Goal: Task Accomplishment & Management: Manage account settings

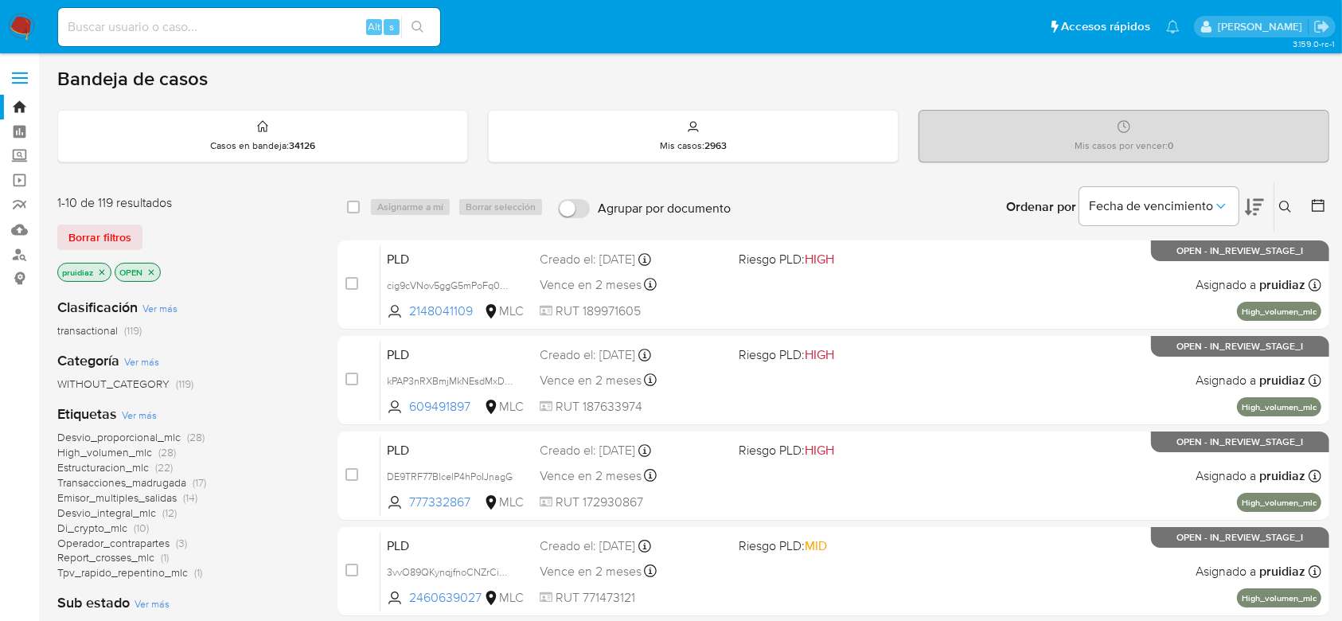
click at [1258, 199] on icon at bounding box center [1254, 207] width 19 height 17
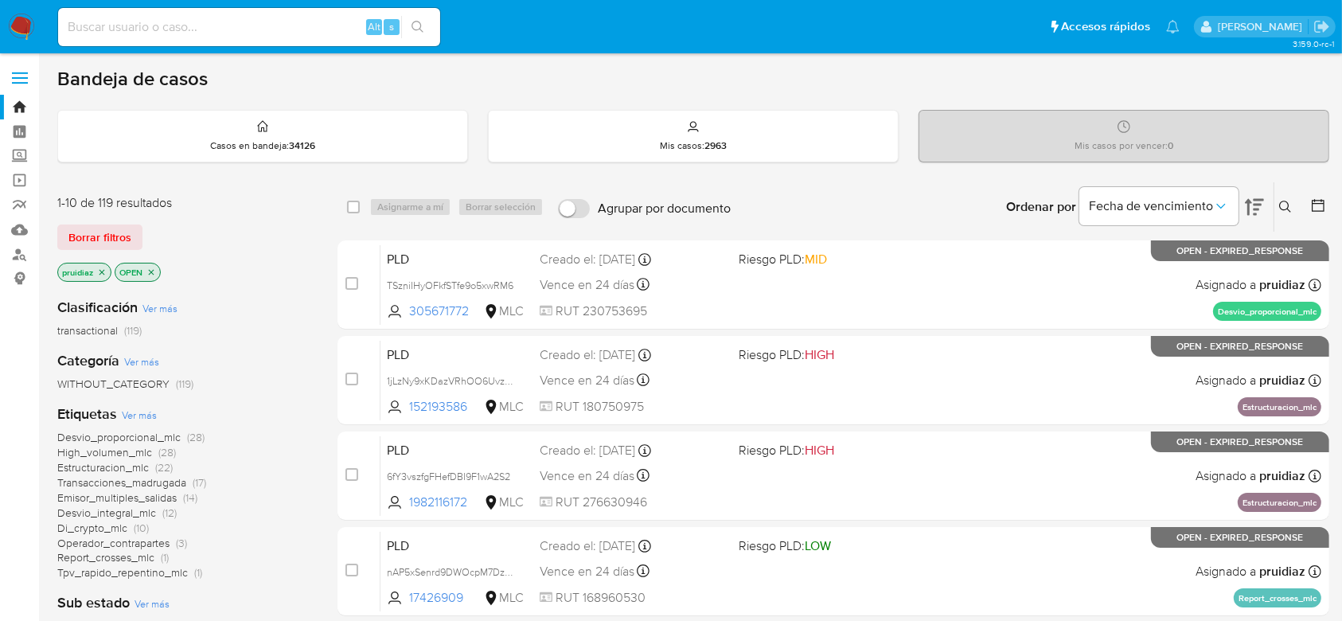
click at [13, 19] on img at bounding box center [21, 27] width 27 height 27
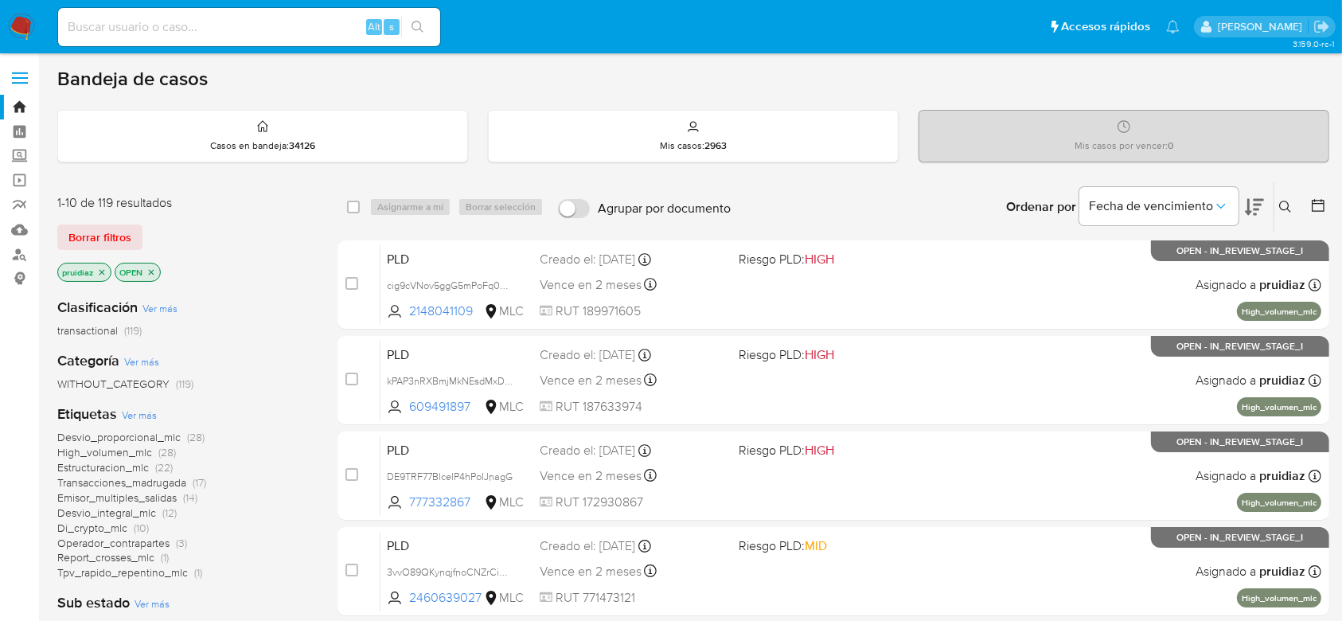
click at [1257, 217] on button at bounding box center [1254, 206] width 19 height 49
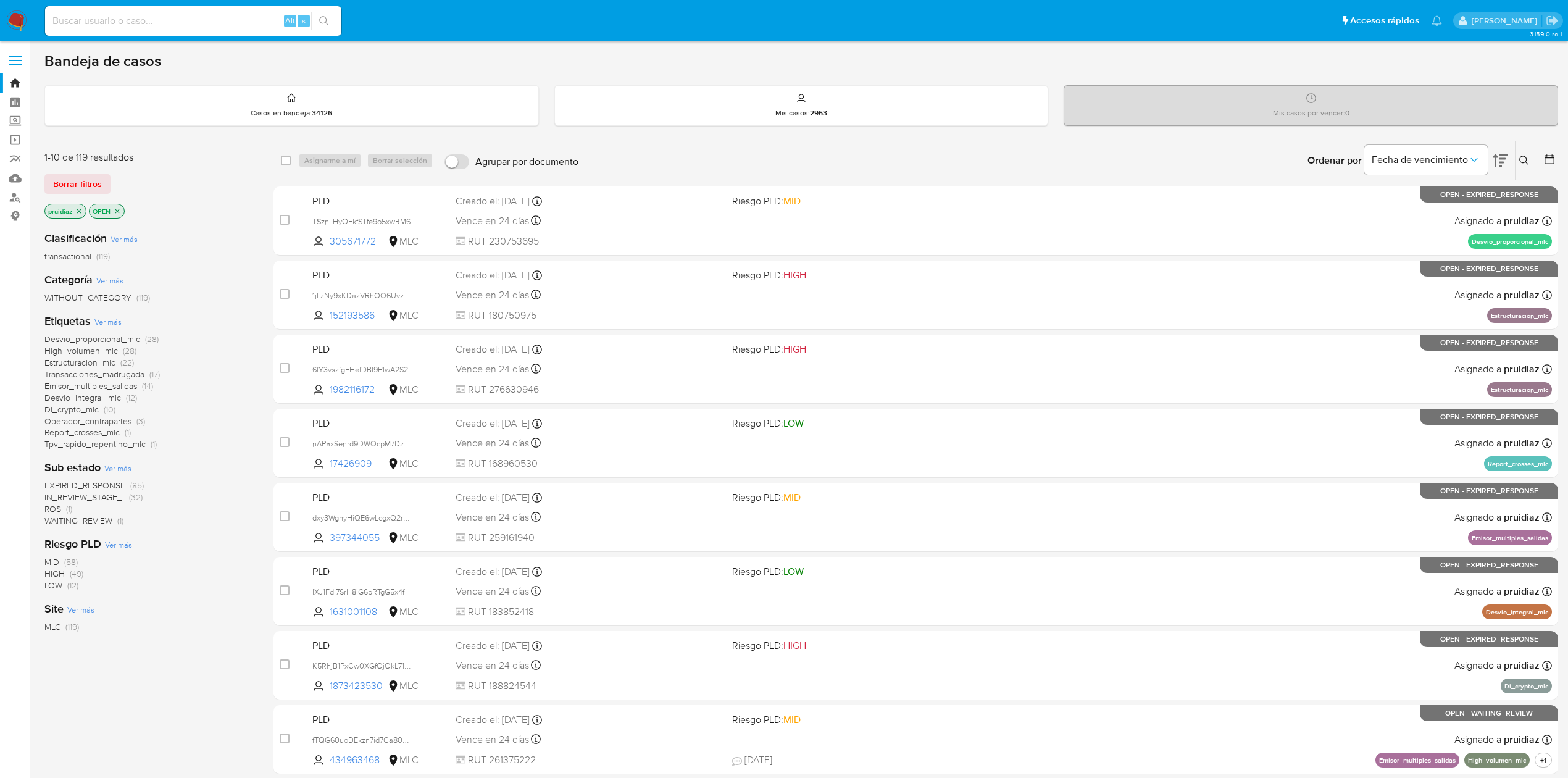
click at [1053, 159] on div "Ingrese ID de usuario o caso Buscar Borrar filtros" at bounding box center [1525, 160] width 21 height 38
click at [1053, 159] on icon at bounding box center [1524, 161] width 10 height 10
click at [1053, 206] on input at bounding box center [1421, 207] width 209 height 16
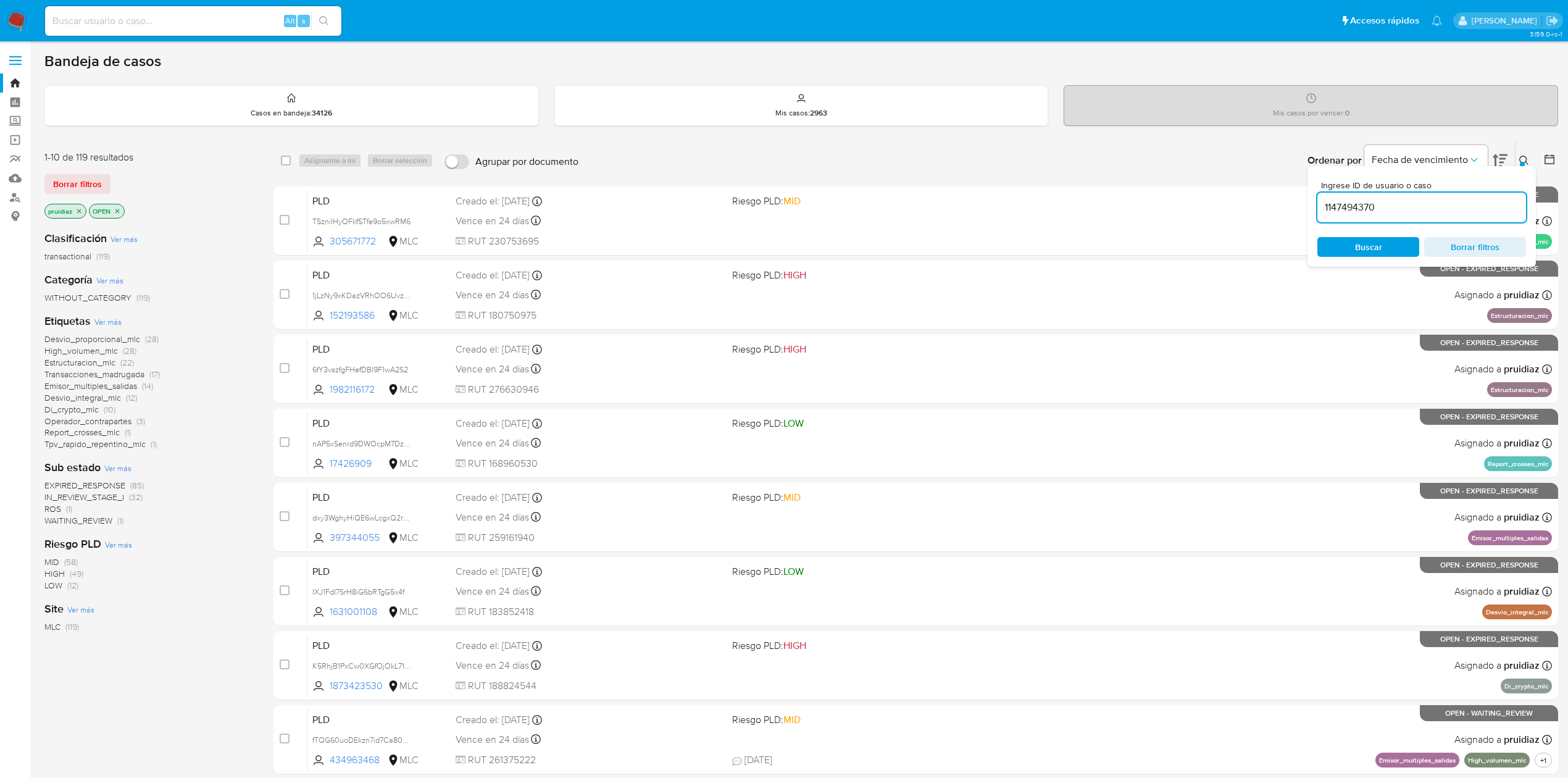
type input "1147494370"
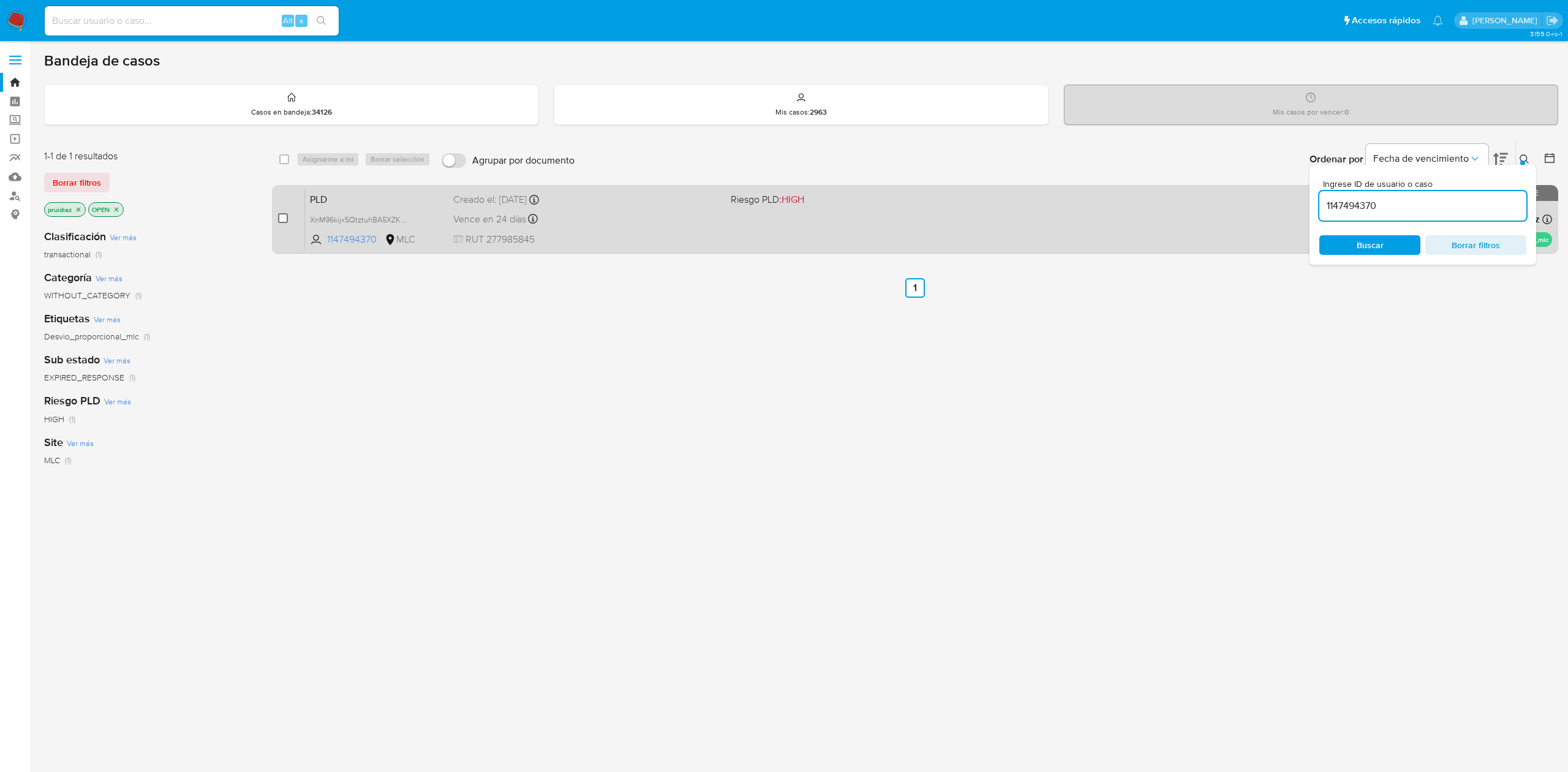
click at [280, 221] on input "checkbox" at bounding box center [283, 218] width 10 height 10
checkbox input "true"
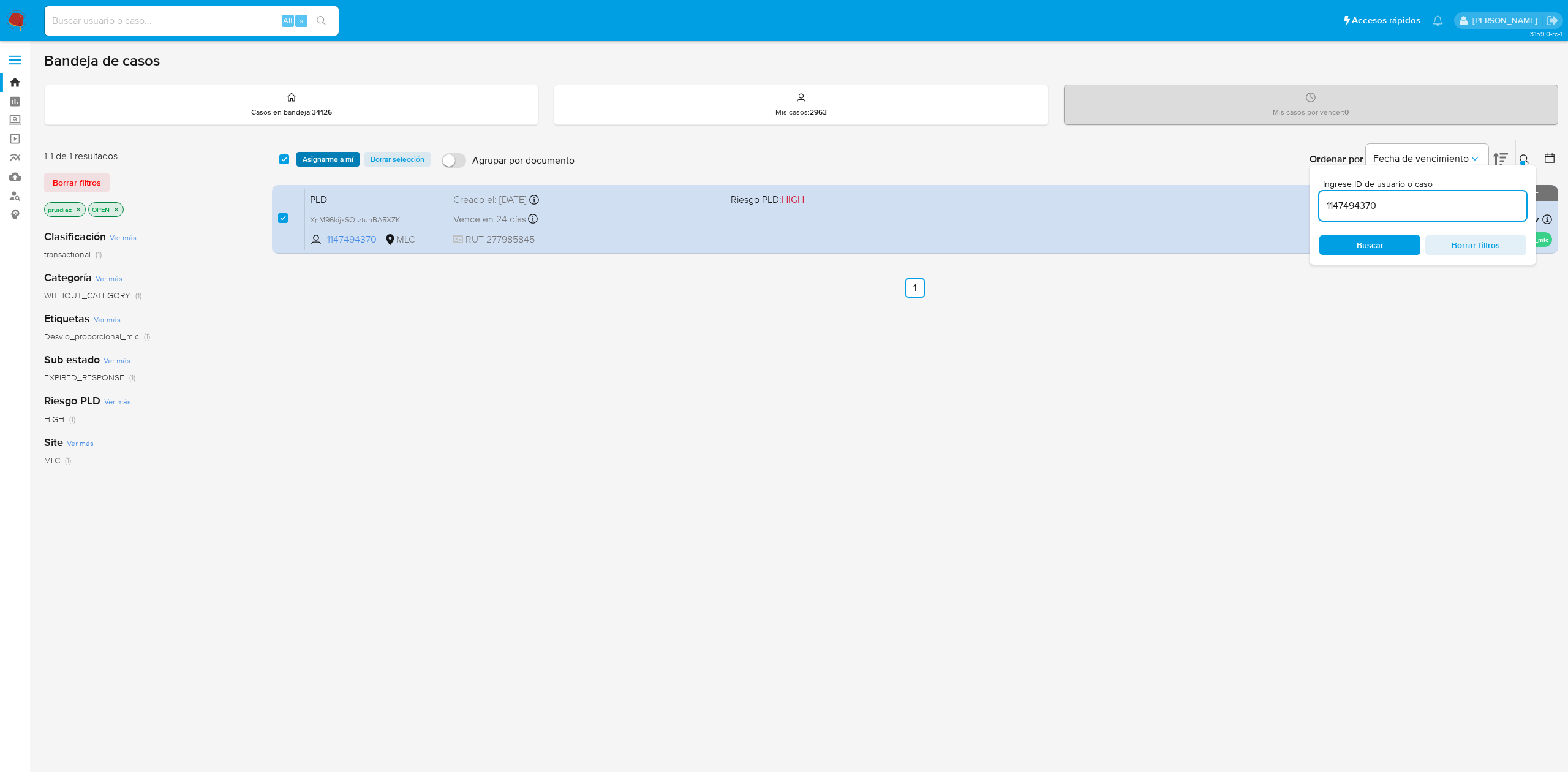
click at [335, 165] on span "Asignarme a mí" at bounding box center [328, 159] width 51 height 12
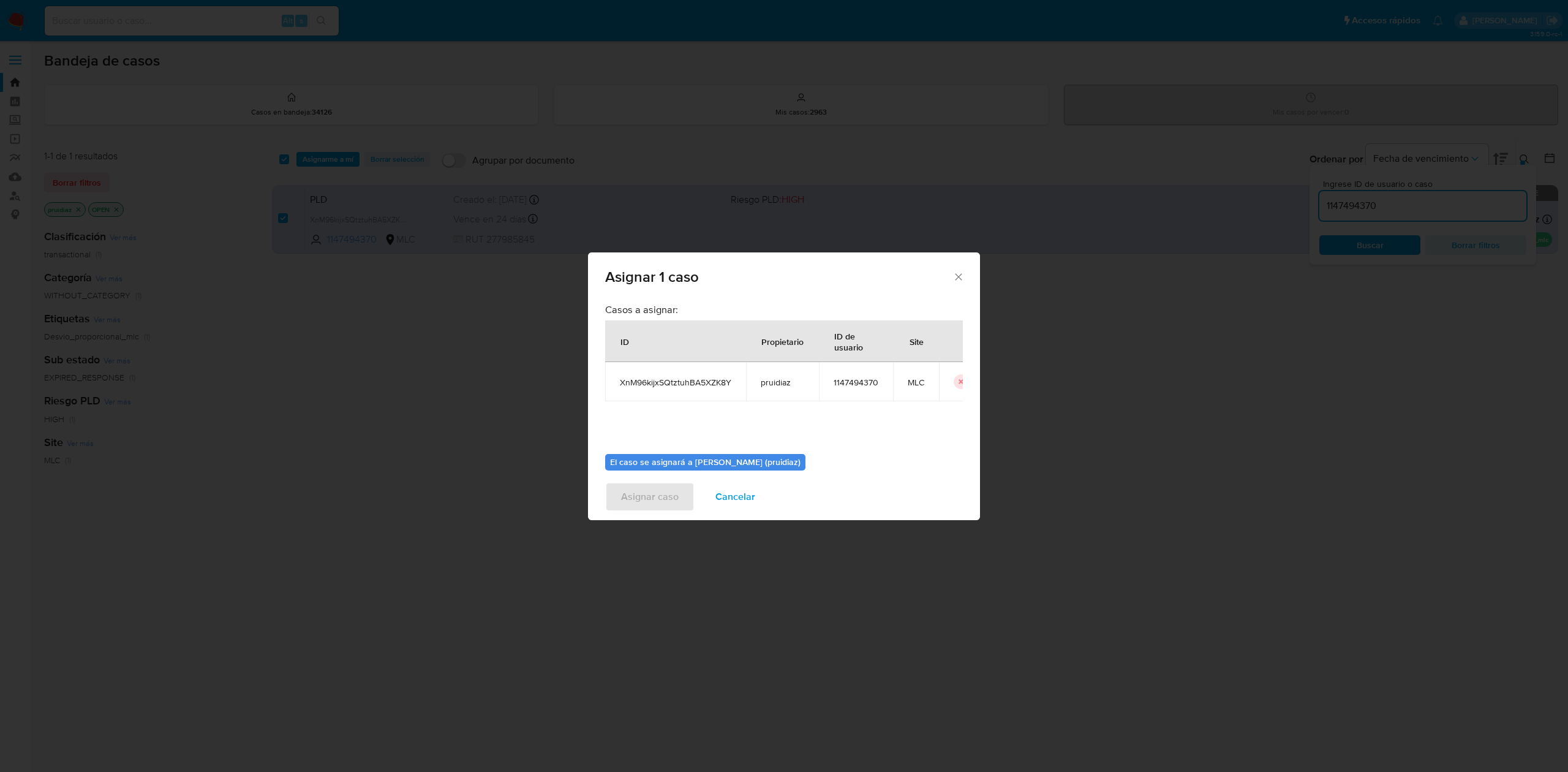
scroll to position [62, 0]
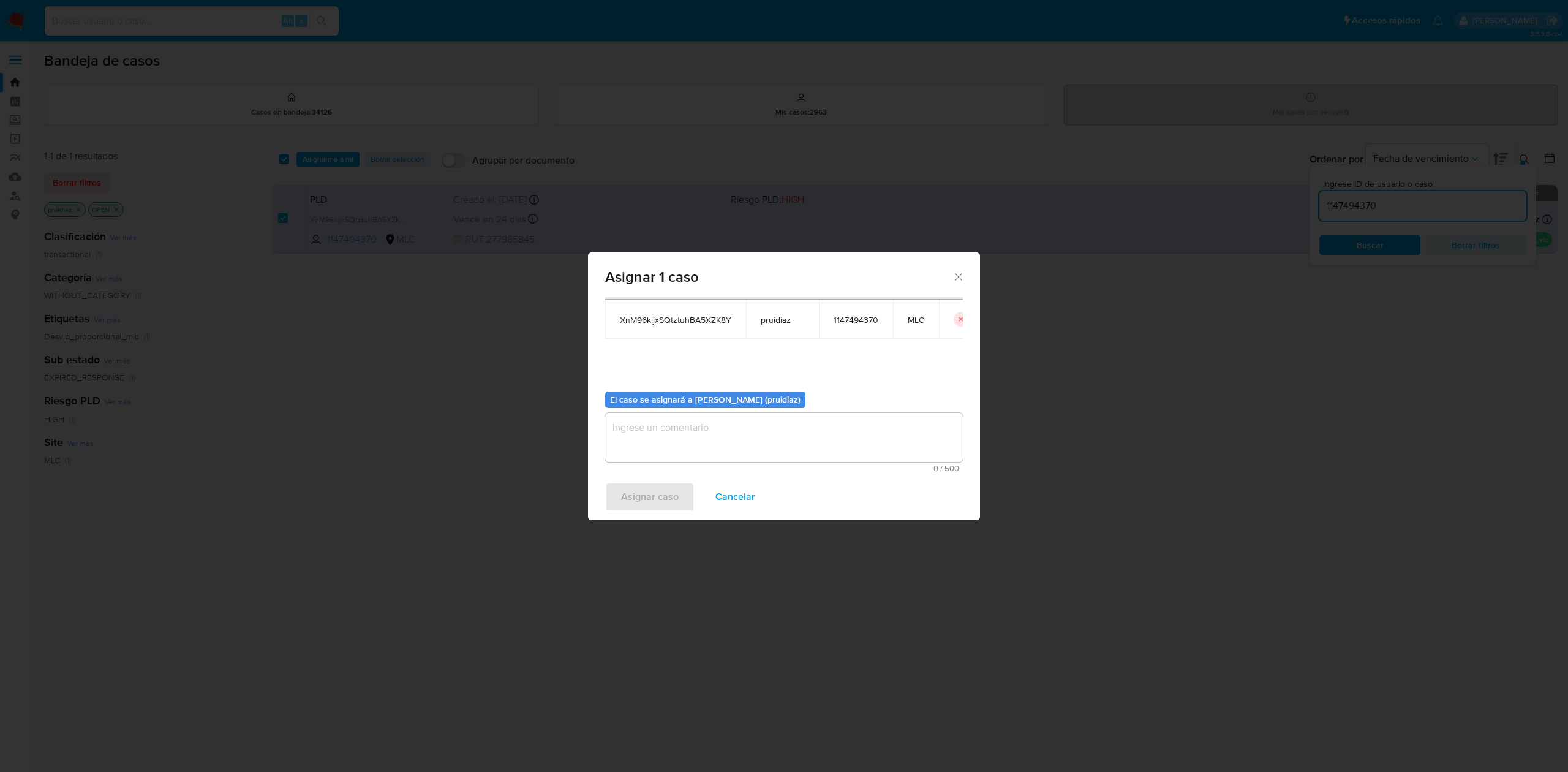
click at [700, 414] on textarea "assign-modal" at bounding box center [784, 437] width 358 height 49
type textarea "."
click at [650, 477] on span "Asignar caso" at bounding box center [650, 496] width 58 height 27
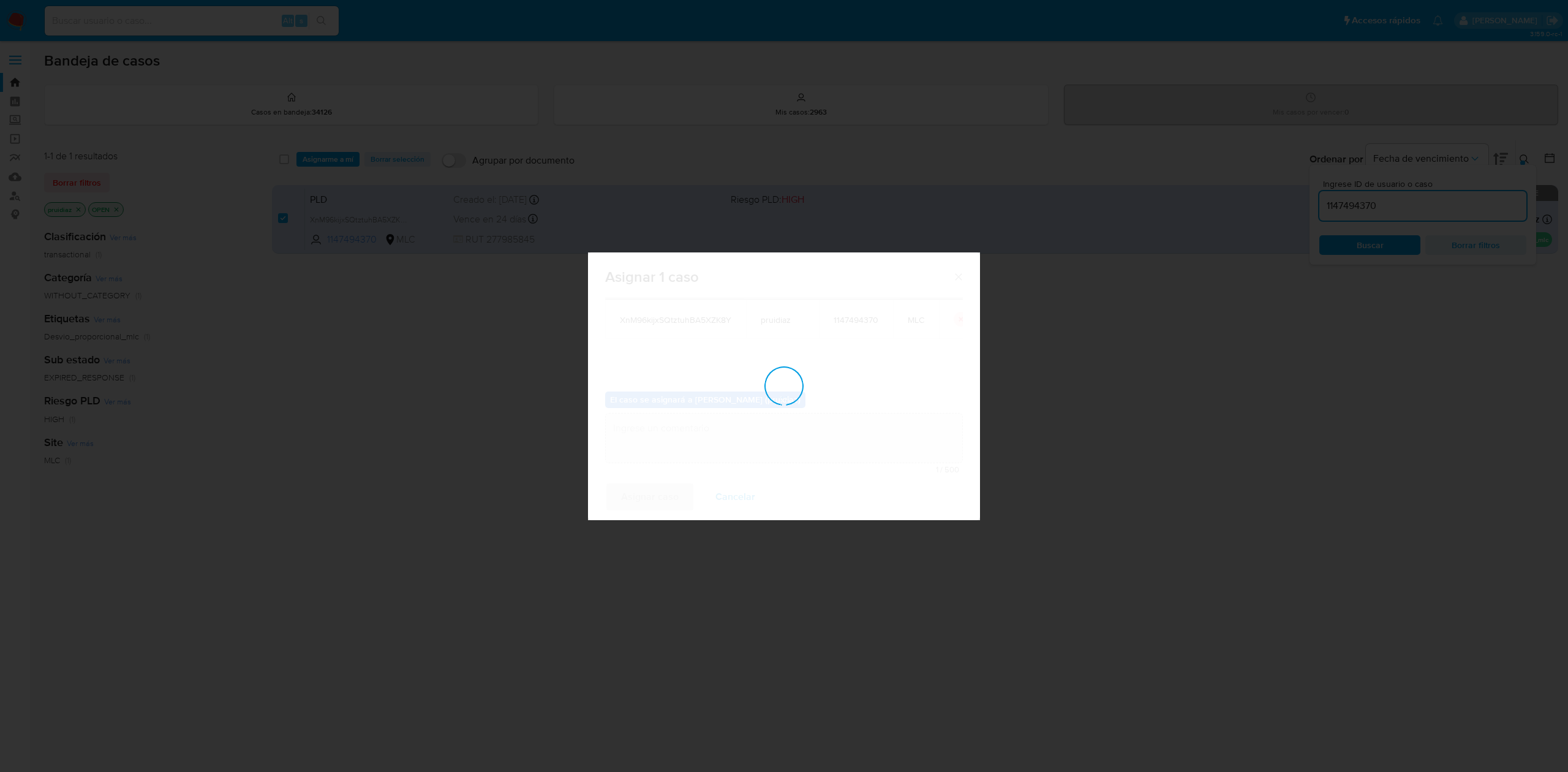
checkbox input "false"
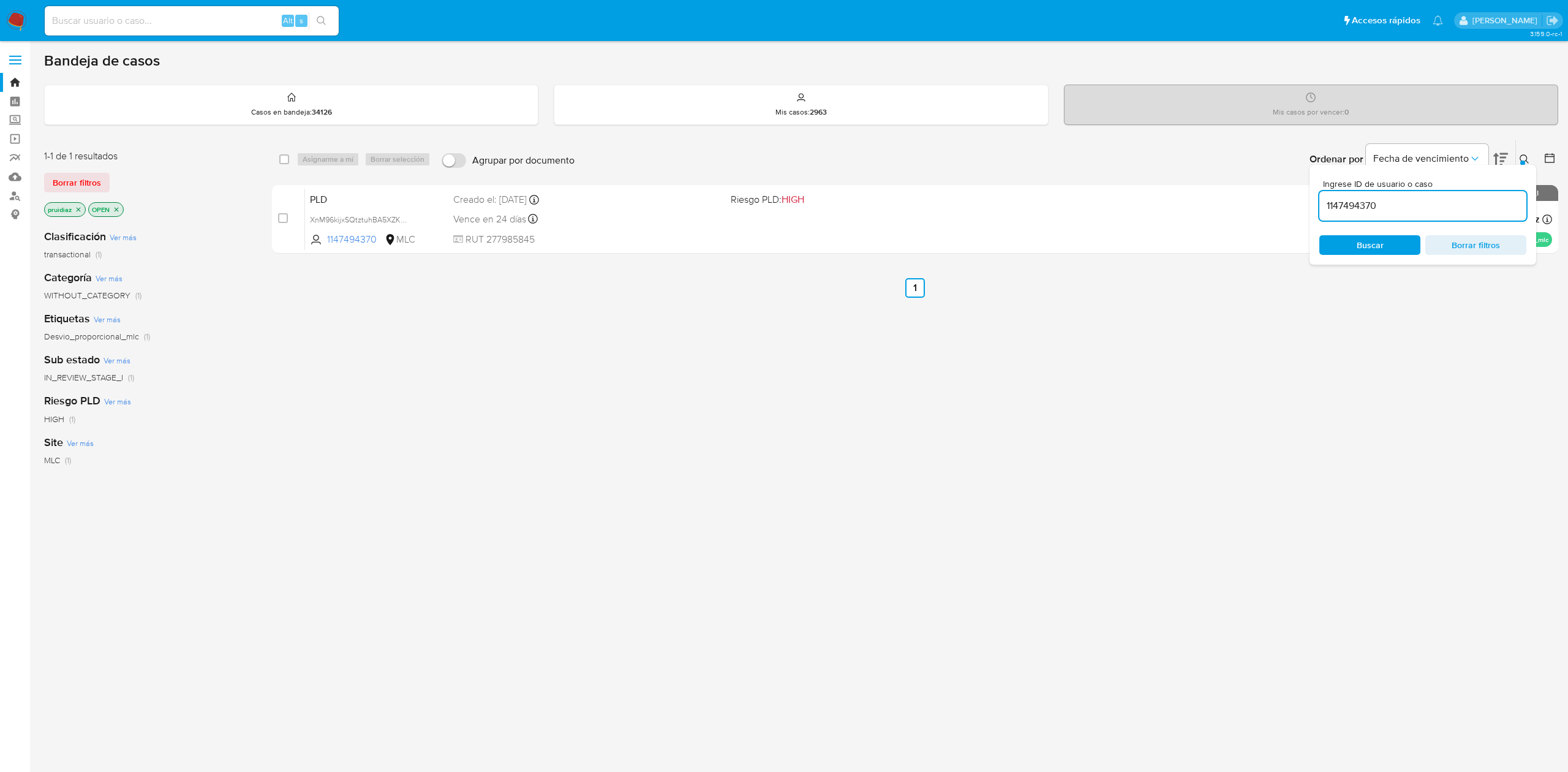
click at [12, 22] on img at bounding box center [16, 21] width 21 height 21
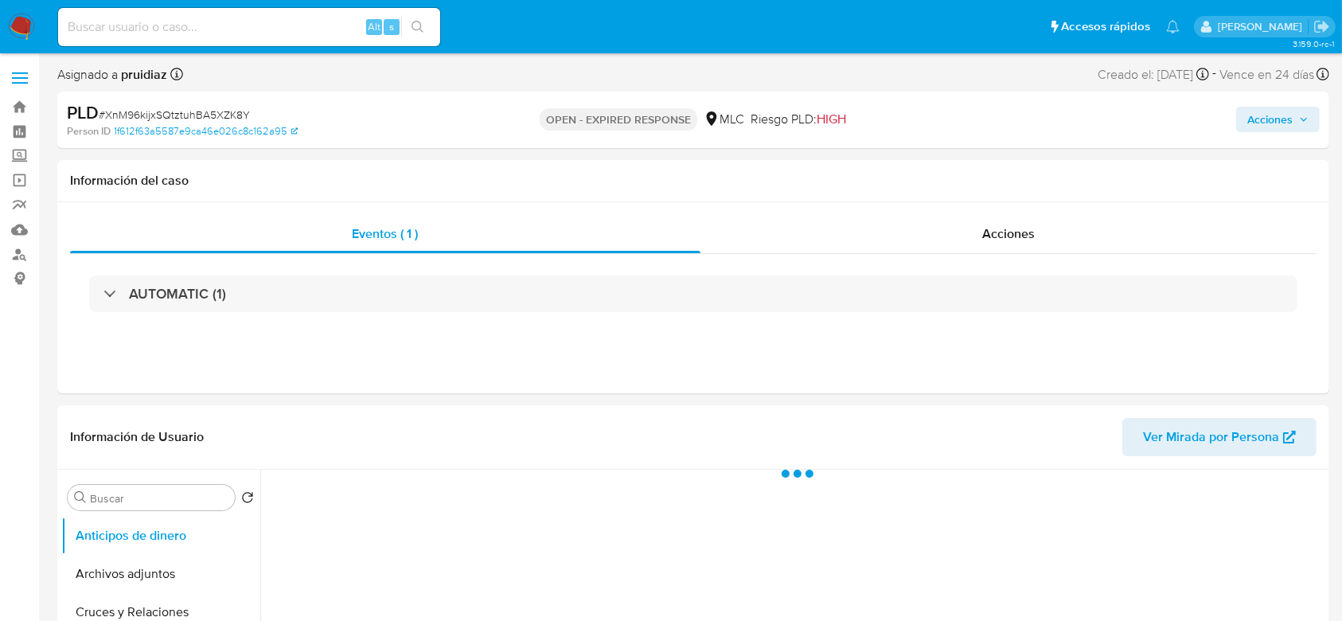
select select "10"
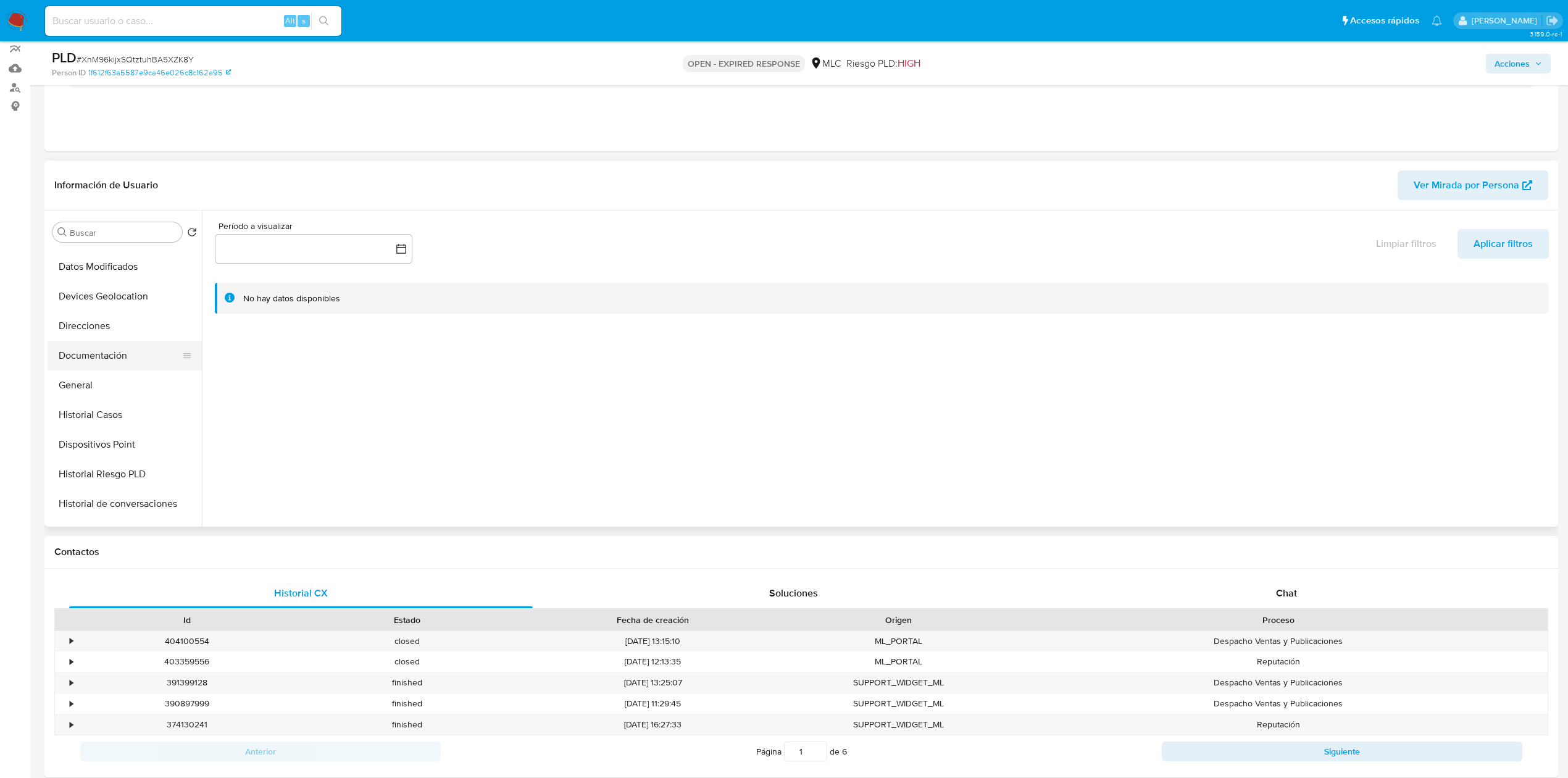
scroll to position [143, 0]
click at [82, 352] on button "Documentación" at bounding box center [119, 355] width 144 height 29
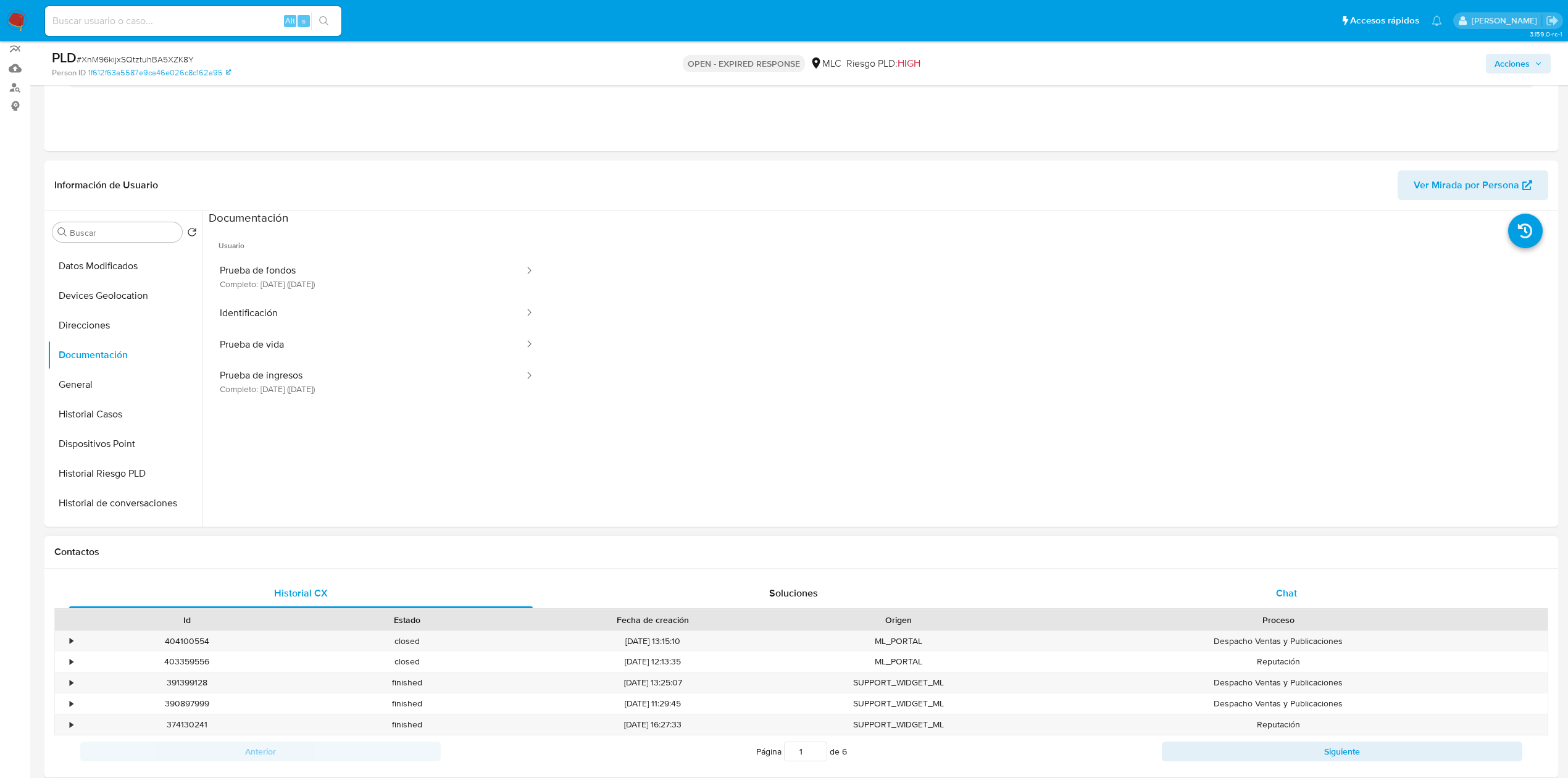
click at [1053, 481] on div "Chat" at bounding box center [1287, 593] width 464 height 29
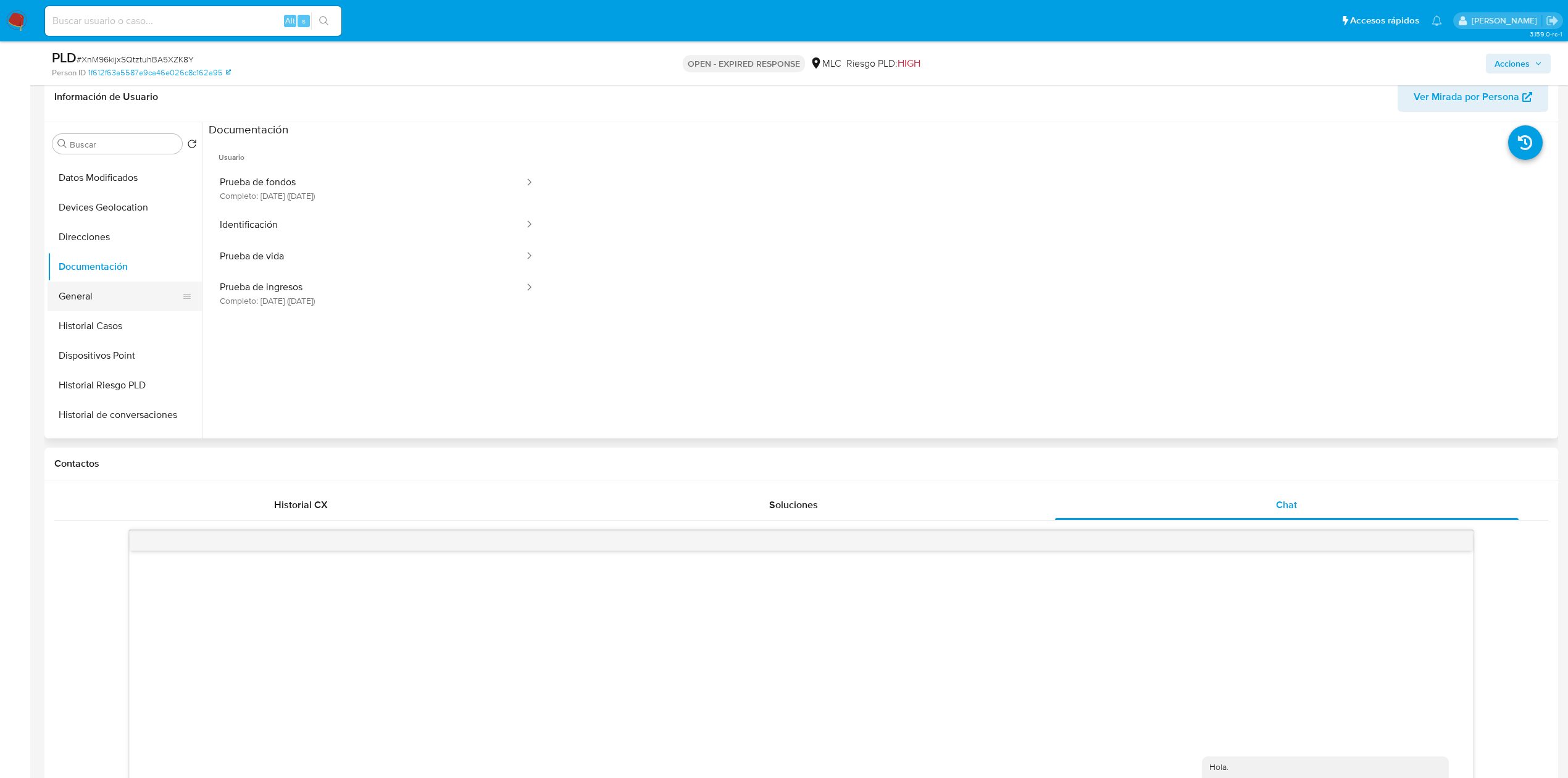
scroll to position [161, 0]
click at [78, 265] on button "General" at bounding box center [119, 279] width 144 height 29
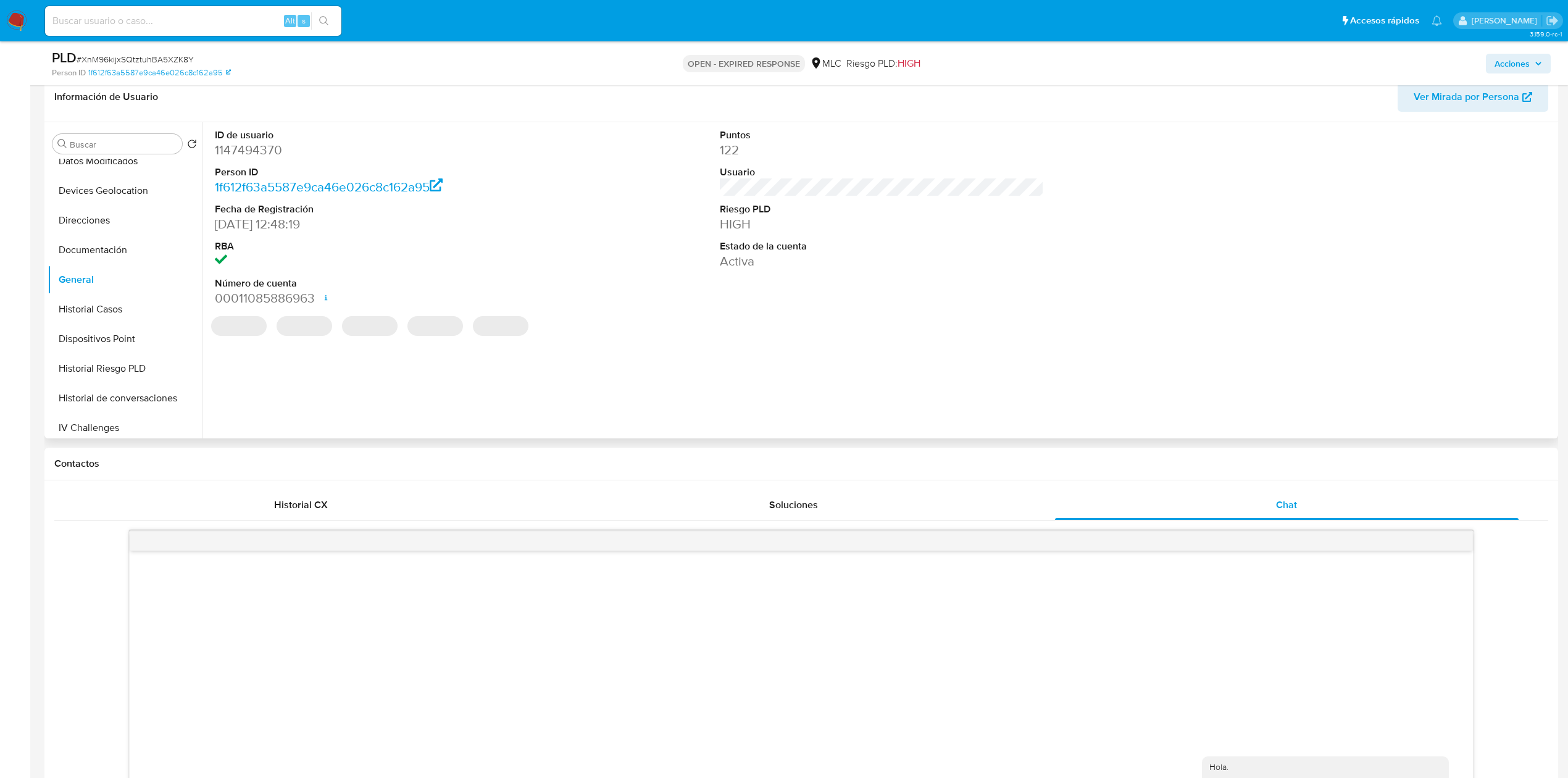
click at [250, 149] on dd "1147494370" at bounding box center [377, 150] width 324 height 17
copy dd "1147494370"
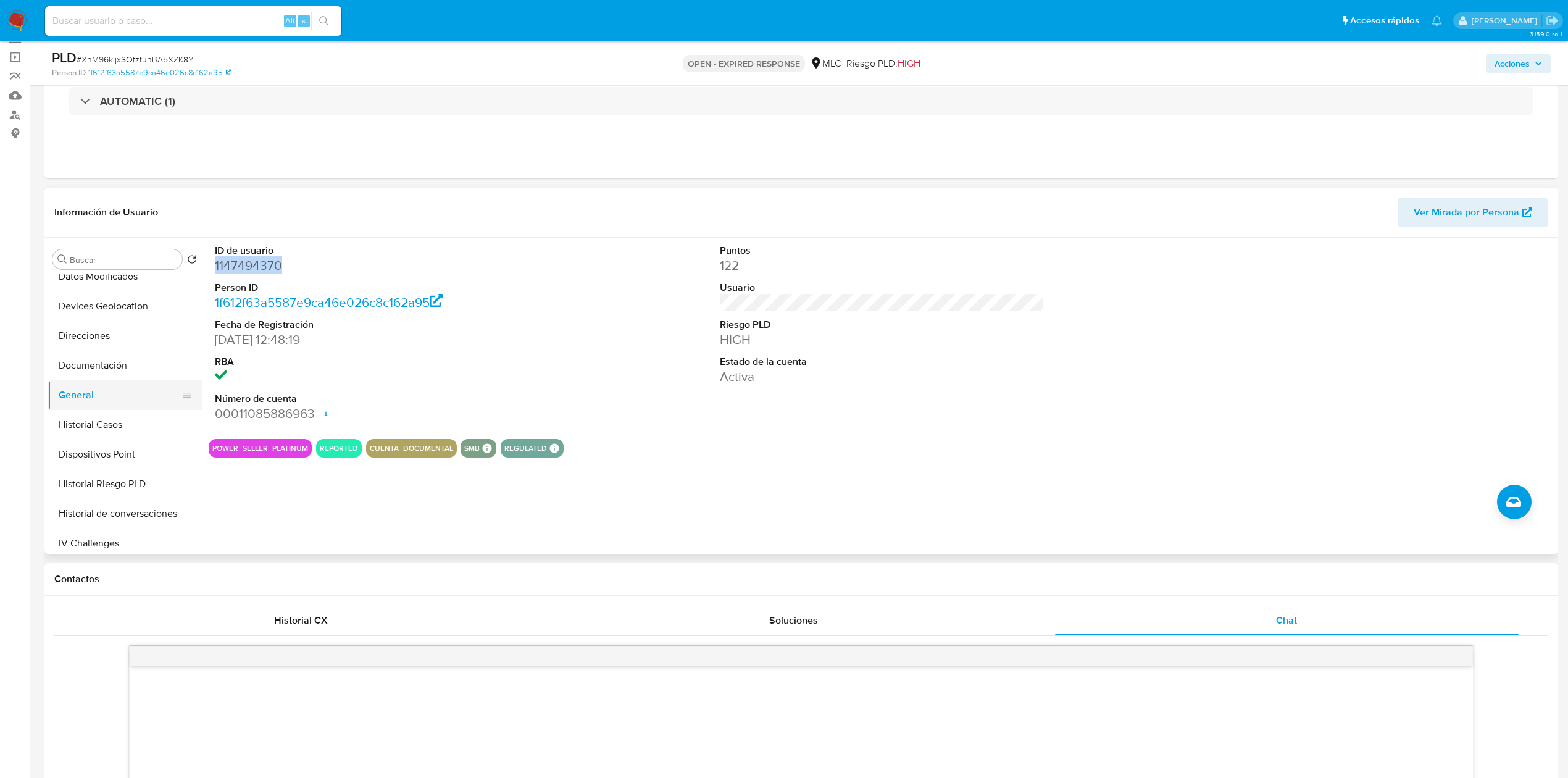
scroll to position [210, 0]
click at [112, 376] on button "Historial Casos" at bounding box center [119, 375] width 144 height 29
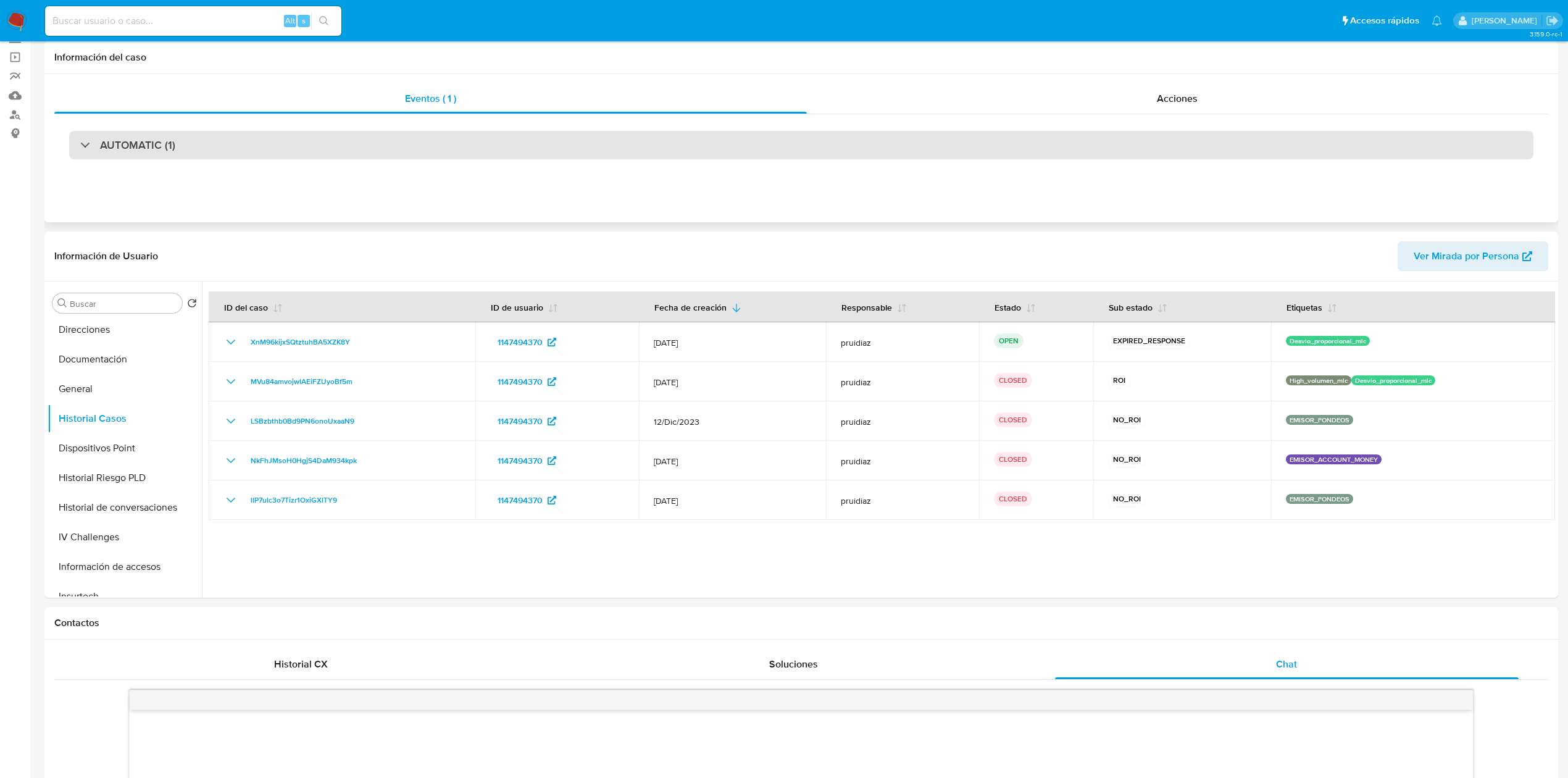
scroll to position [0, 0]
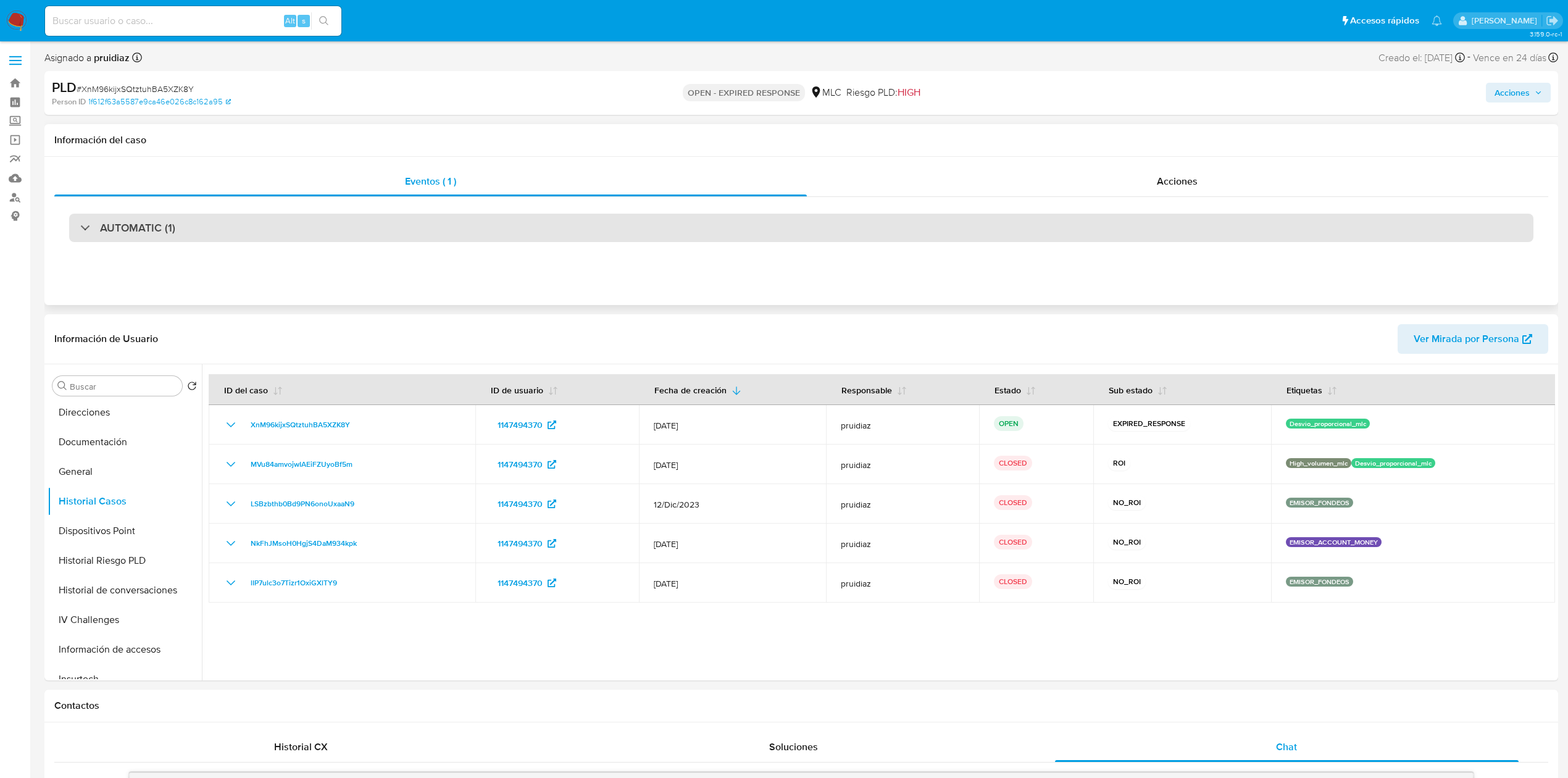
click at [152, 228] on h3 "AUTOMATIC (1)" at bounding box center [137, 228] width 75 height 14
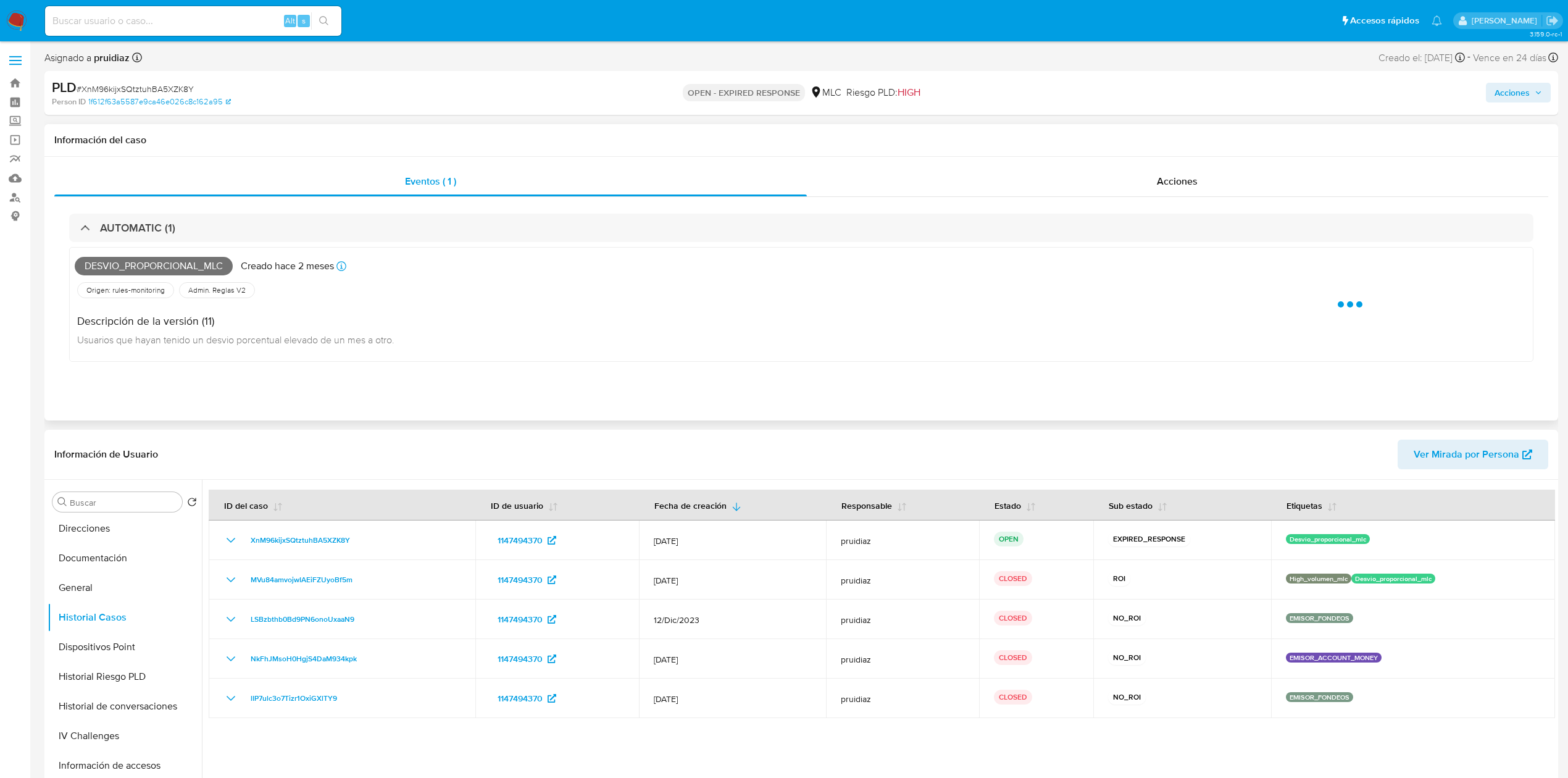
click at [152, 265] on span "Desvio_proporcional_mlc" at bounding box center [154, 266] width 158 height 19
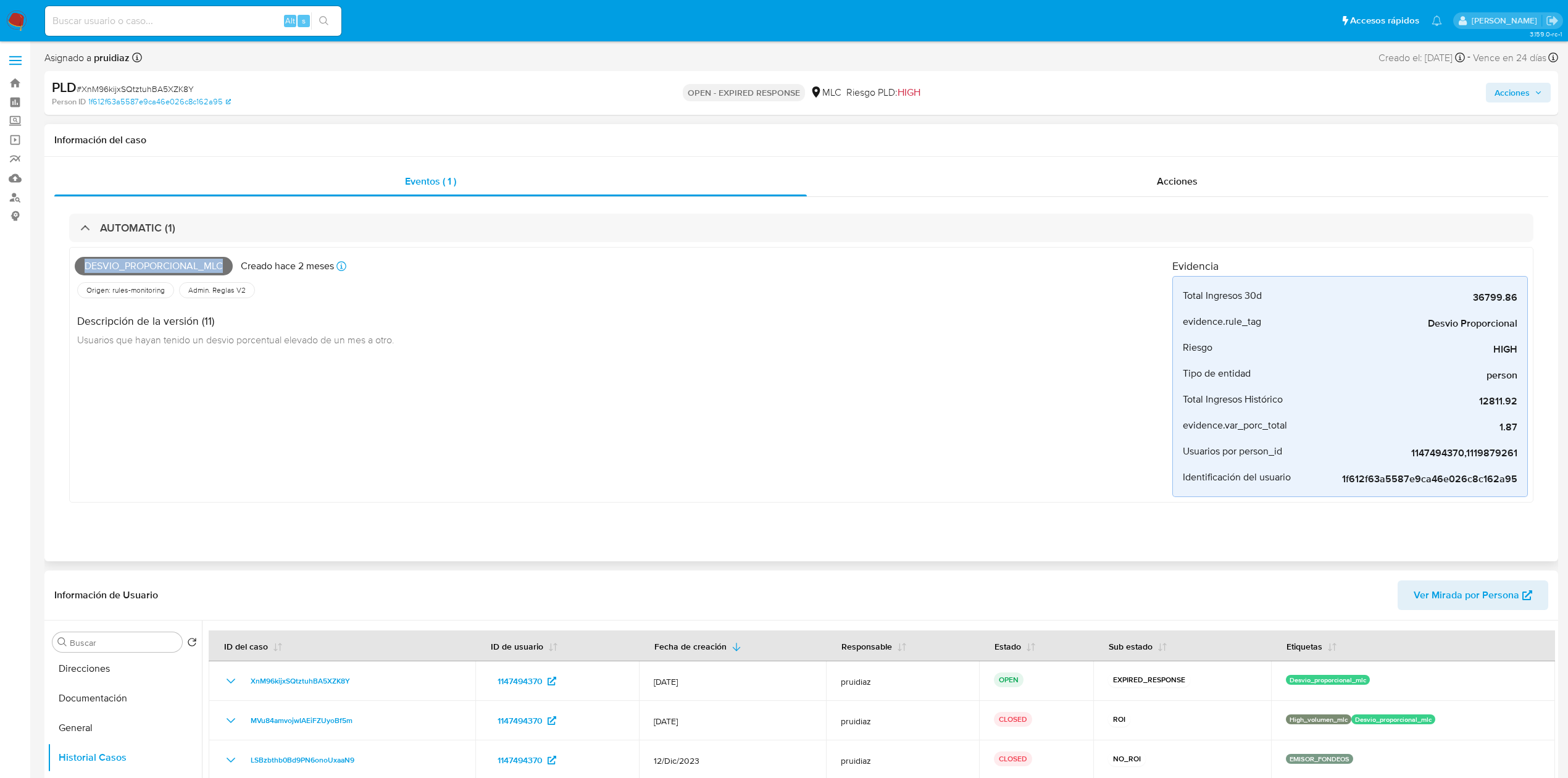
copy span "Desvio_proporcional_mlc"
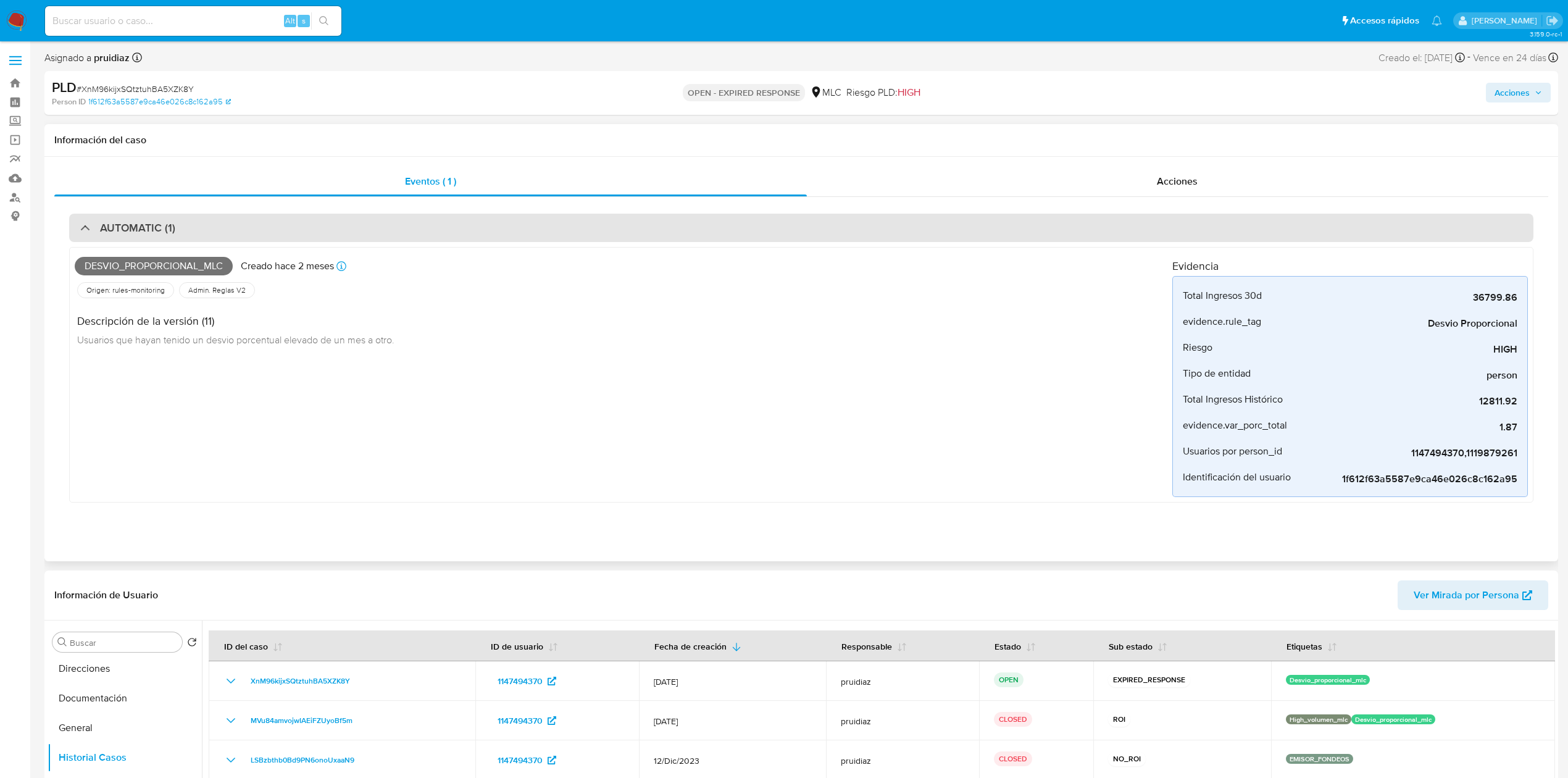
click at [168, 213] on div "AUTOMATIC (1)" at bounding box center [801, 227] width 1464 height 29
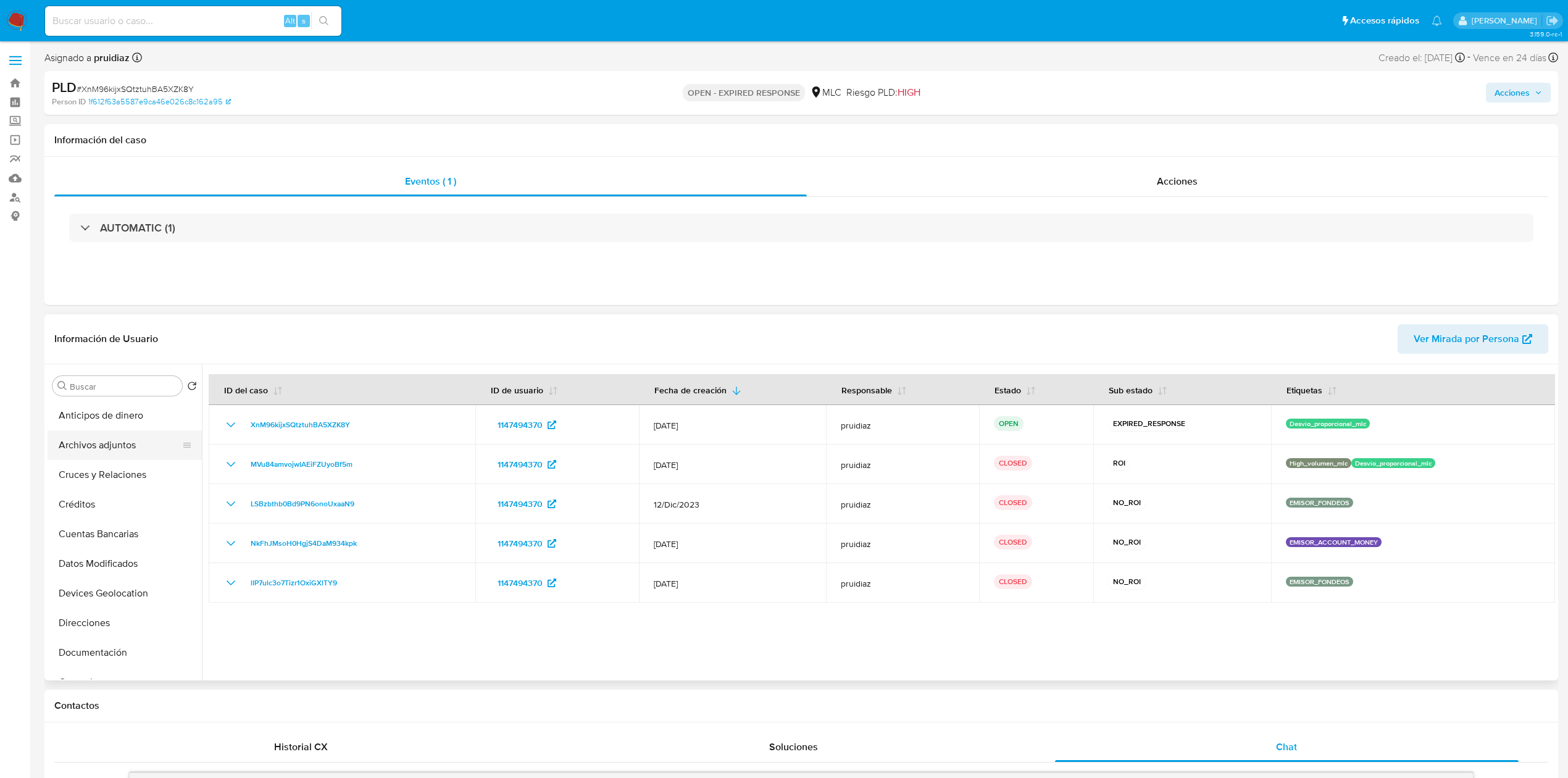
click at [82, 447] on button "Archivos adjuntos" at bounding box center [119, 445] width 144 height 29
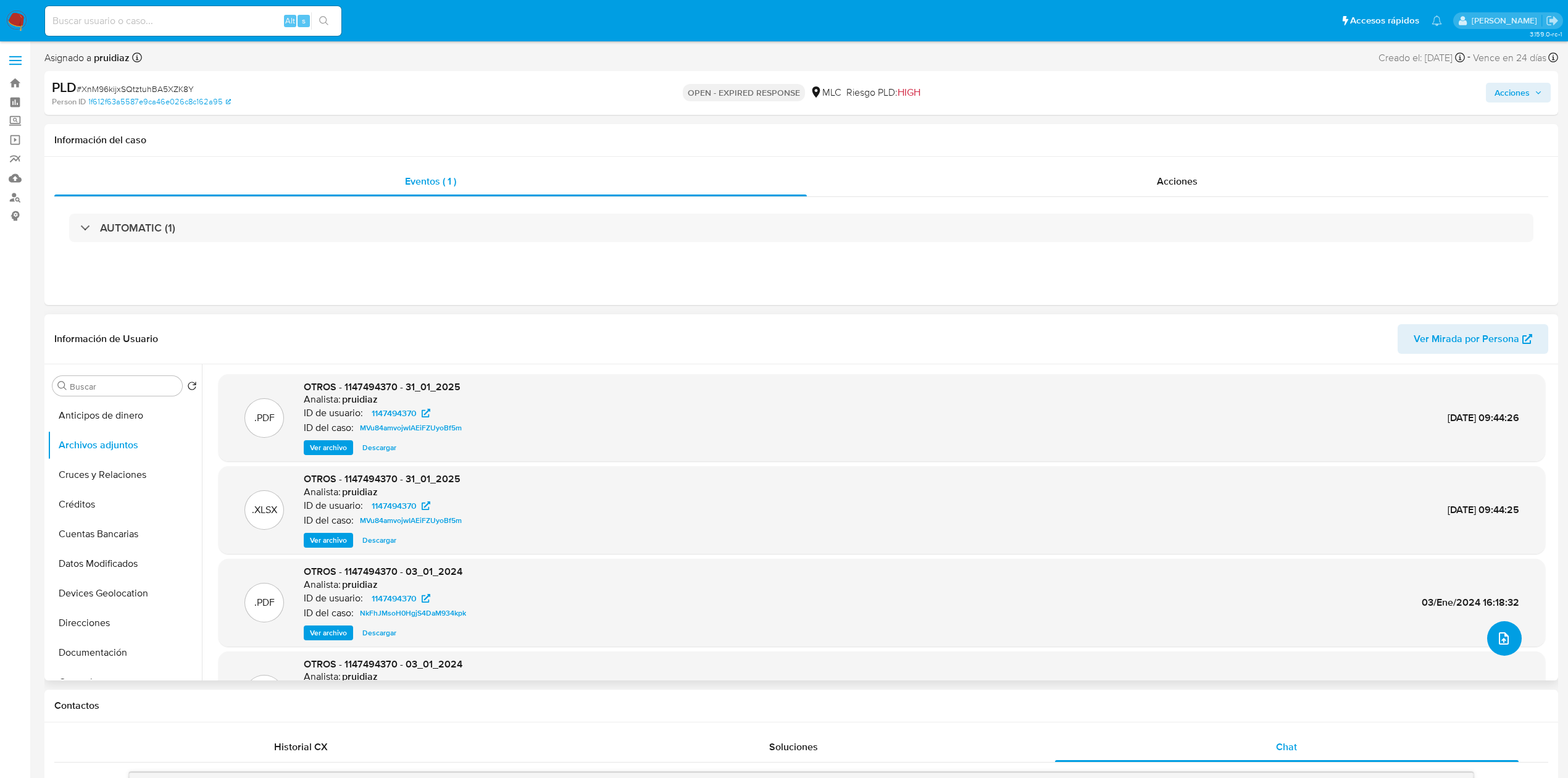
click at [1053, 481] on icon "upload-file" at bounding box center [1503, 638] width 15 height 15
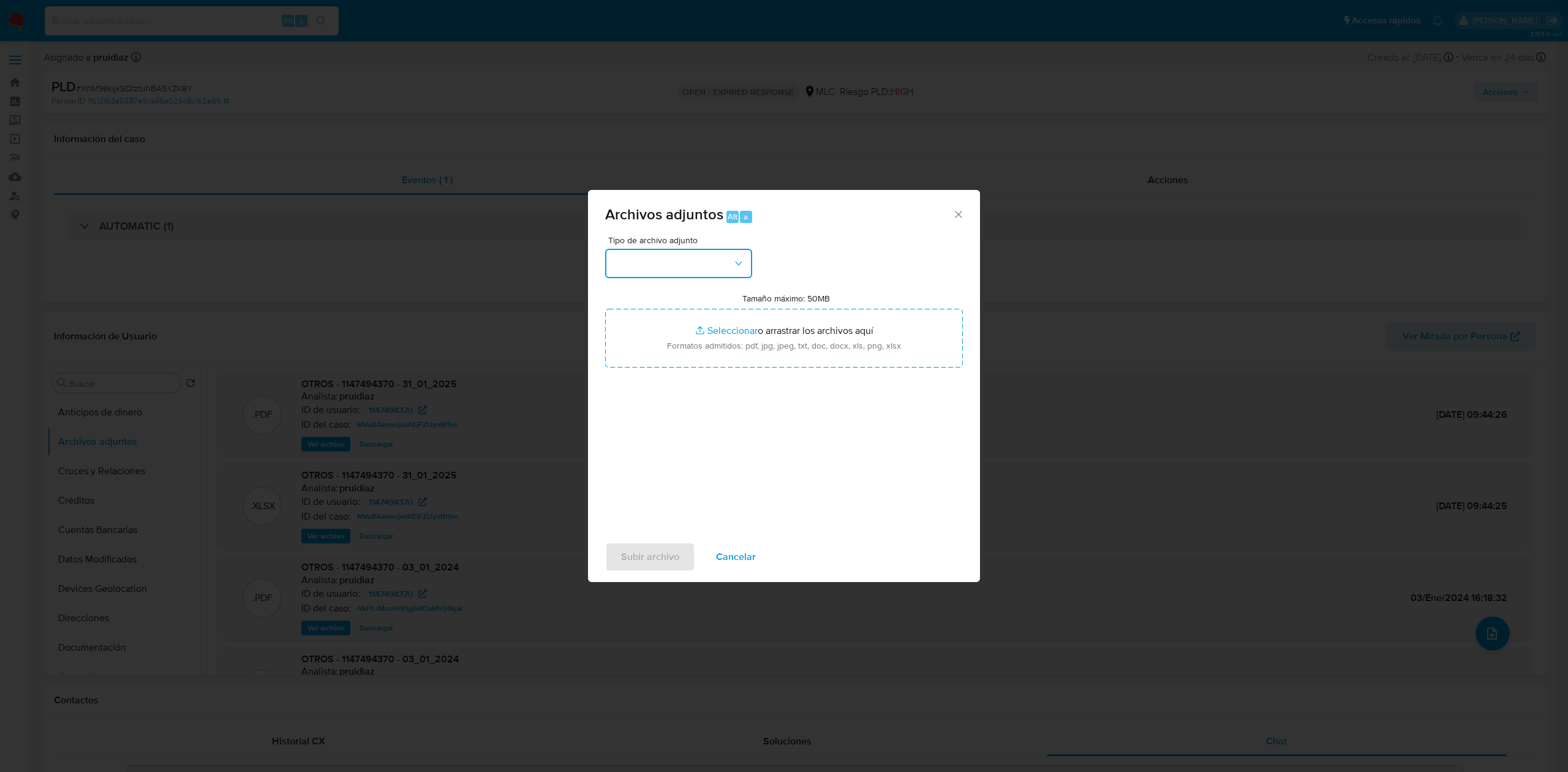
click at [734, 270] on button "button" at bounding box center [678, 263] width 147 height 29
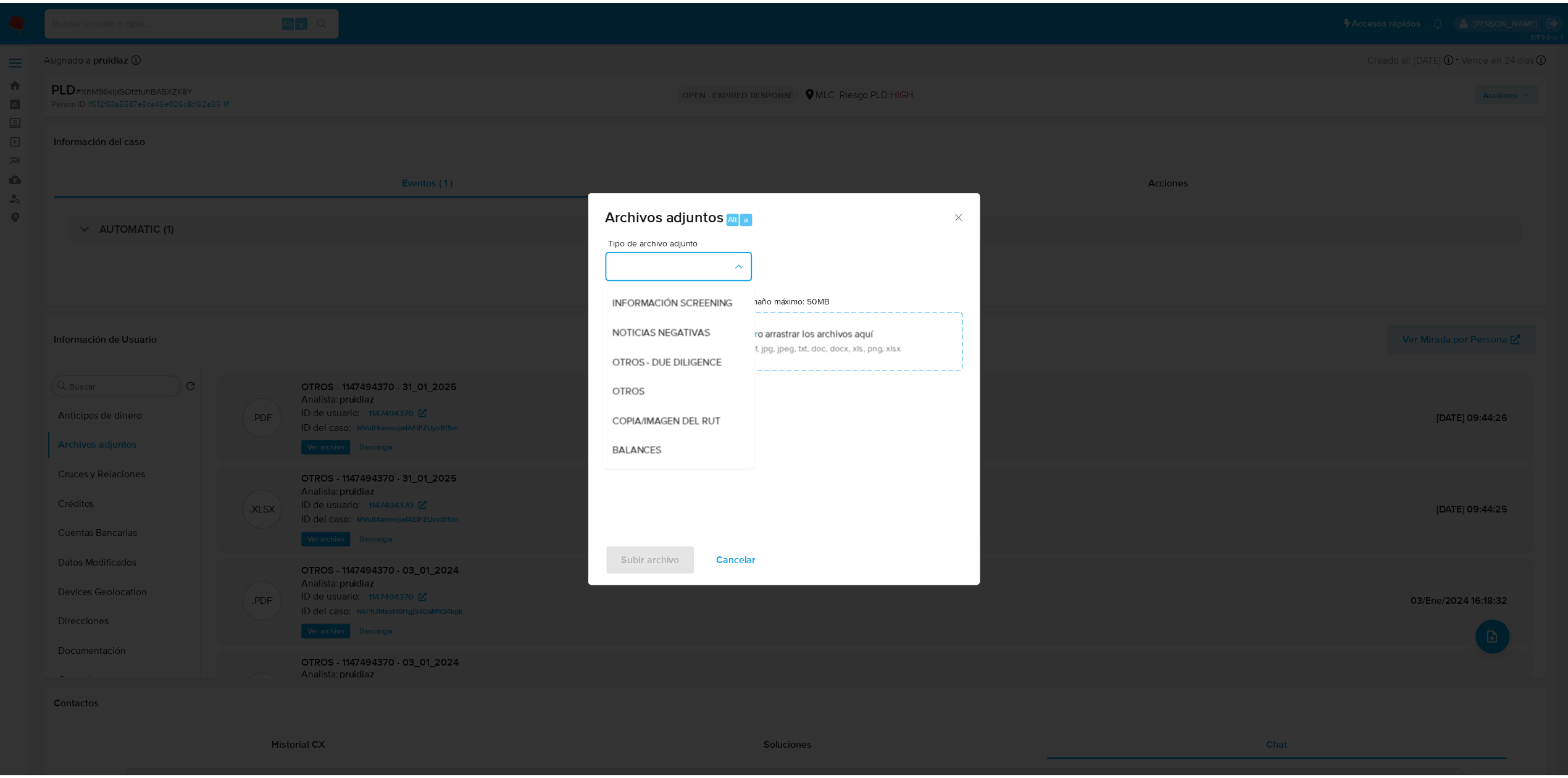
scroll to position [116, 0]
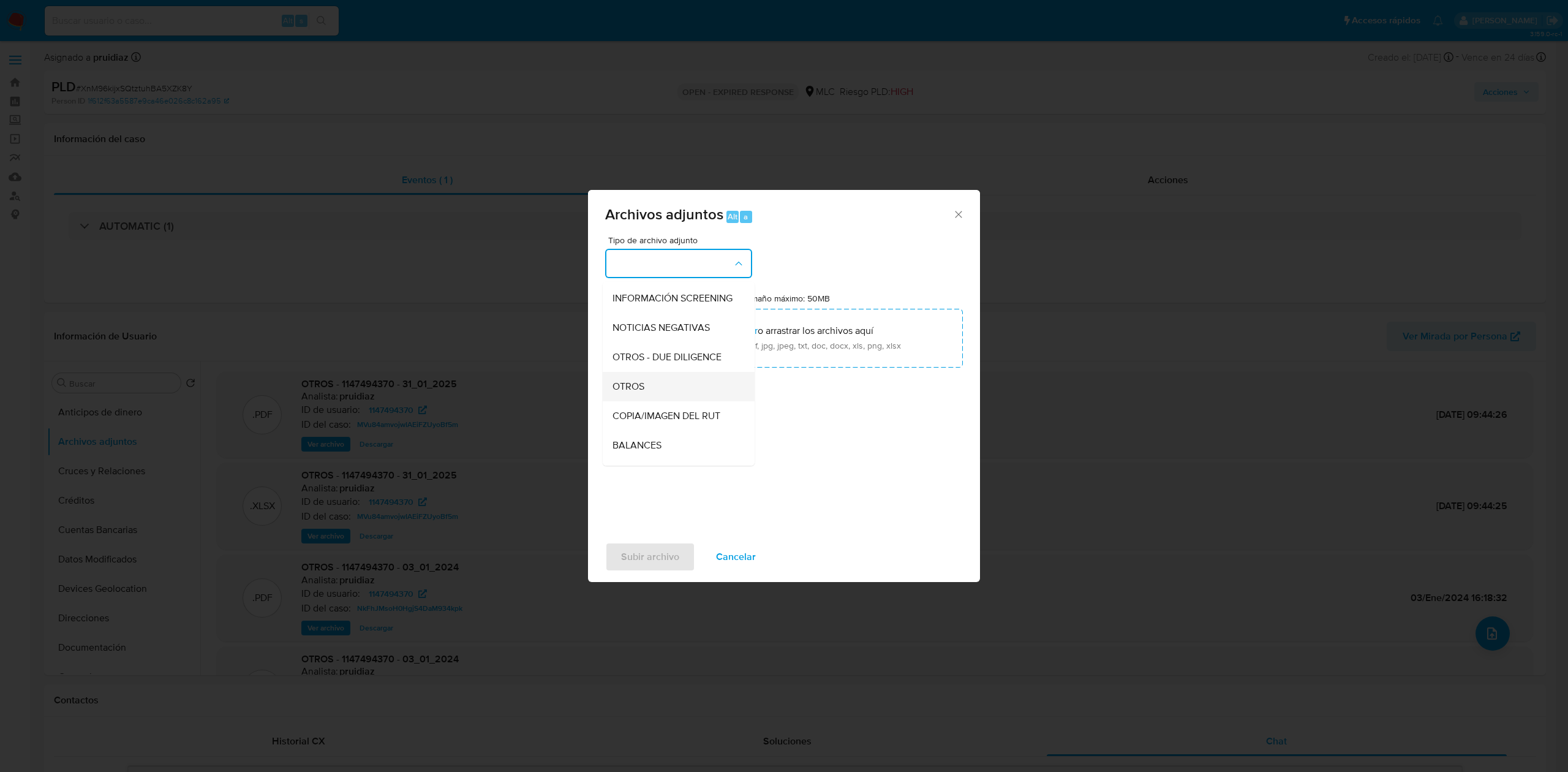
click at [620, 393] on span "OTROS" at bounding box center [628, 386] width 32 height 12
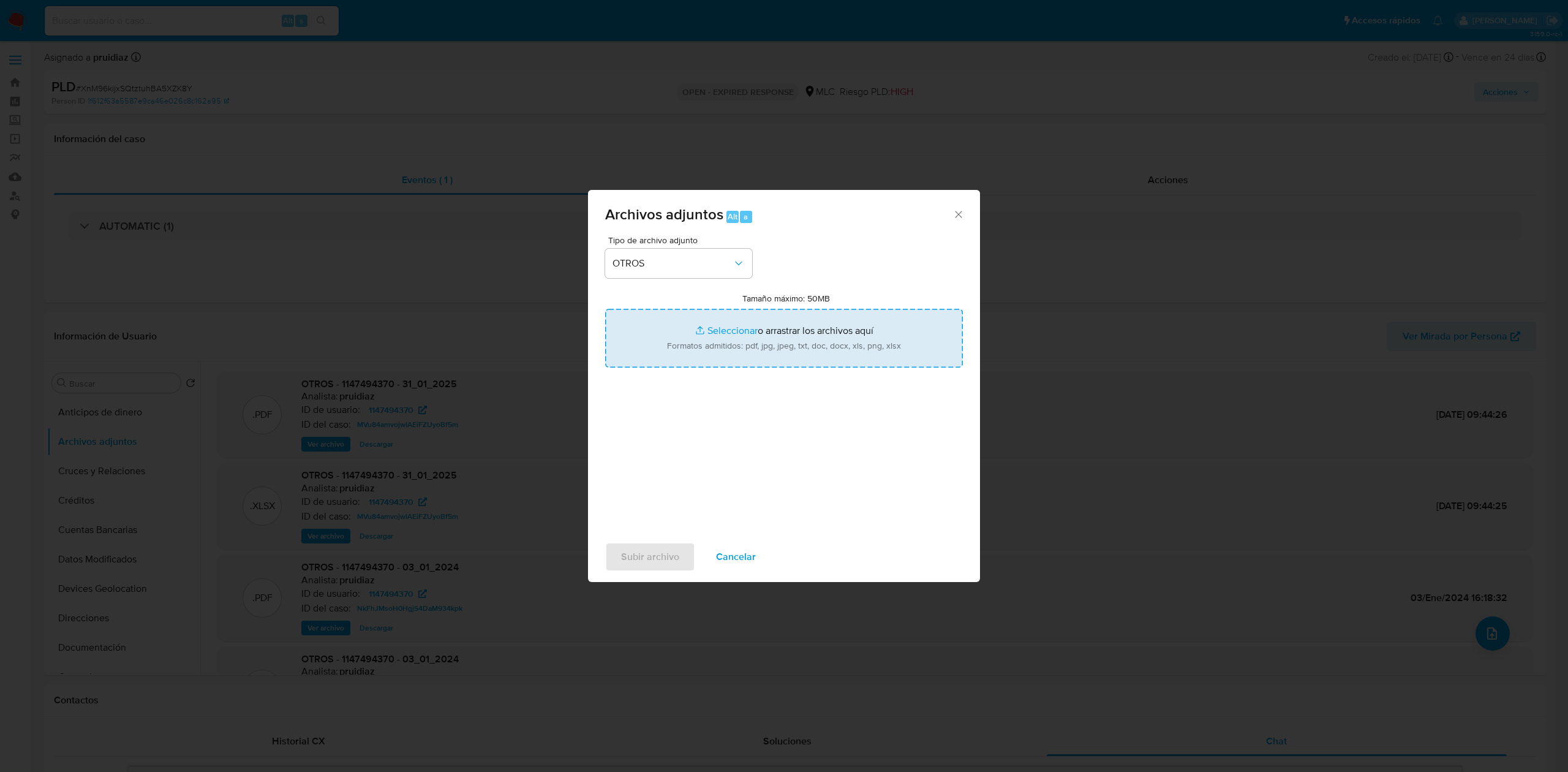
click at [765, 361] on input "Tamaño máximo: 50MB Seleccionar archivos" at bounding box center [784, 338] width 358 height 58
click at [792, 321] on input "Tamaño máximo: 50MB Seleccionar archivos" at bounding box center [784, 338] width 358 height 58
type input "C:\fakepath\1147494370 - 12_09_2025.xlsx"
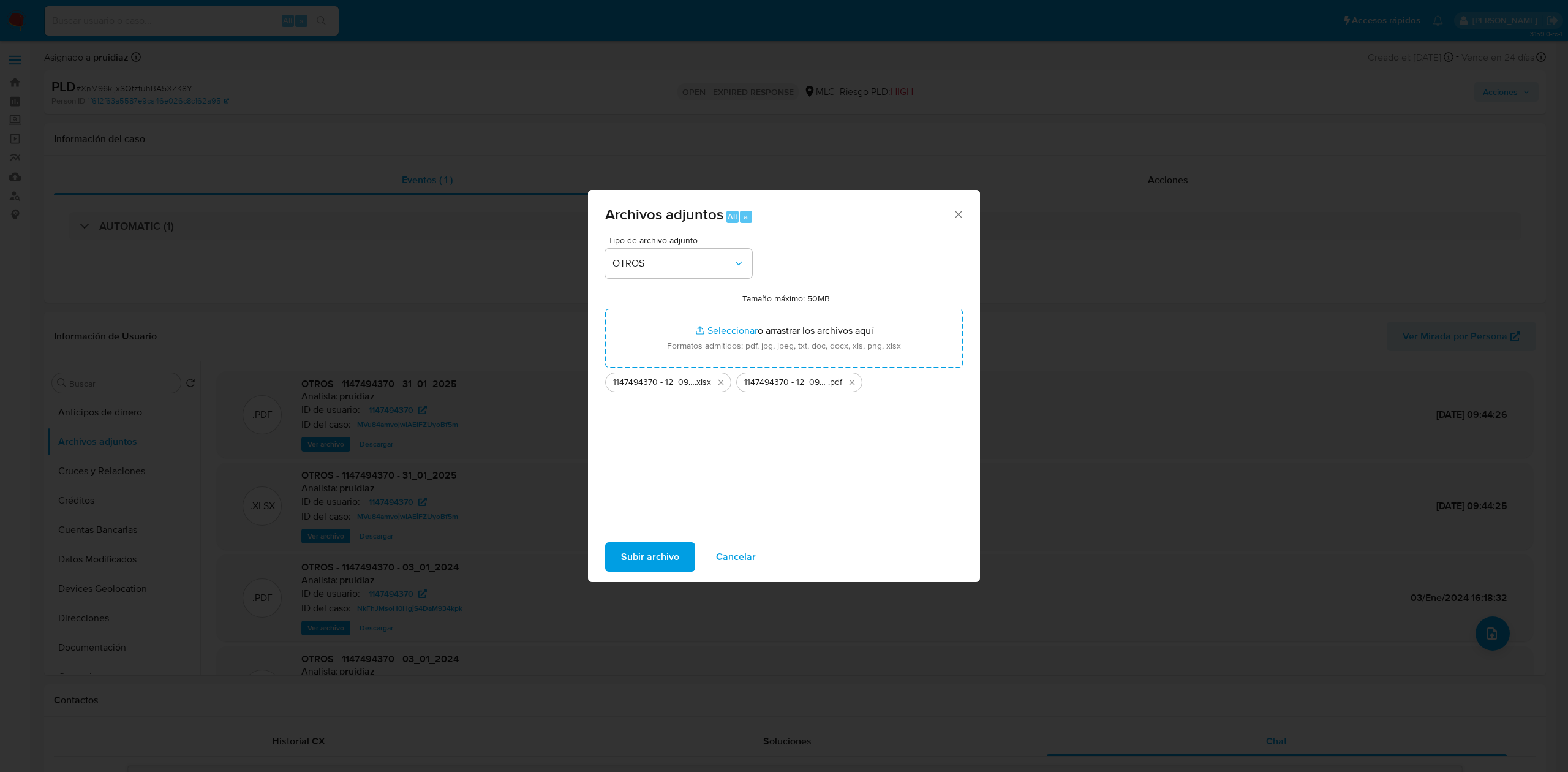
click at [640, 477] on span "Subir archivo" at bounding box center [650, 556] width 59 height 27
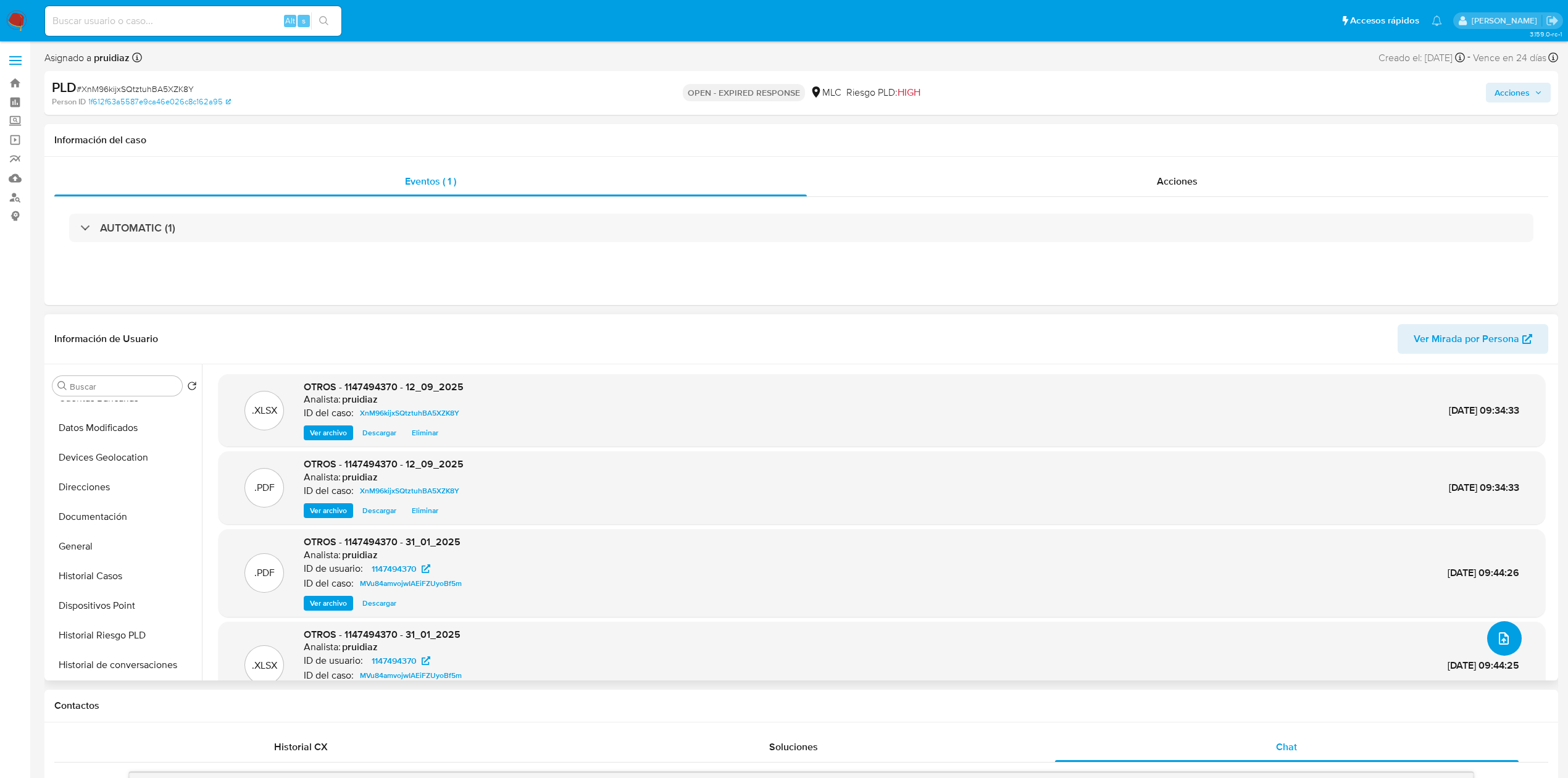
scroll to position [139, 0]
click at [86, 481] on button "General" at bounding box center [119, 543] width 144 height 29
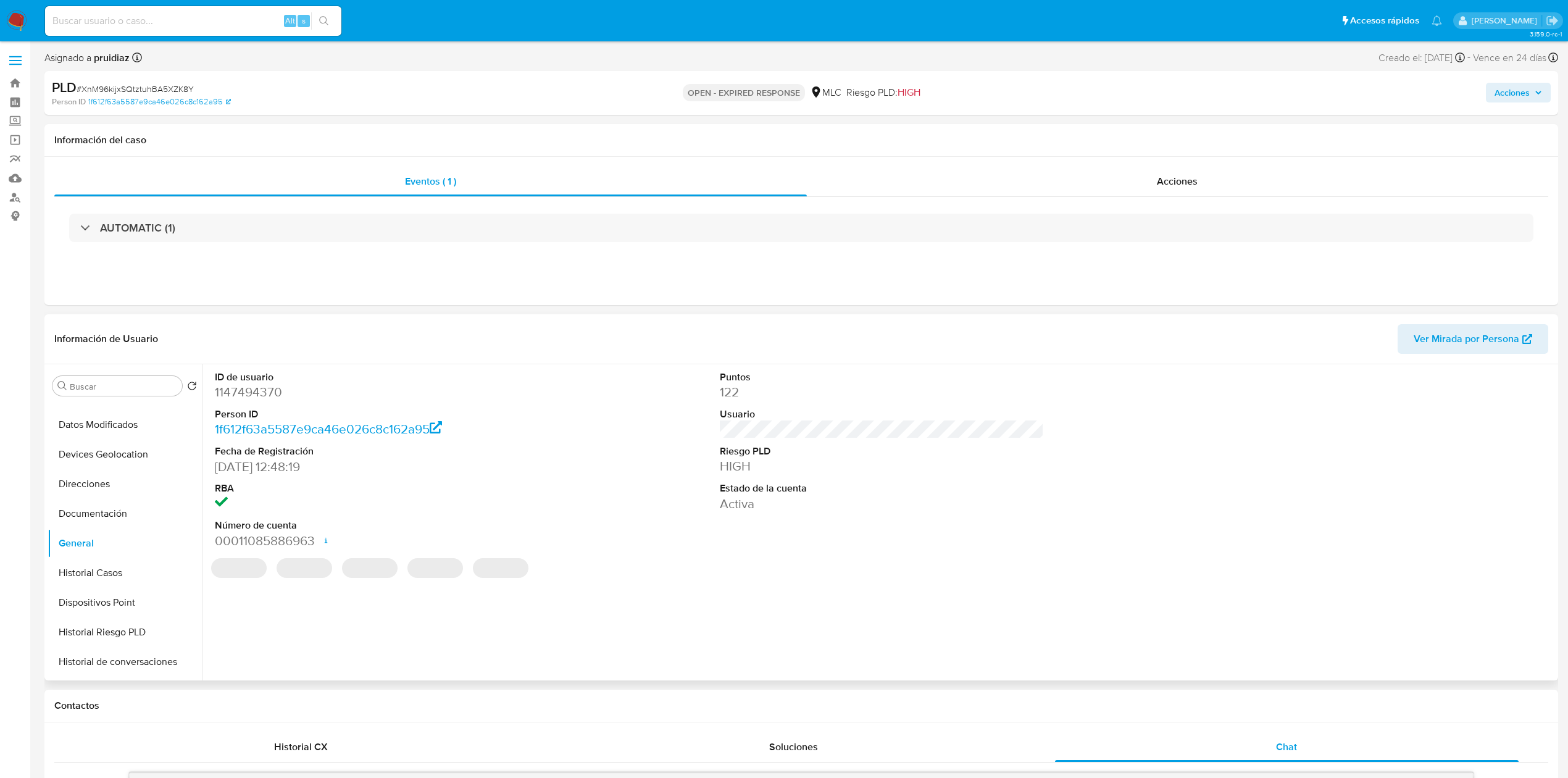
click at [255, 392] on dd "1147494370" at bounding box center [377, 392] width 324 height 17
copy dd "1147494370"
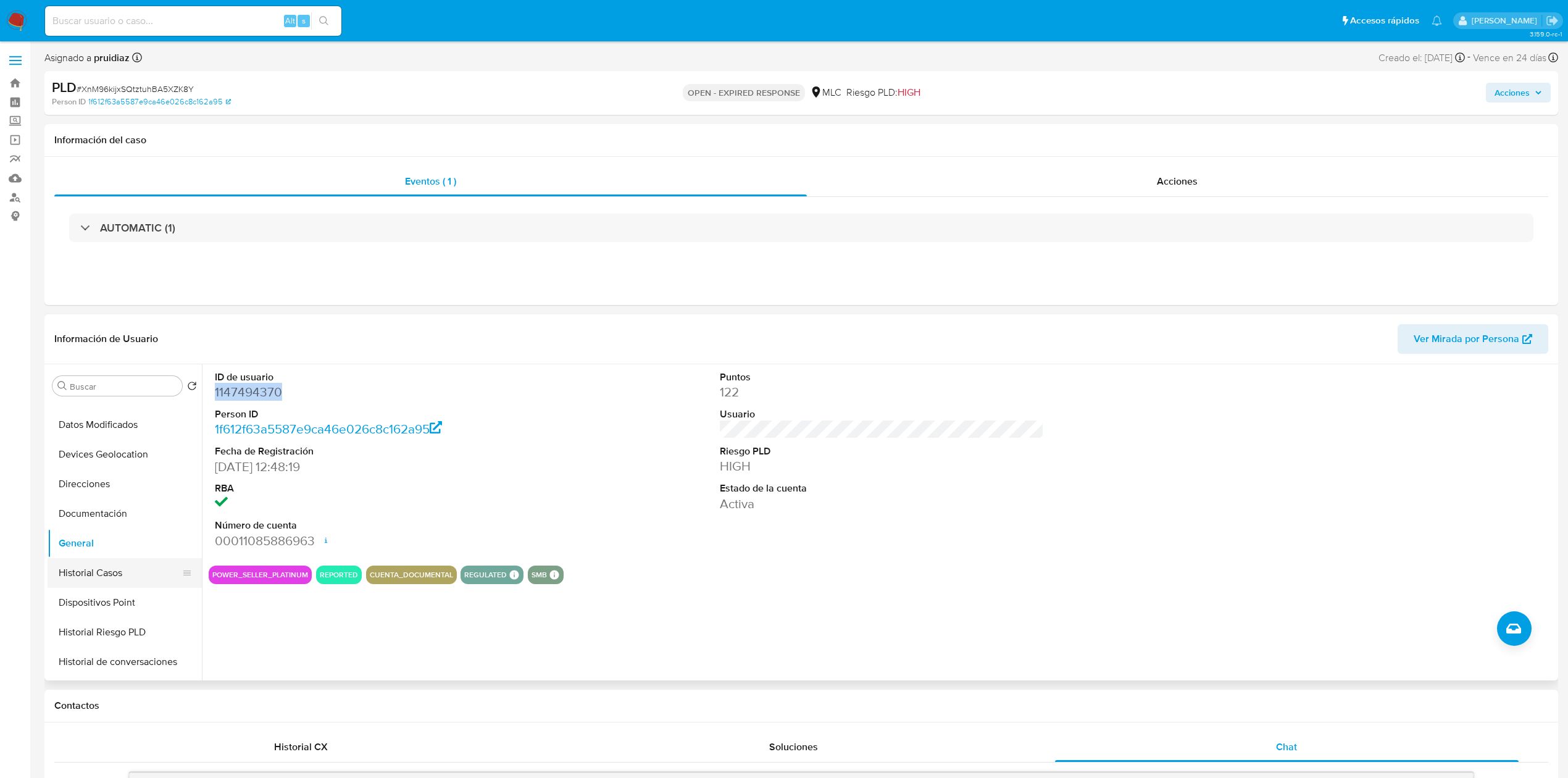
click at [96, 481] on button "Historial Casos" at bounding box center [119, 572] width 144 height 29
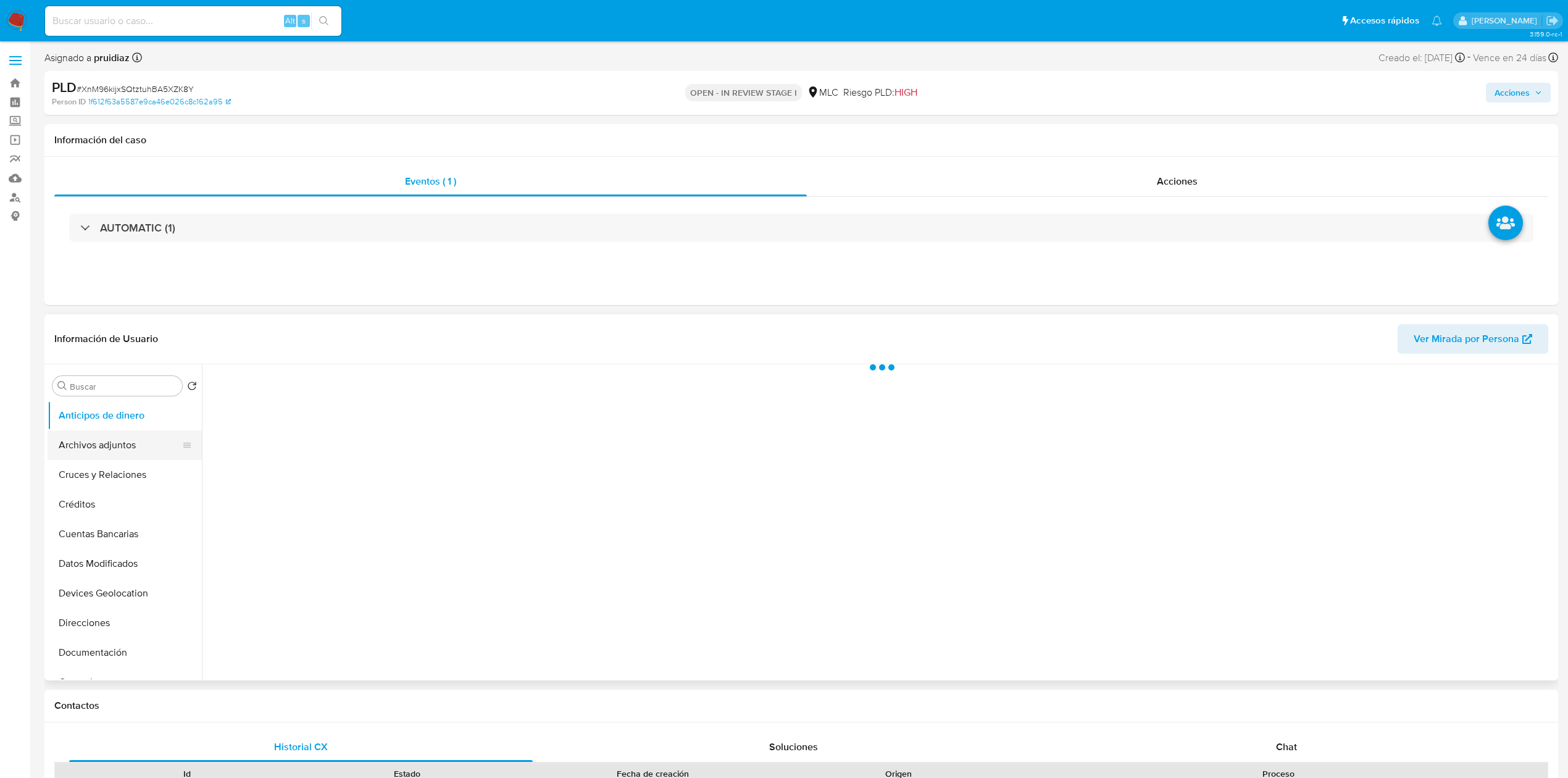
select select "10"
click at [123, 452] on button "Archivos adjuntos" at bounding box center [119, 445] width 144 height 29
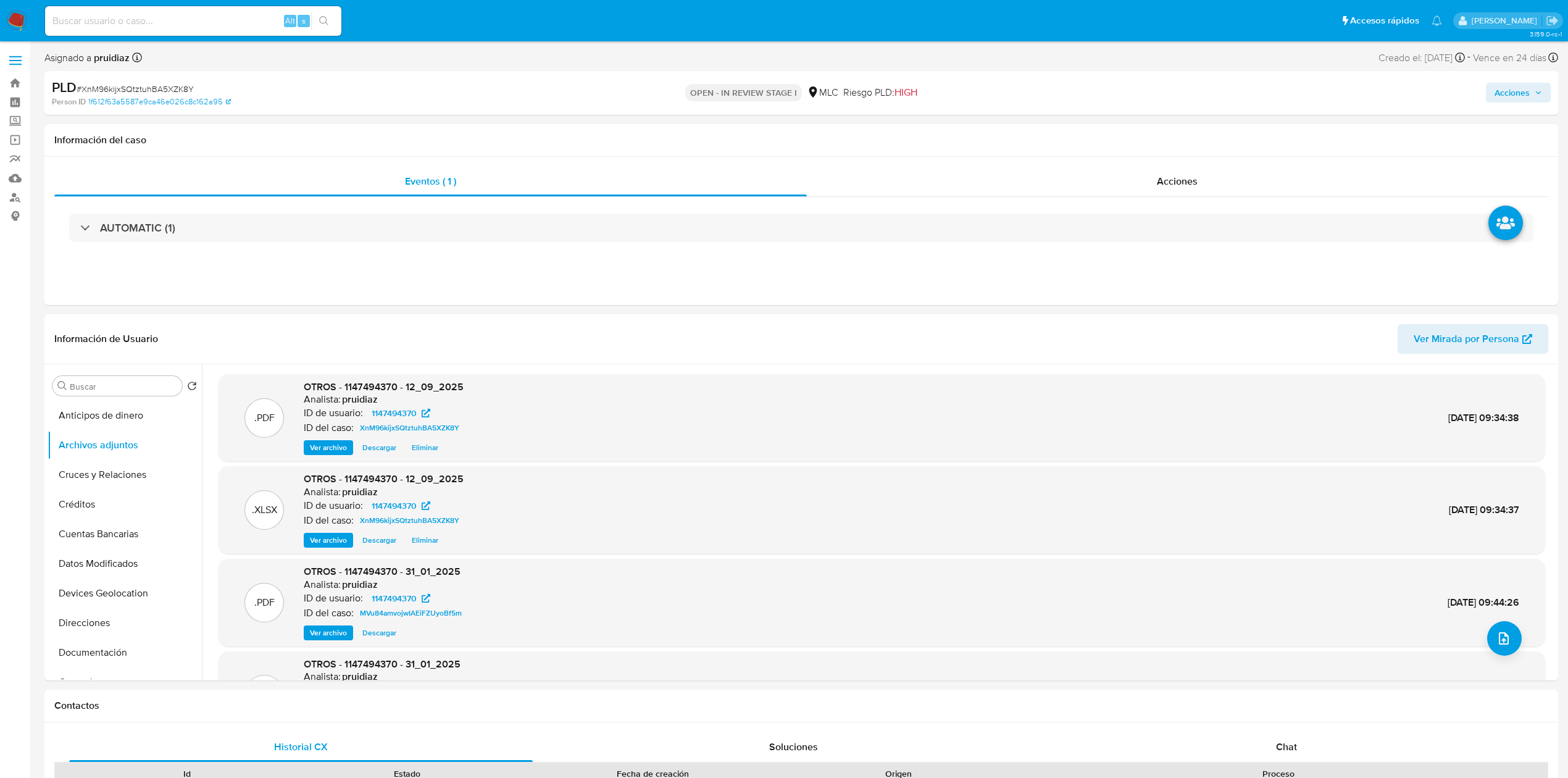
click at [1522, 94] on span "Acciones" at bounding box center [1511, 92] width 35 height 19
click at [1185, 142] on div "Resolución del caso Alt r" at bounding box center [1182, 132] width 118 height 32
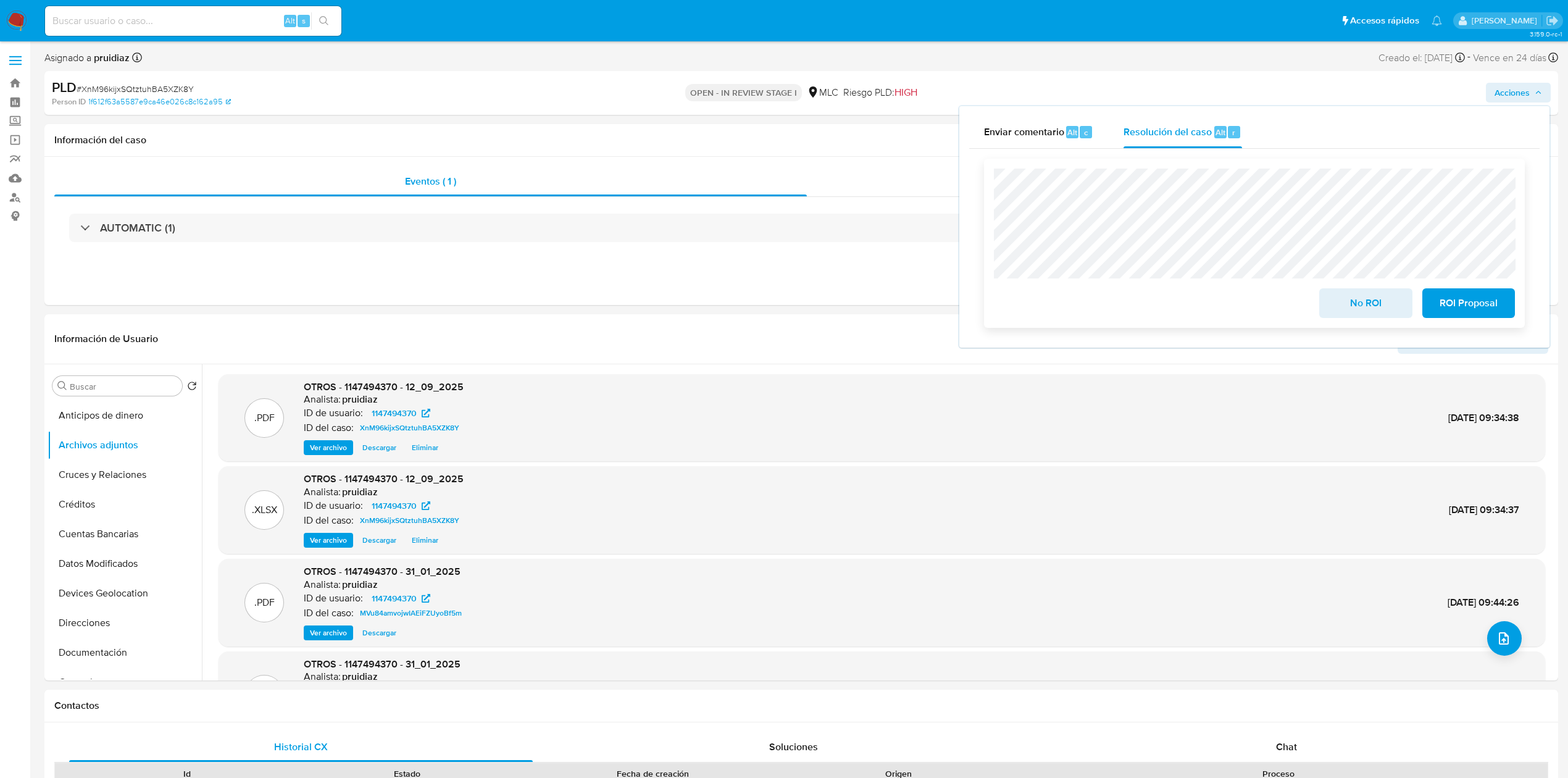
click at [1477, 306] on span "ROI Proposal" at bounding box center [1468, 303] width 60 height 27
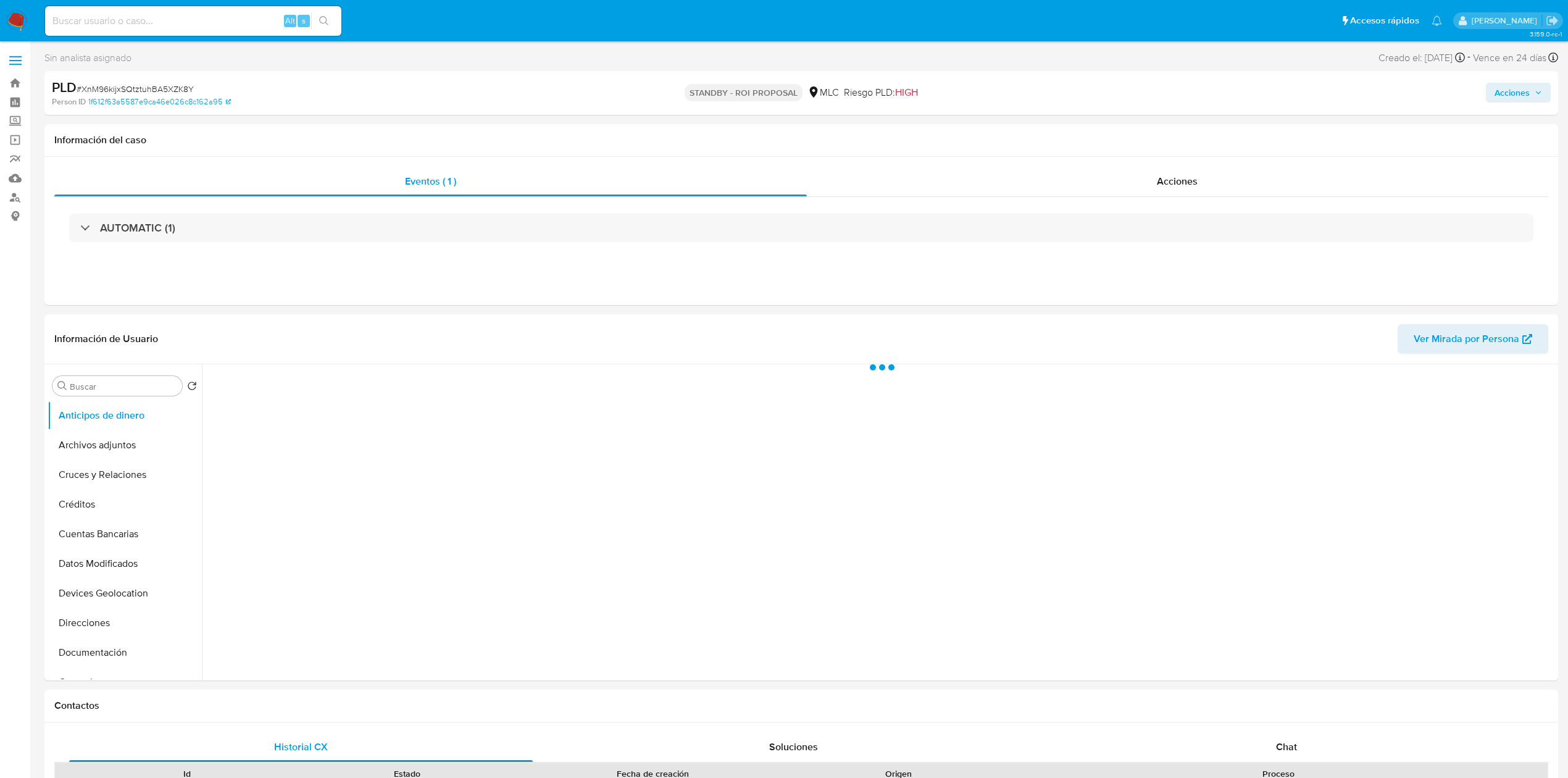
select select "10"
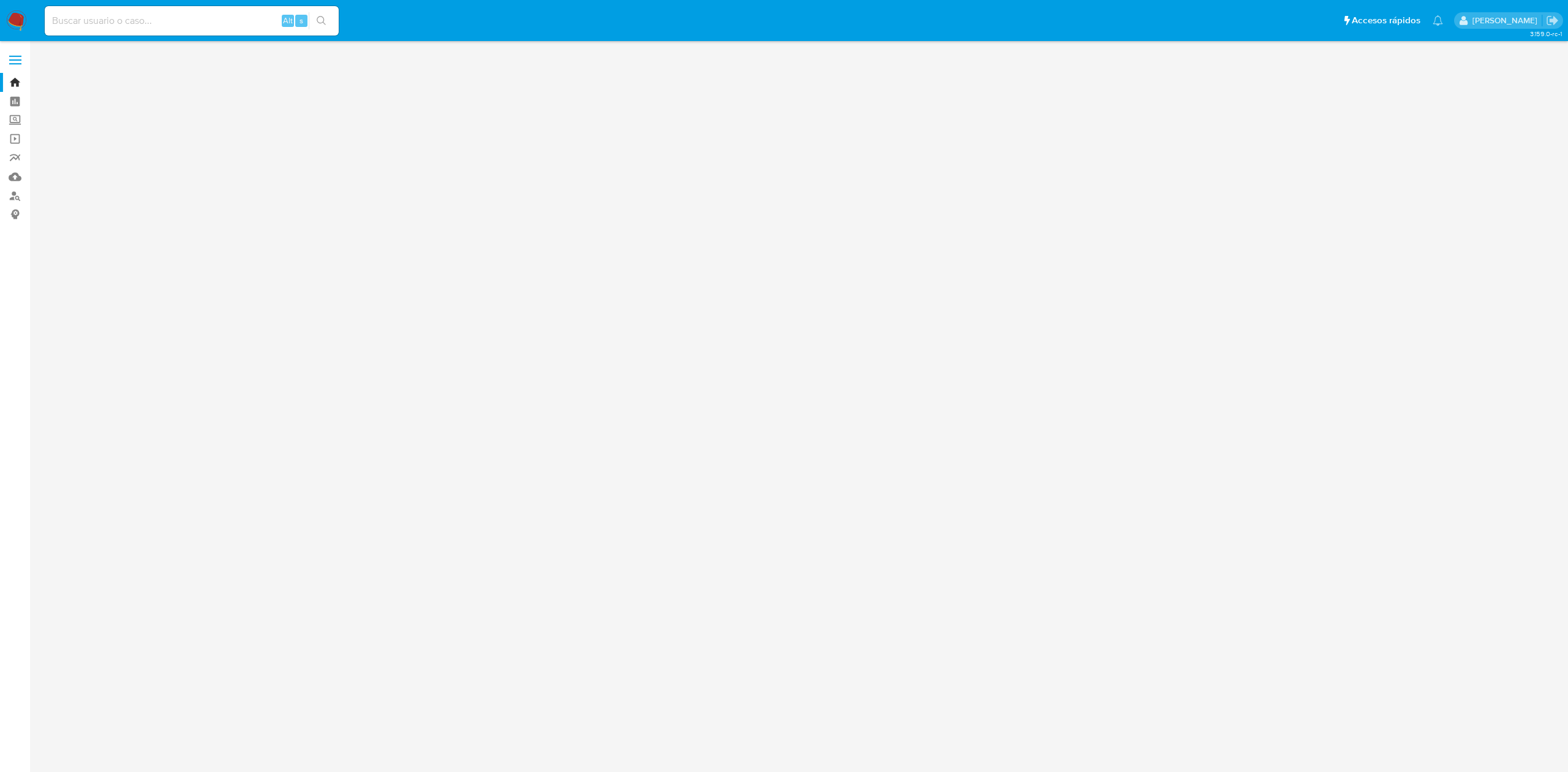
click at [214, 28] on div "Alt s" at bounding box center [192, 21] width 294 height 29
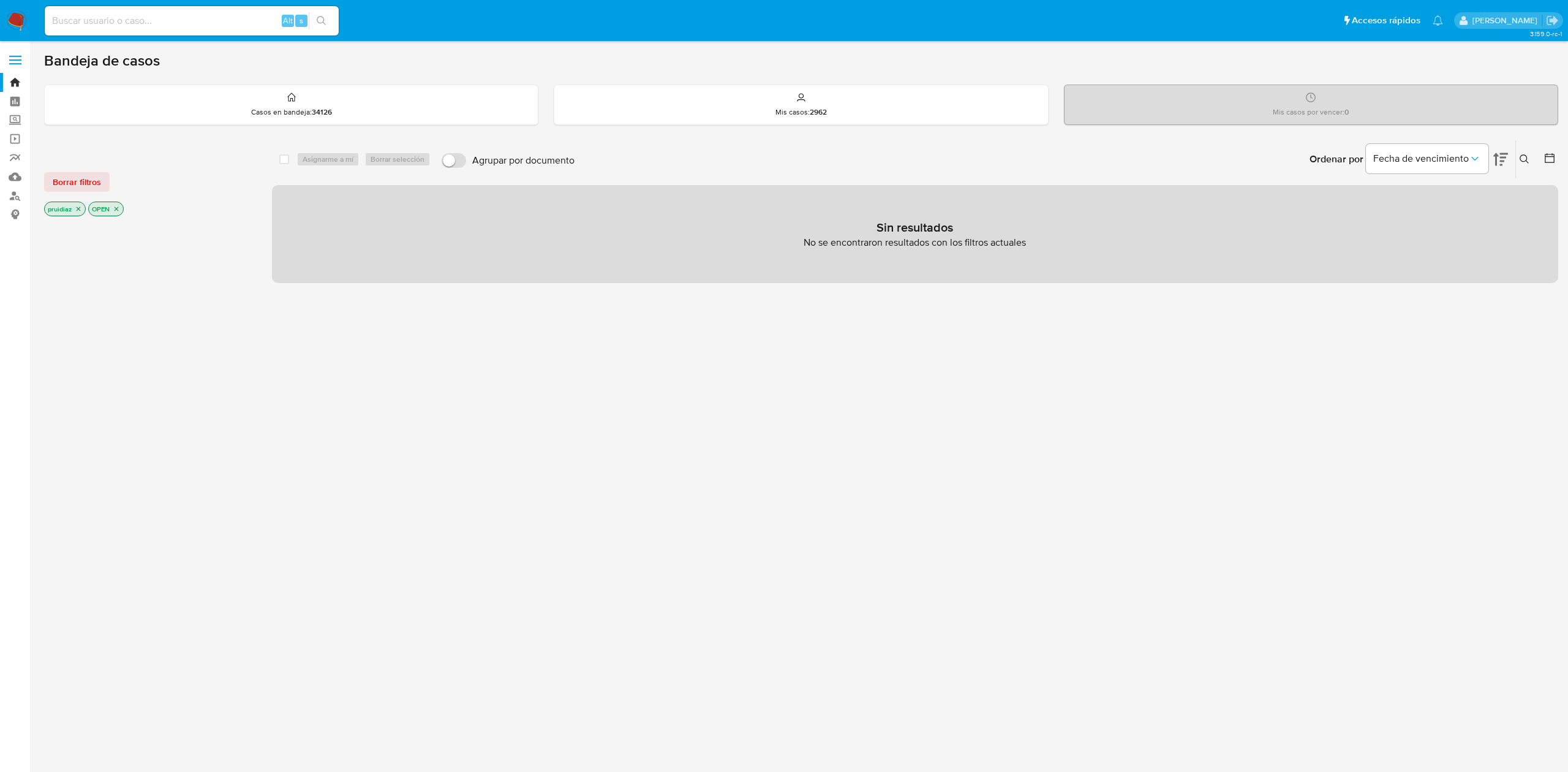
click at [195, 22] on input at bounding box center [192, 21] width 294 height 16
paste input "aMzRmj75W7AgQ1UsJJHyjgDi"
type input "aMzRmj75W7AgQ1UsJJHyjgDi"
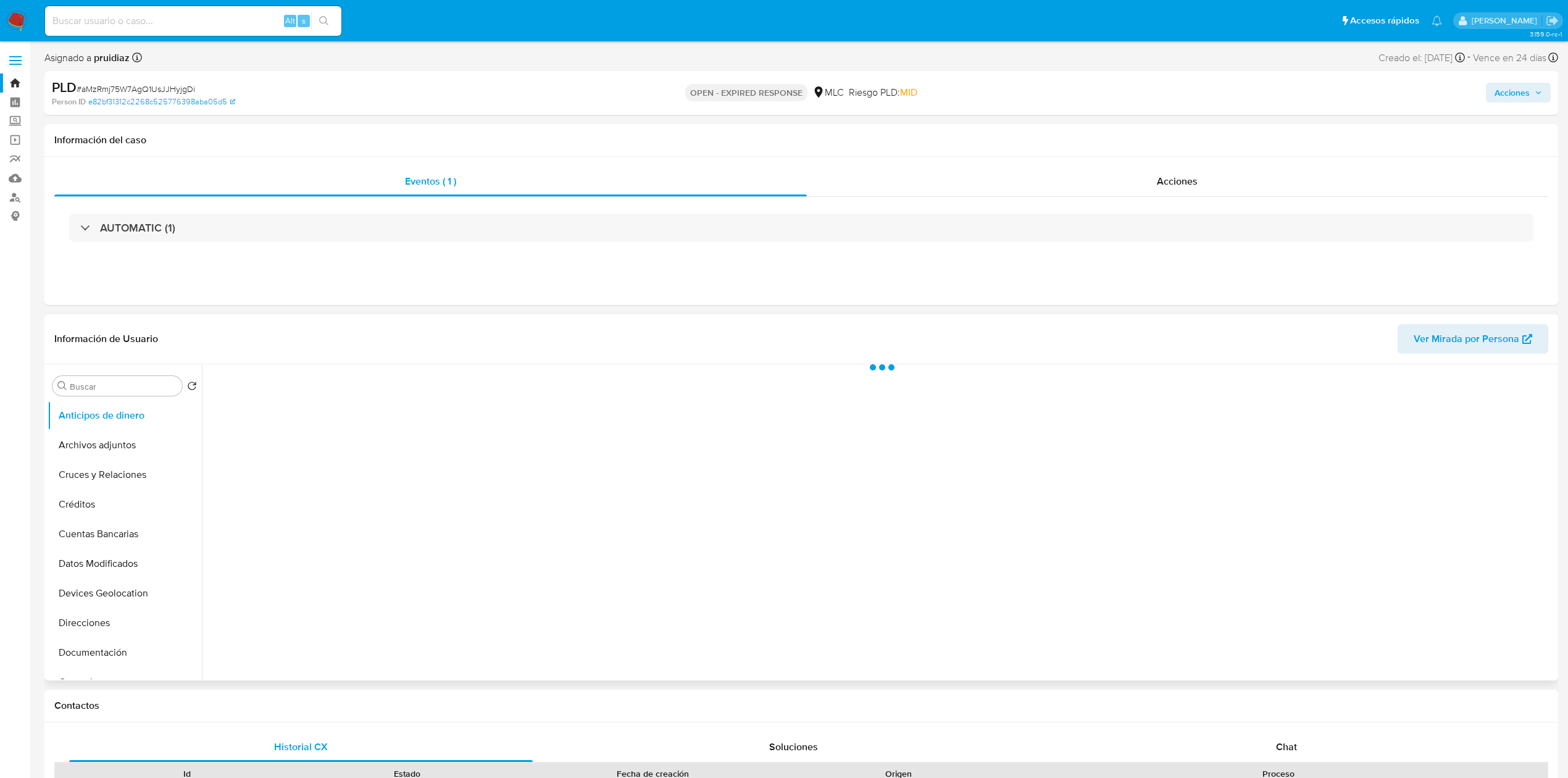
select select "10"
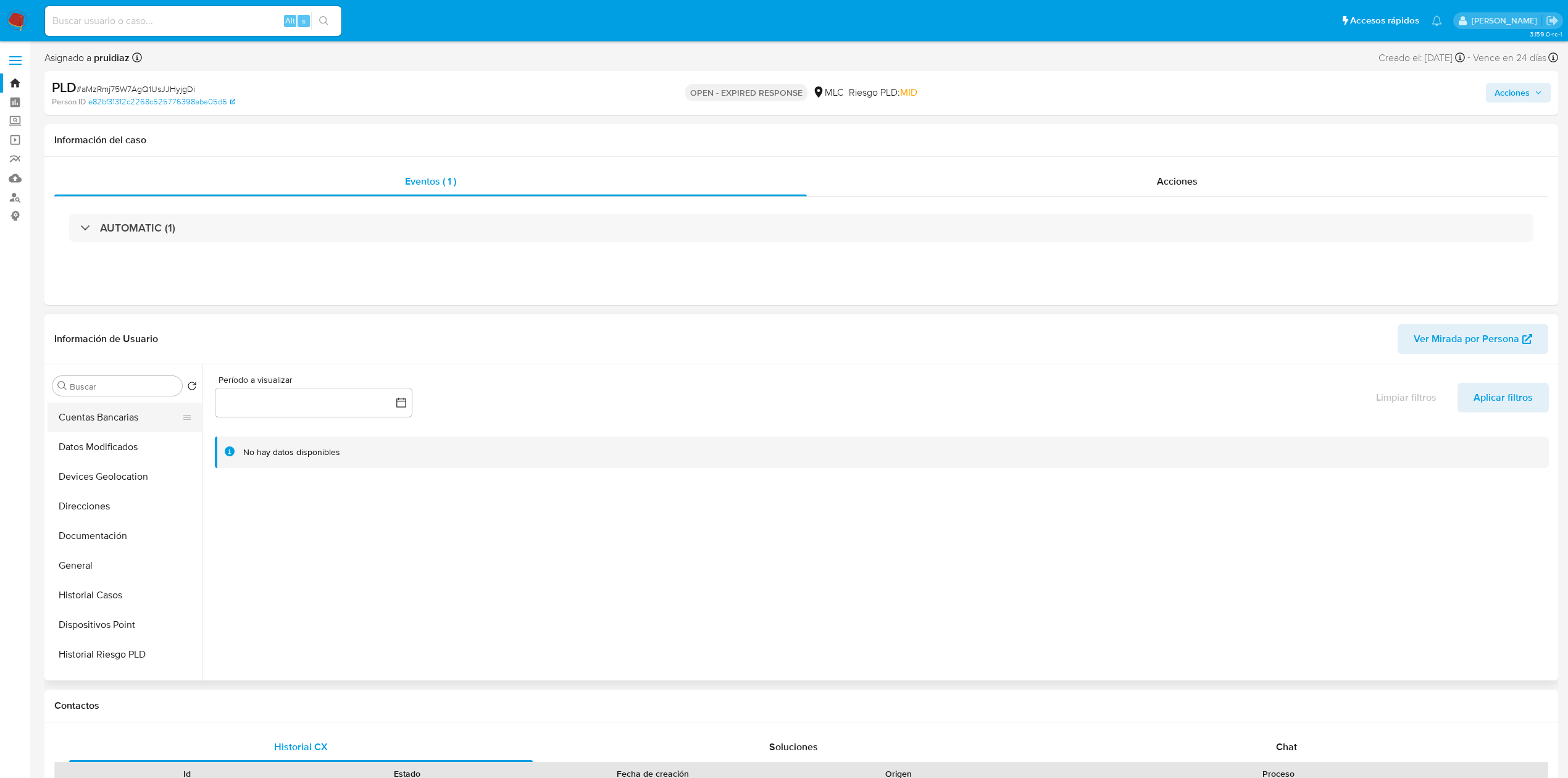
scroll to position [126, 0]
click at [79, 563] on button "General" at bounding box center [119, 556] width 144 height 29
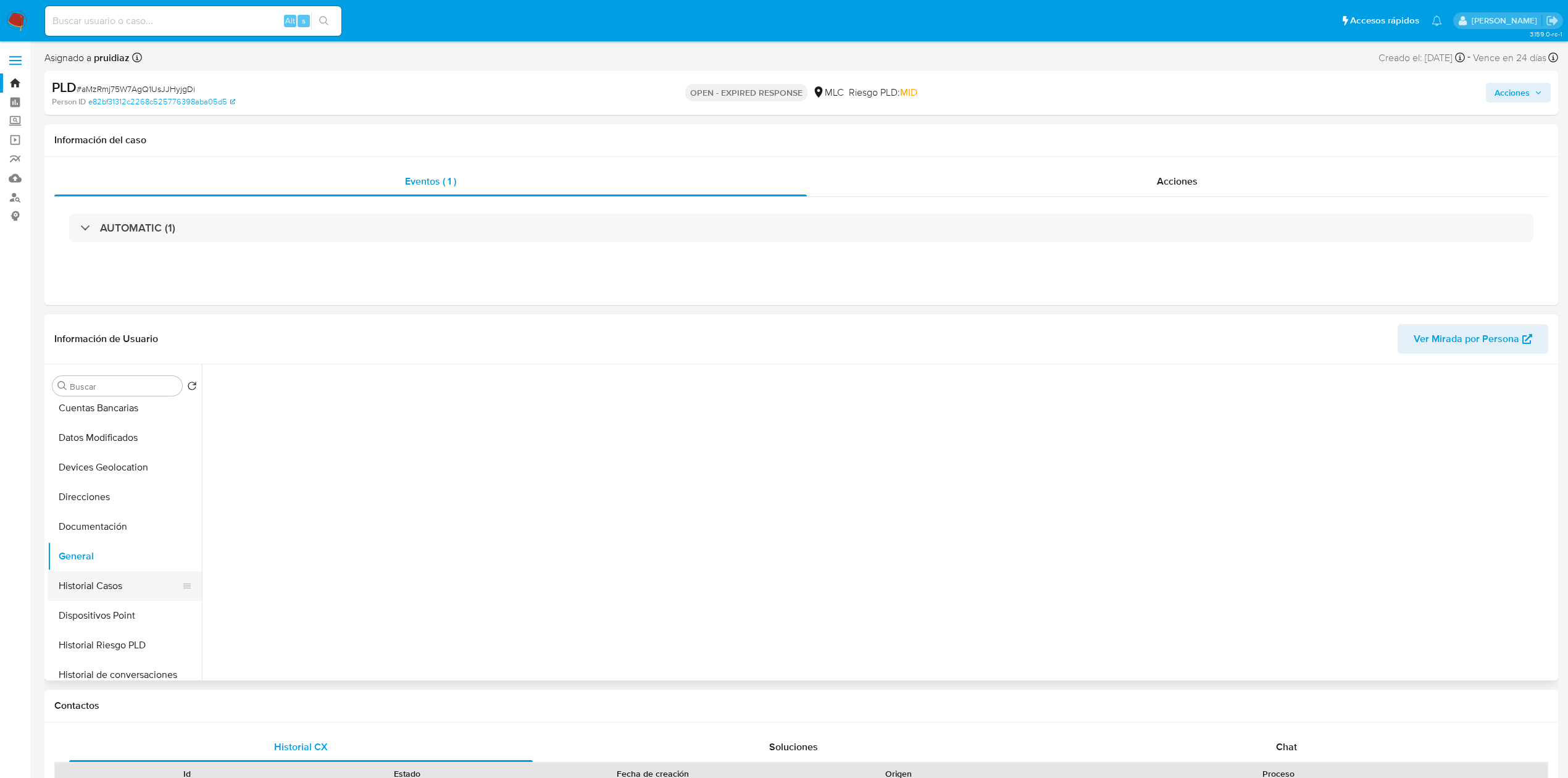
click at [92, 585] on button "Historial Casos" at bounding box center [119, 586] width 144 height 29
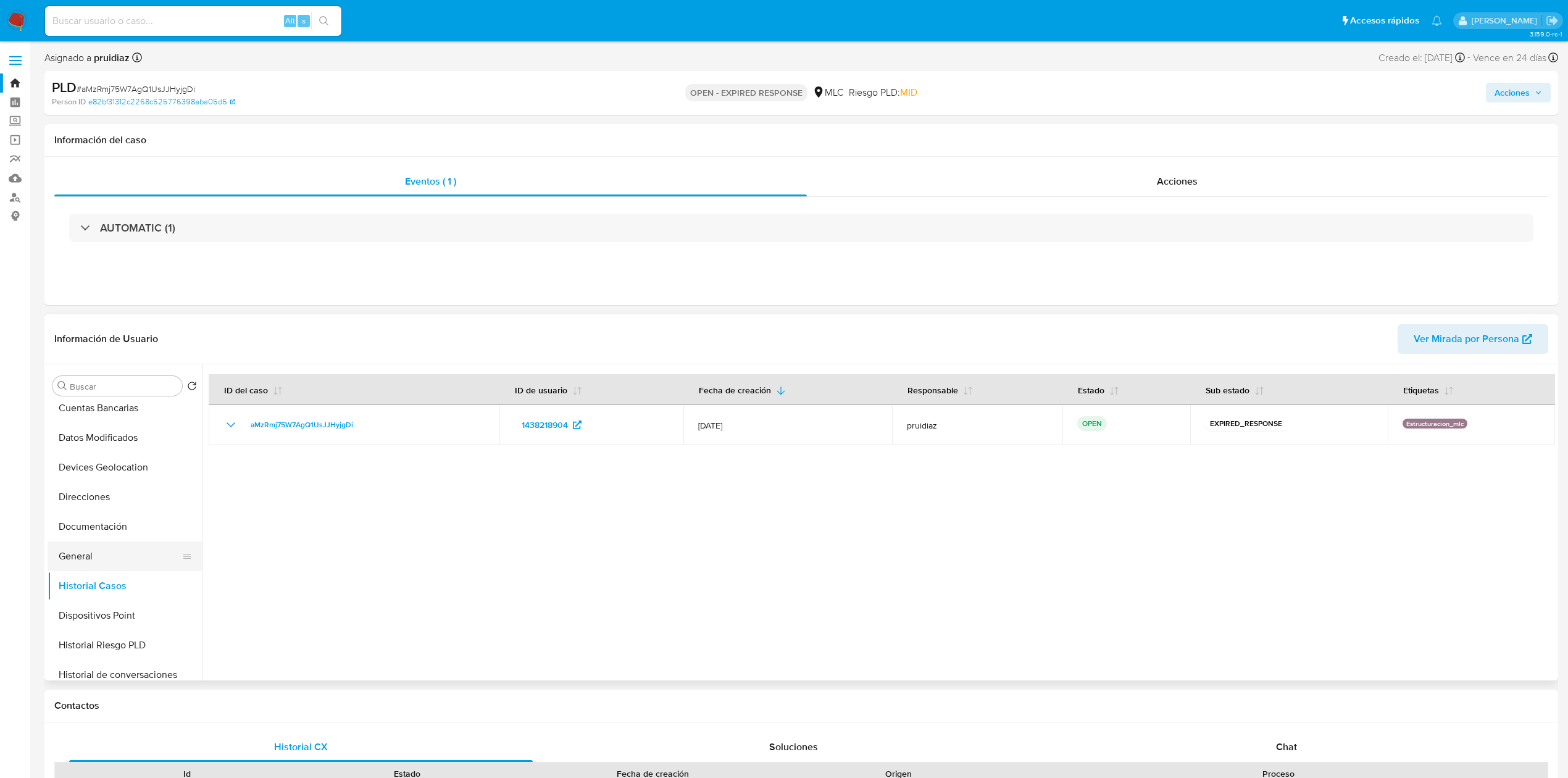
click at [85, 555] on button "General" at bounding box center [119, 556] width 144 height 29
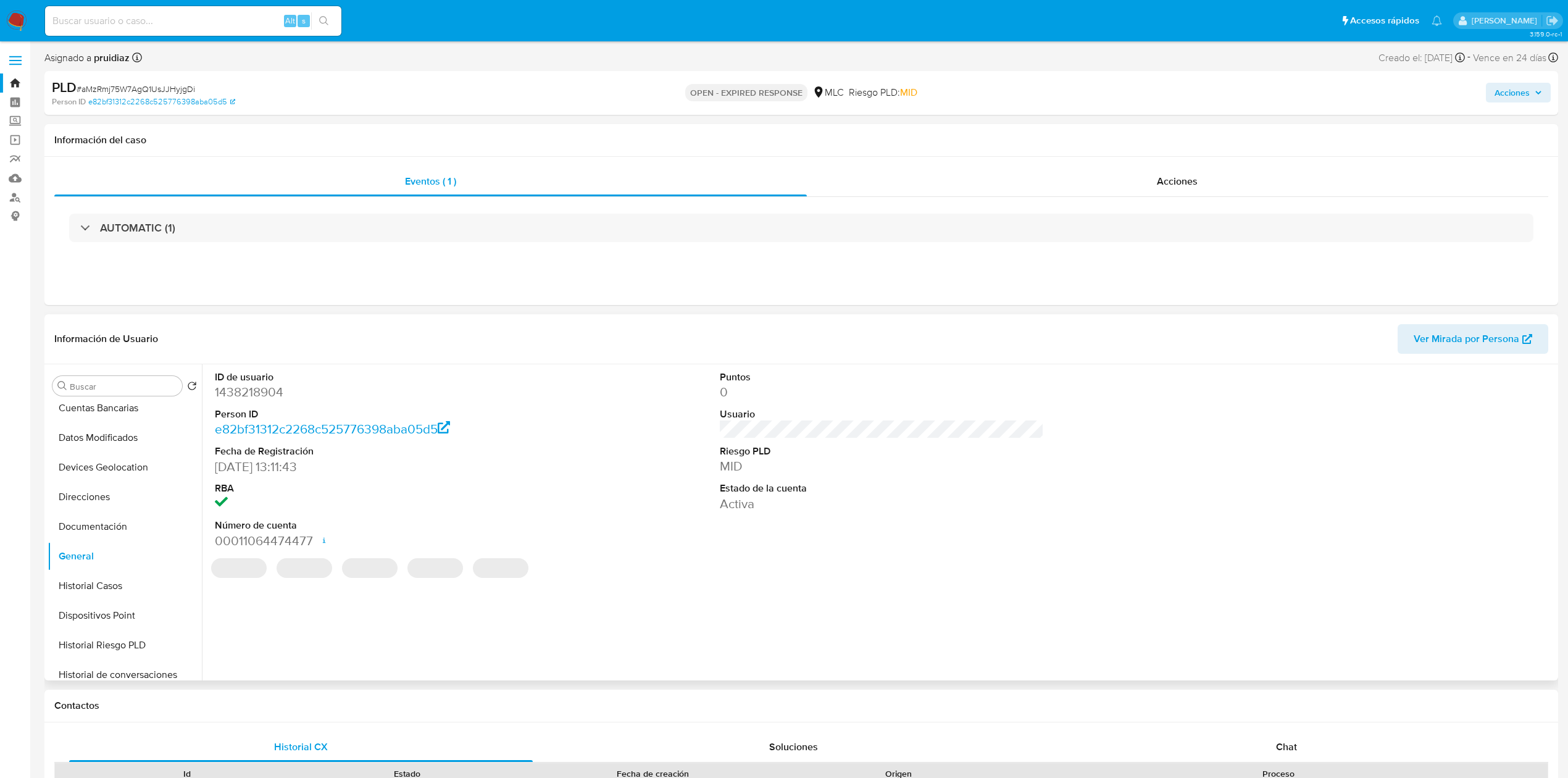
click at [264, 391] on dd "1438218904" at bounding box center [377, 392] width 324 height 17
copy dd "1438218904"
click at [236, 386] on dd "1438218904" at bounding box center [377, 392] width 324 height 17
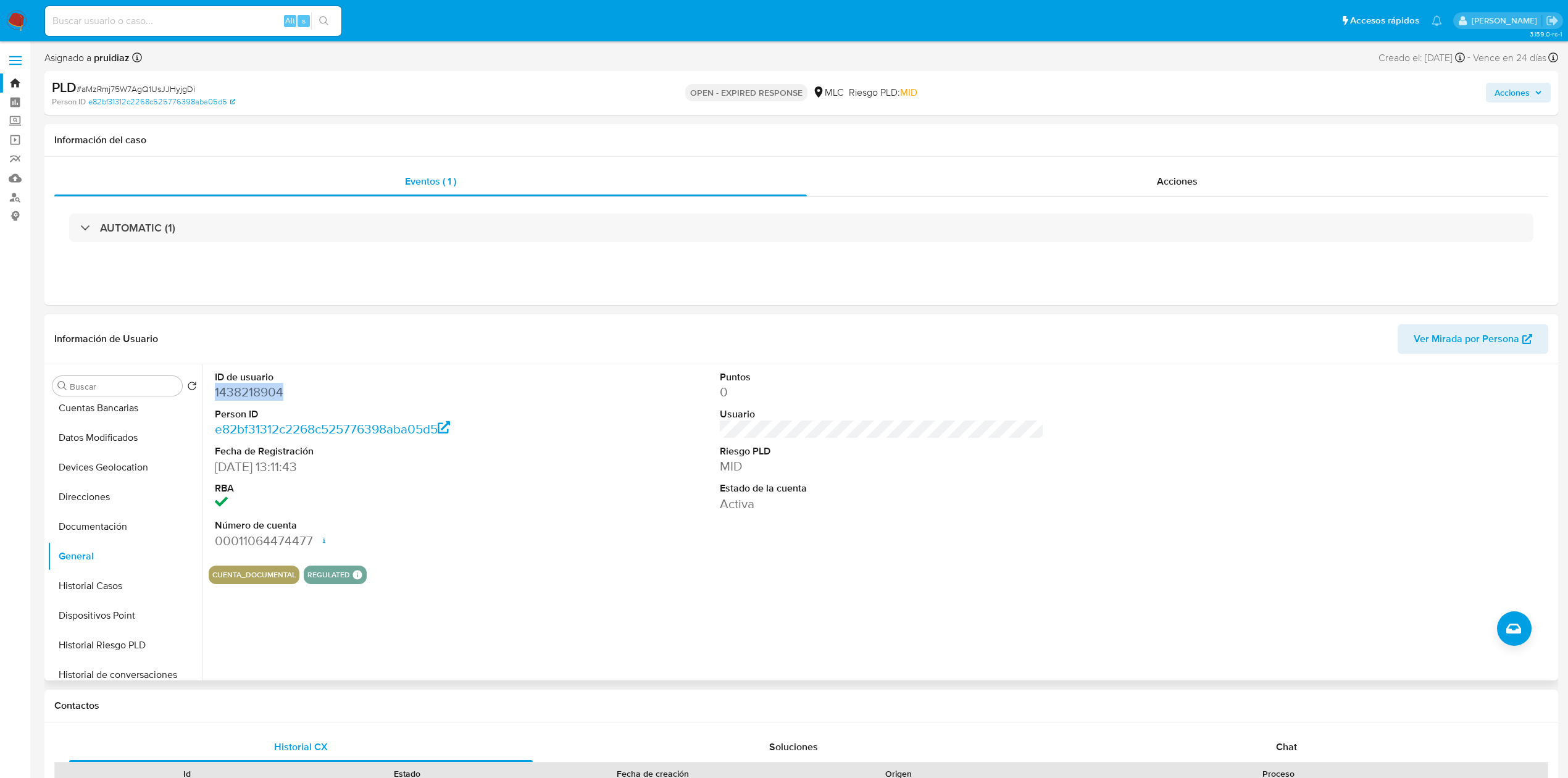
copy dd "1438218904"
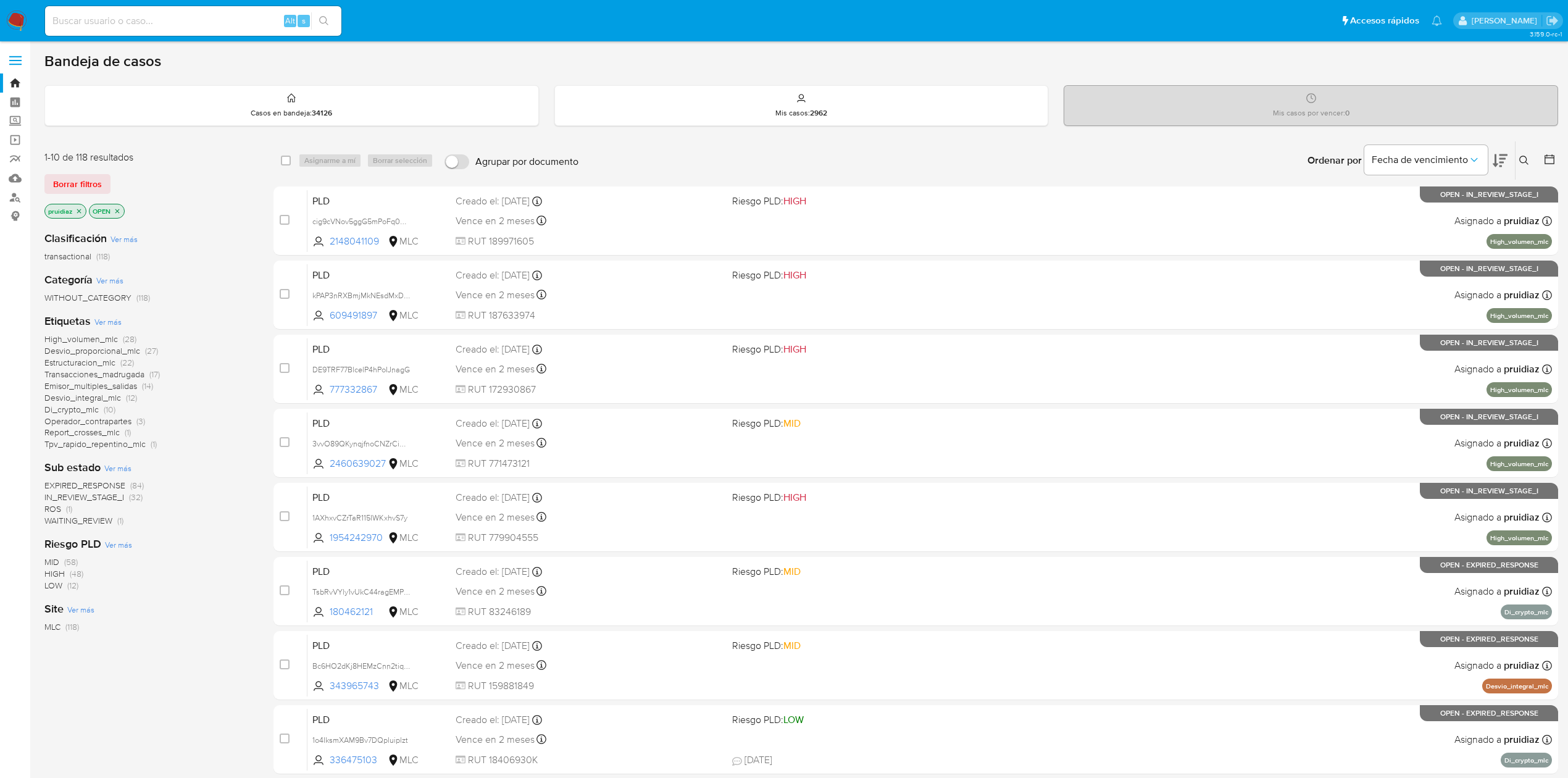
click at [1522, 156] on icon at bounding box center [1524, 161] width 9 height 9
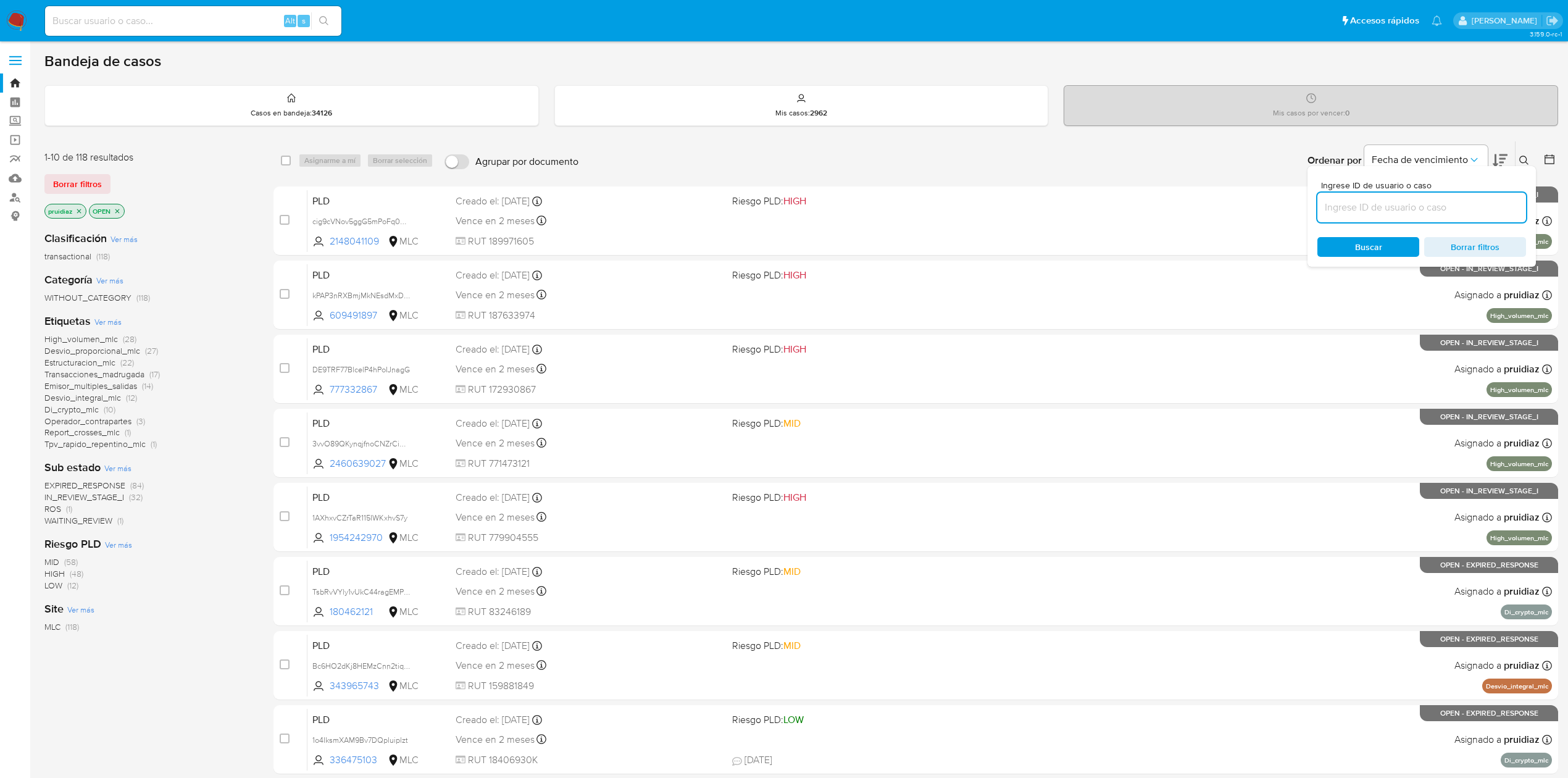
click at [1350, 208] on input at bounding box center [1421, 207] width 209 height 16
type input "1438218904"
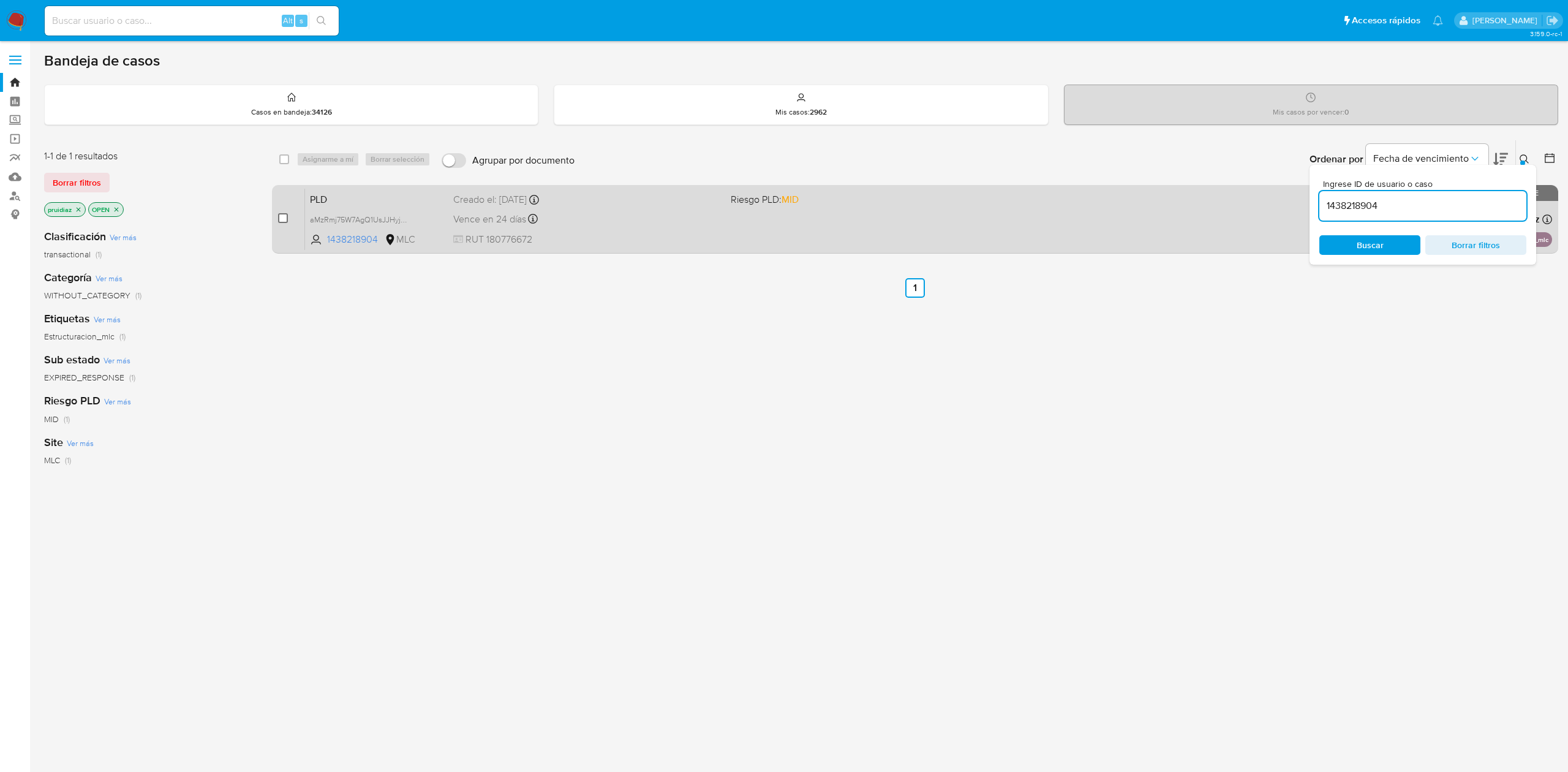
click at [283, 221] on input "checkbox" at bounding box center [283, 218] width 10 height 10
checkbox input "true"
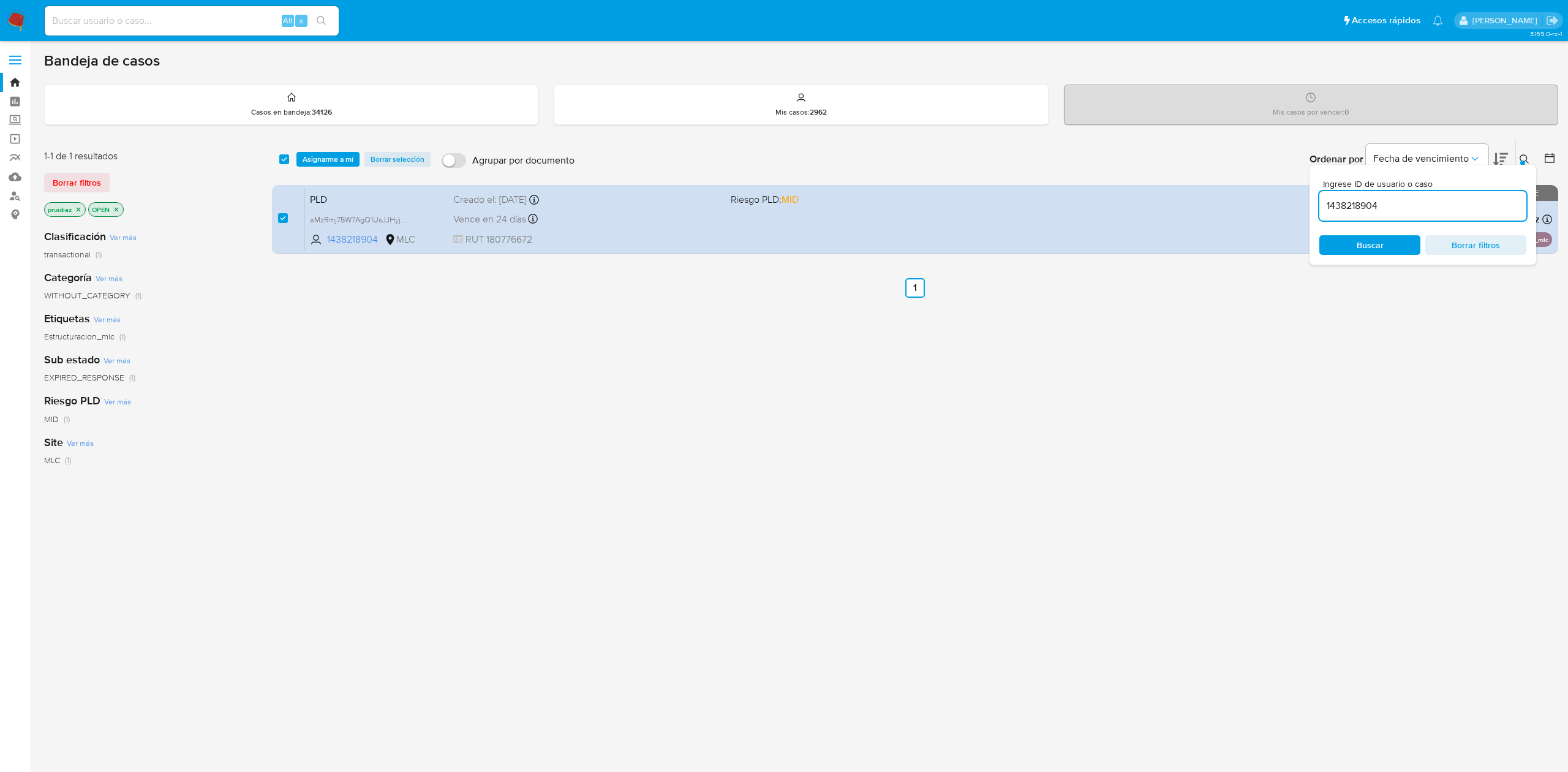
click at [329, 148] on div "select-all-cases-checkbox Asignarme a mí Borrar selección Agrupar por documento…" at bounding box center [914, 159] width 1286 height 38
click at [317, 161] on span "Asignarme a mí" at bounding box center [328, 159] width 51 height 12
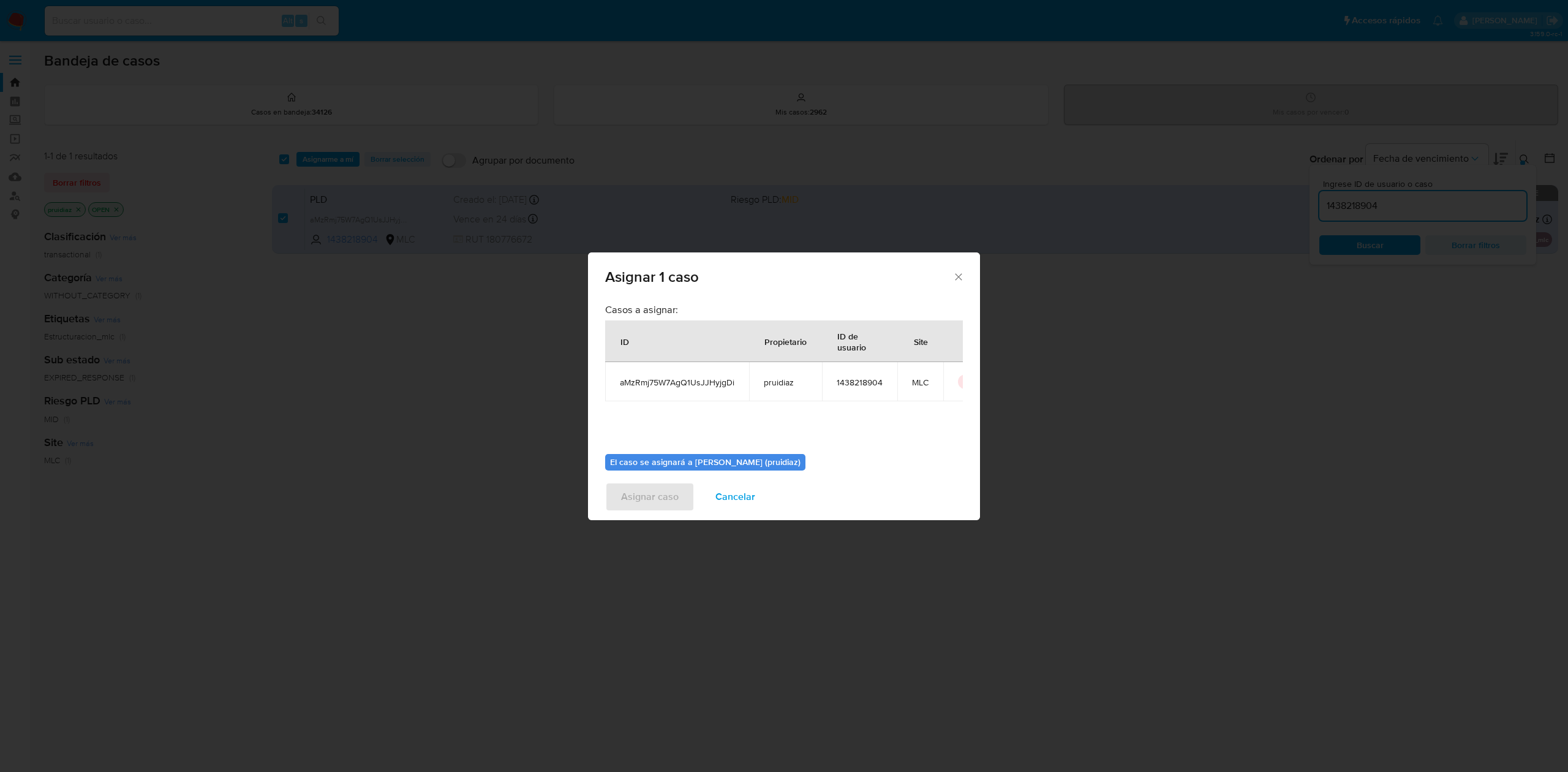
scroll to position [62, 0]
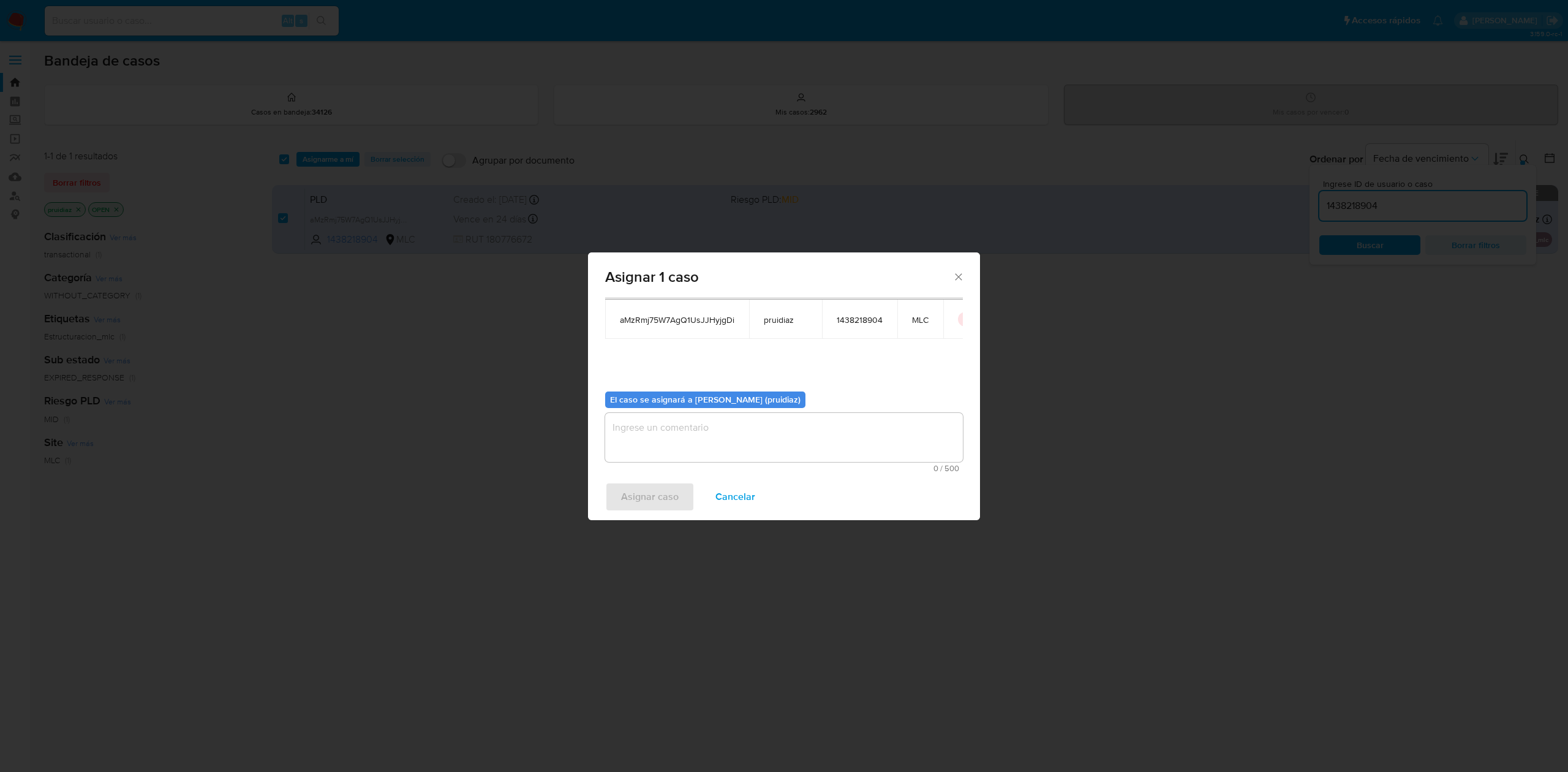
click at [714, 433] on textarea "assign-modal" at bounding box center [784, 437] width 358 height 49
type textarea "-"
click at [655, 489] on span "Asignar caso" at bounding box center [650, 496] width 58 height 27
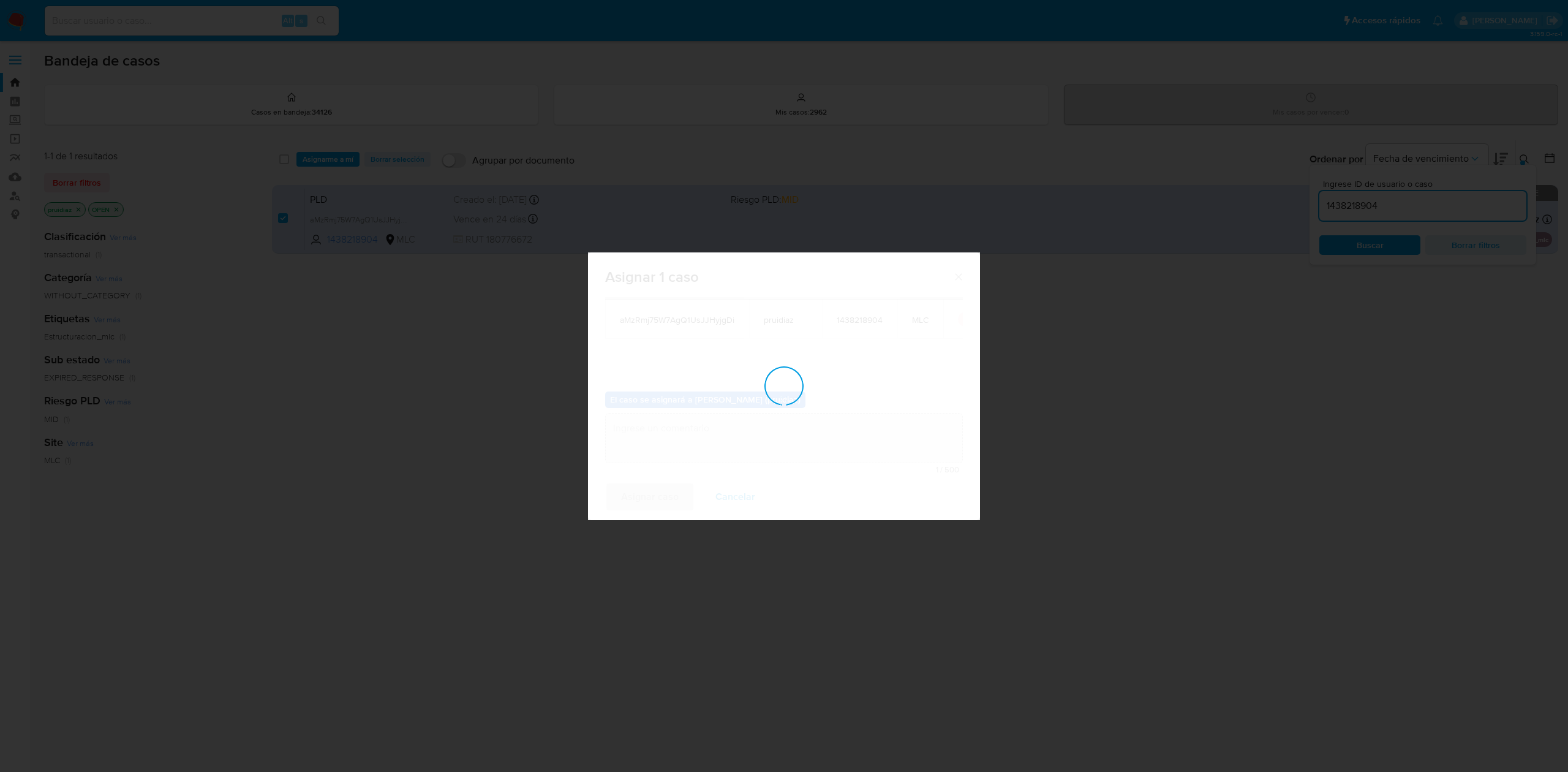
checkbox input "false"
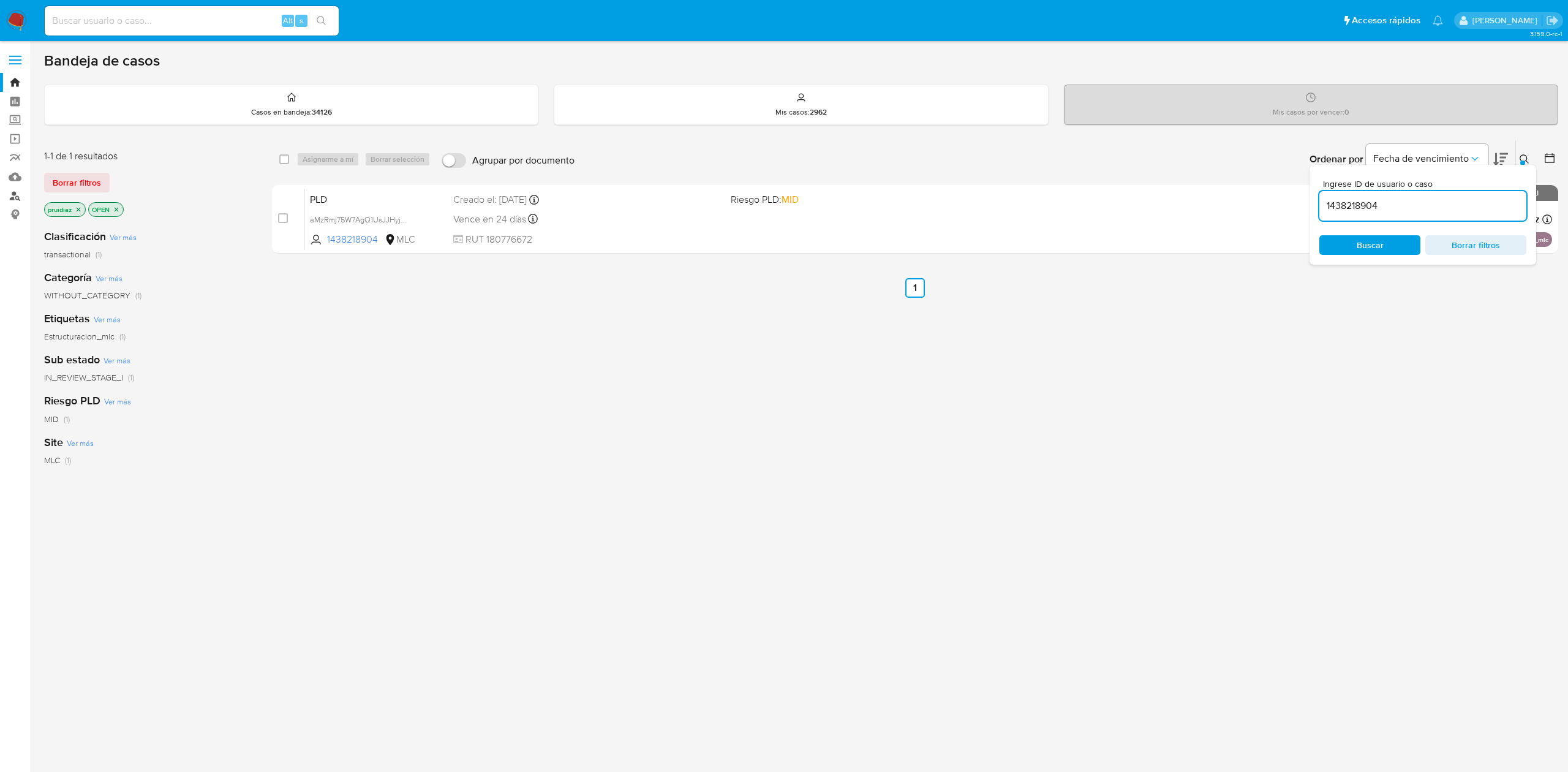
click at [18, 196] on link "Buscador de personas" at bounding box center [72, 196] width 145 height 19
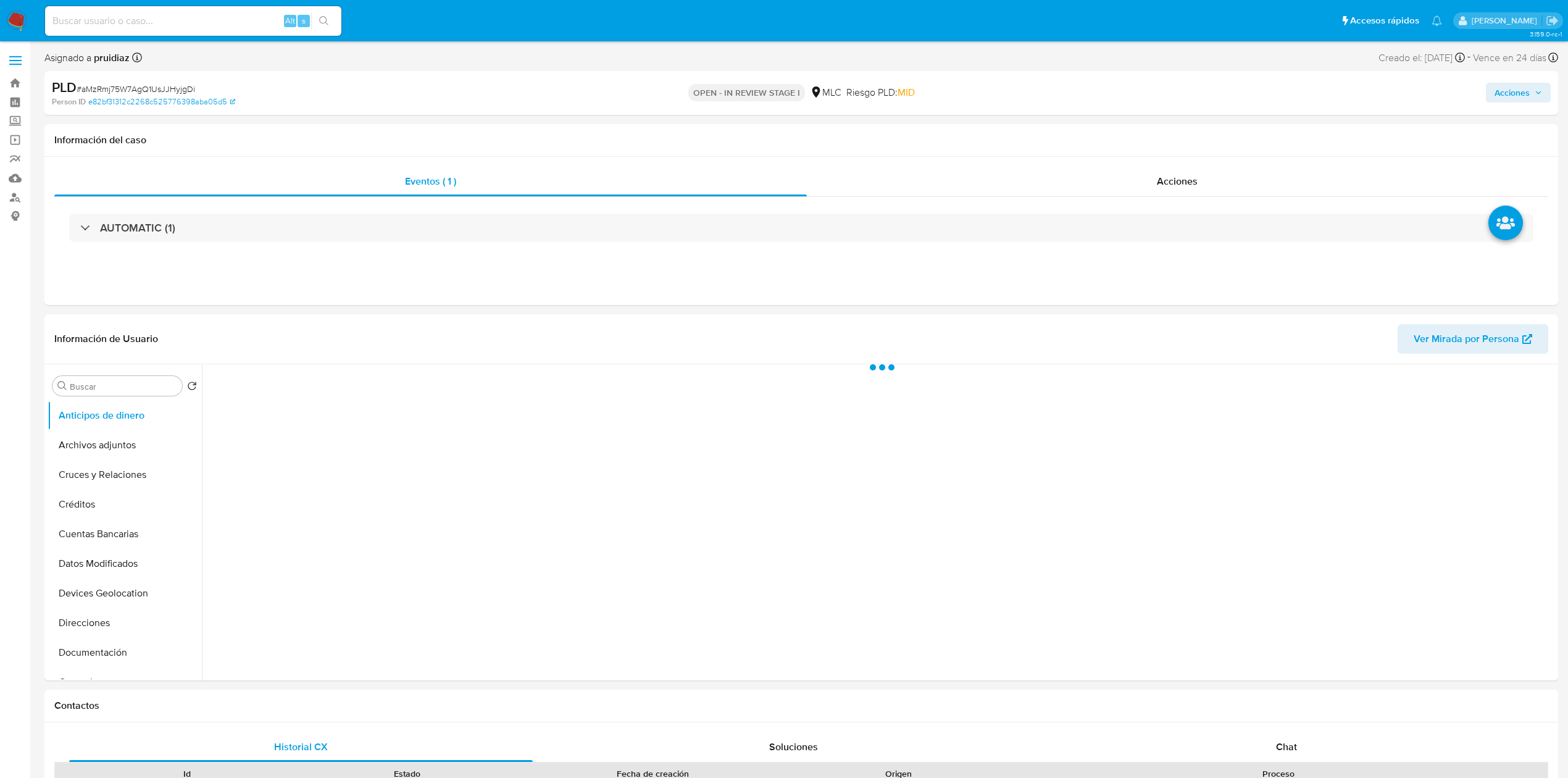
select select "10"
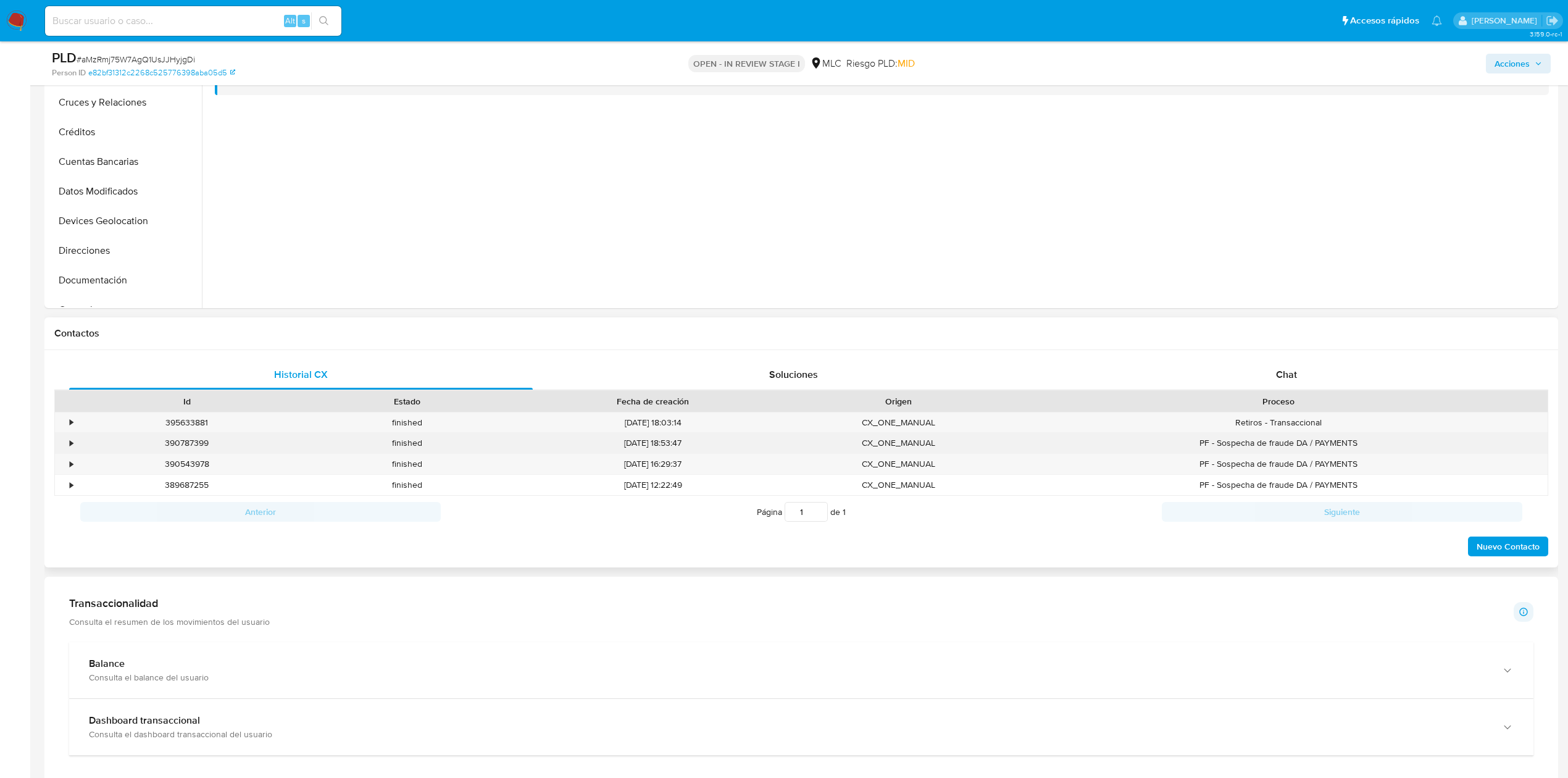
scroll to position [331, 0]
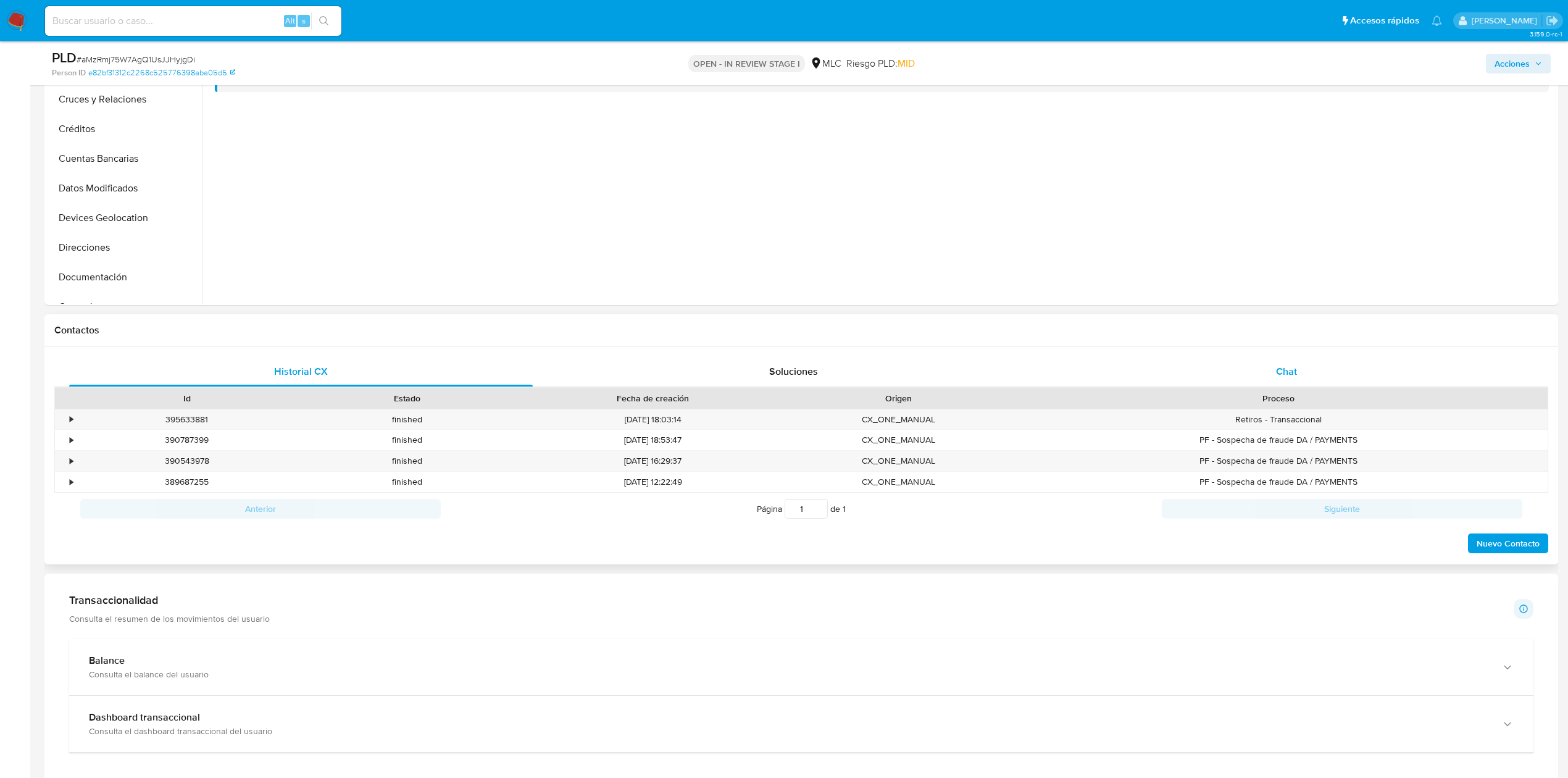
click at [1310, 368] on div "Chat" at bounding box center [1287, 372] width 464 height 29
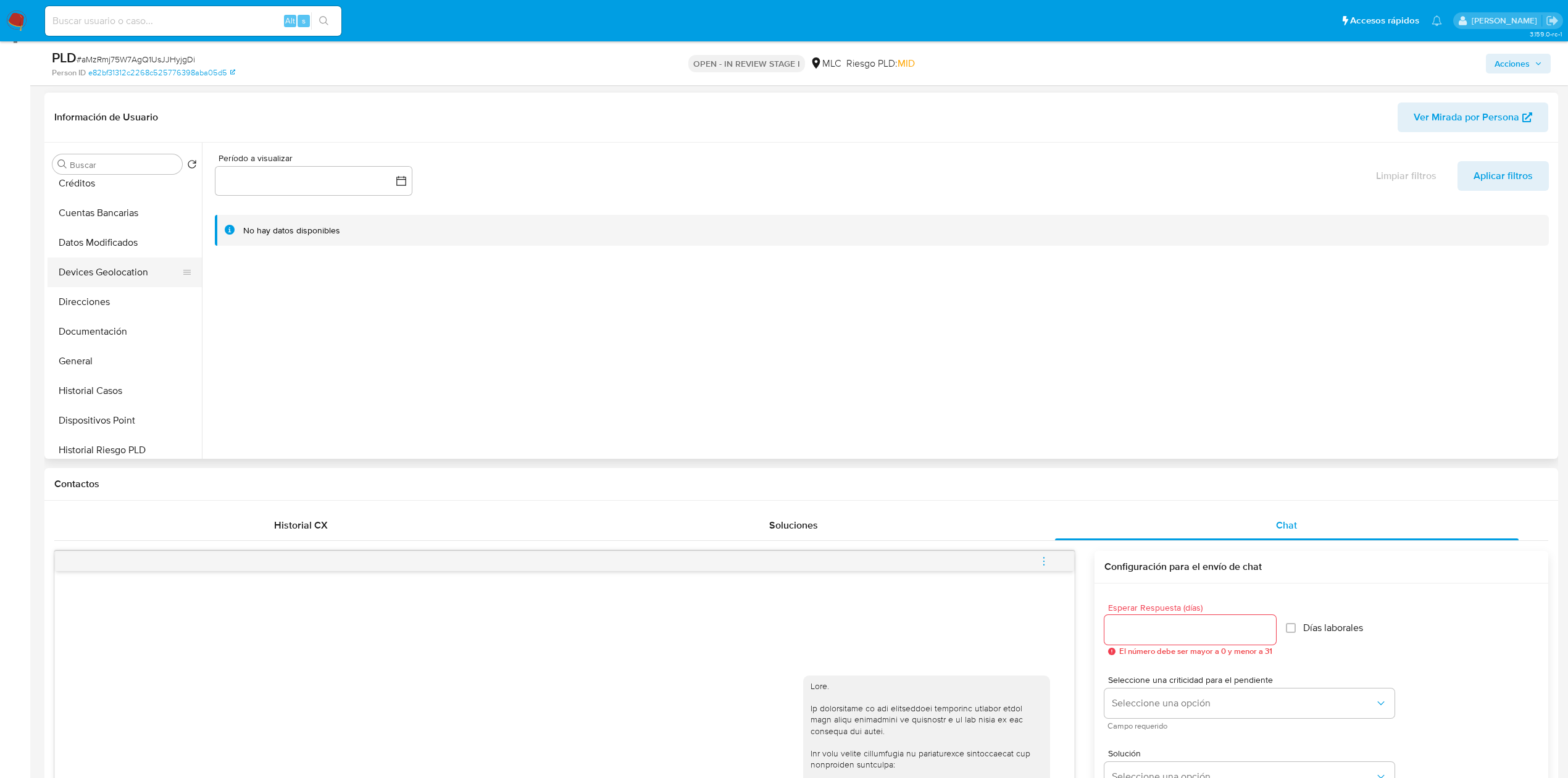
scroll to position [102, 0]
click at [95, 326] on button "Documentación" at bounding box center [119, 329] width 144 height 29
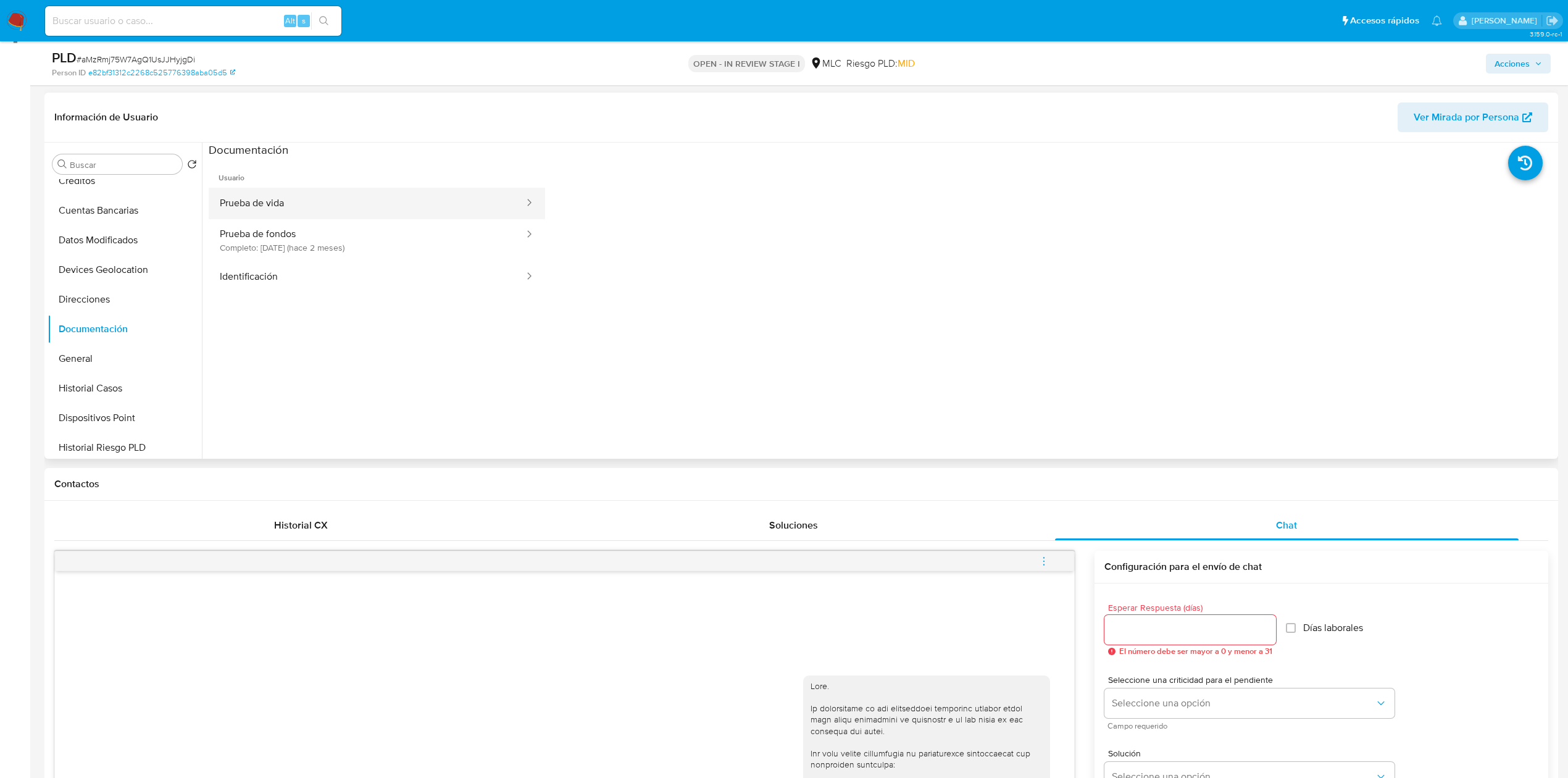
click at [311, 205] on button "Prueba de vida" at bounding box center [367, 203] width 316 height 32
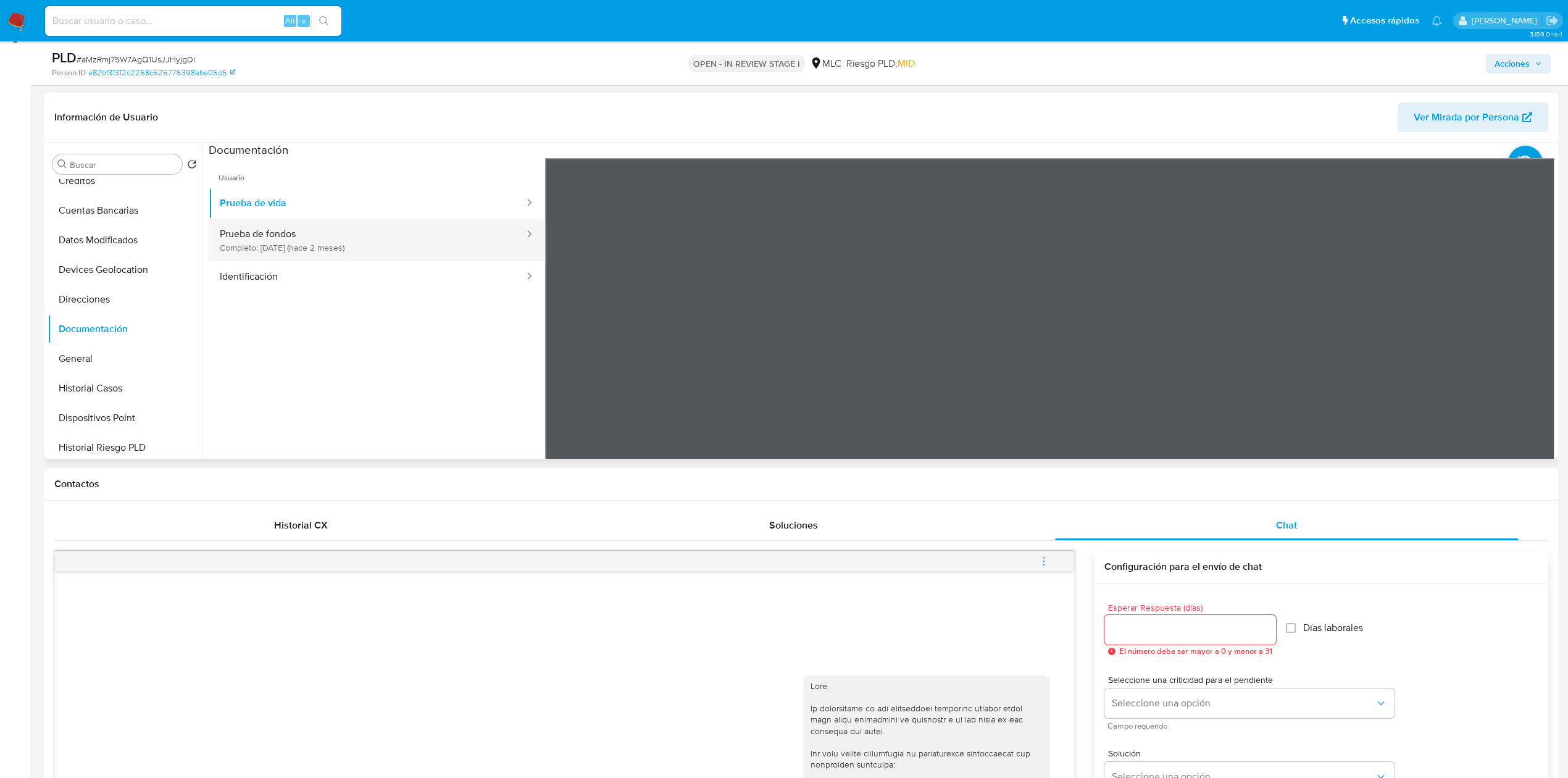
click at [423, 247] on button "Prueba de fondos Completo: 08/07/2025 (hace 2 meses)" at bounding box center [367, 240] width 316 height 42
click at [269, 278] on button "Identificación" at bounding box center [367, 277] width 316 height 32
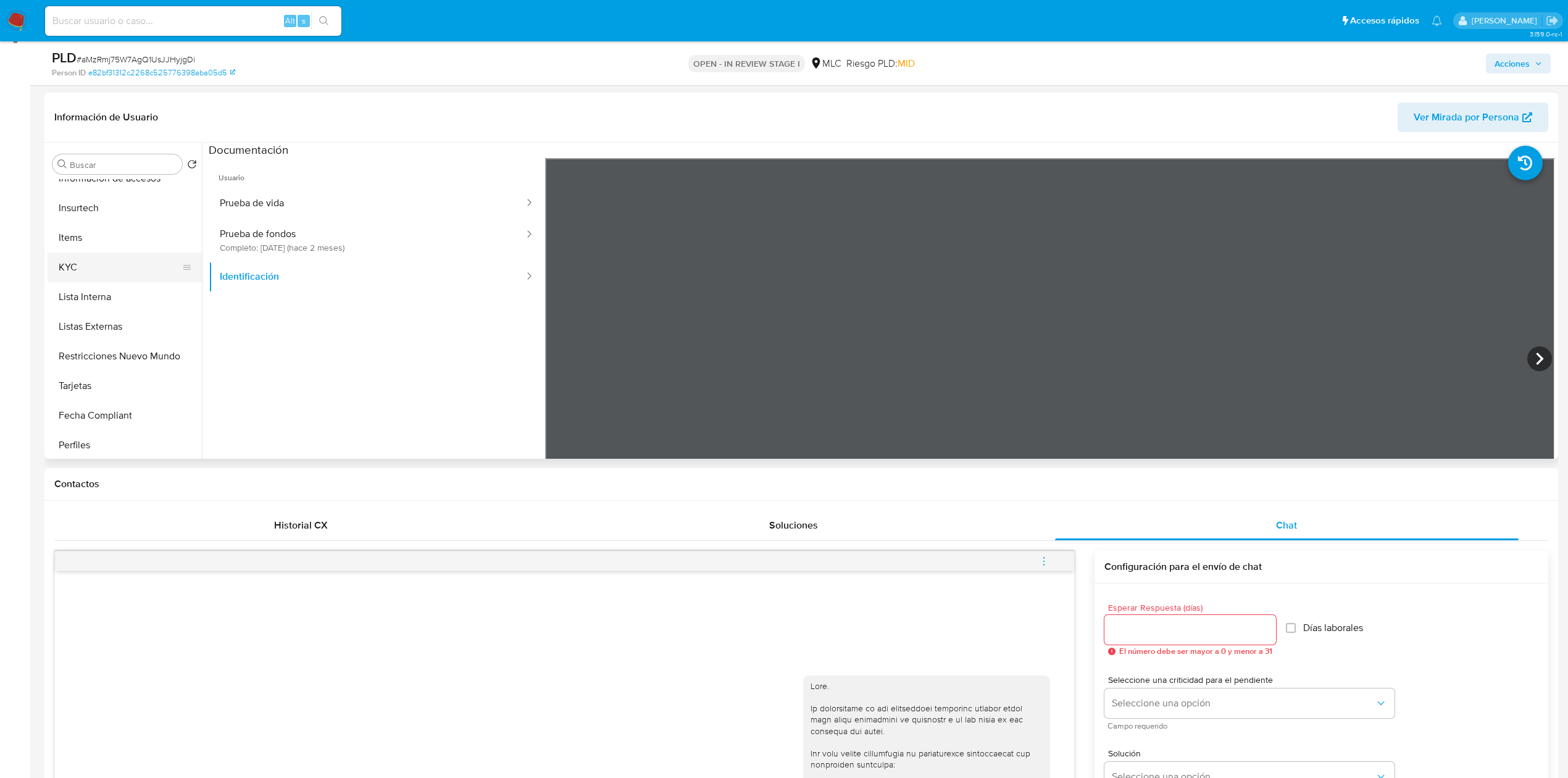
scroll to position [461, 0]
click at [79, 258] on button "KYC" at bounding box center [119, 267] width 144 height 29
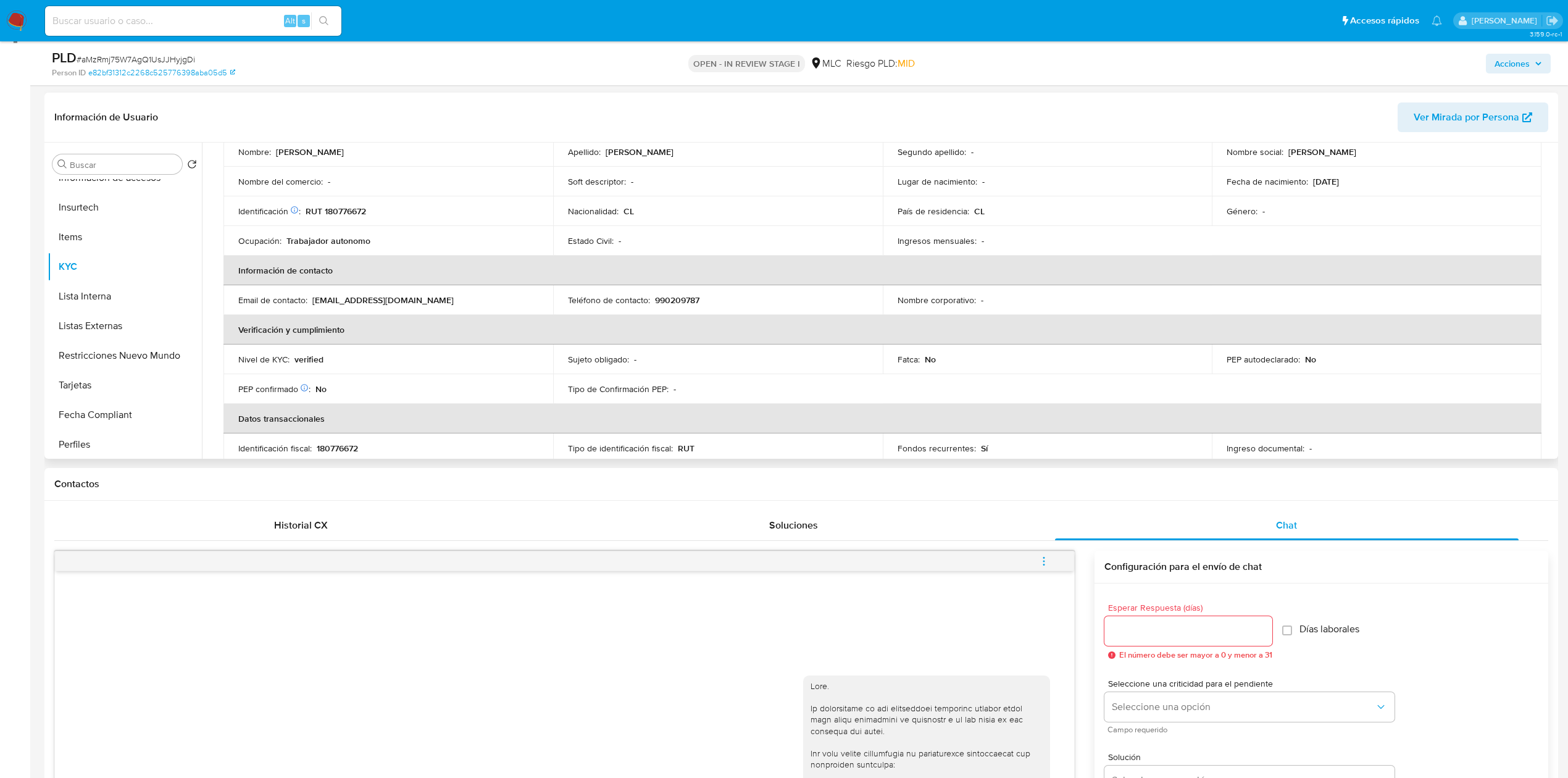
scroll to position [115, 0]
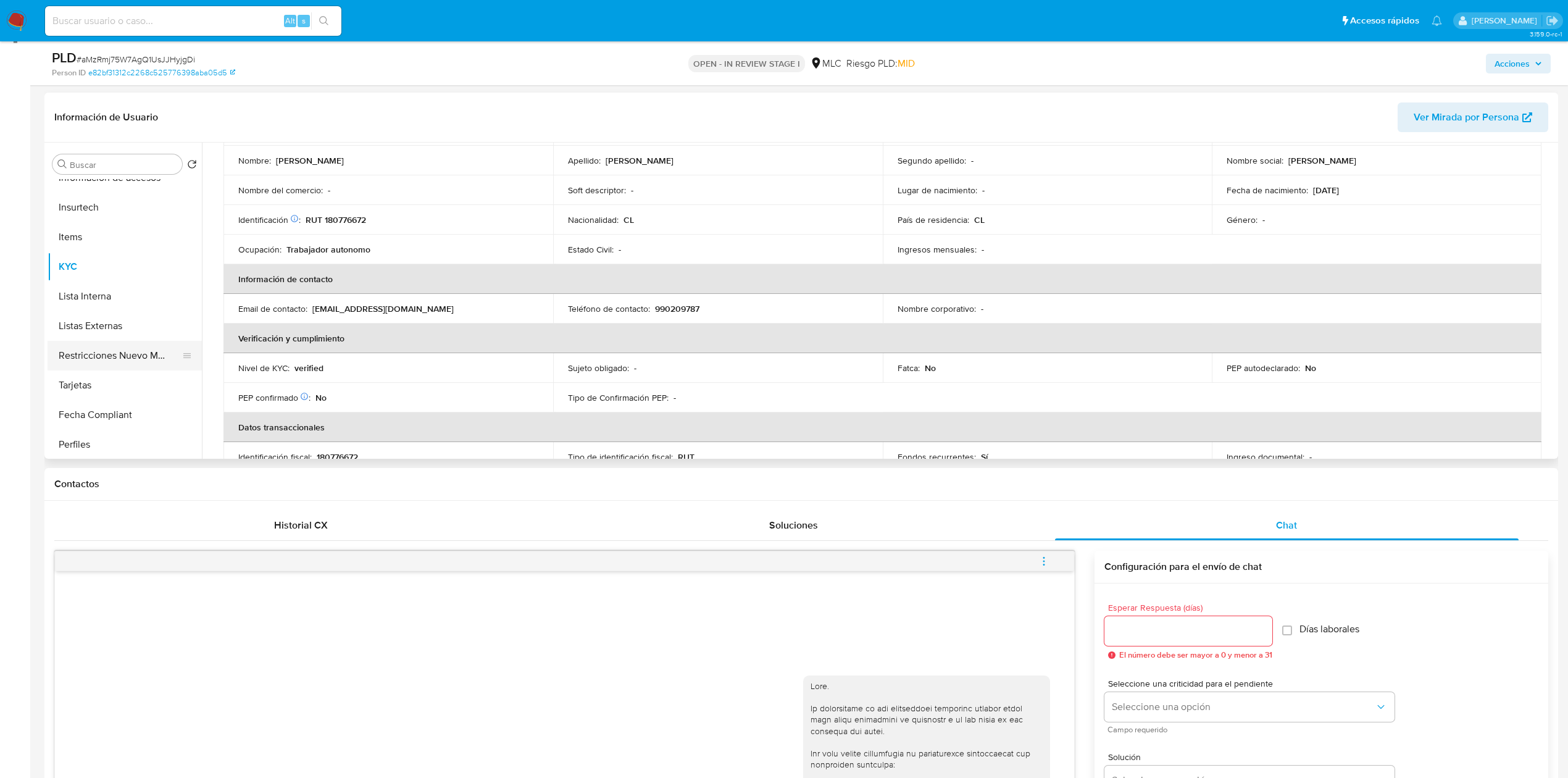
click at [117, 361] on button "Restricciones Nuevo Mundo" at bounding box center [119, 355] width 144 height 29
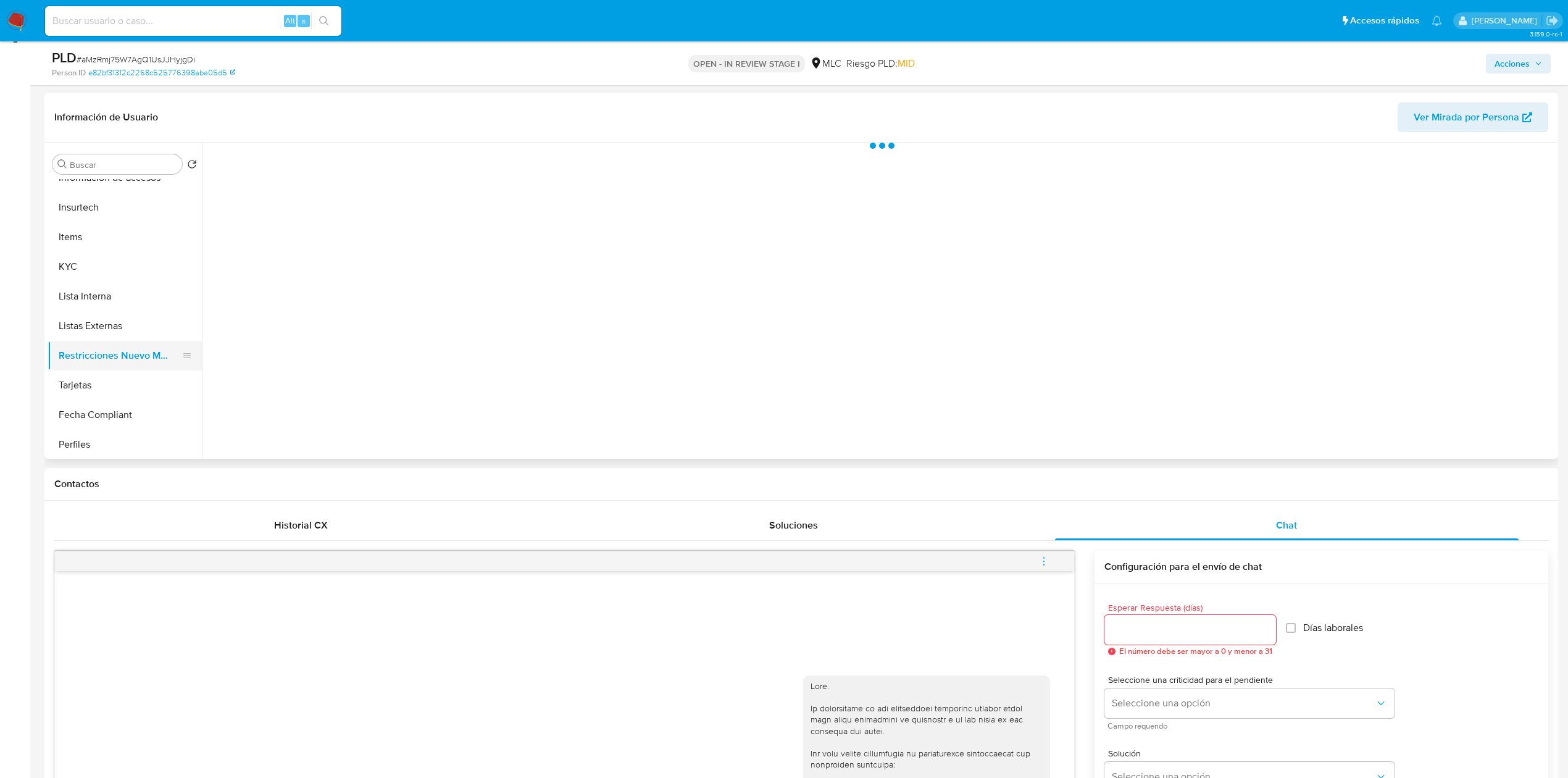
scroll to position [0, 0]
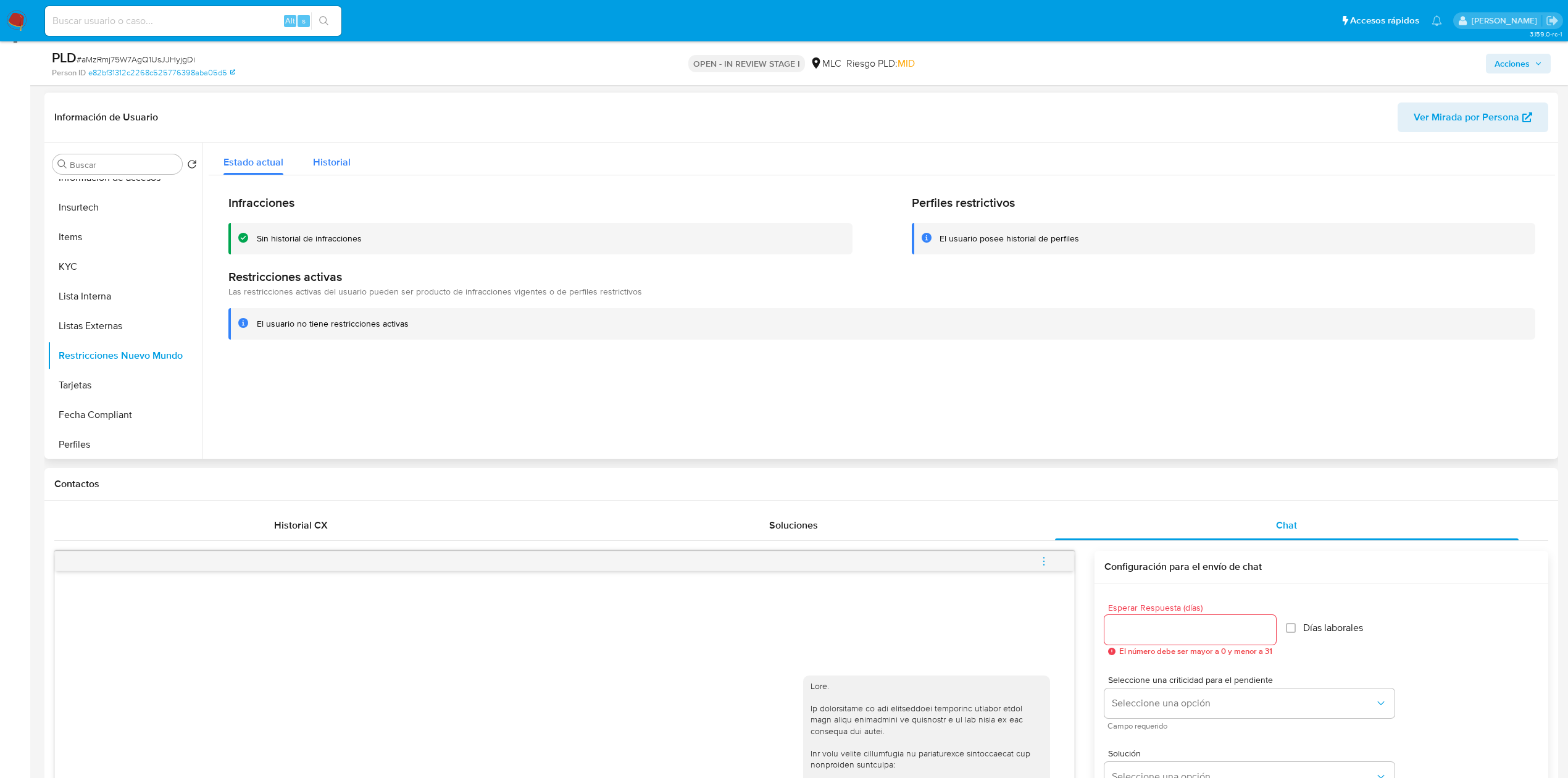
click at [307, 168] on button "Historial" at bounding box center [331, 159] width 67 height 33
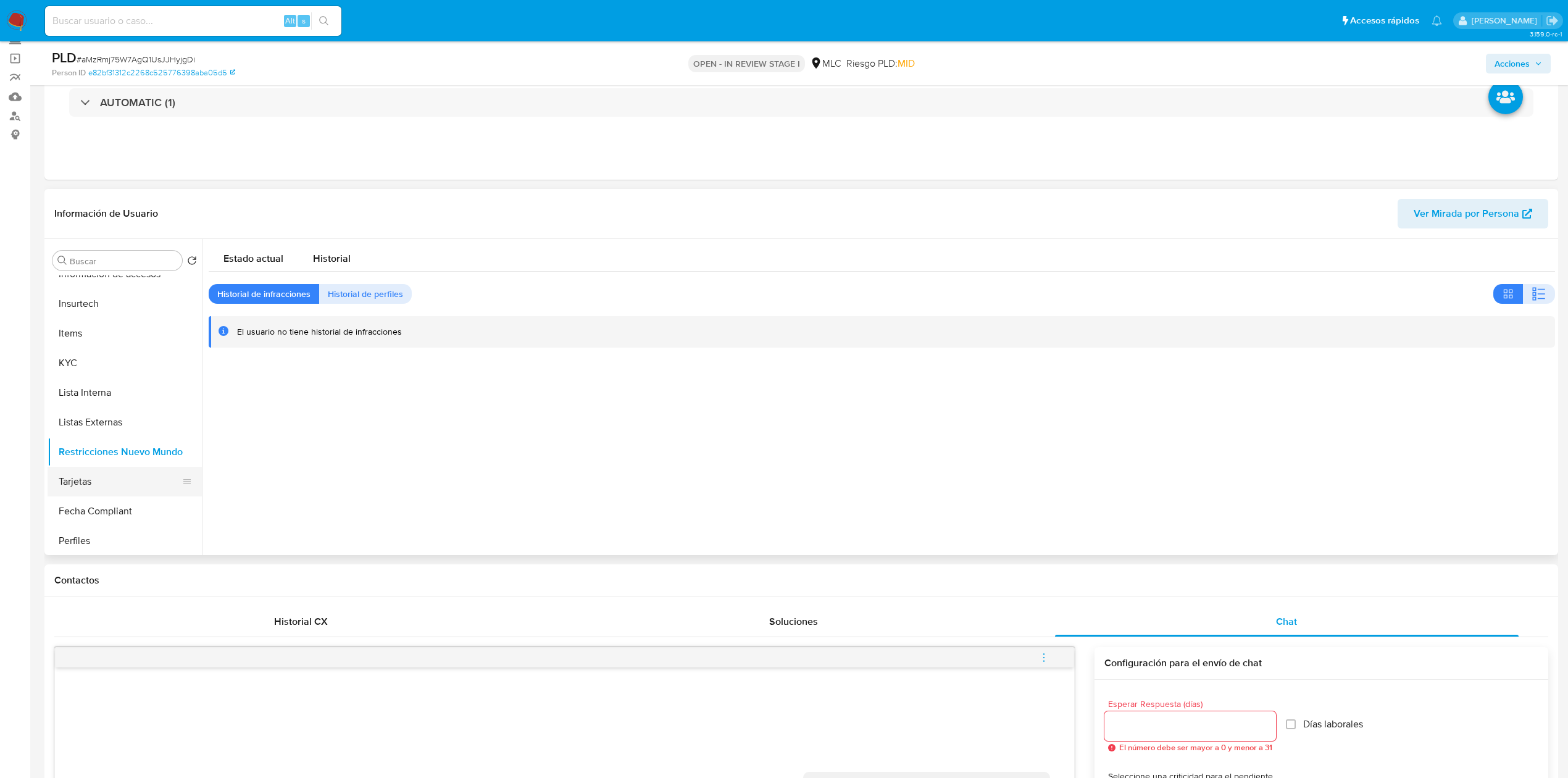
scroll to position [80, 0]
click at [72, 359] on button "KYC" at bounding box center [119, 365] width 144 height 29
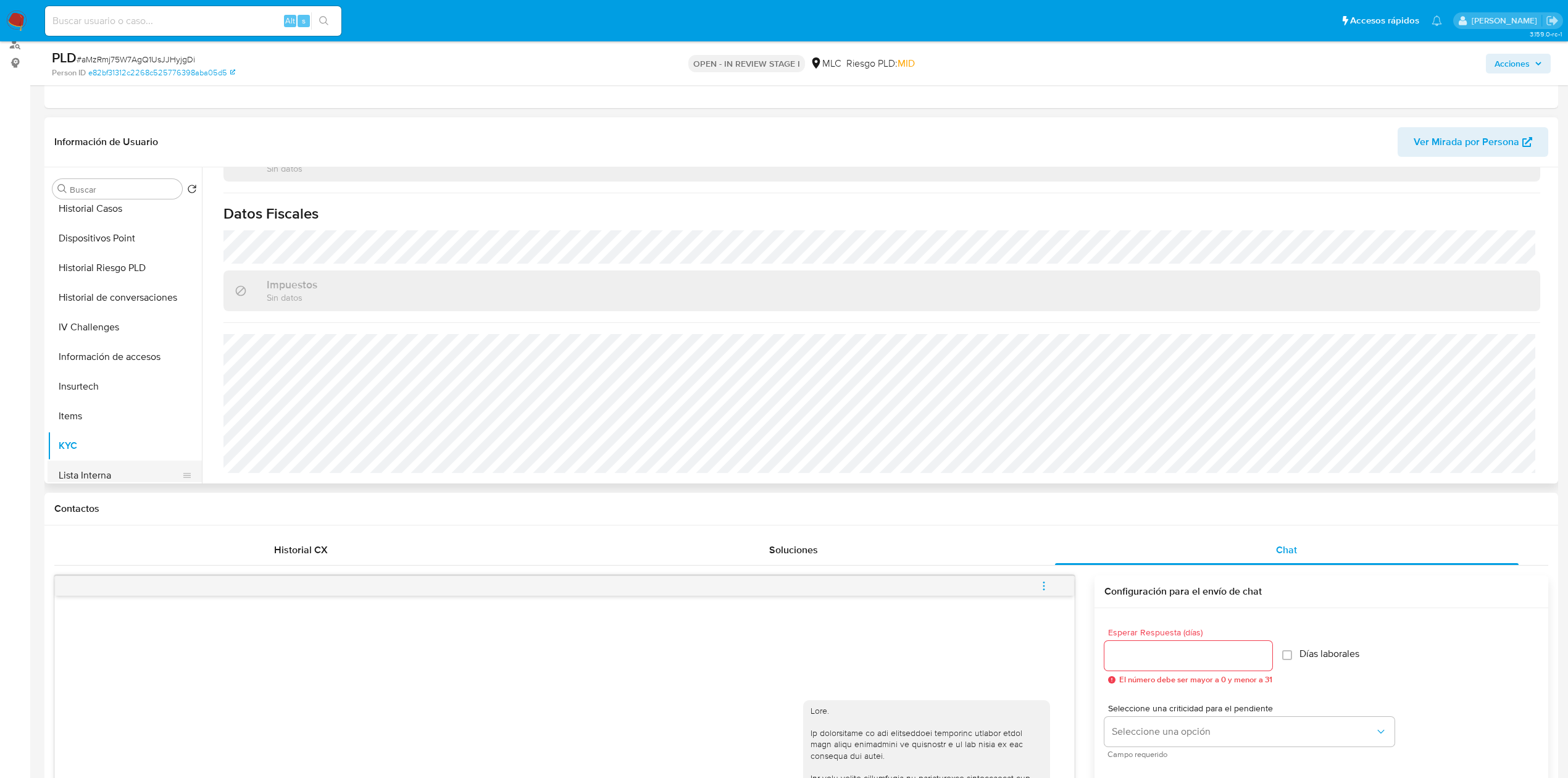
scroll to position [265, 0]
click at [130, 247] on button "Historial Casos" at bounding box center [119, 250] width 144 height 29
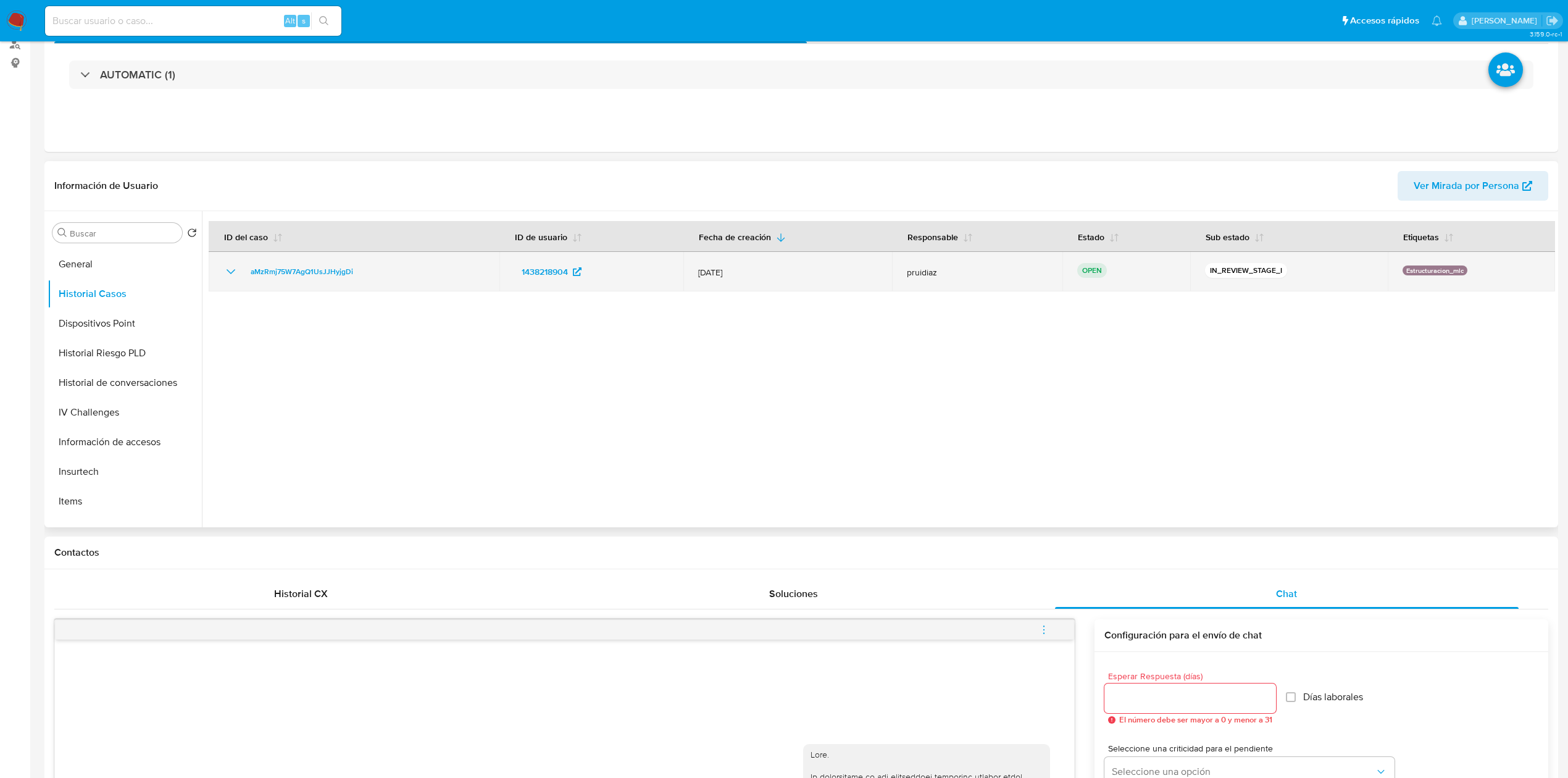
scroll to position [0, 0]
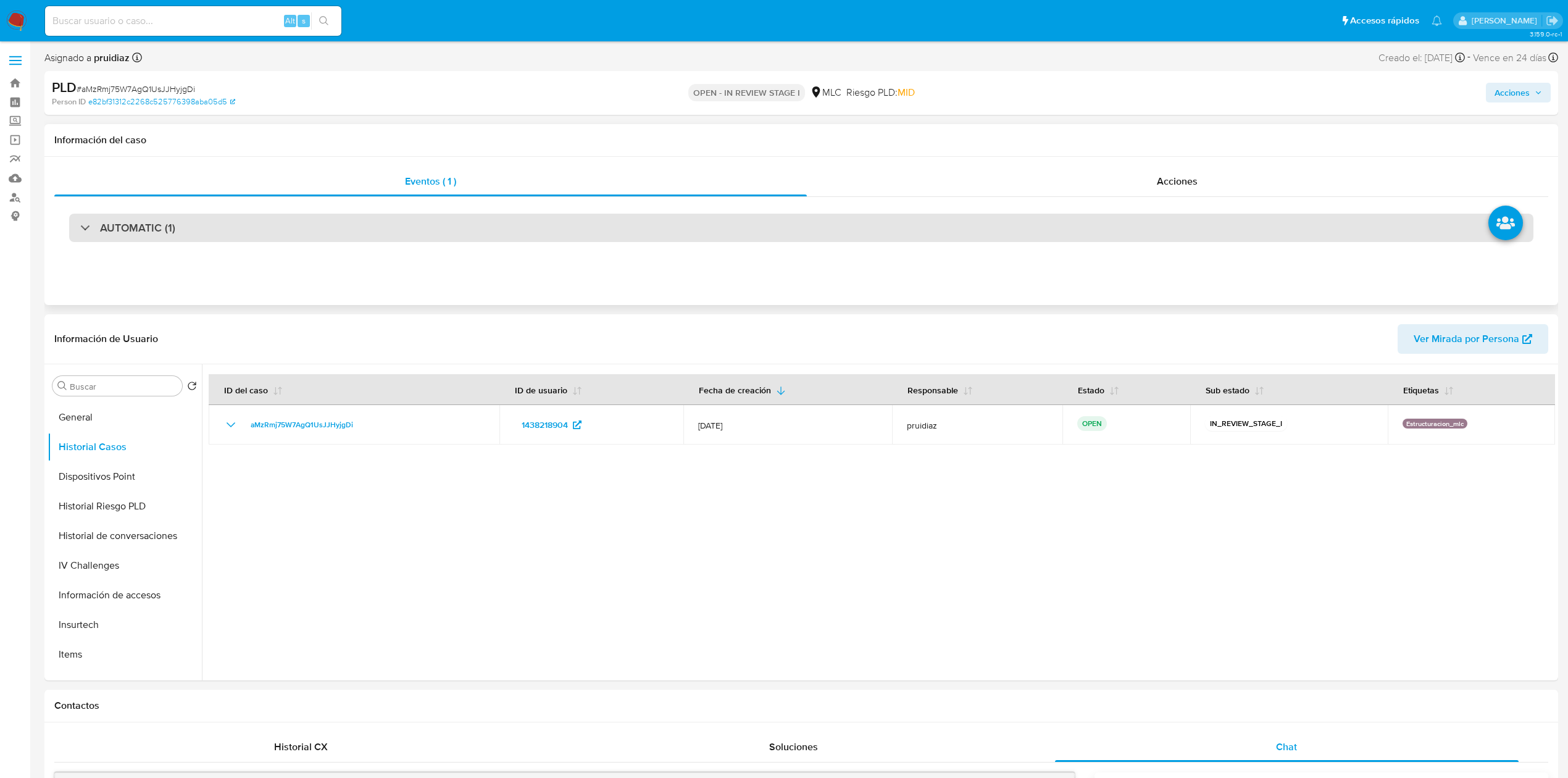
click at [185, 240] on div "AUTOMATIC (1)" at bounding box center [801, 227] width 1464 height 29
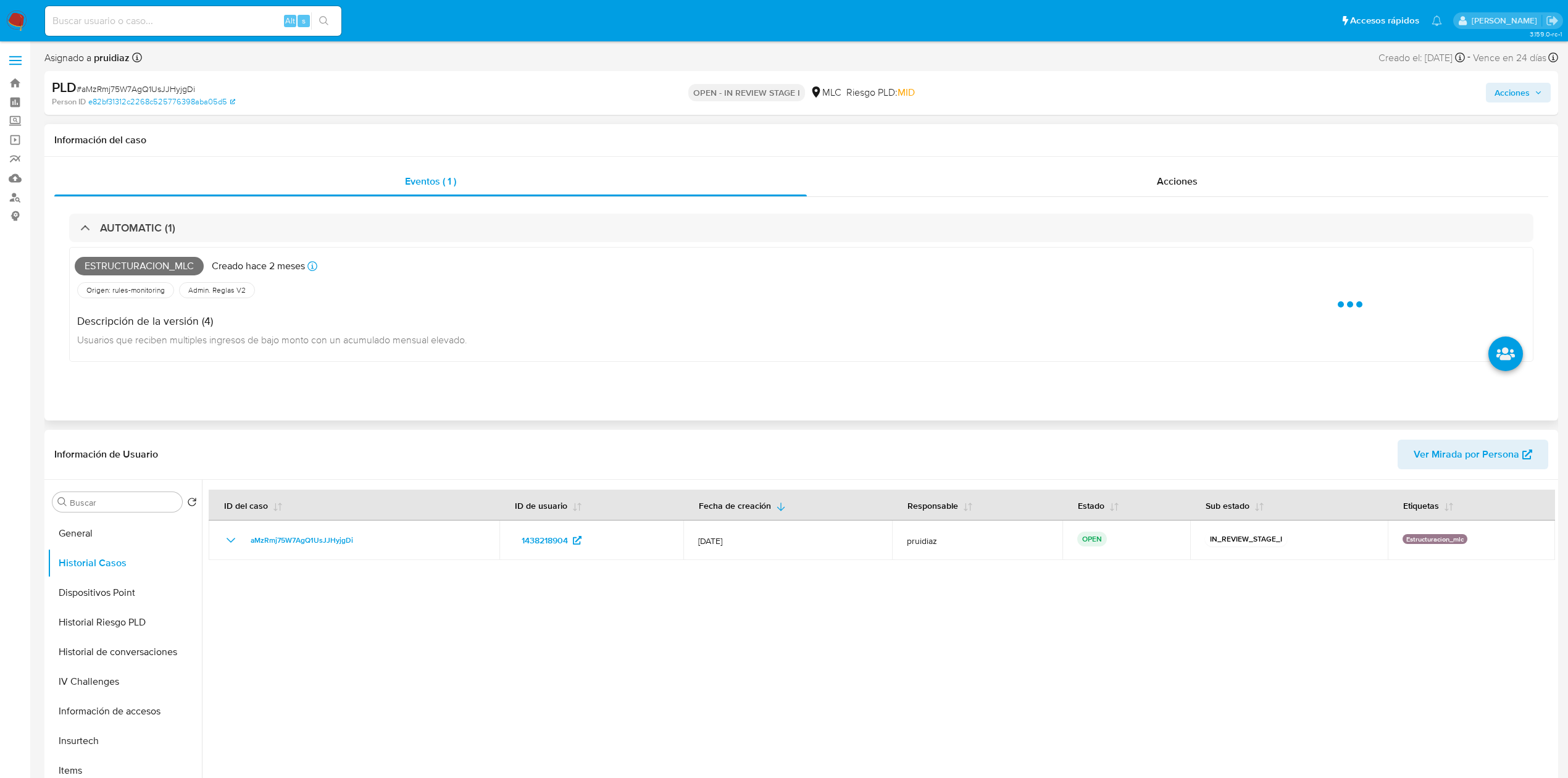
click at [143, 261] on span "Estructuracion_mlc" at bounding box center [139, 266] width 129 height 19
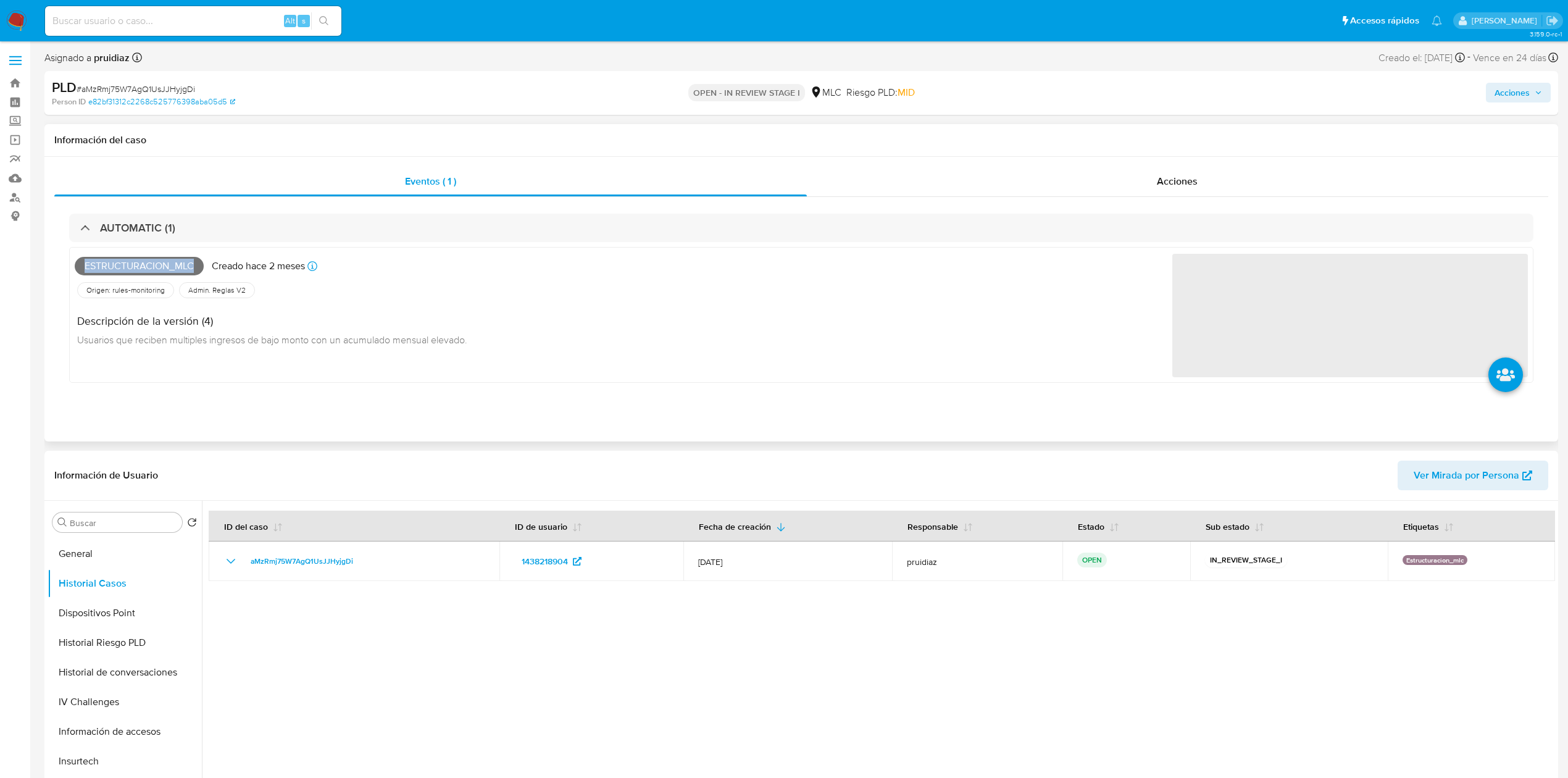
copy span "Estructuracion_mlc"
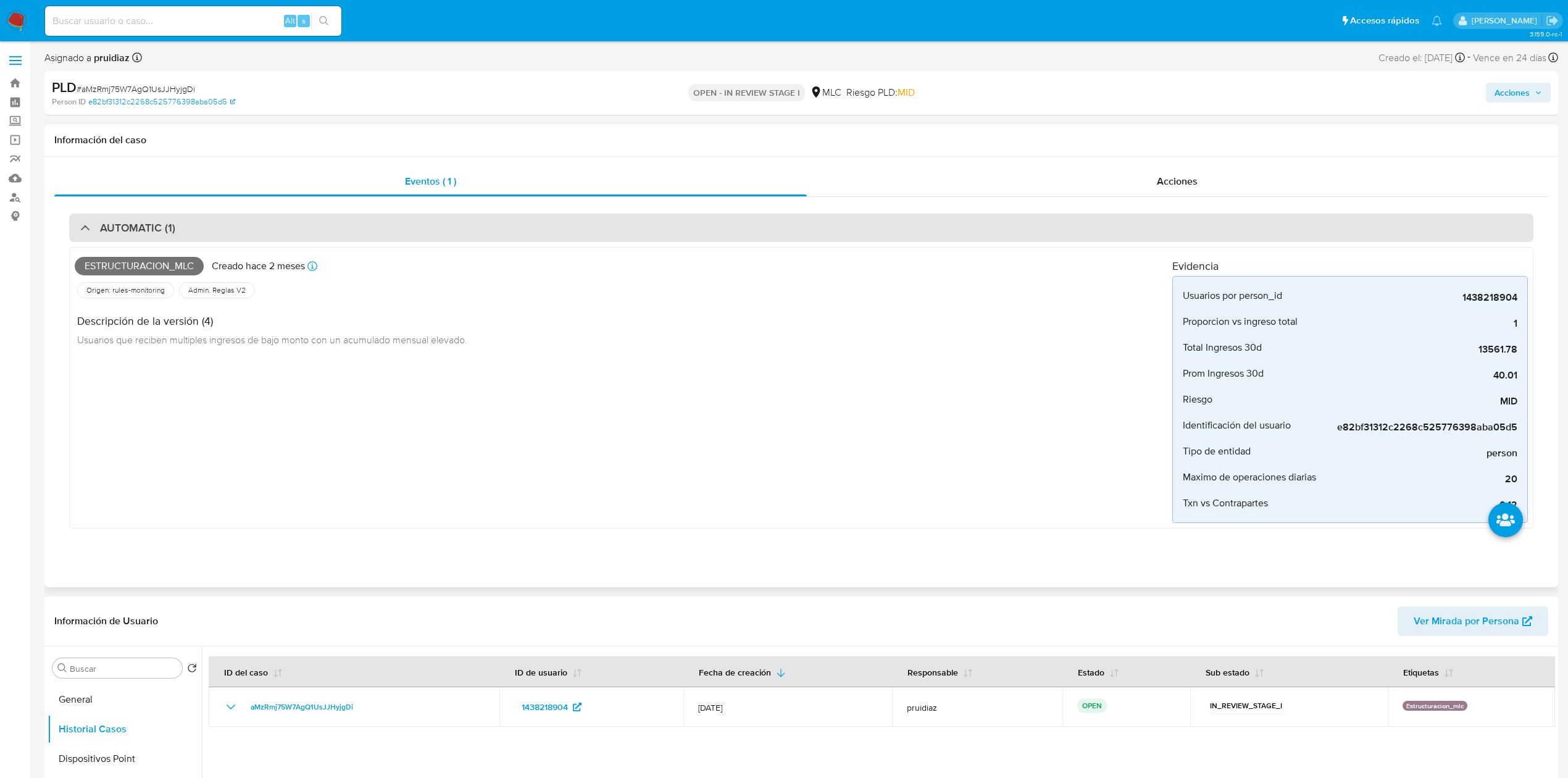
click at [181, 219] on div "AUTOMATIC (1)" at bounding box center [801, 227] width 1464 height 29
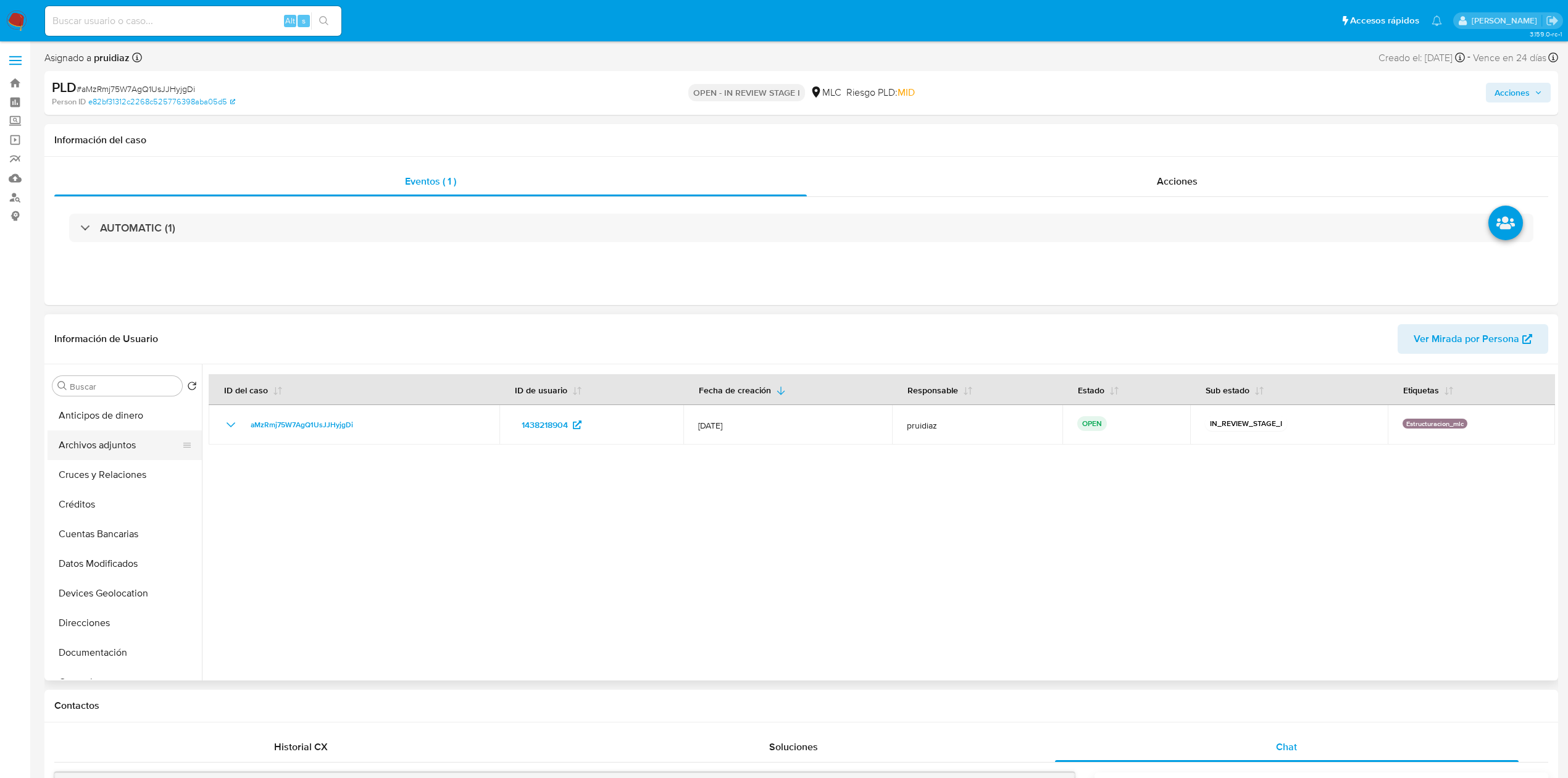
click at [102, 437] on button "Archivos adjuntos" at bounding box center [119, 445] width 144 height 29
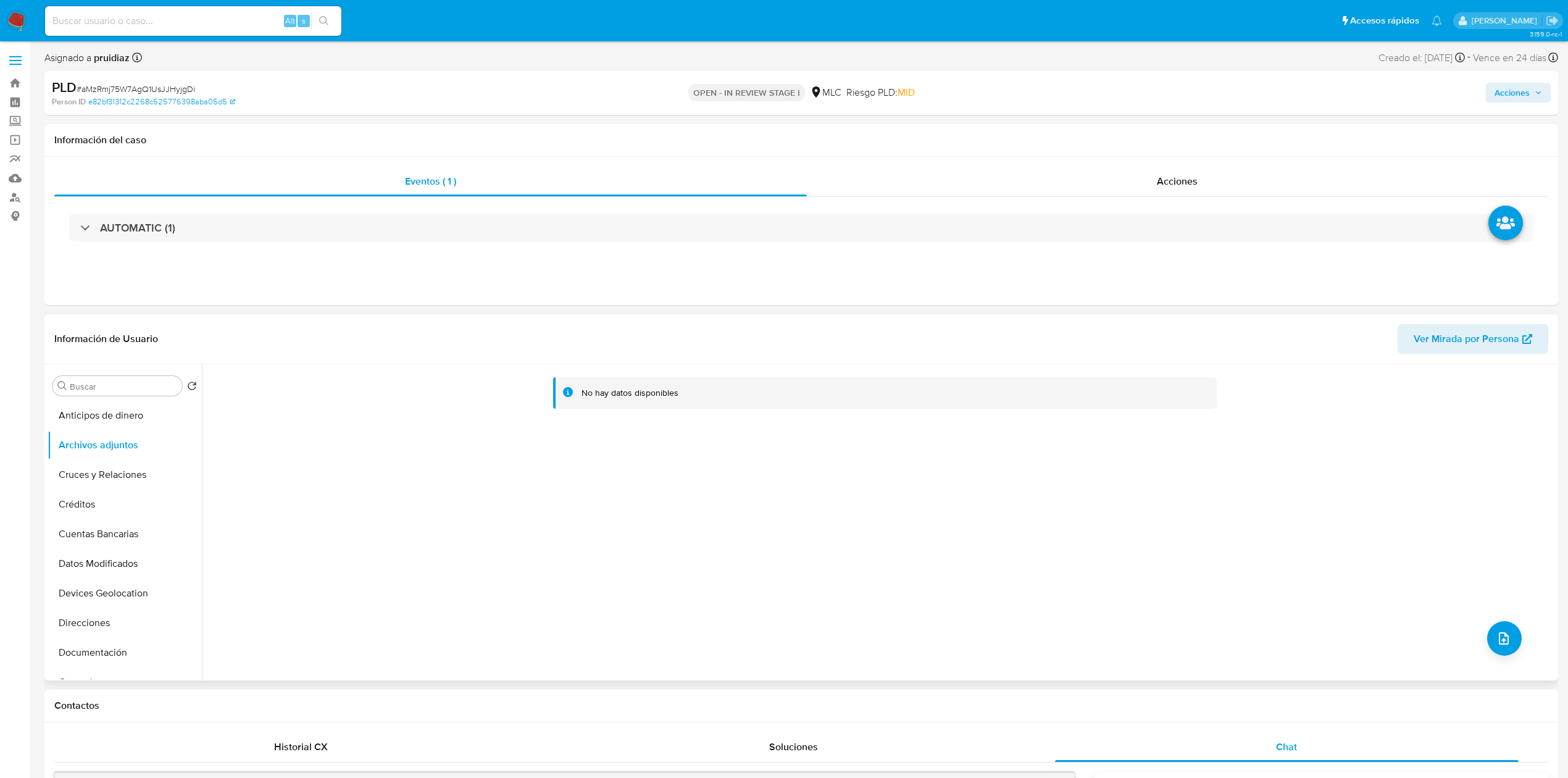
click at [1499, 658] on div "No hay datos disponibles" at bounding box center [878, 522] width 1353 height 316
click at [1507, 645] on button "upload-file" at bounding box center [1504, 638] width 35 height 35
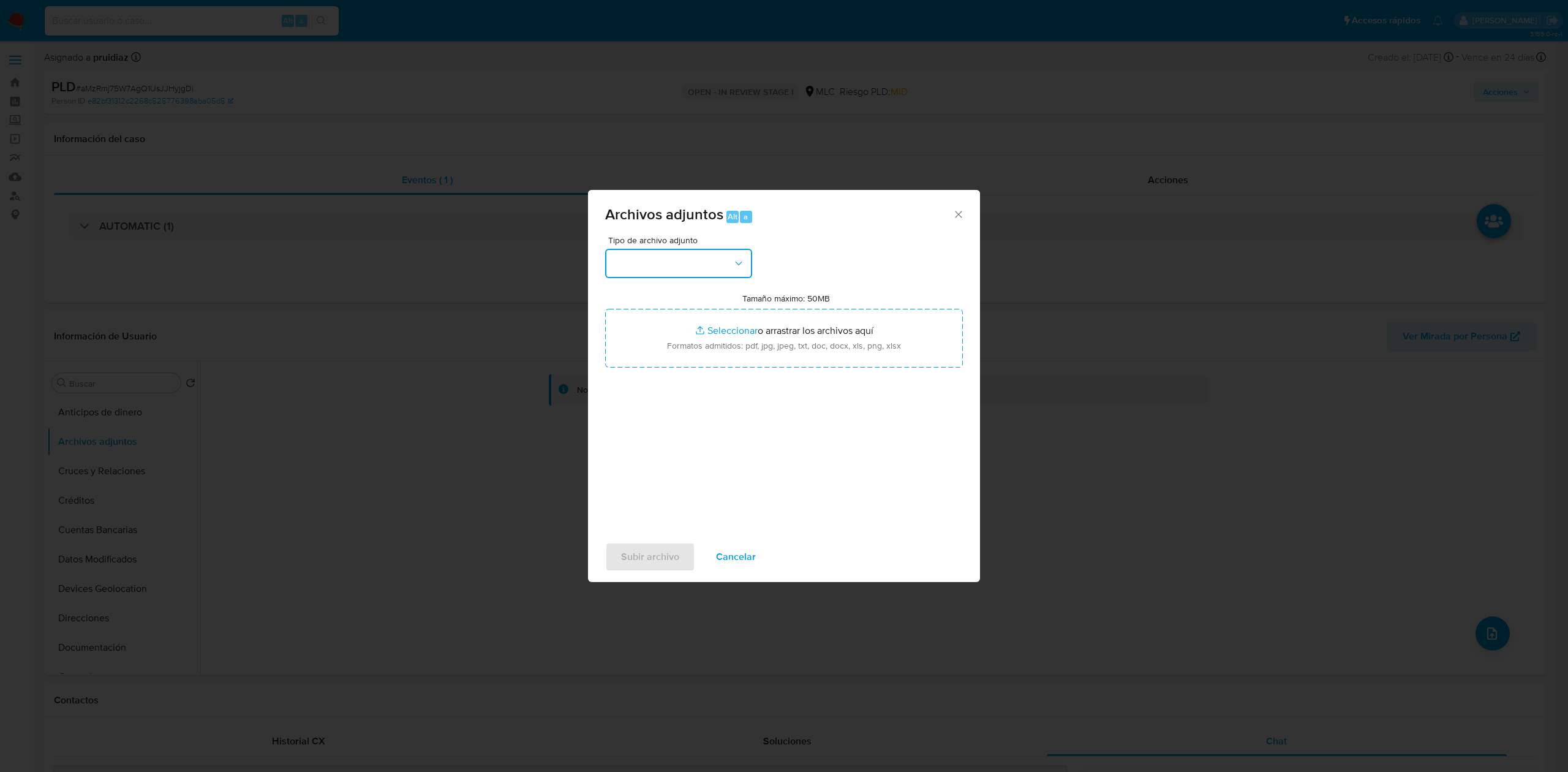
click at [721, 266] on button "button" at bounding box center [678, 263] width 147 height 29
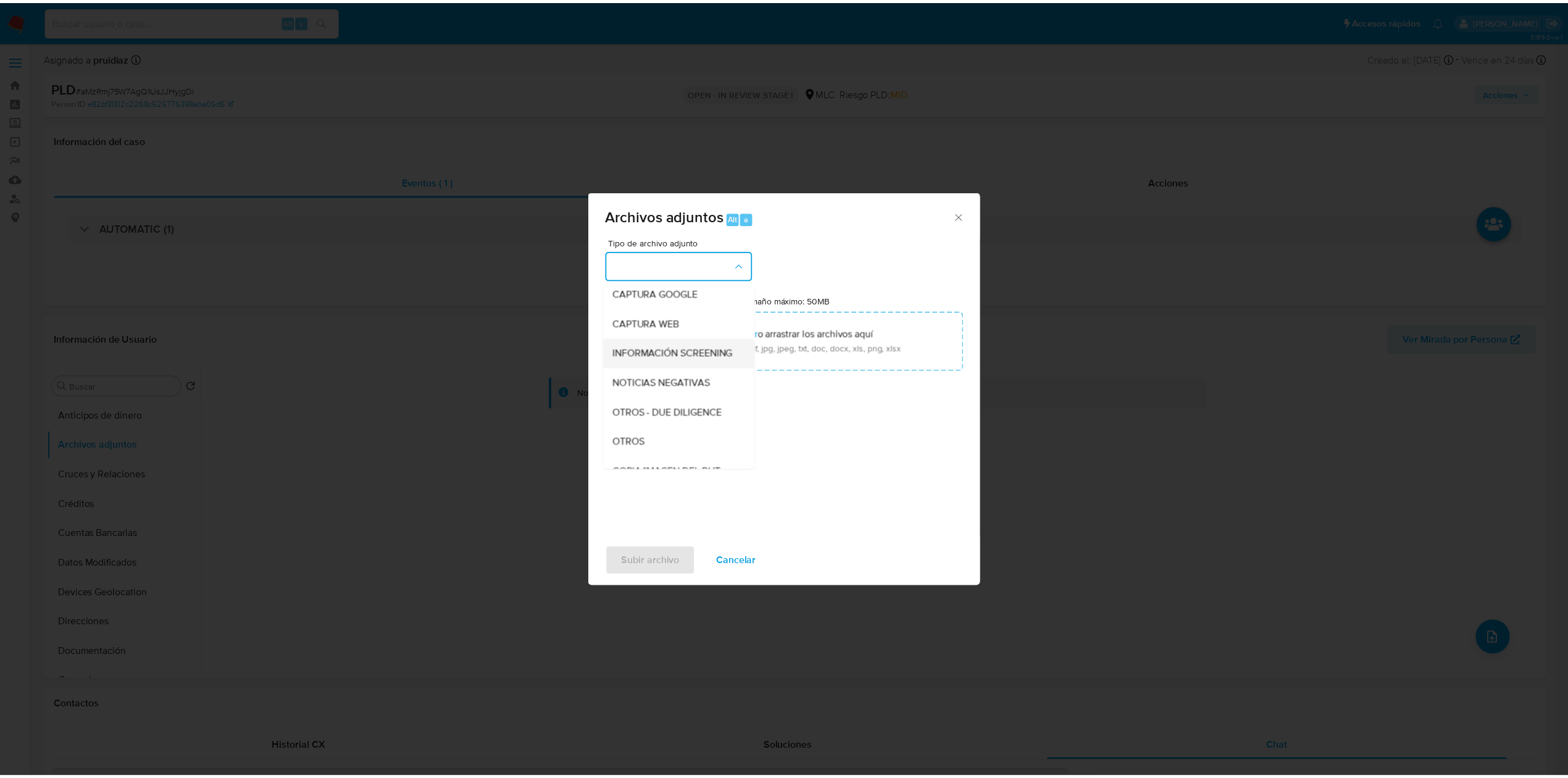
scroll to position [62, 0]
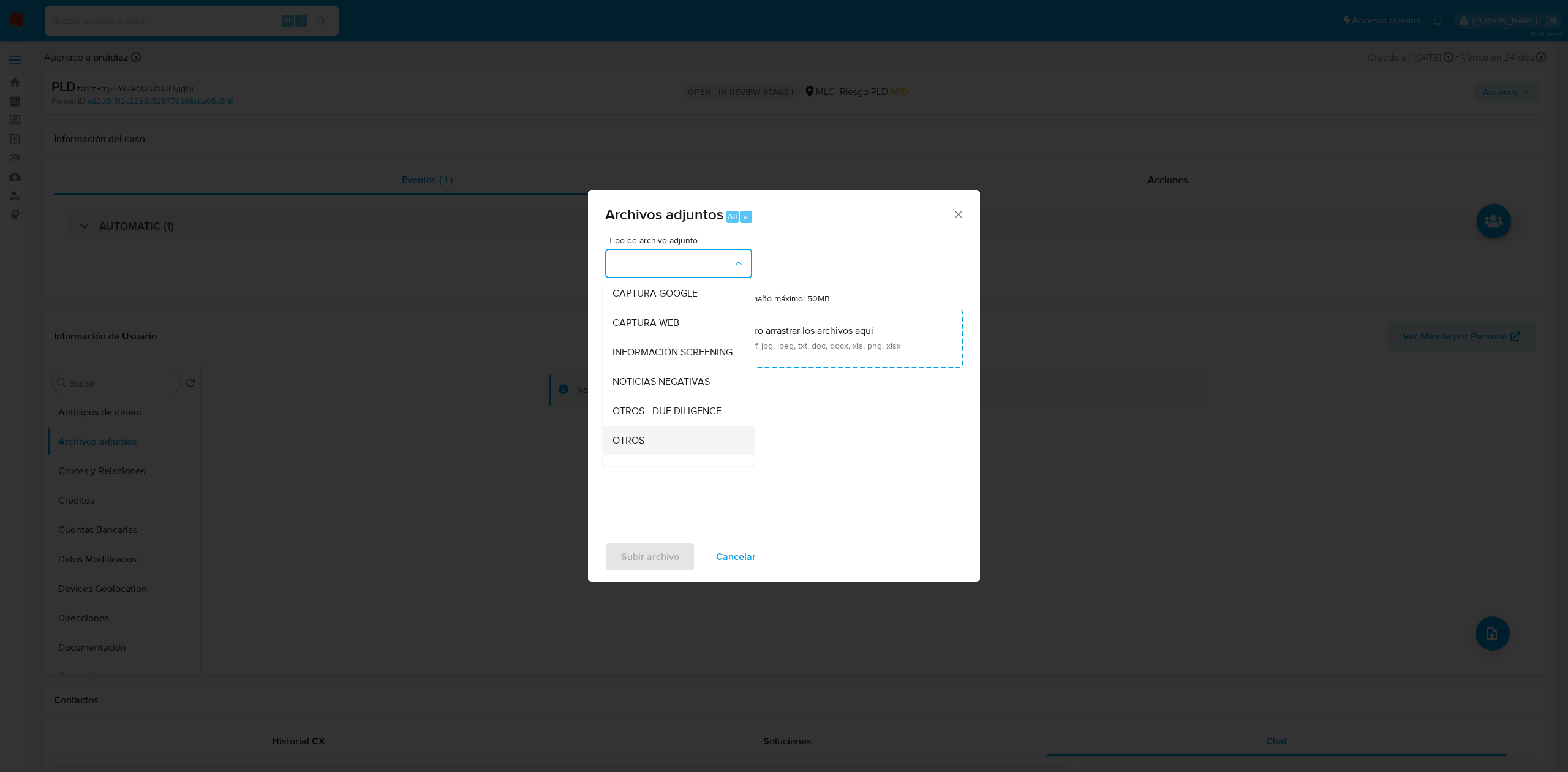
click at [621, 445] on span "OTROS" at bounding box center [628, 440] width 32 height 12
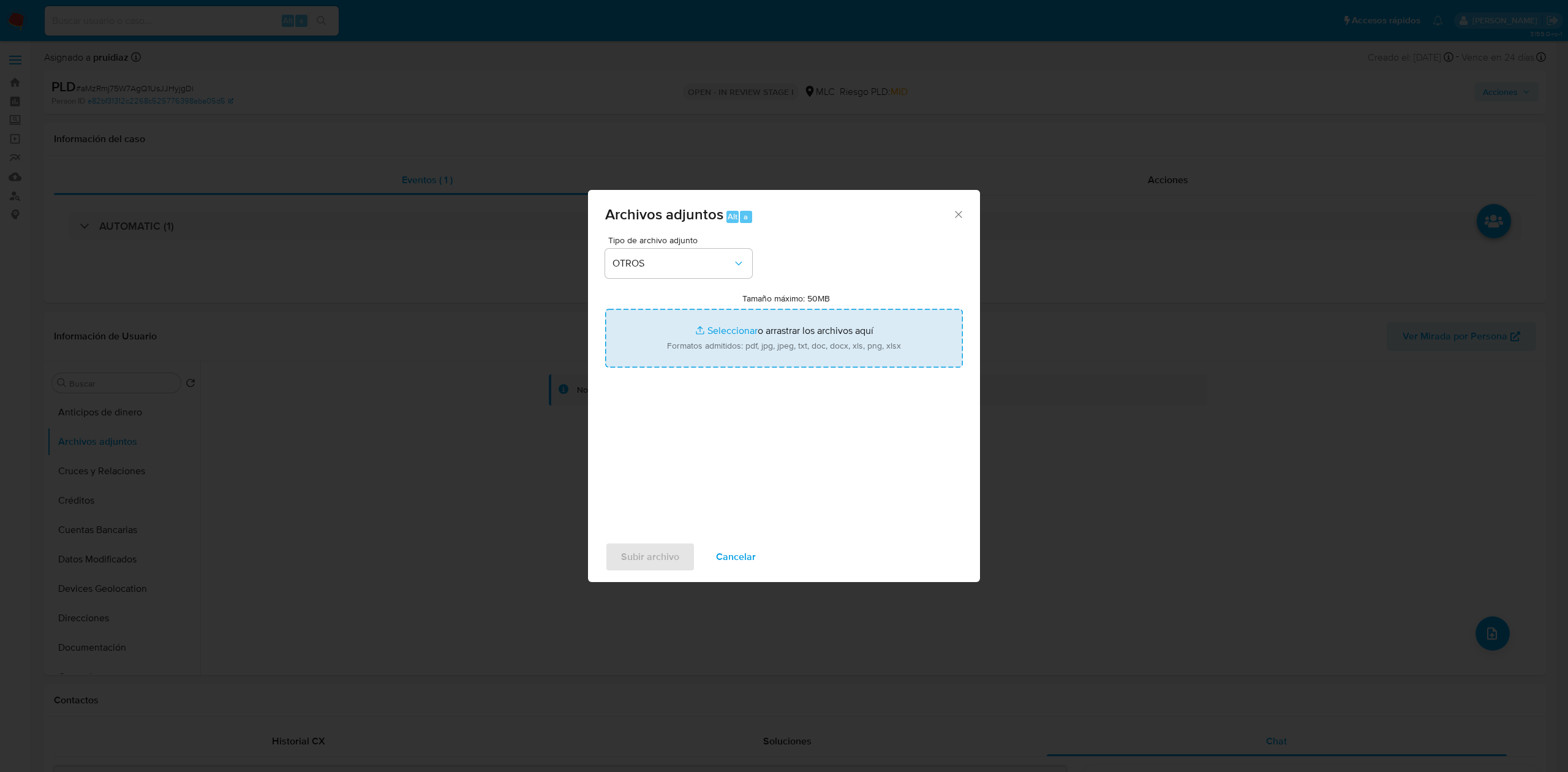
click at [762, 343] on input "Tamaño máximo: 50MB Seleccionar archivos" at bounding box center [784, 338] width 358 height 58
type input "C:\fakepath\1438218904 - 12_09_2025.xlsx"
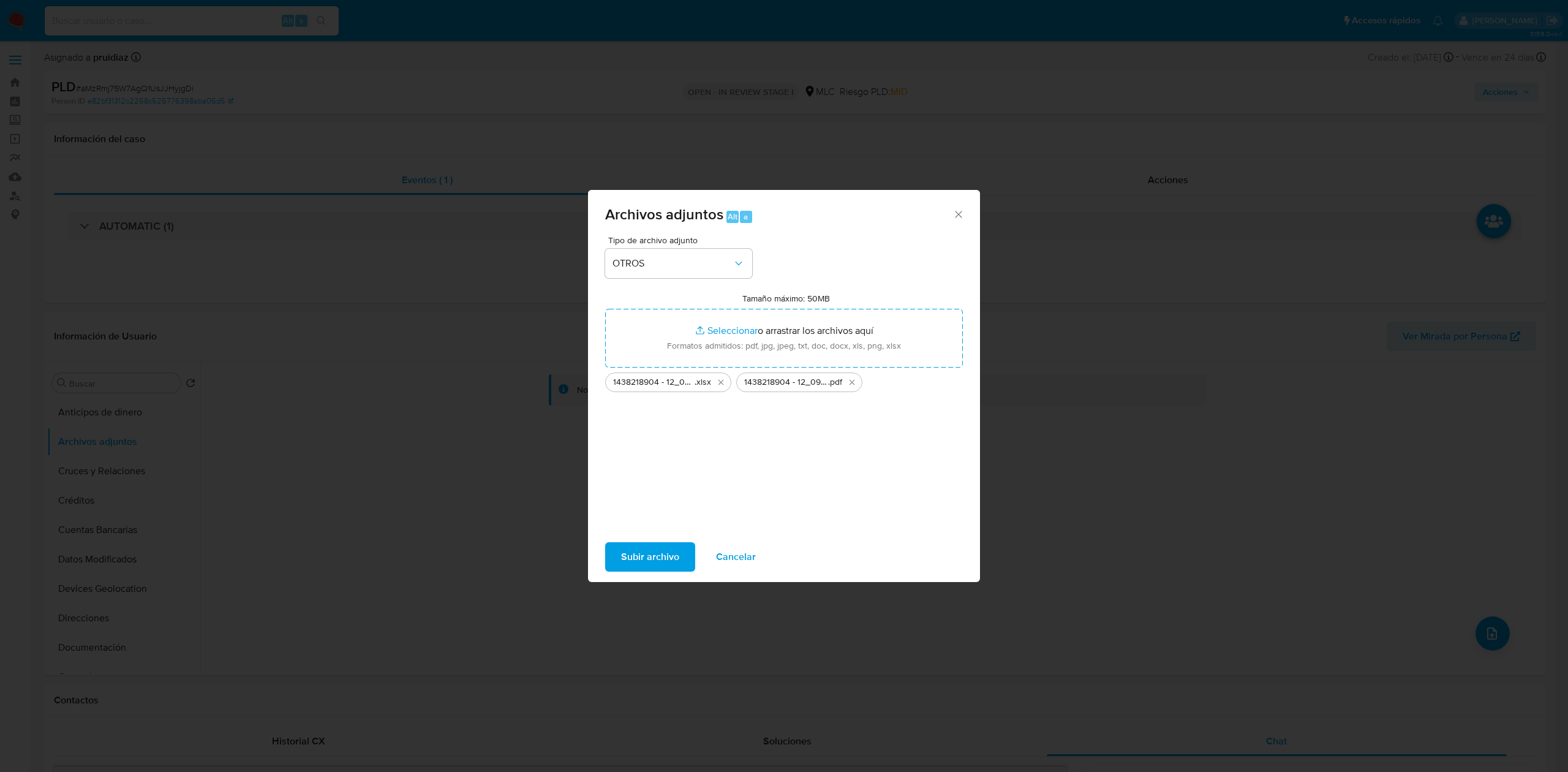
click at [653, 553] on span "Subir archivo" at bounding box center [650, 556] width 59 height 27
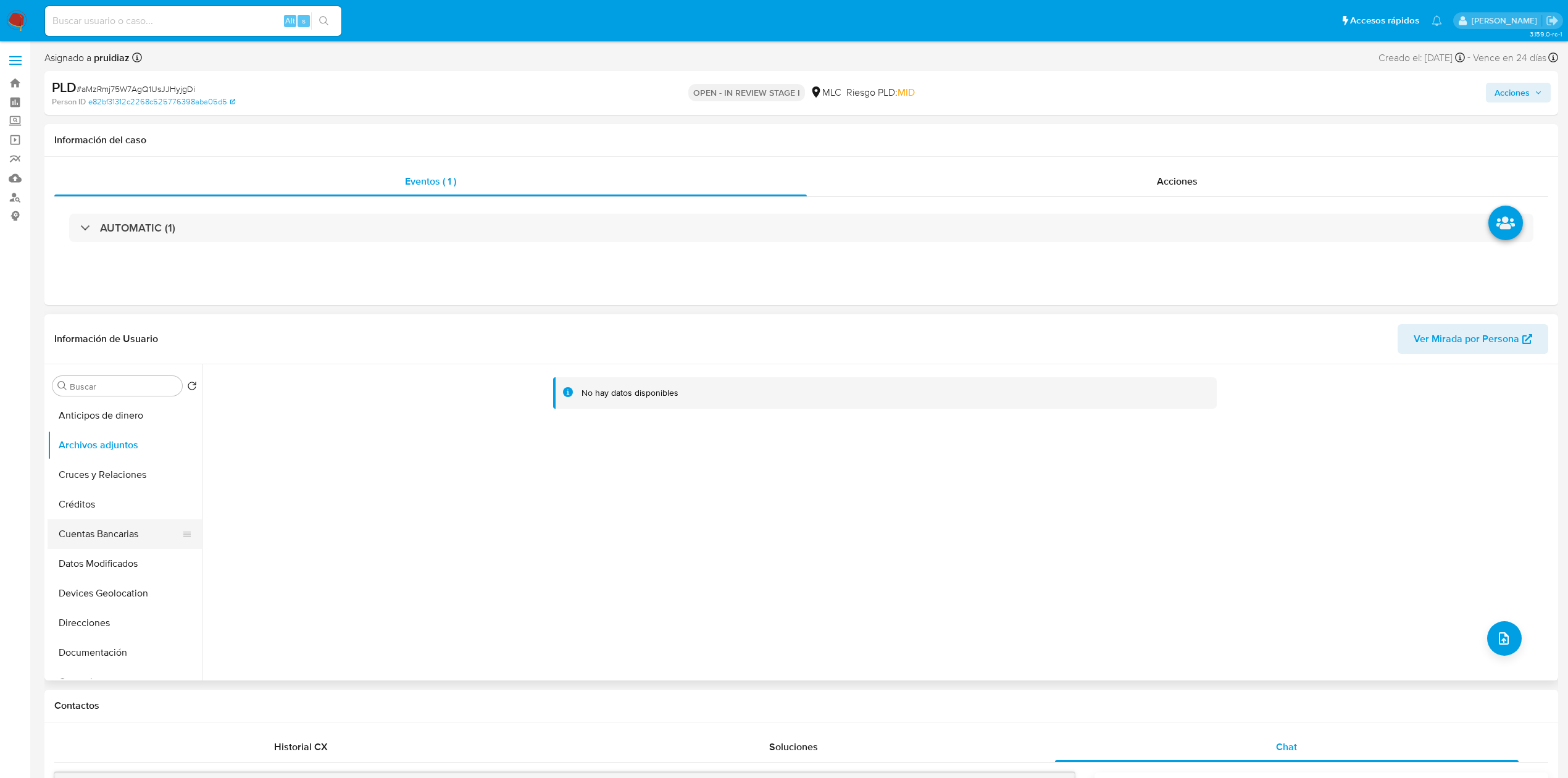
click at [77, 524] on button "Cuentas Bancarias" at bounding box center [119, 534] width 144 height 29
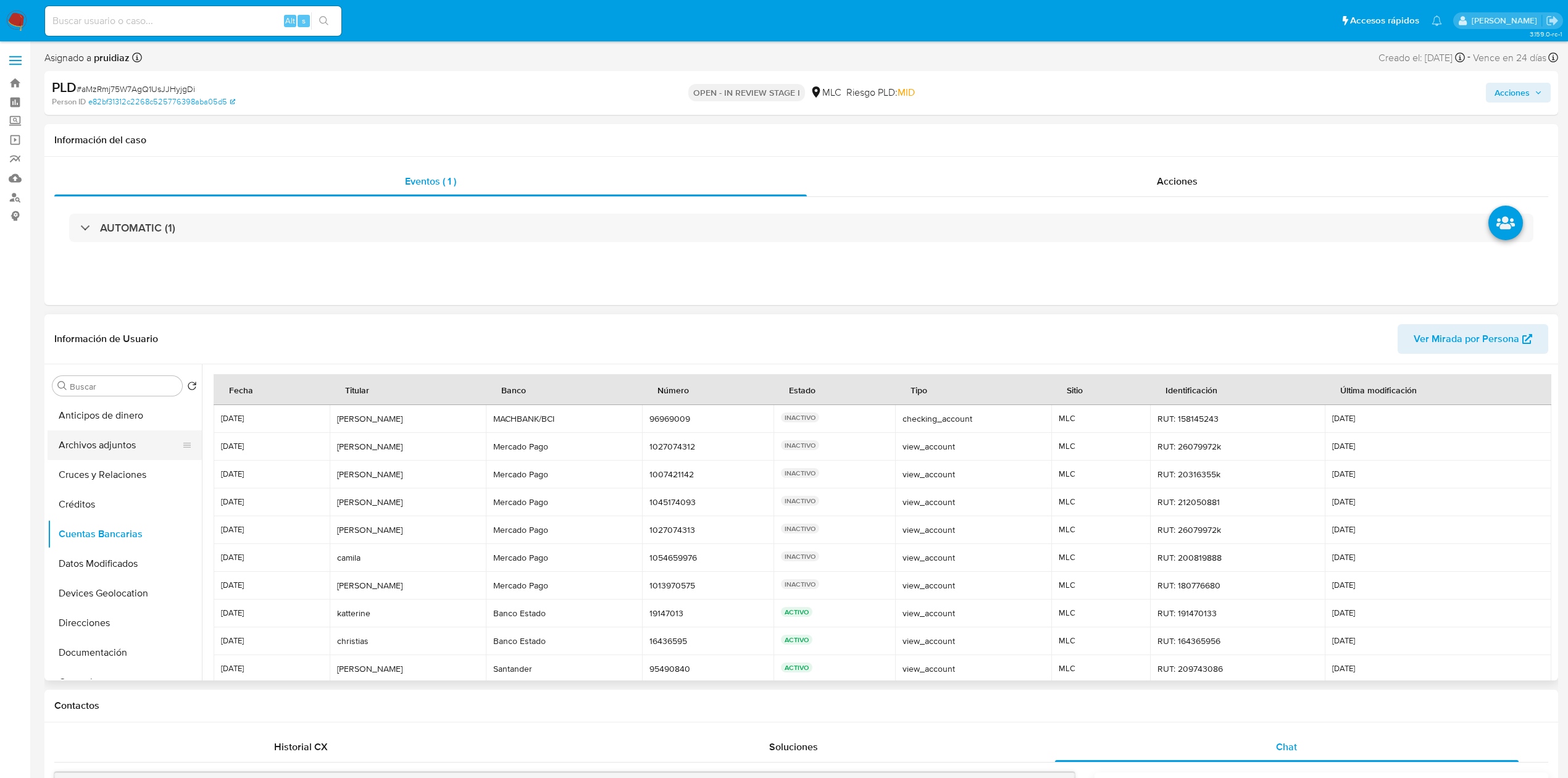
click at [98, 455] on button "Archivos adjuntos" at bounding box center [119, 445] width 144 height 29
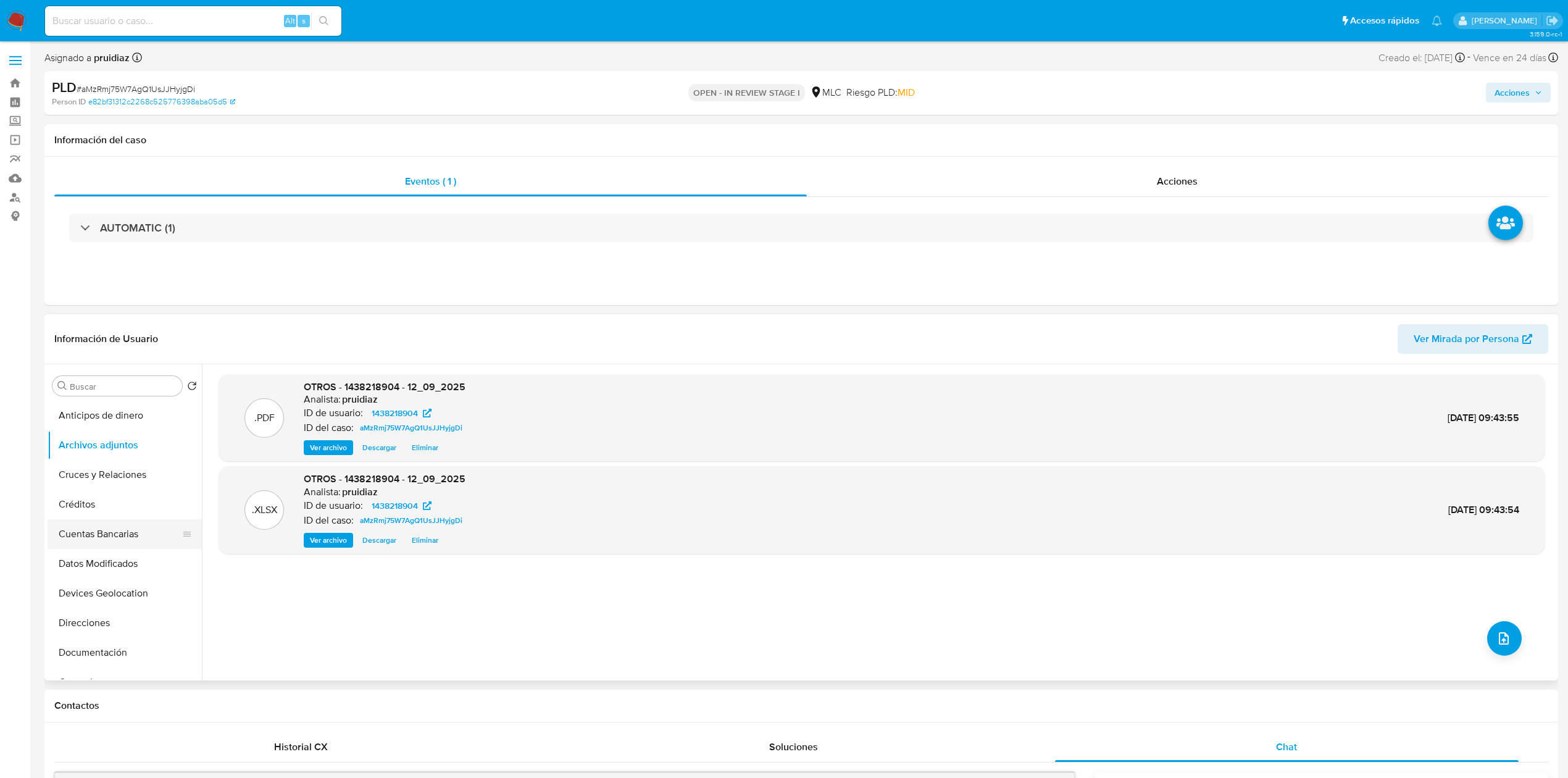
click at [90, 530] on button "Cuentas Bancarias" at bounding box center [119, 534] width 144 height 29
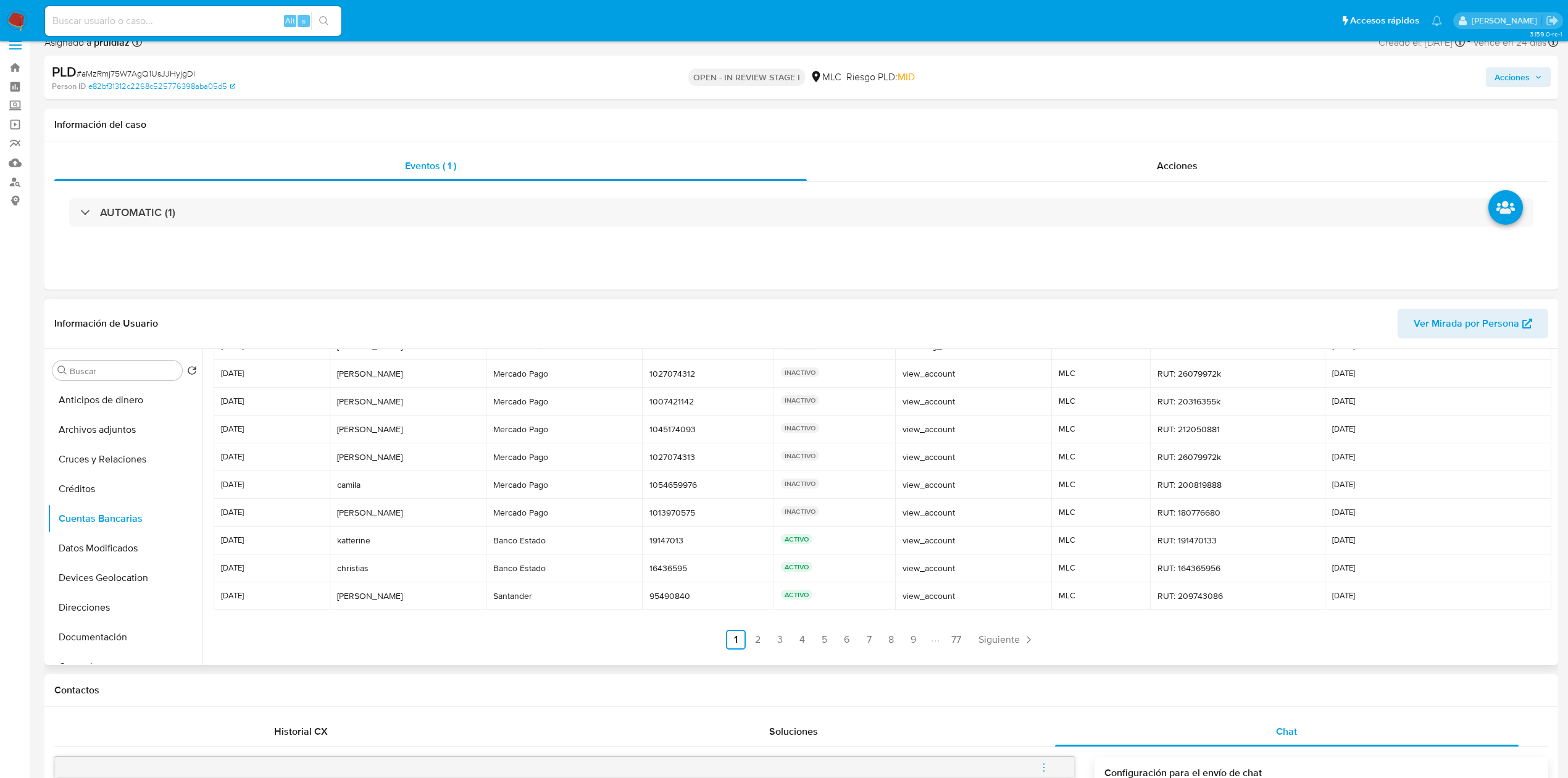
scroll to position [0, 0]
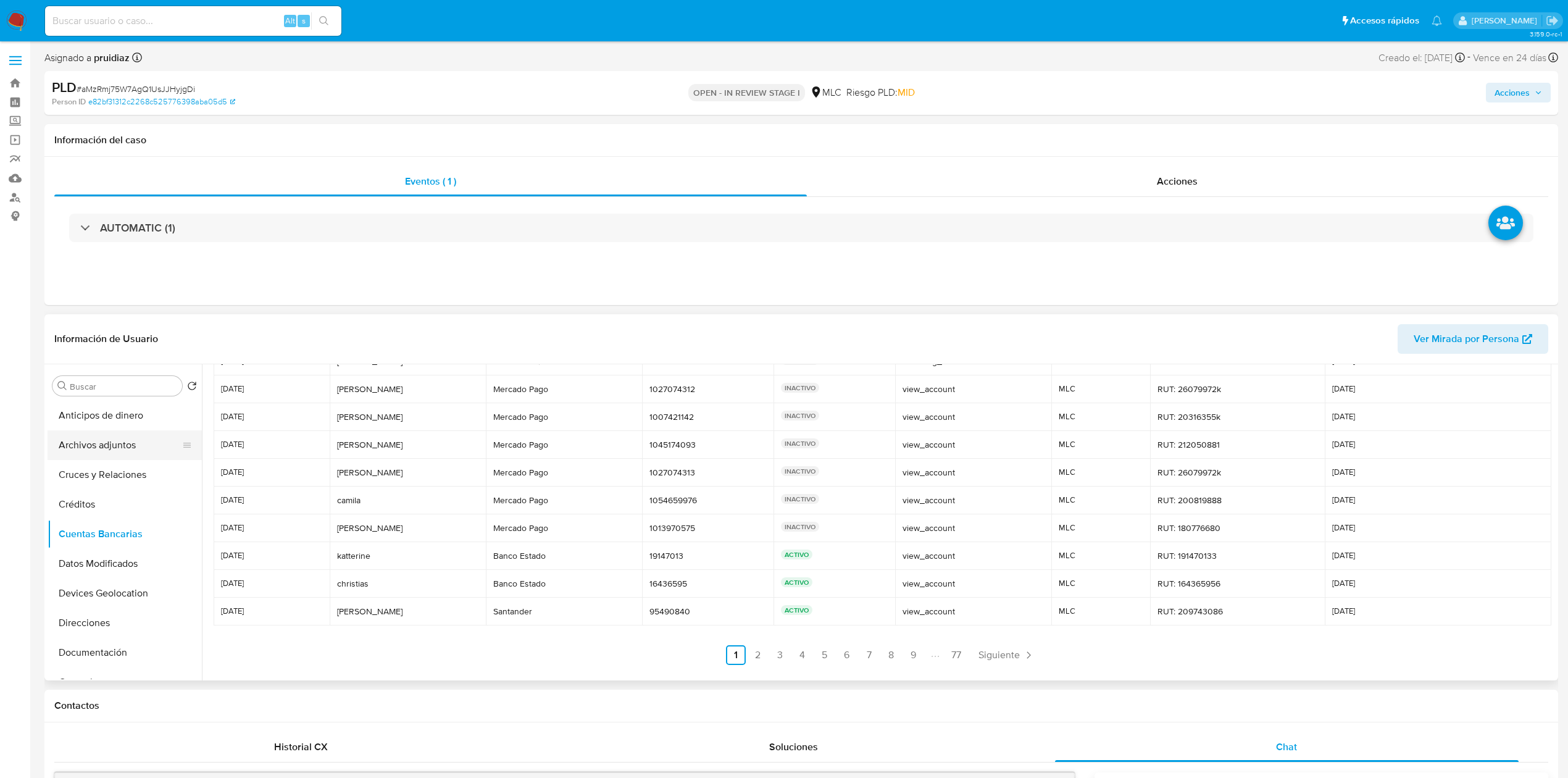
click at [113, 440] on button "Archivos adjuntos" at bounding box center [119, 445] width 144 height 29
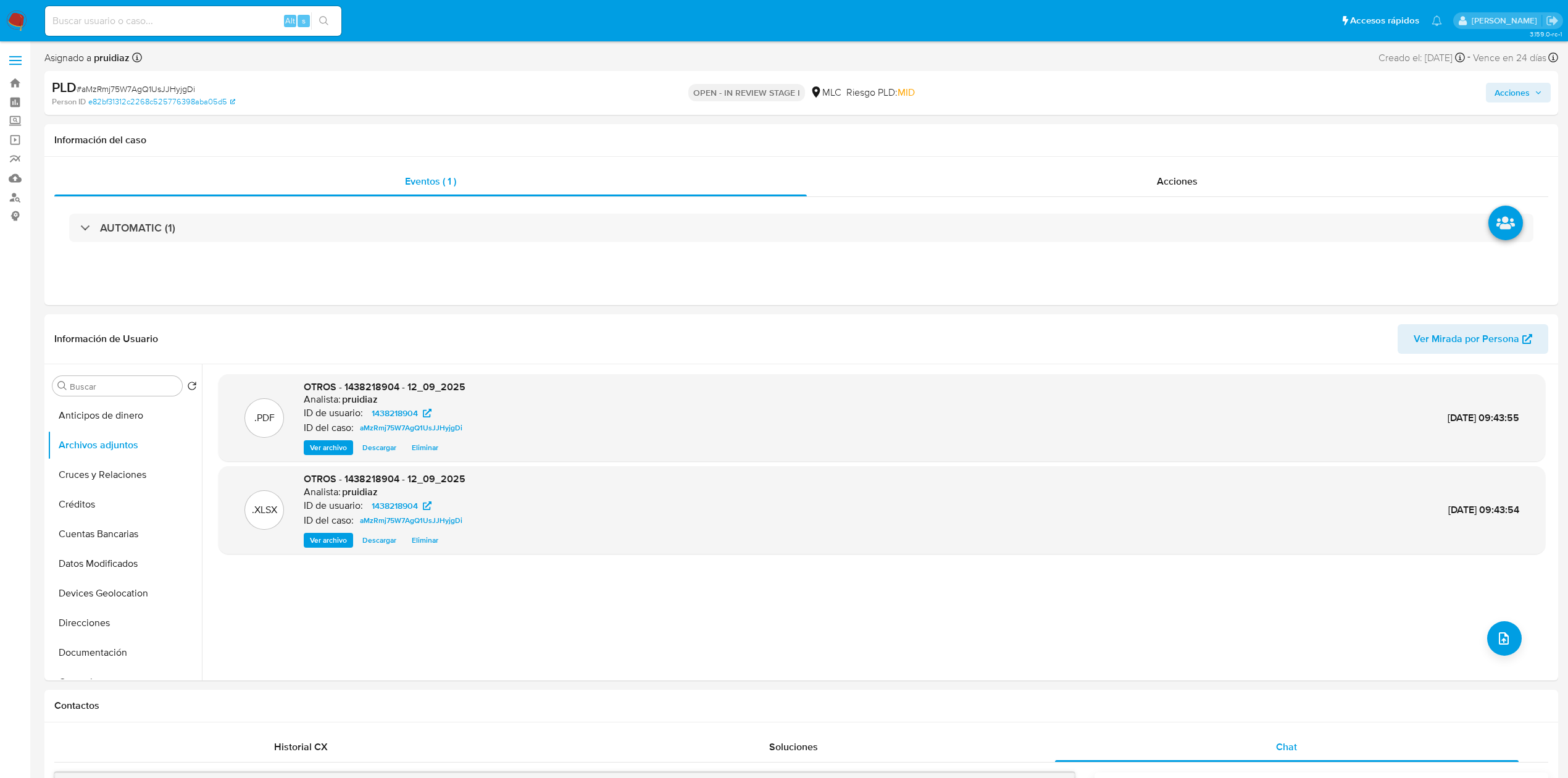
click at [1535, 99] on span "Acciones" at bounding box center [1518, 92] width 47 height 17
click at [1127, 125] on span "Resolución del caso" at bounding box center [1167, 132] width 88 height 14
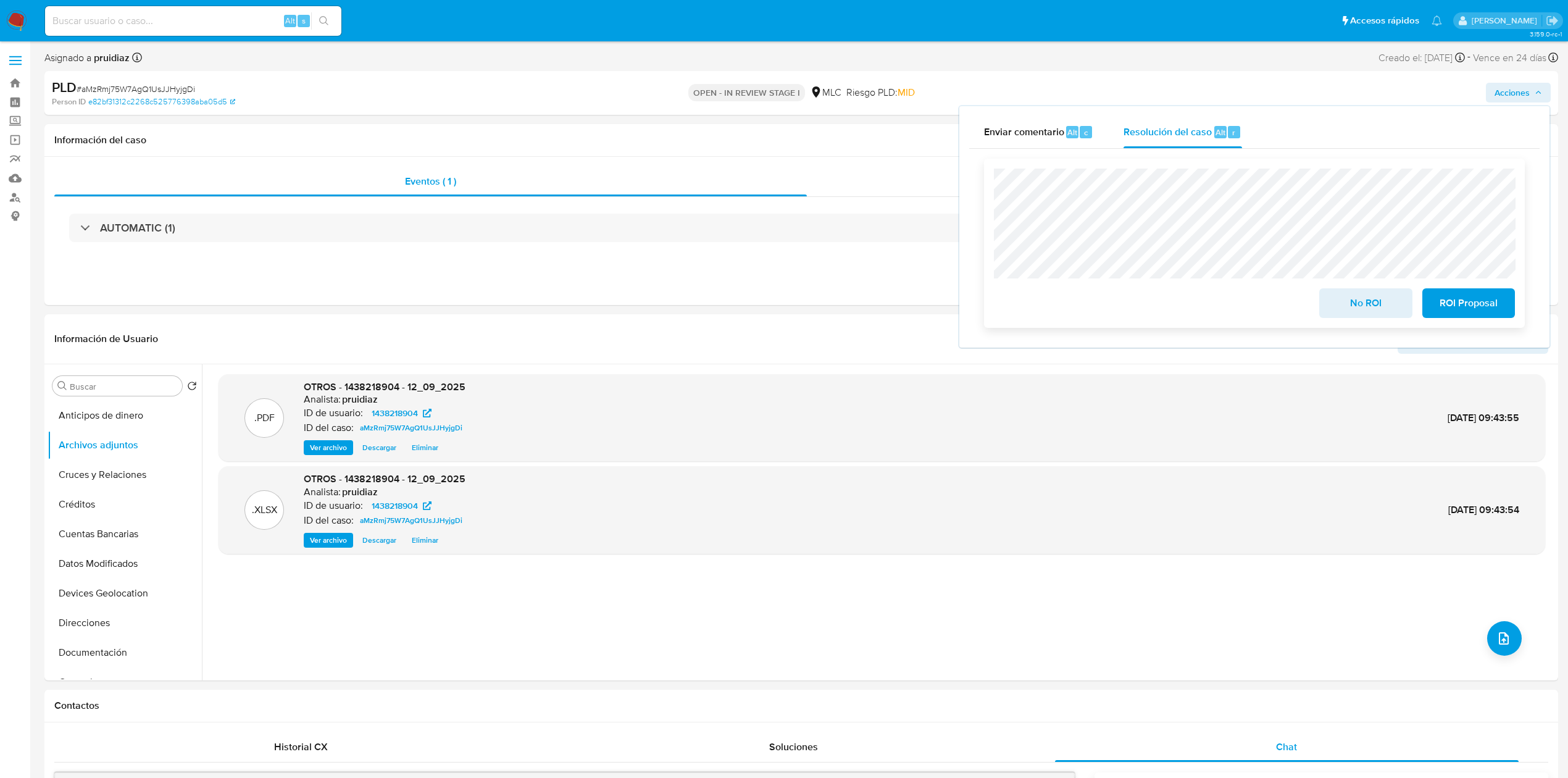
click at [1456, 316] on span "ROI Proposal" at bounding box center [1468, 303] width 60 height 27
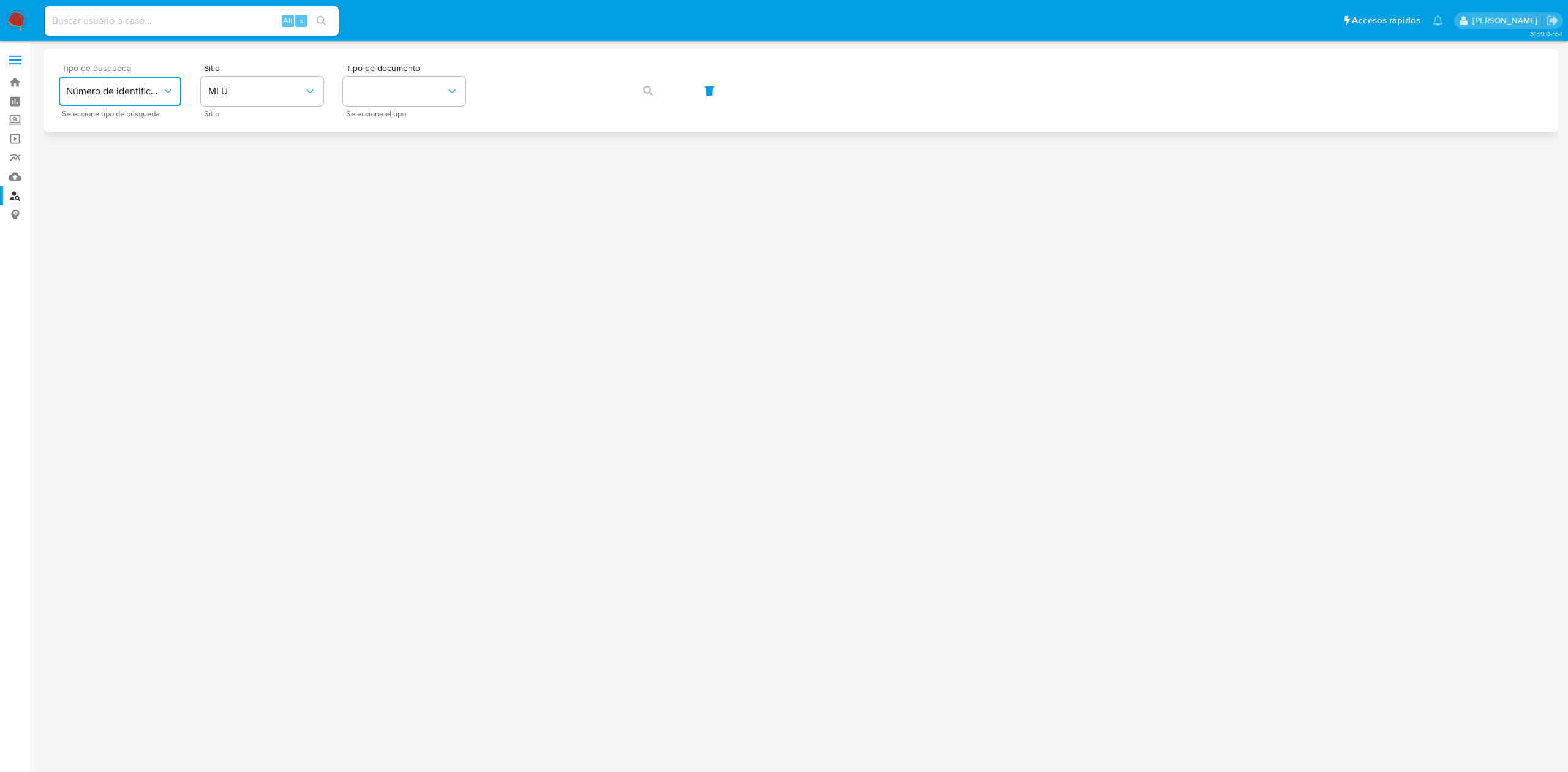
click at [160, 97] on span "Número de identificación" at bounding box center [114, 92] width 95 height 12
click at [236, 89] on span "MLU" at bounding box center [256, 92] width 95 height 12
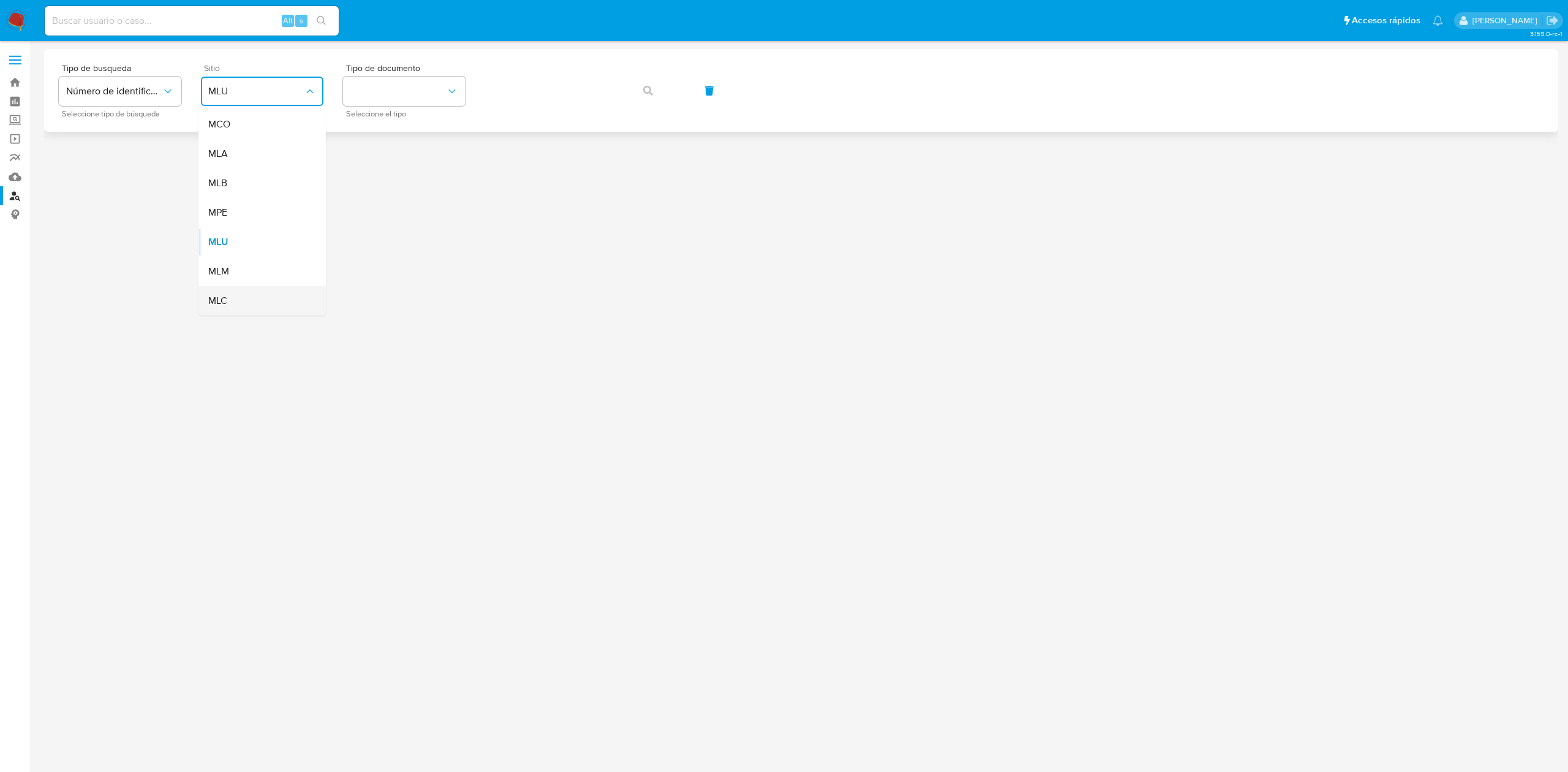
click at [236, 294] on div "MLC" at bounding box center [259, 301] width 101 height 29
click at [400, 91] on button "identificationType" at bounding box center [404, 91] width 122 height 29
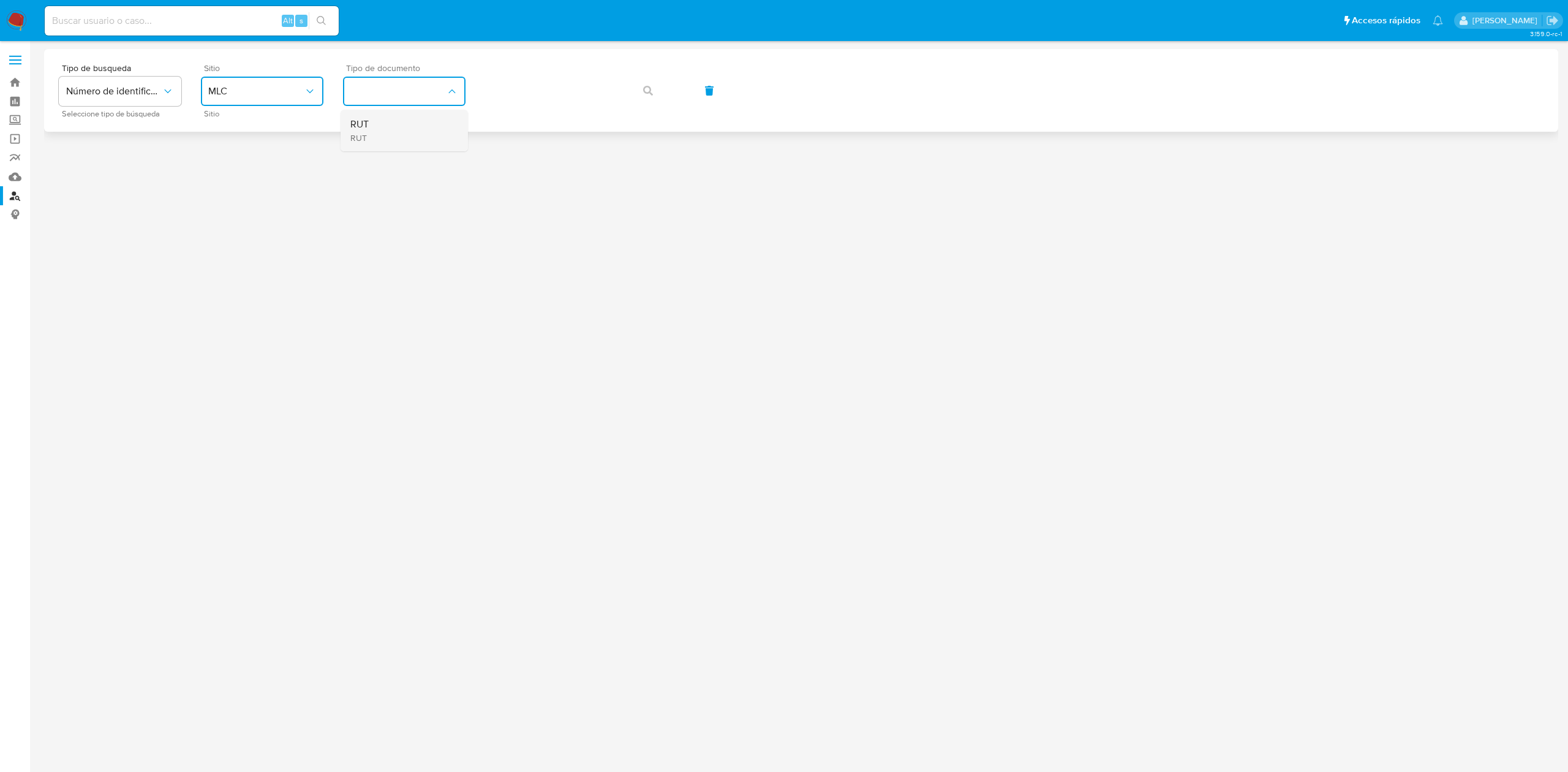
click at [398, 124] on div "RUT RUT" at bounding box center [400, 130] width 101 height 42
click at [650, 96] on span "button" at bounding box center [648, 90] width 10 height 27
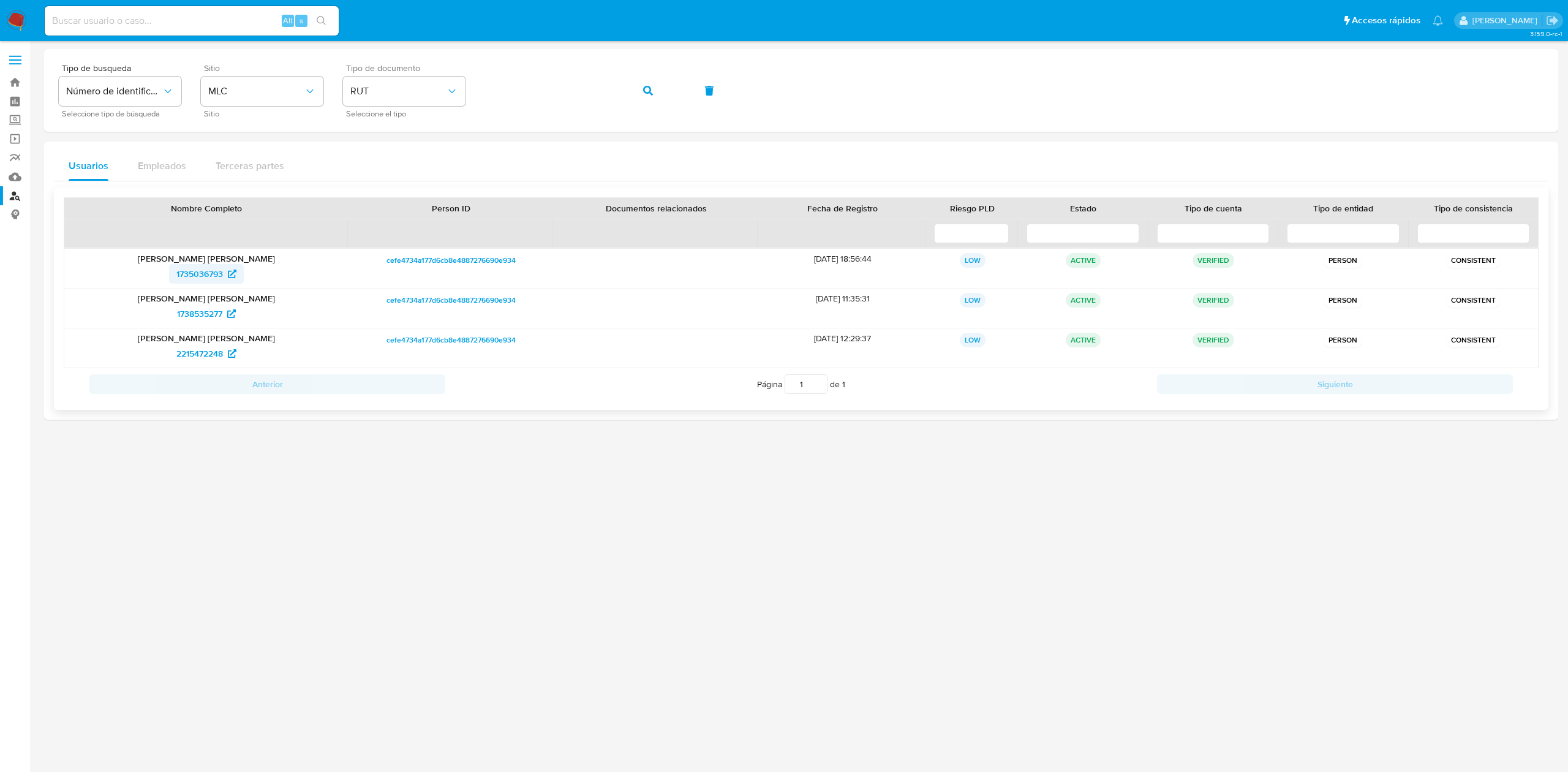
click at [207, 272] on span "1735036793" at bounding box center [199, 273] width 46 height 19
click at [189, 322] on span "1738535277" at bounding box center [199, 313] width 45 height 19
click at [187, 356] on span "2215472248" at bounding box center [199, 353] width 46 height 19
click at [16, 29] on img at bounding box center [16, 21] width 21 height 21
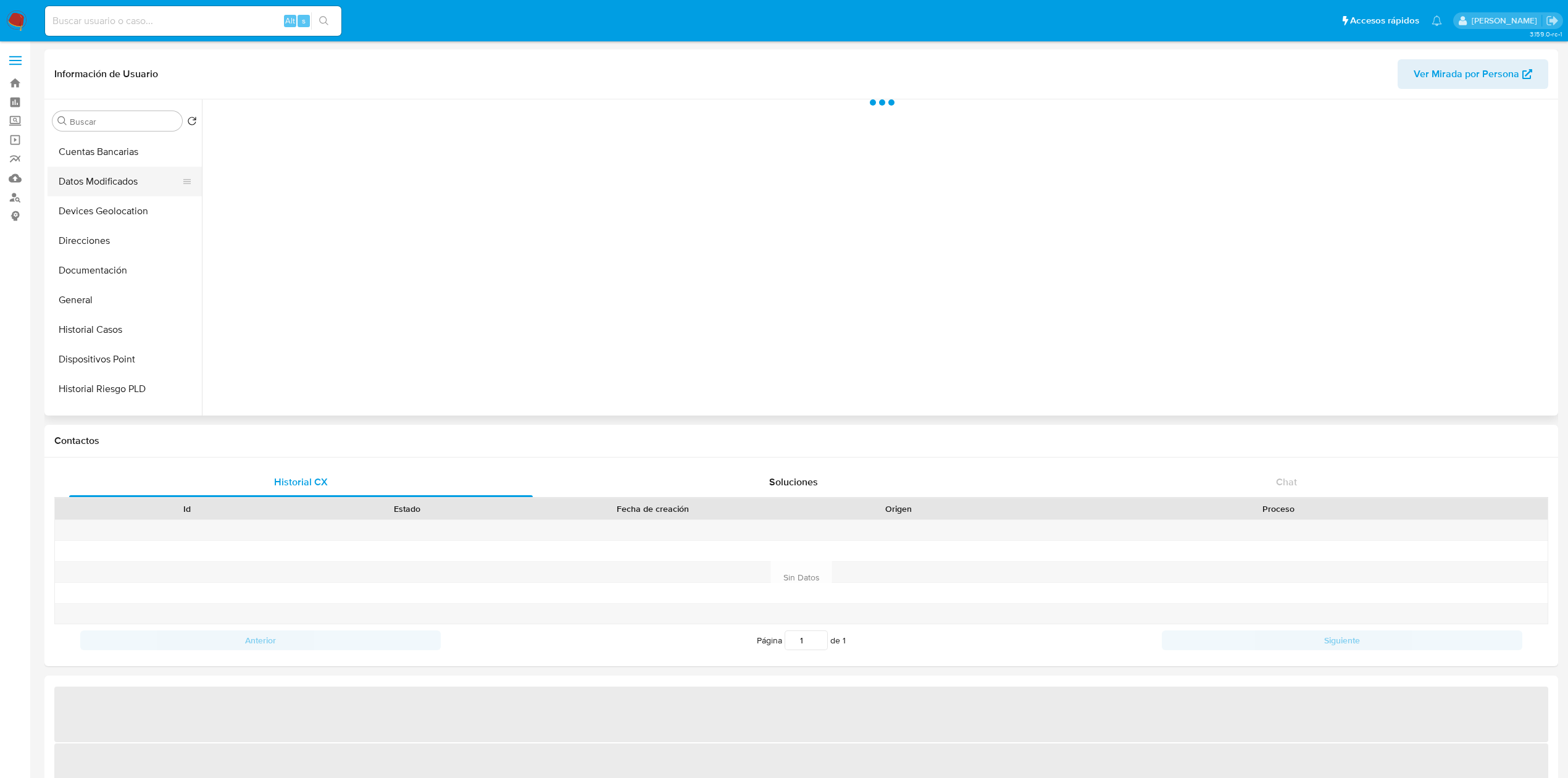
select select "10"
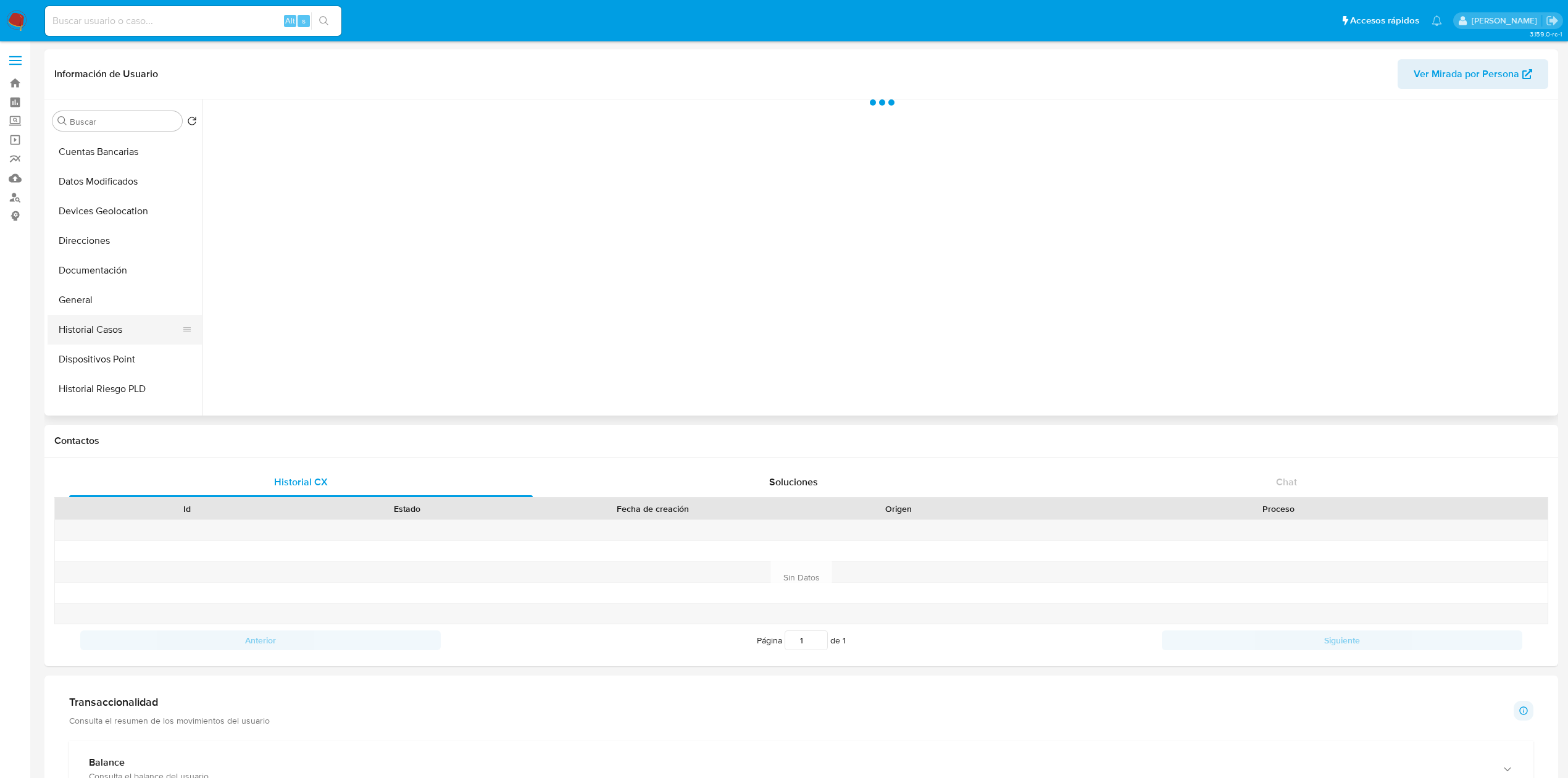
click at [99, 315] on button "Historial Casos" at bounding box center [119, 330] width 144 height 29
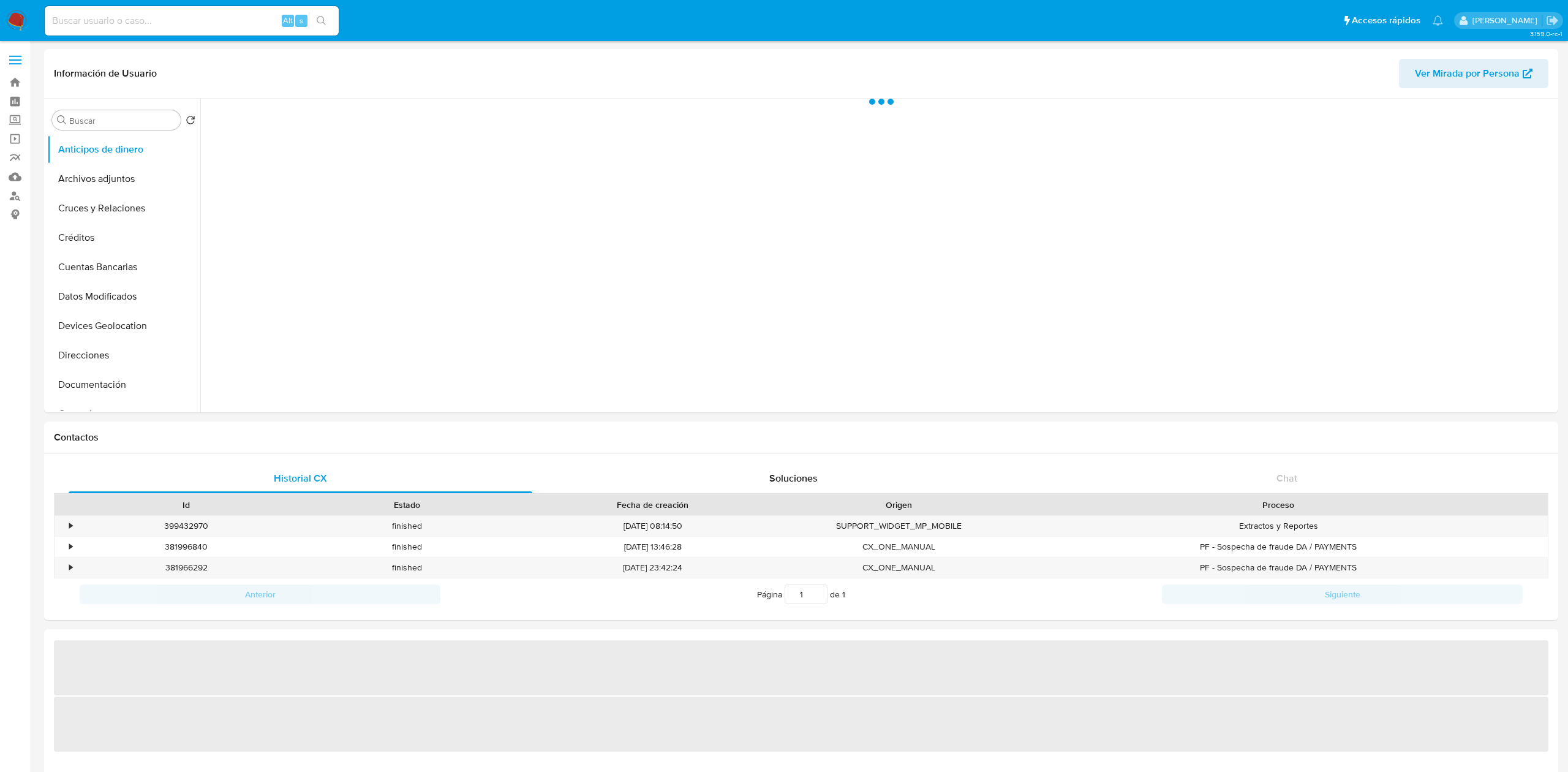
select select "10"
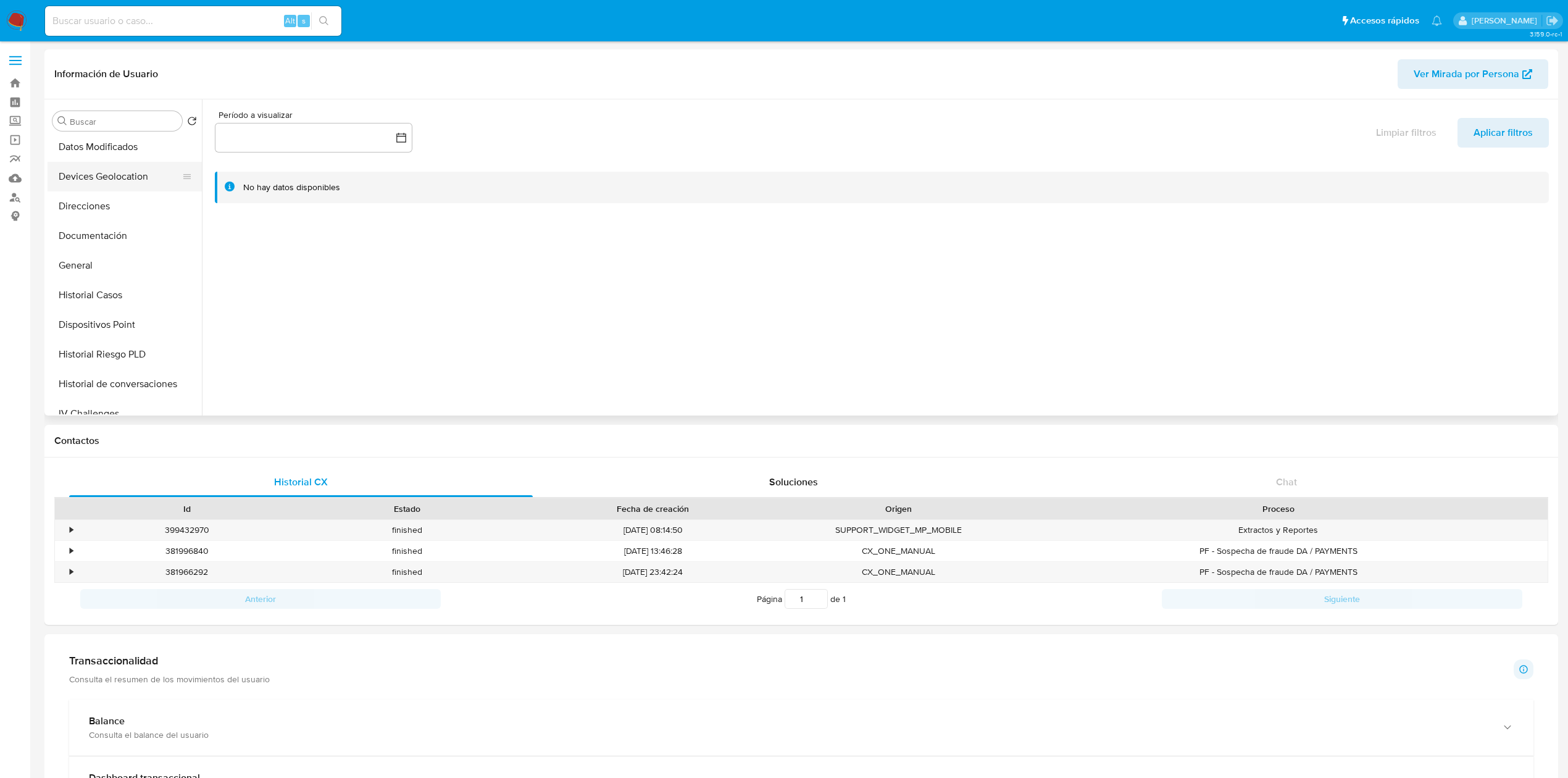
scroll to position [161, 0]
click at [116, 277] on button "Historial Casos" at bounding box center [119, 286] width 144 height 29
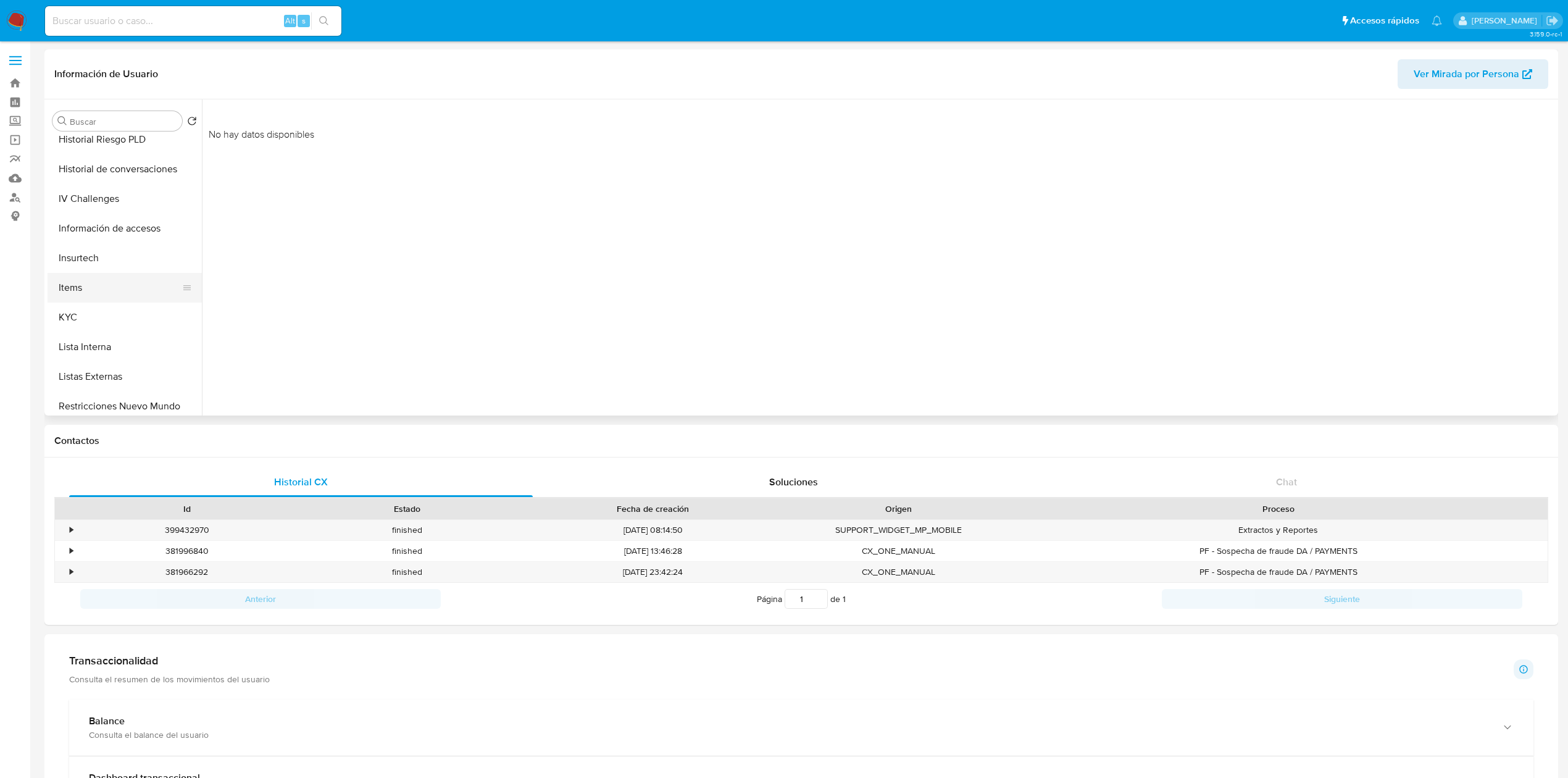
scroll to position [368, 0]
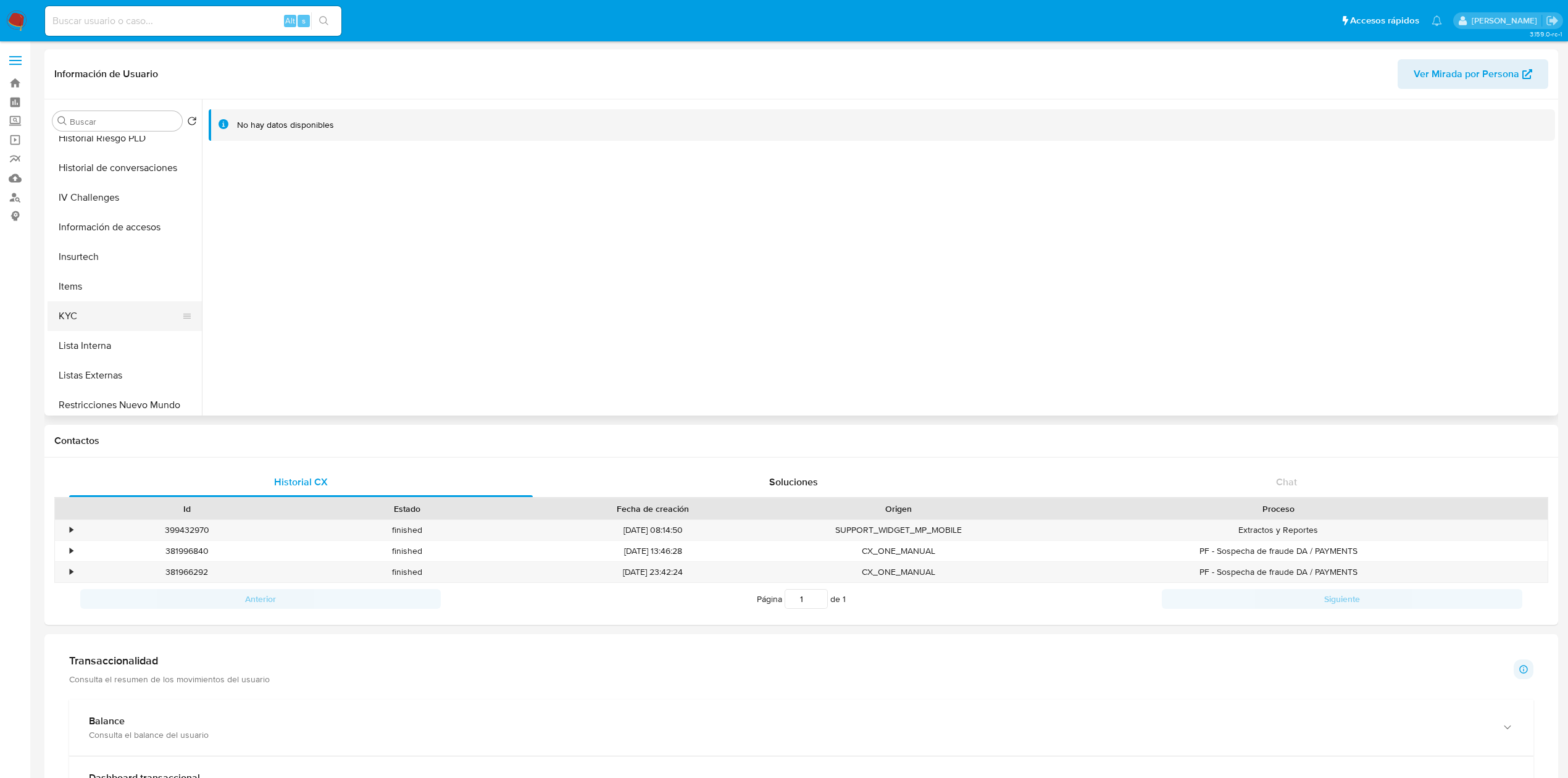
click at [90, 317] on button "KYC" at bounding box center [119, 316] width 144 height 29
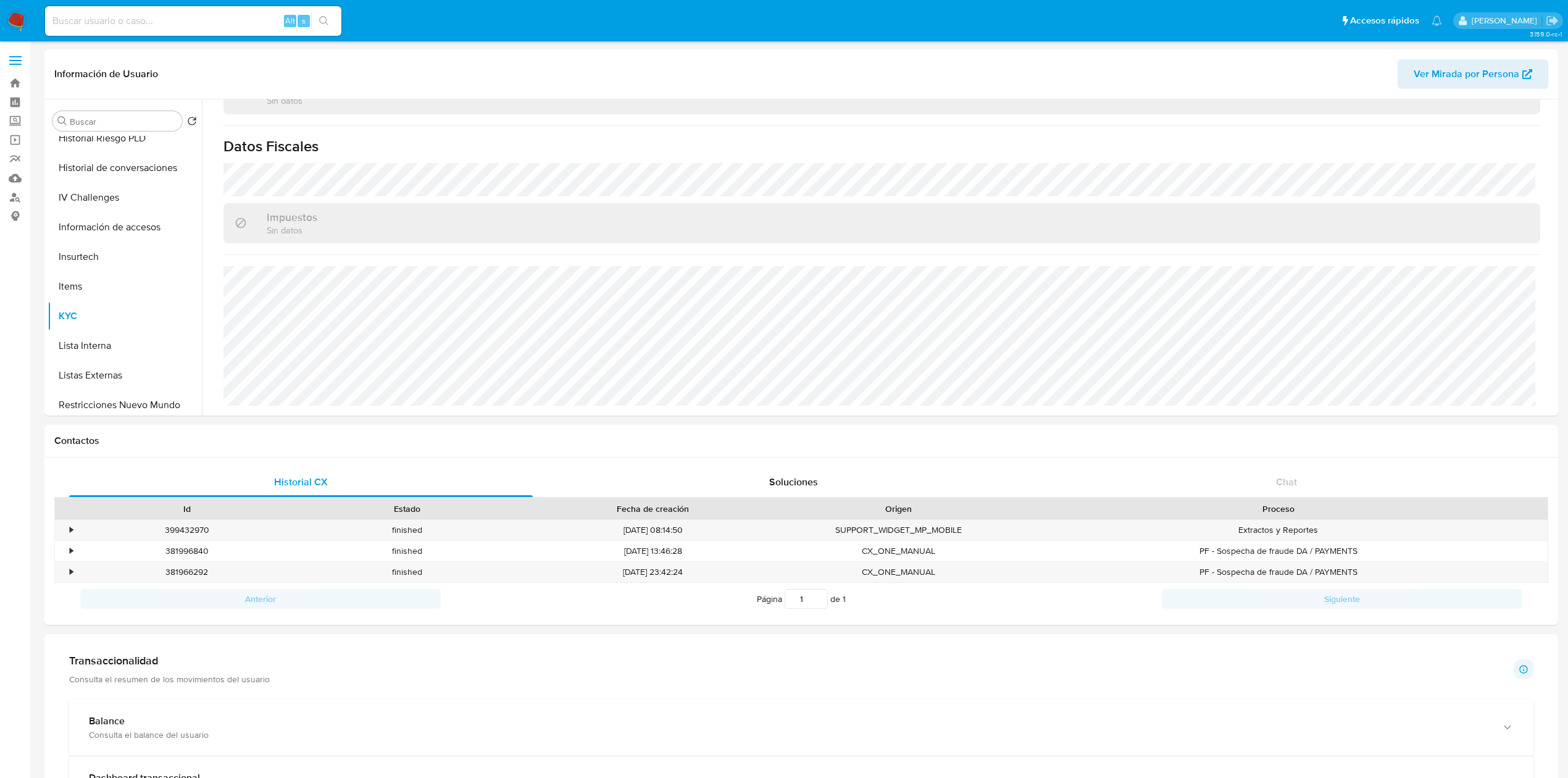
scroll to position [23, 0]
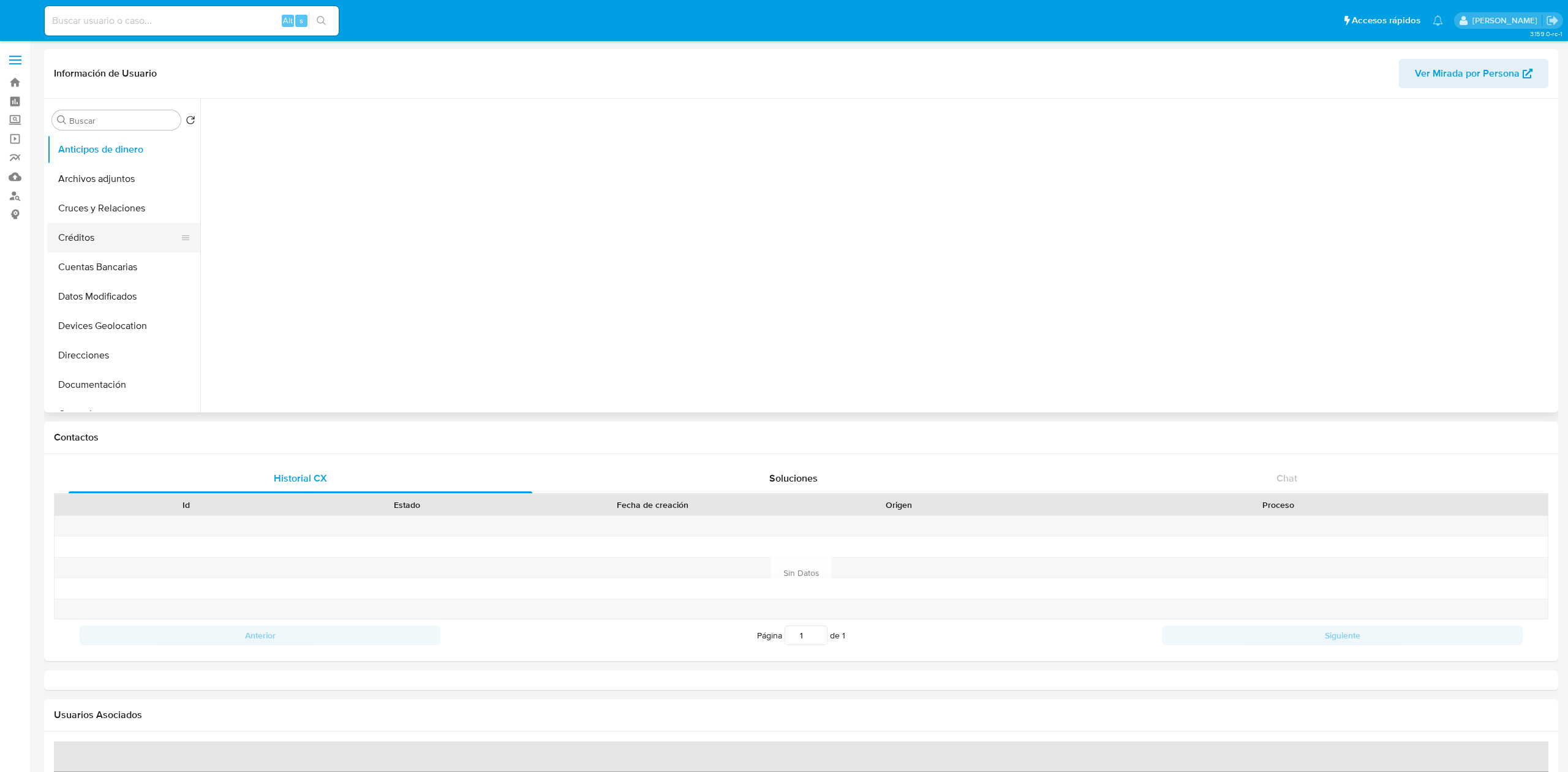
select select "10"
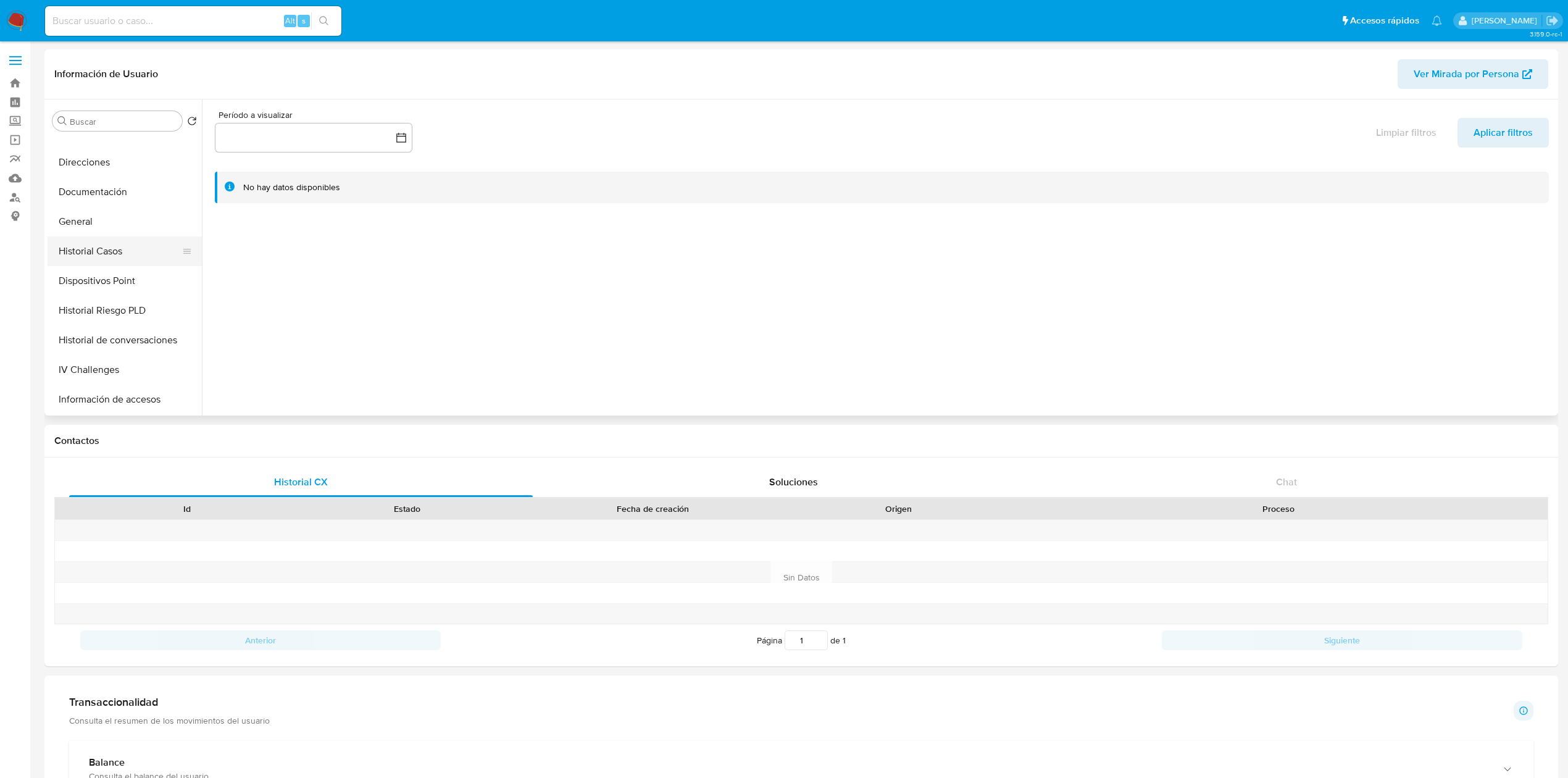
scroll to position [196, 0]
click at [102, 243] on button "Historial Casos" at bounding box center [119, 251] width 144 height 29
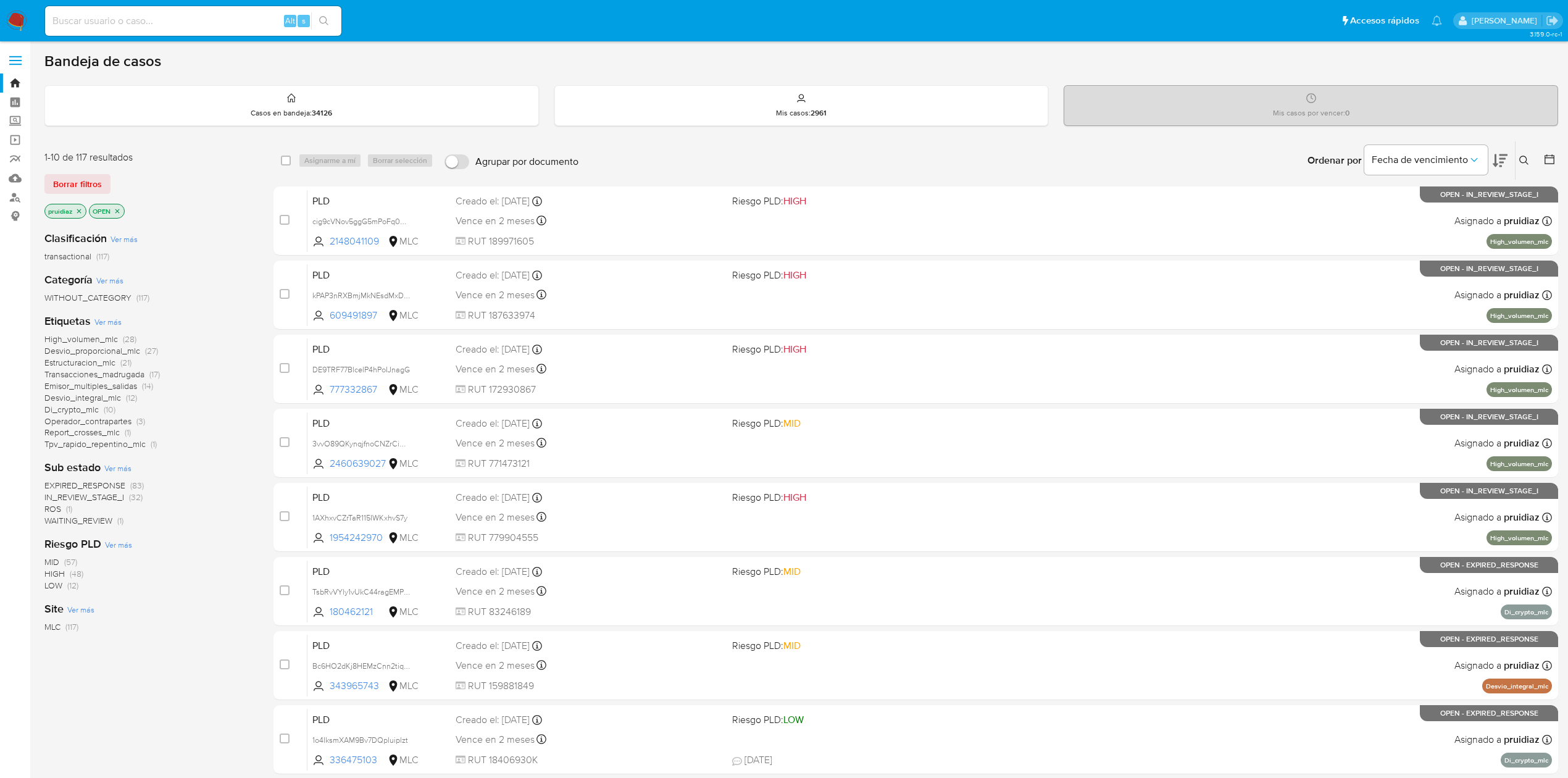
click at [13, 26] on img at bounding box center [16, 21] width 21 height 21
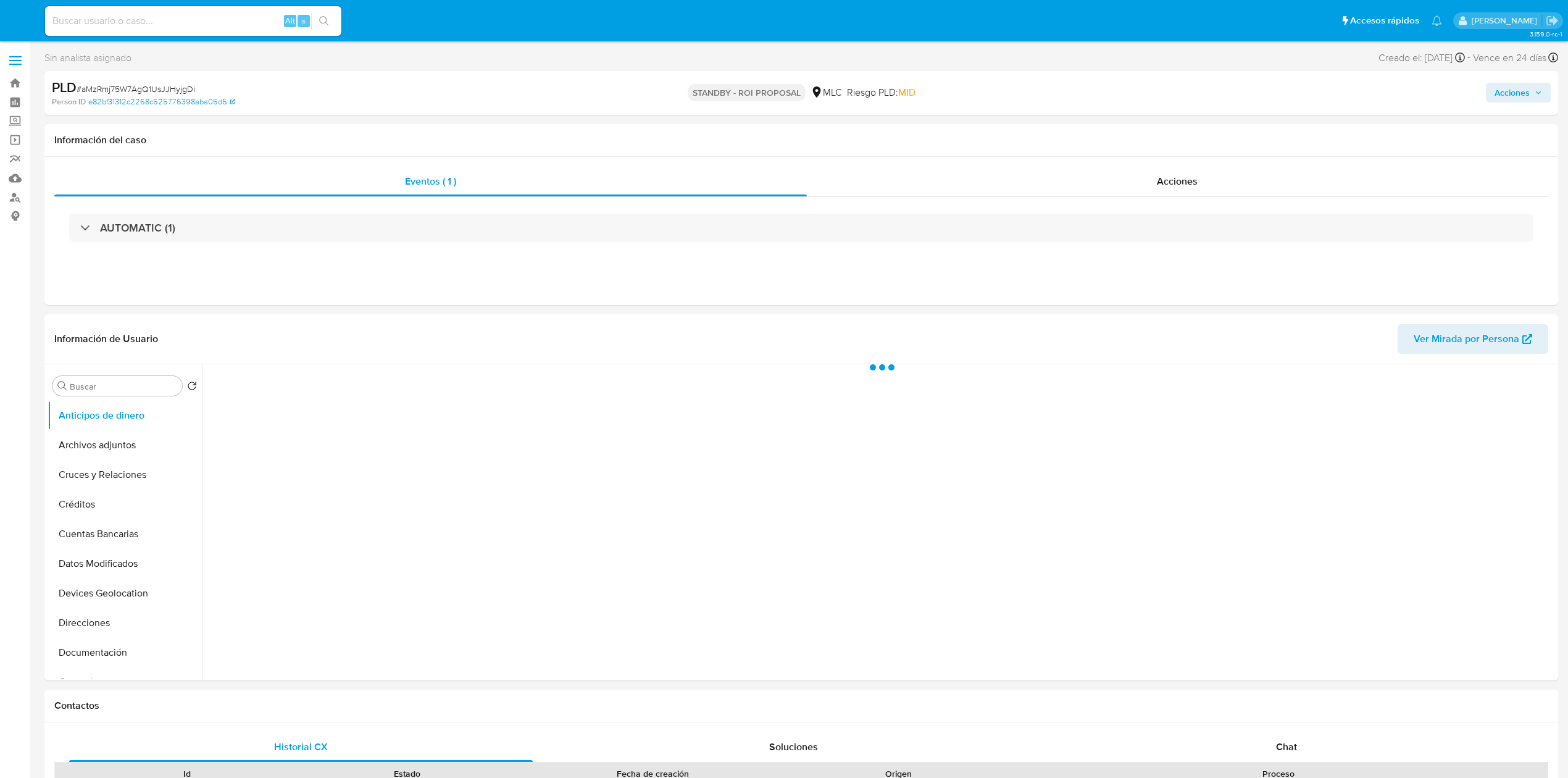
select select "10"
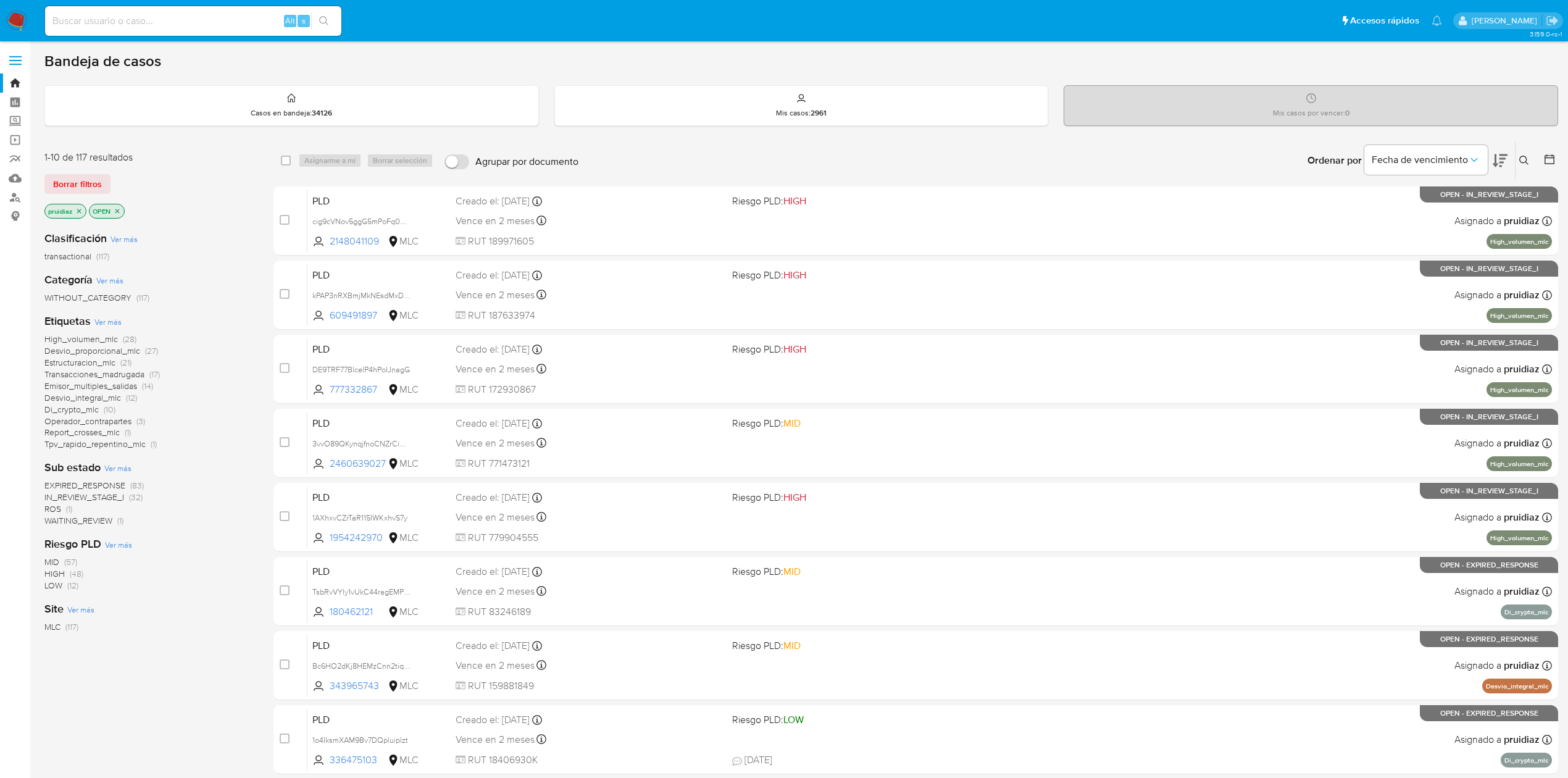
click at [1494, 156] on icon at bounding box center [1499, 161] width 15 height 13
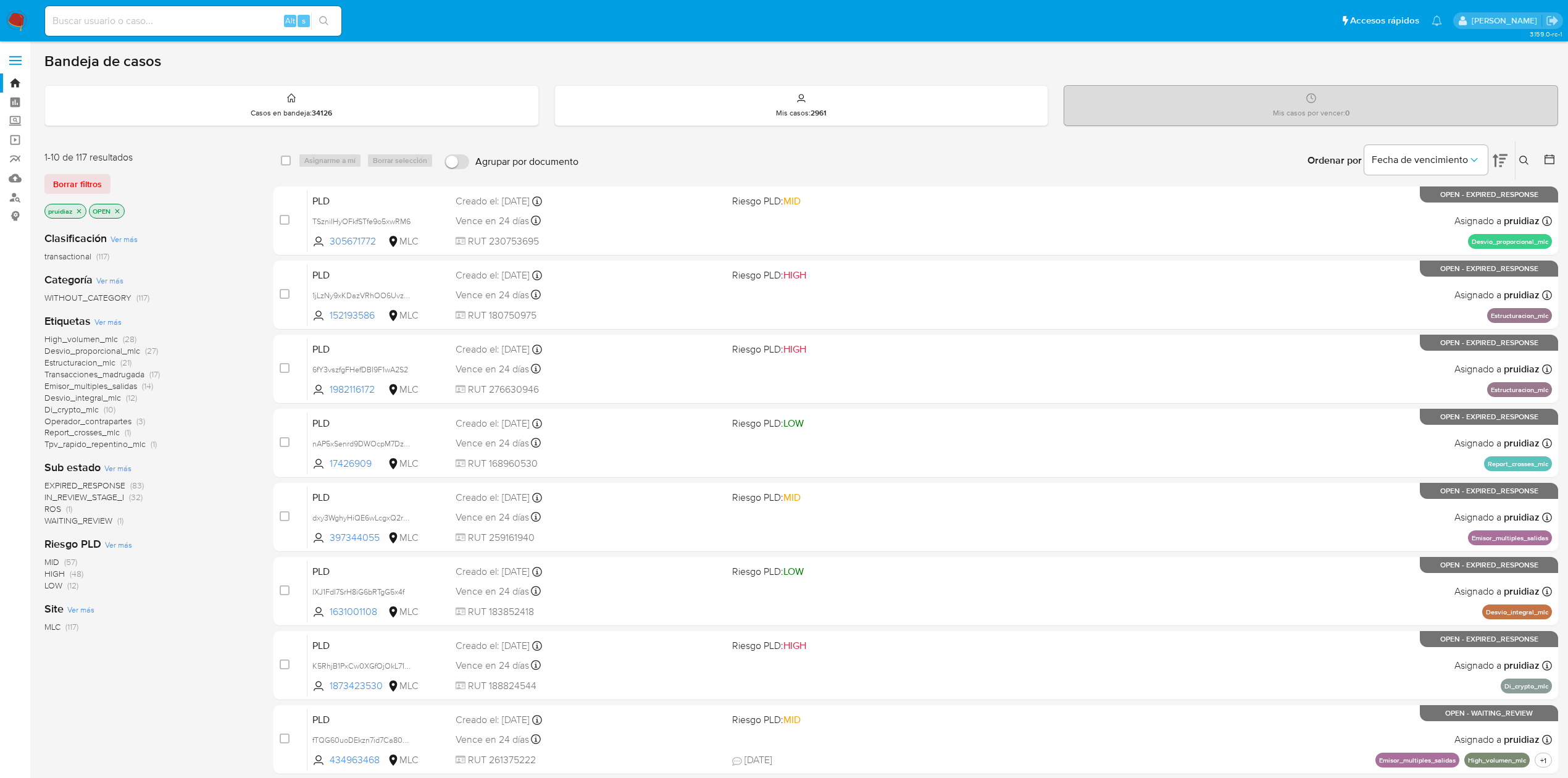
click at [83, 497] on span "IN_REVIEW_STAGE_I" at bounding box center [84, 497] width 80 height 12
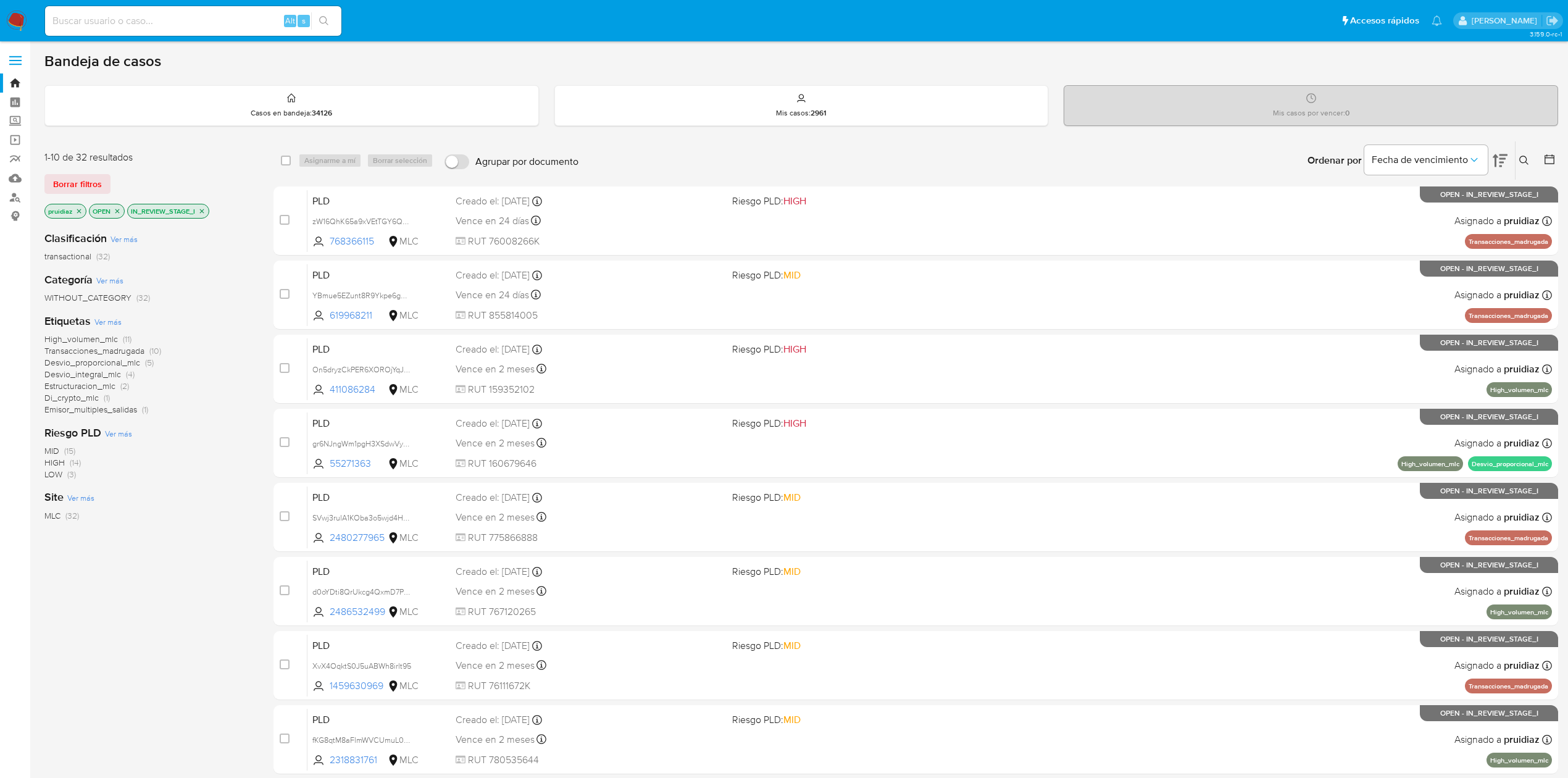
click at [102, 337] on span "High_volumen_mlc" at bounding box center [81, 339] width 74 height 12
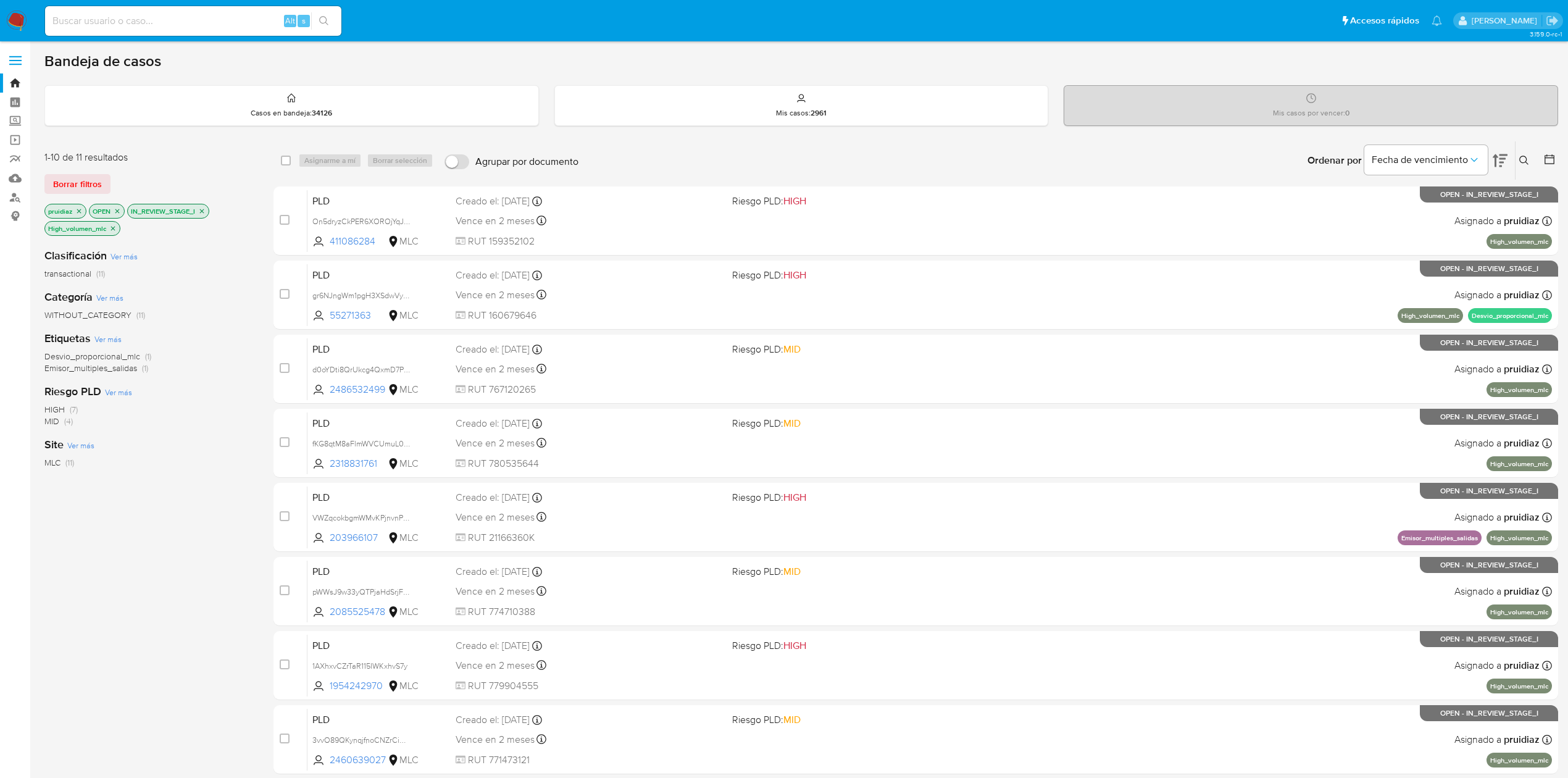
click at [116, 227] on icon "close-filter" at bounding box center [113, 229] width 8 height 8
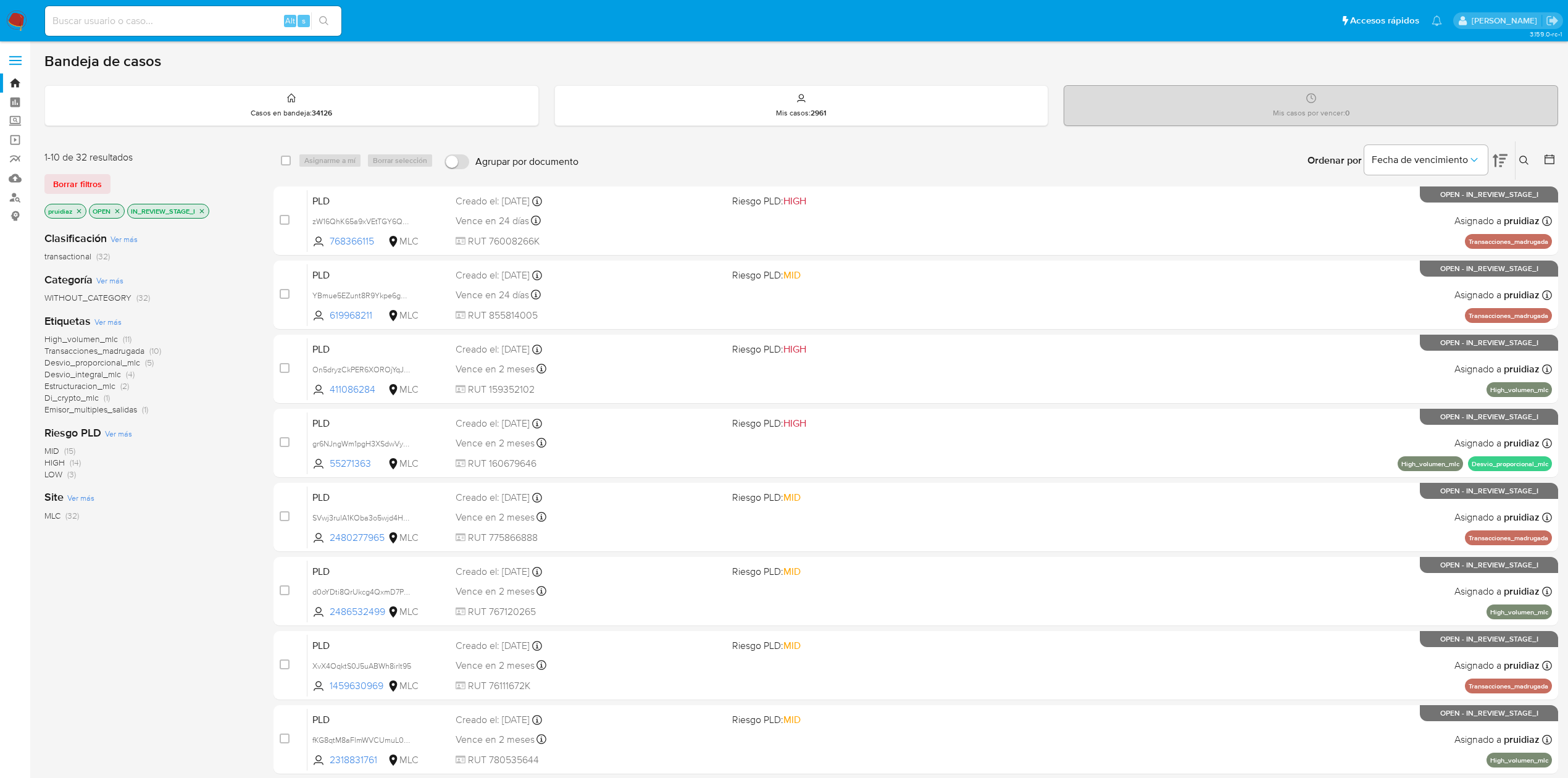
click at [116, 351] on span "Transacciones_madrugada" at bounding box center [94, 351] width 100 height 12
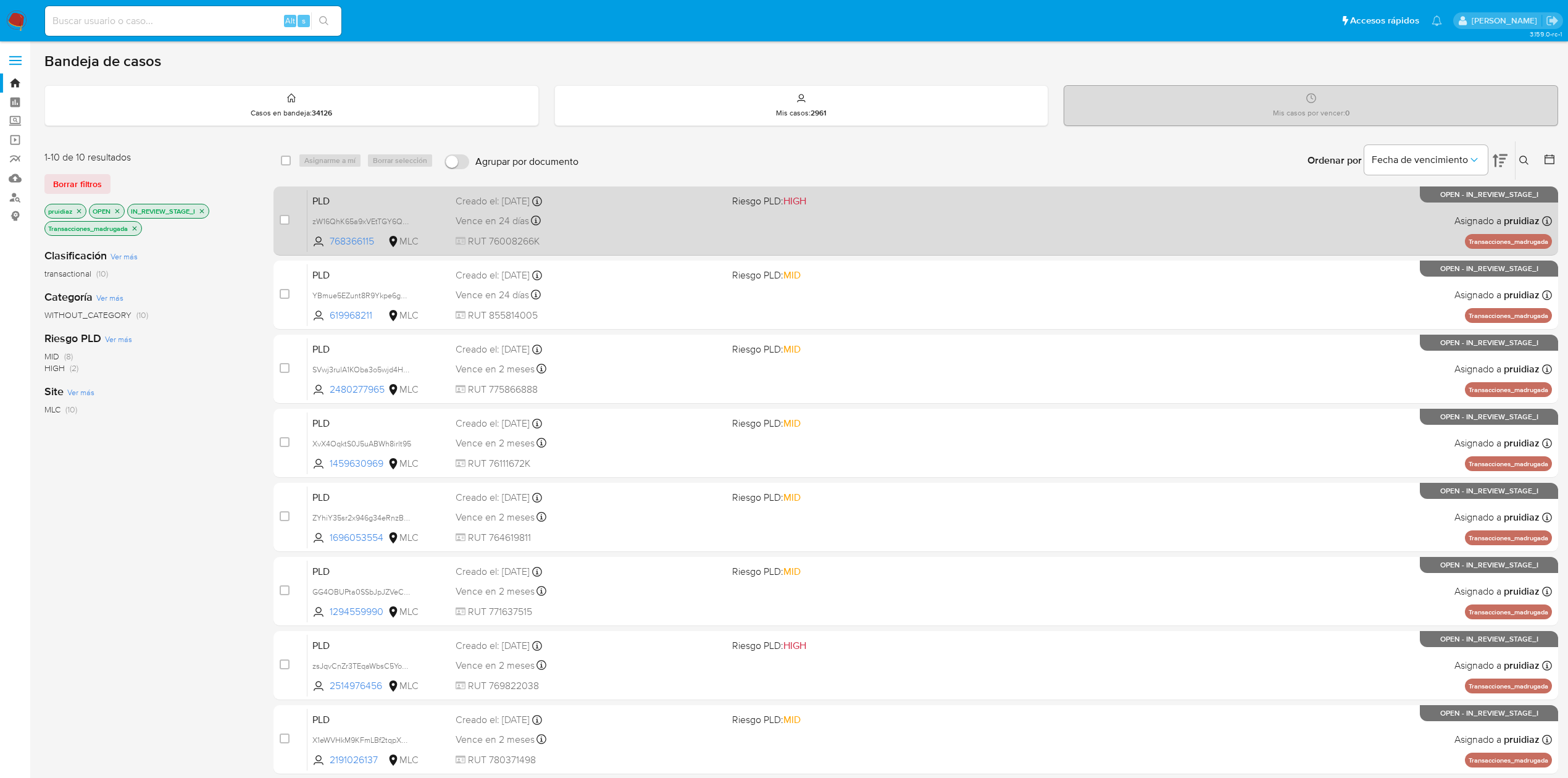
click at [661, 230] on div "PLD zW16QhK65a9xVEtTGY6Qcbg3 768366115 MLC Riesgo PLD: HIGH Creado el: 12/07/20…" at bounding box center [929, 220] width 1244 height 62
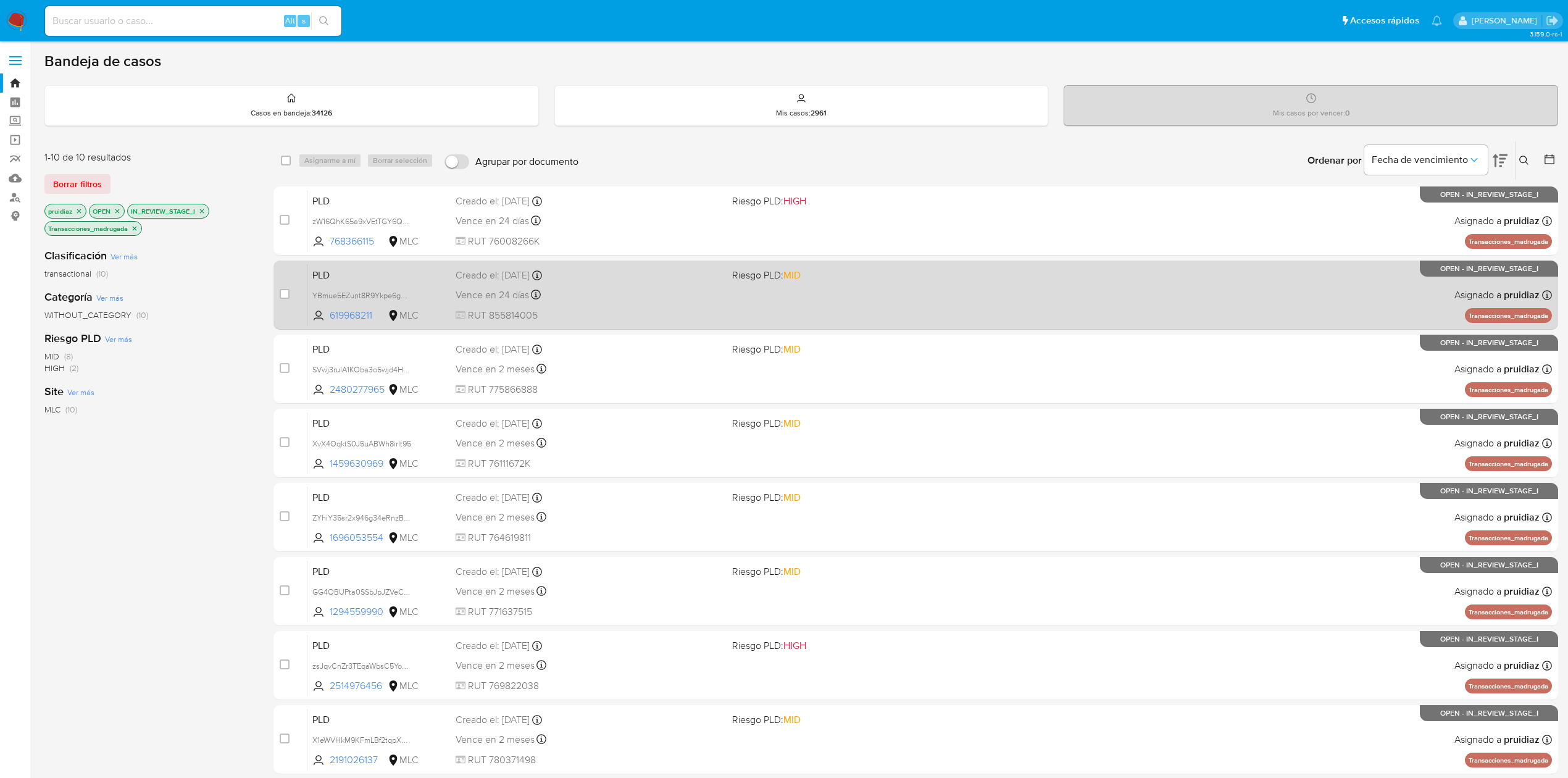
click at [628, 302] on div "Vence en 24 días Vence el 10/10/2025 16:08:56" at bounding box center [589, 294] width 267 height 16
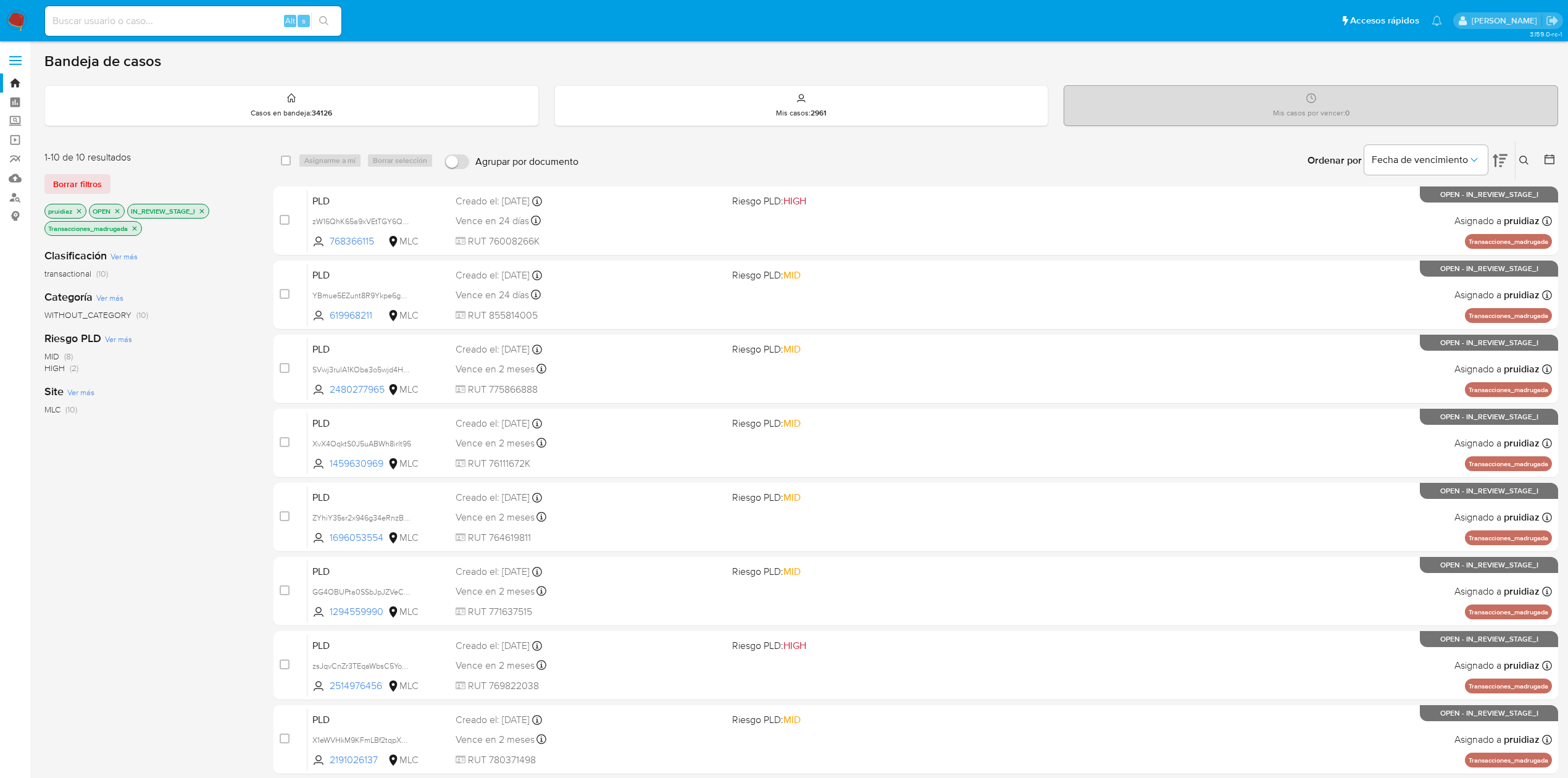
click at [134, 230] on icon "close-filter" at bounding box center [135, 228] width 5 height 5
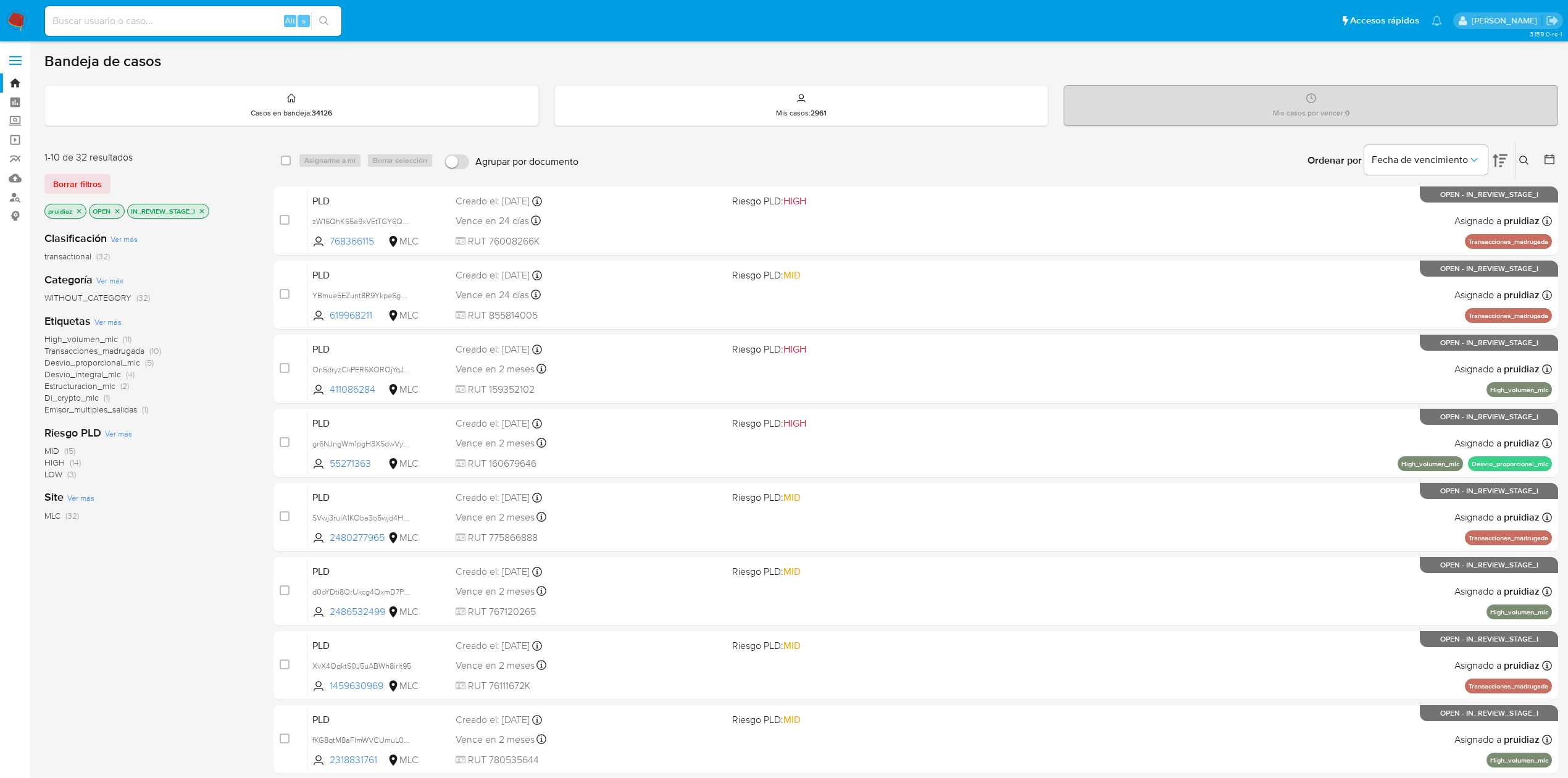
click at [129, 364] on span "Desvio_proporcional_mlc" at bounding box center [92, 362] width 95 height 12
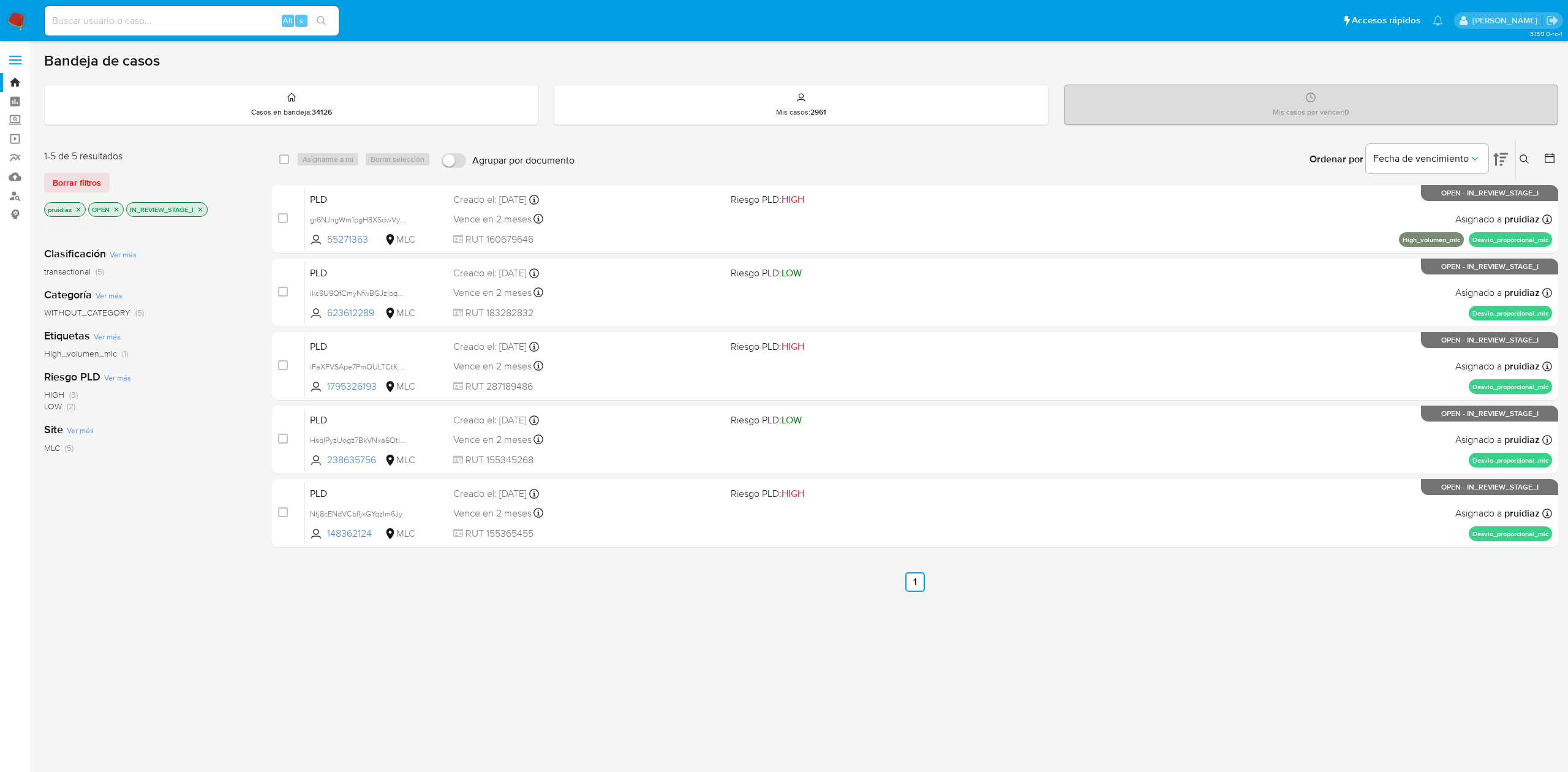
click at [132, 229] on icon "close-filter" at bounding box center [131, 227] width 8 height 8
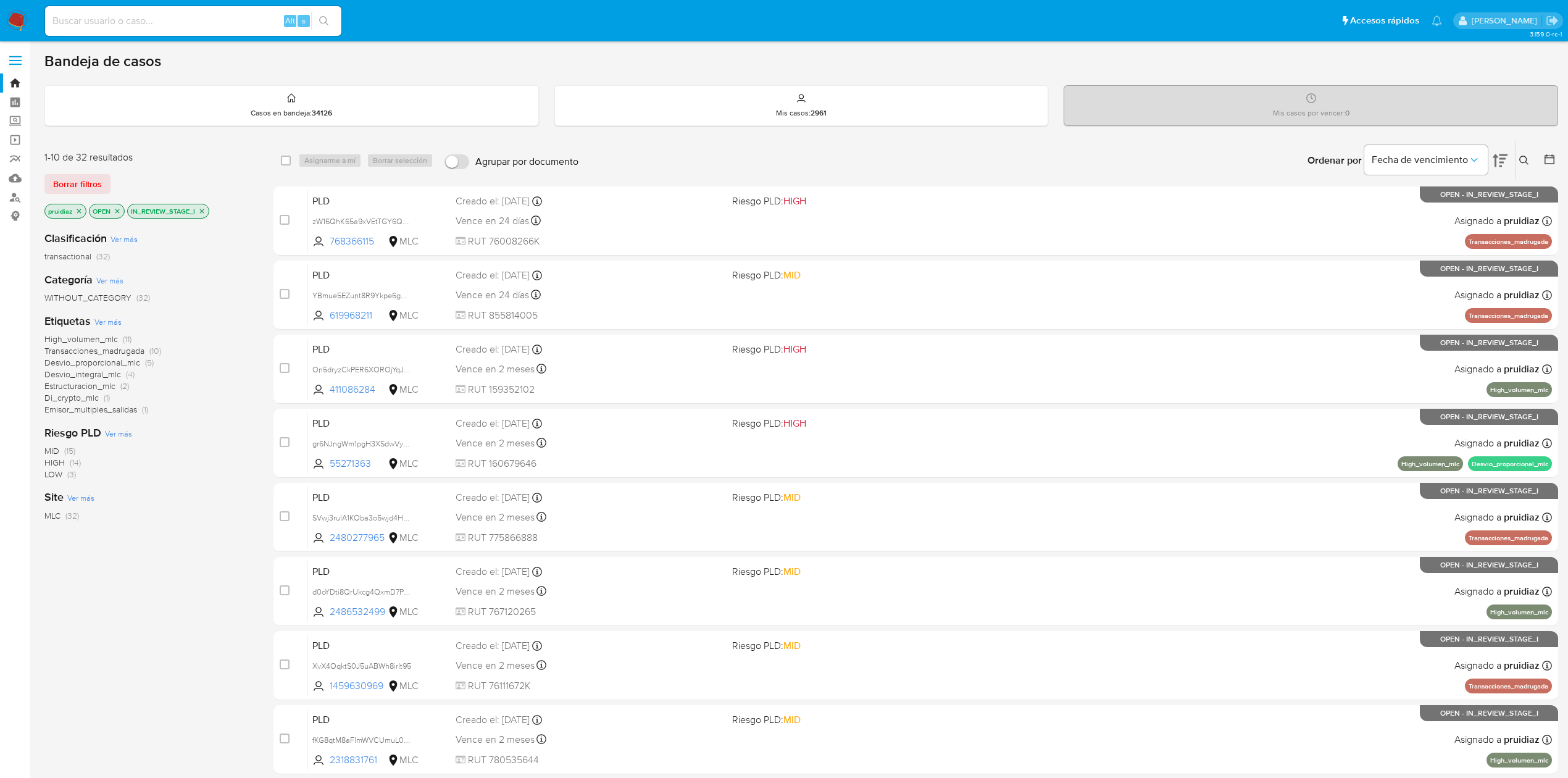
click at [117, 375] on span "Desvio_integral_mlc" at bounding box center [82, 374] width 77 height 12
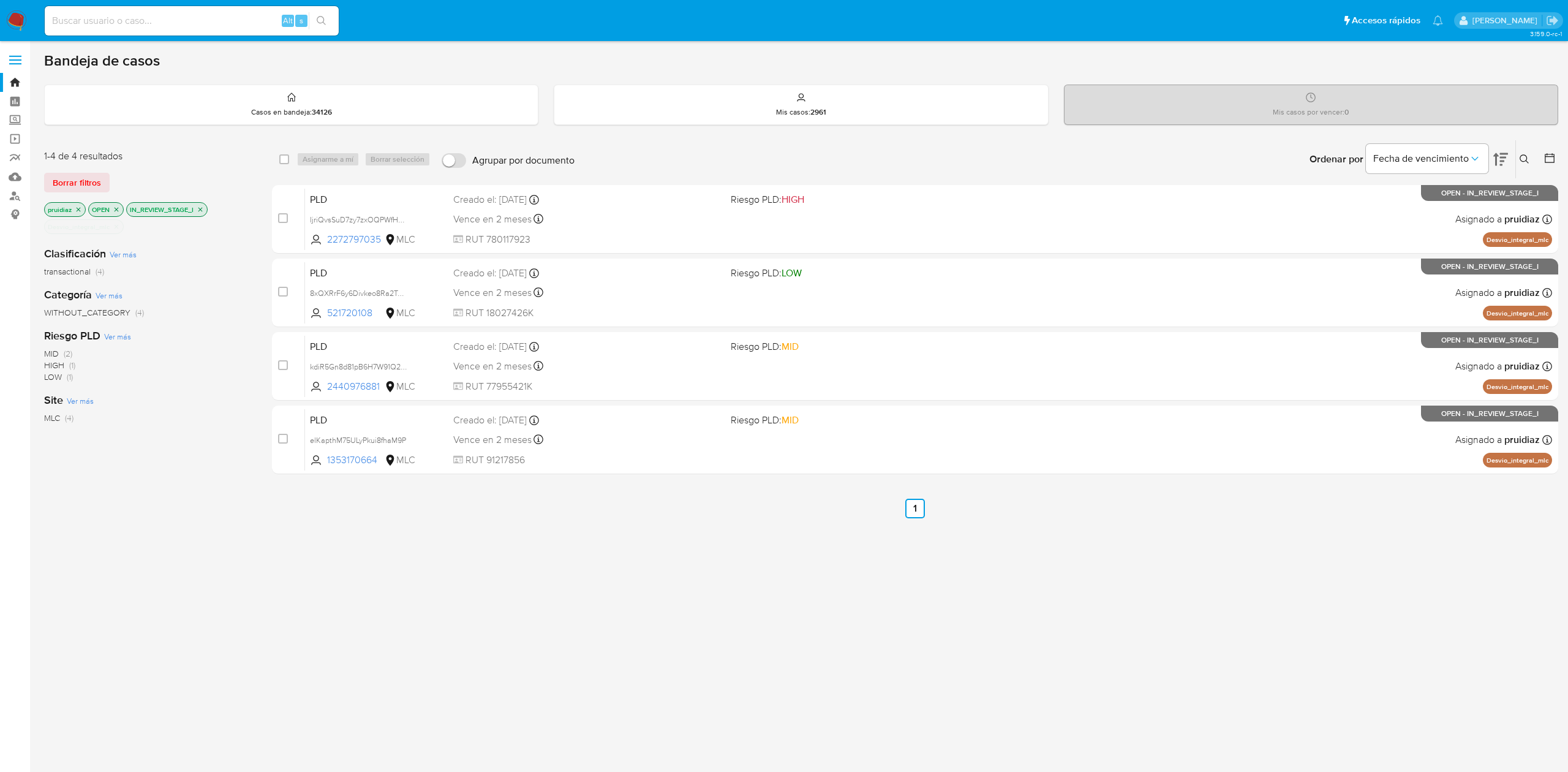
click at [113, 228] on icon "close-filter" at bounding box center [116, 227] width 8 height 8
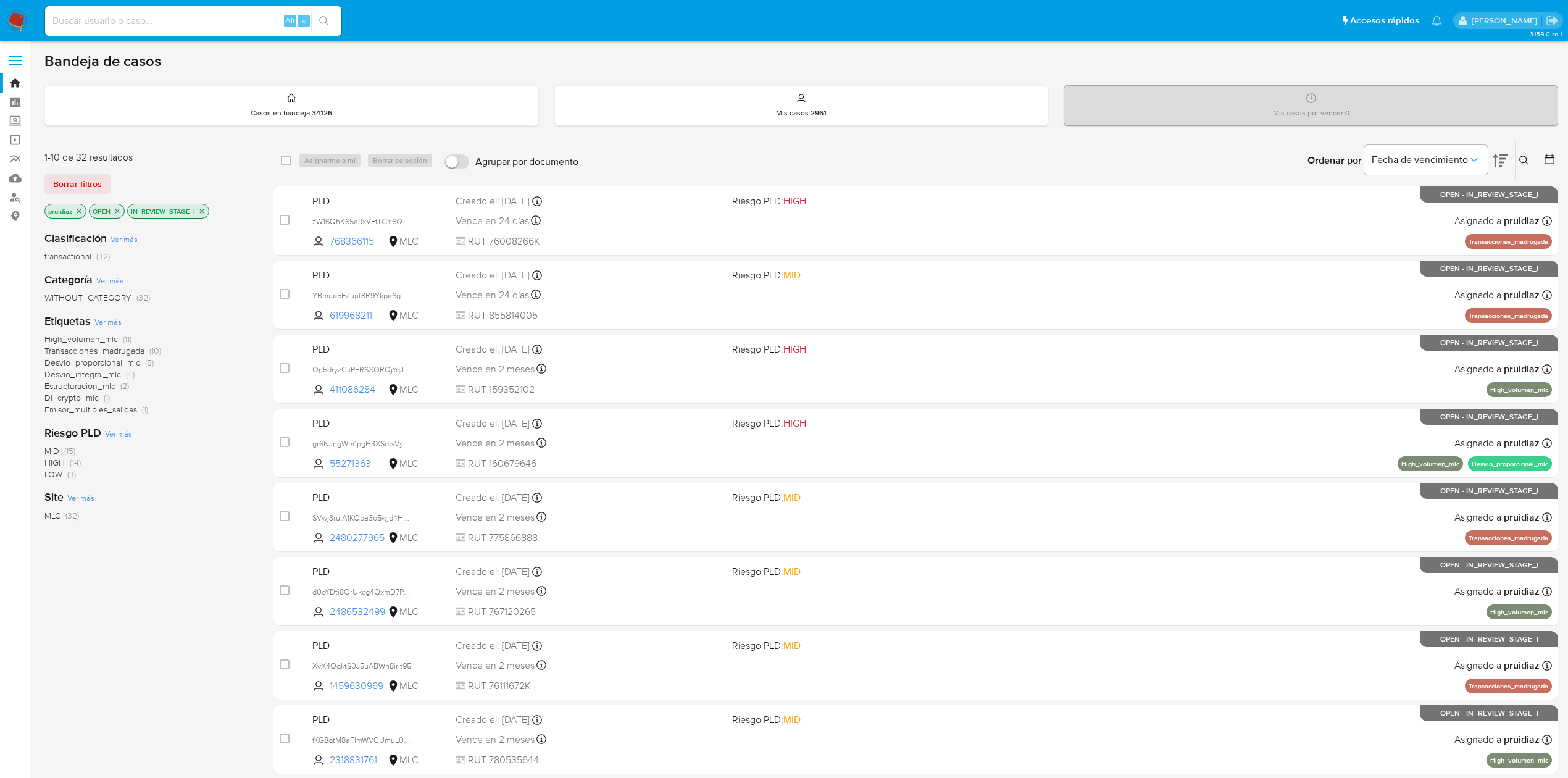
click at [98, 382] on span "Estructuracion_mlc" at bounding box center [80, 386] width 71 height 12
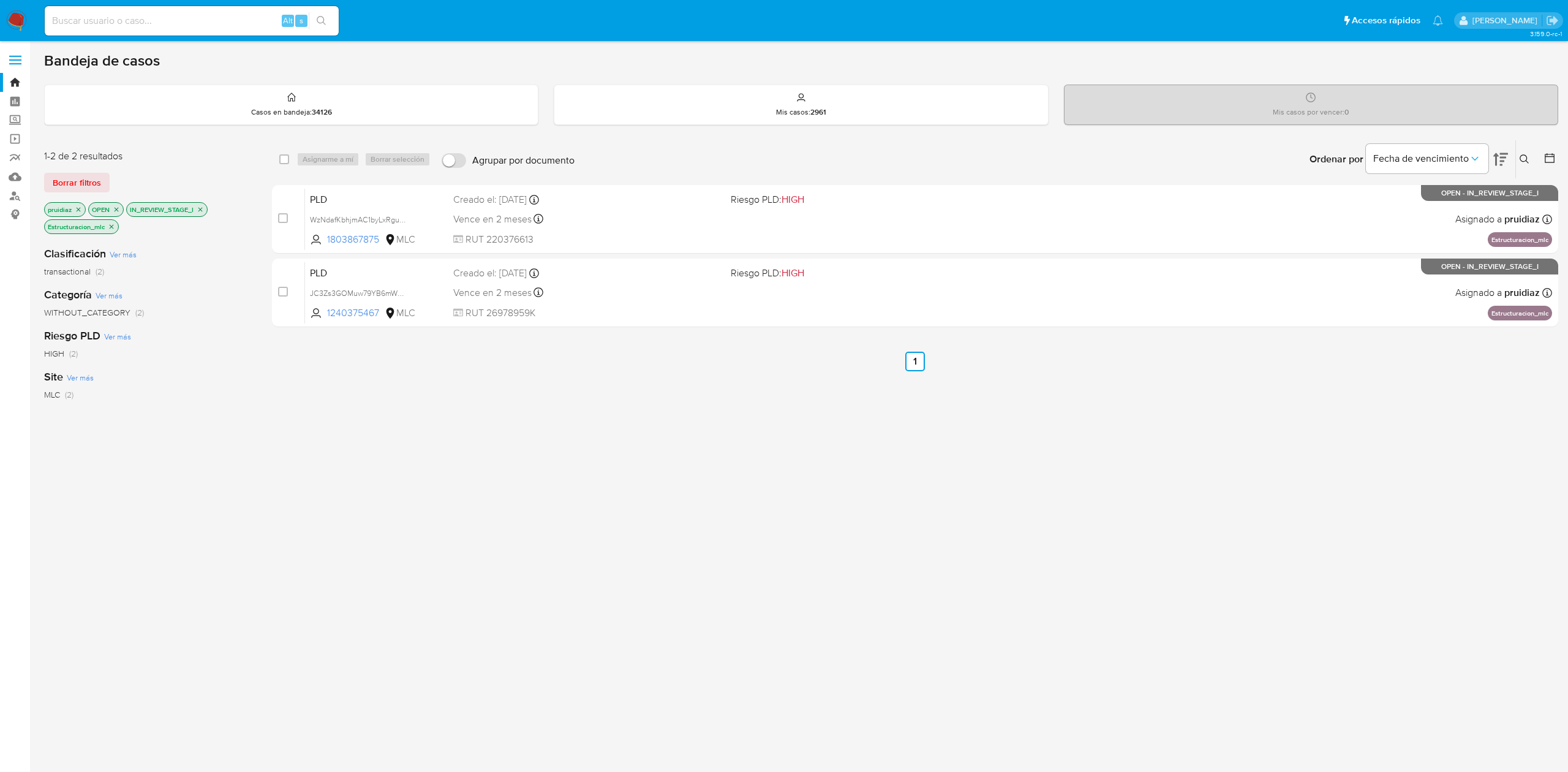
click at [113, 228] on icon "close-filter" at bounding box center [112, 226] width 5 height 5
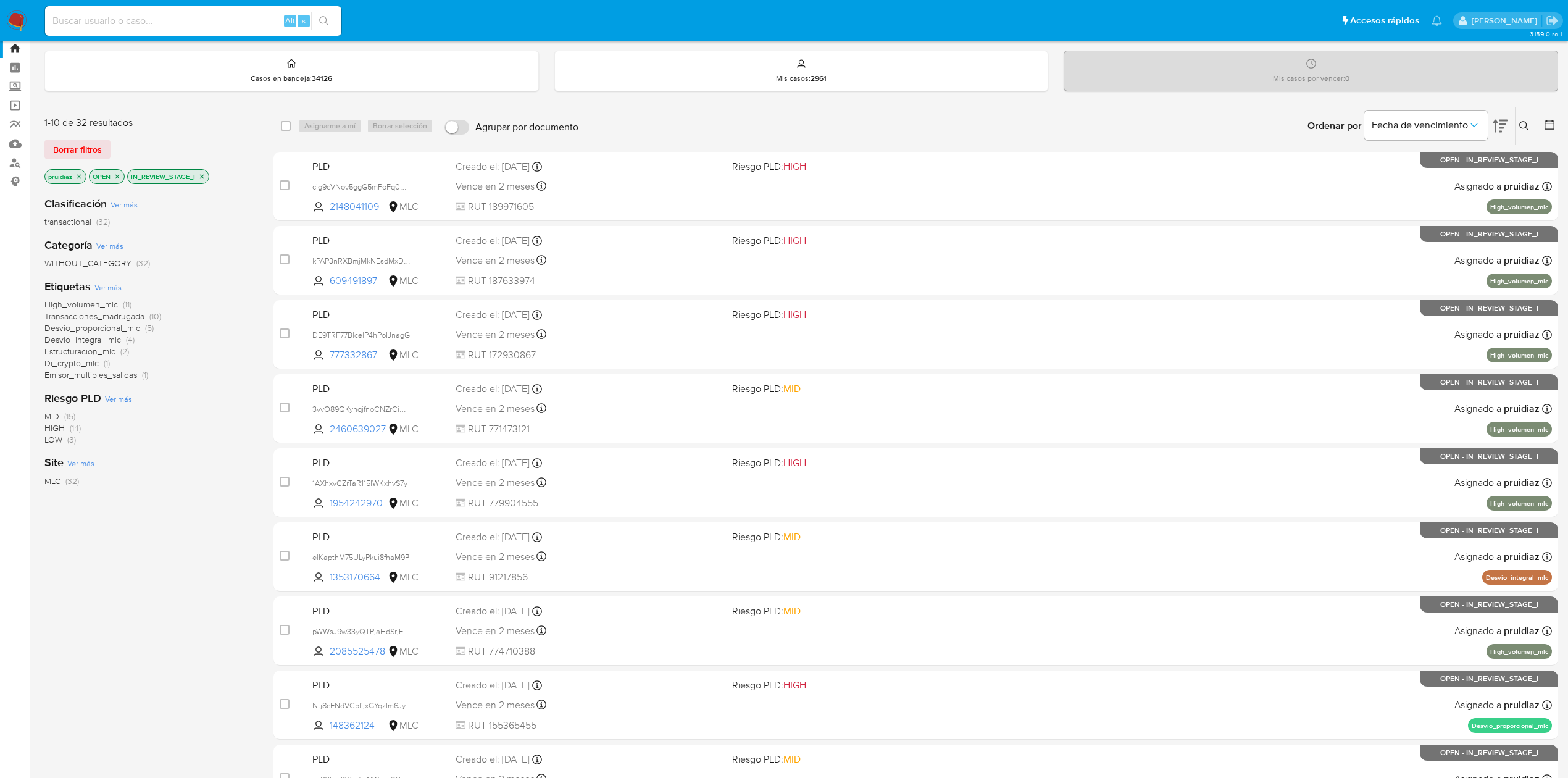
scroll to position [38, 0]
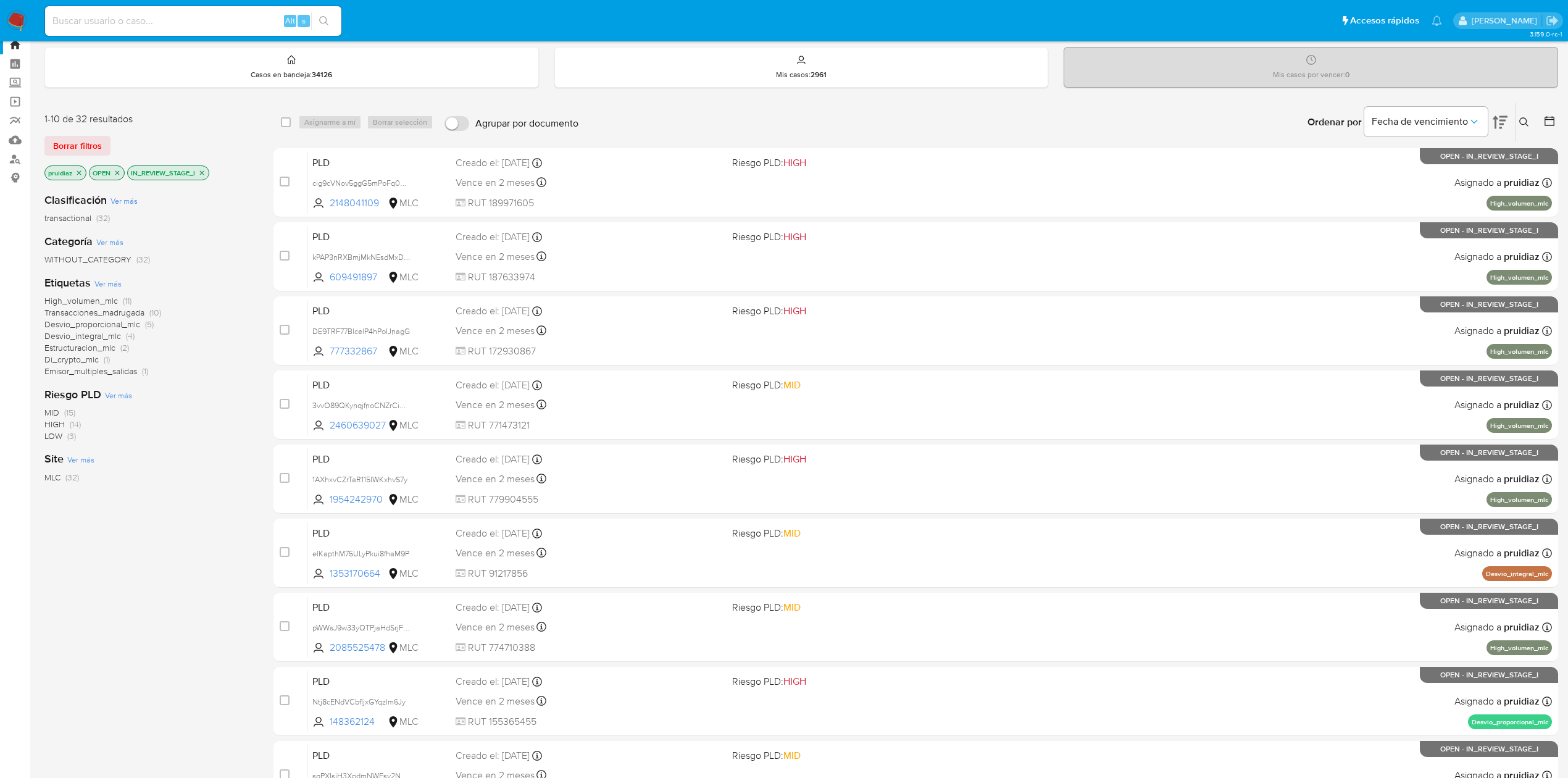
click at [84, 361] on span "Di_crypto_mlc" at bounding box center [71, 359] width 54 height 12
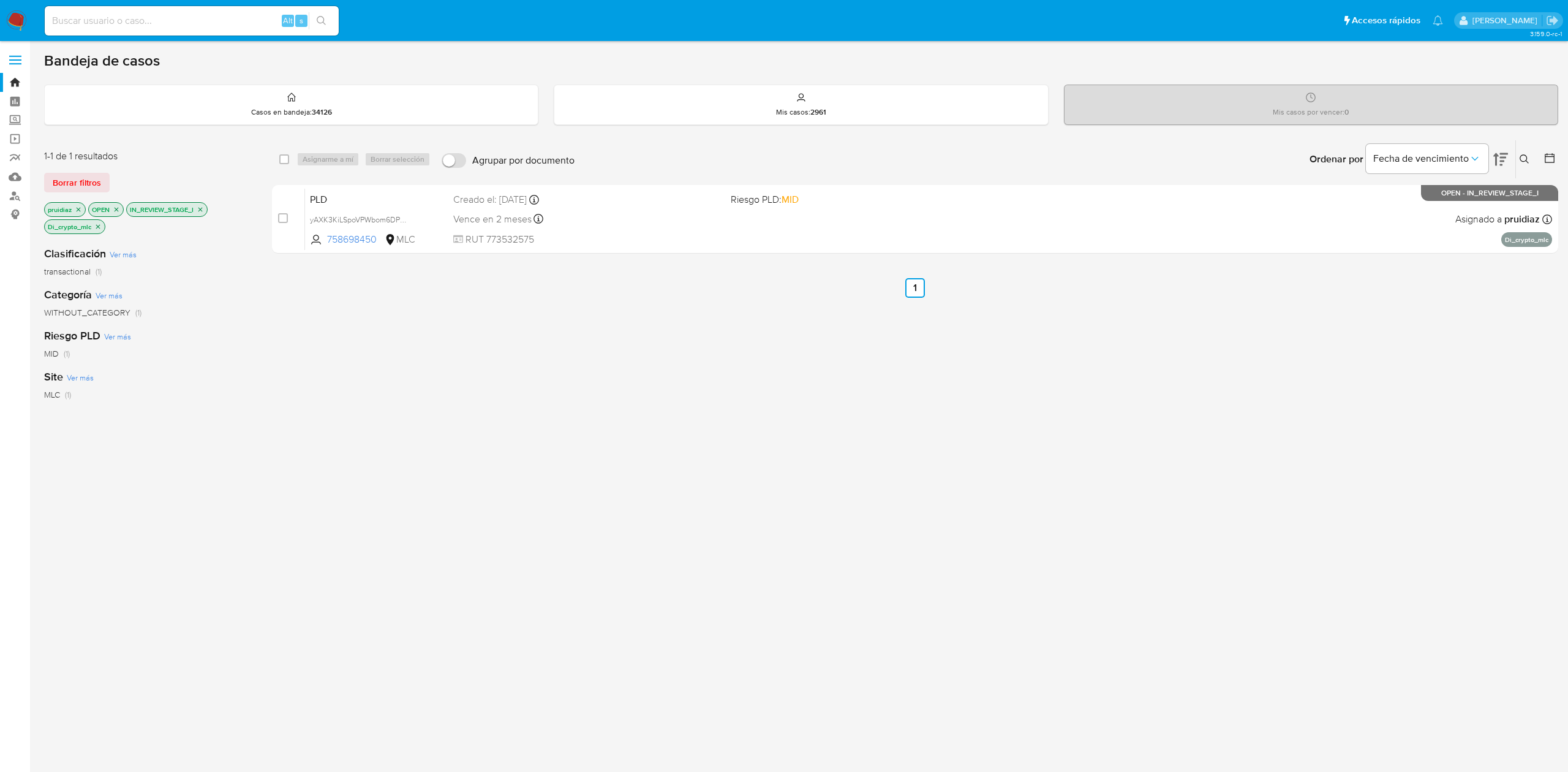
click at [99, 226] on icon "close-filter" at bounding box center [99, 227] width 8 height 8
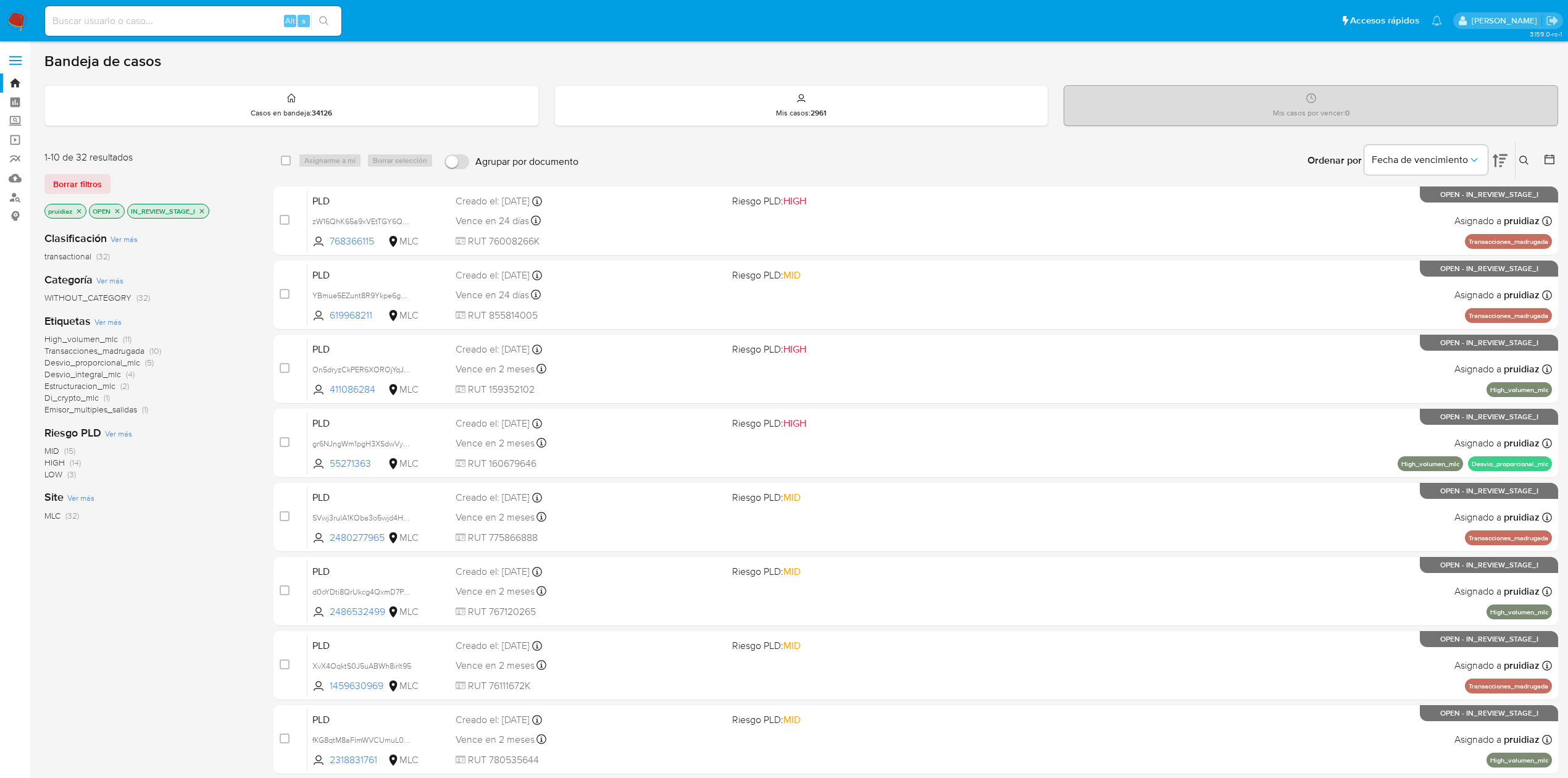
click at [113, 408] on span "Emisor_multiples_salidas" at bounding box center [90, 410] width 92 height 12
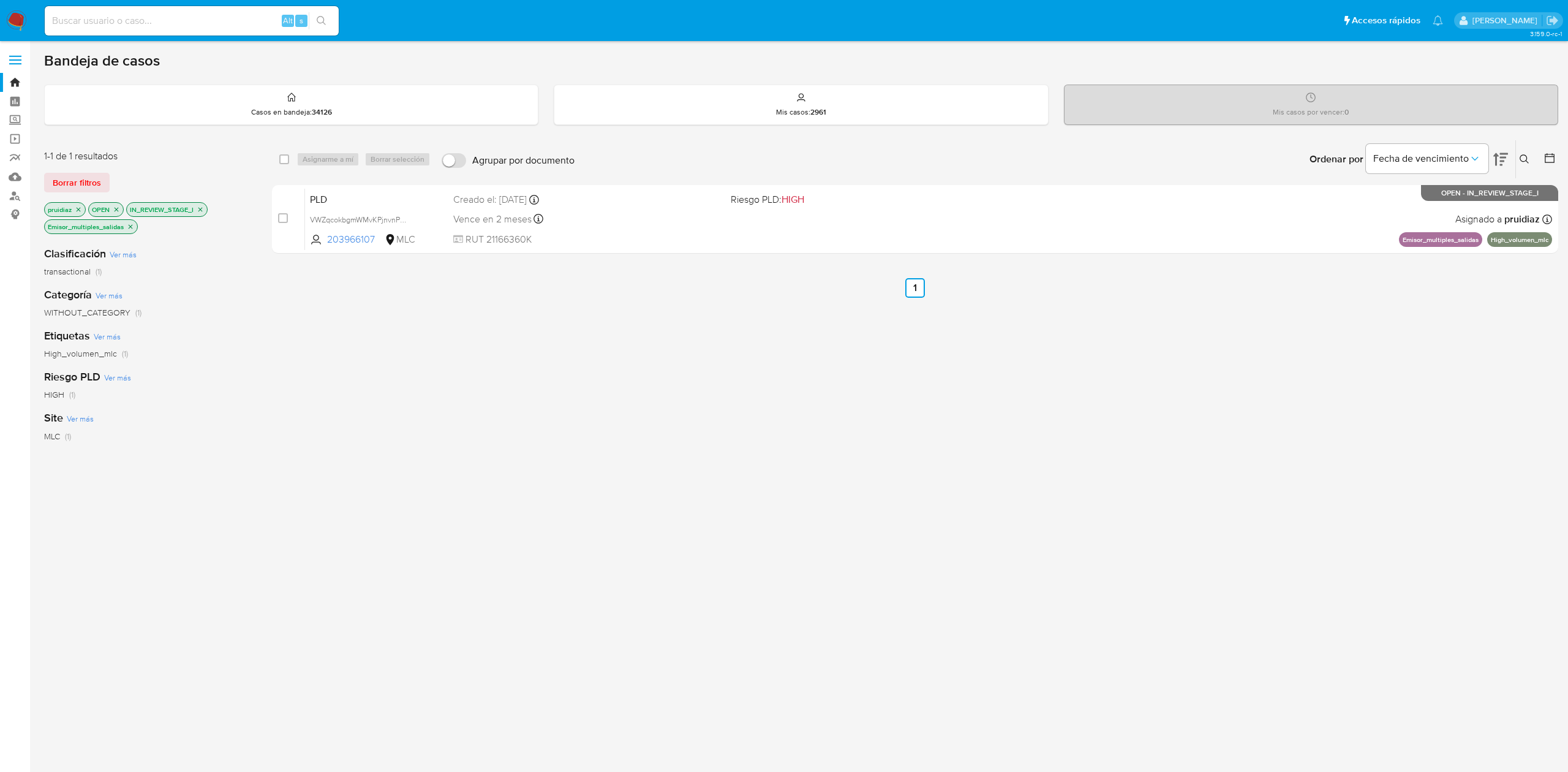
click at [131, 226] on icon "close-filter" at bounding box center [131, 226] width 5 height 5
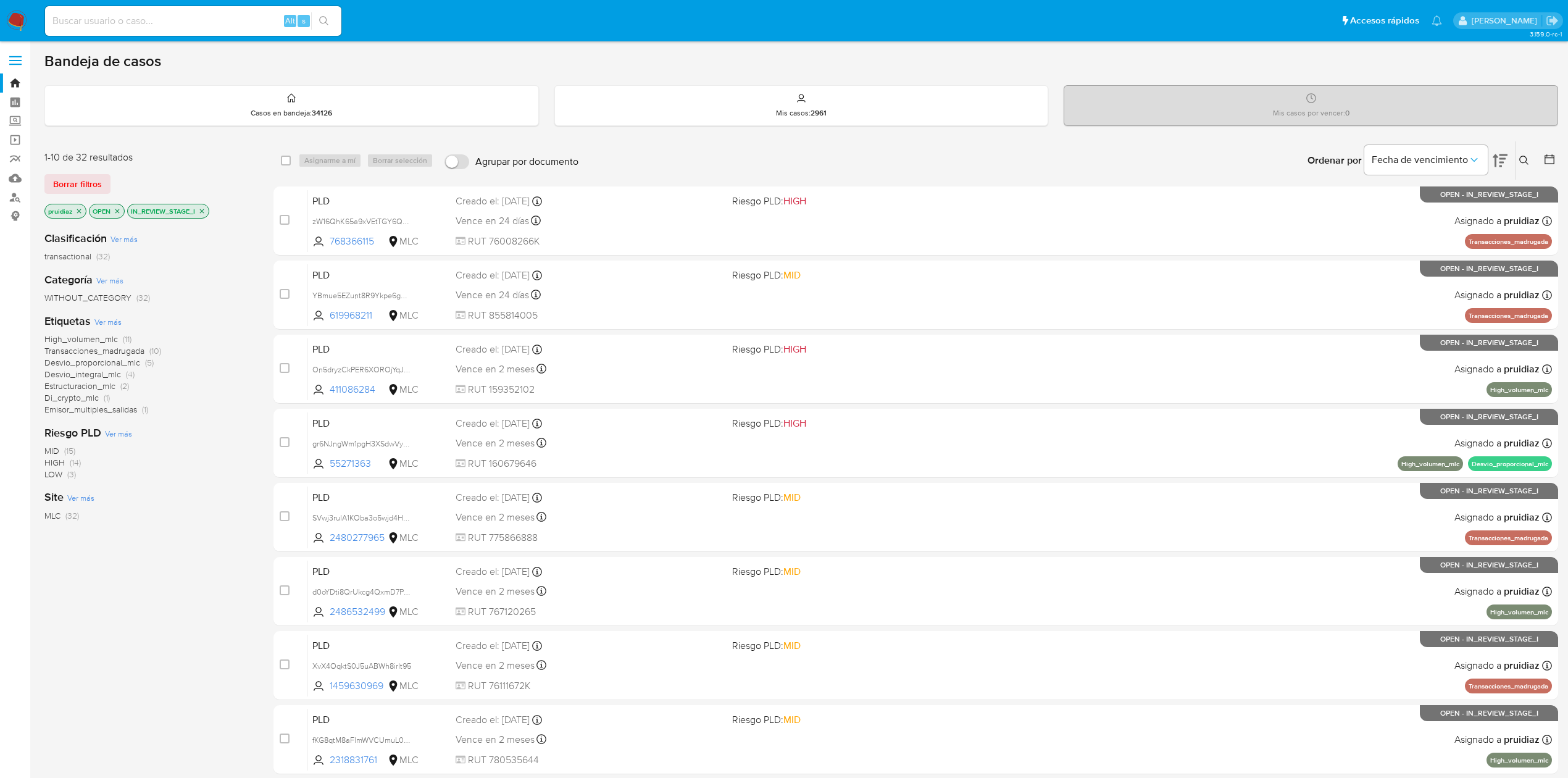
click at [204, 213] on icon "close-filter" at bounding box center [202, 211] width 8 height 8
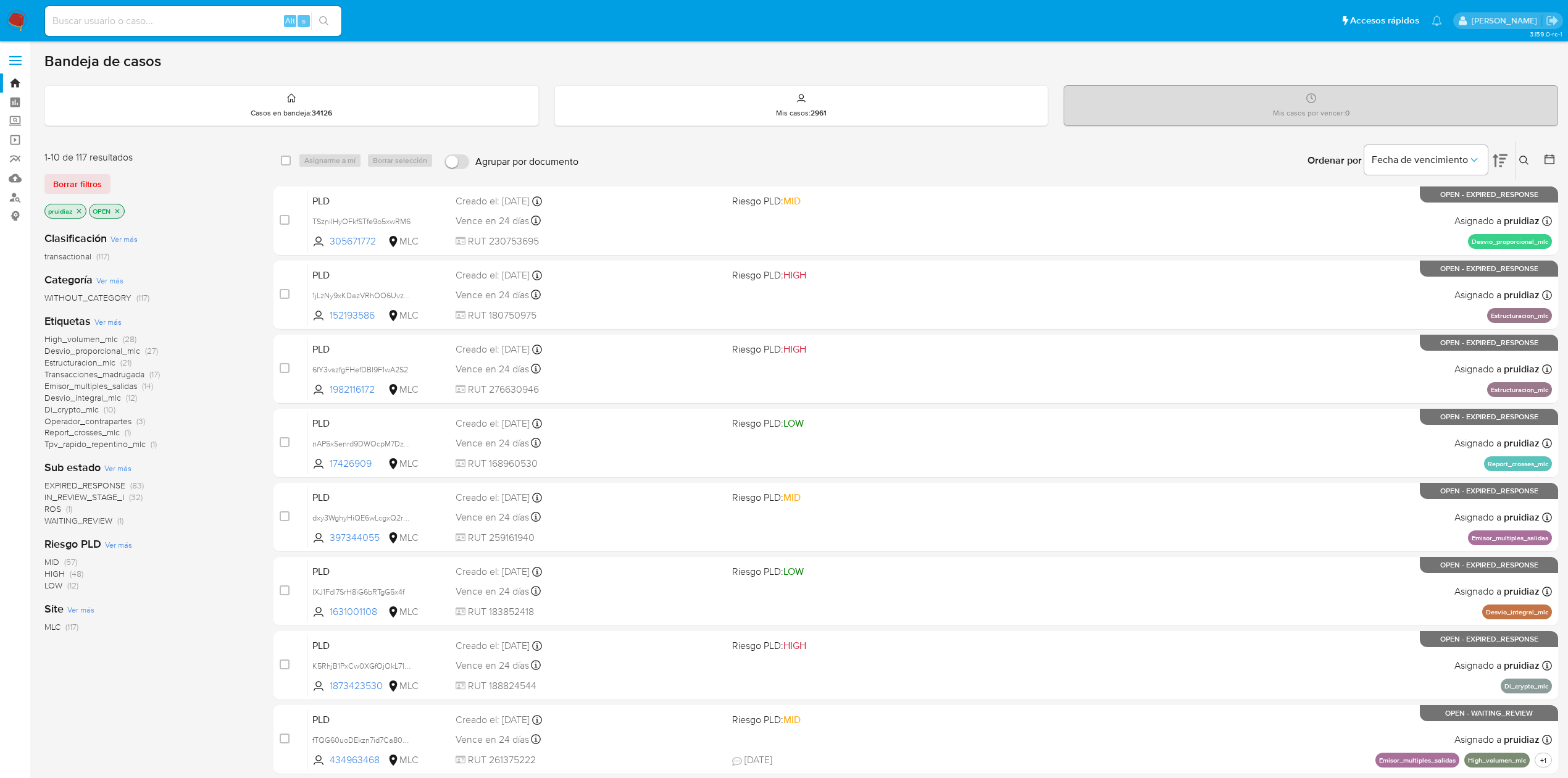
click at [85, 494] on span "IN_REVIEW_STAGE_I" at bounding box center [84, 497] width 80 height 12
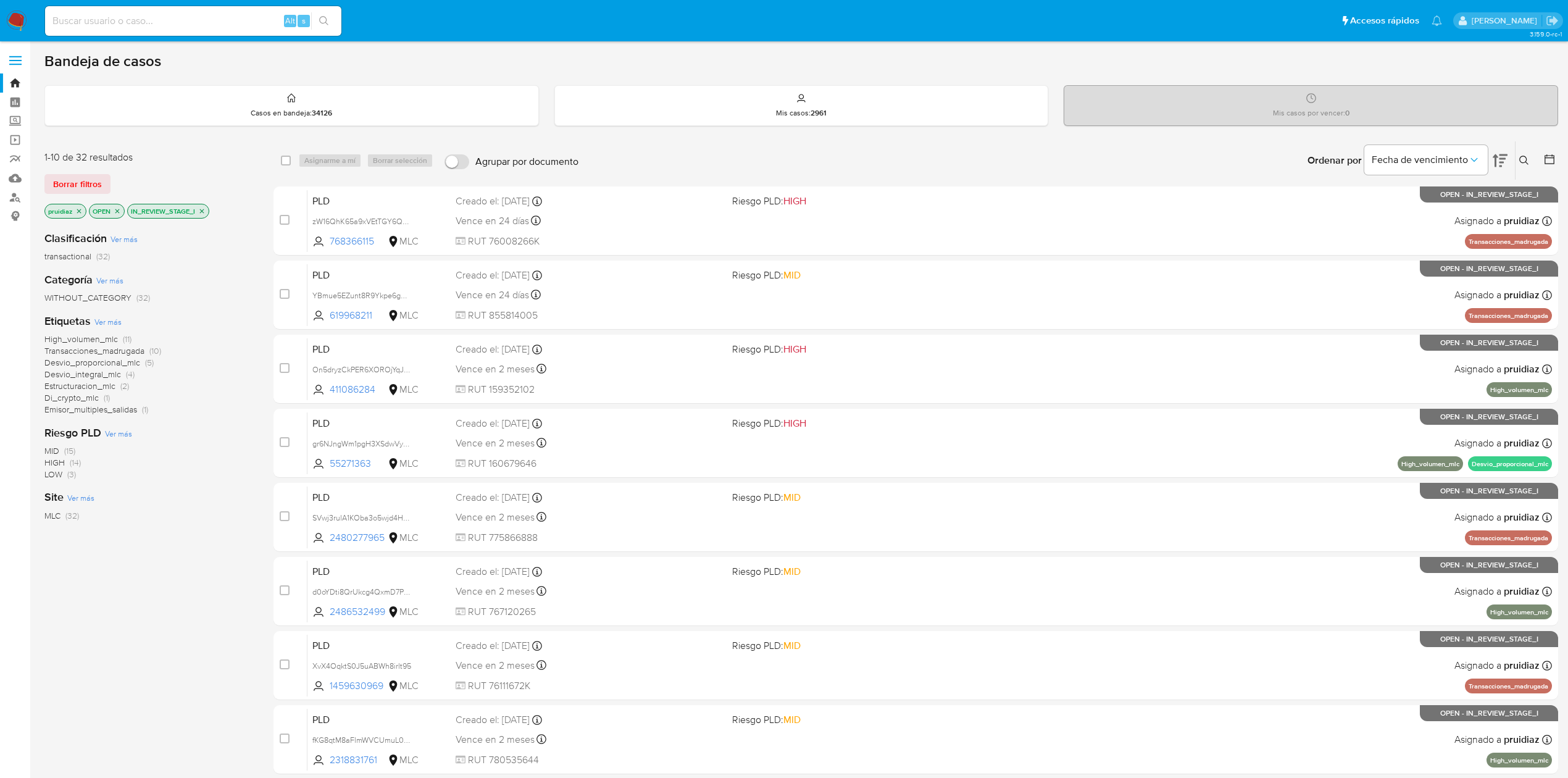
click at [205, 211] on icon "close-filter" at bounding box center [202, 211] width 8 height 8
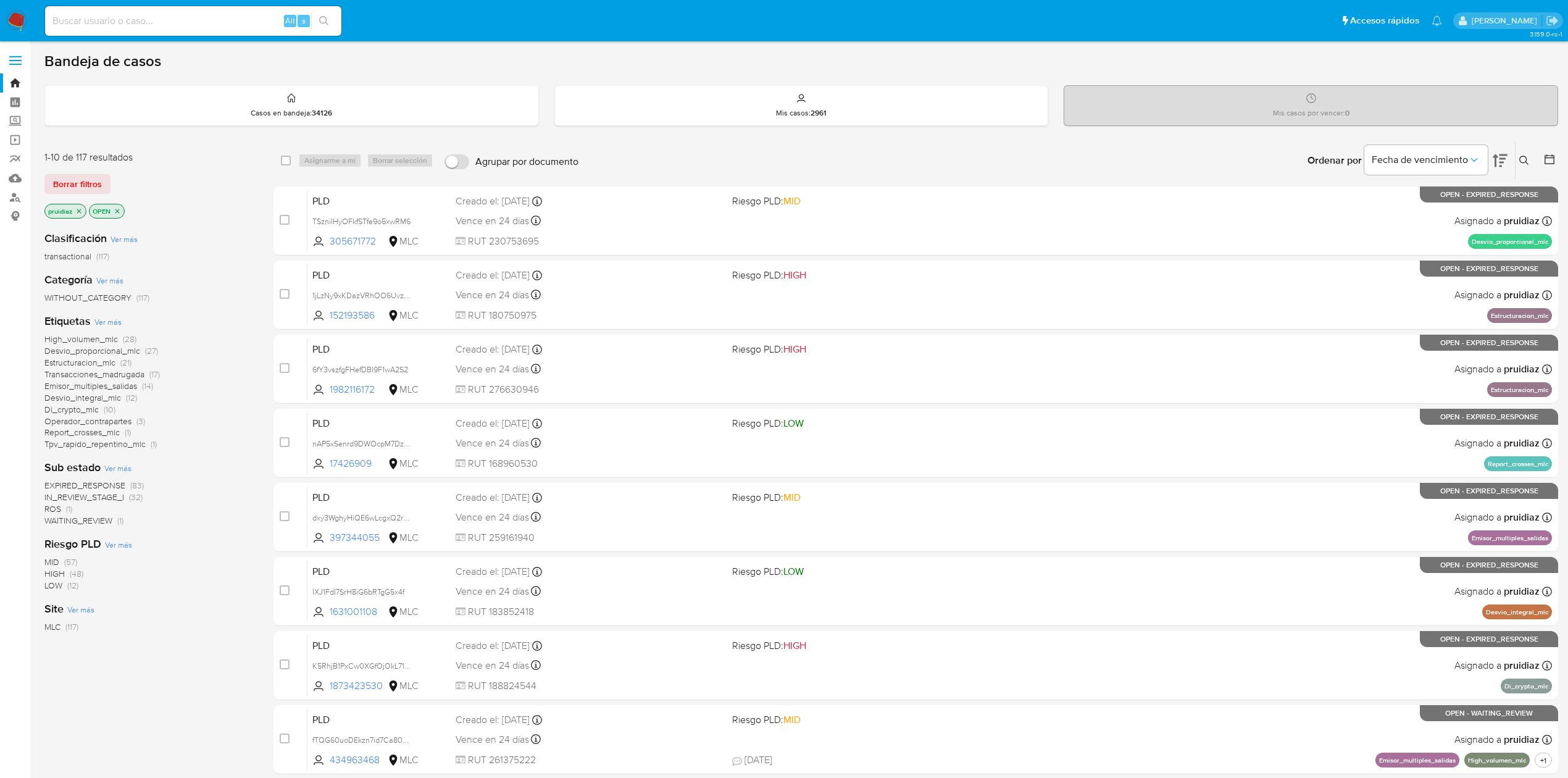
click at [102, 484] on span "EXPIRED_RESPONSE" at bounding box center [85, 486] width 81 height 12
click at [134, 408] on span "Transacciones_madrugada" at bounding box center [94, 410] width 100 height 12
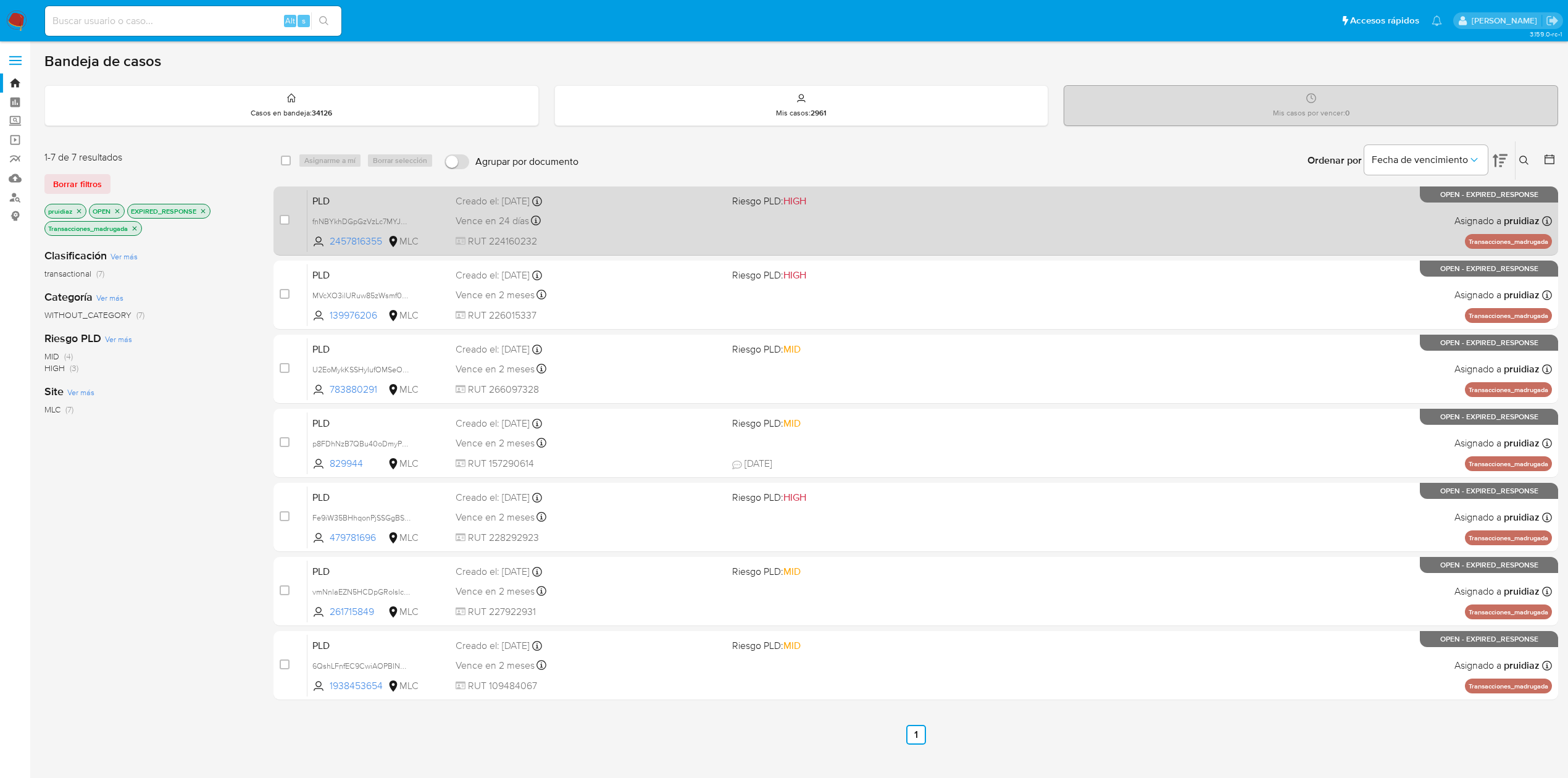
click at [896, 240] on div "PLD fnNBYkhDGpGzVzLc7MYJON29 2457816355 MLC Riesgo PLD: HIGH Creado el: 12/07/2…" at bounding box center [929, 220] width 1244 height 62
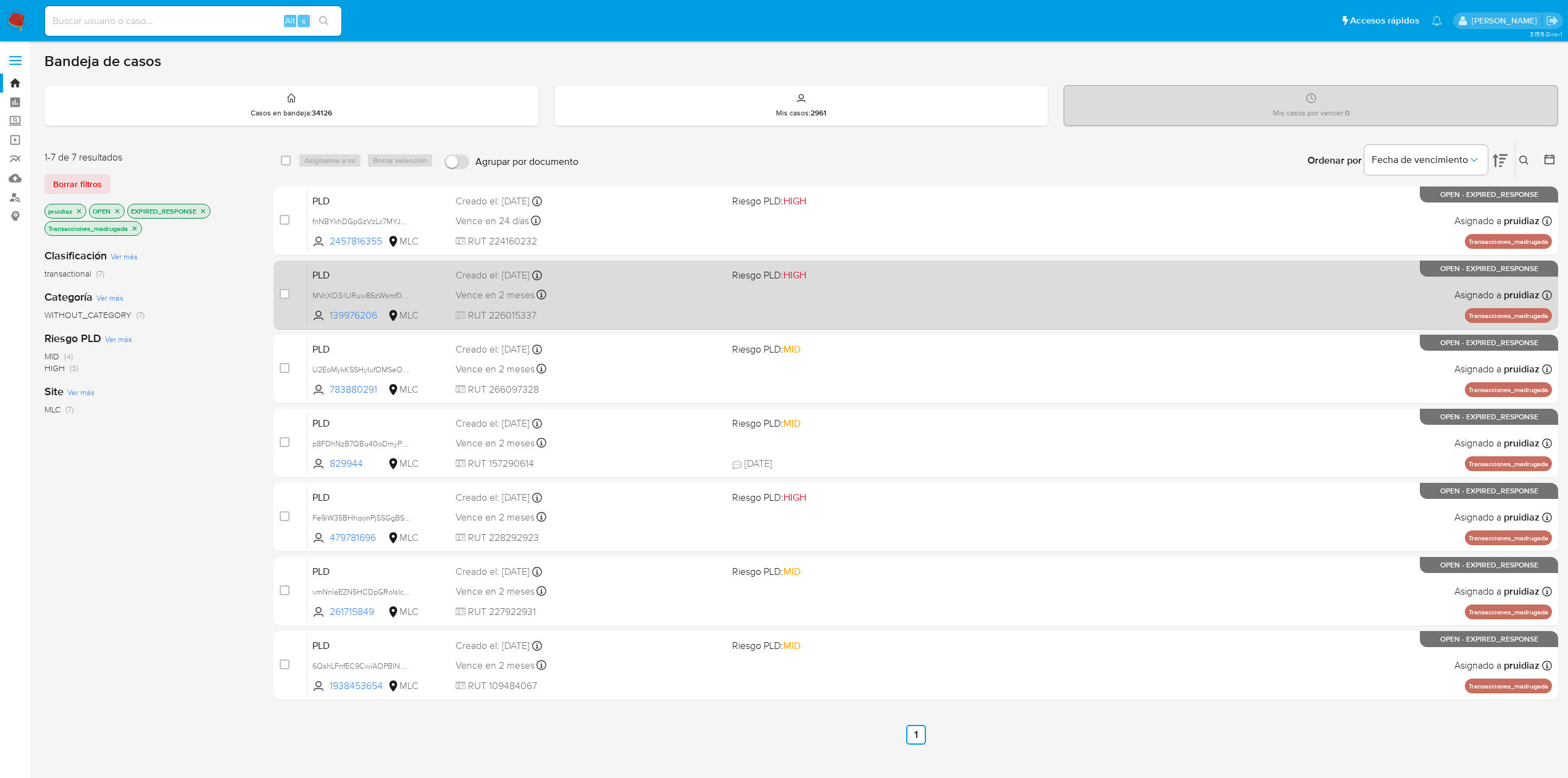
click at [661, 309] on span "RUT 226015337" at bounding box center [589, 316] width 267 height 14
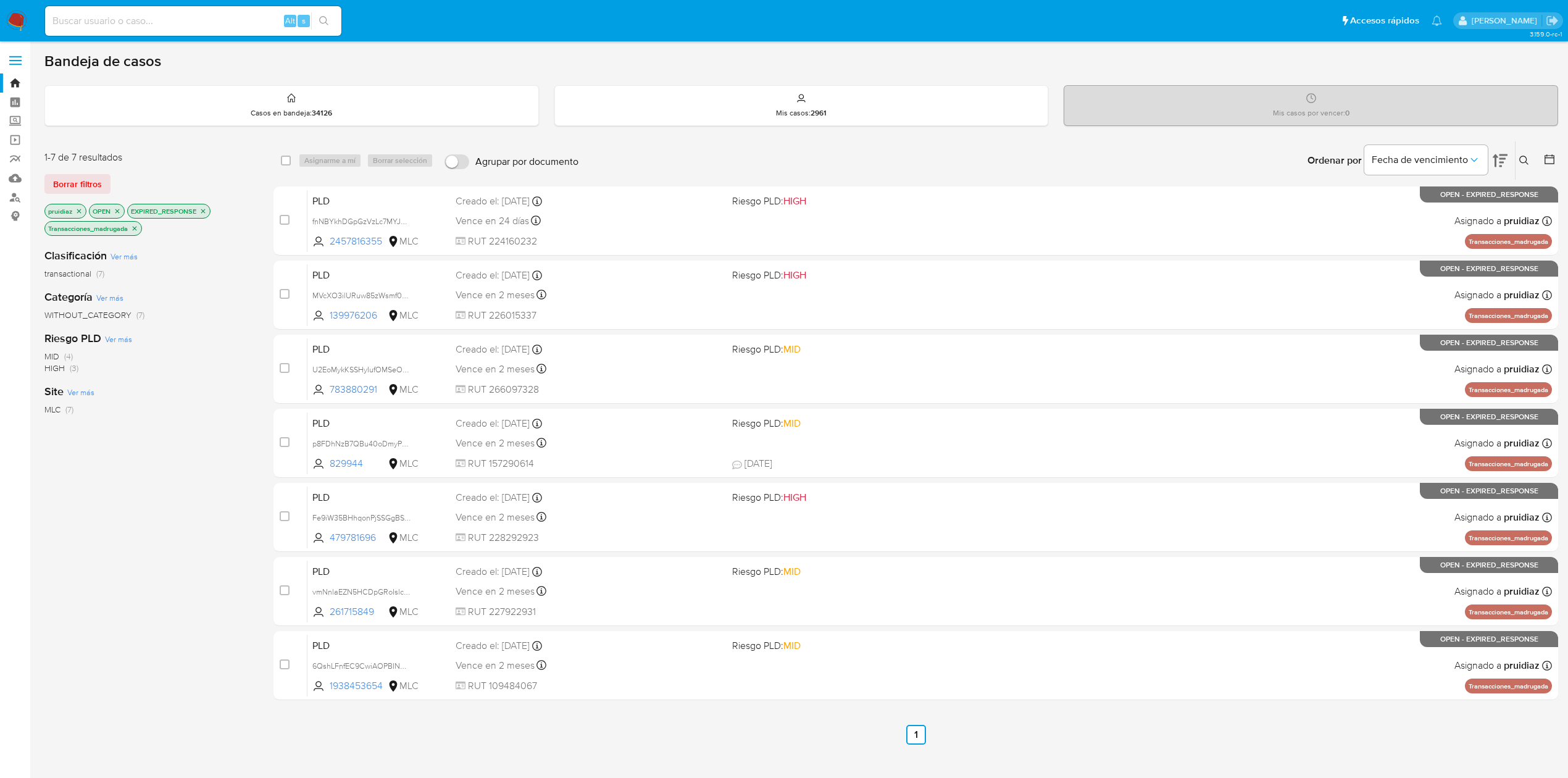
click at [137, 232] on p "Transacciones_madrugada" at bounding box center [93, 229] width 96 height 14
click at [136, 230] on icon "close-filter" at bounding box center [135, 229] width 8 height 8
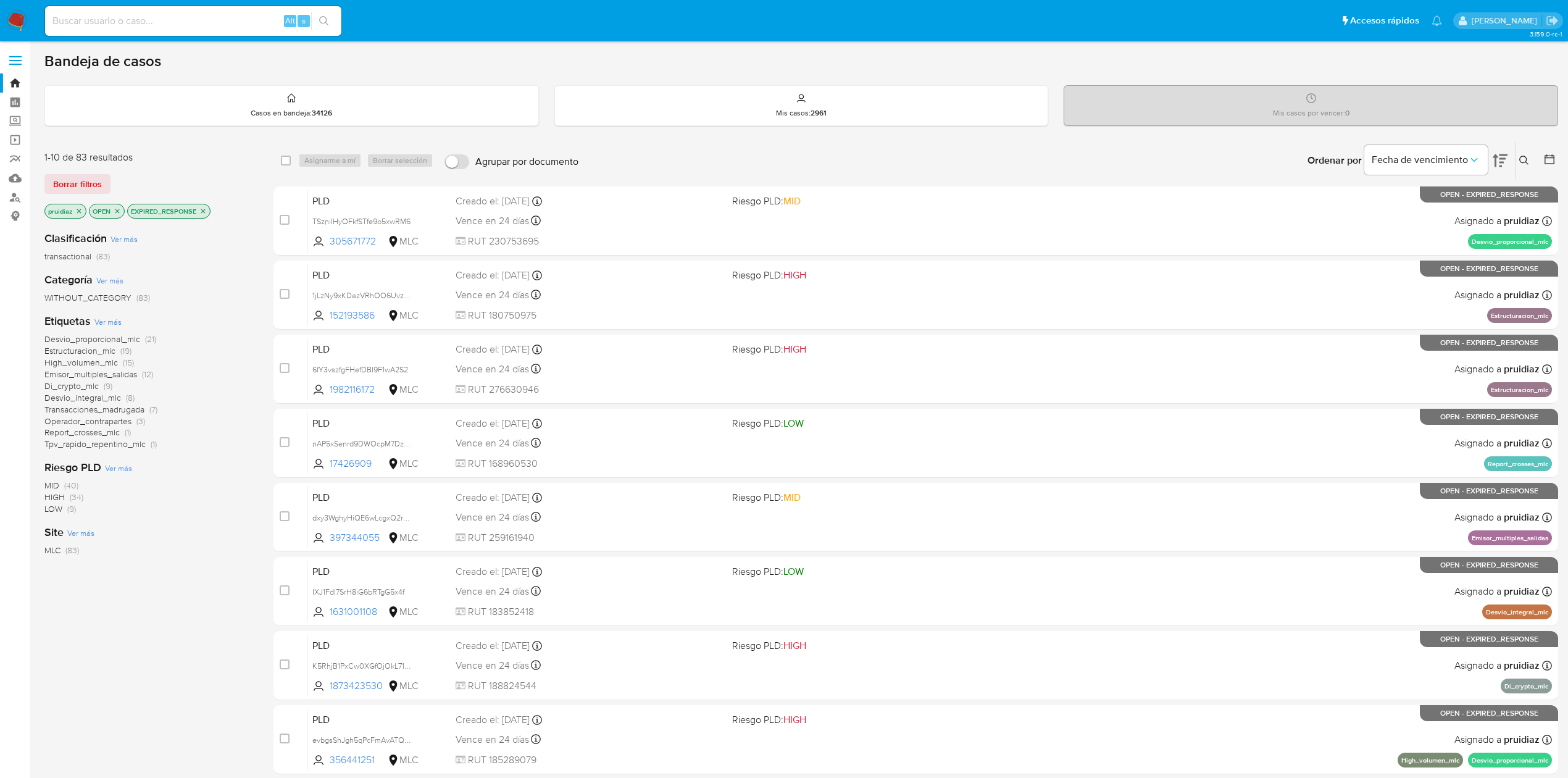
click at [102, 420] on span "Operador_contrapartes" at bounding box center [88, 421] width 87 height 12
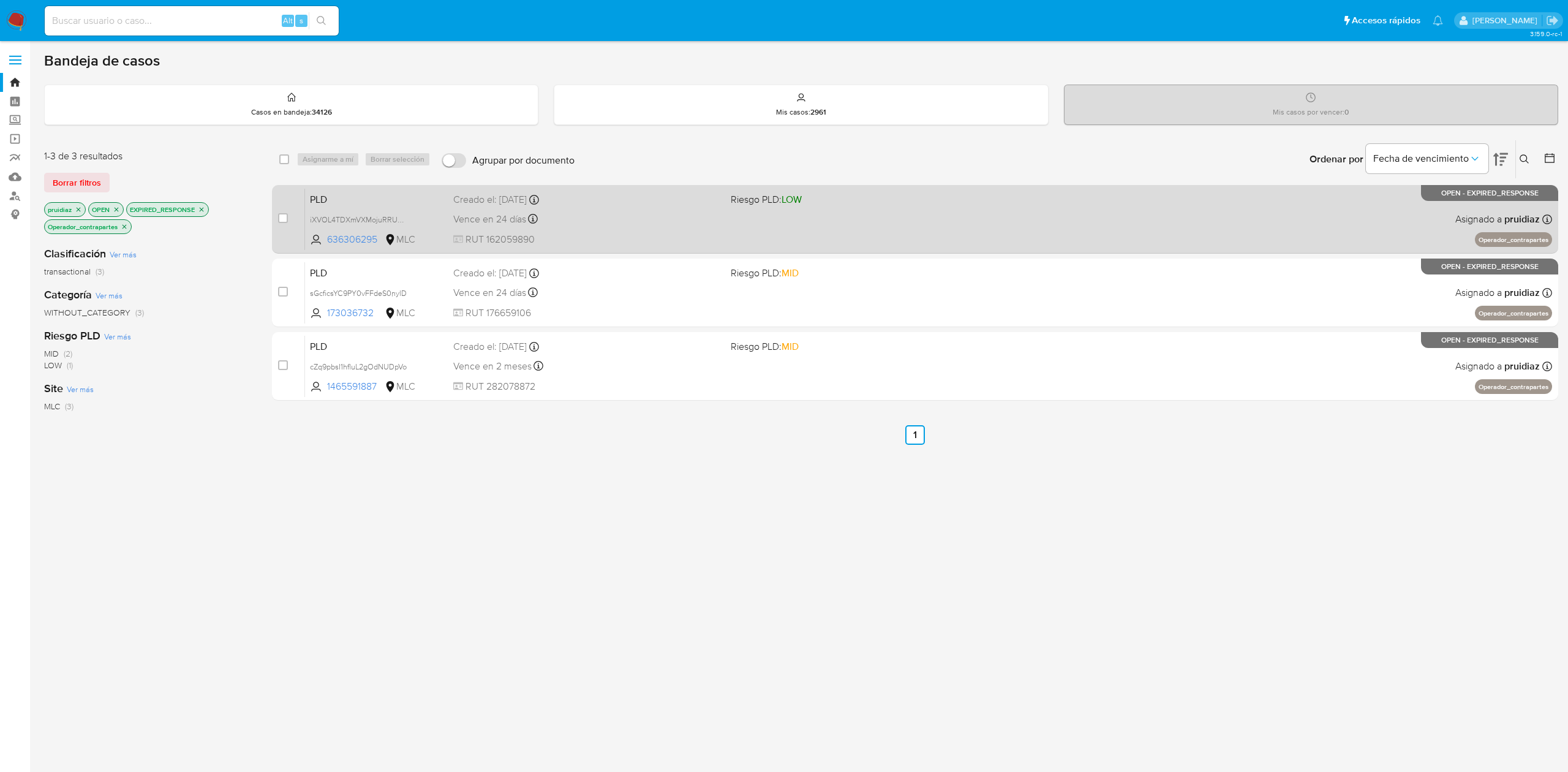
click at [654, 230] on div "PLD iXVOL4TDXmVXMojuRRUAqclk 636306295 MLC Riesgo PLD: LOW Creado el: 12/07/202…" at bounding box center [928, 219] width 1247 height 62
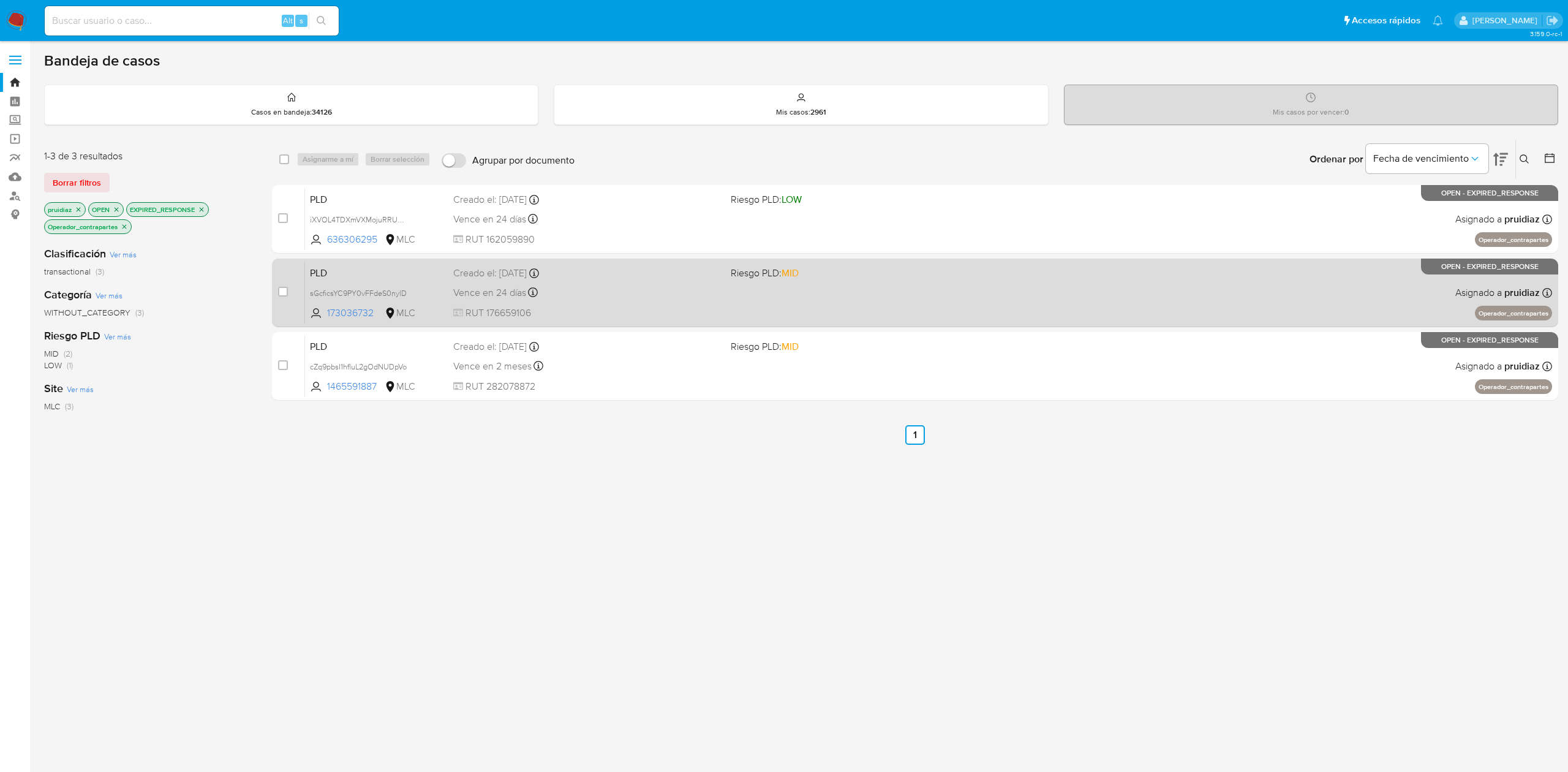
click at [647, 298] on div "Vence en 24 días Vence el 10/10/2025 16:10:05" at bounding box center [587, 292] width 267 height 16
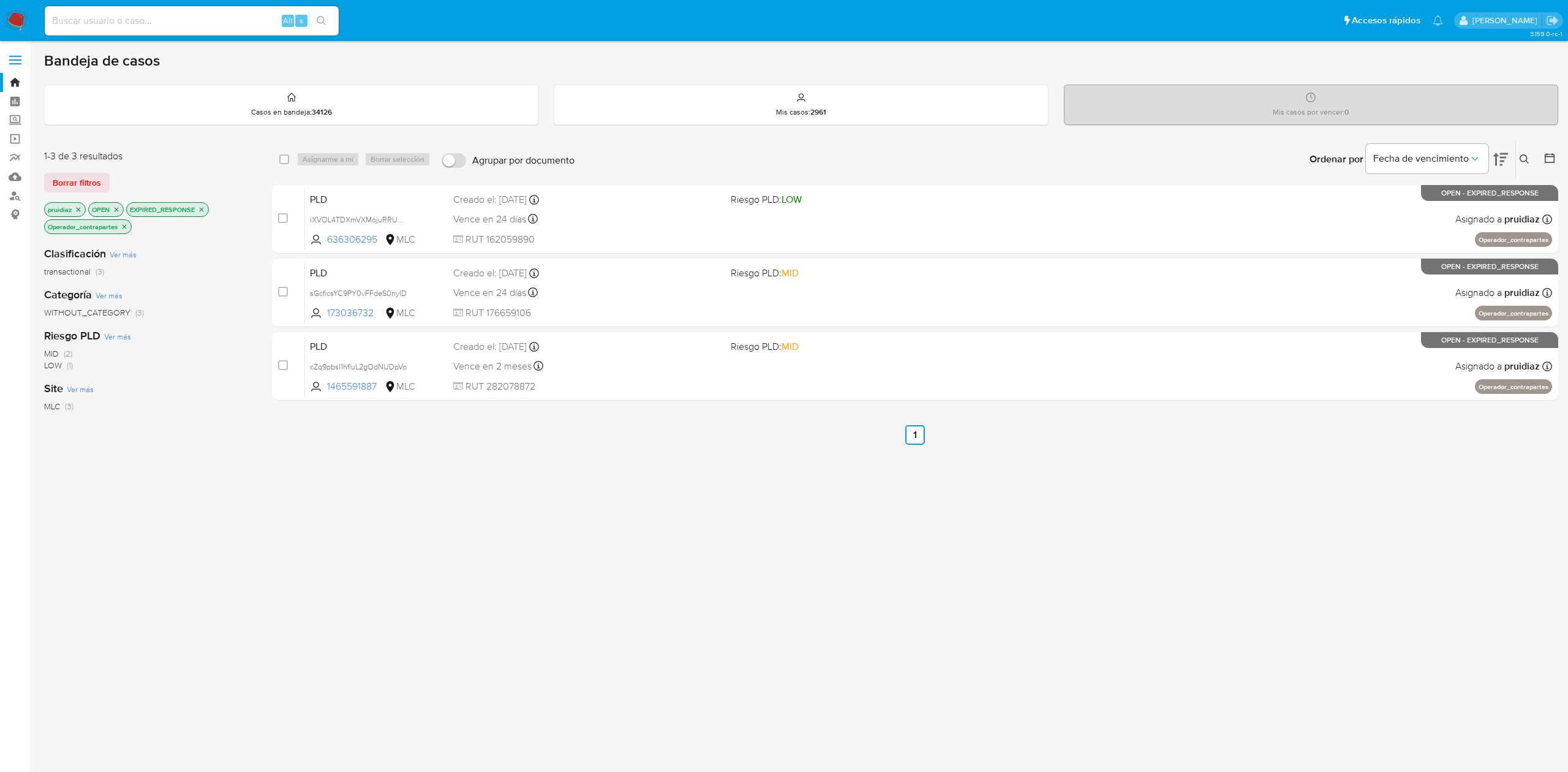
click at [126, 228] on icon "close-filter" at bounding box center [125, 226] width 5 height 5
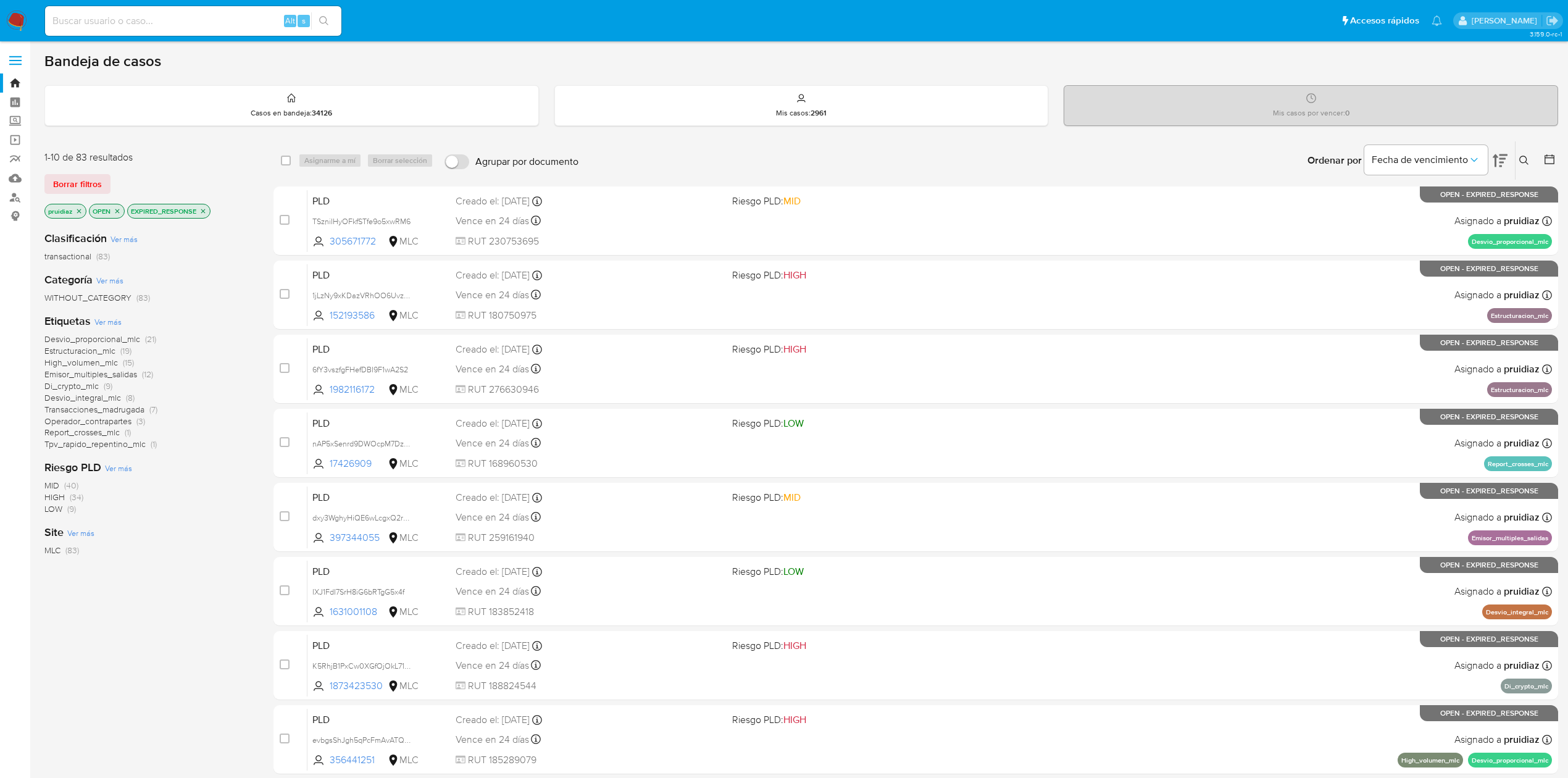
click at [96, 448] on span "Tpv_rapido_repentino_mlc" at bounding box center [95, 444] width 102 height 12
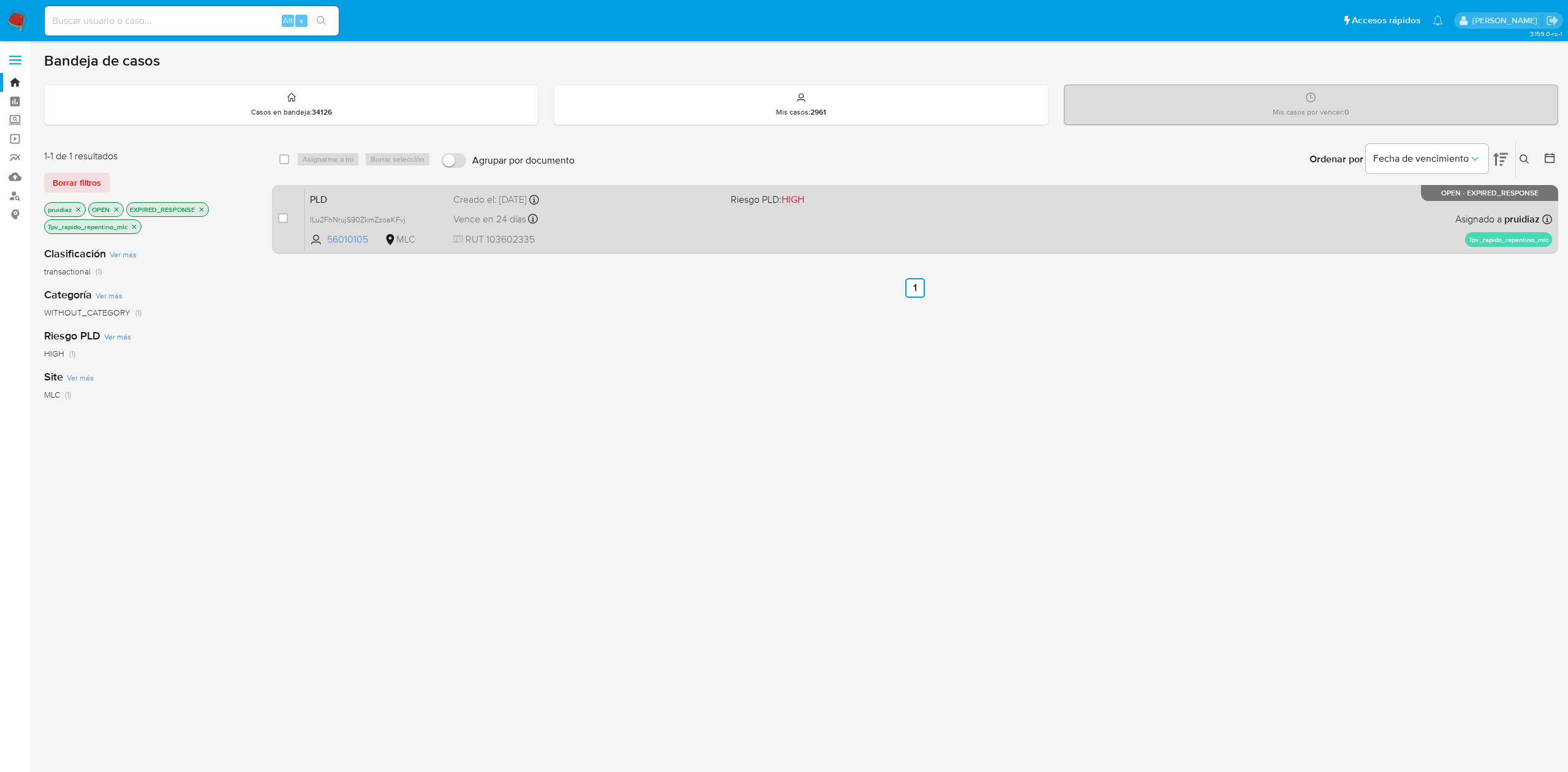
click at [640, 238] on span "RUT 103602335" at bounding box center [587, 239] width 267 height 14
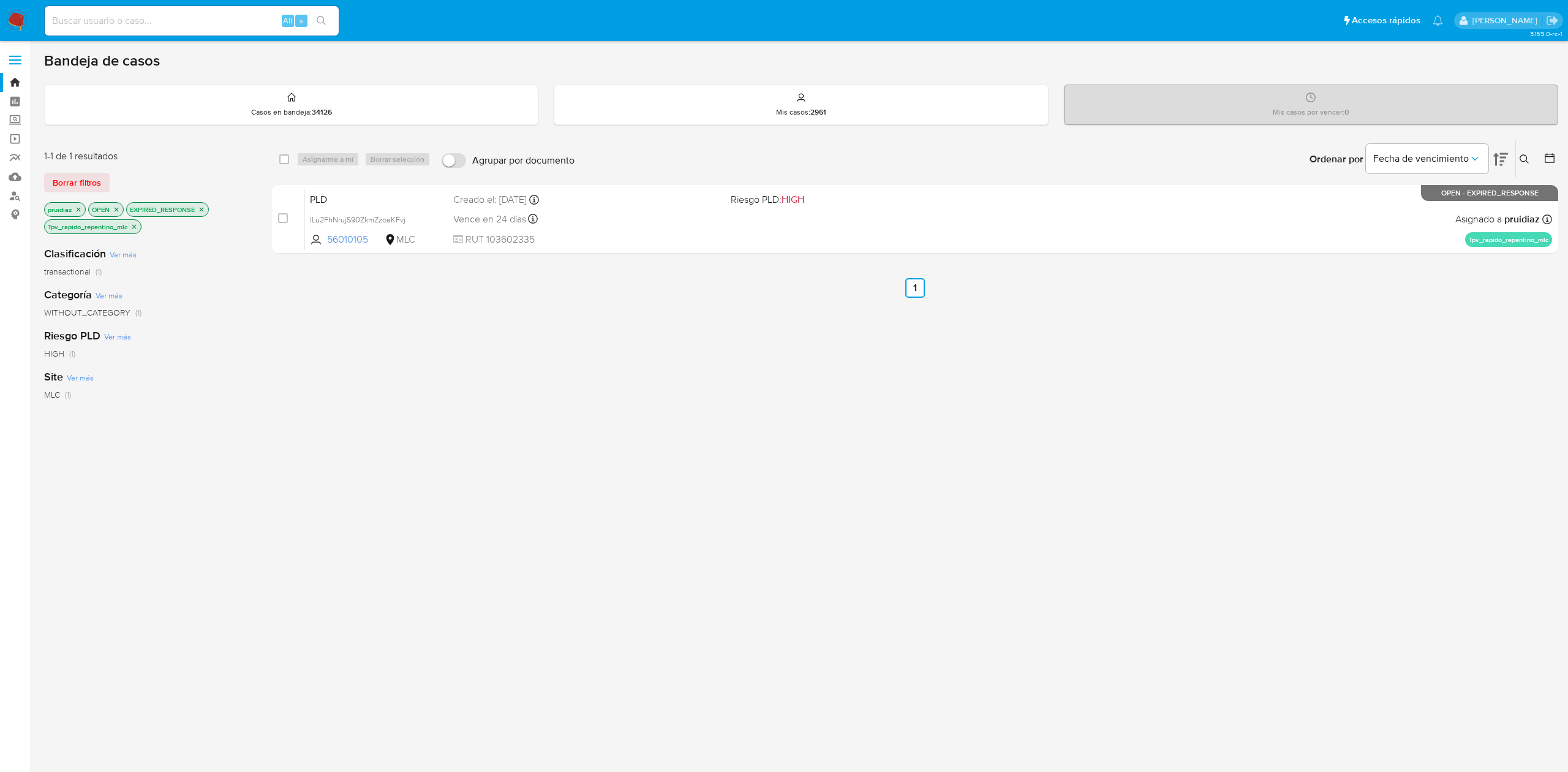
click at [136, 229] on icon "close-filter" at bounding box center [135, 227] width 8 height 8
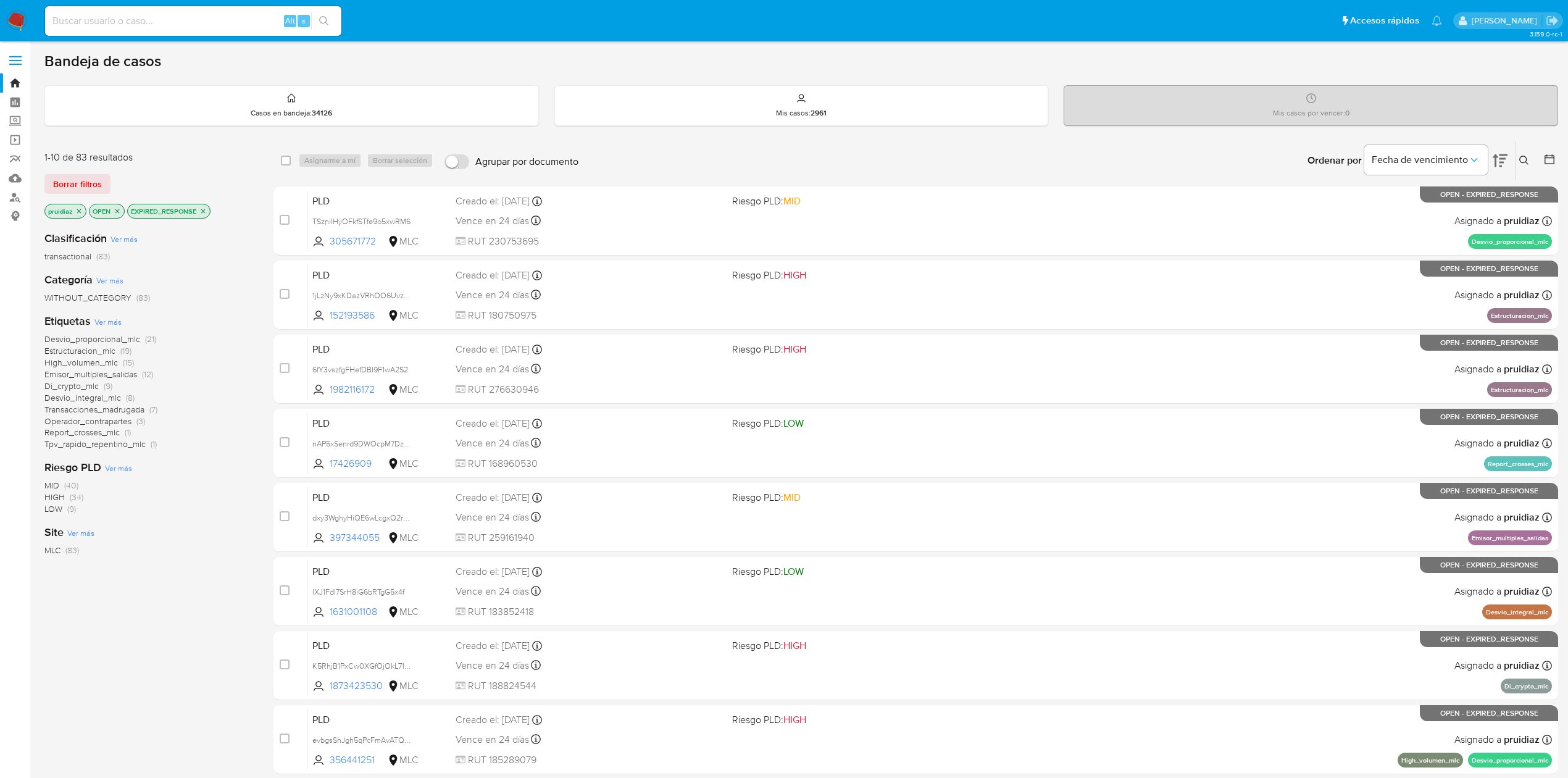
click at [94, 434] on span "Report_crosses_mlc" at bounding box center [81, 432] width 75 height 12
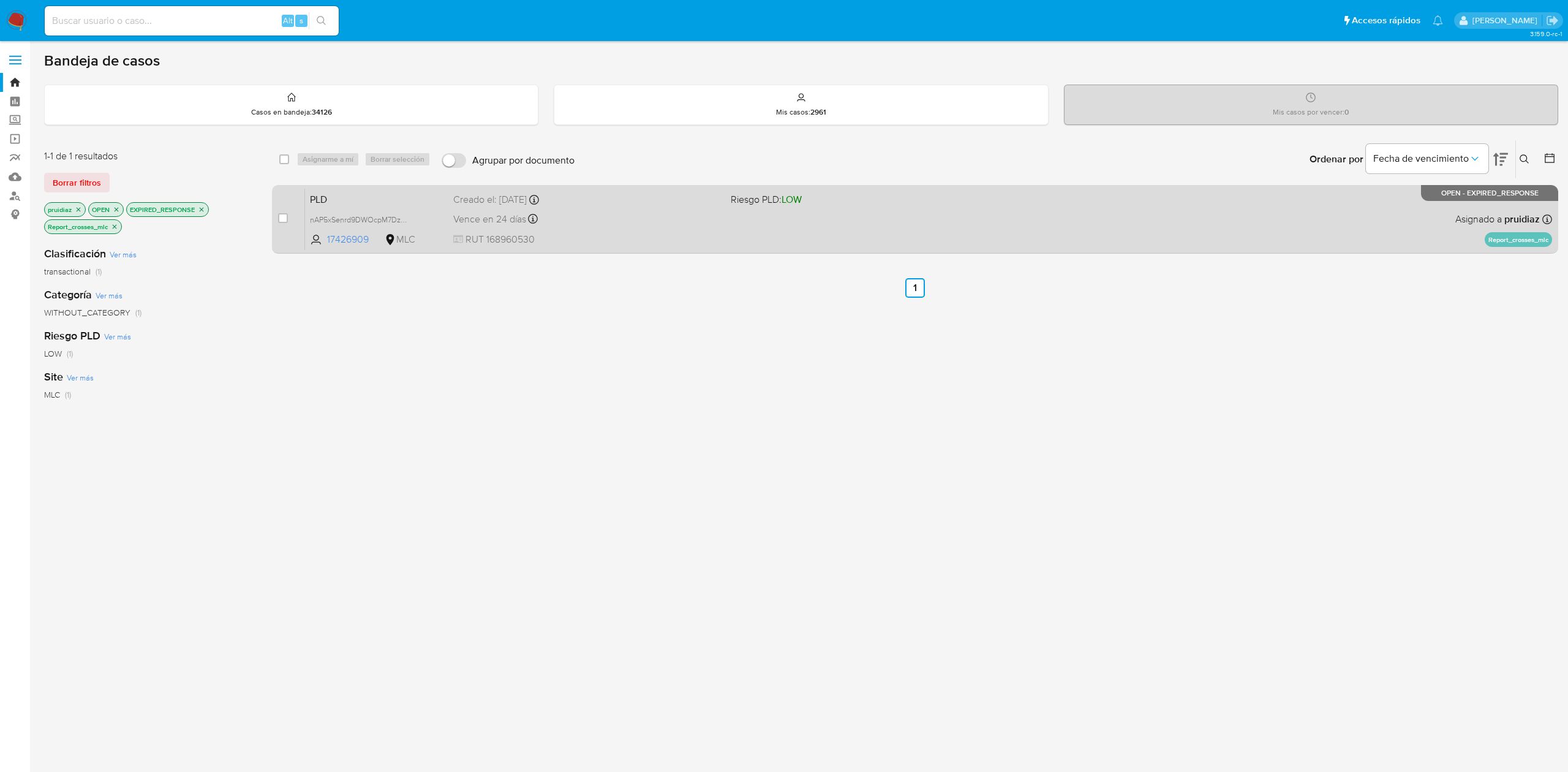
click at [667, 219] on div "Vence en 24 días Vence el 10/10/2025 16:06:00" at bounding box center [587, 219] width 267 height 16
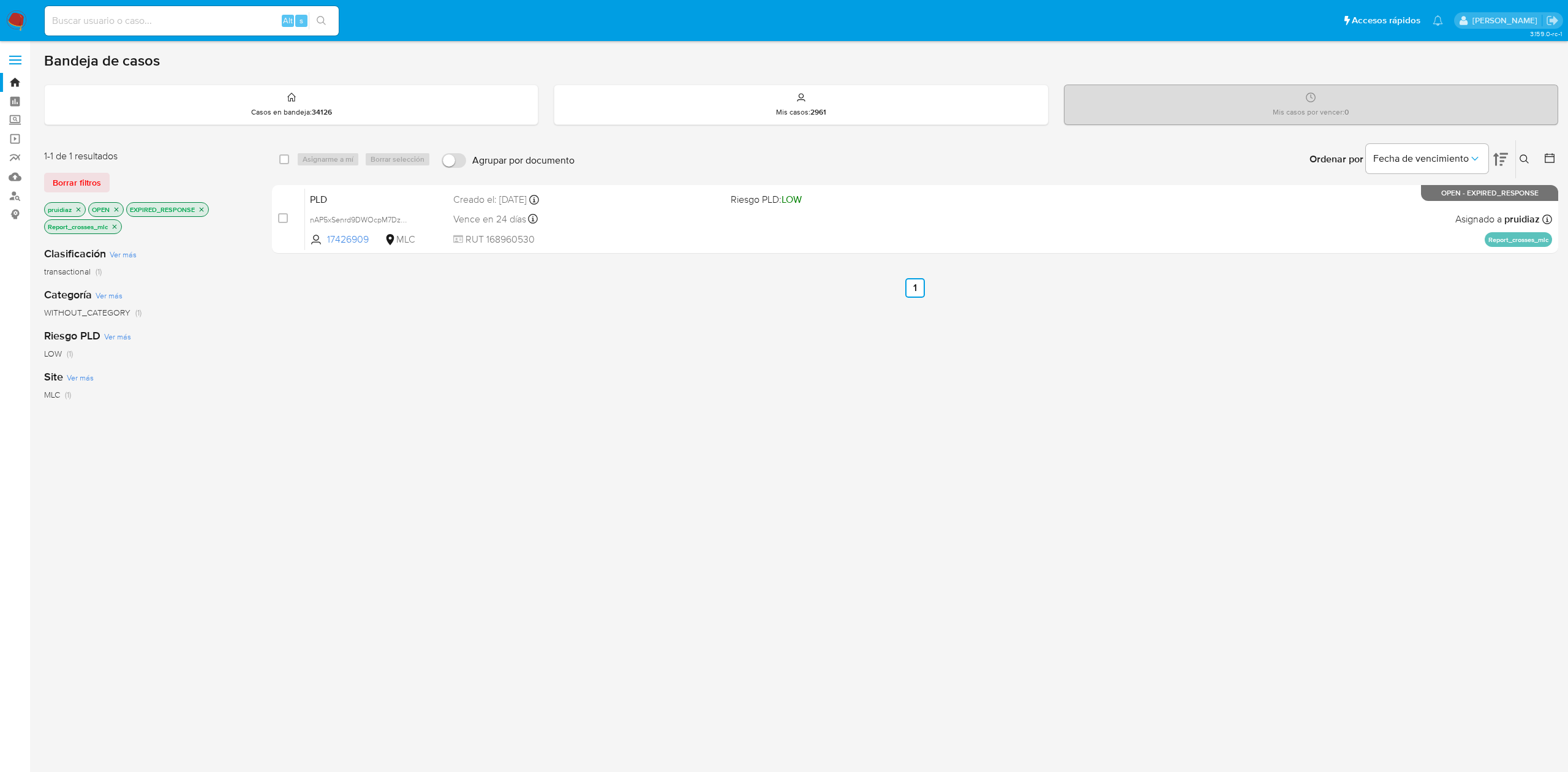
click at [115, 228] on icon "close-filter" at bounding box center [115, 227] width 8 height 8
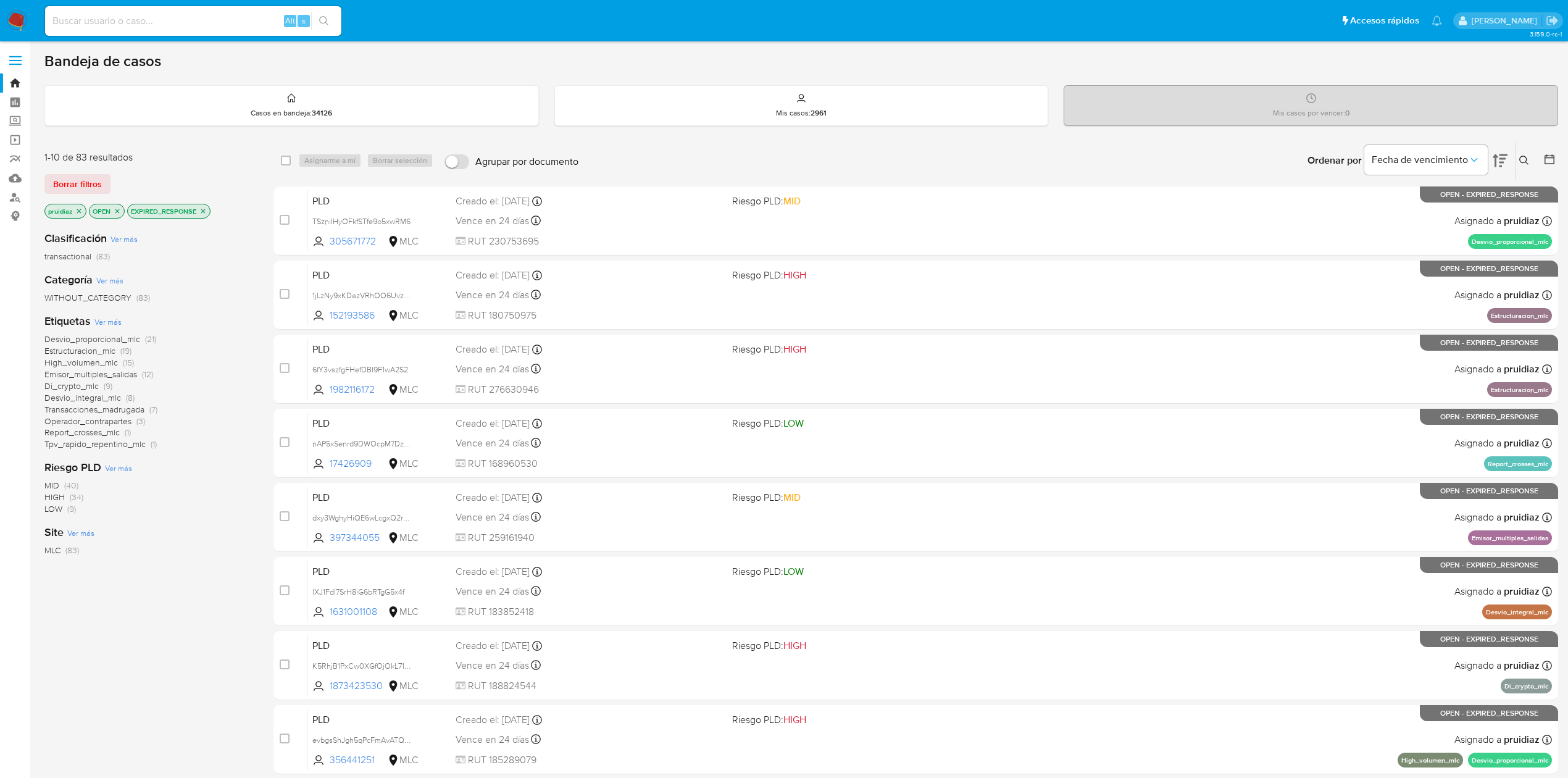
click at [84, 398] on span "Desvio_integral_mlc" at bounding box center [82, 398] width 77 height 12
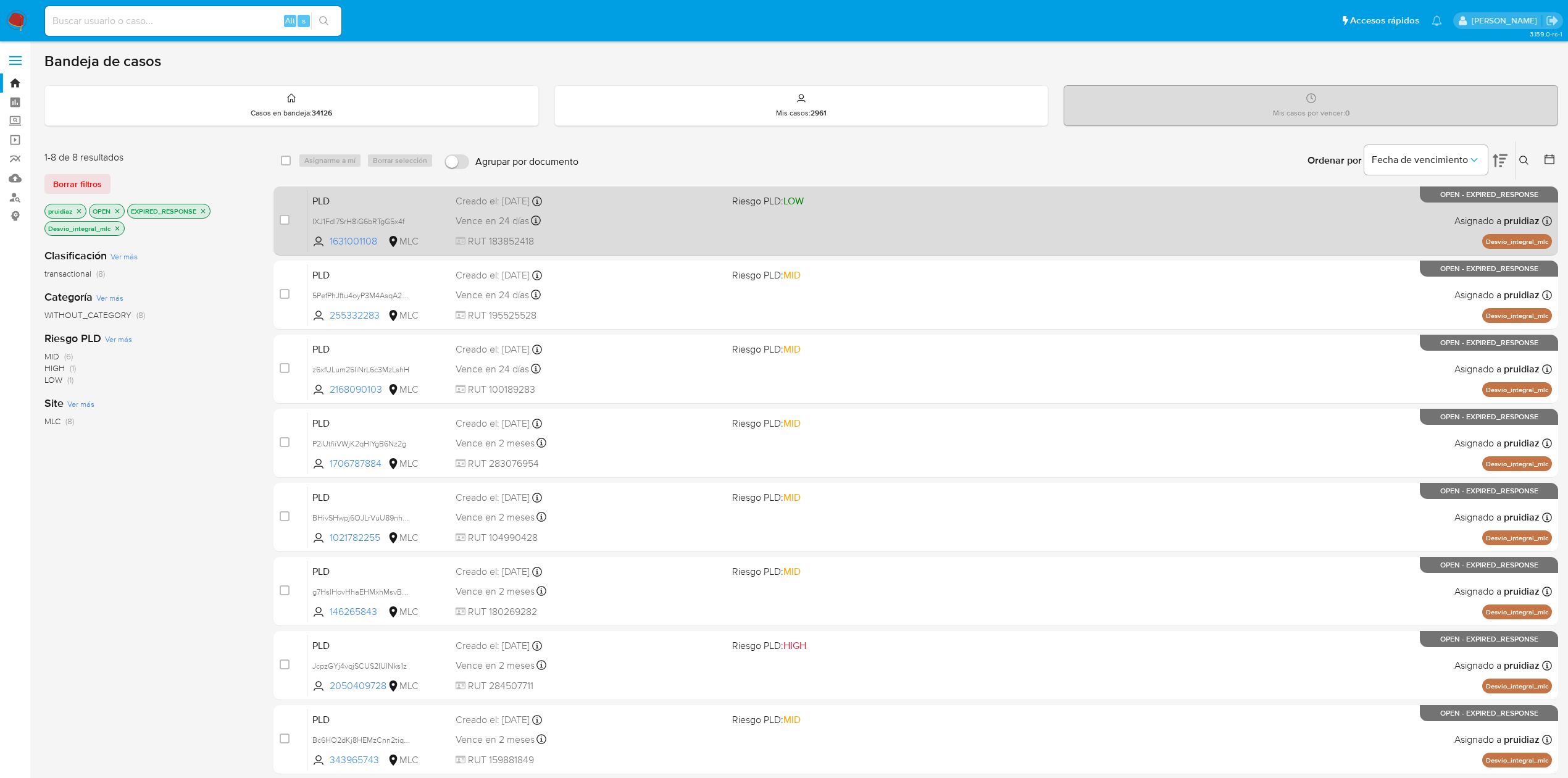
click at [691, 234] on span "RUT 183852418" at bounding box center [589, 241] width 267 height 14
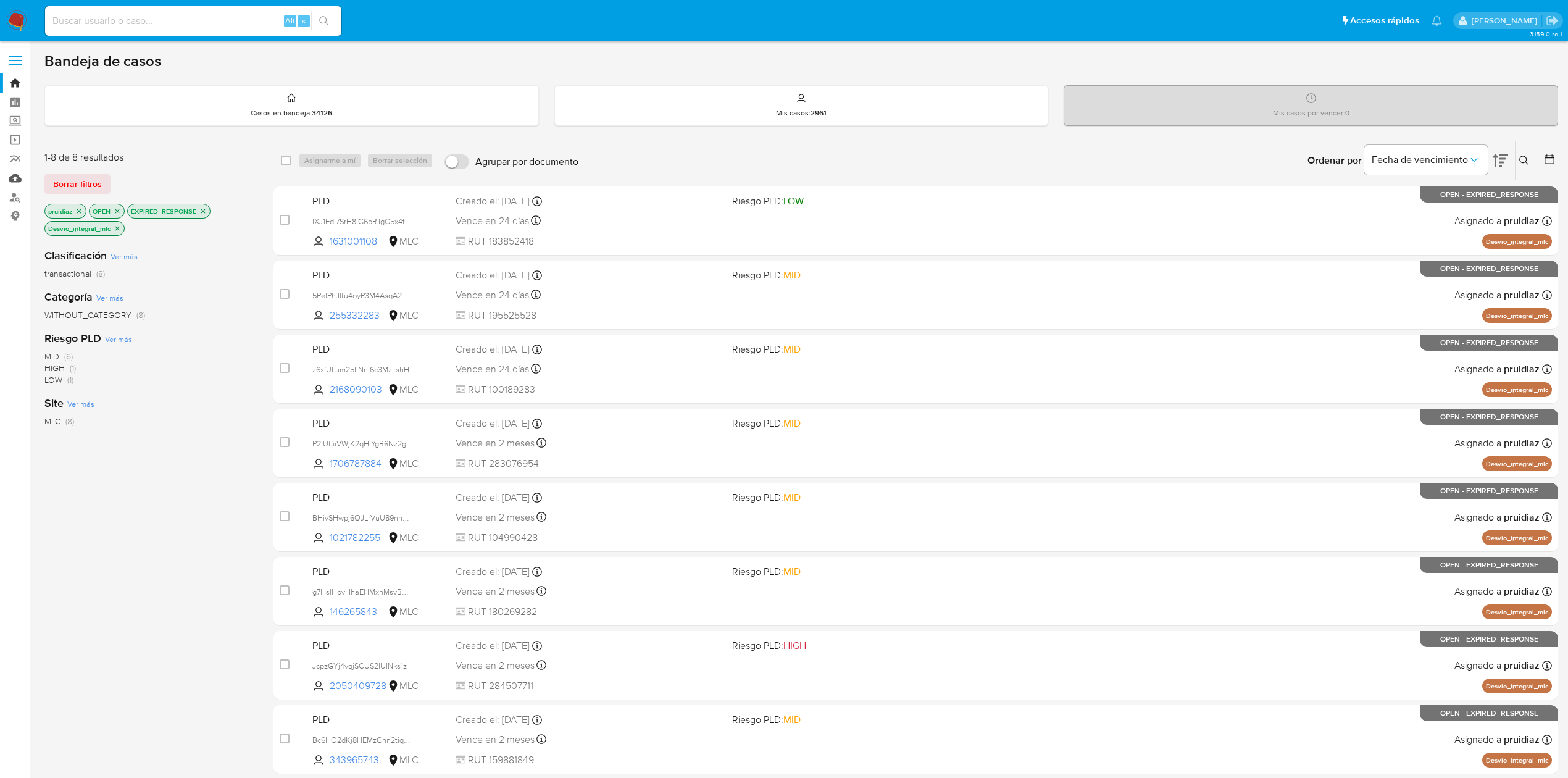
click at [17, 182] on link "Mulan" at bounding box center [73, 178] width 147 height 19
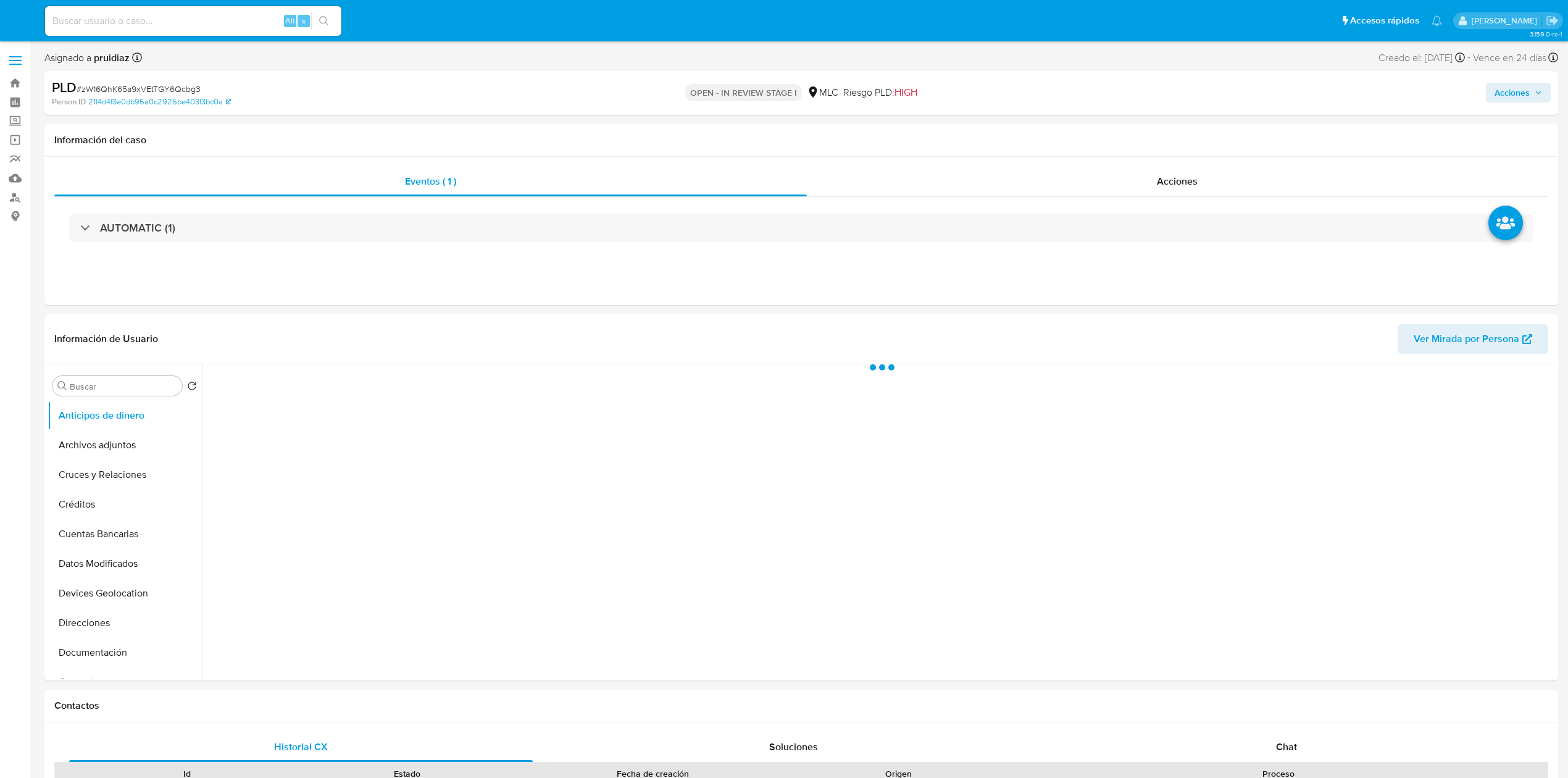
select select "10"
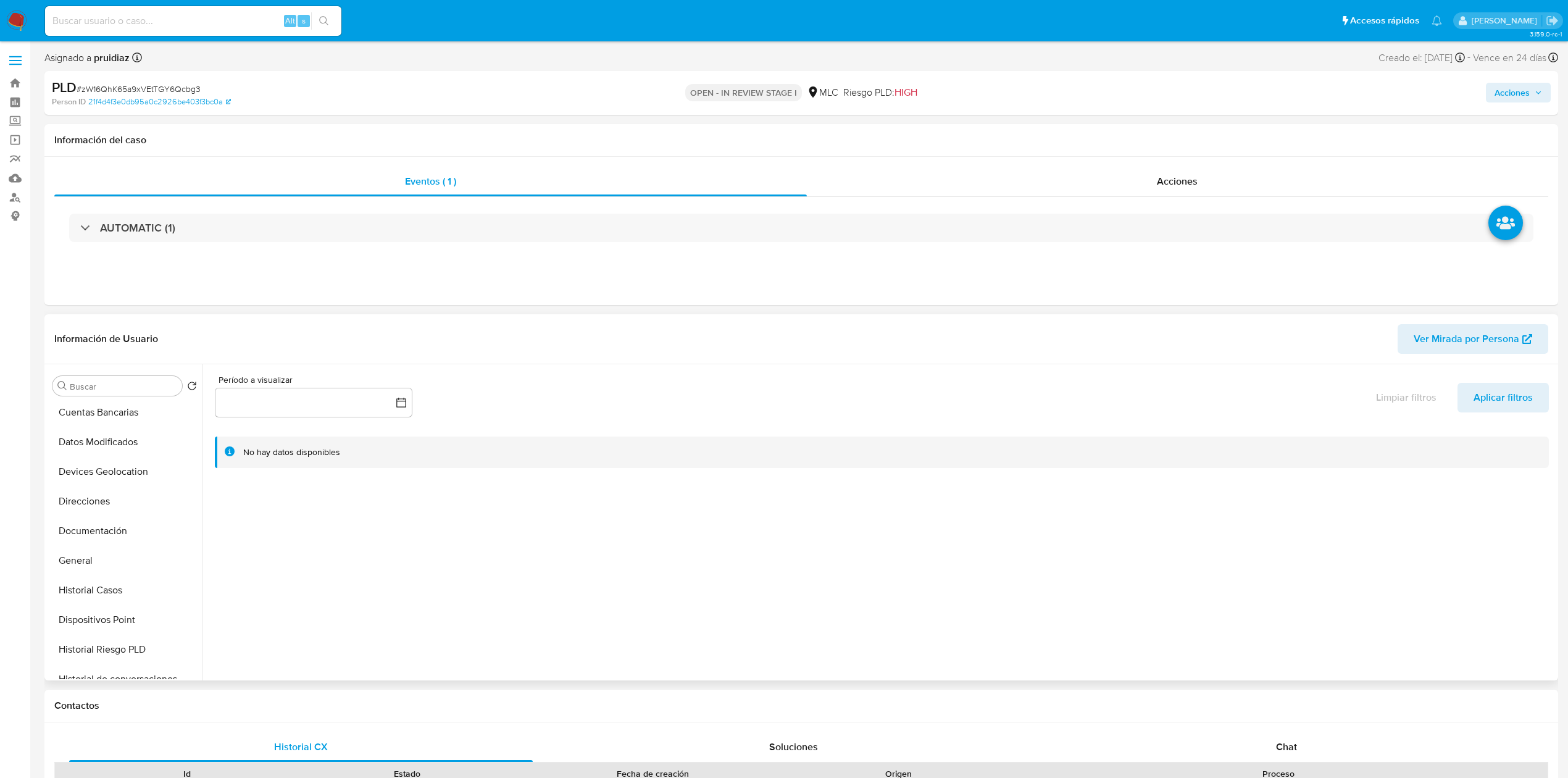
scroll to position [140, 0]
click at [74, 529] on button "General" at bounding box center [119, 541] width 144 height 29
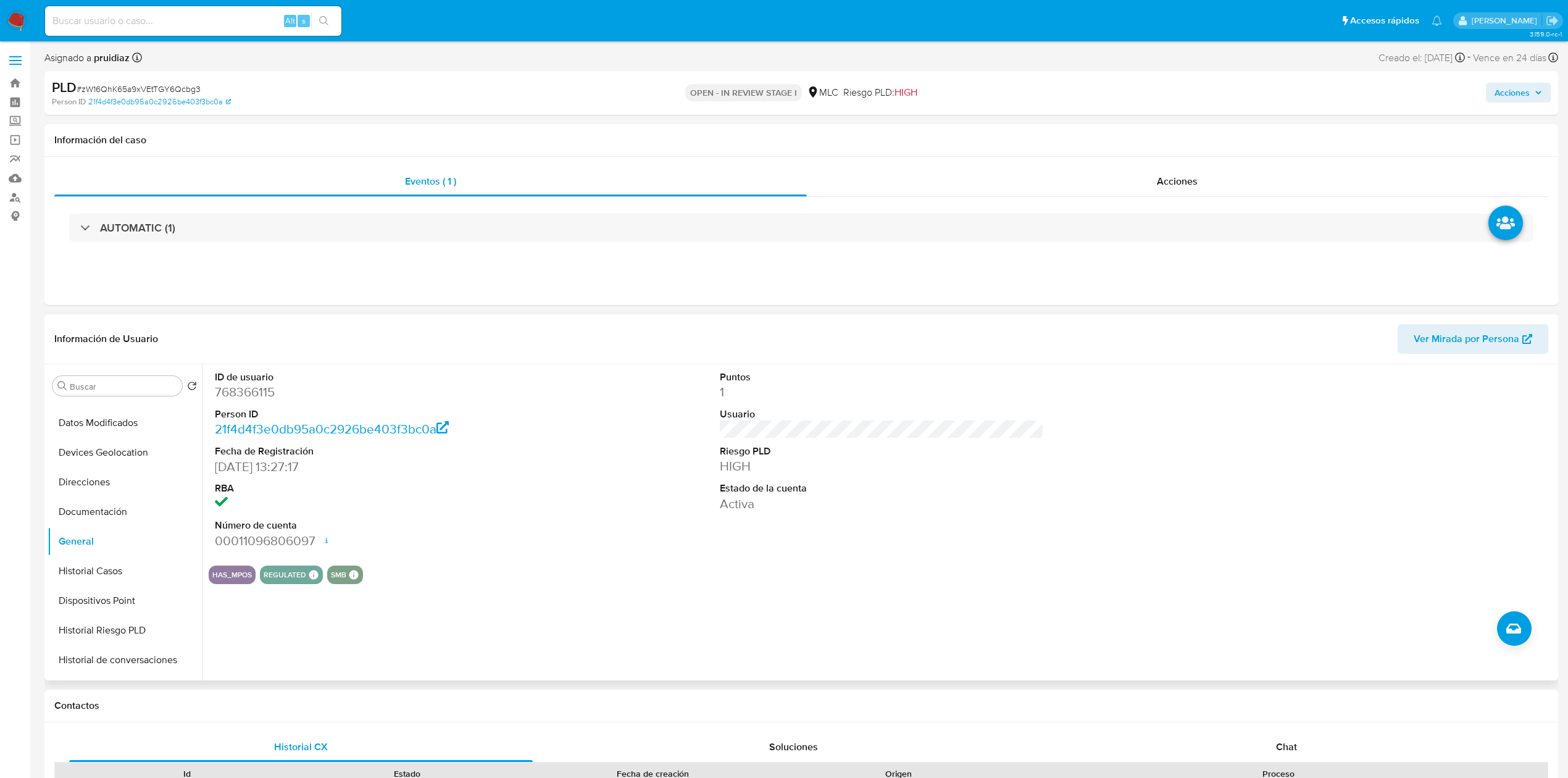
click at [254, 392] on dd "768366115" at bounding box center [377, 392] width 324 height 17
copy dd "768366115"
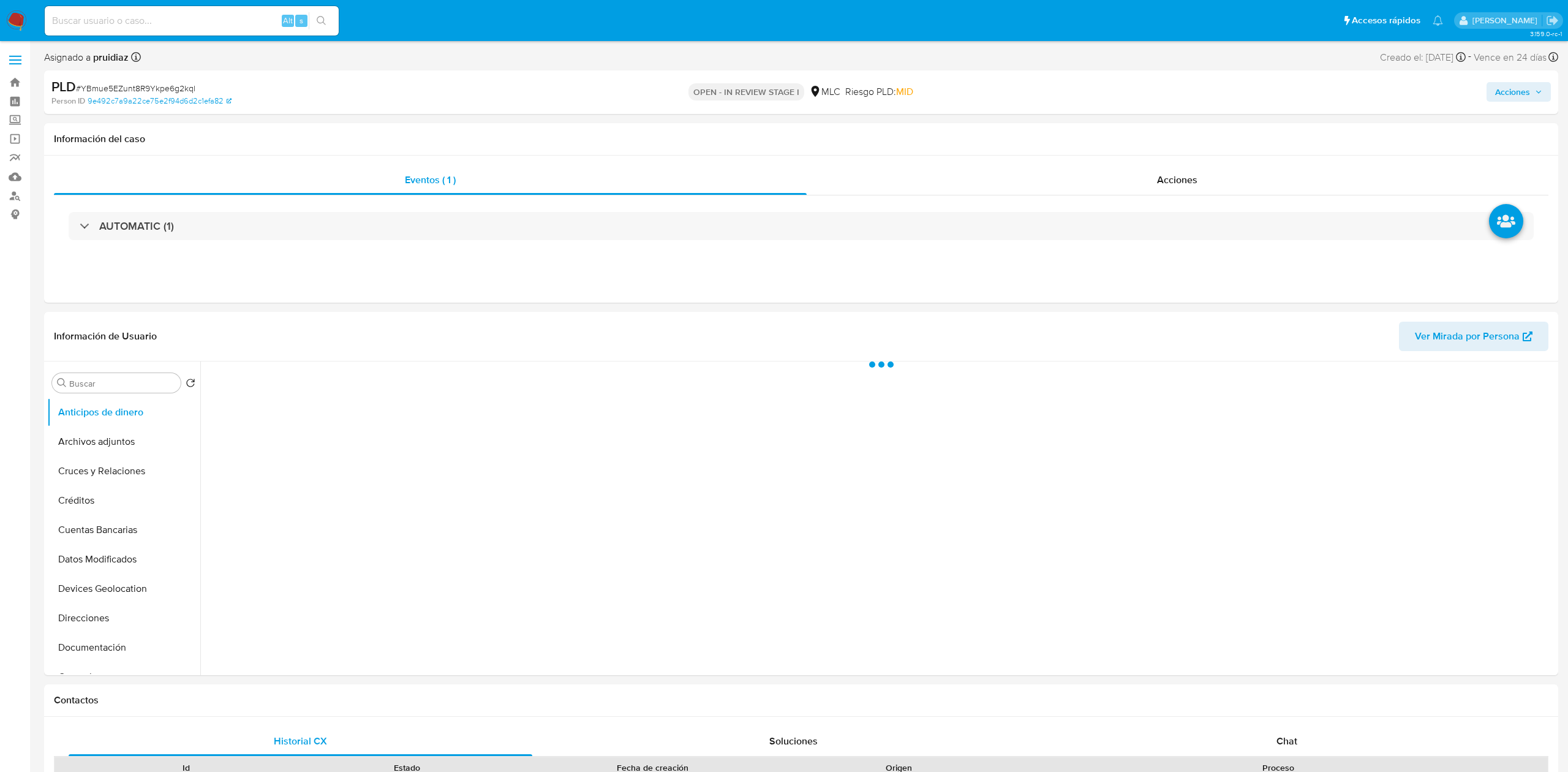
select select "10"
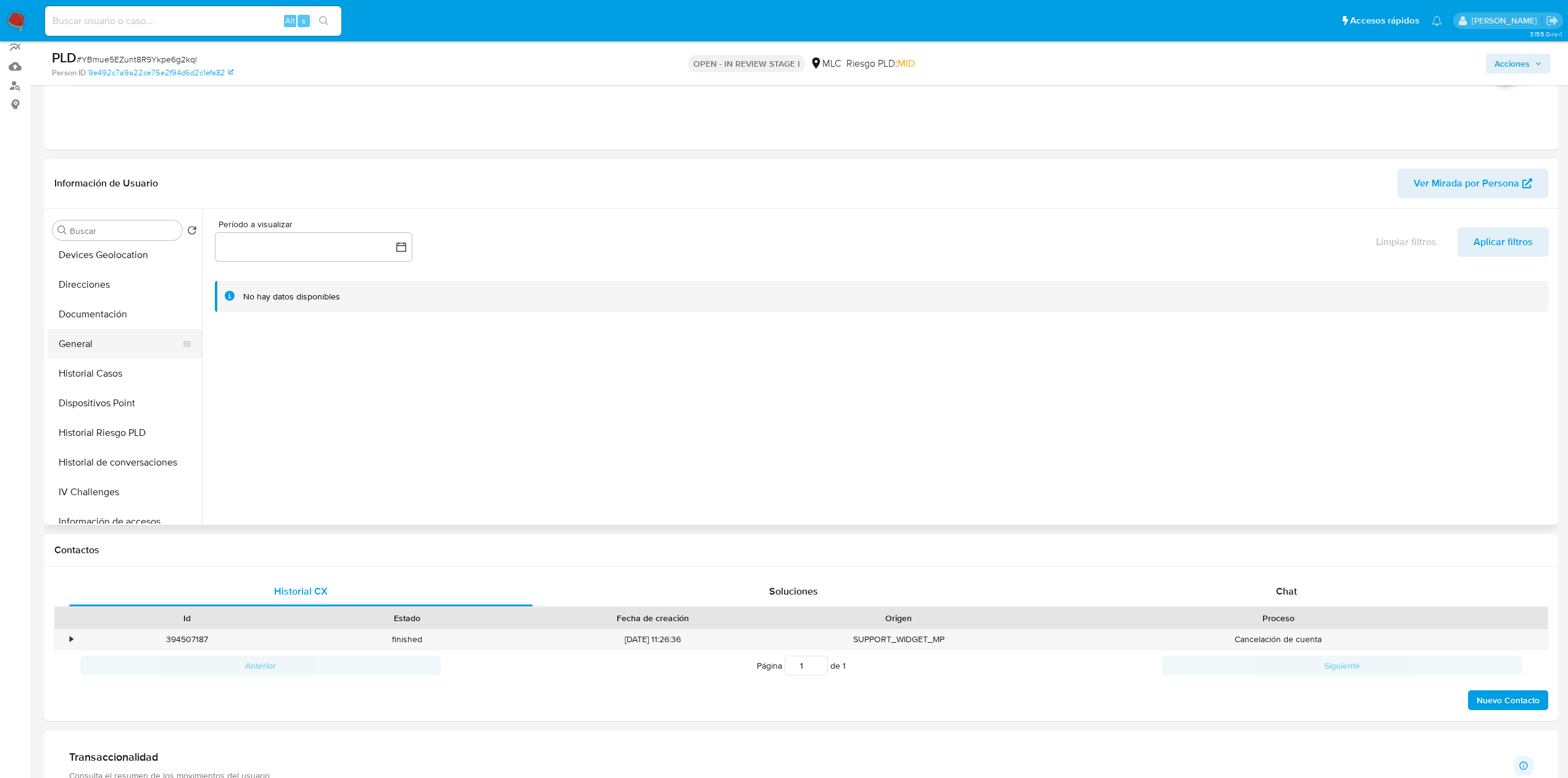
scroll to position [184, 0]
click at [83, 344] on button "General" at bounding box center [119, 343] width 144 height 29
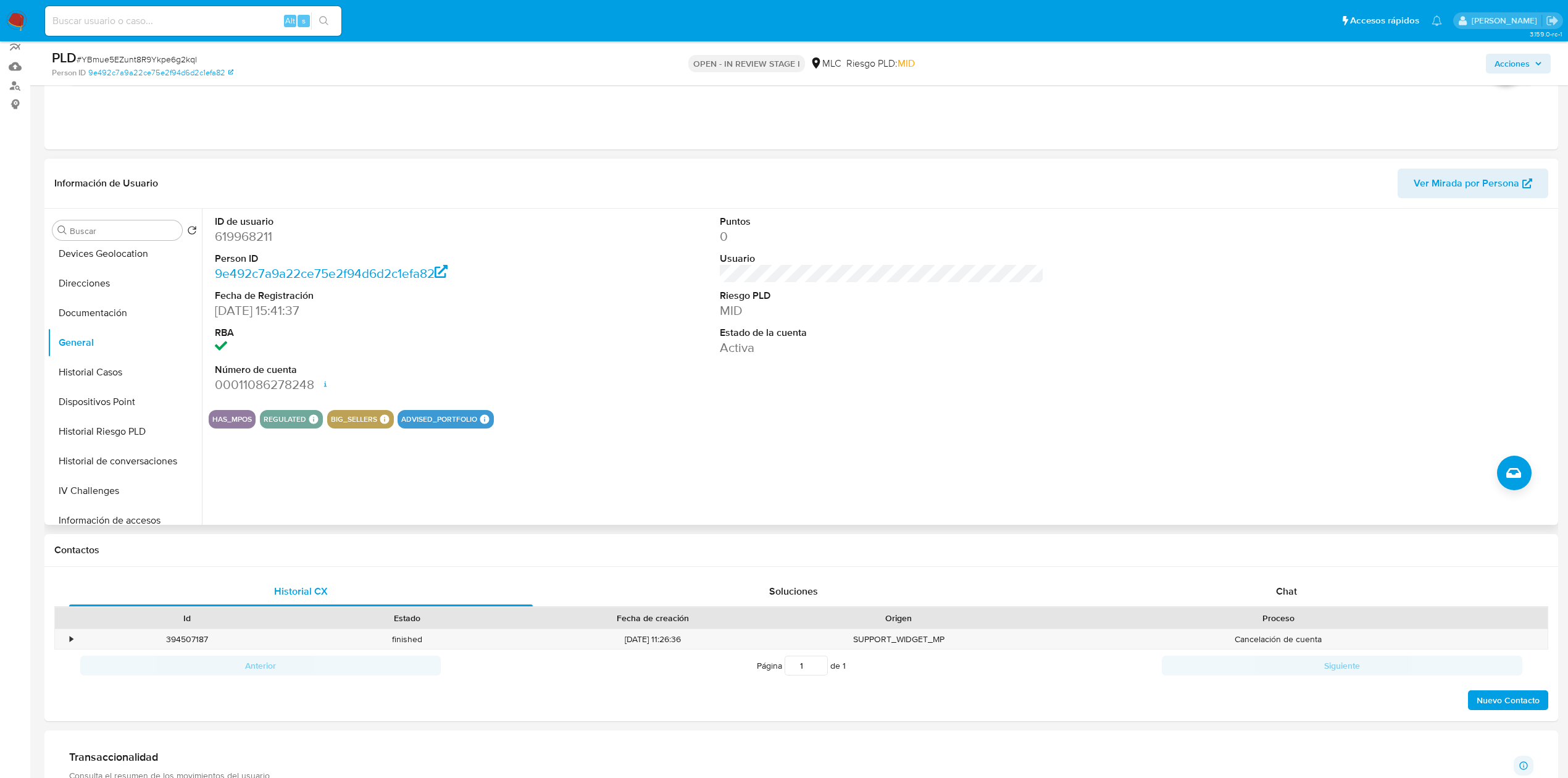
click at [240, 240] on dd "619968211" at bounding box center [377, 237] width 324 height 17
copy dd "619968211"
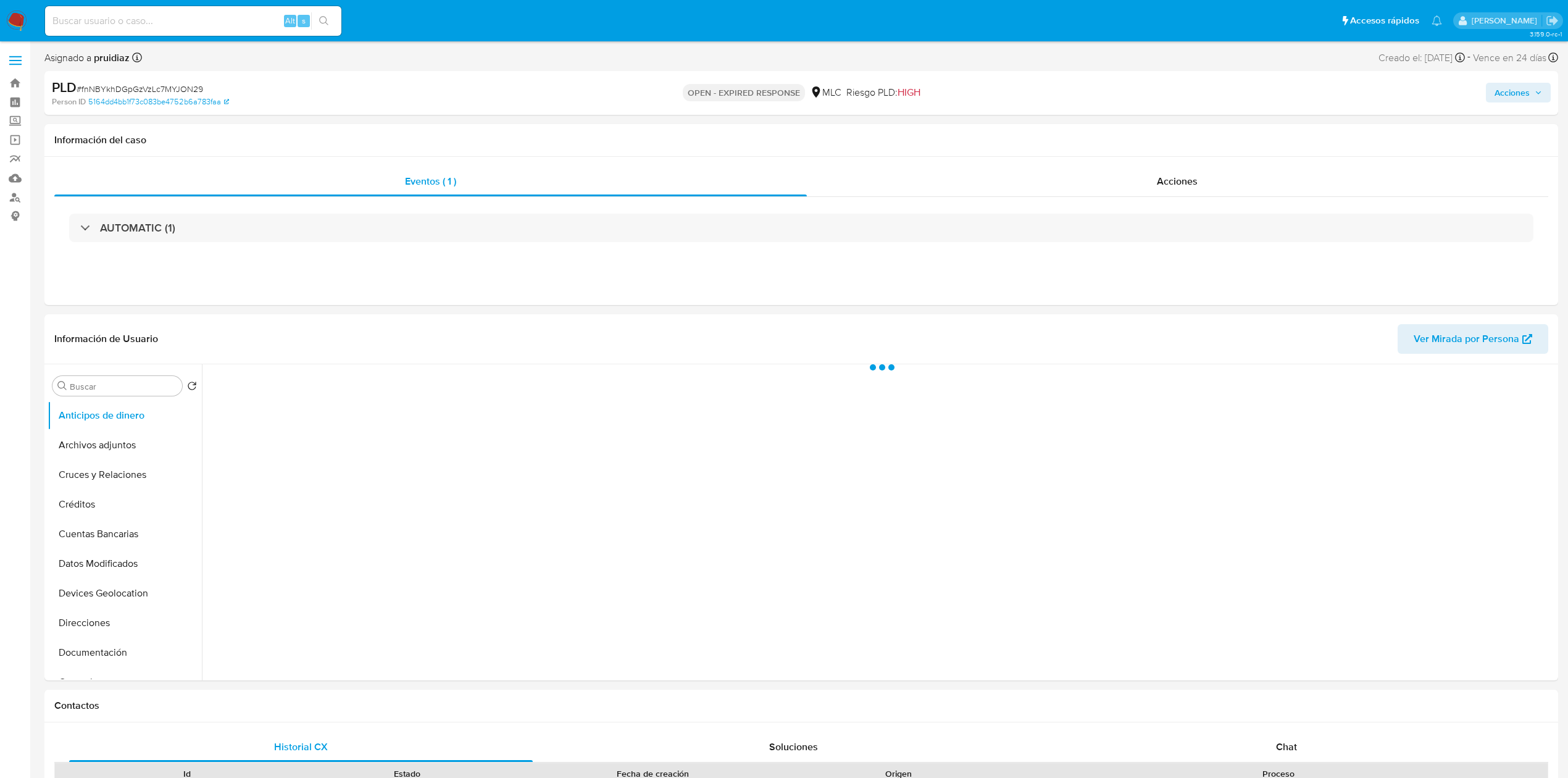
select select "10"
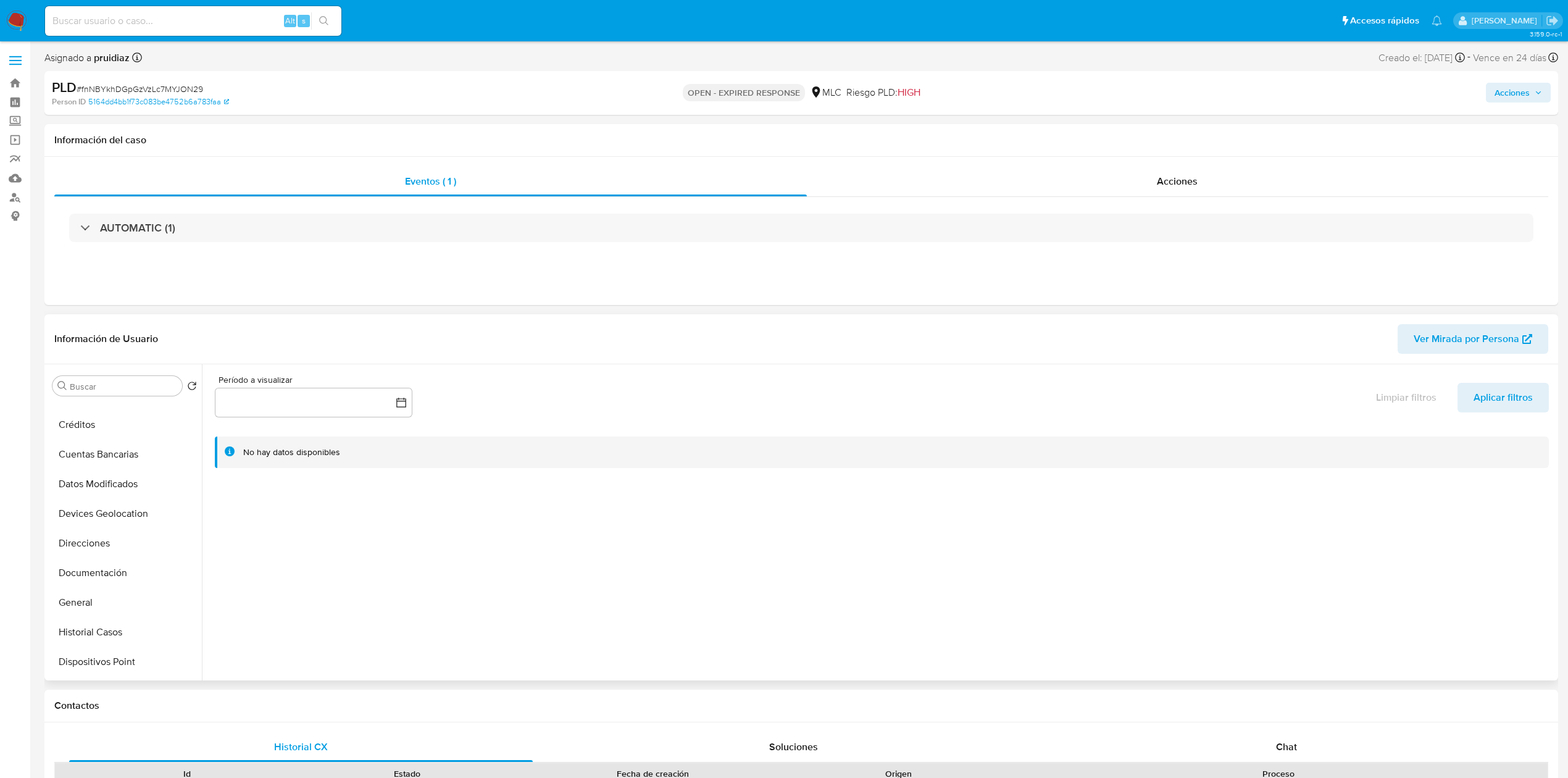
scroll to position [147, 0]
click at [79, 537] on button "General" at bounding box center [119, 535] width 144 height 29
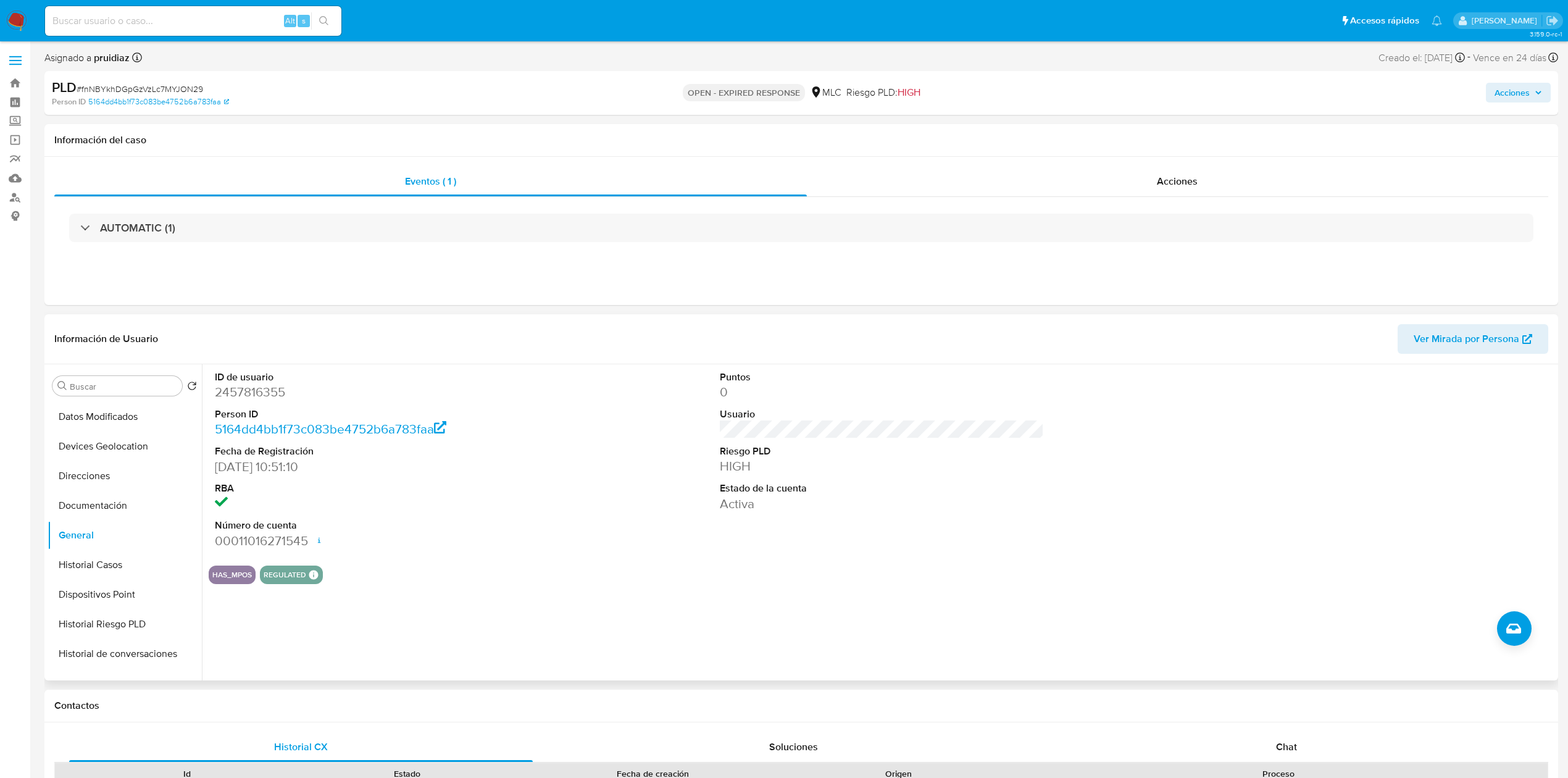
click at [243, 386] on dd "2457816355" at bounding box center [377, 392] width 324 height 17
copy dd "2457816355"
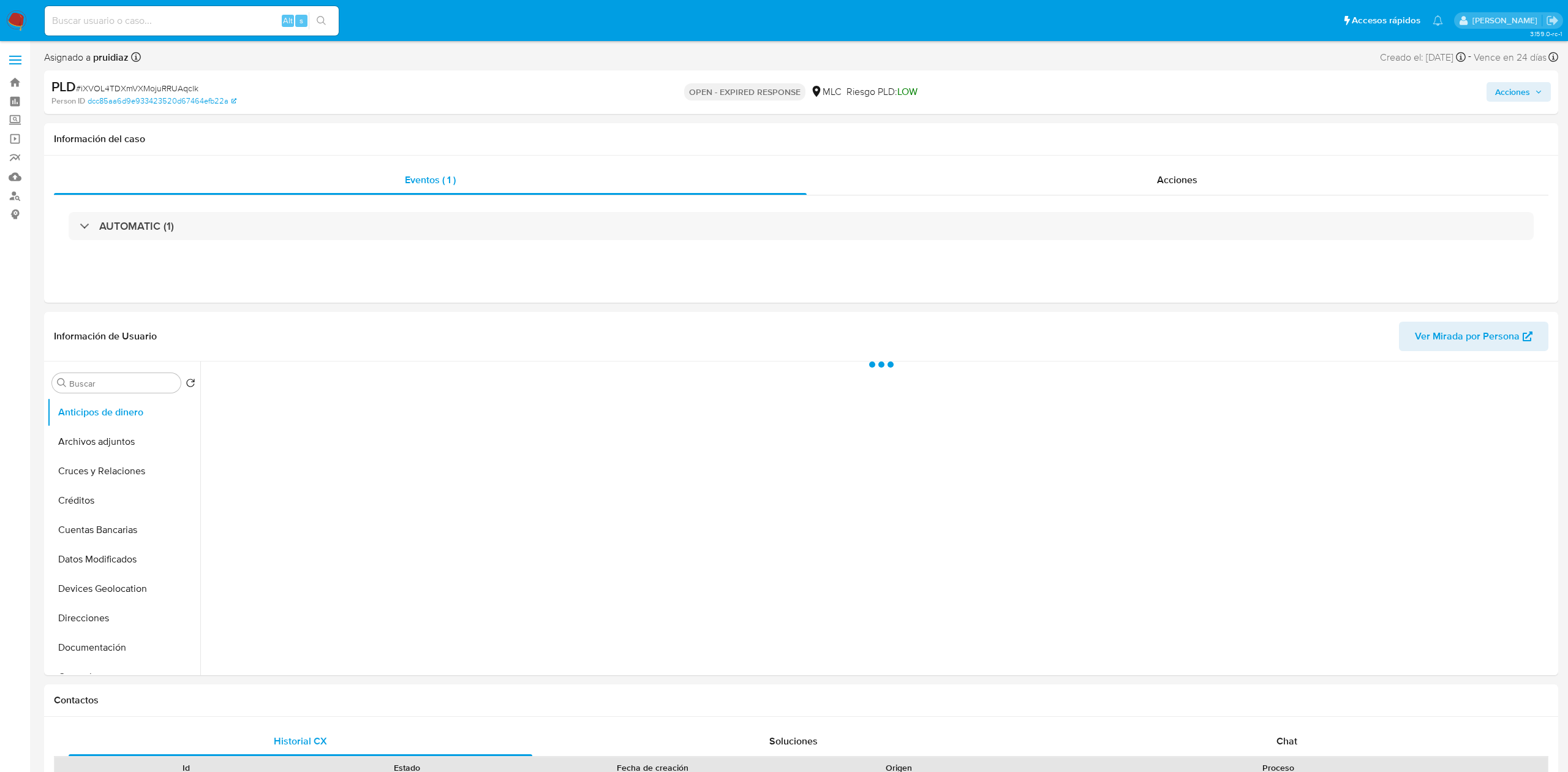
select select "10"
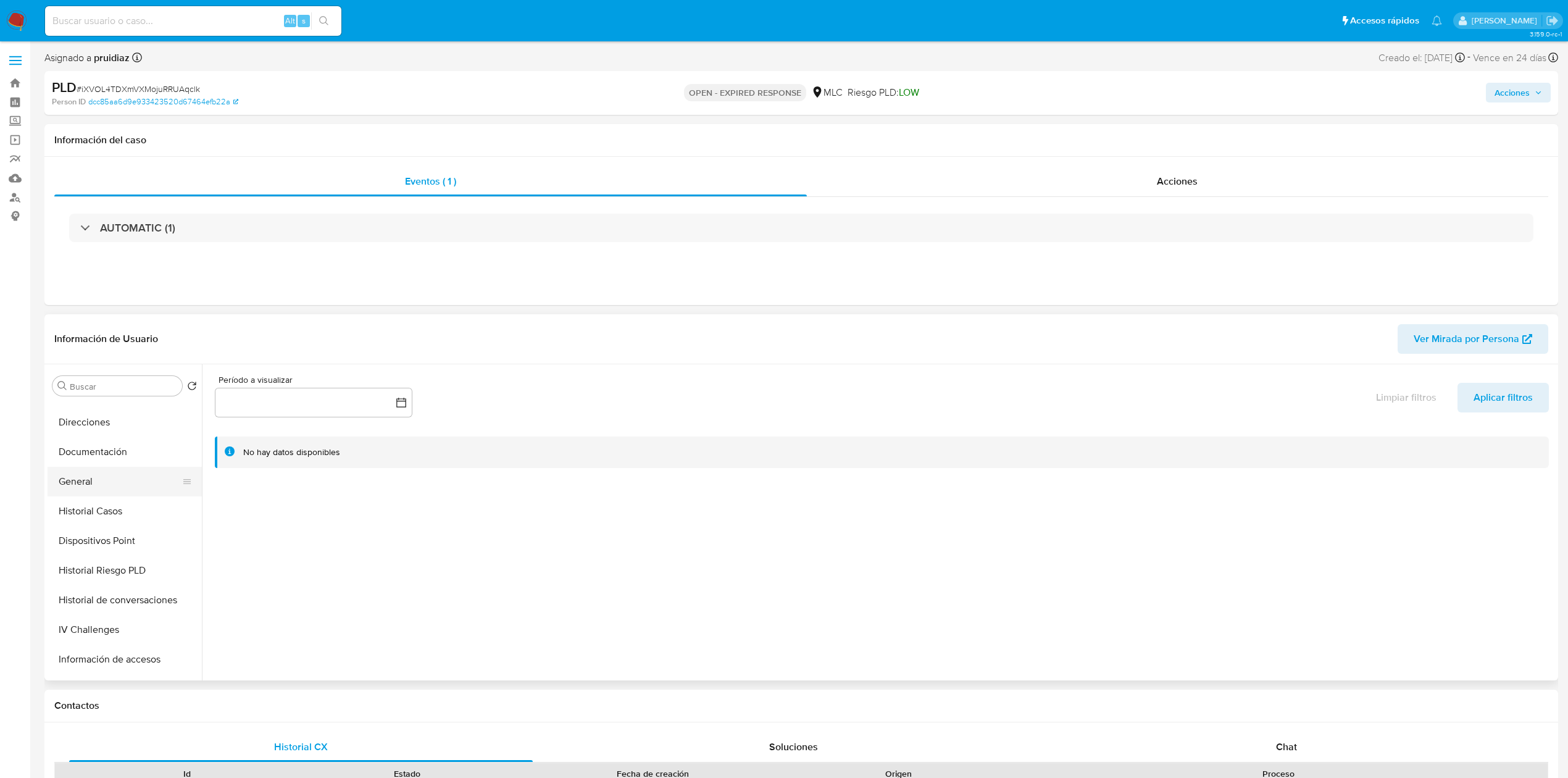
scroll to position [201, 0]
click at [70, 482] on button "General" at bounding box center [119, 481] width 144 height 29
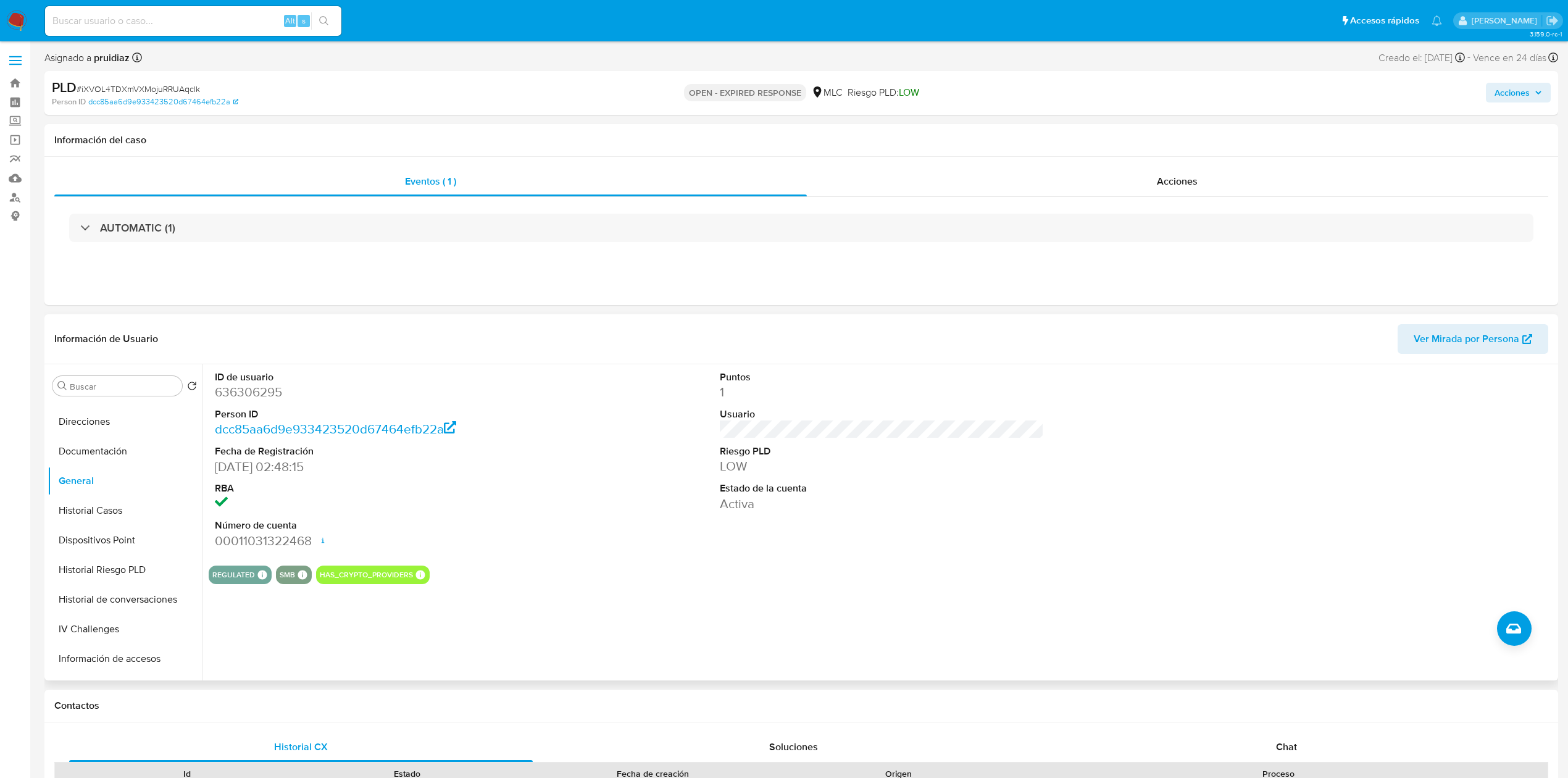
click at [240, 394] on dd "636306295" at bounding box center [377, 392] width 324 height 17
copy dd "636306295"
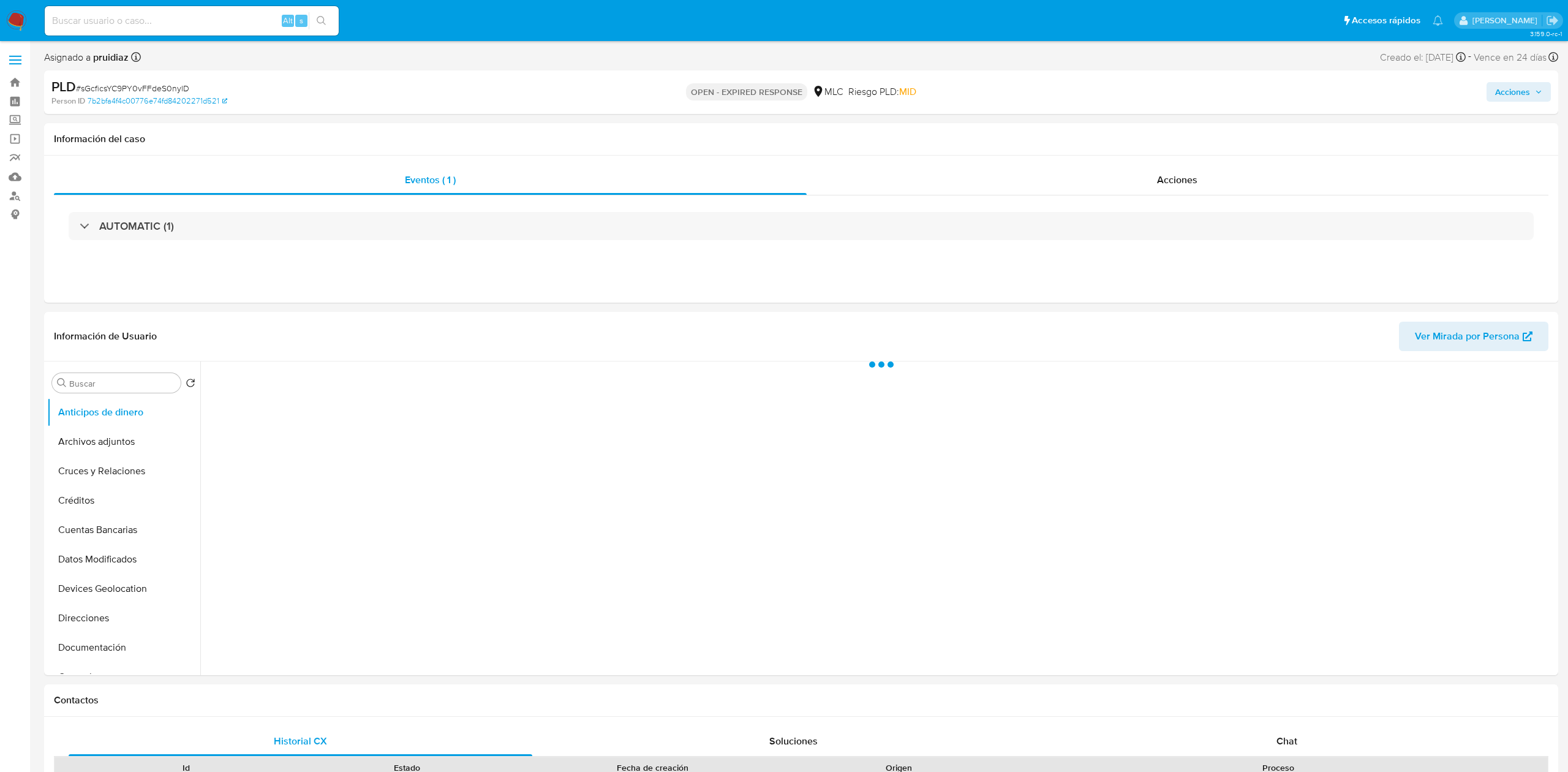
select select "10"
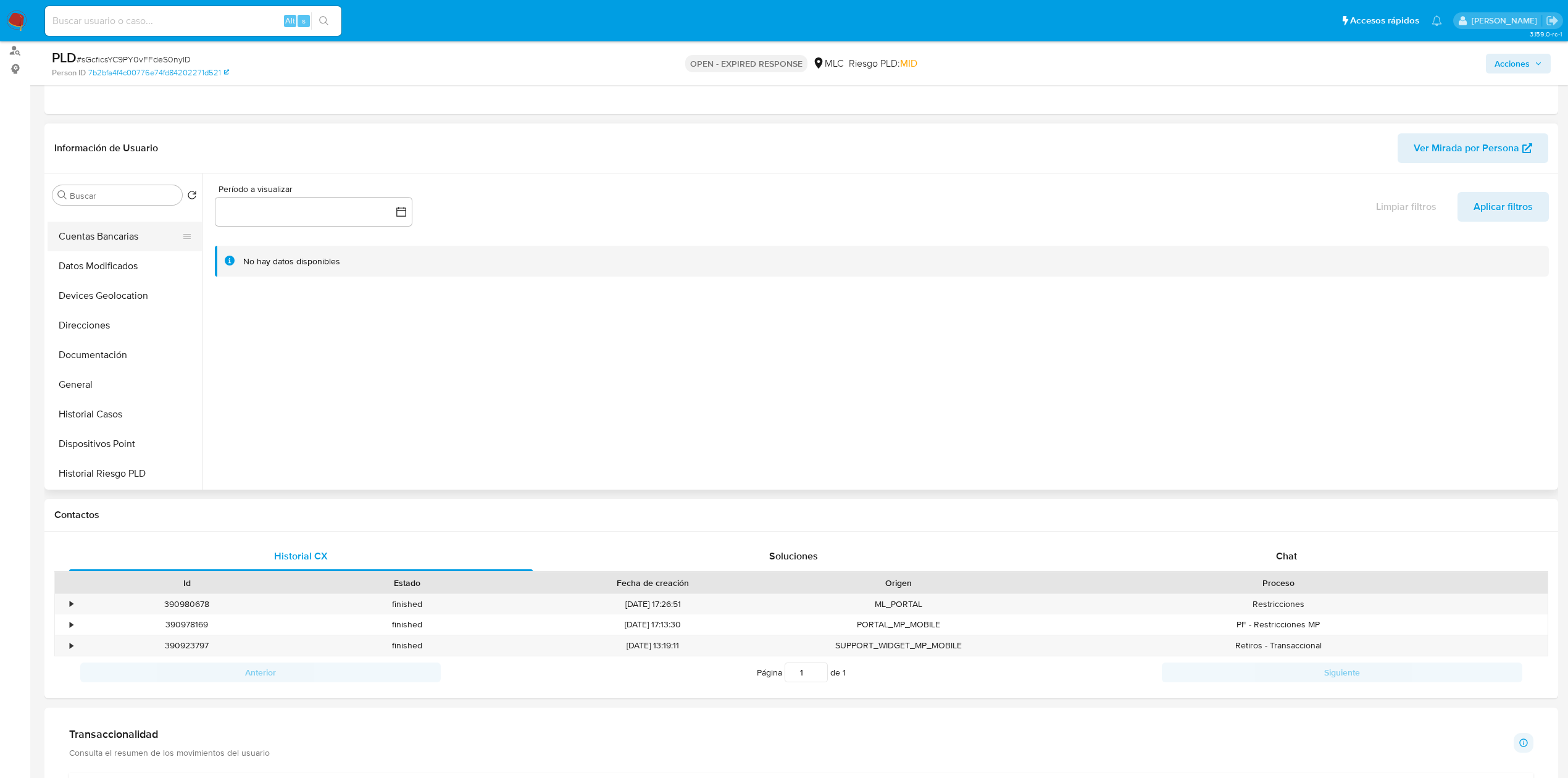
scroll to position [109, 0]
click at [79, 368] on button "General" at bounding box center [119, 382] width 144 height 29
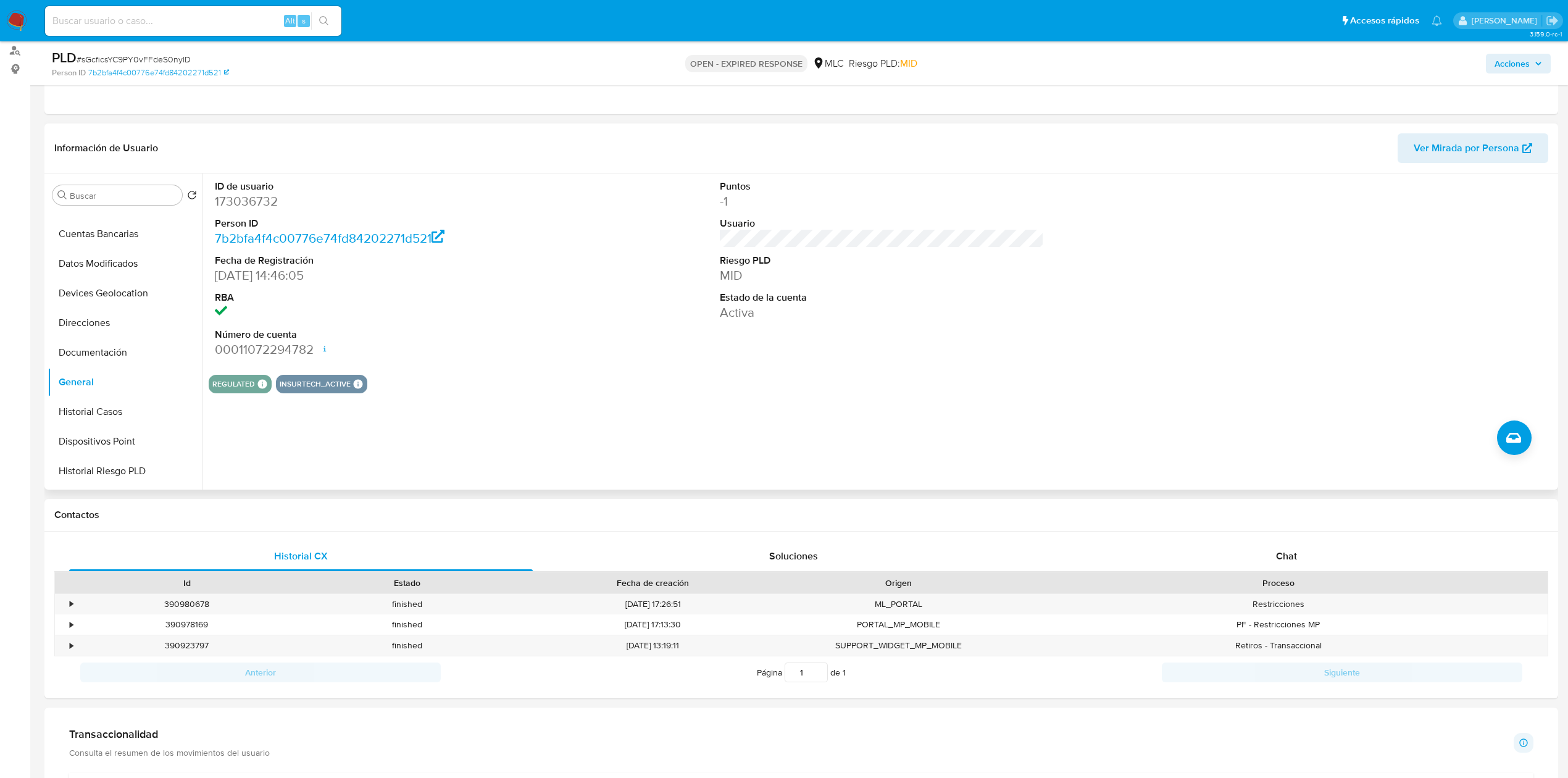
click at [252, 200] on dd "173036732" at bounding box center [377, 201] width 324 height 17
copy dd "173036732"
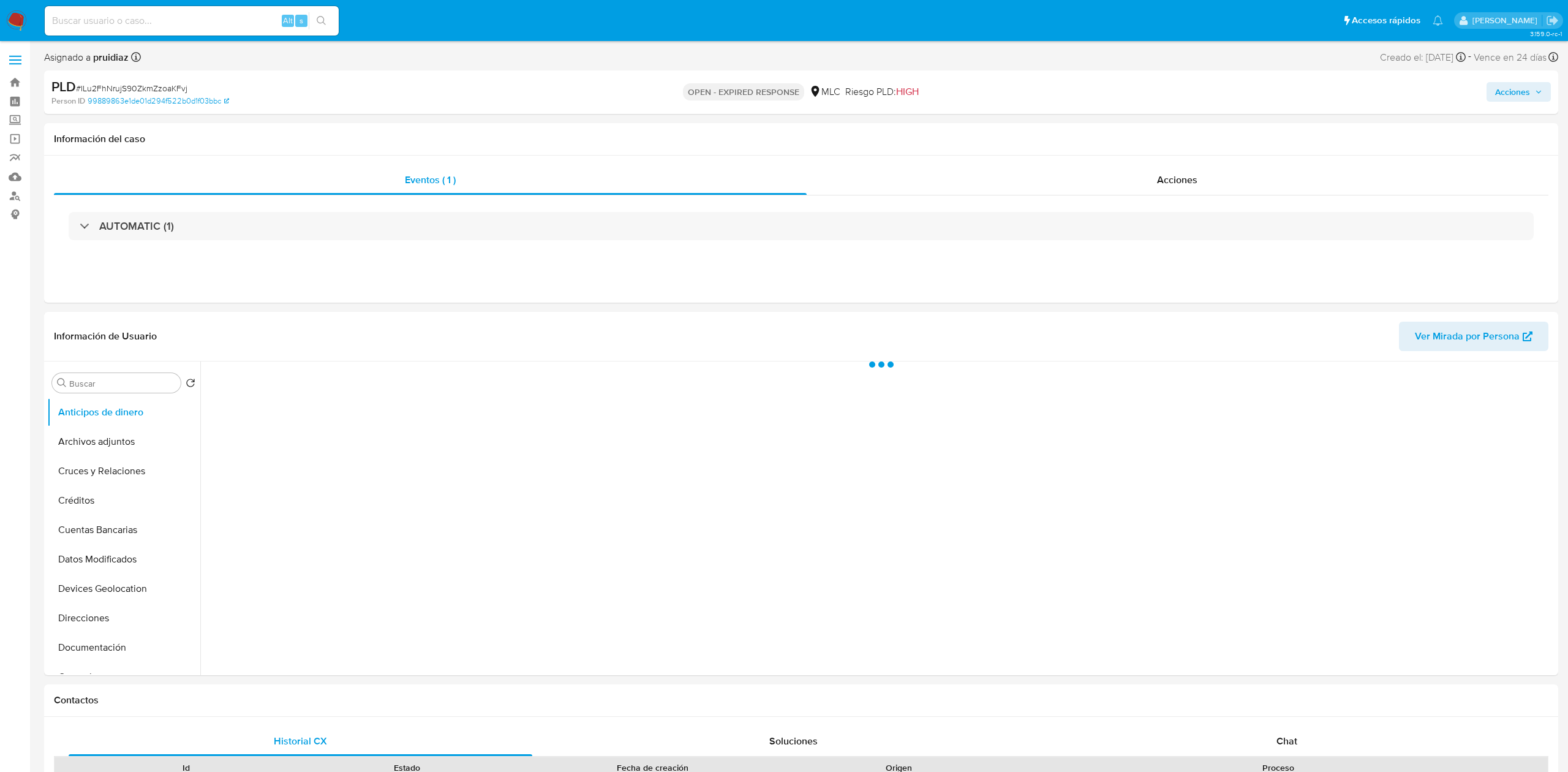
select select "10"
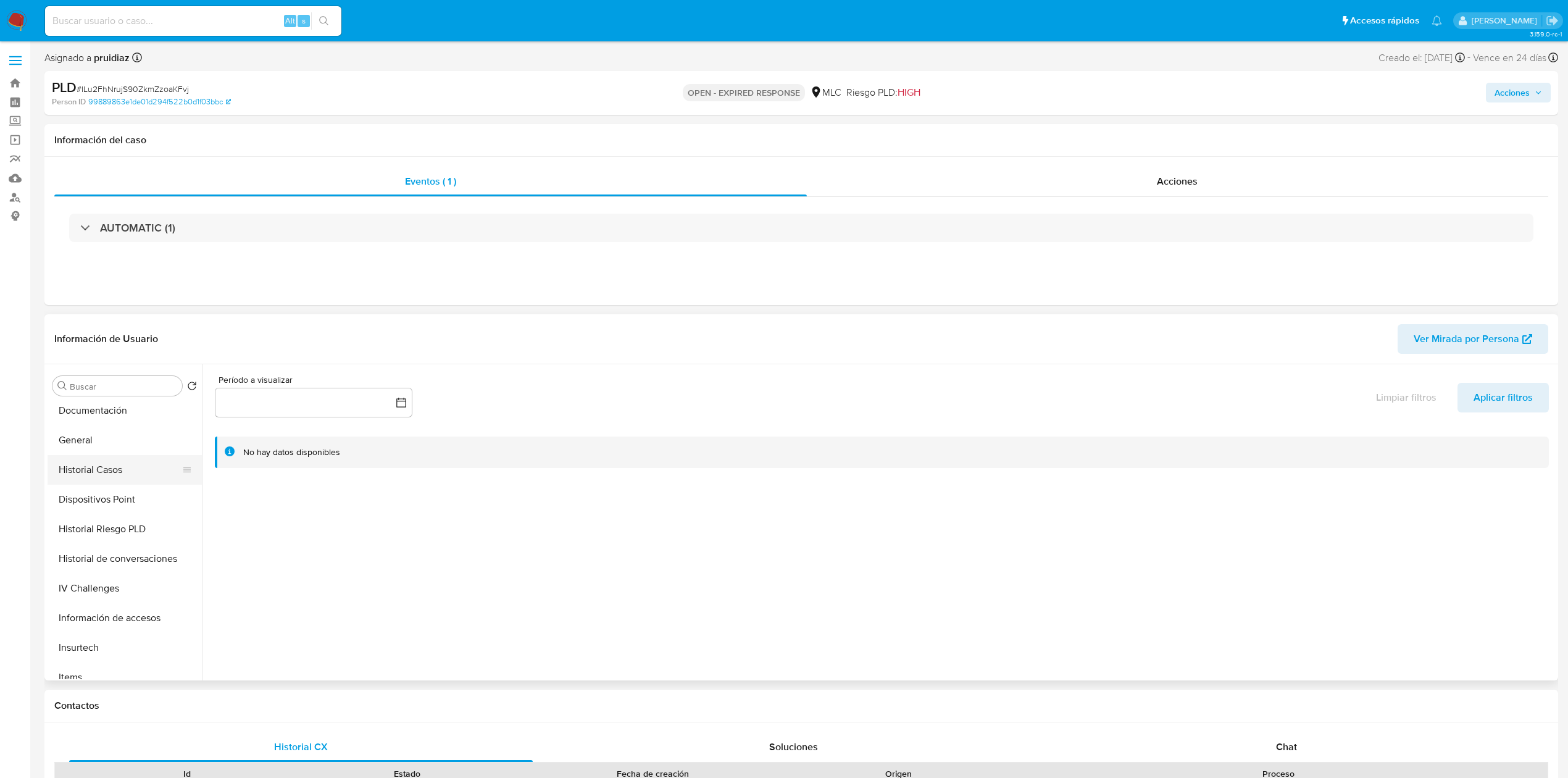
scroll to position [243, 0]
click at [95, 430] on button "General" at bounding box center [119, 440] width 144 height 29
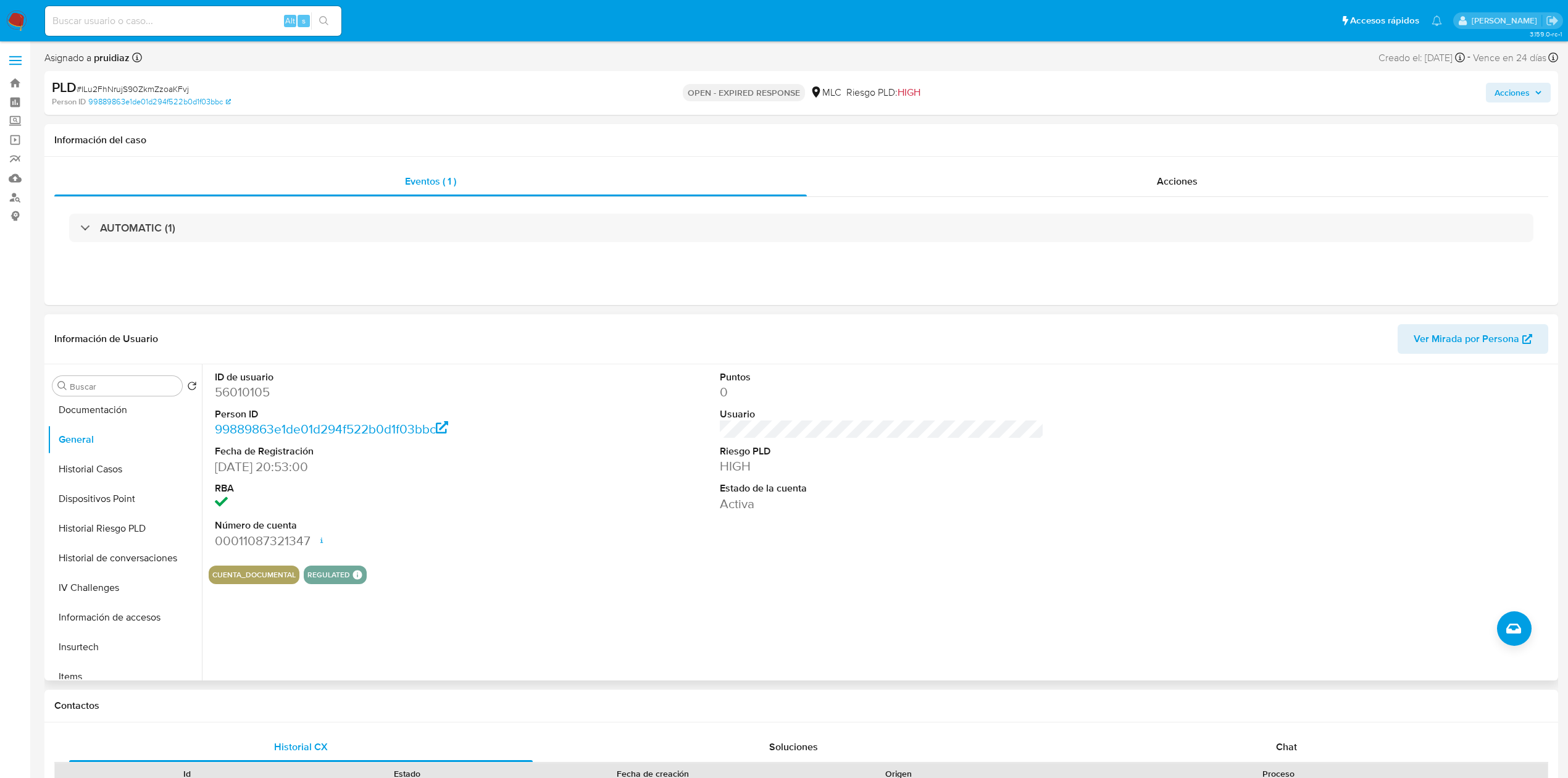
click at [252, 382] on dt "ID de usuario" at bounding box center [377, 378] width 324 height 14
click at [233, 393] on dd "56010105" at bounding box center [377, 392] width 324 height 17
copy dd "56010105"
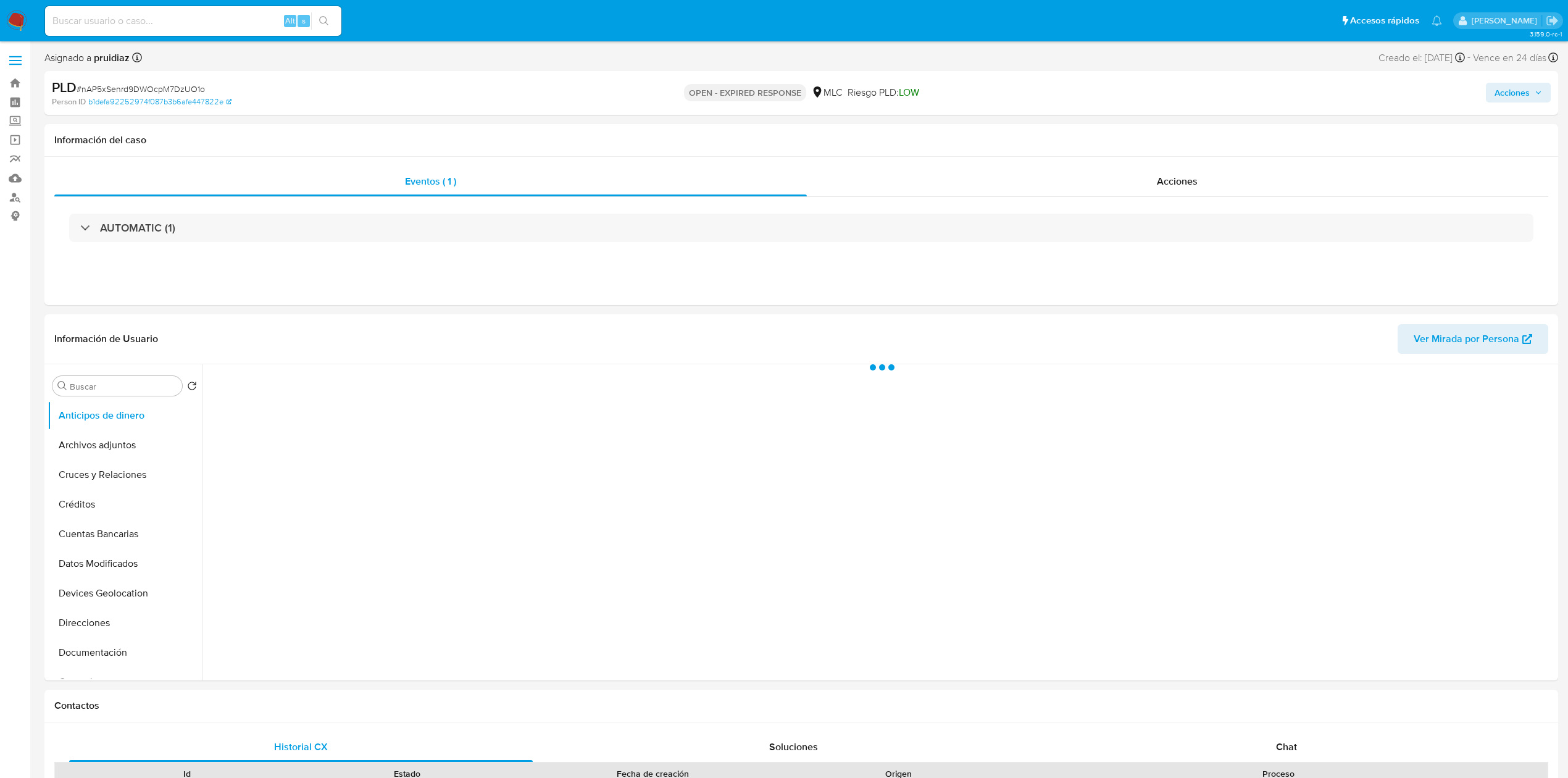
select select "10"
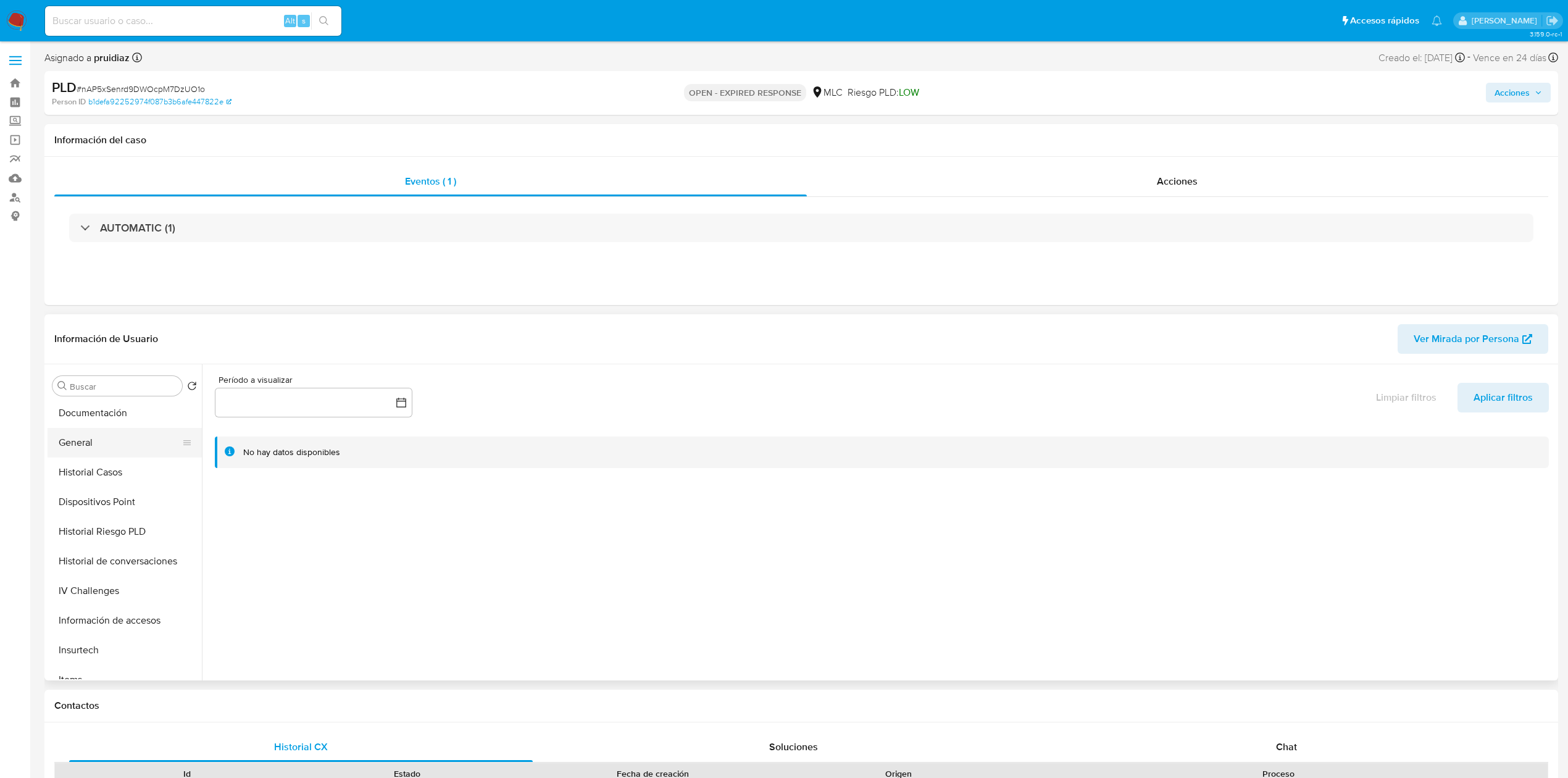
scroll to position [255, 0]
click at [85, 431] on button "General" at bounding box center [119, 427] width 144 height 29
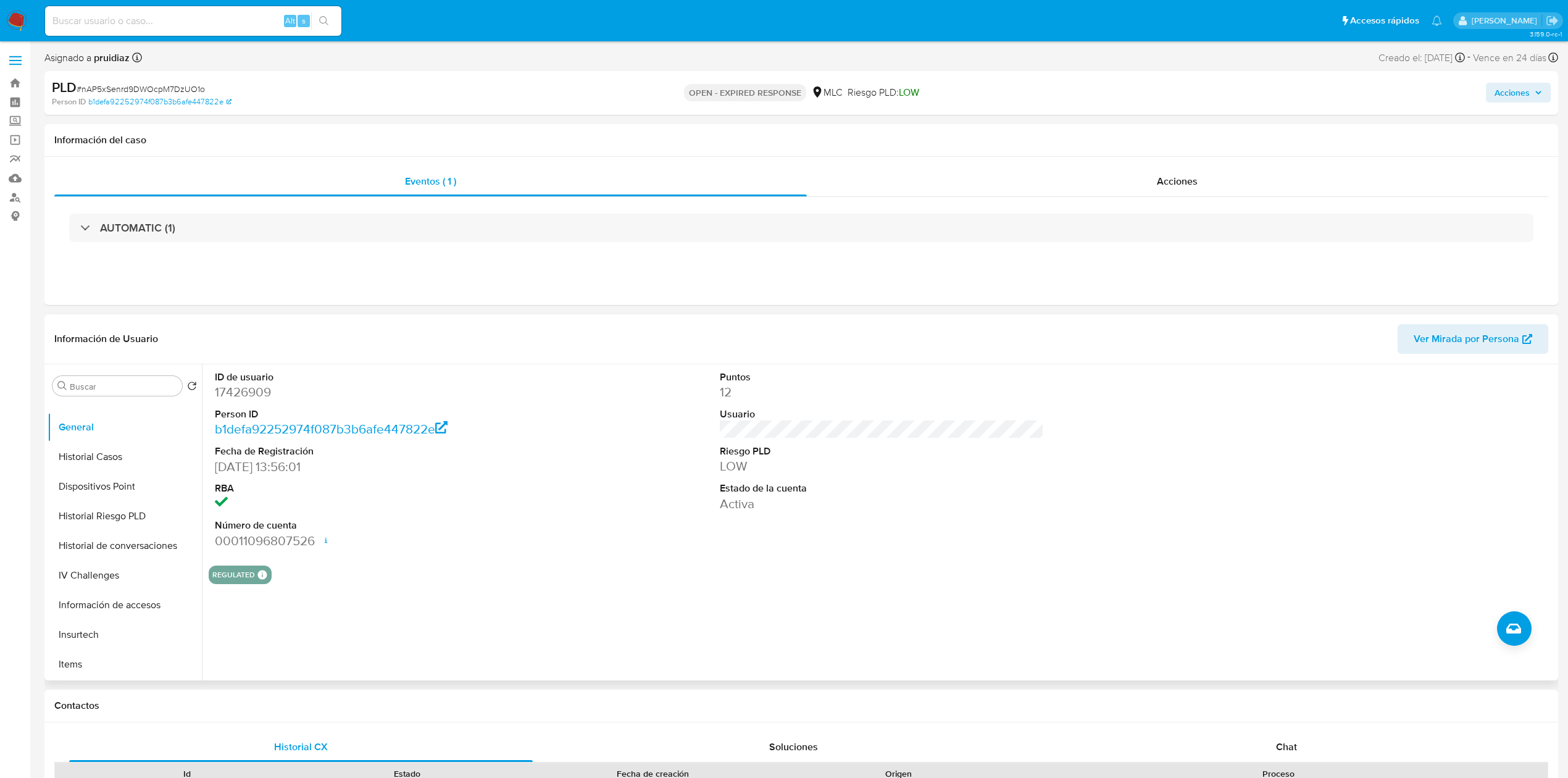
click at [237, 396] on dd "17426909" at bounding box center [377, 392] width 324 height 17
copy dd "17426909"
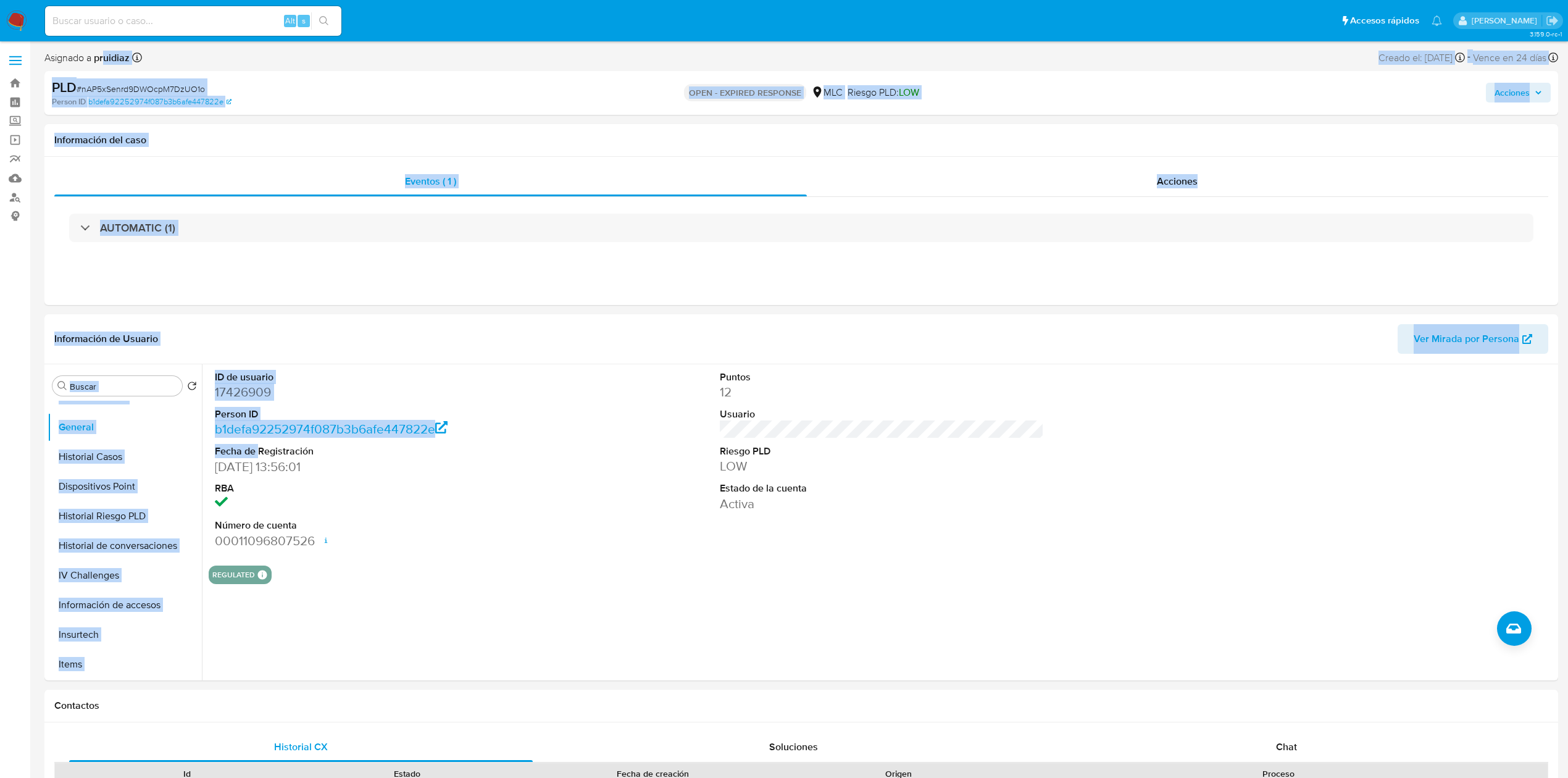
drag, startPoint x: 258, startPoint y: 446, endPoint x: 105, endPoint y: -71, distance: 539.2
click at [258, 390] on dd "17426909" at bounding box center [377, 392] width 324 height 17
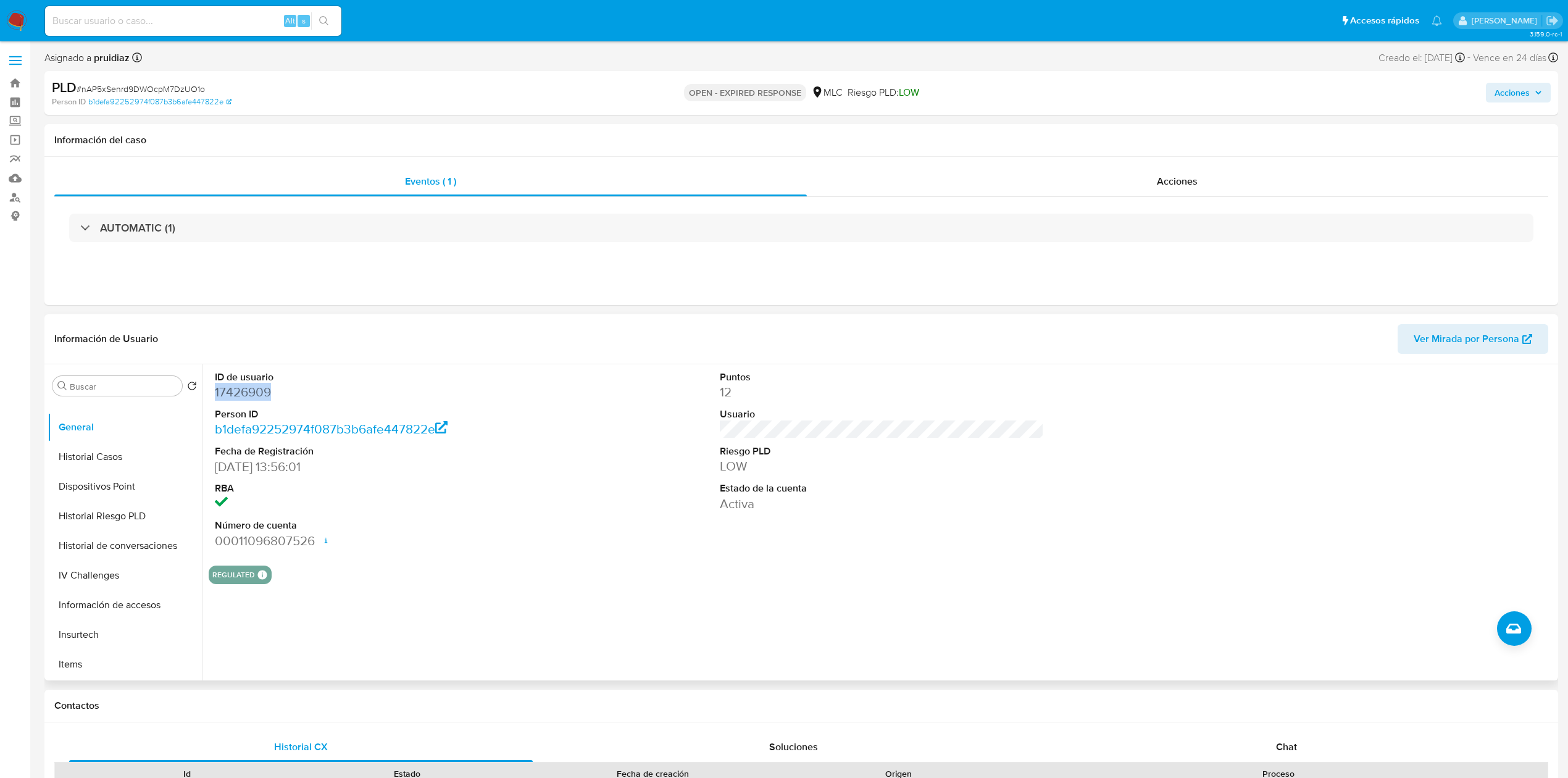
click at [258, 390] on dd "17426909" at bounding box center [377, 392] width 324 height 17
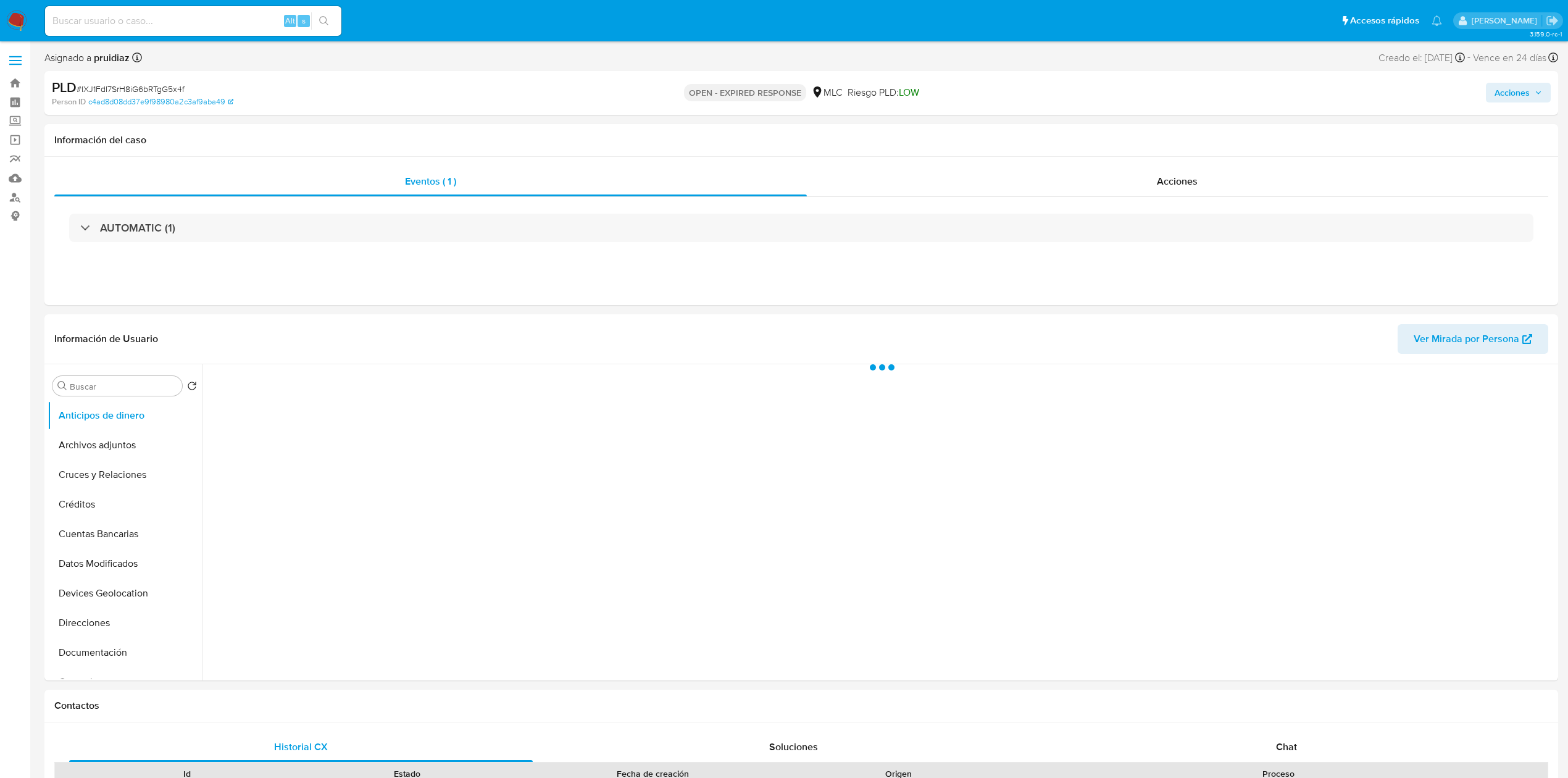
select select "10"
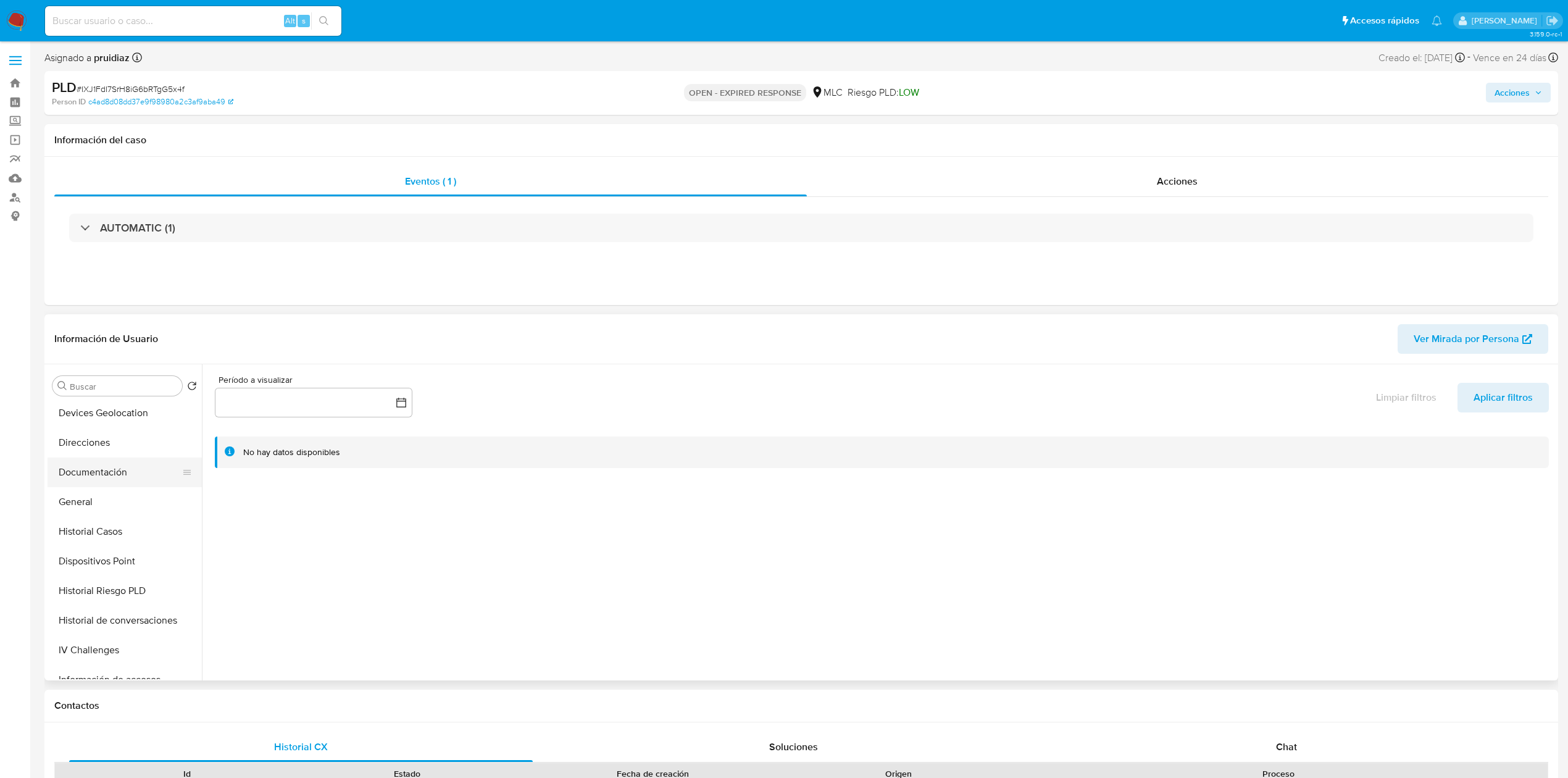
scroll to position [181, 0]
click at [73, 495] on button "General" at bounding box center [119, 501] width 144 height 29
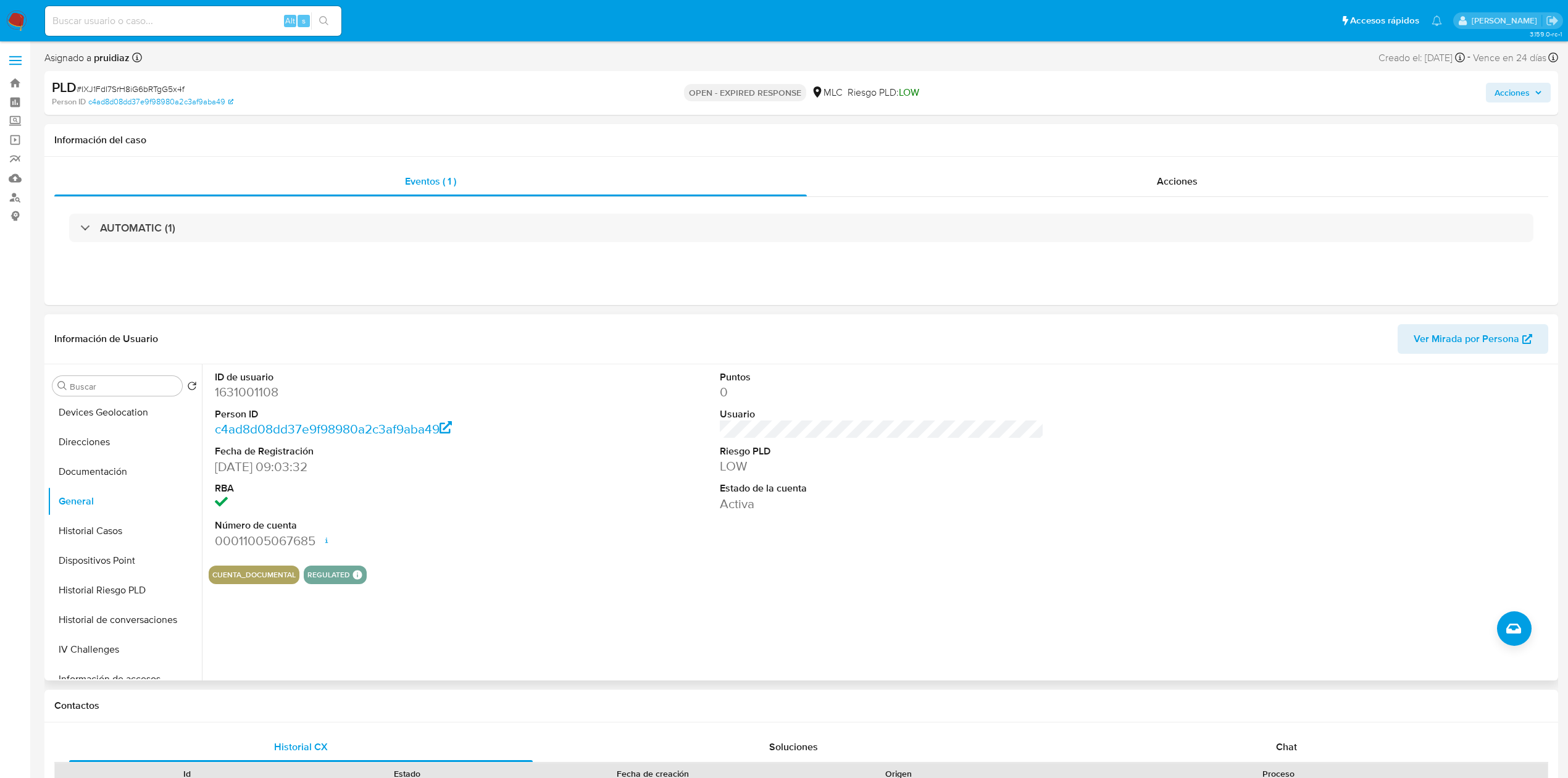
click at [232, 392] on dd "1631001108" at bounding box center [377, 392] width 324 height 17
copy dd "1631001108"
click at [264, 386] on dd "1631001108" at bounding box center [377, 392] width 324 height 17
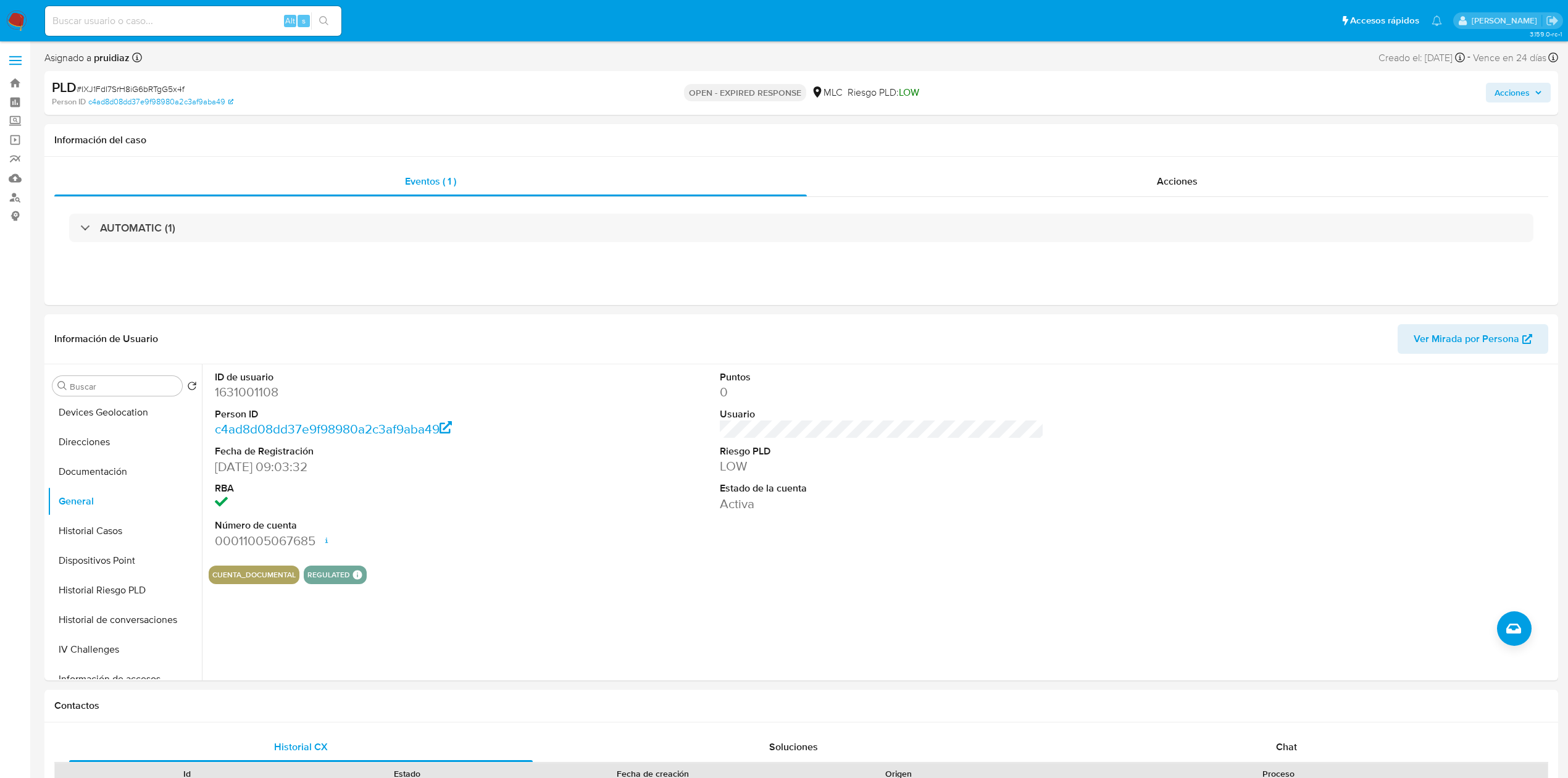
click at [168, 85] on span "# IXJ1FdI7SrH8iG6bRTgG5x4f" at bounding box center [130, 89] width 108 height 12
copy span "IXJ1FdI7SrH8iG6bRTgG5x4f"
click at [168, 88] on span "# IXJ1FdI7SrH8iG6bRTgG5x4f" at bounding box center [130, 89] width 108 height 12
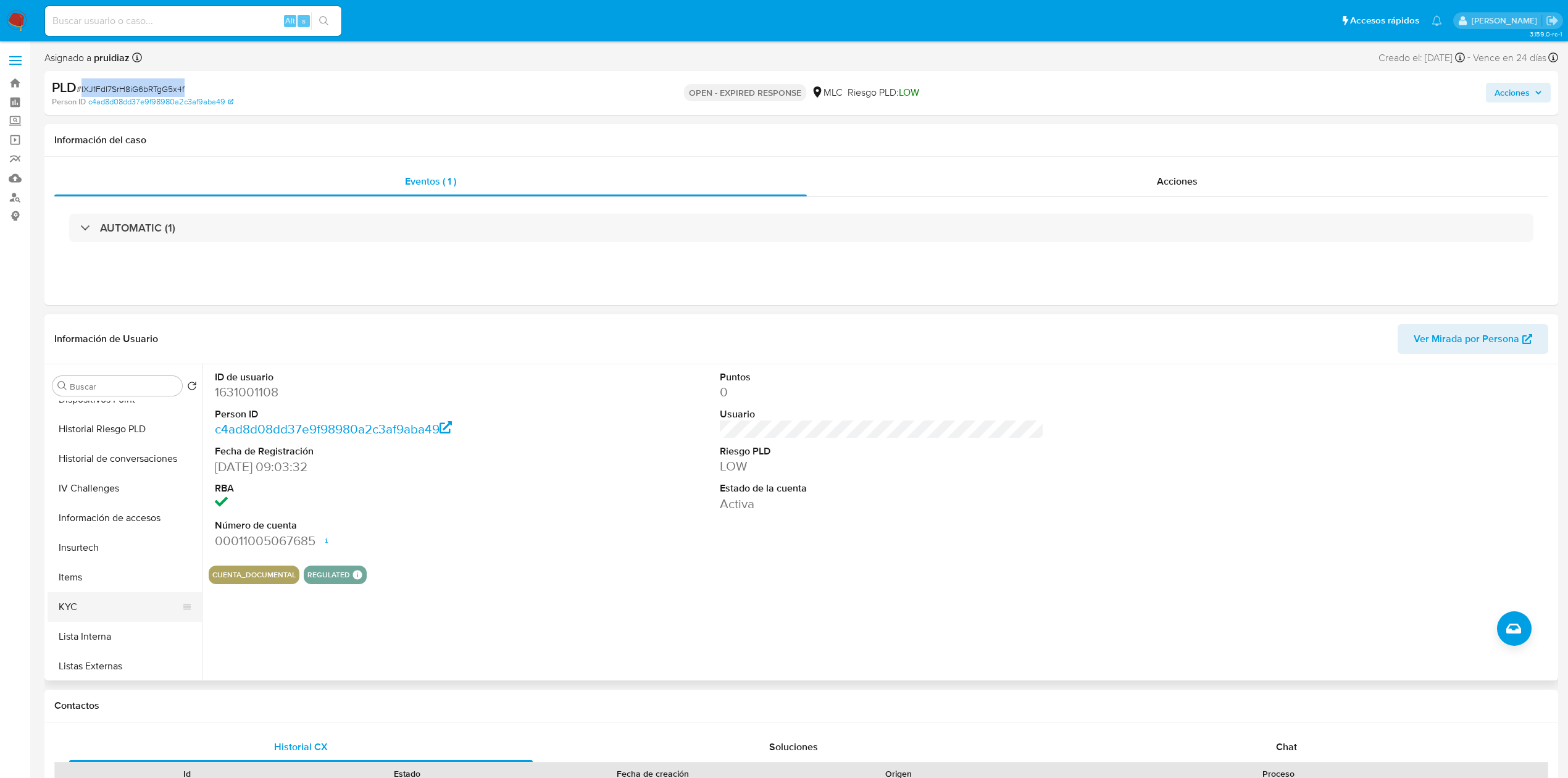
scroll to position [344, 0]
click at [82, 603] on button "KYC" at bounding box center [119, 605] width 144 height 29
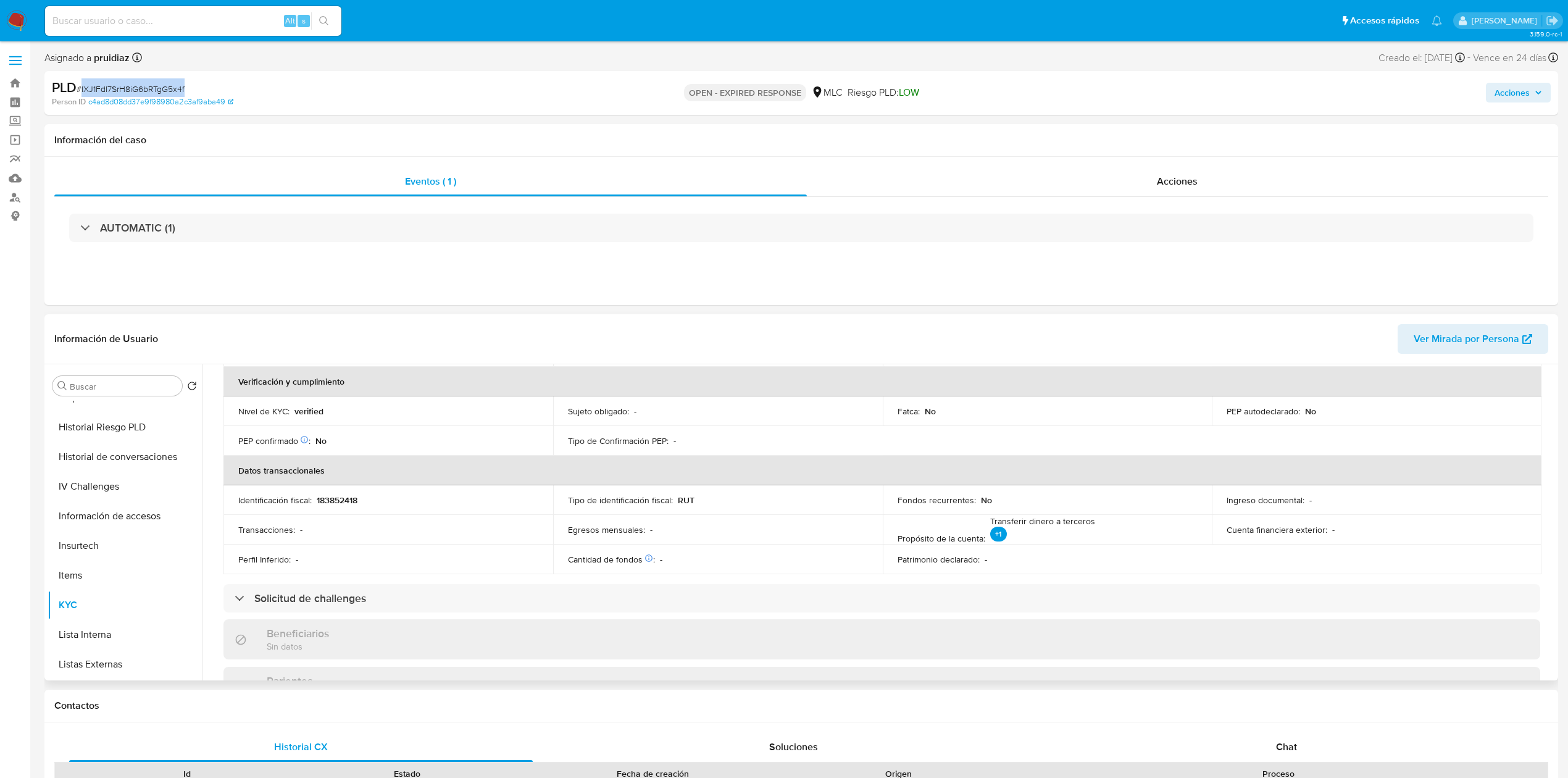
scroll to position [0, 0]
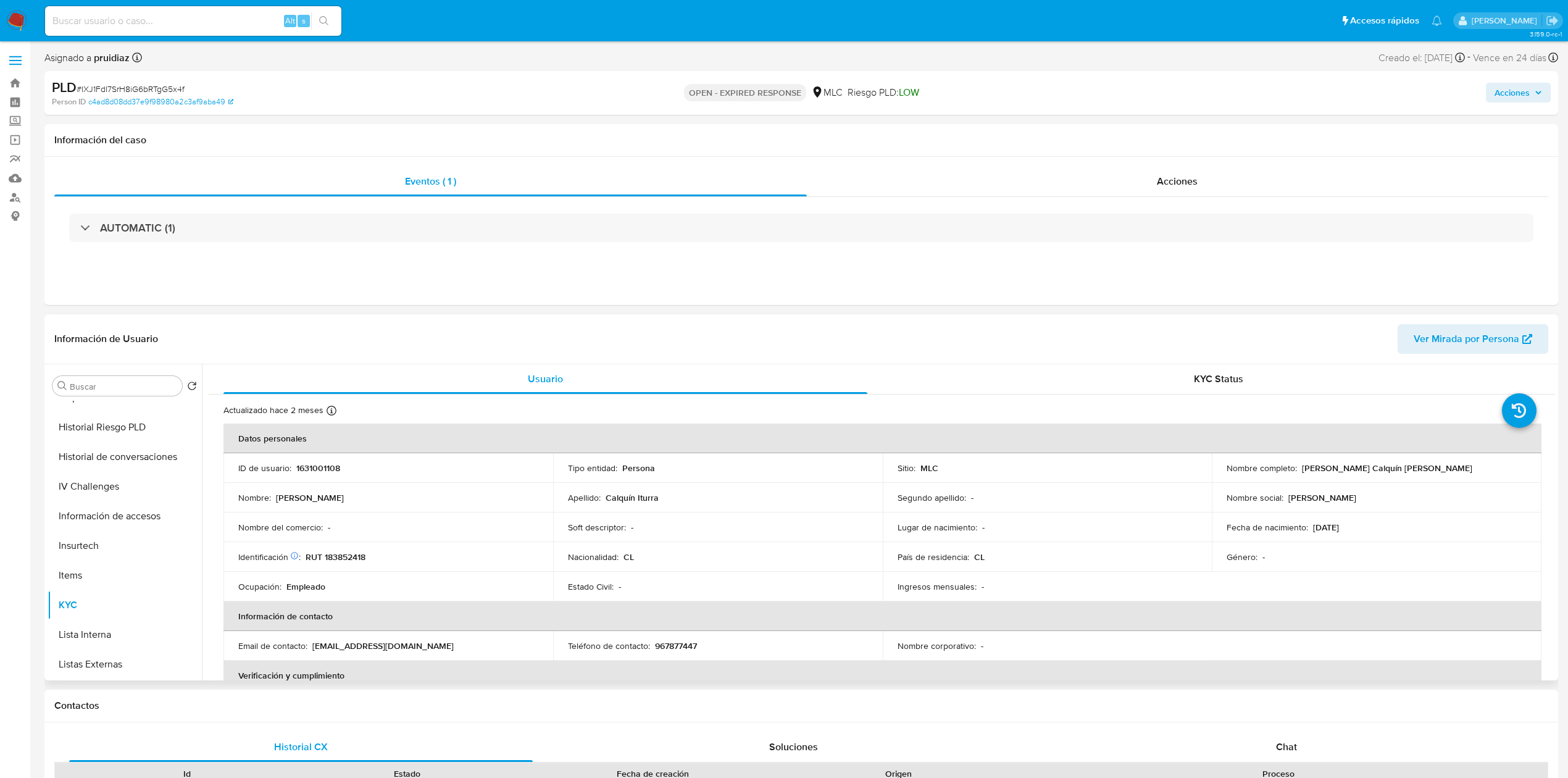
click at [344, 553] on p "RUT 183852418" at bounding box center [335, 557] width 60 height 11
copy p "183852418"
click at [341, 553] on p "RUT 183852418" at bounding box center [335, 557] width 60 height 11
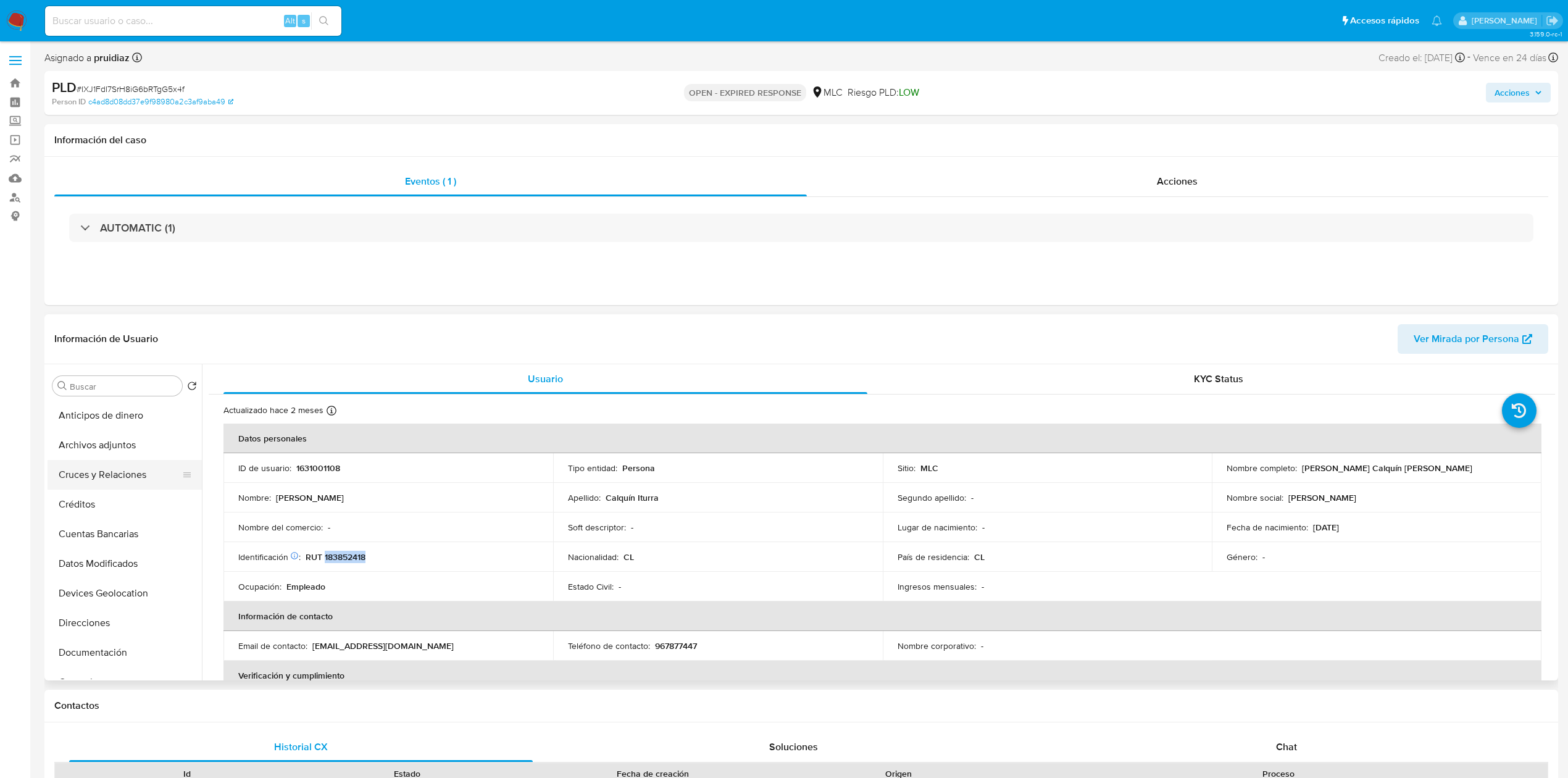
click at [75, 482] on button "Cruces y Relaciones" at bounding box center [119, 475] width 144 height 29
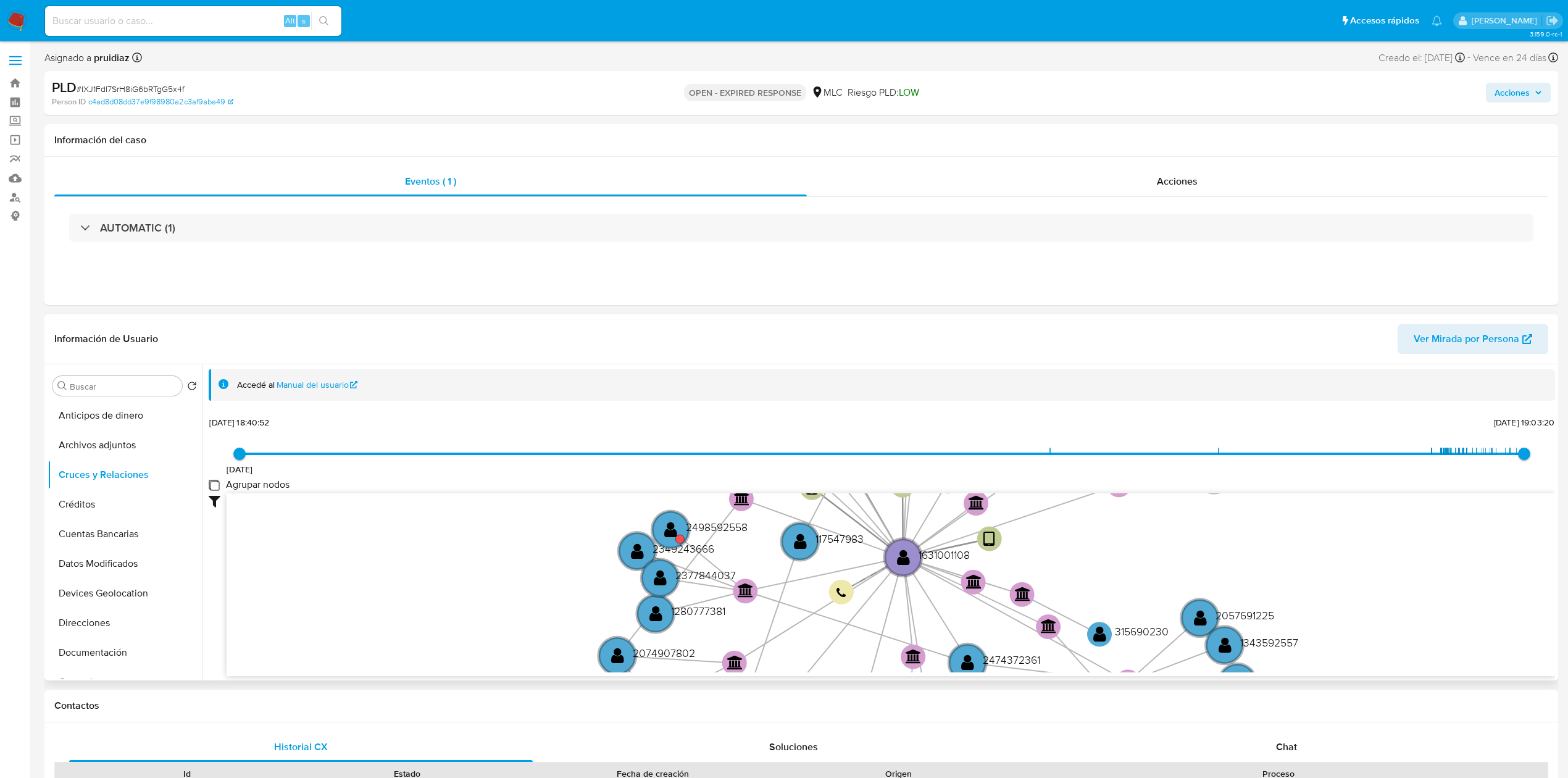
click at [211, 487] on group_nodes "Agrupar nodos" at bounding box center [213, 484] width 10 height 10
checkbox group_nodes "true"
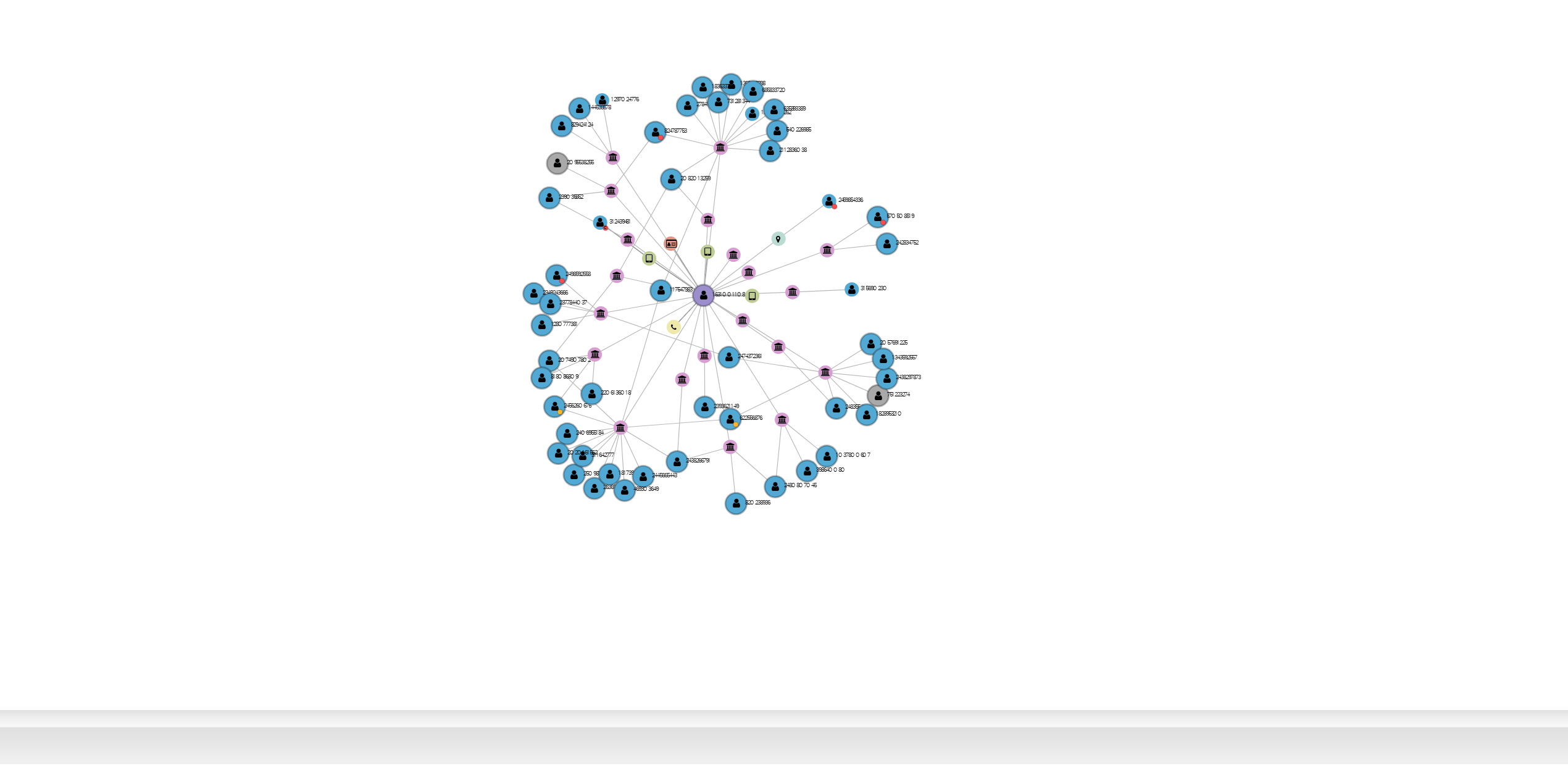
drag, startPoint x: 799, startPoint y: 578, endPoint x: 802, endPoint y: 558, distance: 20.2
click at [802, 558] on icon "user-1631001108  1631001108 device-659d4424746b458dd38d347e  device-68801dc99…" at bounding box center [890, 583] width 1328 height 179
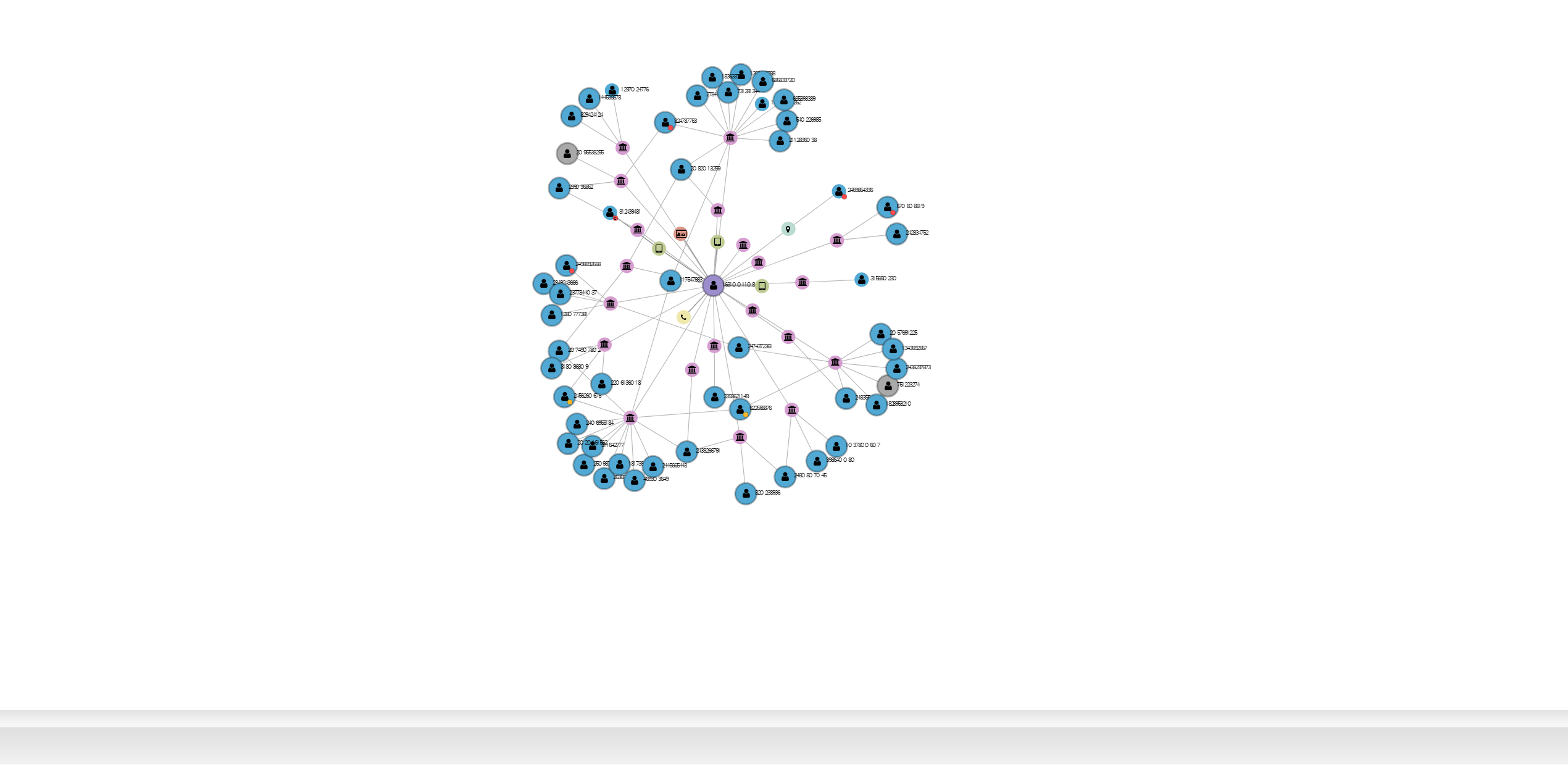
click at [914, 513] on icon "user-1631001108  1631001108 device-659d4424746b458dd38d347e  device-68801dc99…" at bounding box center [890, 583] width 1328 height 179
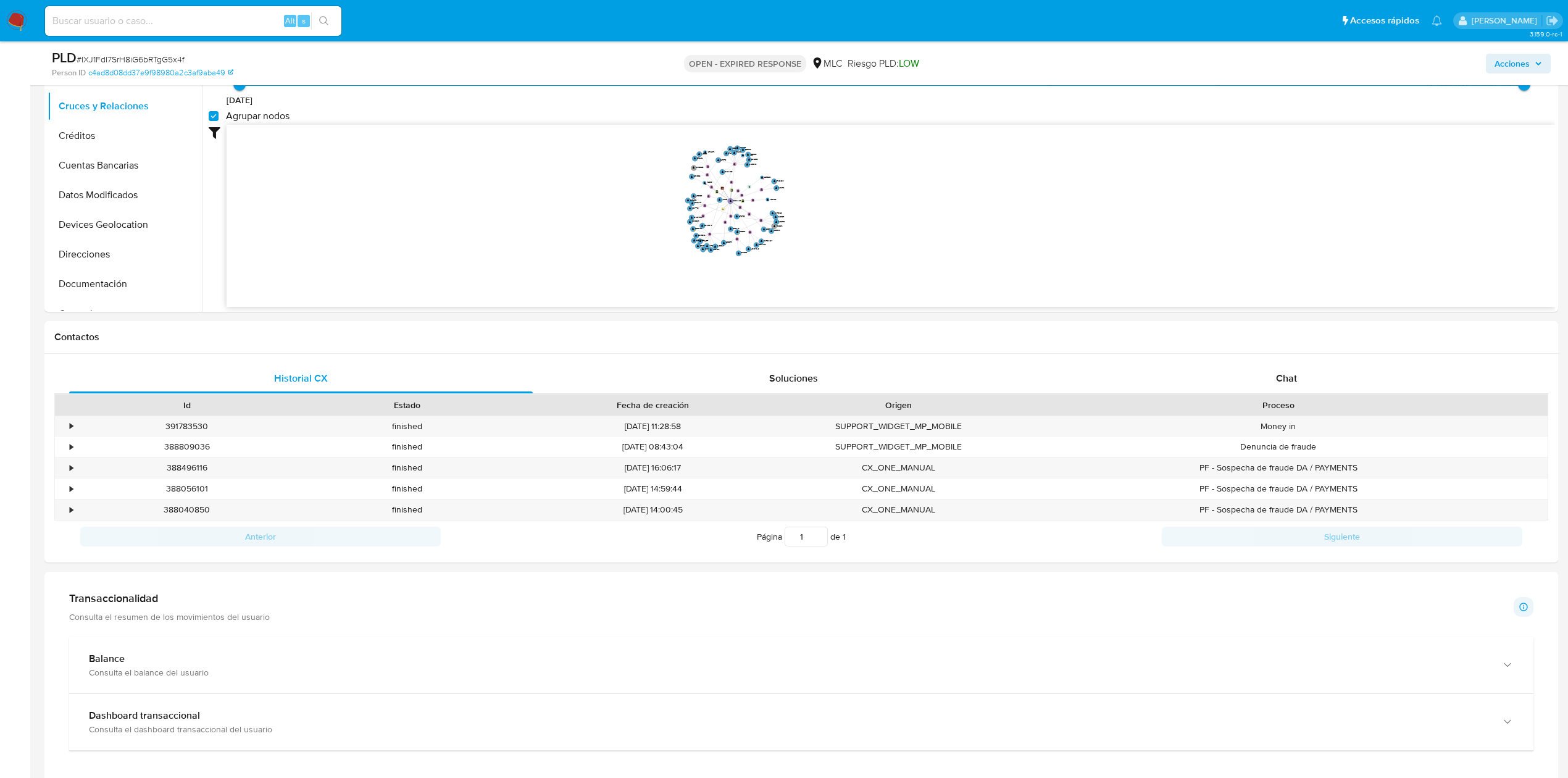
scroll to position [324, 0]
click at [1283, 388] on div "Chat" at bounding box center [1287, 379] width 464 height 29
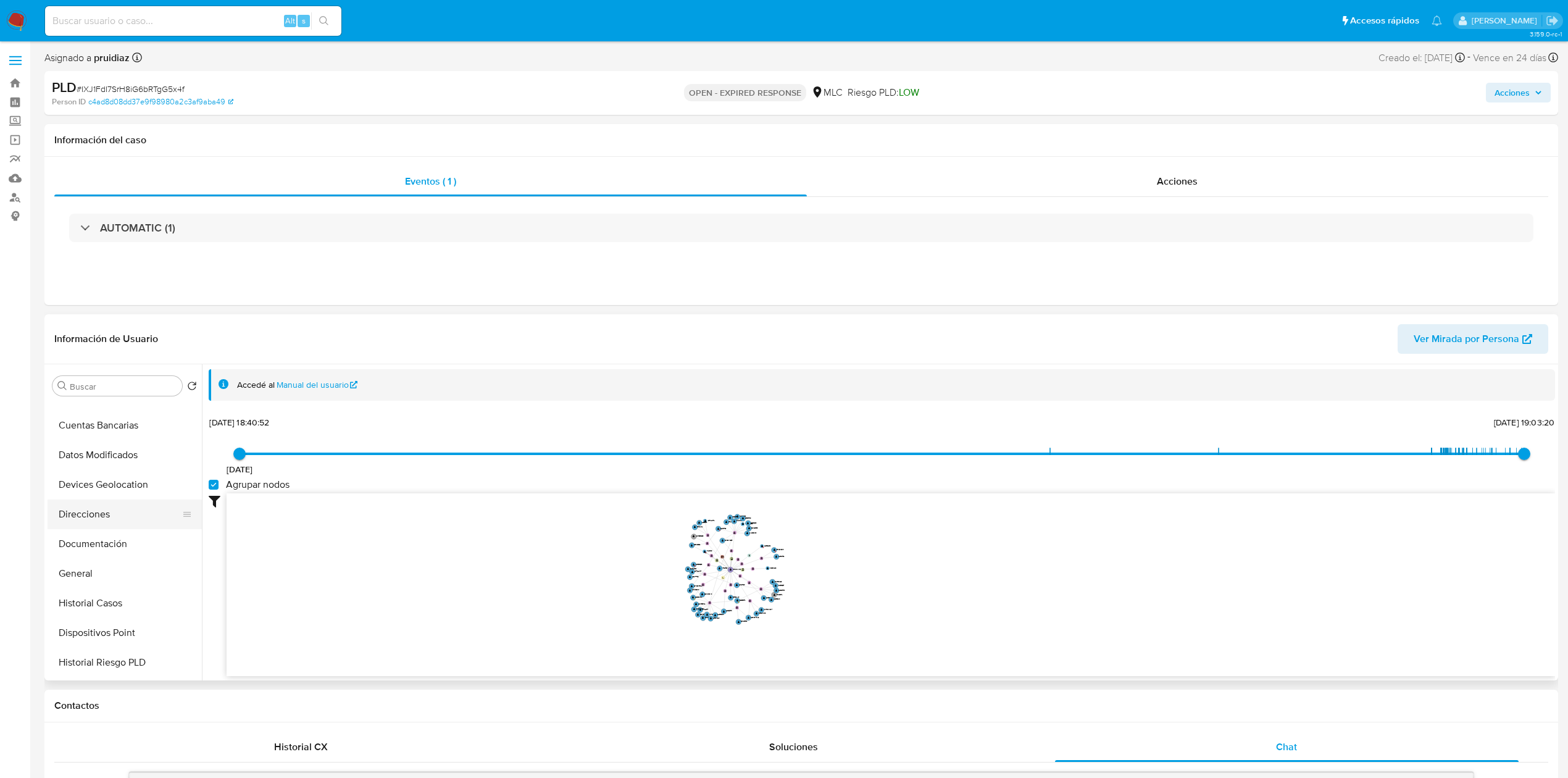
scroll to position [109, 0]
click at [110, 548] on button "Documentación" at bounding box center [119, 543] width 144 height 29
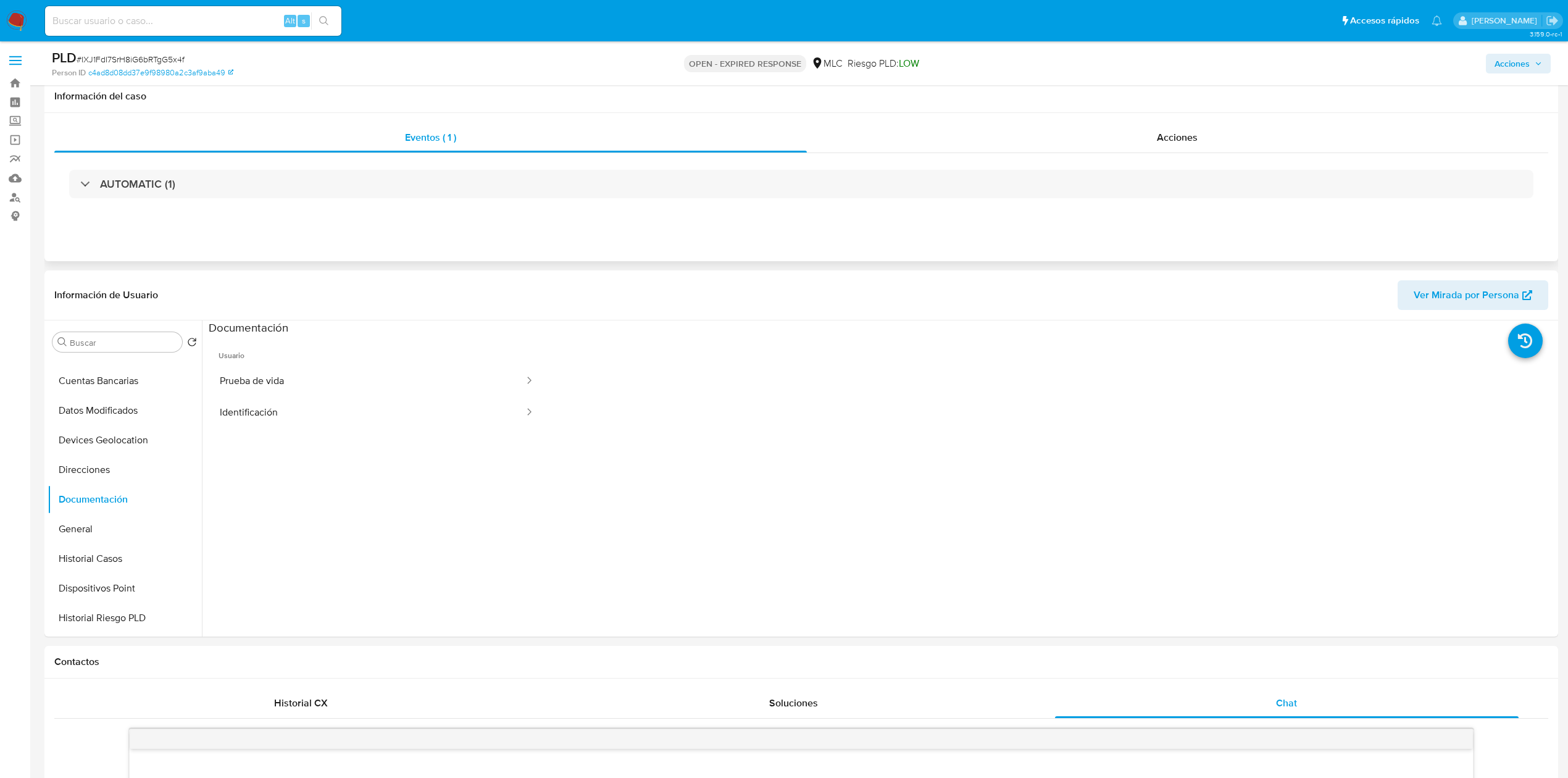
scroll to position [74, 0]
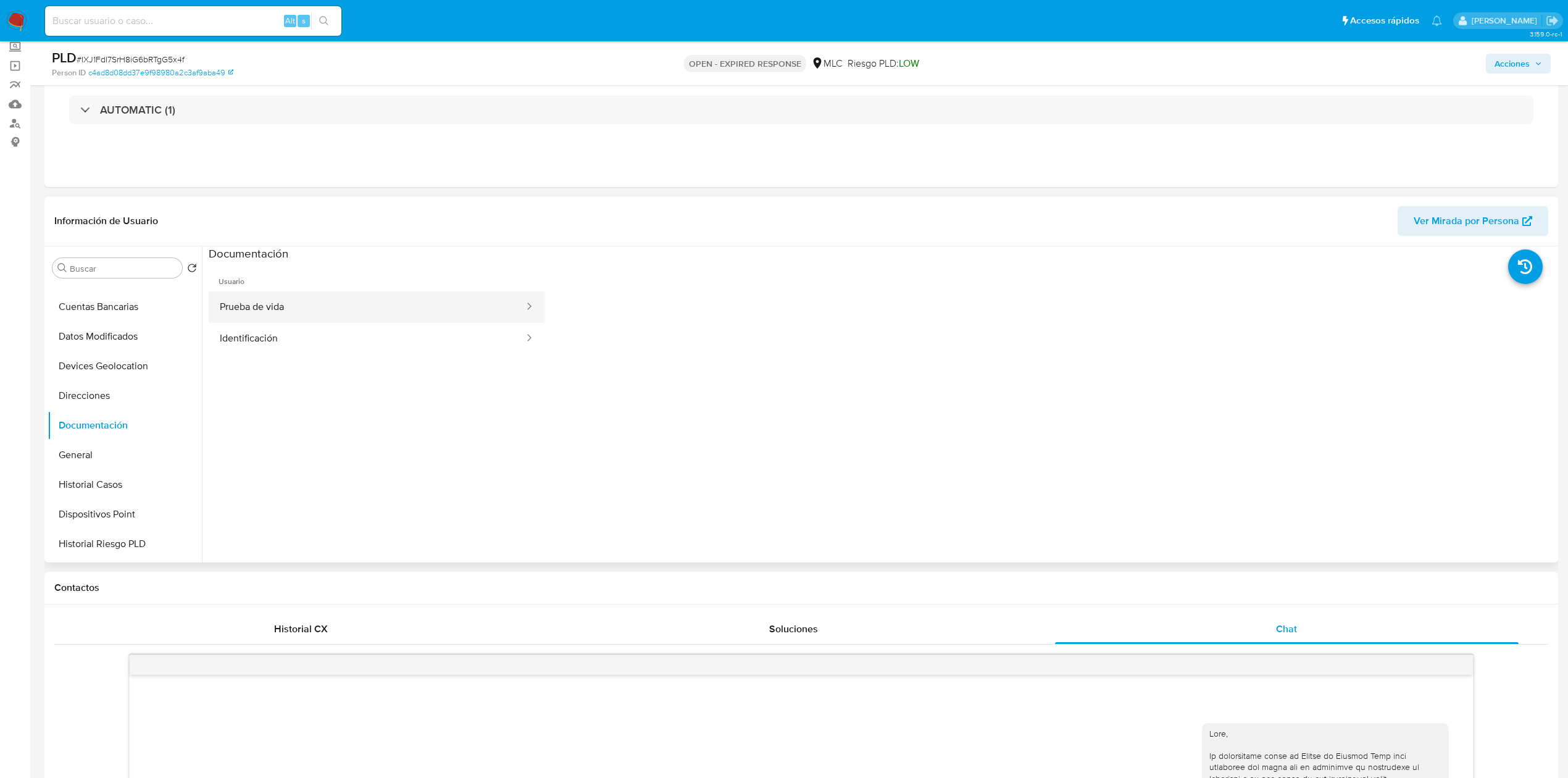
click at [282, 304] on button "Prueba de vida" at bounding box center [367, 307] width 316 height 32
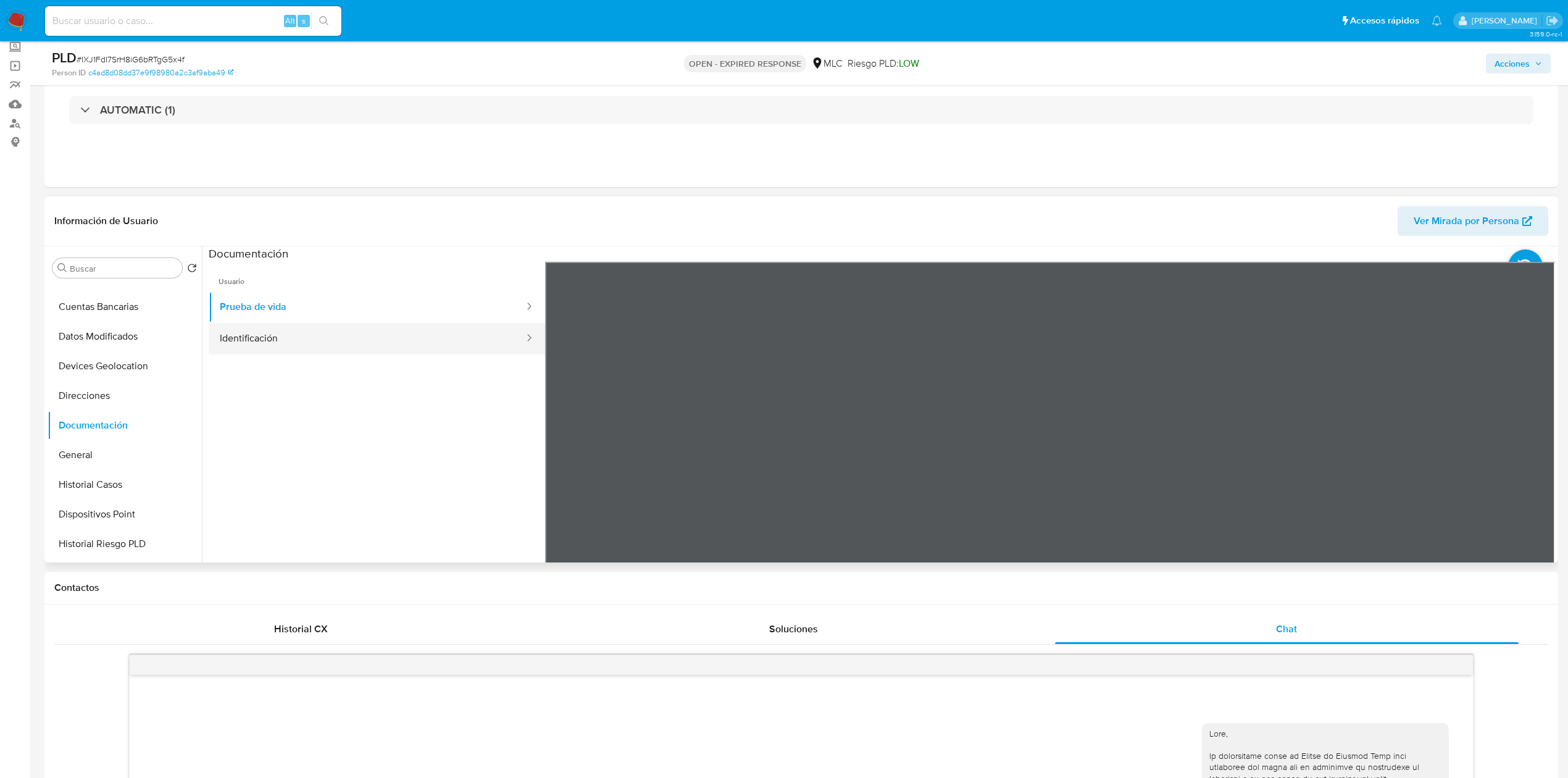
click at [295, 346] on button "Identificación" at bounding box center [367, 338] width 316 height 32
click at [1540, 465] on icon at bounding box center [1539, 462] width 25 height 25
click at [561, 458] on icon at bounding box center [561, 462] width 8 height 12
click at [264, 305] on button "Prueba de vida" at bounding box center [367, 307] width 316 height 32
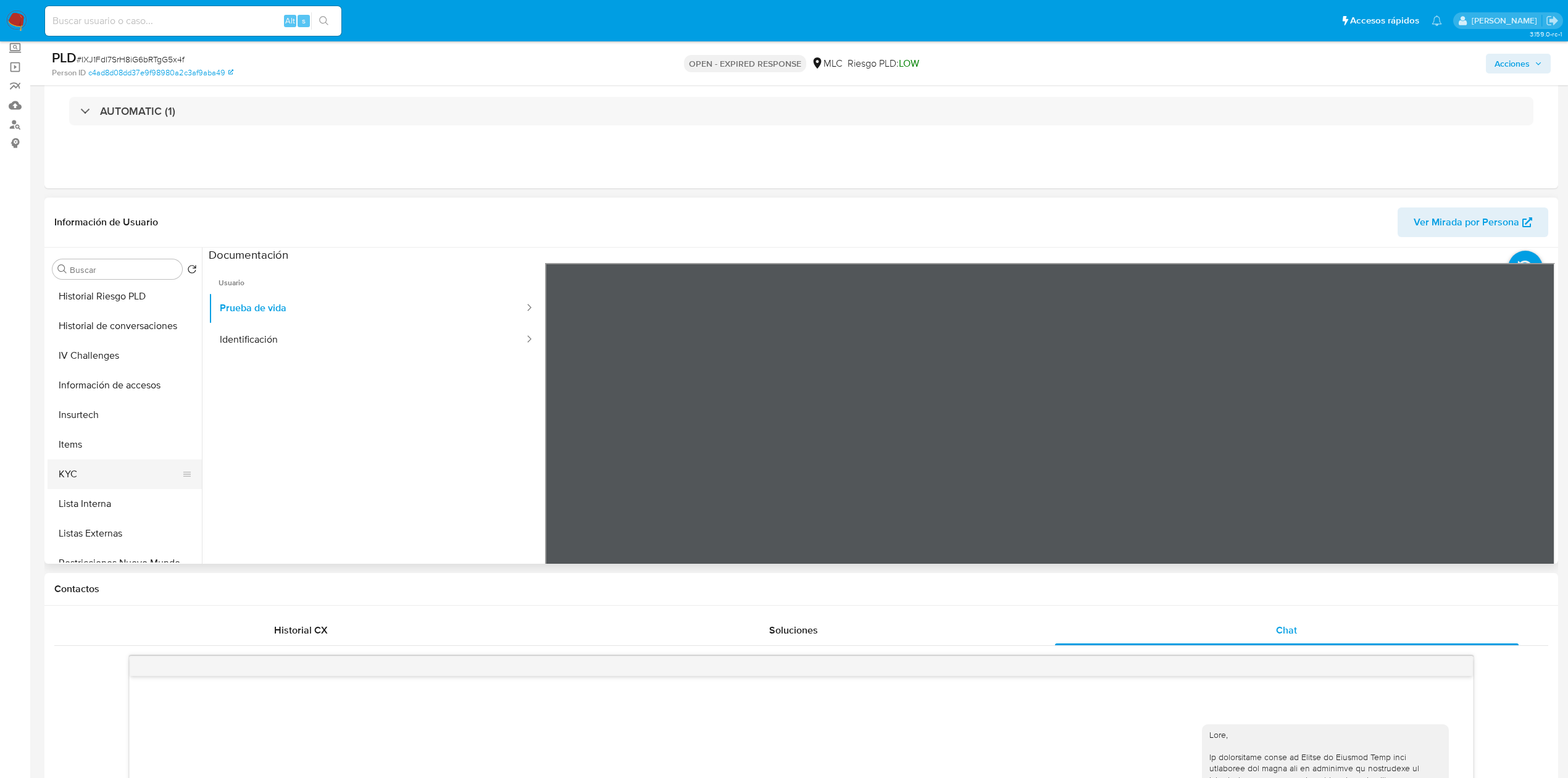
click at [94, 468] on button "KYC" at bounding box center [119, 474] width 144 height 29
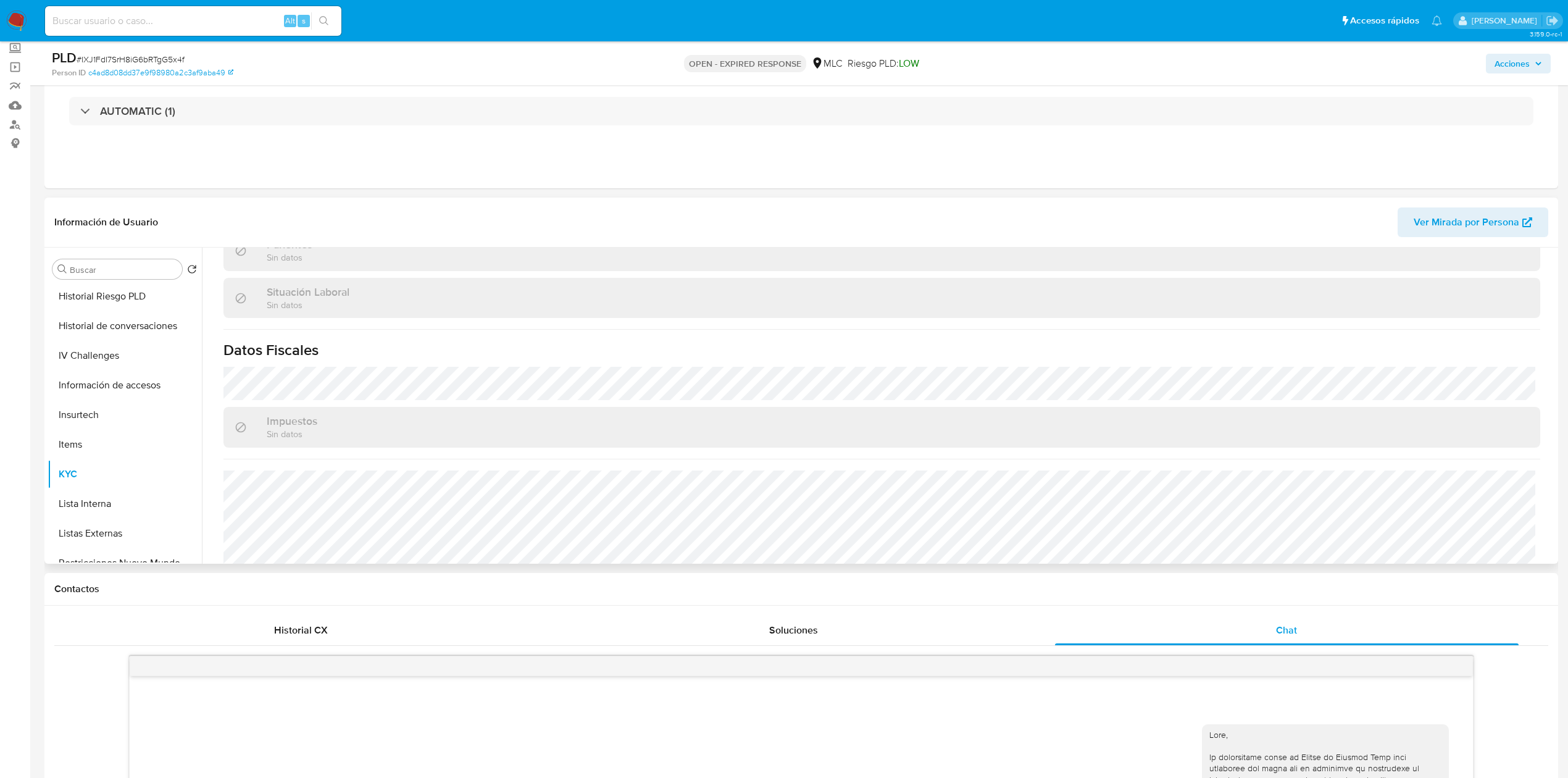
scroll to position [0, 0]
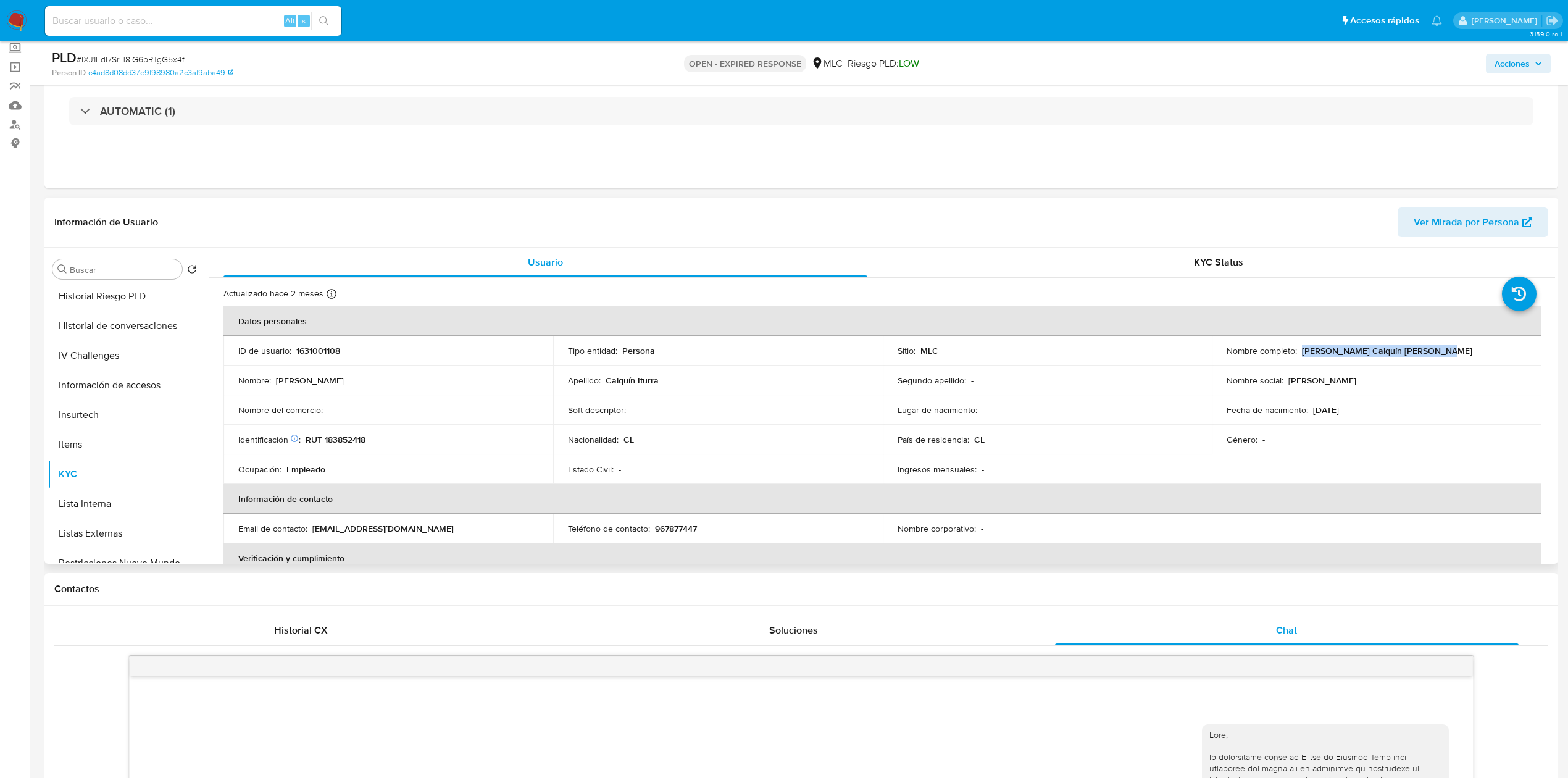
drag, startPoint x: 1429, startPoint y: 357, endPoint x: 1300, endPoint y: 353, distance: 129.1
click at [1300, 353] on td "Nombre completo : Alejandro Alfonso Calquín Iturra" at bounding box center [1376, 351] width 330 height 29
copy p "Alejandro Alfonso Calquín Iturra"
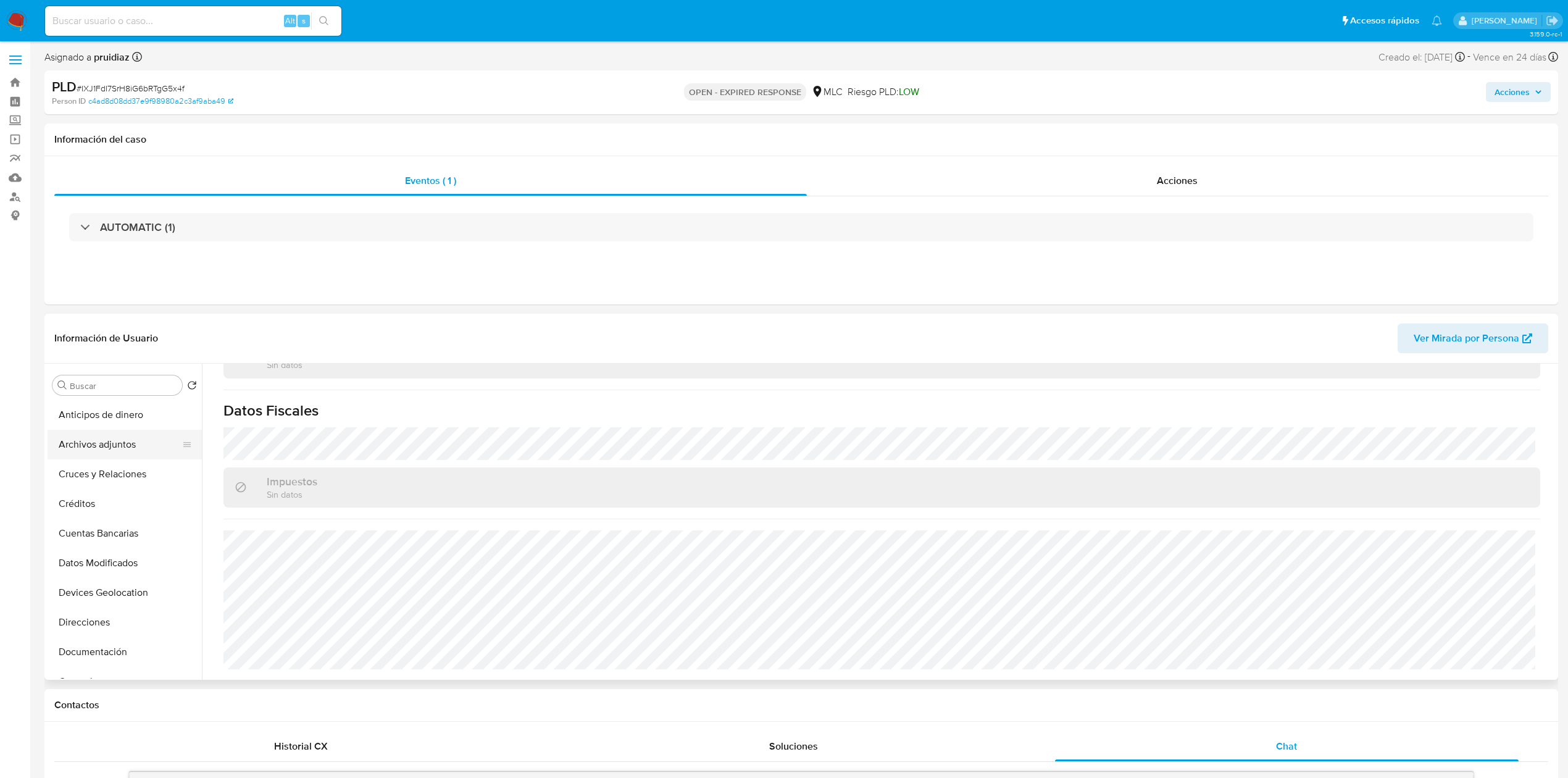
scroll to position [1, 0]
click at [100, 482] on button "Cruces y Relaciones" at bounding box center [119, 473] width 144 height 29
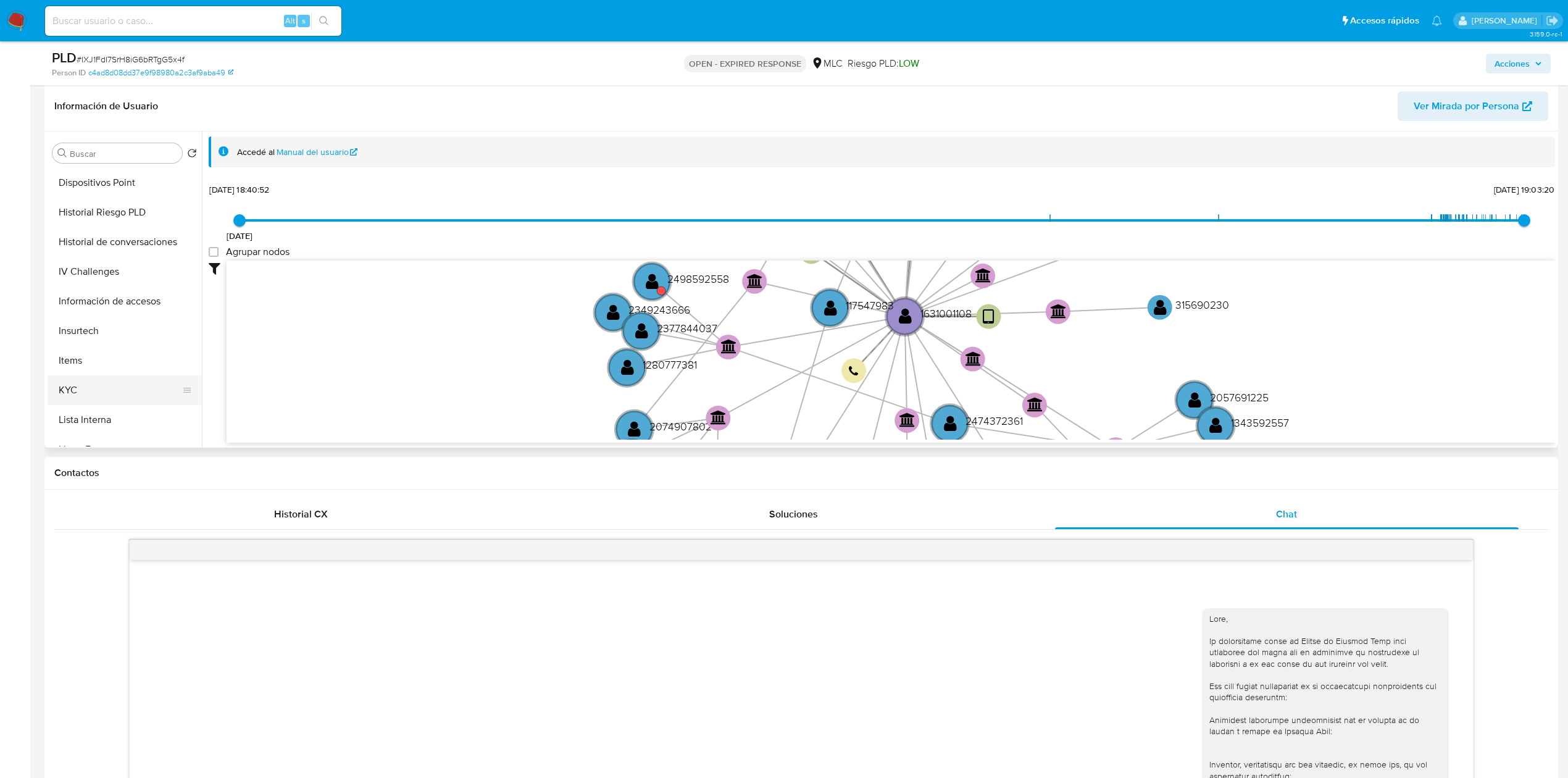
scroll to position [325, 0]
click at [69, 389] on button "KYC" at bounding box center [119, 391] width 144 height 29
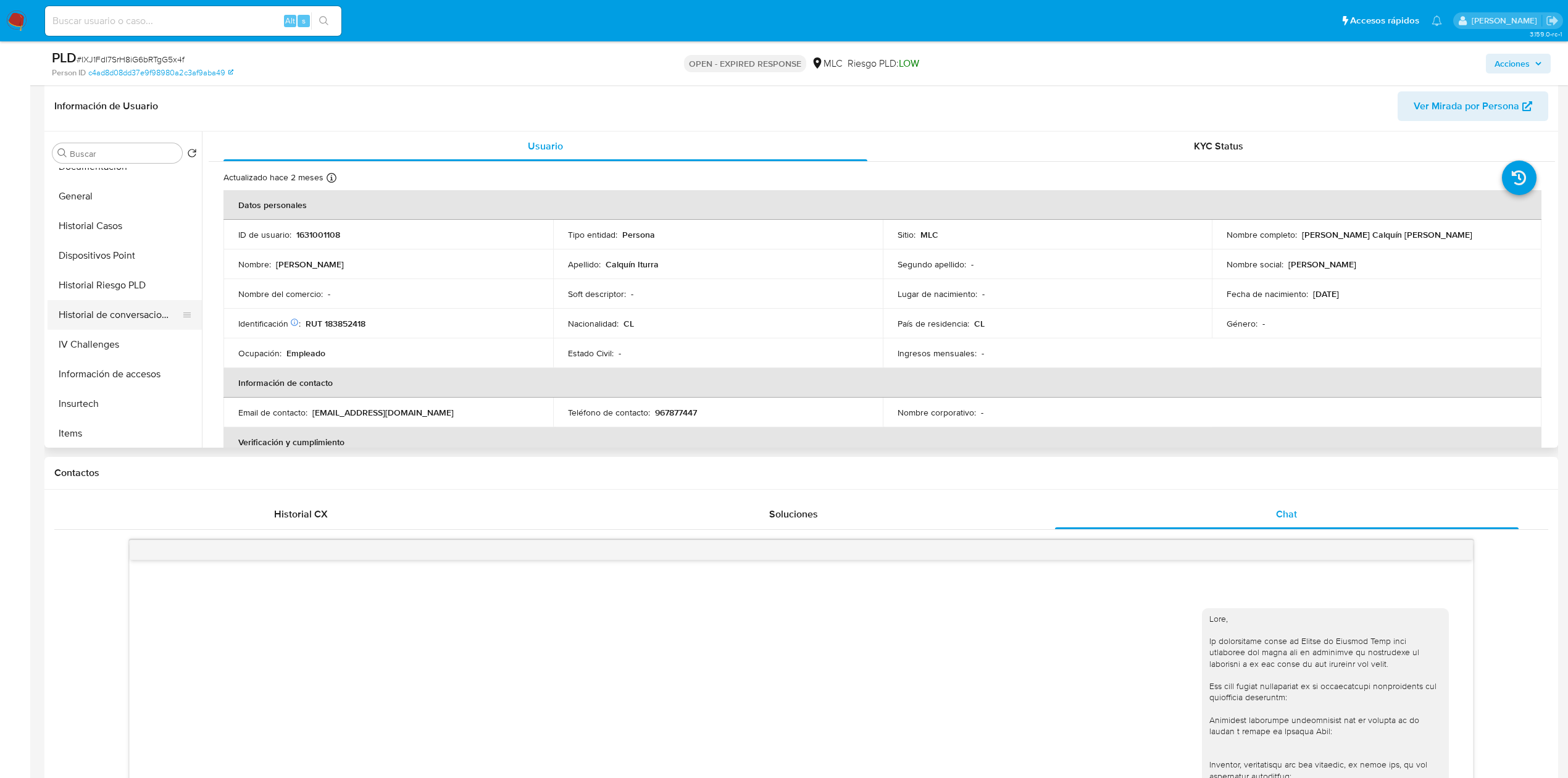
scroll to position [251, 0]
click at [115, 230] on button "Historial Casos" at bounding box center [119, 228] width 144 height 29
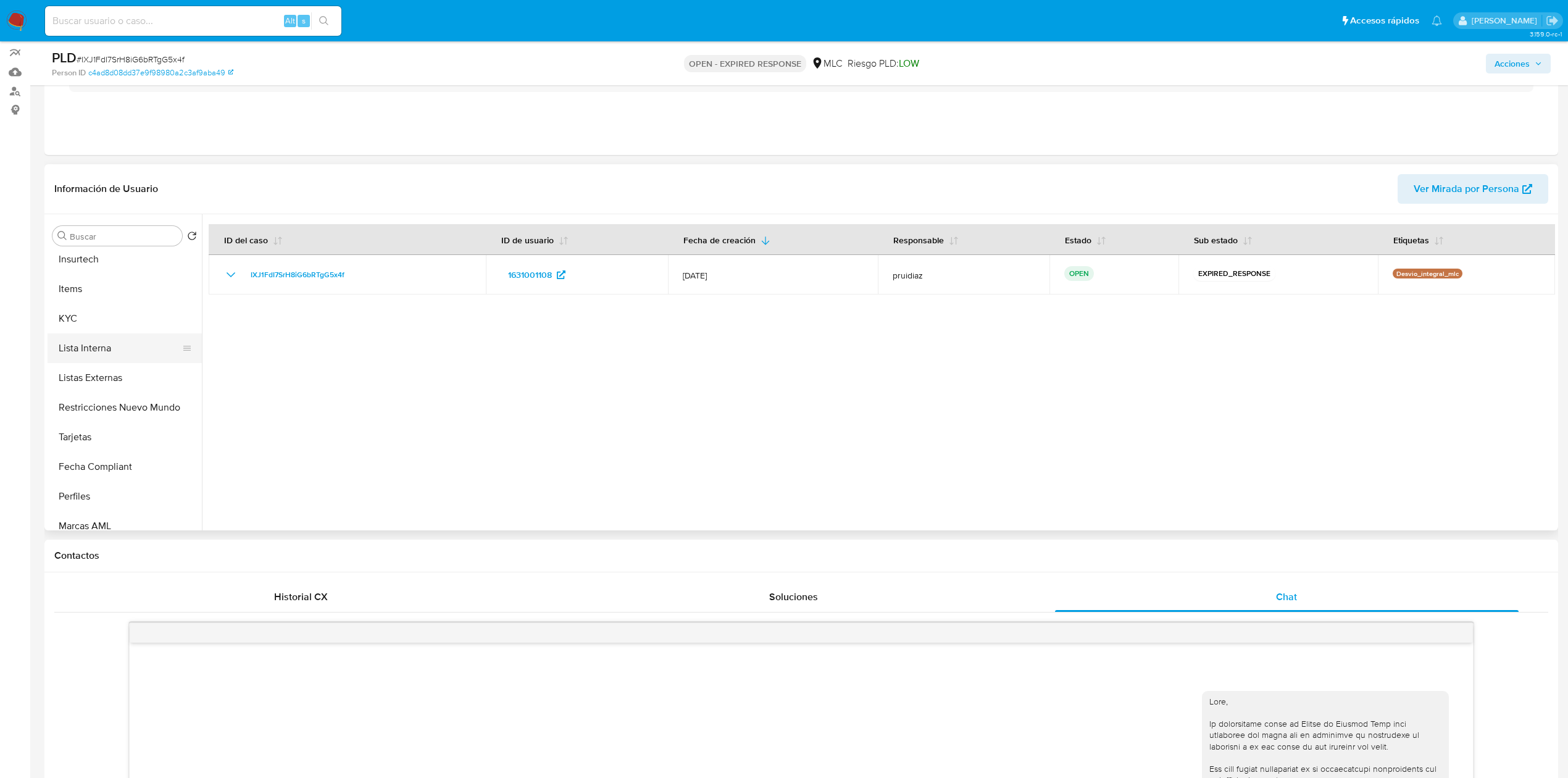
scroll to position [480, 0]
click at [89, 312] on button "KYC" at bounding box center [119, 319] width 144 height 29
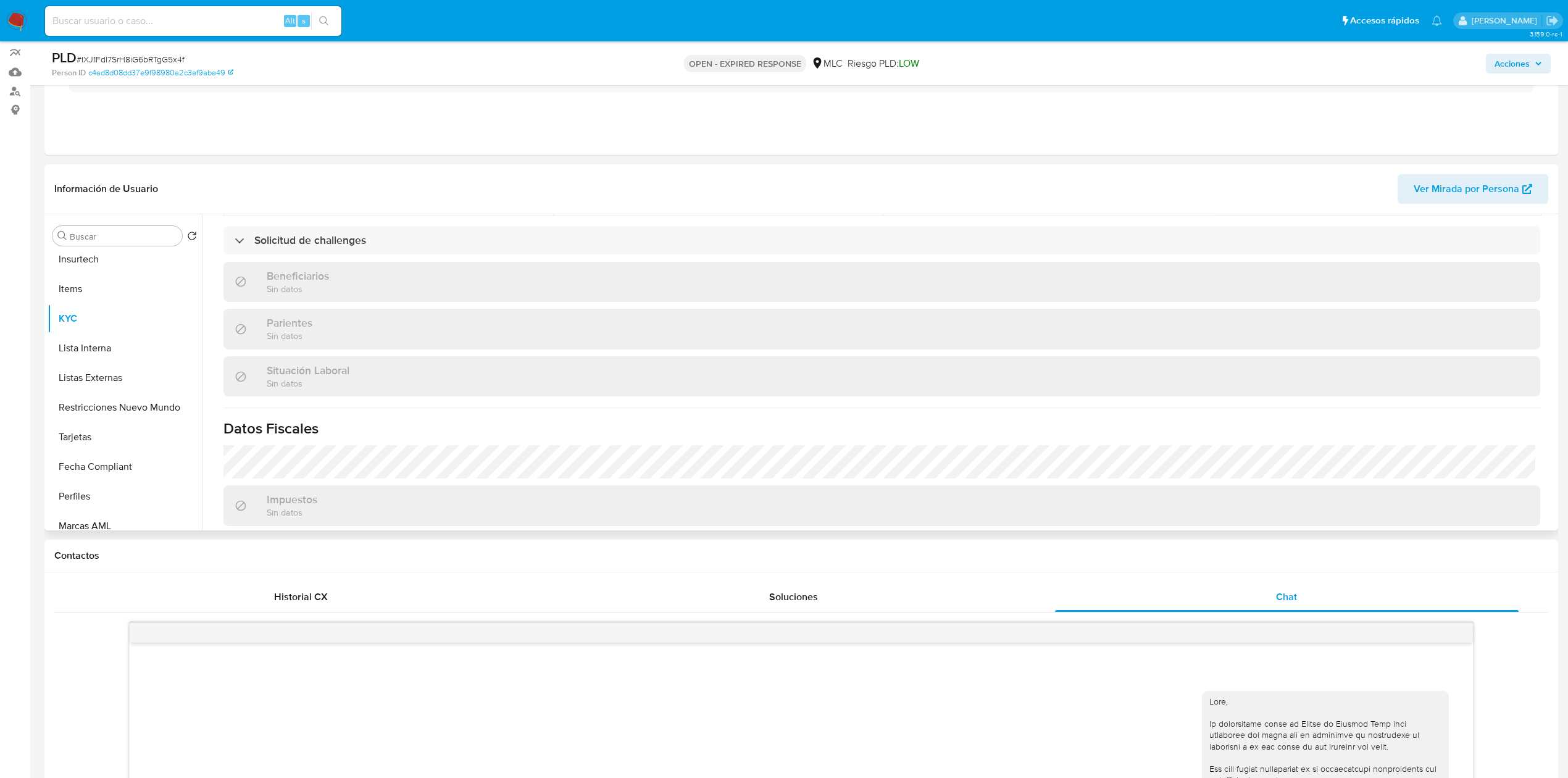
scroll to position [669, 0]
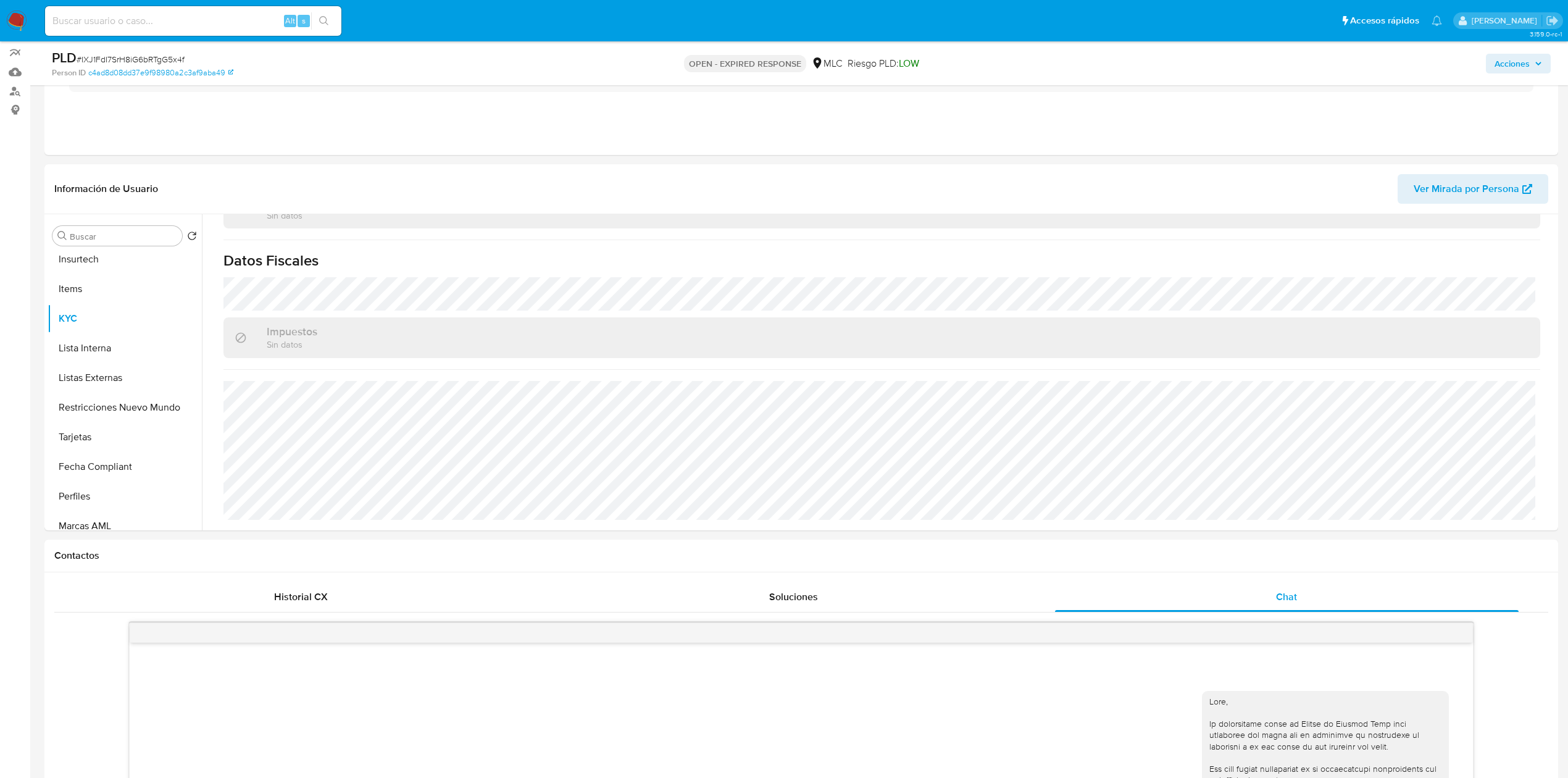
click at [148, 57] on span "# IXJ1FdI7SrH8iG6bRTgG5x4f" at bounding box center [130, 59] width 108 height 12
copy span "IXJ1FdI7SrH8iG6bRTgG5x4f"
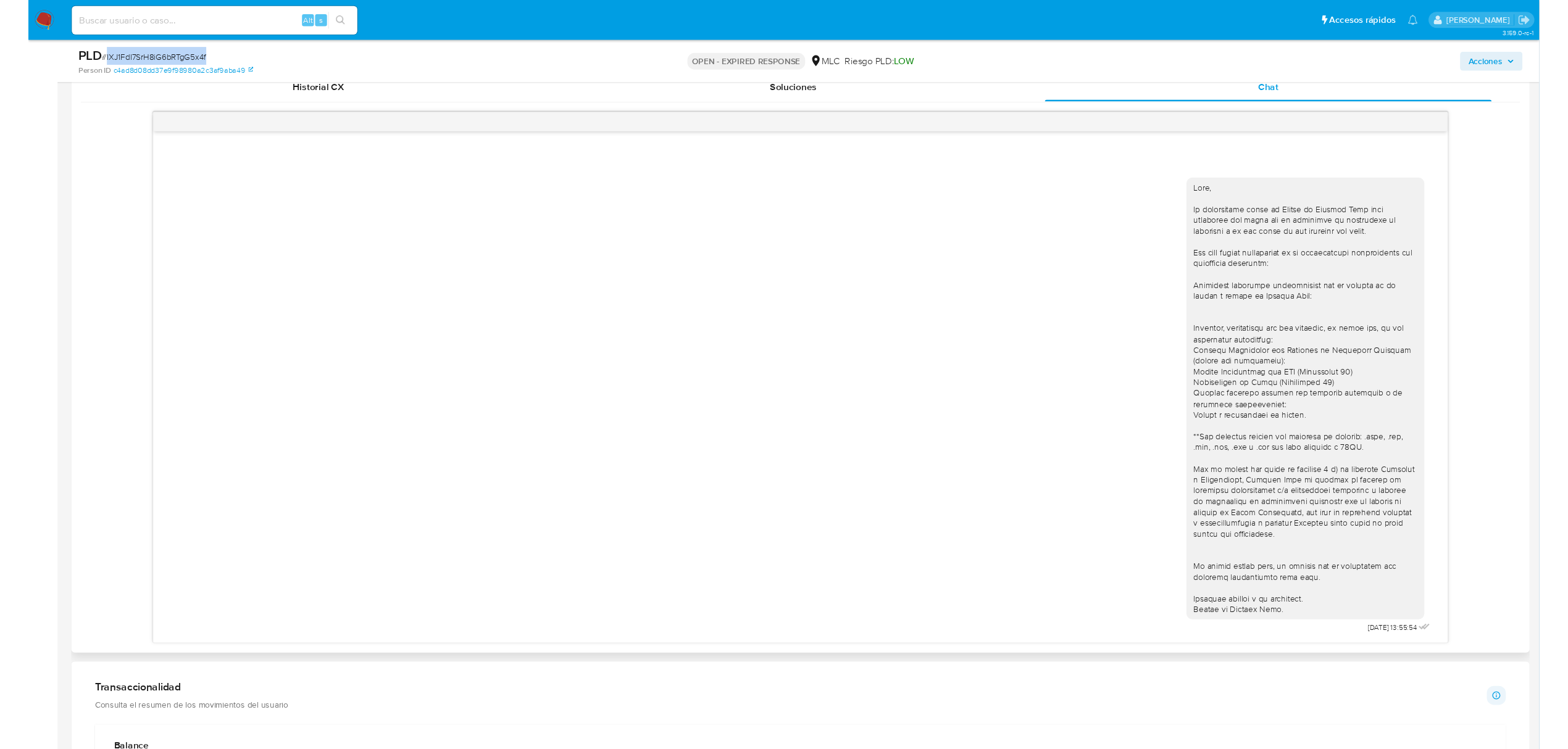
scroll to position [0, 0]
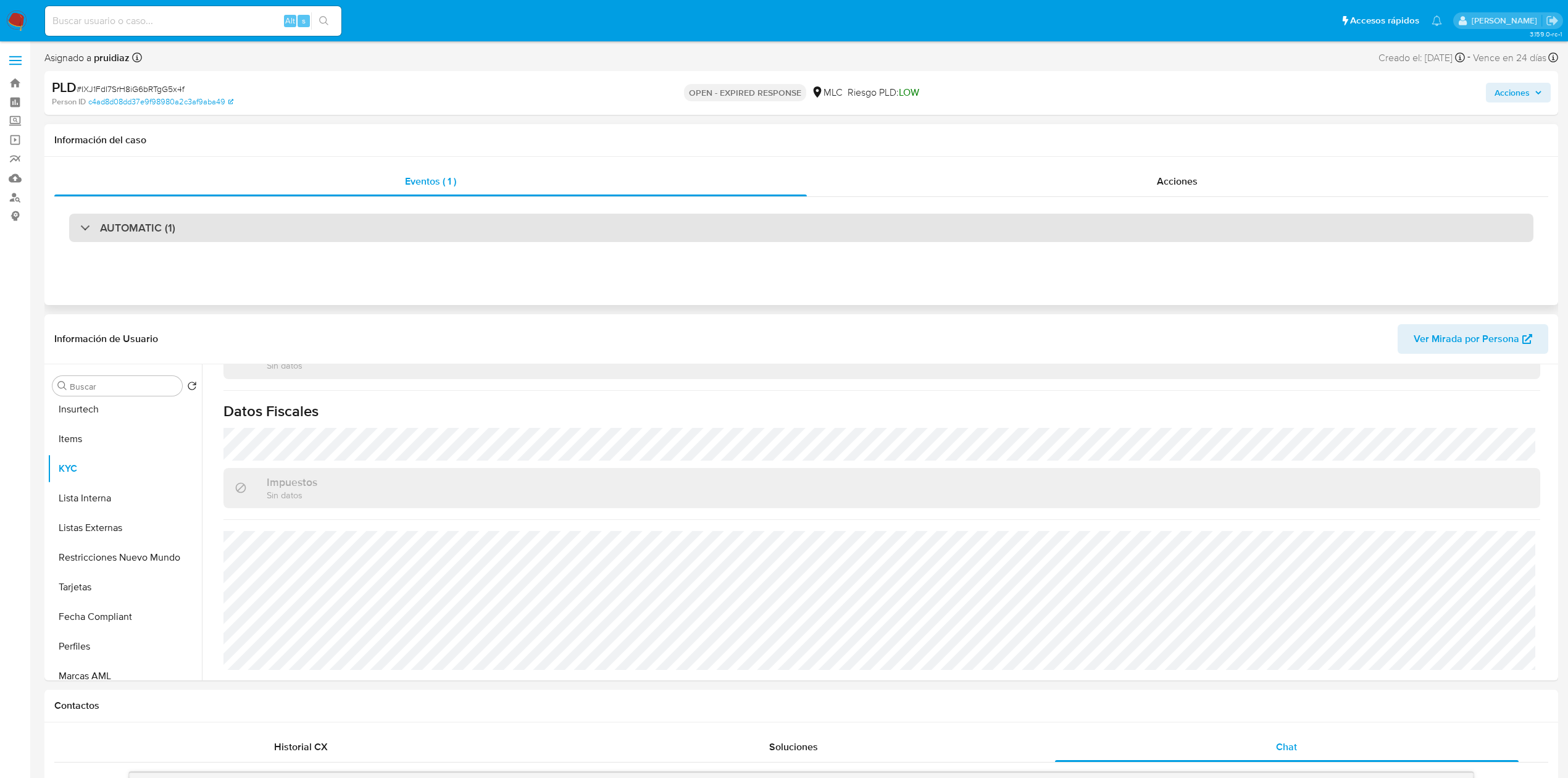
click at [169, 227] on h3 "AUTOMATIC (1)" at bounding box center [137, 228] width 75 height 14
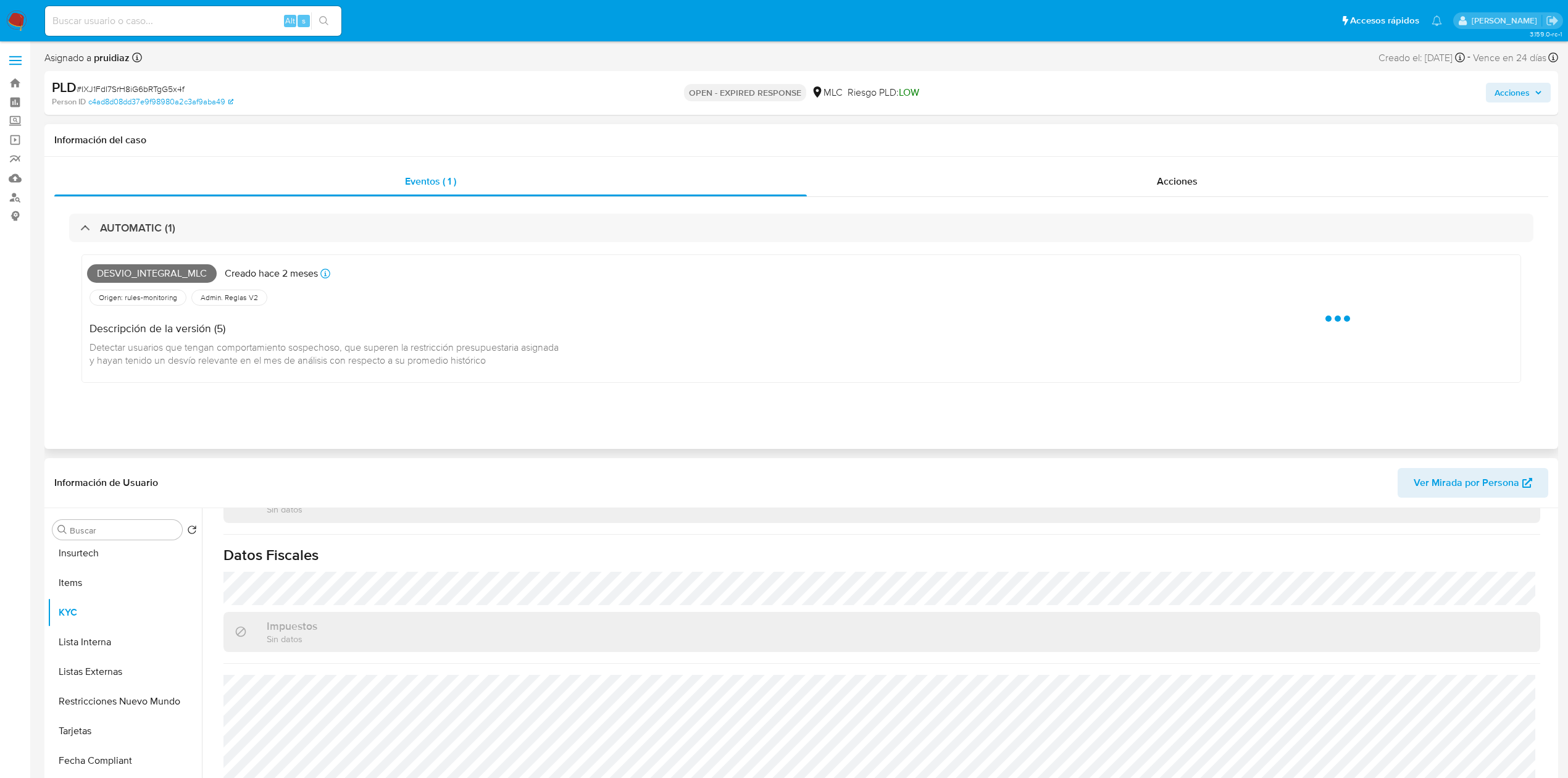
click at [143, 268] on span "Desvio_integral_mlc" at bounding box center [151, 274] width 130 height 19
copy span "Desvio_integral_mlc"
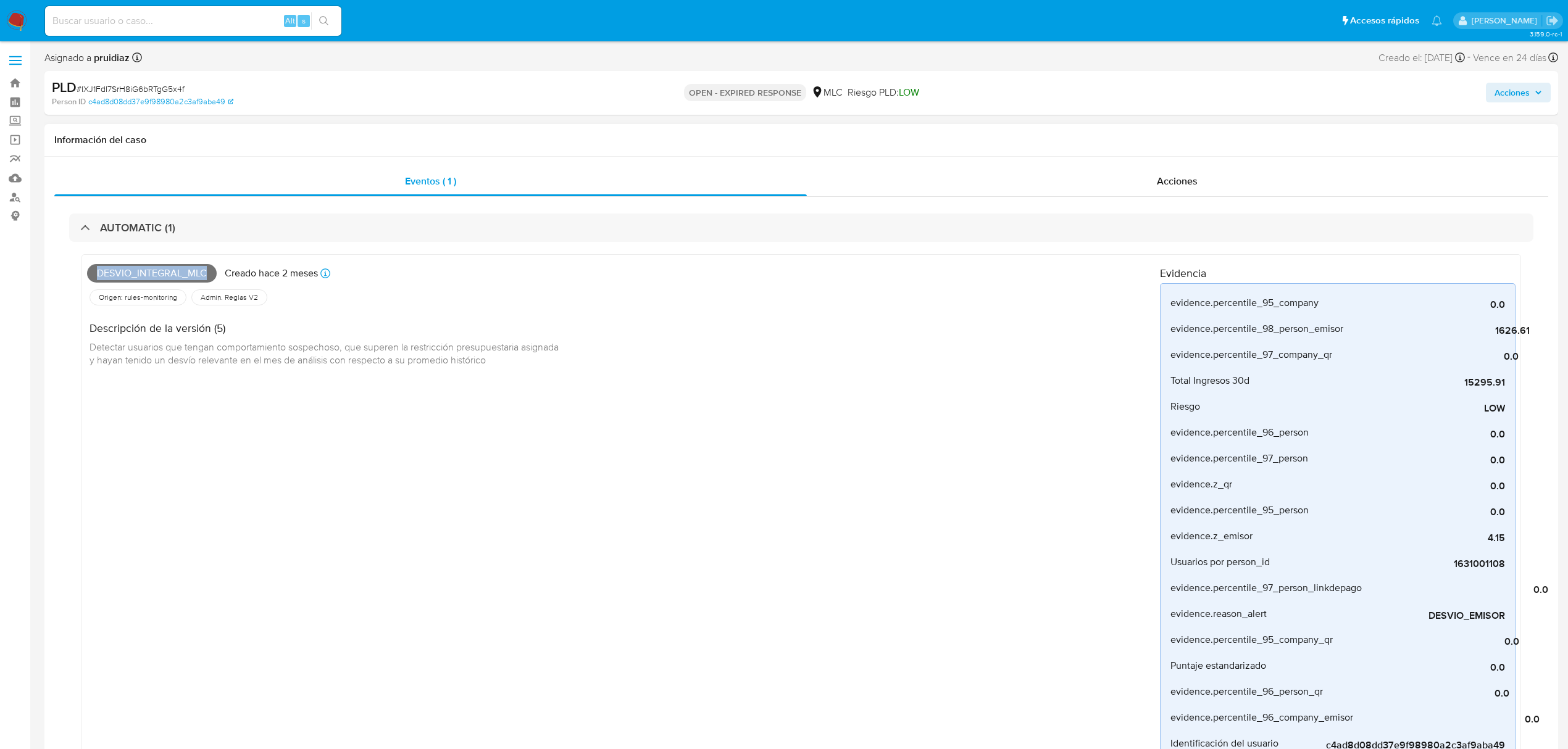
click at [148, 280] on span "Desvio_integral_mlc" at bounding box center [151, 274] width 130 height 19
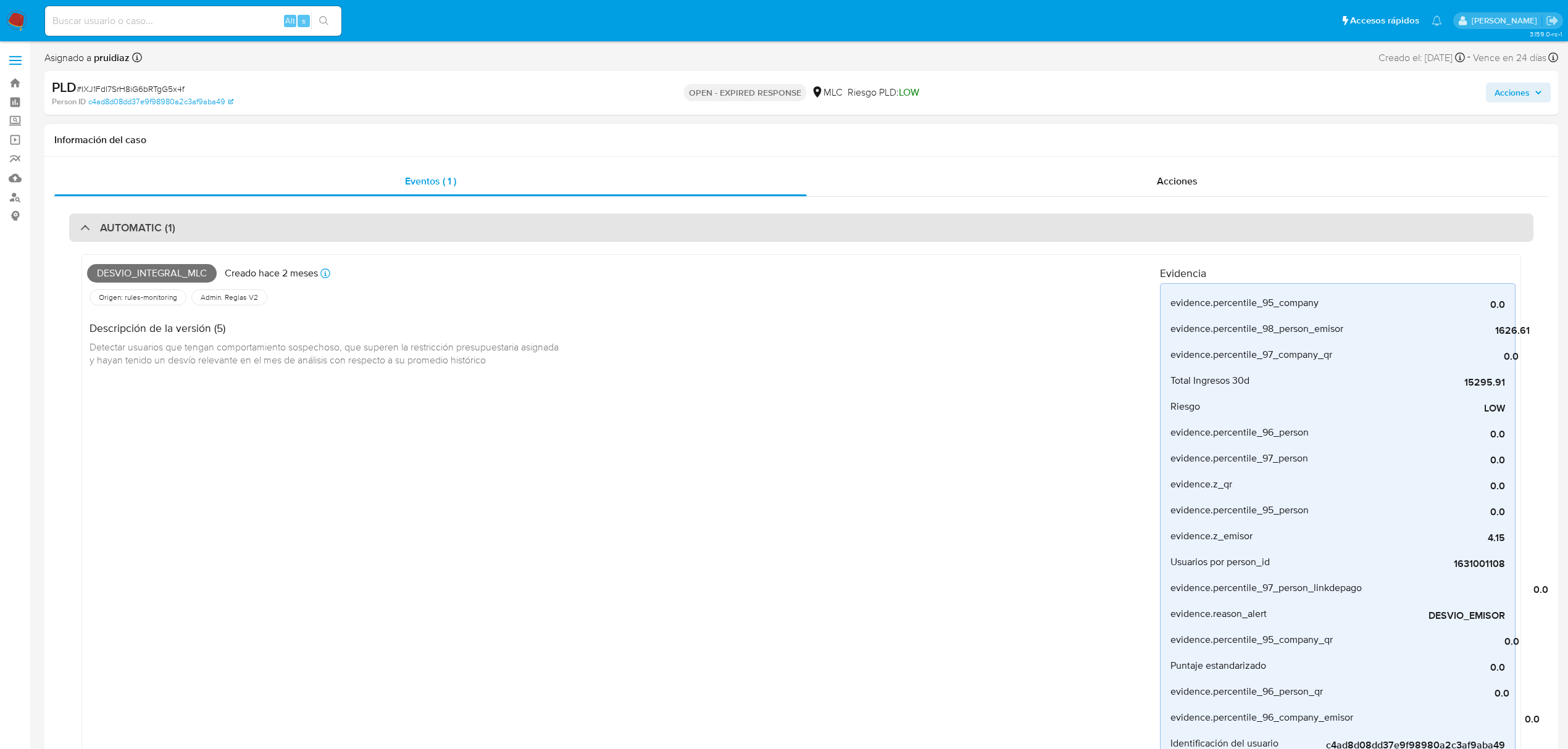
click at [310, 228] on div "AUTOMATIC (1)" at bounding box center [801, 227] width 1464 height 29
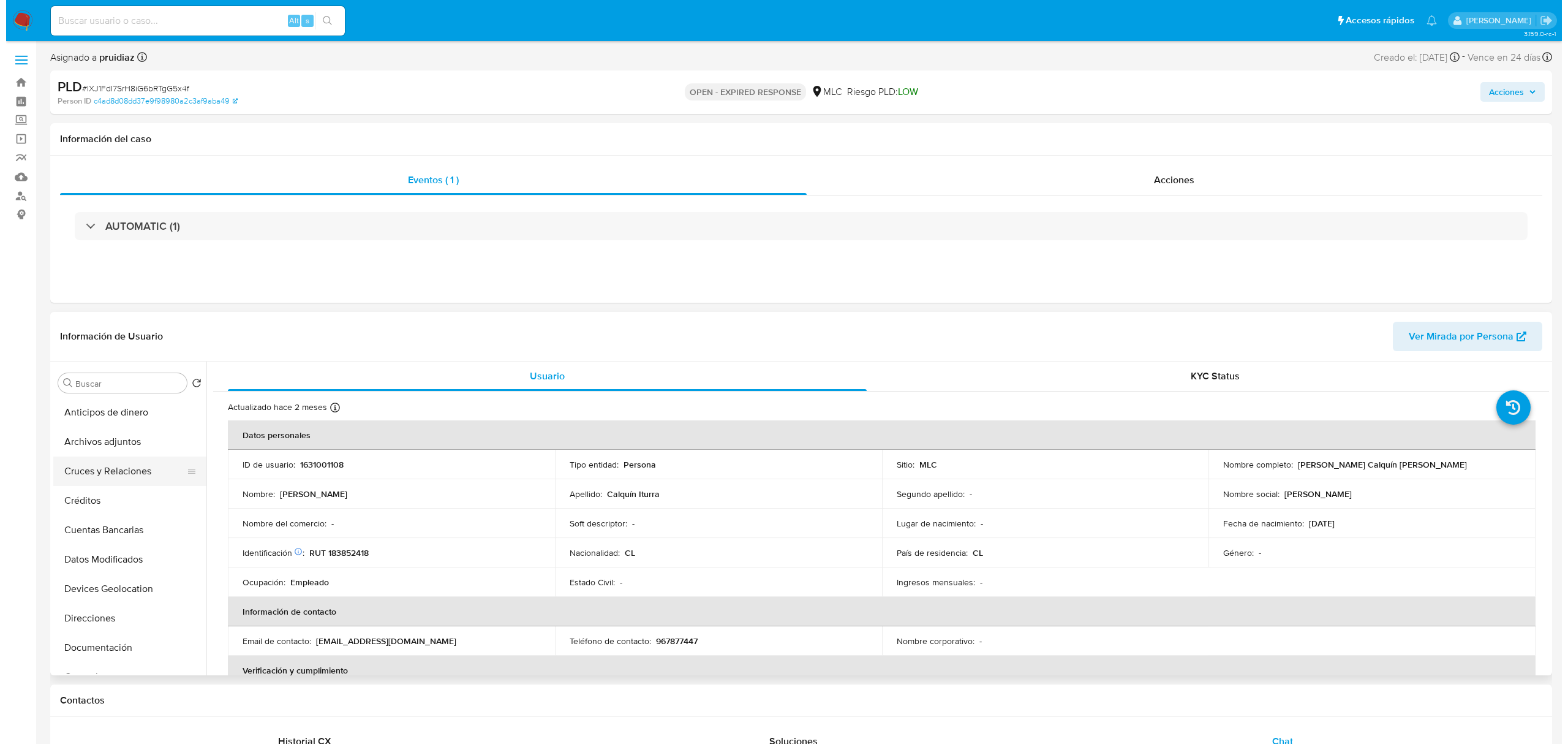
scroll to position [1, 0]
click at [76, 452] on button "Archivos adjuntos" at bounding box center [119, 441] width 143 height 29
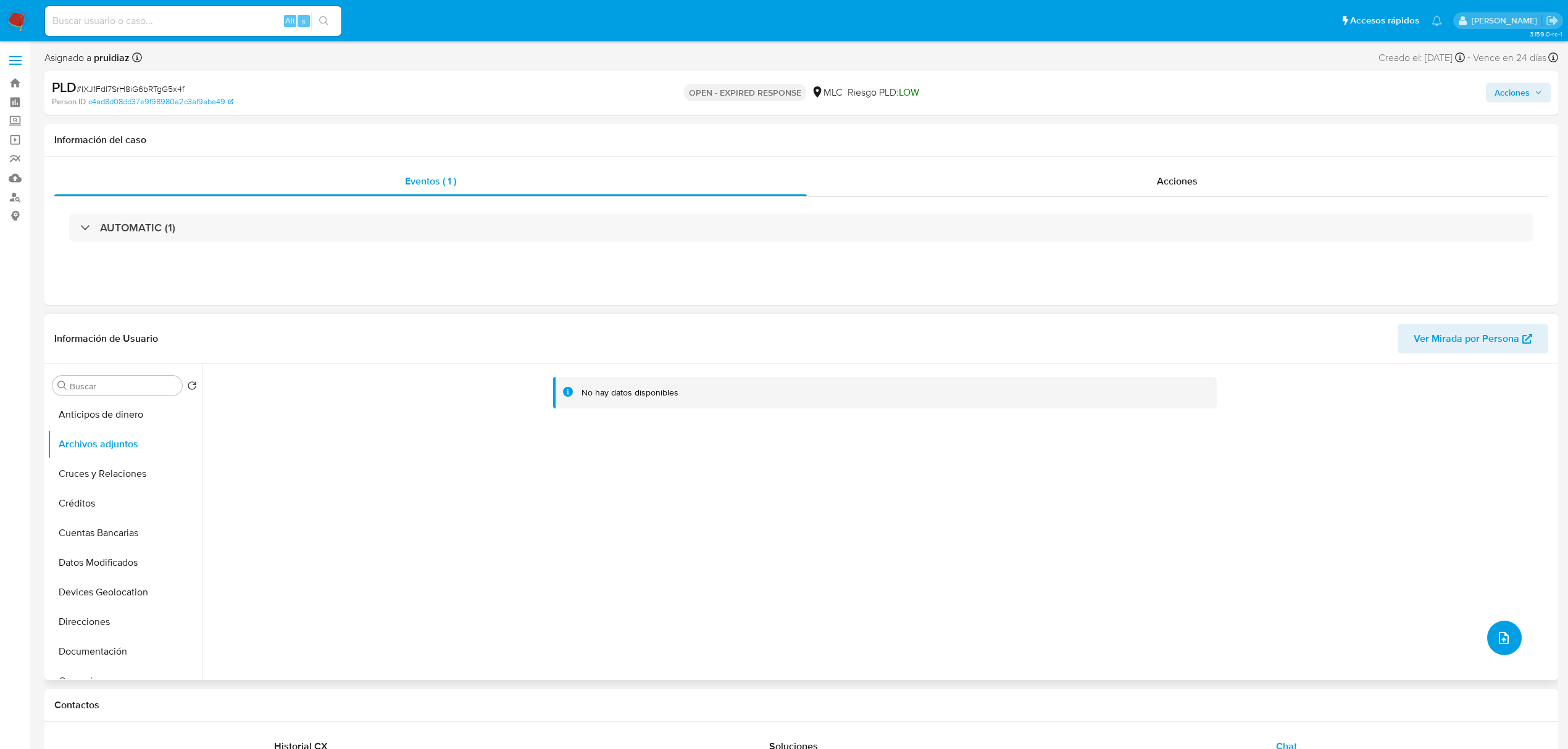
click at [1504, 640] on icon "upload-file" at bounding box center [1503, 637] width 15 height 15
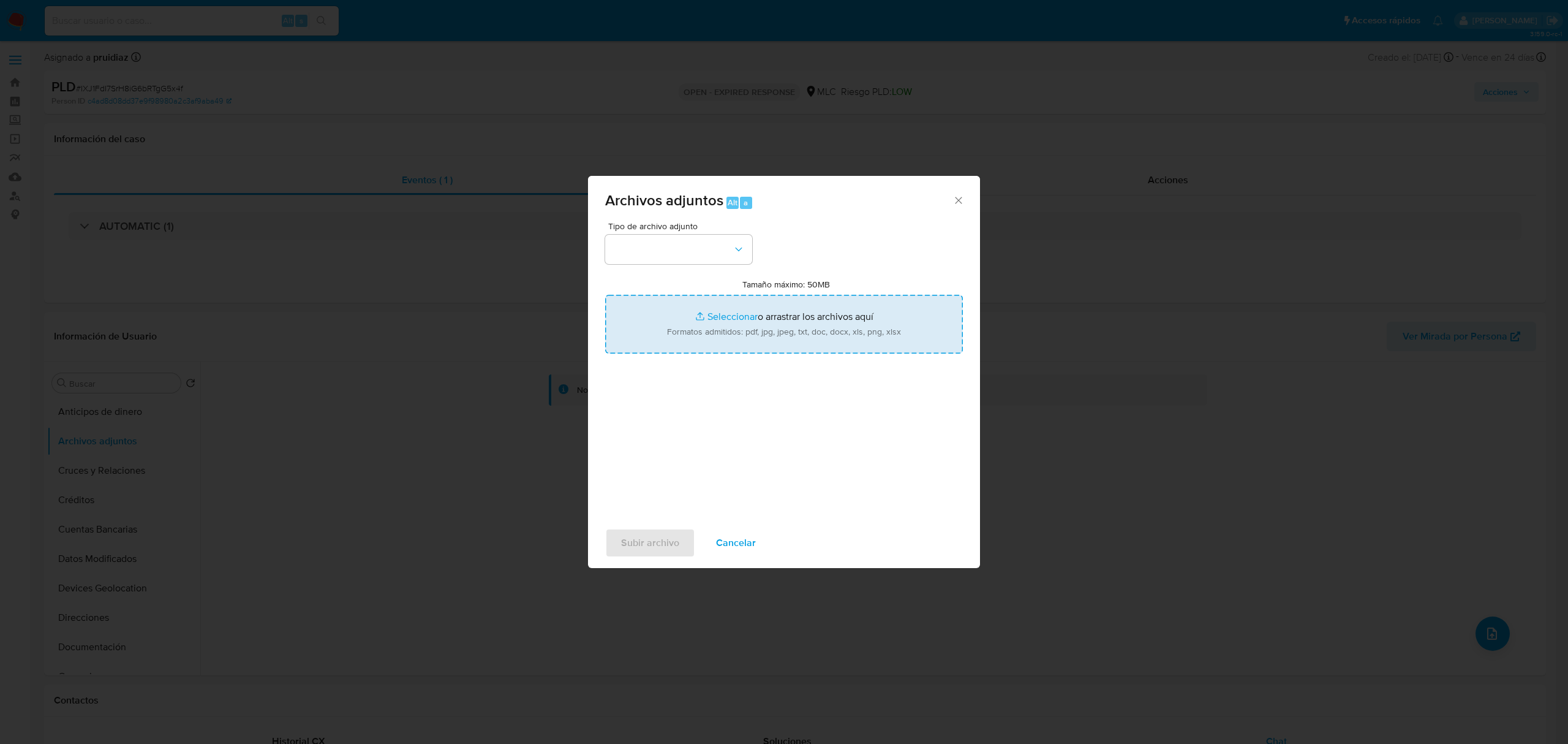
click at [722, 308] on input "Tamaño máximo: 50MB Seleccionar archivos" at bounding box center [784, 324] width 358 height 59
type input "C:\fakepath\1631001108 - 16_09_2025.xlsx"
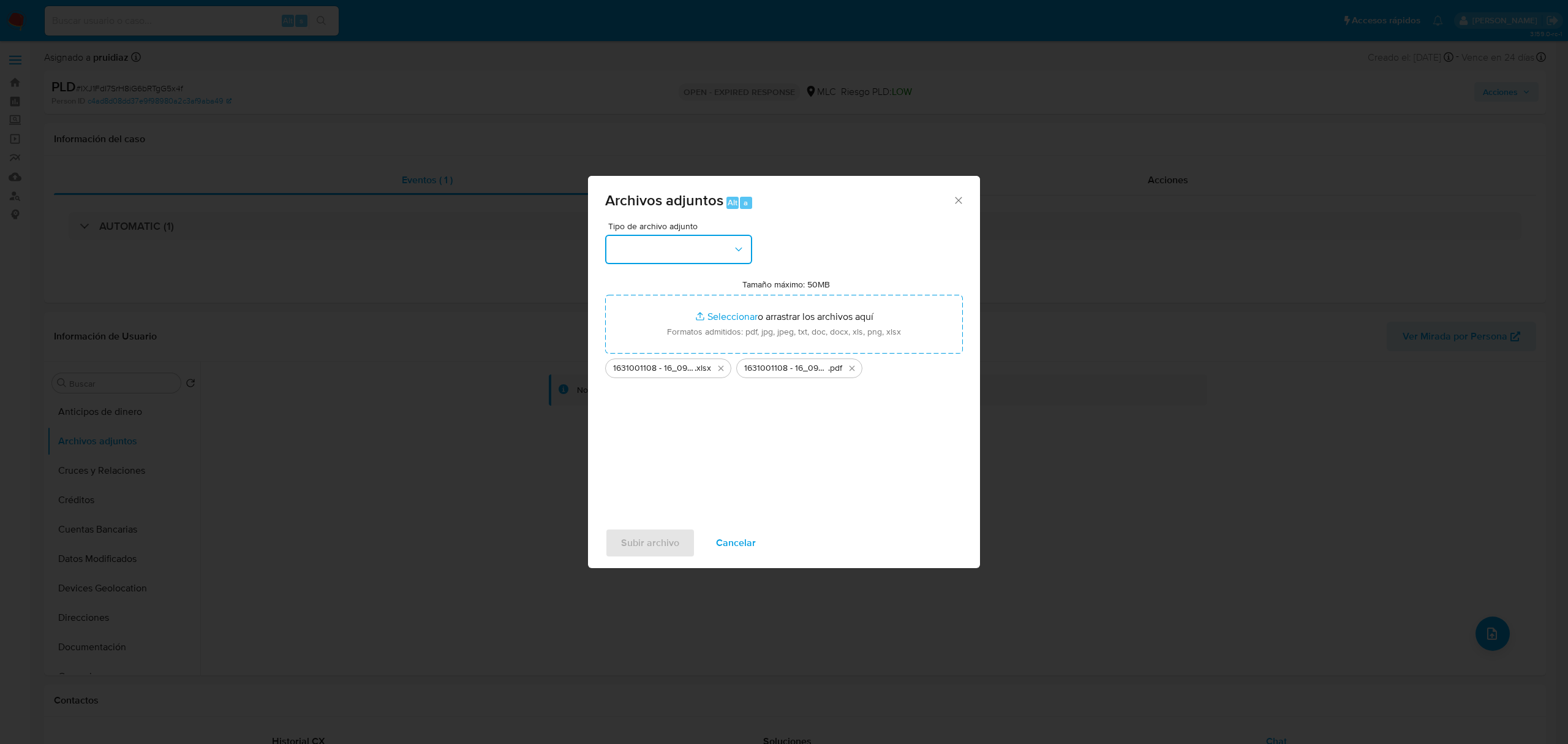
click at [674, 253] on button "button" at bounding box center [678, 250] width 147 height 29
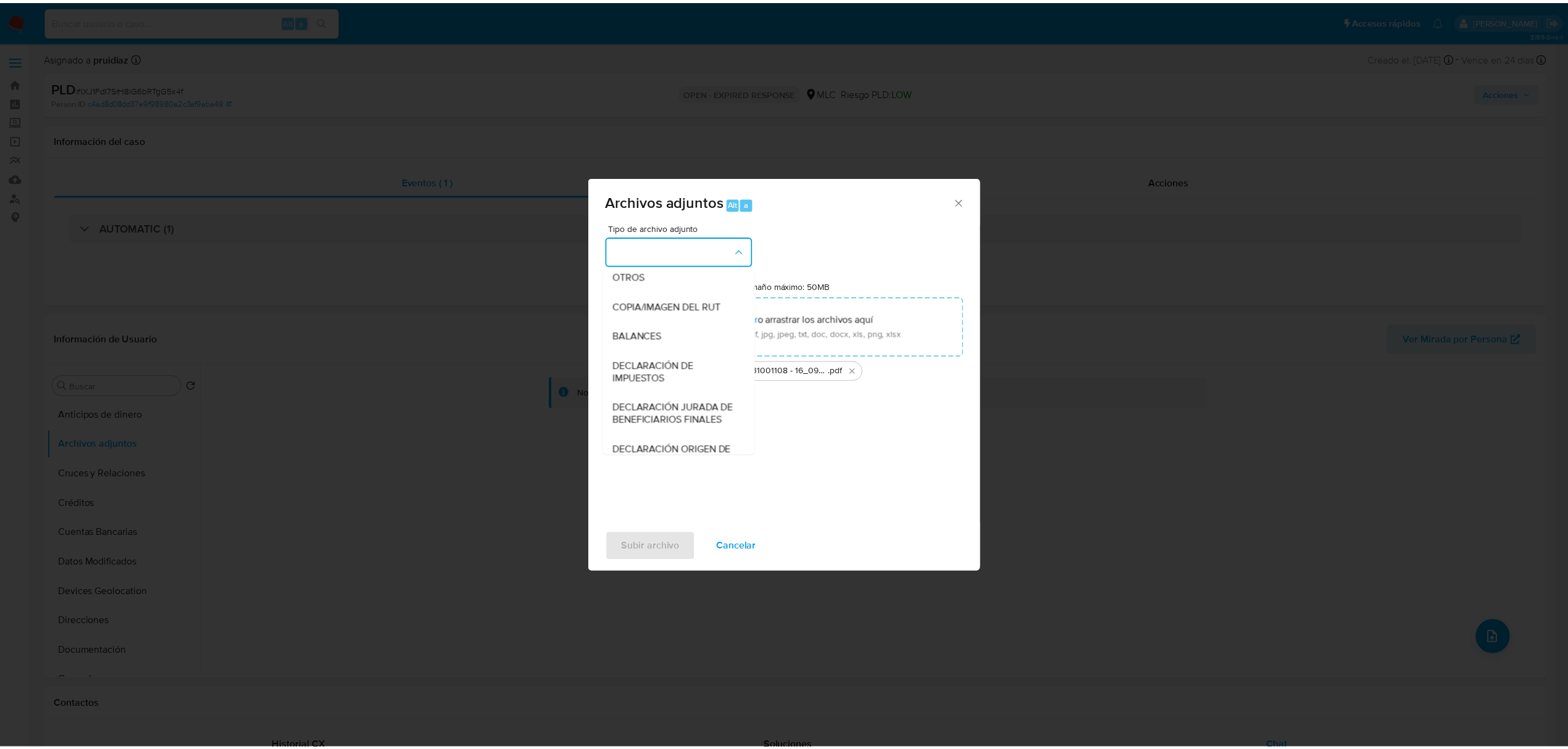
scroll to position [165, 0]
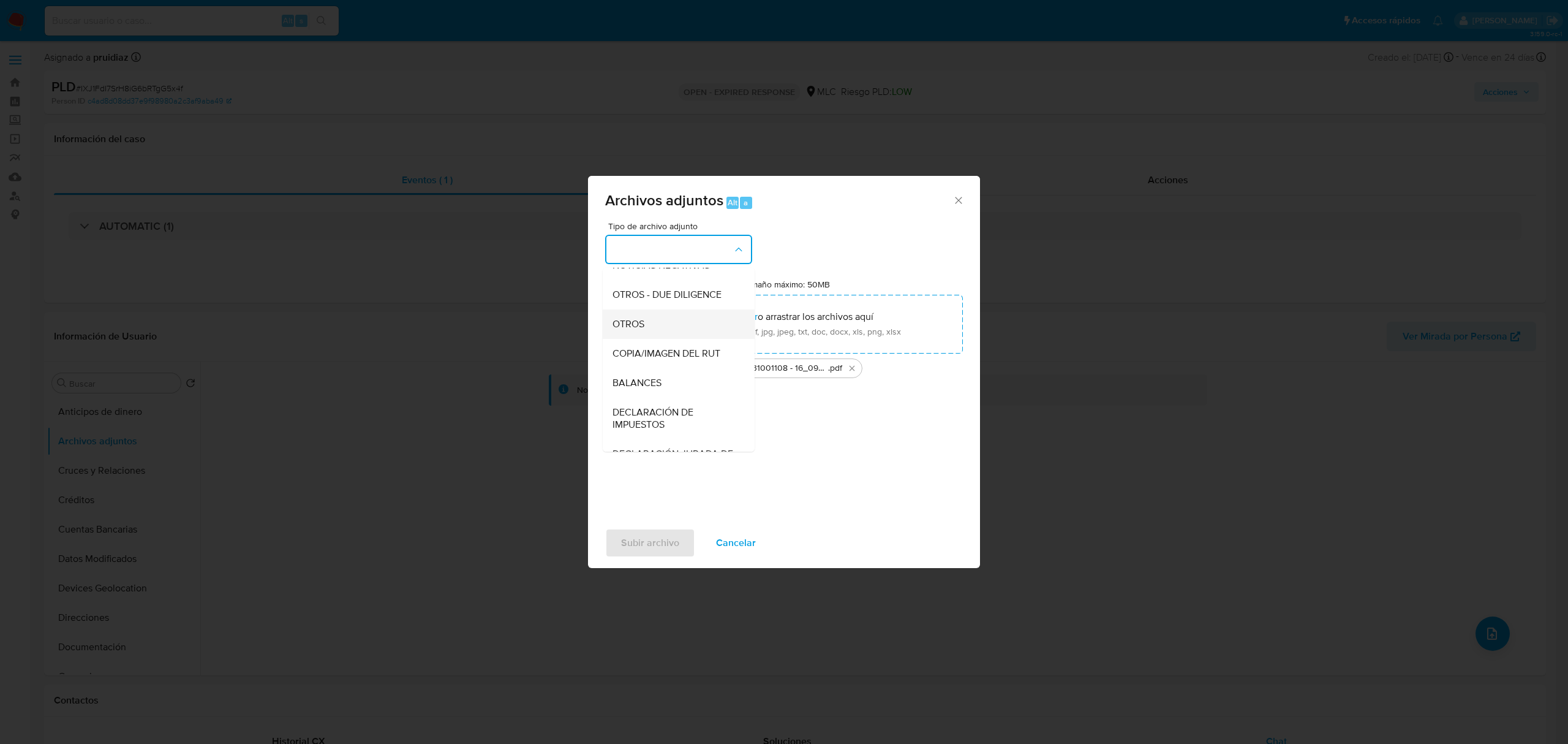
click at [632, 330] on span "OTROS" at bounding box center [628, 324] width 32 height 12
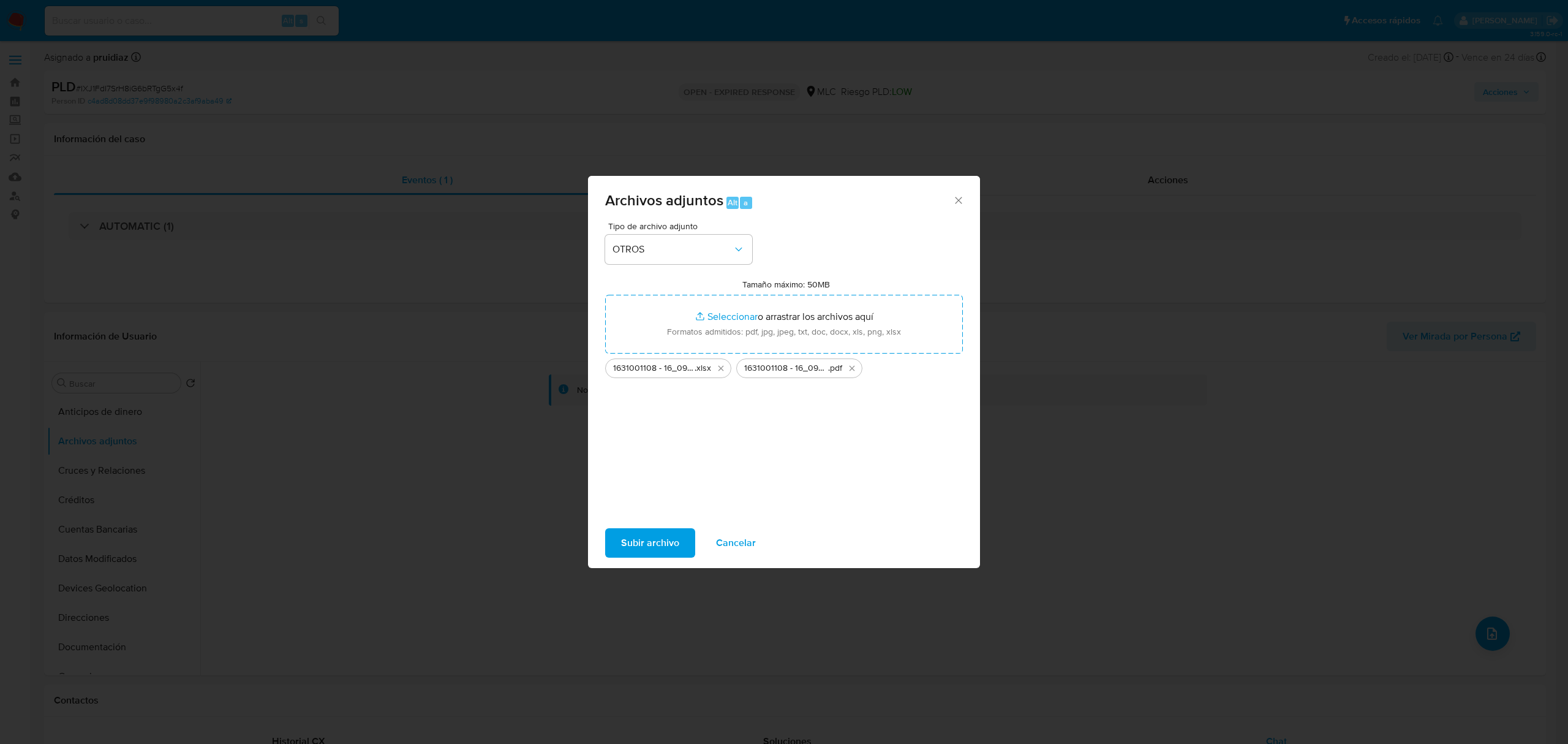
click at [640, 548] on span "Subir archivo" at bounding box center [650, 543] width 59 height 27
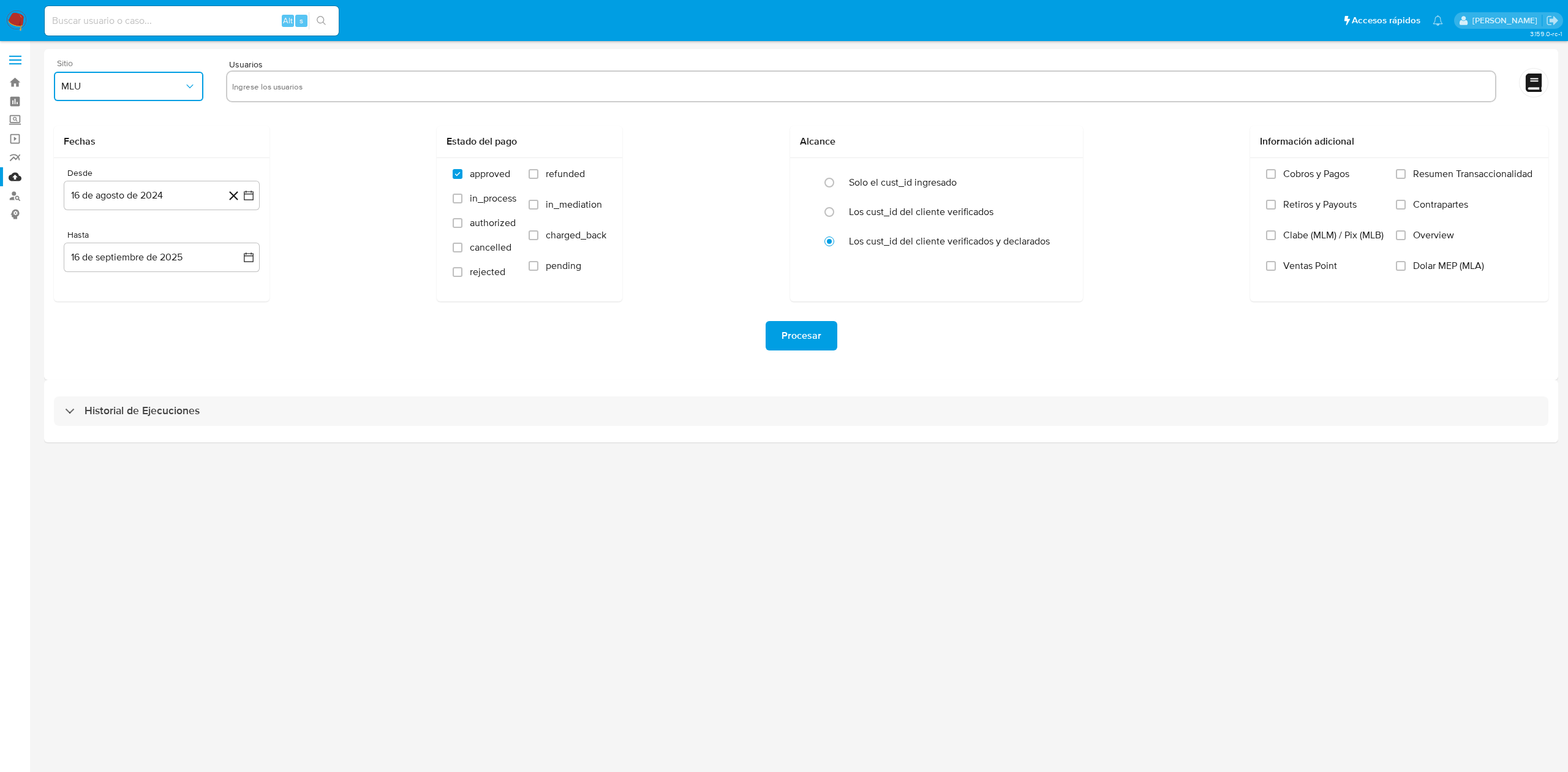
click at [131, 77] on button "MLU" at bounding box center [129, 86] width 149 height 29
click at [69, 292] on span "MLC" at bounding box center [71, 296] width 19 height 12
click at [178, 81] on span "MLC" at bounding box center [122, 86] width 122 height 12
click at [259, 86] on input "text" at bounding box center [861, 85] width 1259 height 19
click at [298, 85] on input "text" at bounding box center [861, 85] width 1259 height 19
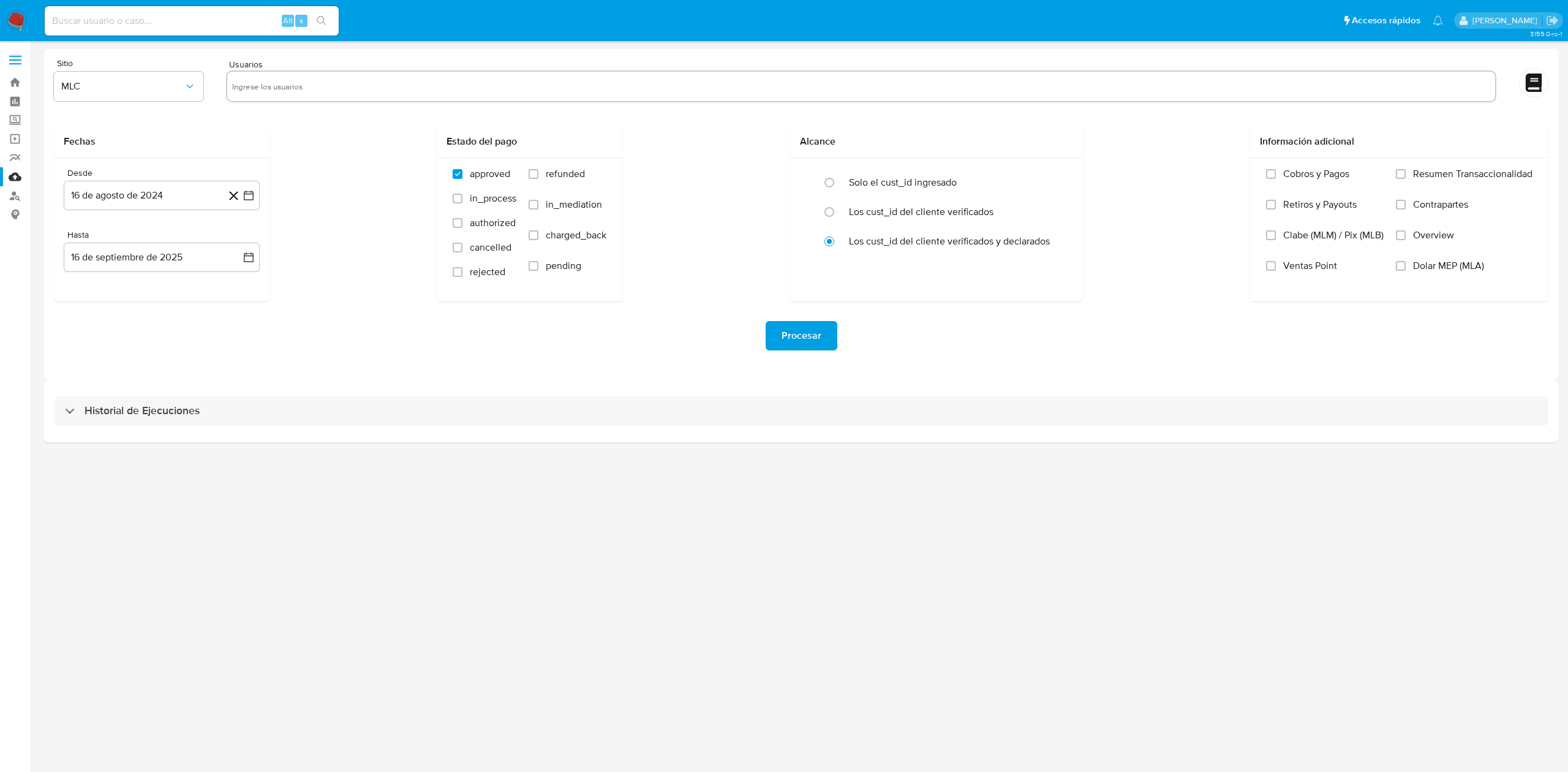
paste input "768366115"
type input "768366115"
paste input "619968211"
type input "619968211"
paste input "2457816355"
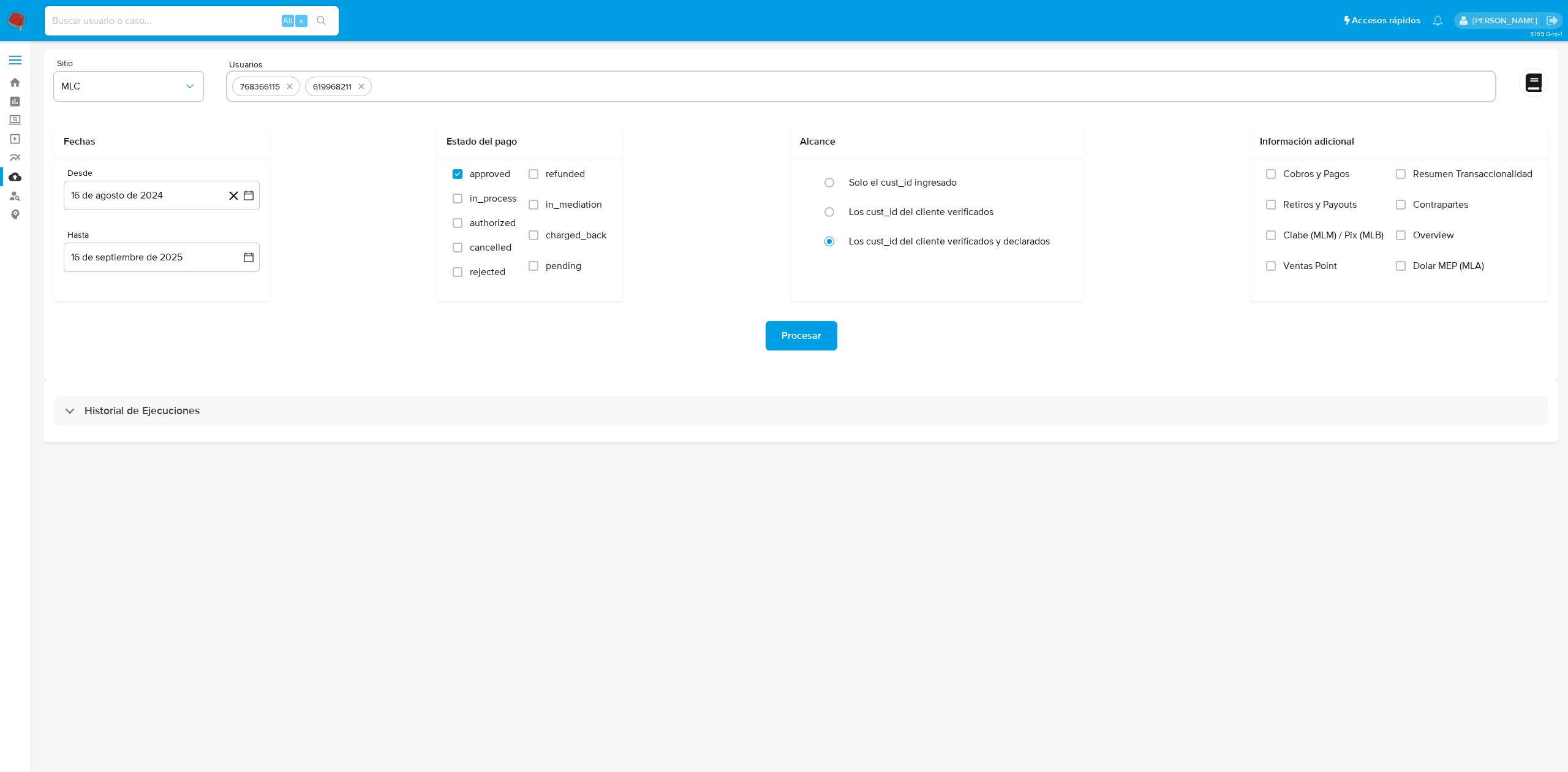
type input "2457816355"
paste input "636306295"
type input "636306295"
paste input "173036732"
type input "173036732"
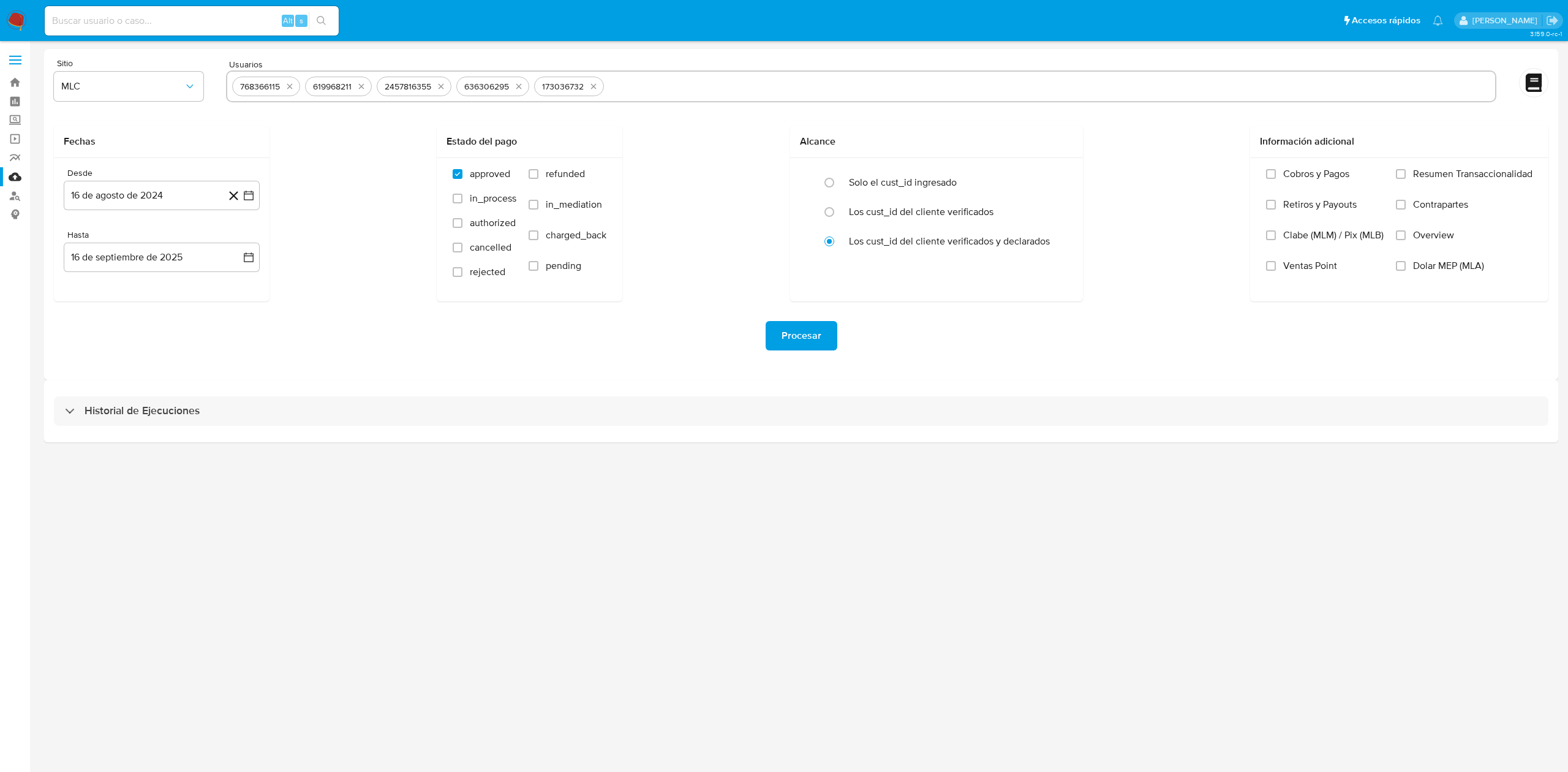
paste input "56010105"
type input "56010105"
paste input "17426909"
type input "17426909"
paste input "1631001108"
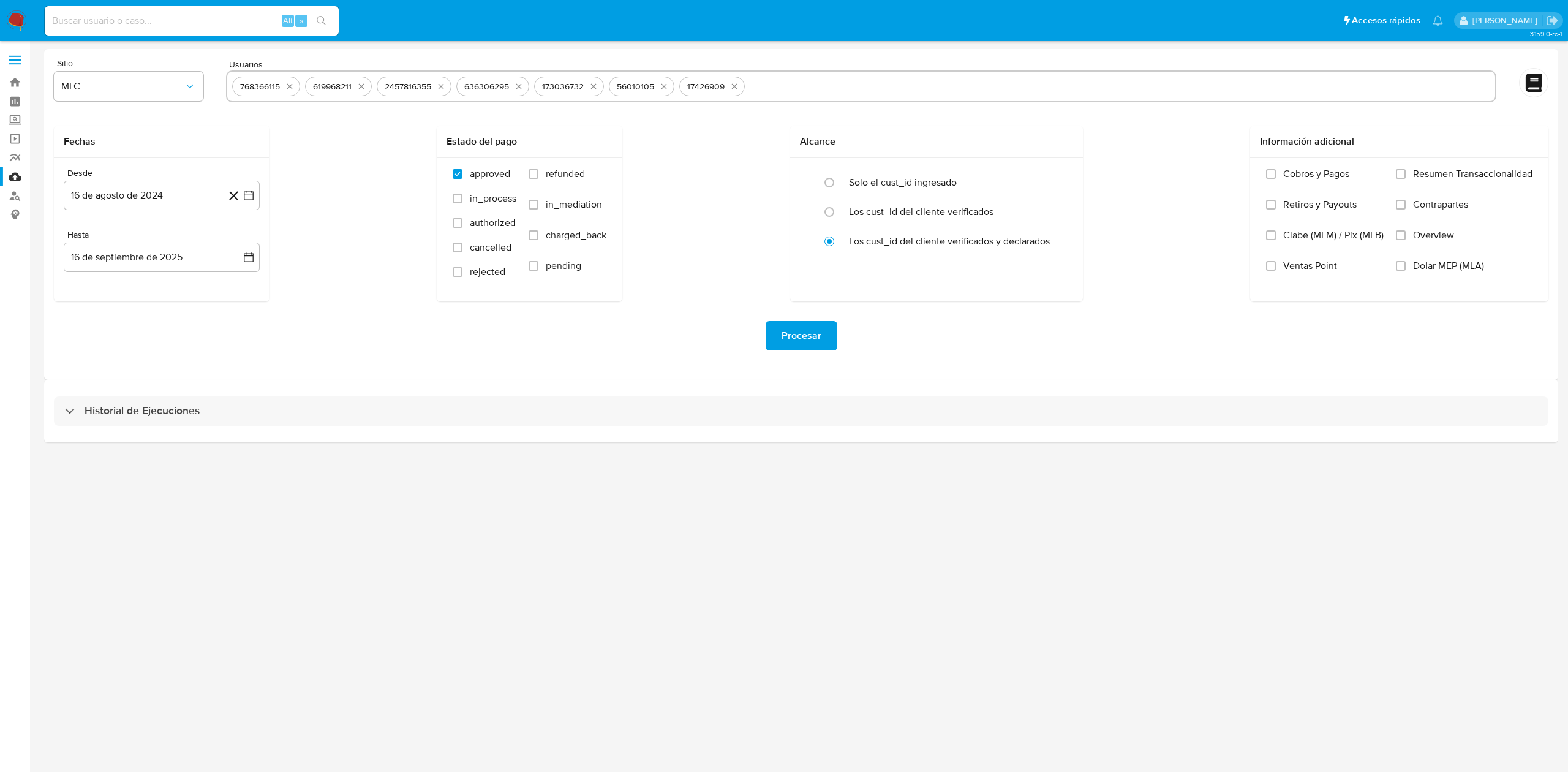
type input "1631001108"
click at [248, 191] on icon "button" at bounding box center [249, 196] width 12 height 12
click at [234, 241] on icon "Mes siguiente" at bounding box center [237, 239] width 15 height 15
click at [110, 332] on button "10" at bounding box center [112, 334] width 19 height 19
click at [248, 258] on icon "button" at bounding box center [249, 257] width 12 height 12
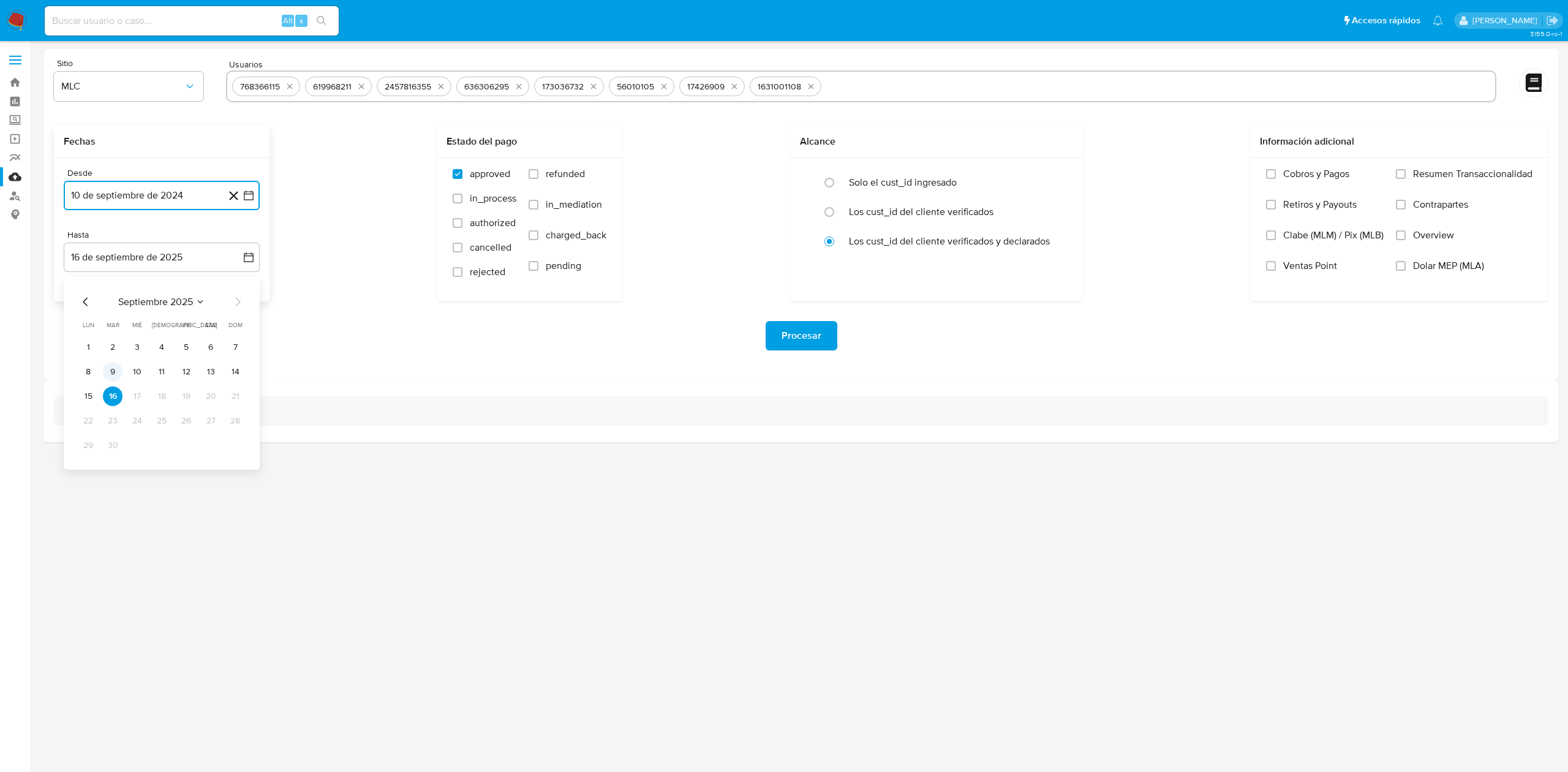
click at [105, 369] on button "9" at bounding box center [112, 371] width 19 height 19
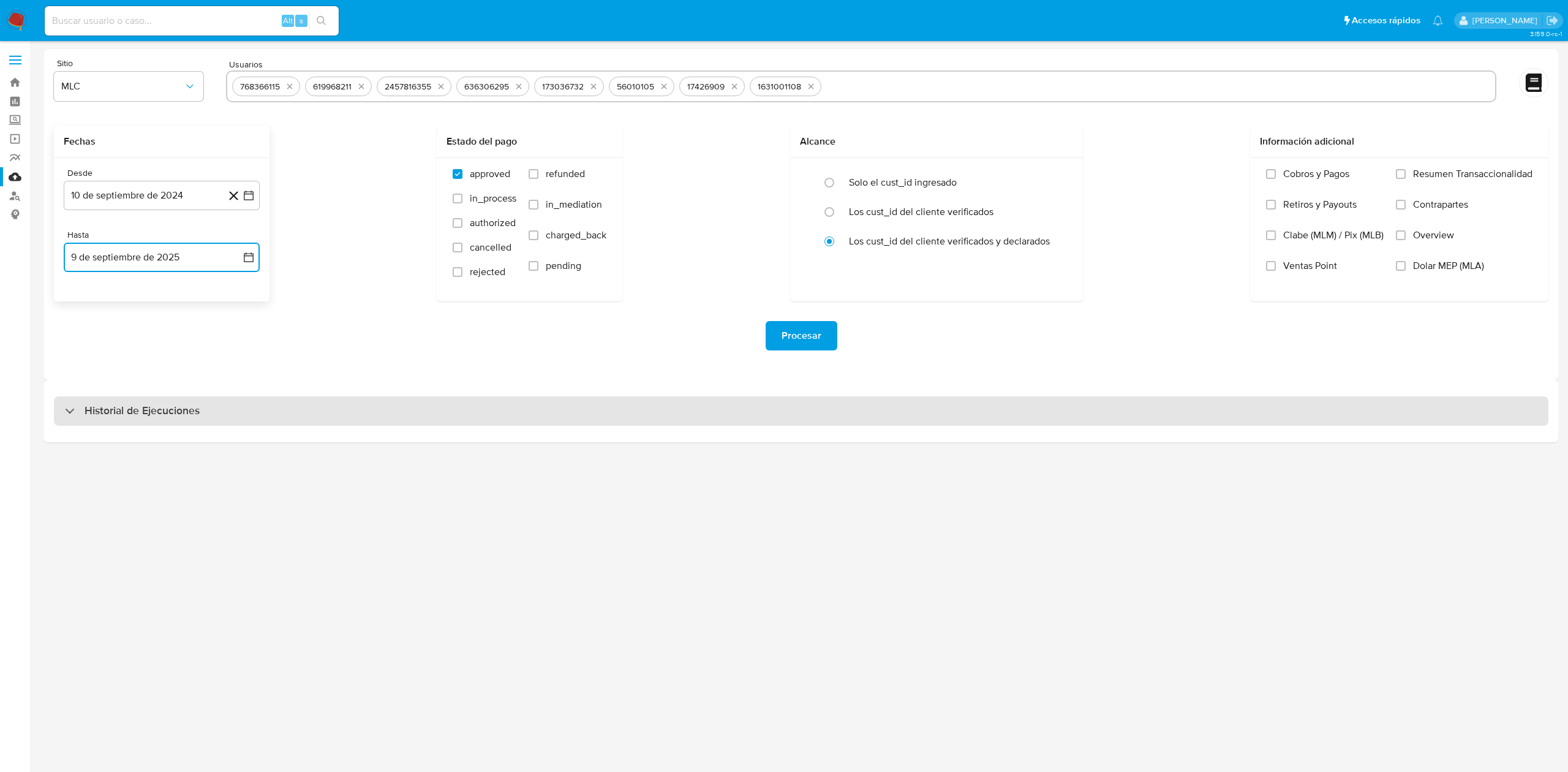
click at [246, 416] on div "Historial de Ejecuciones" at bounding box center [801, 411] width 1495 height 29
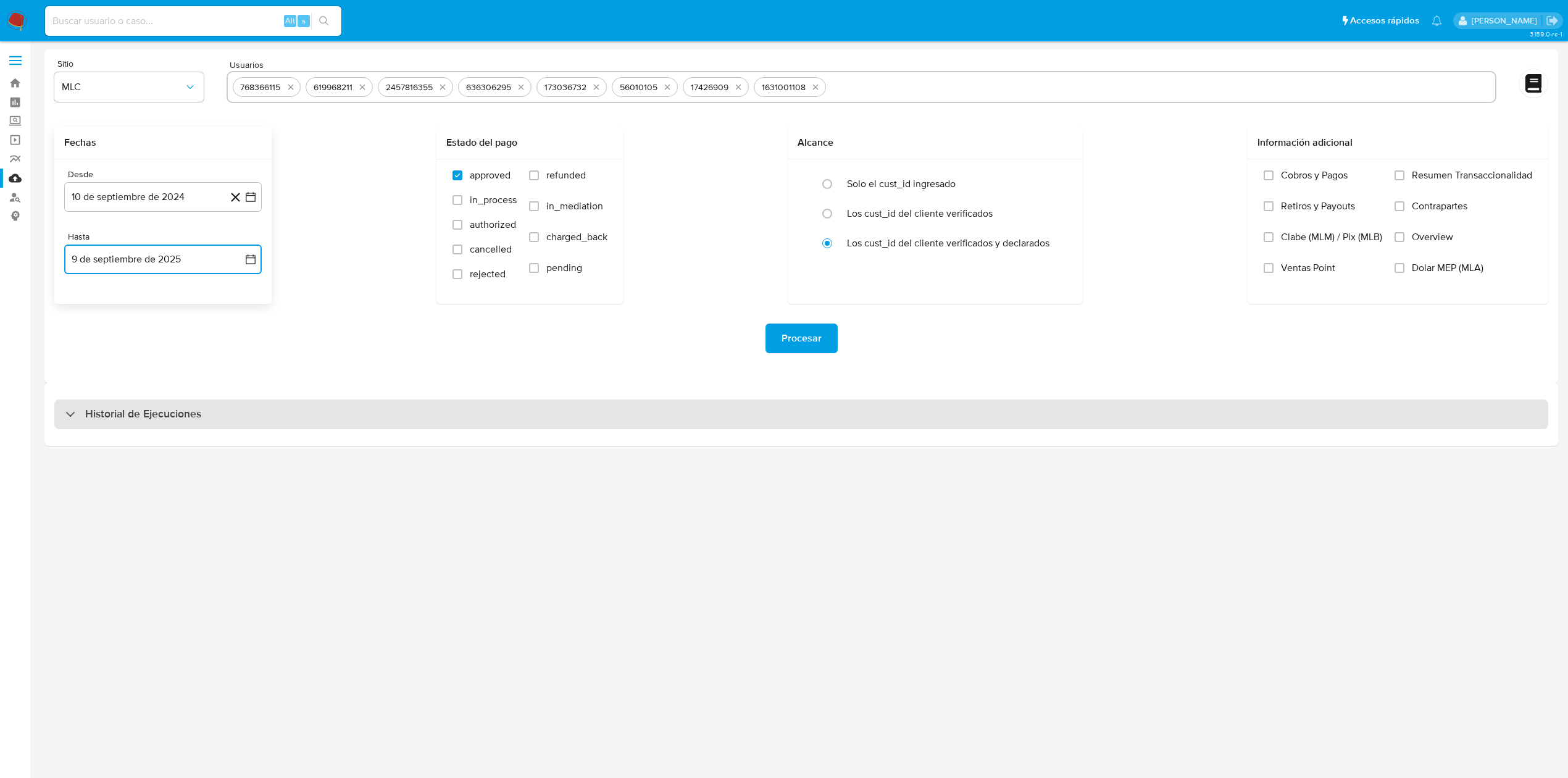
select select "10"
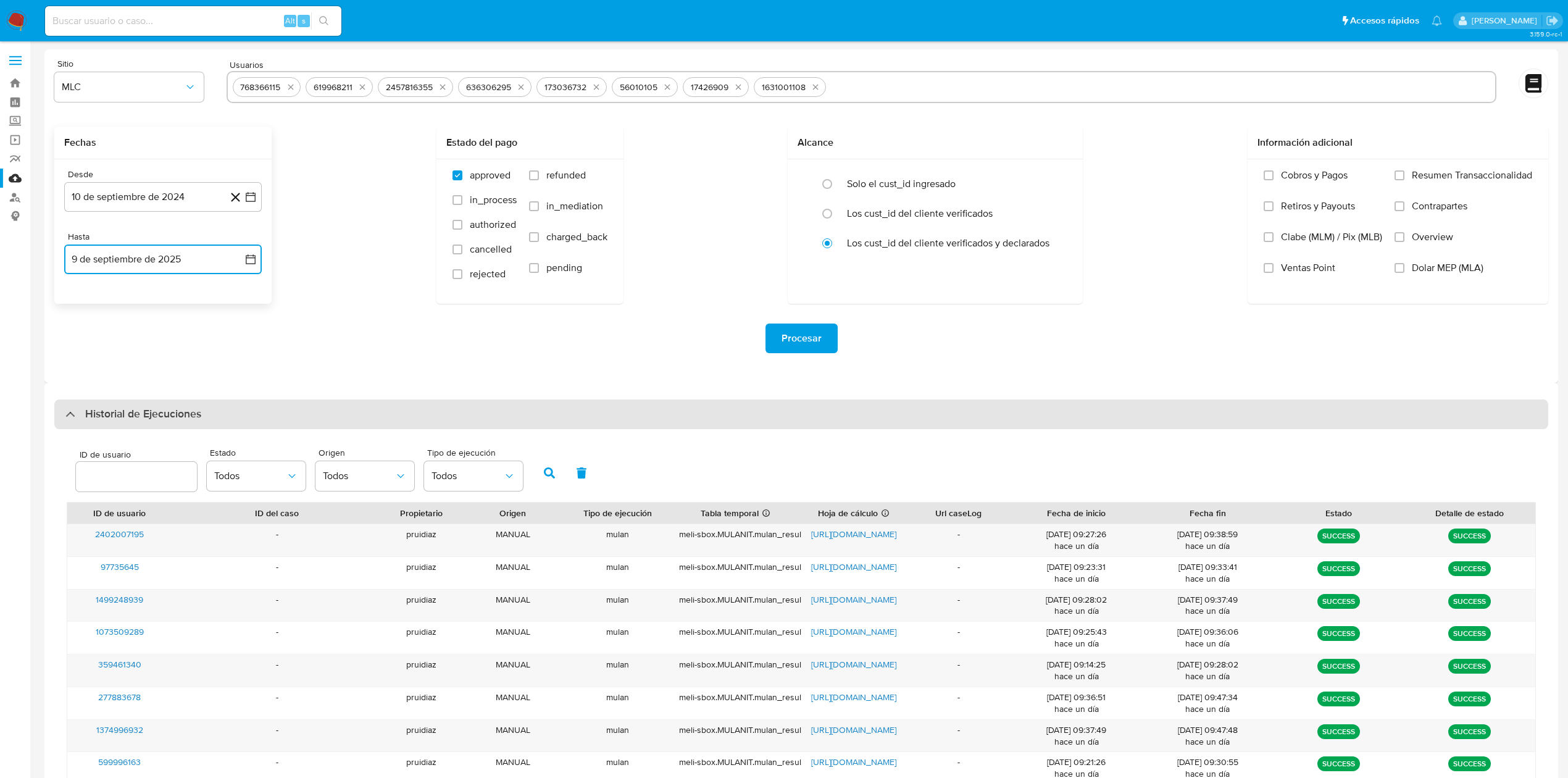
click at [233, 407] on div "Historial de Ejecuciones" at bounding box center [801, 414] width 1494 height 29
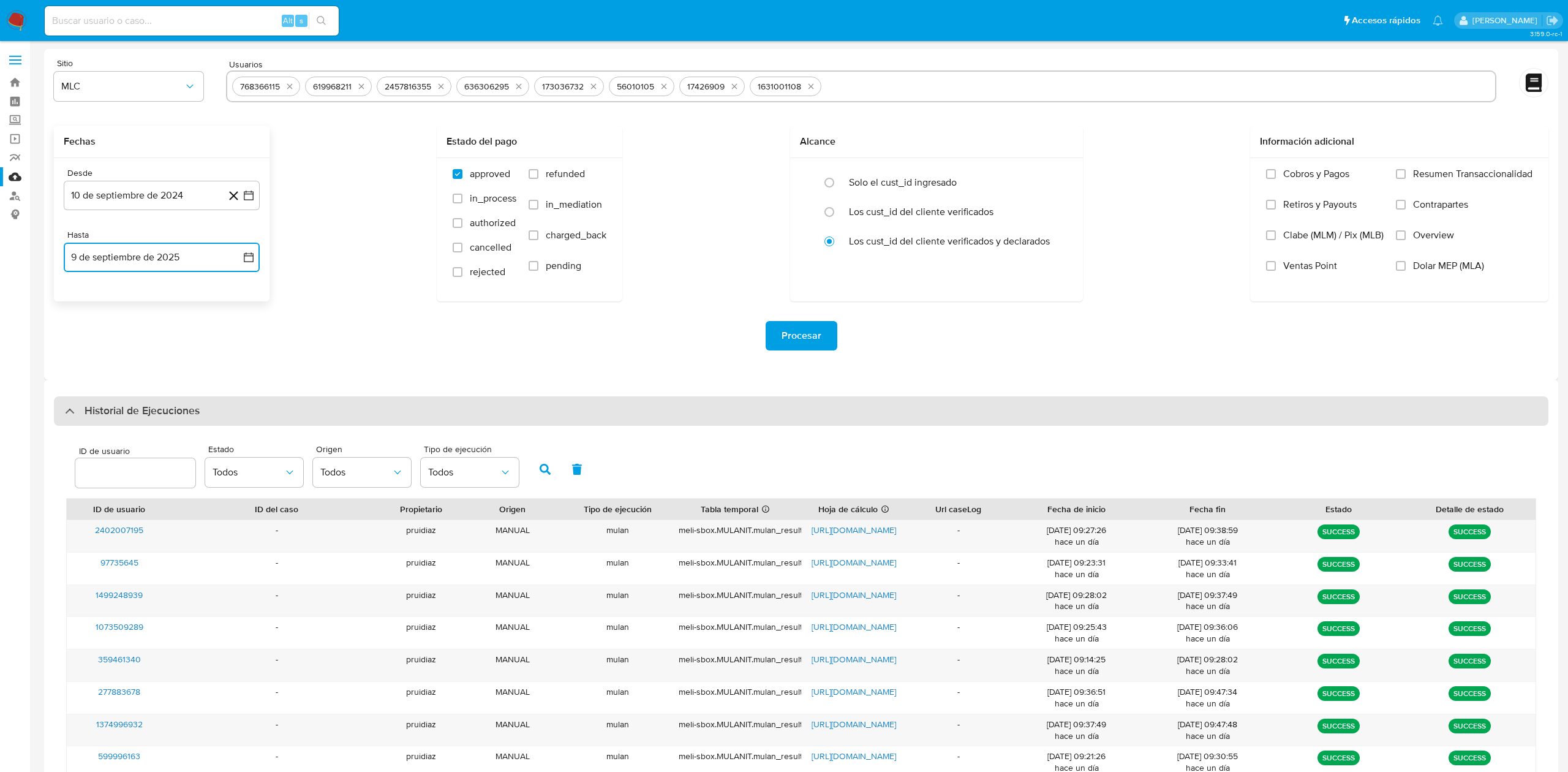
click at [231, 404] on div "Historial de Ejecuciones" at bounding box center [801, 411] width 1495 height 29
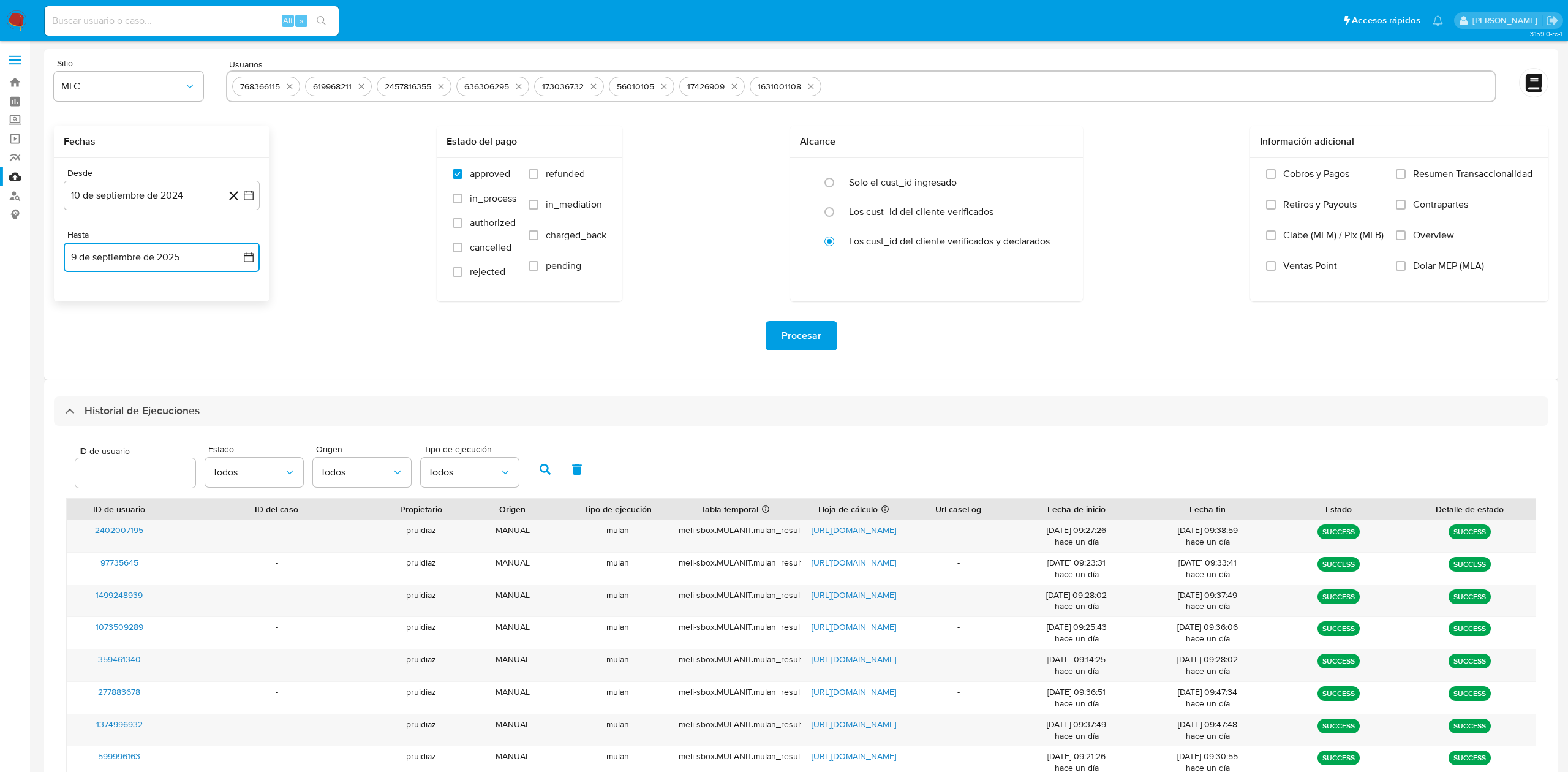
select select "10"
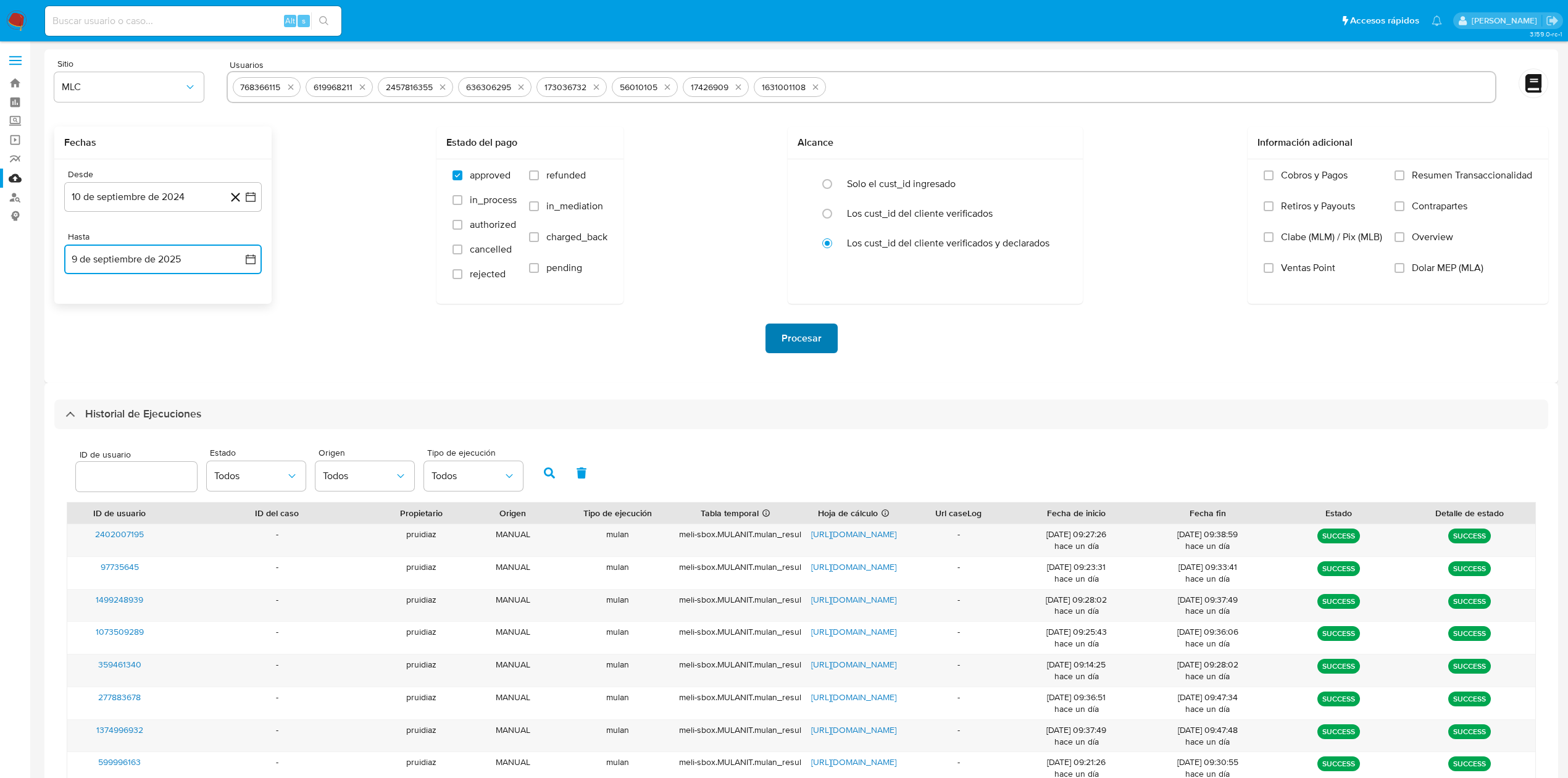
click at [789, 344] on span "Procesar" at bounding box center [802, 338] width 40 height 27
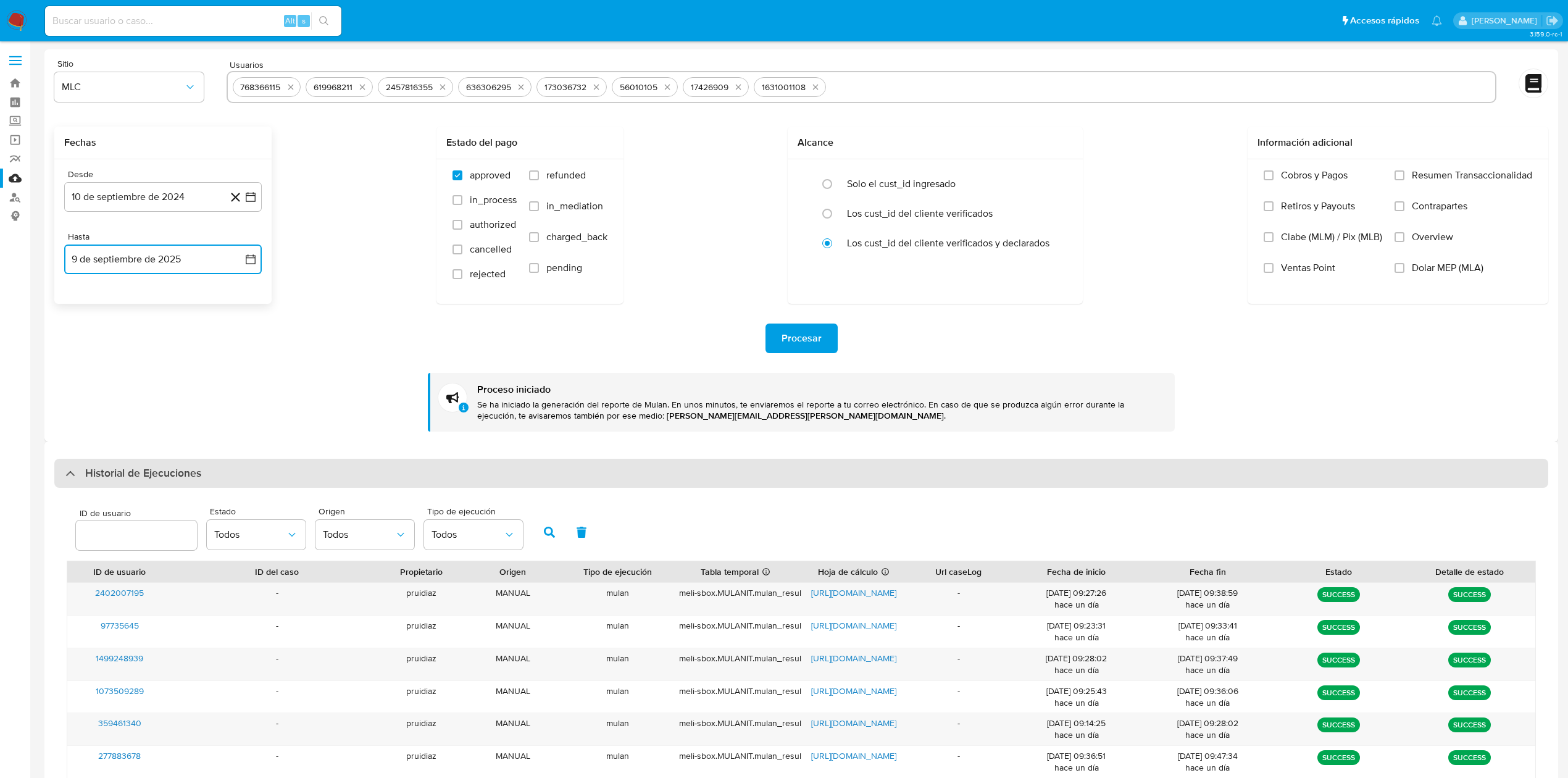
click at [147, 462] on div "Historial de Ejecuciones" at bounding box center [801, 473] width 1494 height 29
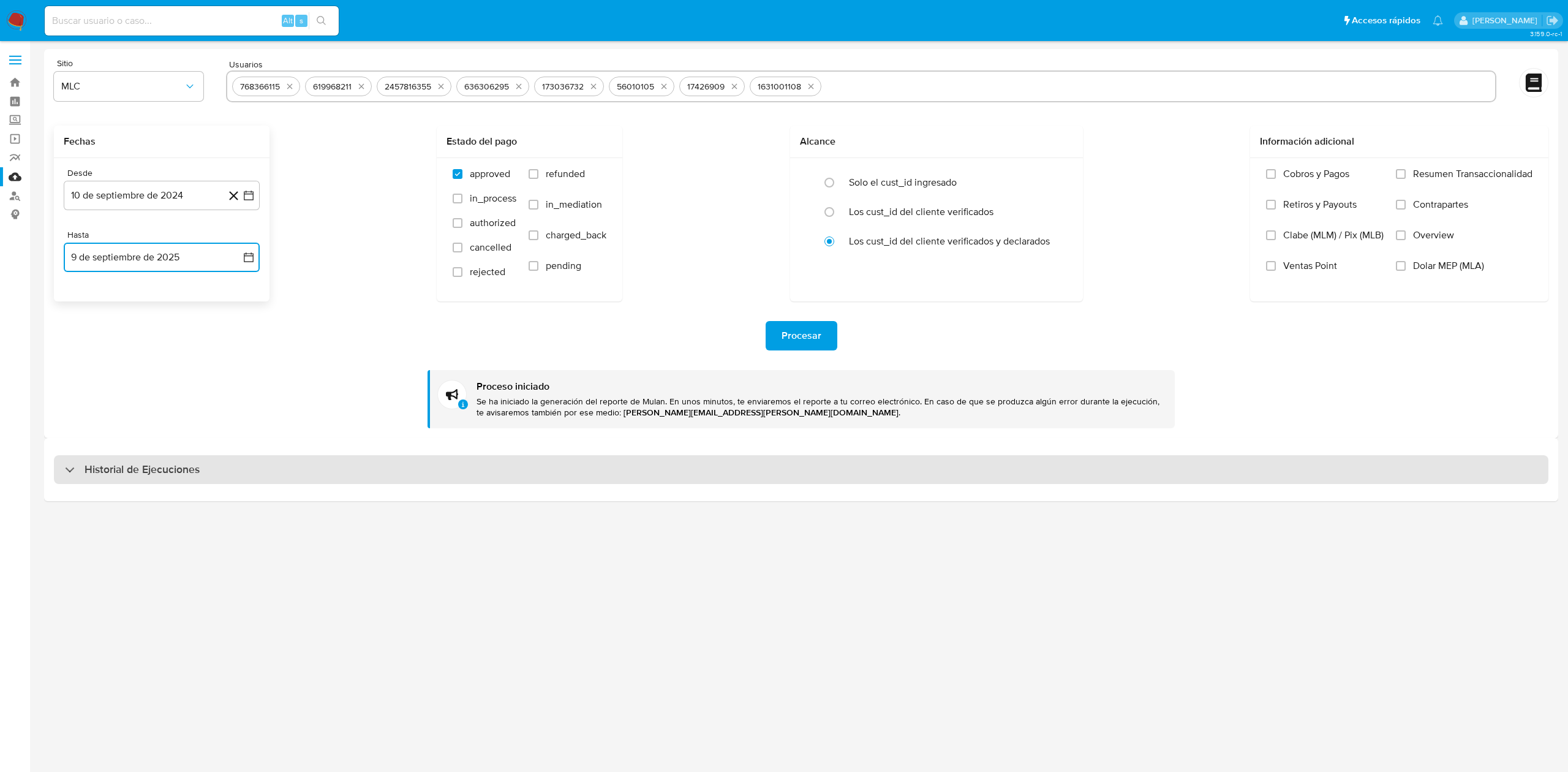
click at [166, 468] on h3 "Historial de Ejecuciones" at bounding box center [142, 470] width 115 height 15
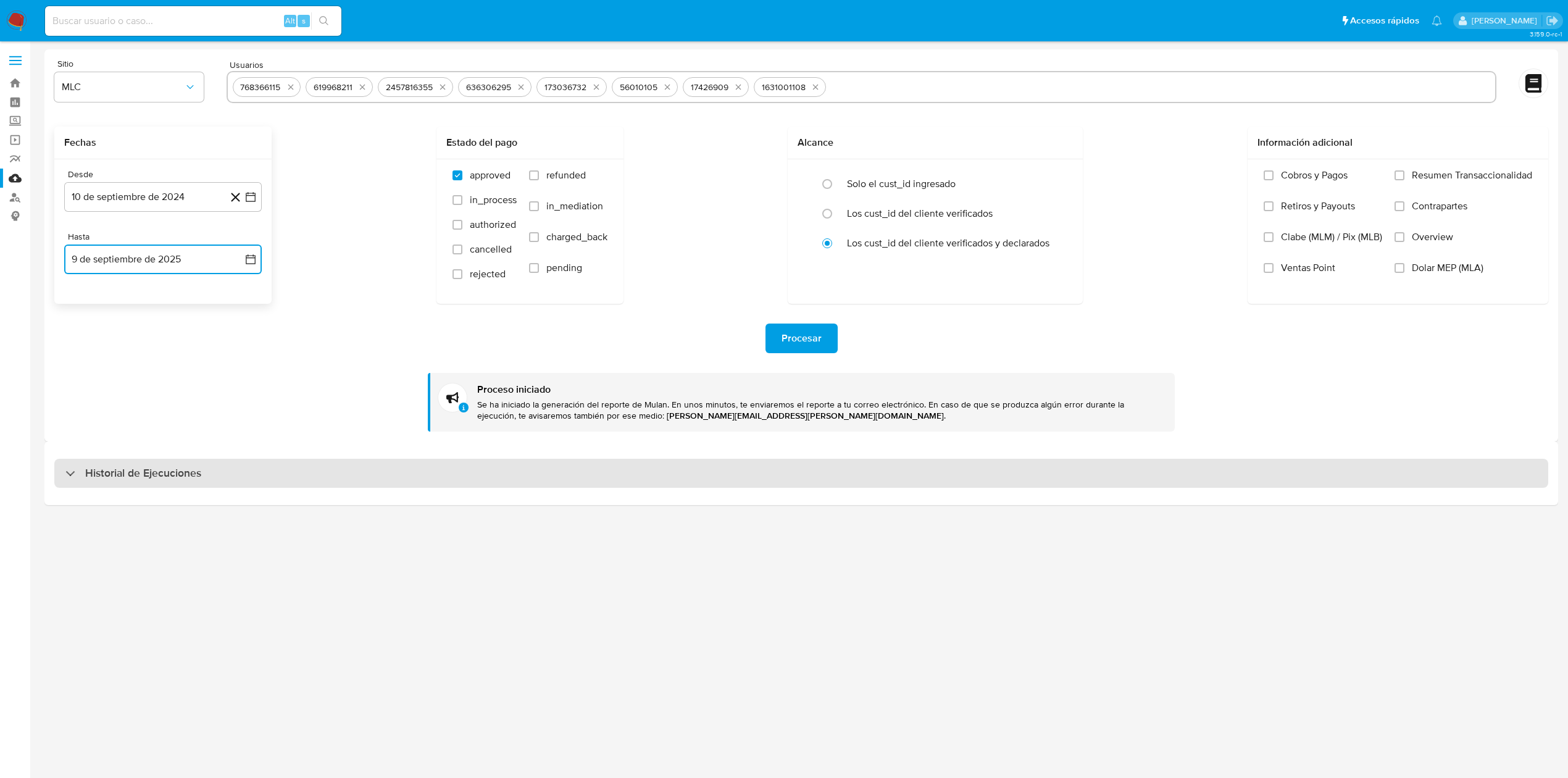
select select "10"
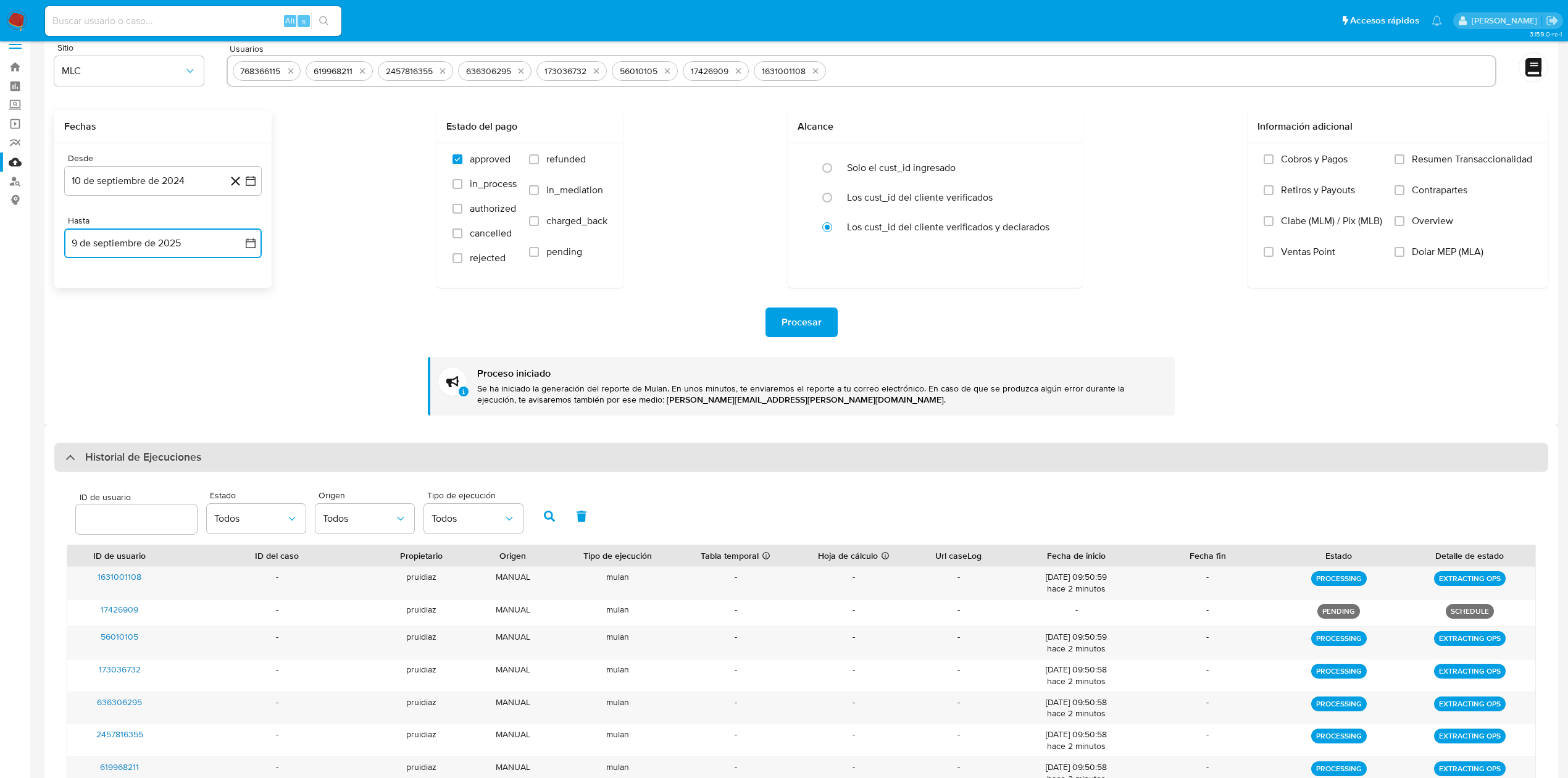
scroll to position [16, 0]
click at [195, 455] on h3 "Historial de Ejecuciones" at bounding box center [143, 458] width 116 height 15
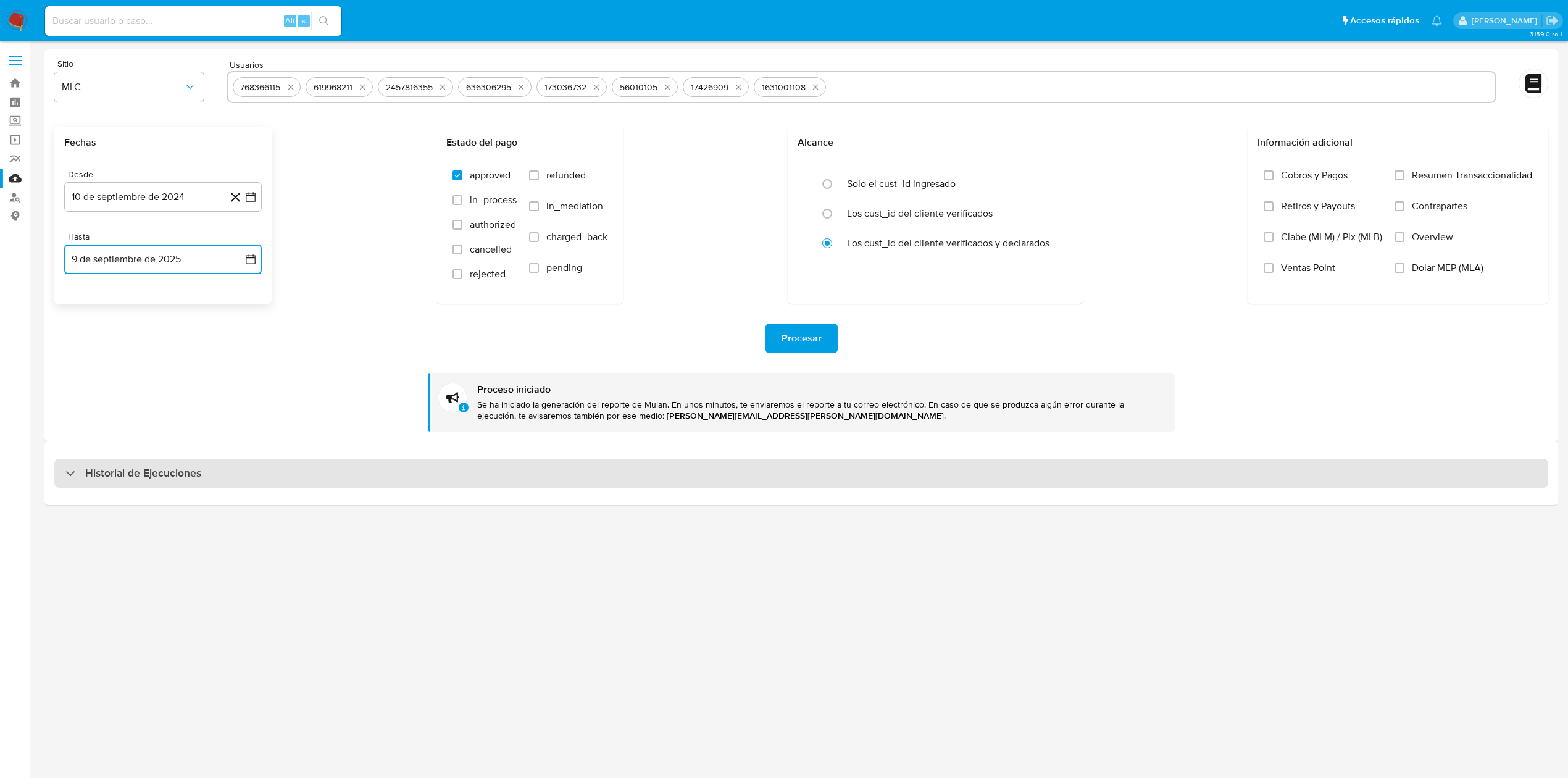
scroll to position [0, 0]
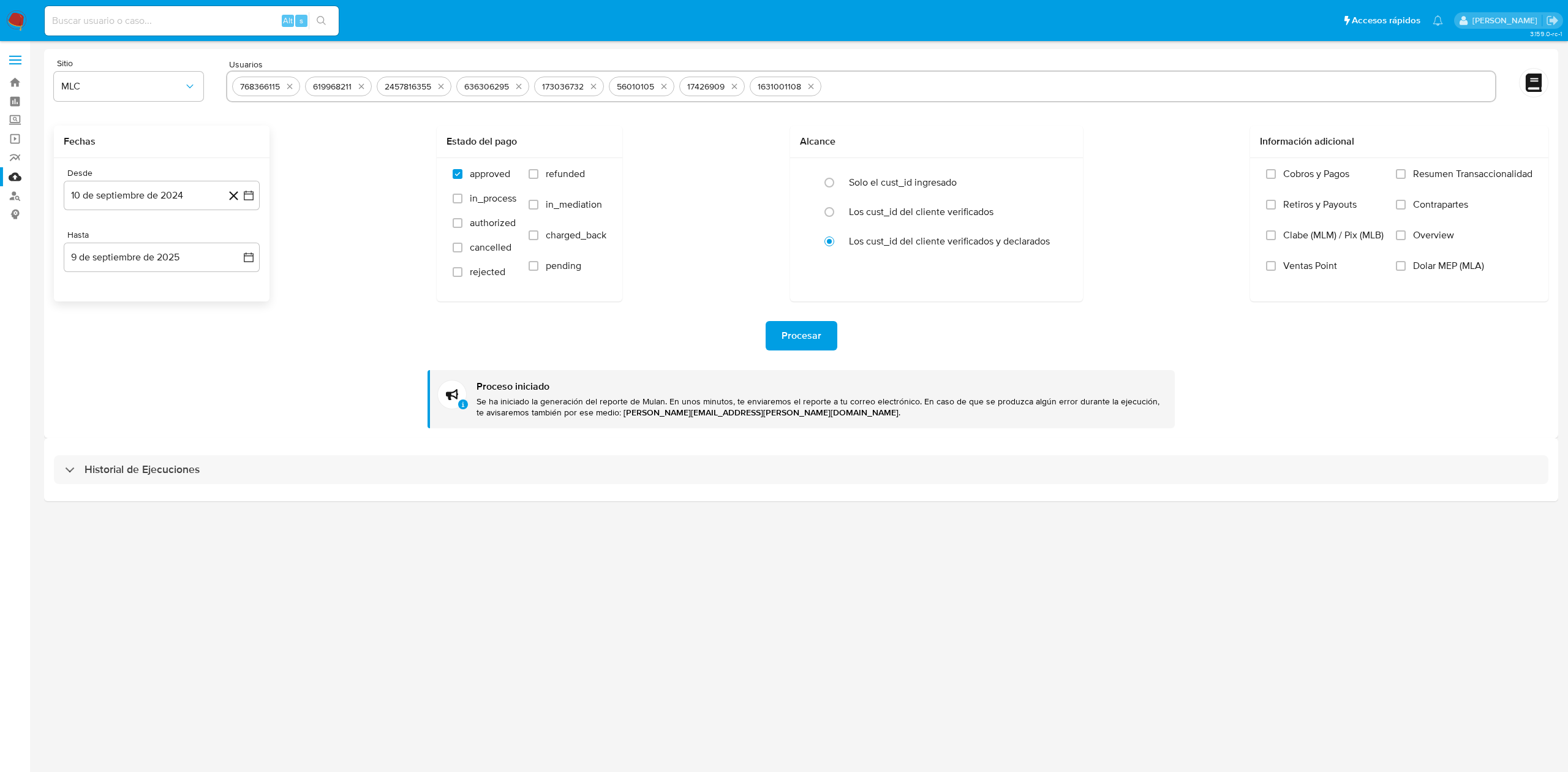
click at [527, 599] on div "3.159.0-rc-1" at bounding box center [801, 406] width 1514 height 715
click at [767, 679] on div "3.159.0-rc-1" at bounding box center [801, 406] width 1514 height 715
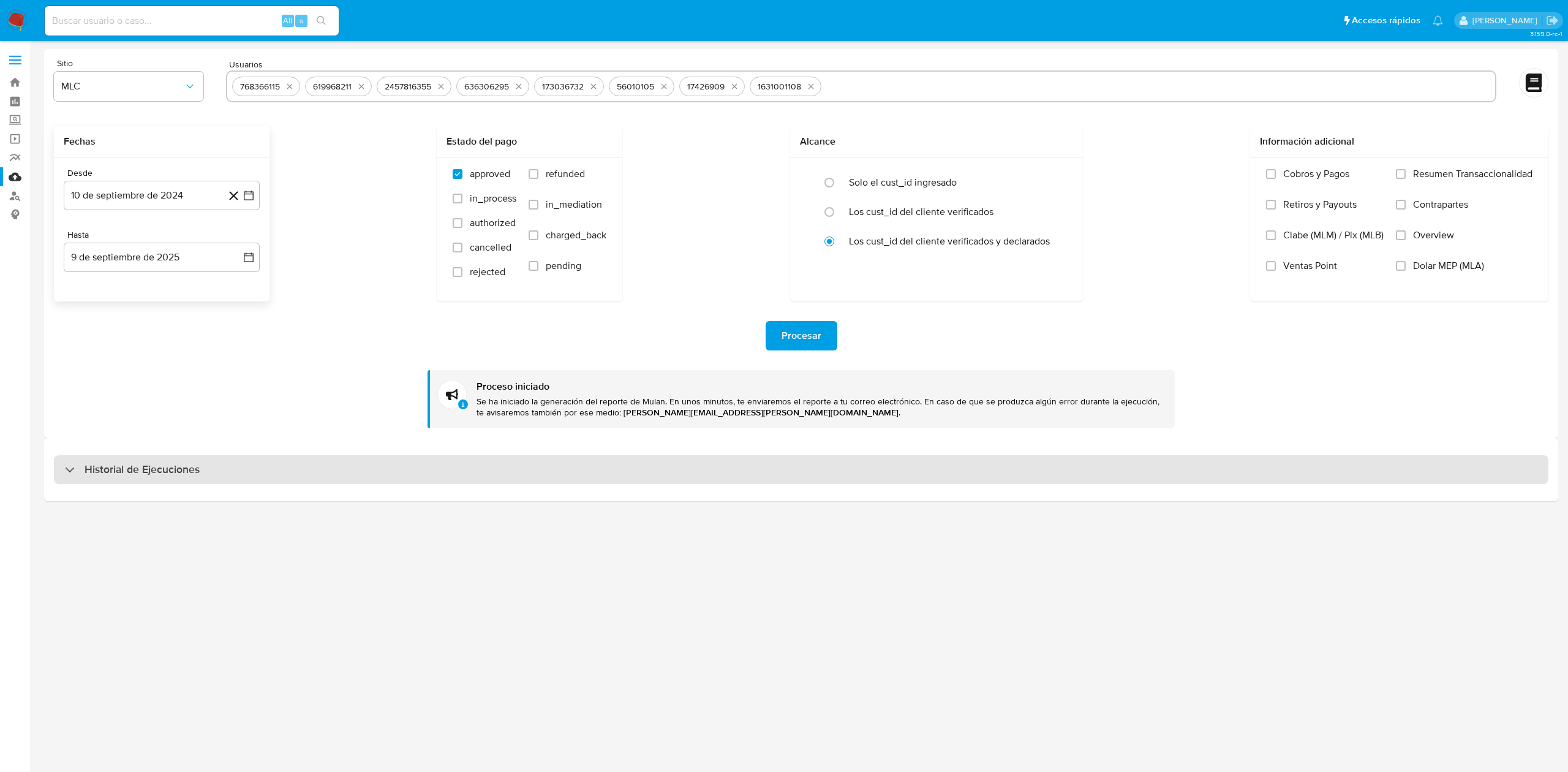
click at [159, 474] on h3 "Historial de Ejecuciones" at bounding box center [142, 470] width 115 height 15
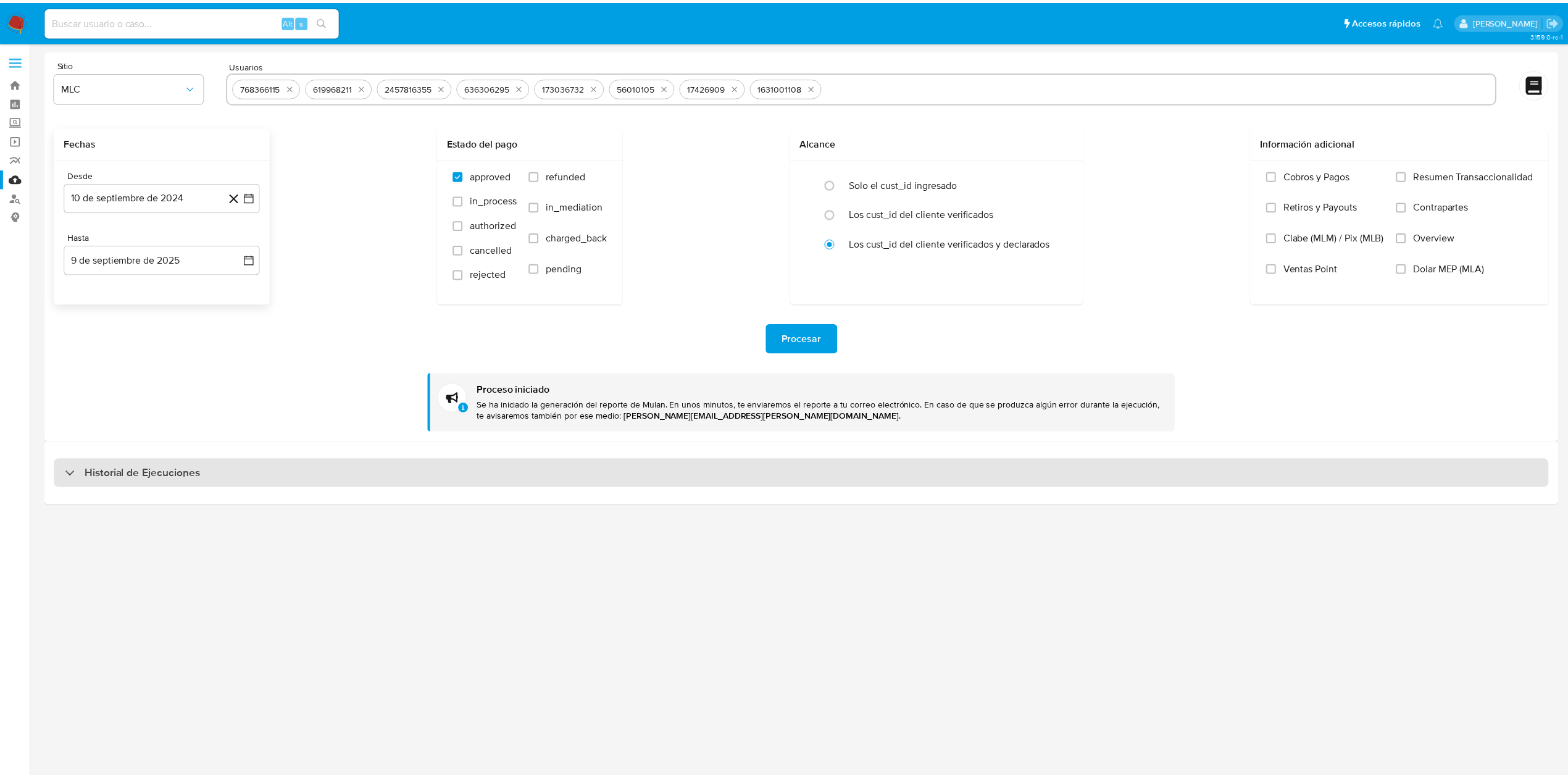
select select "10"
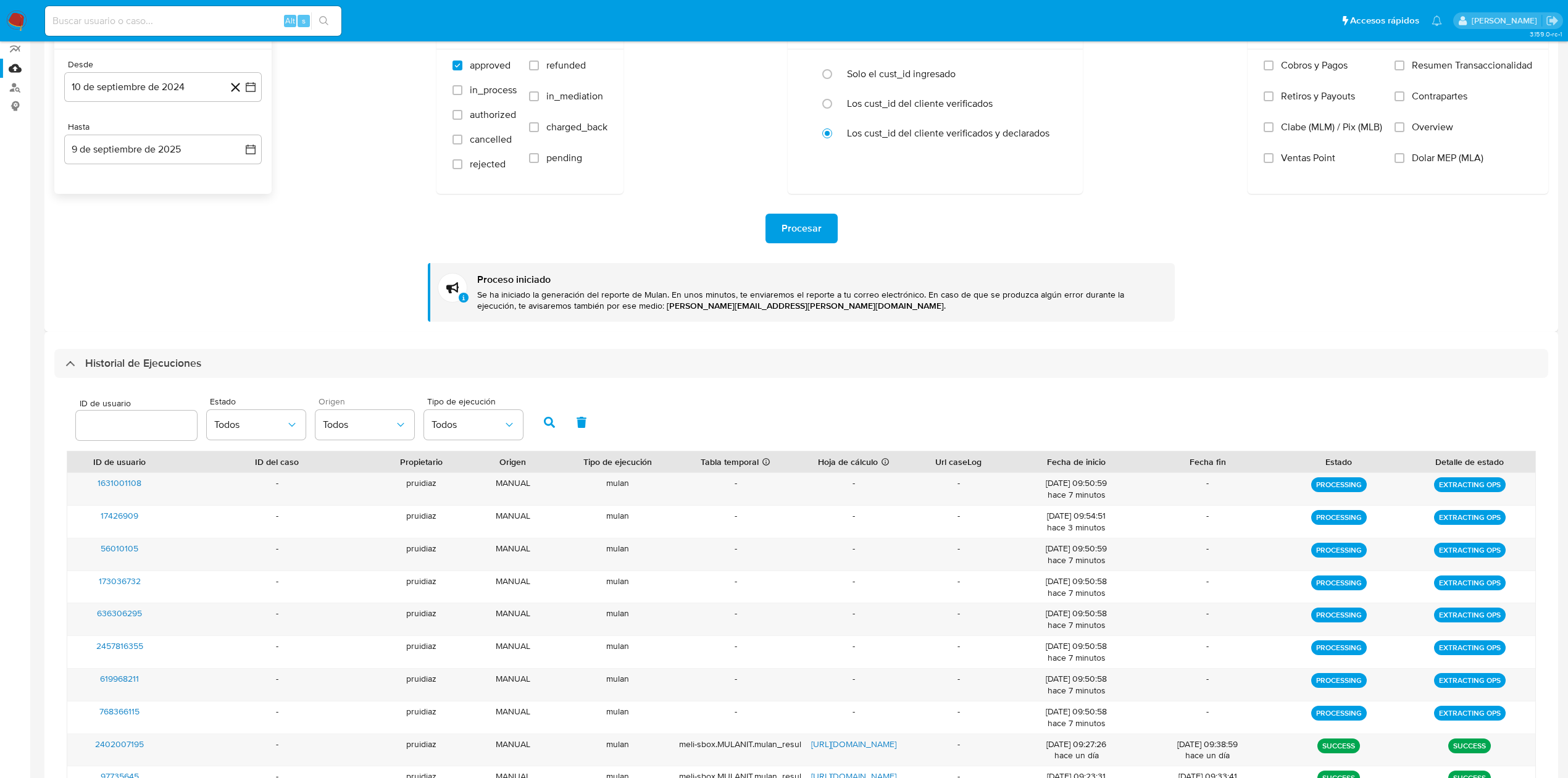
scroll to position [131, 0]
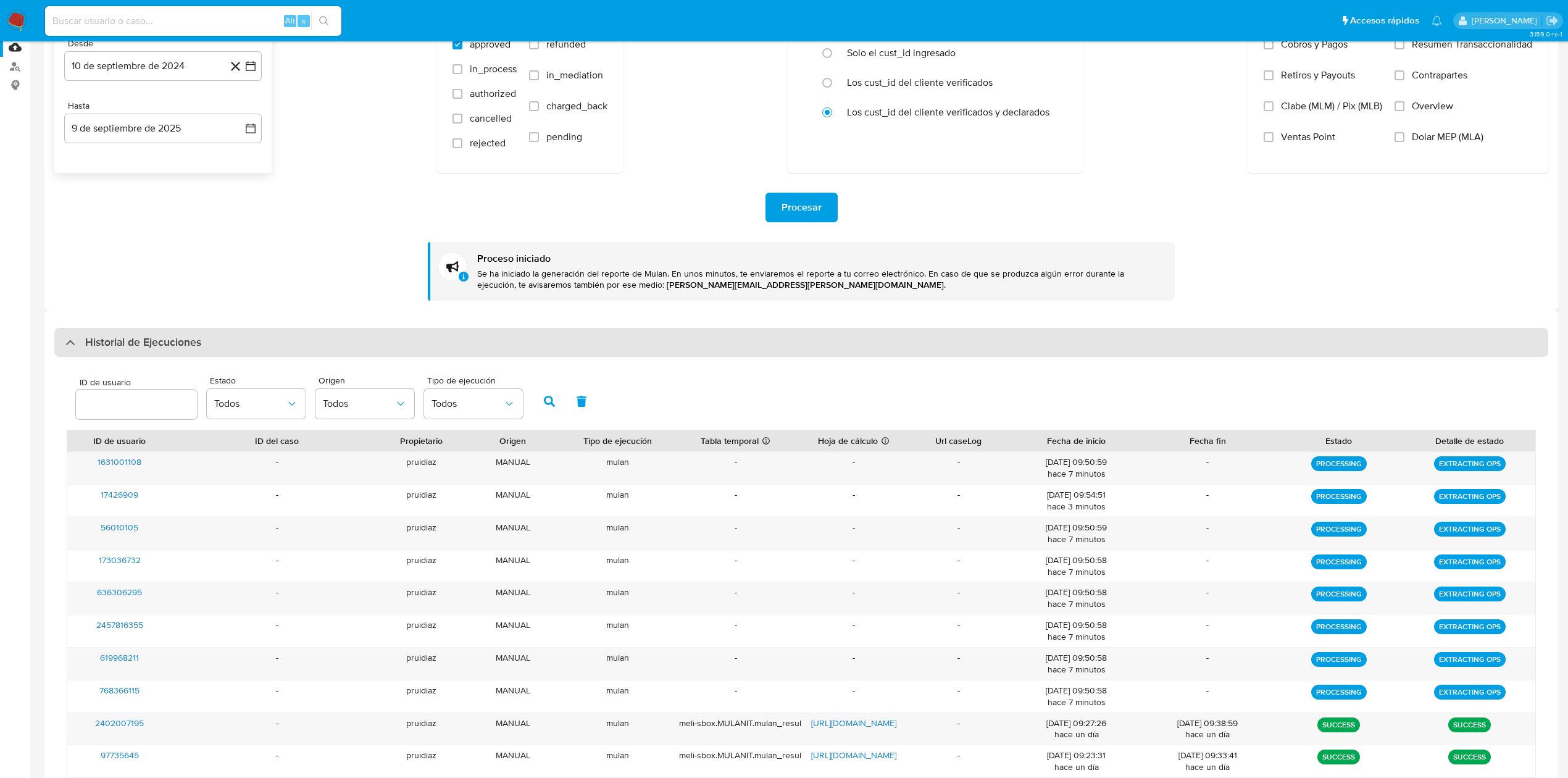
click at [226, 349] on div "Historial de Ejecuciones" at bounding box center [801, 343] width 1494 height 29
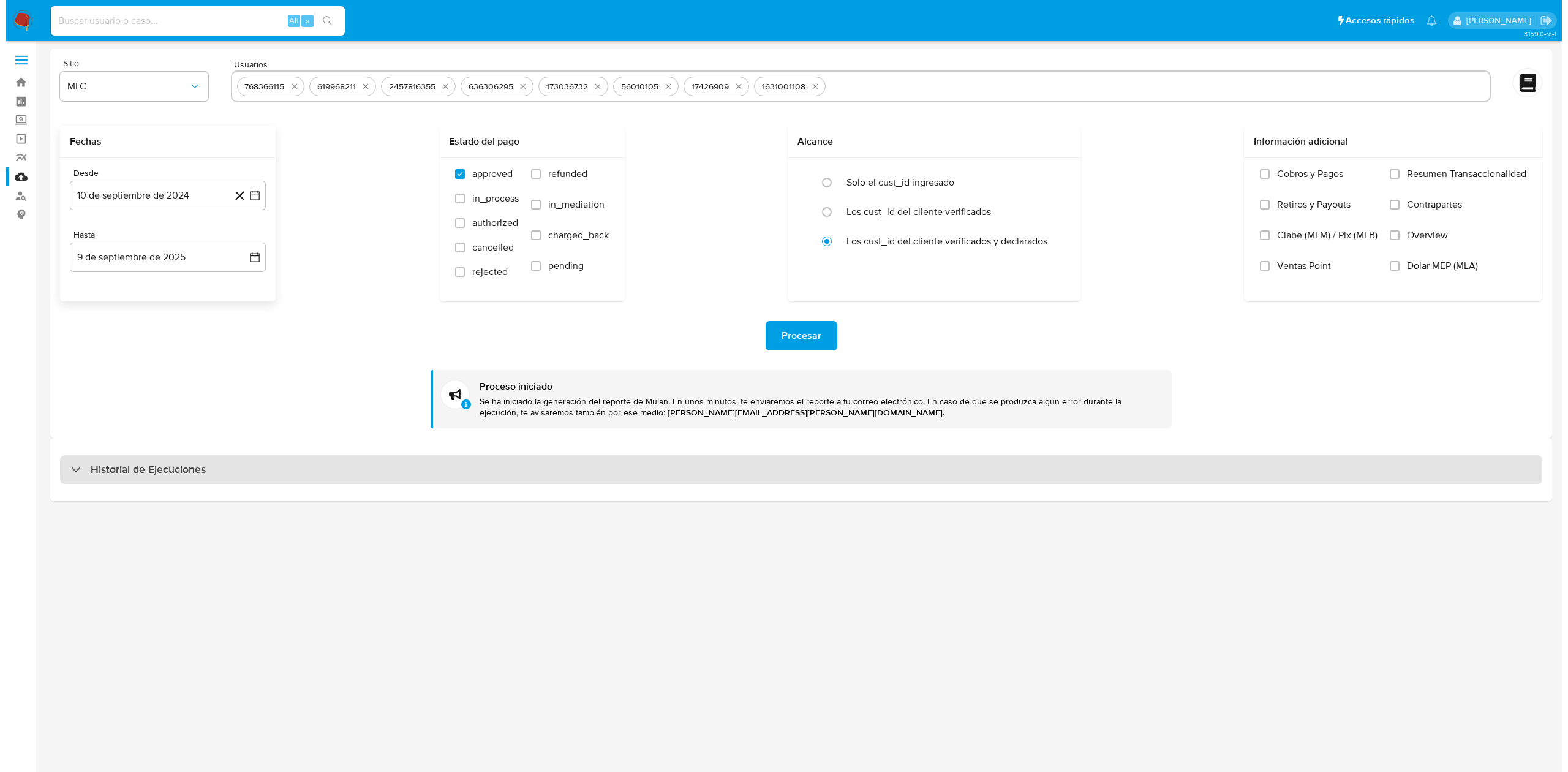
scroll to position [0, 0]
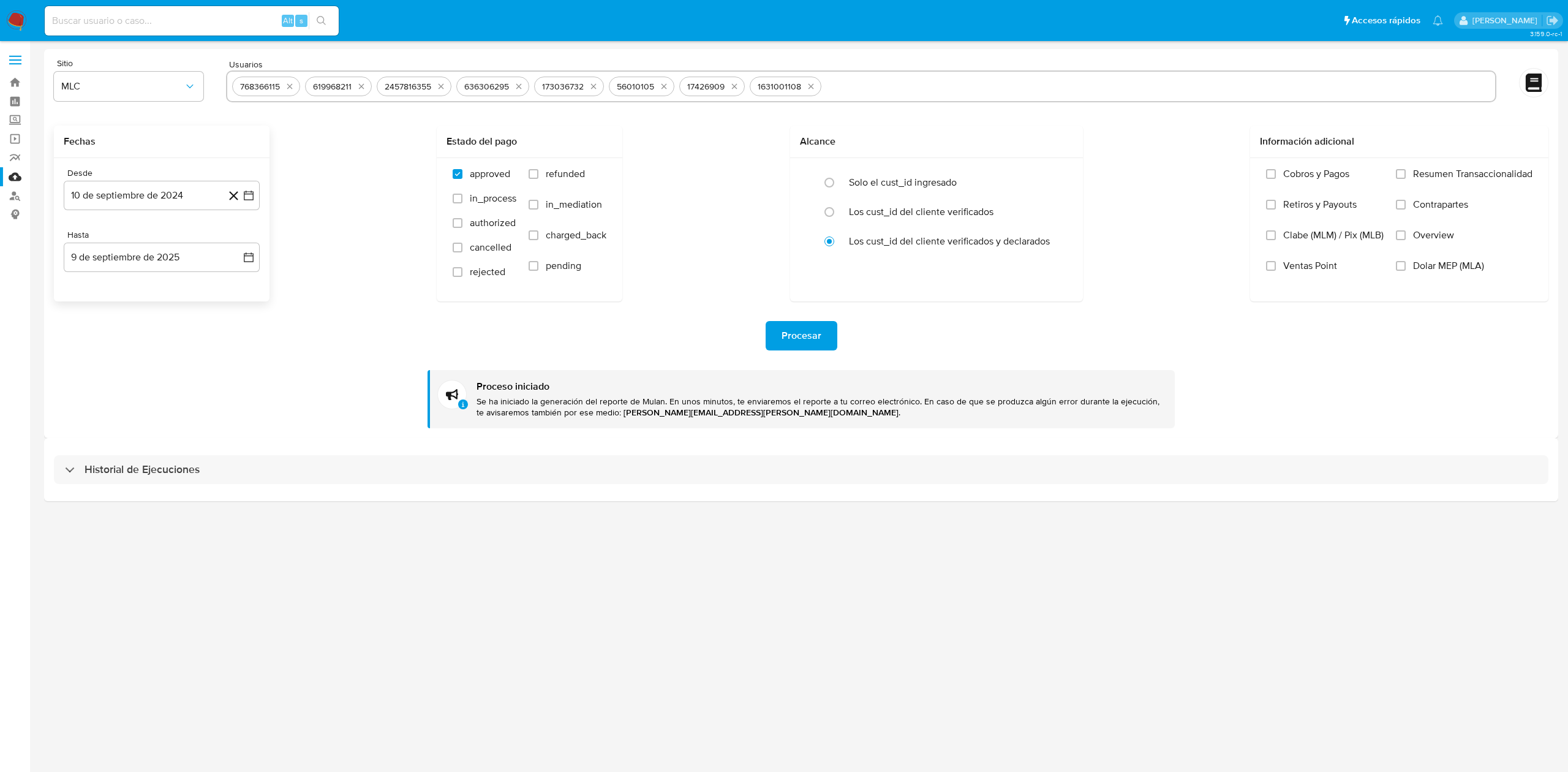
click at [22, 35] on nav "Pausado Ver notificaciones Alt s Accesos rápidos Presiona las siguientes teclas…" at bounding box center [784, 20] width 1568 height 41
click at [12, 25] on img at bounding box center [16, 21] width 21 height 21
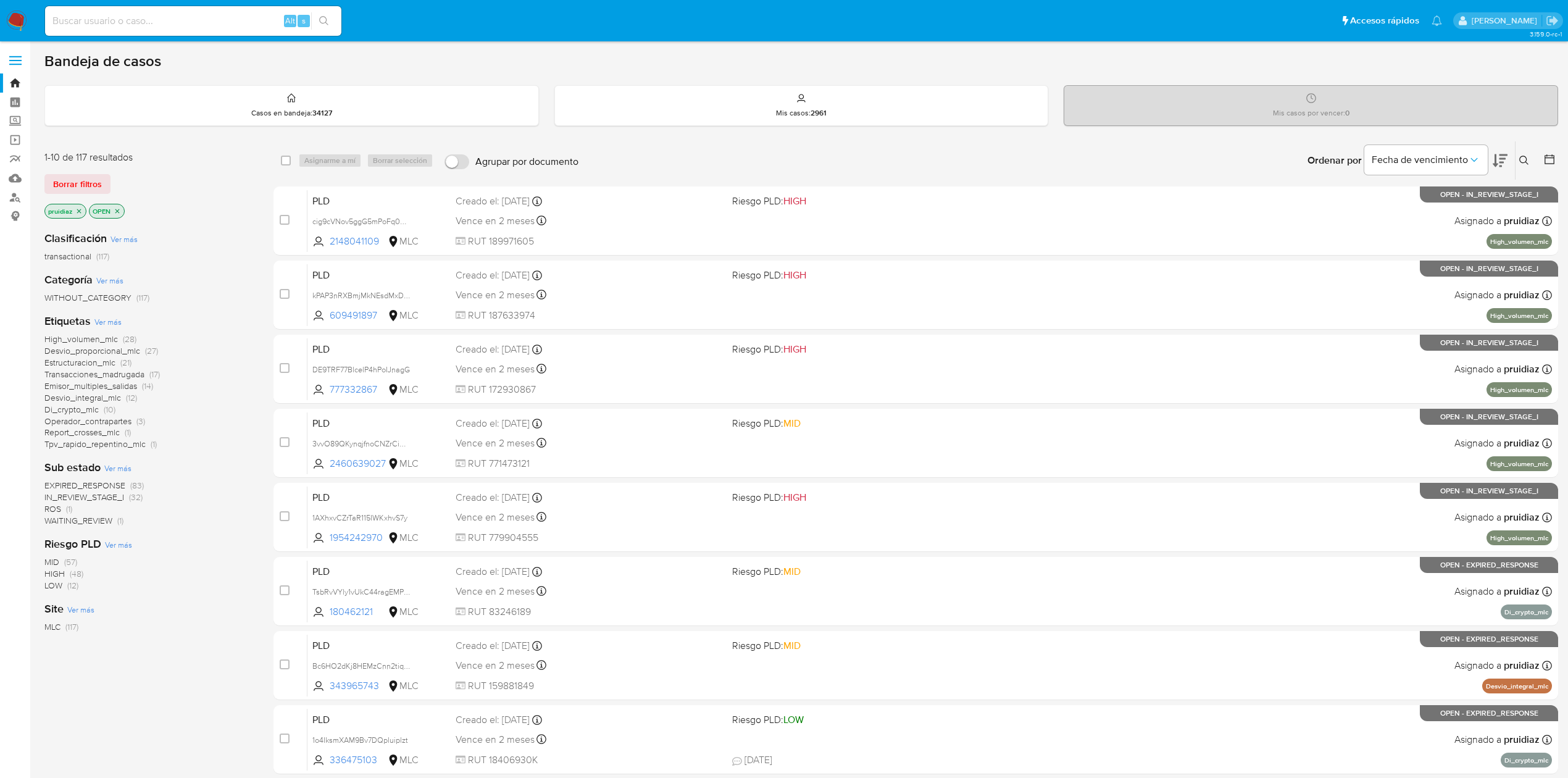
click at [208, 17] on input at bounding box center [193, 21] width 296 height 16
paste input "56031644"
type input "56031644"
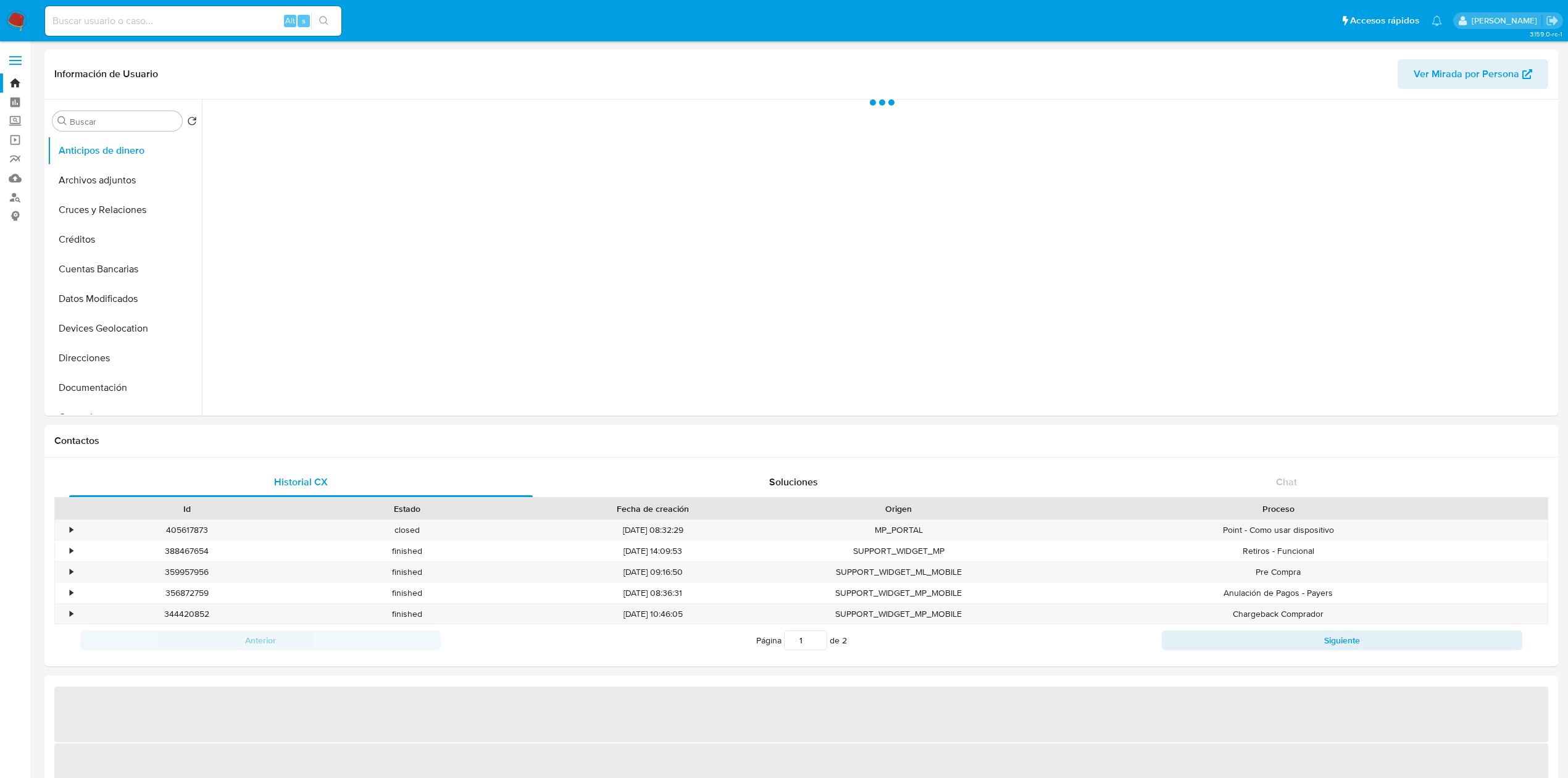
select select "10"
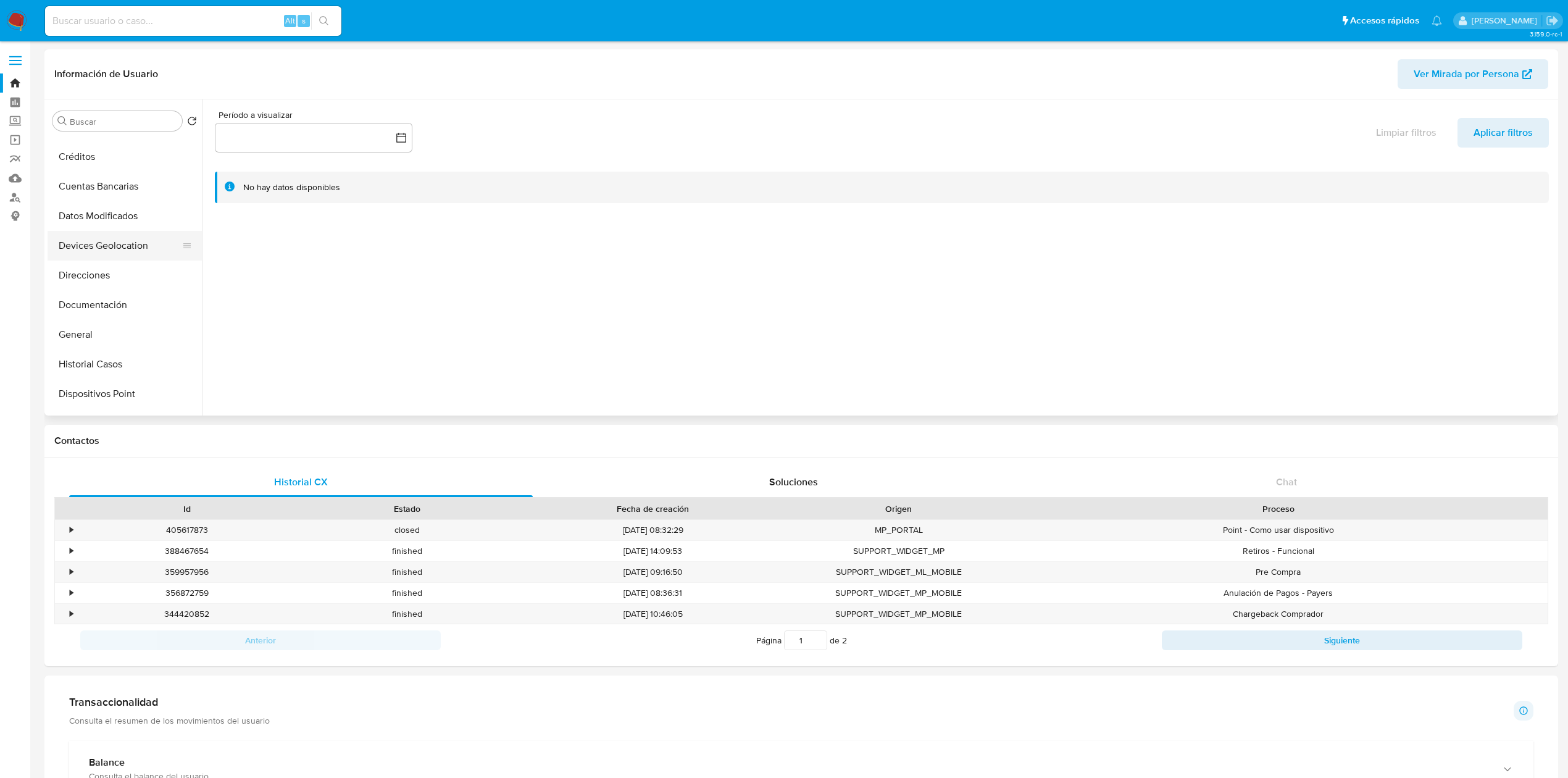
scroll to position [94, 0]
click at [102, 357] on button "Historial Casos" at bounding box center [119, 353] width 144 height 29
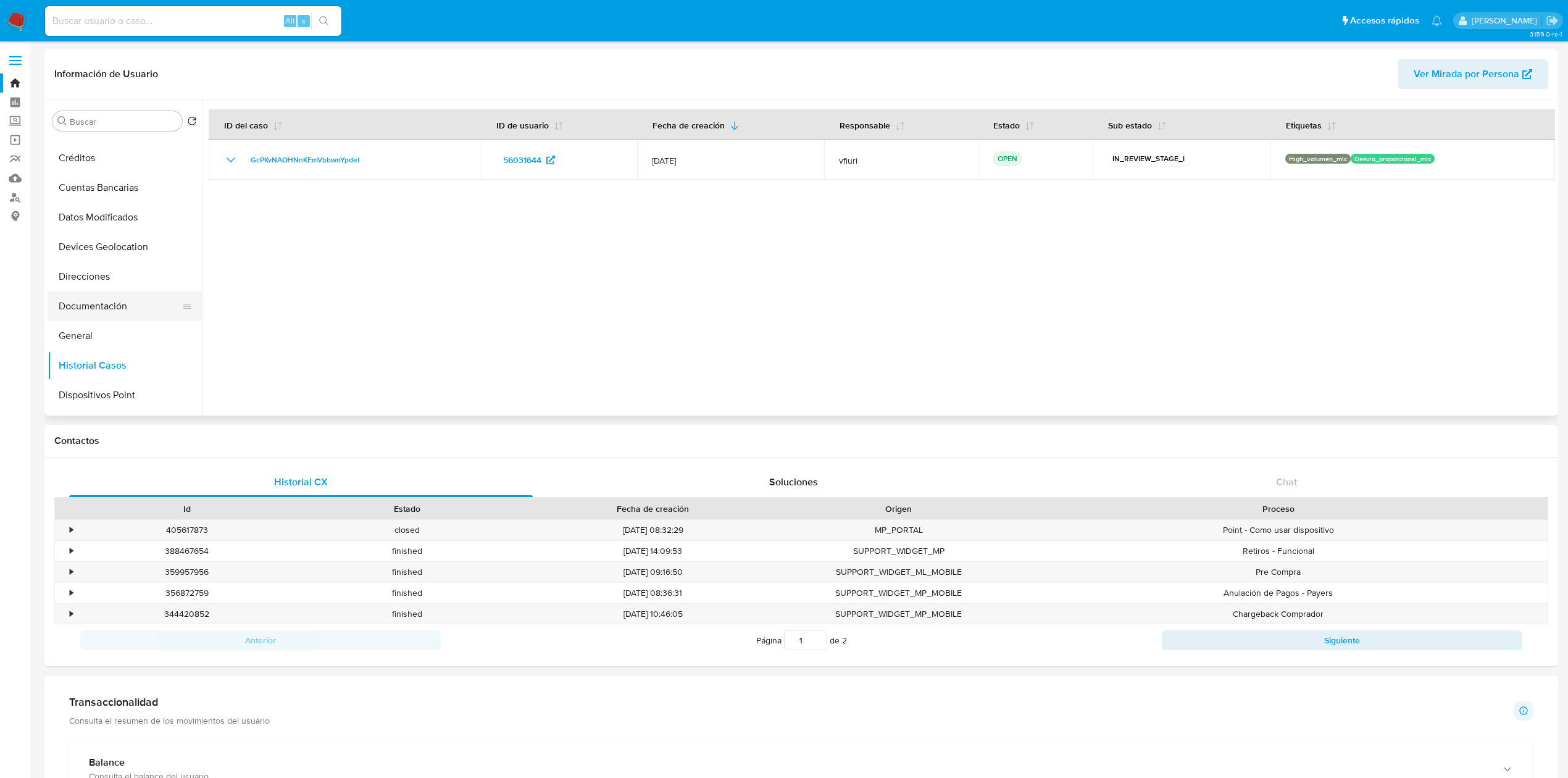
scroll to position [80, 0]
click at [100, 309] on button "Documentación" at bounding box center [119, 307] width 144 height 29
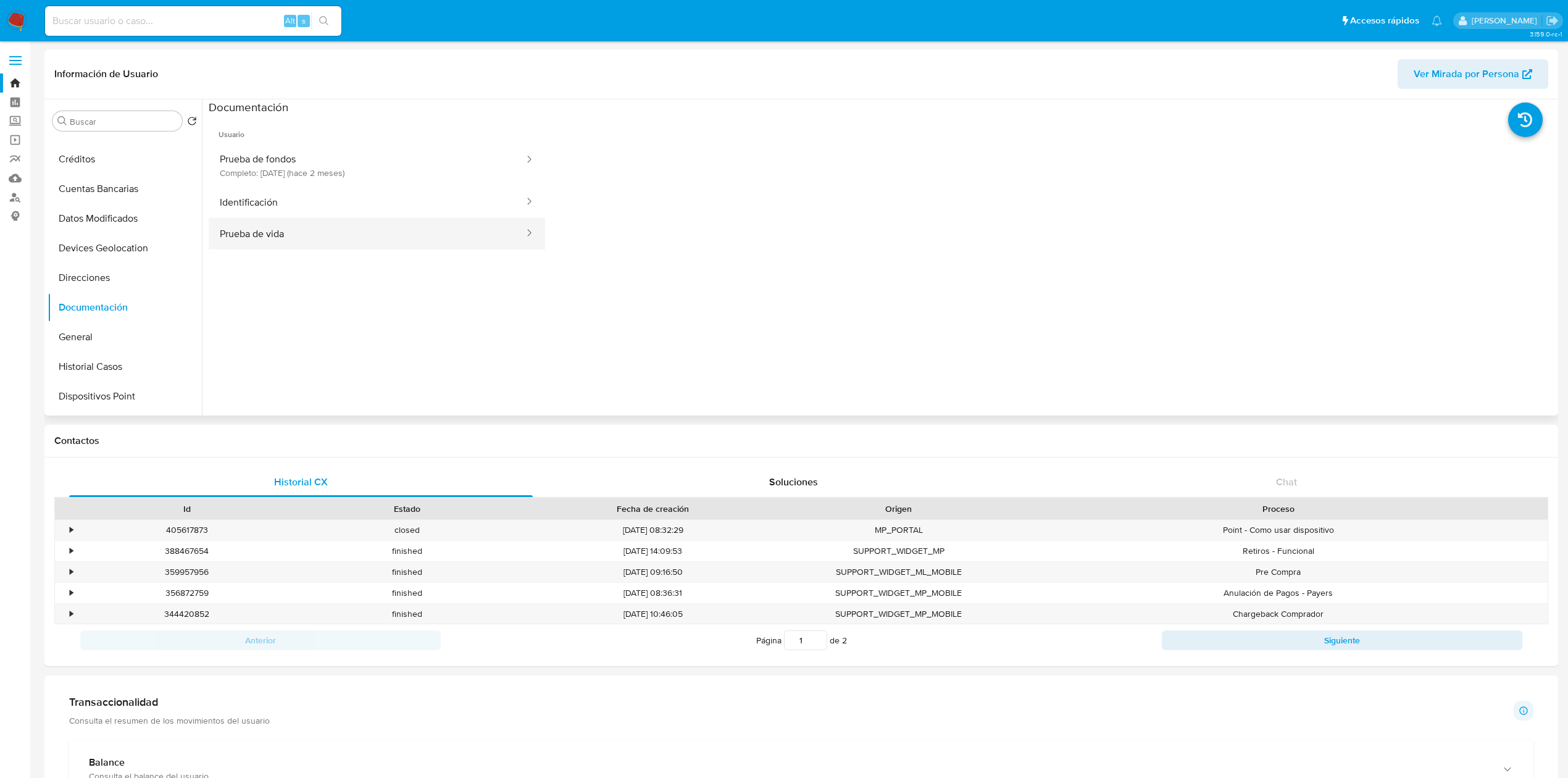
click at [292, 237] on button "Prueba de vida" at bounding box center [367, 233] width 316 height 32
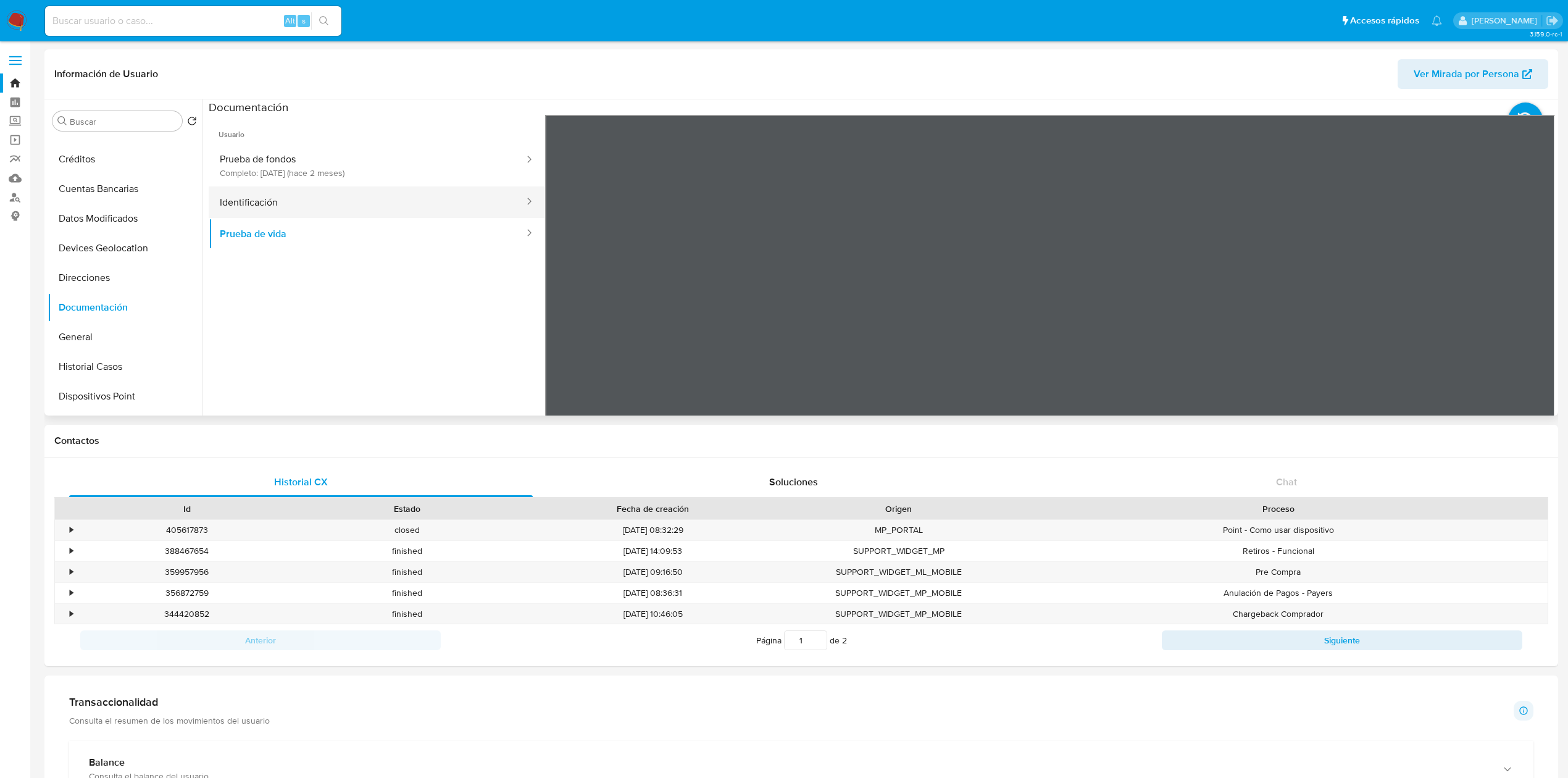
click at [455, 210] on button "Identificación" at bounding box center [367, 202] width 316 height 32
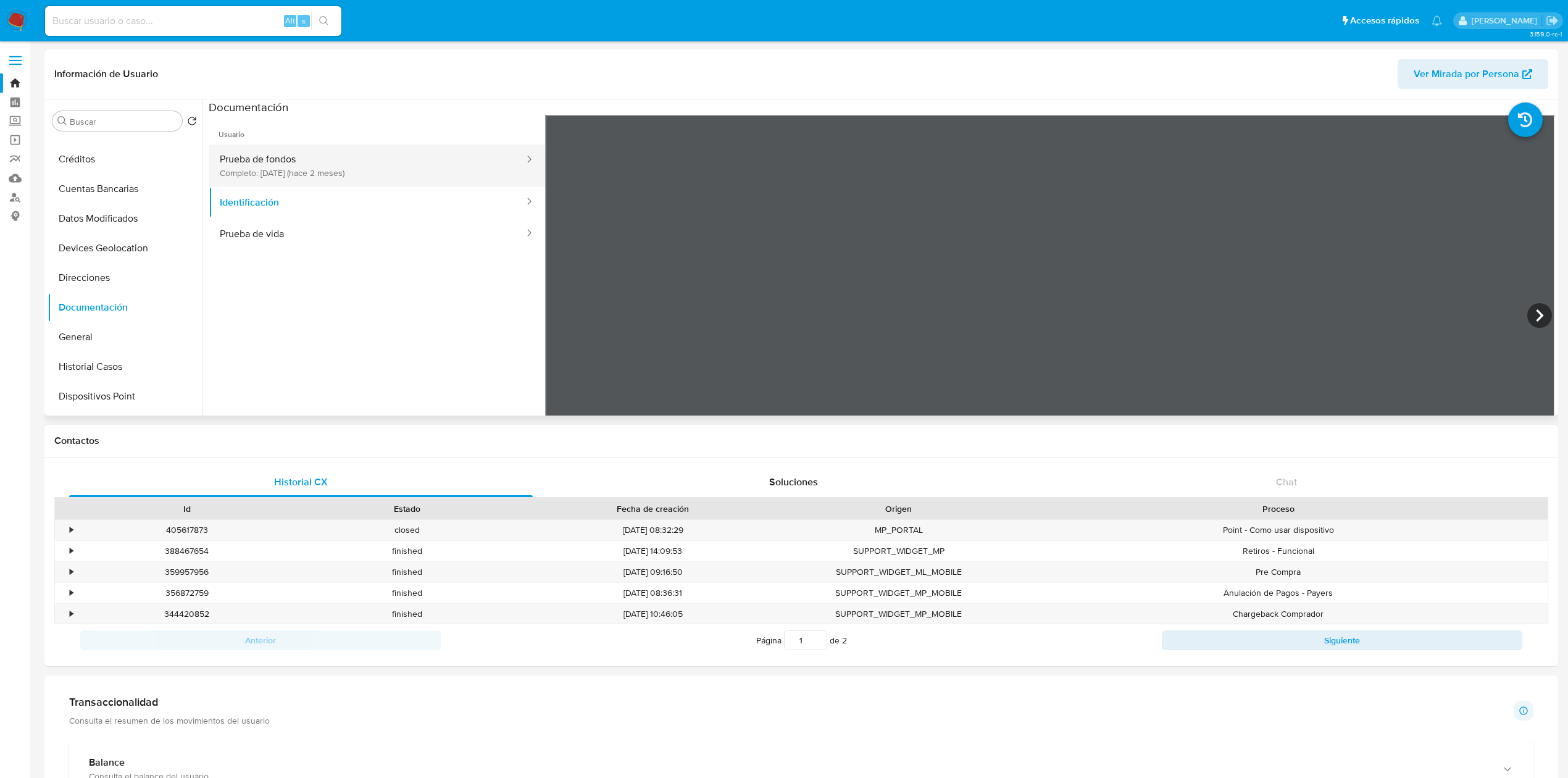
click at [364, 174] on button "Prueba de fondos Completo: 15/07/2025 (hace 2 meses)" at bounding box center [367, 165] width 316 height 42
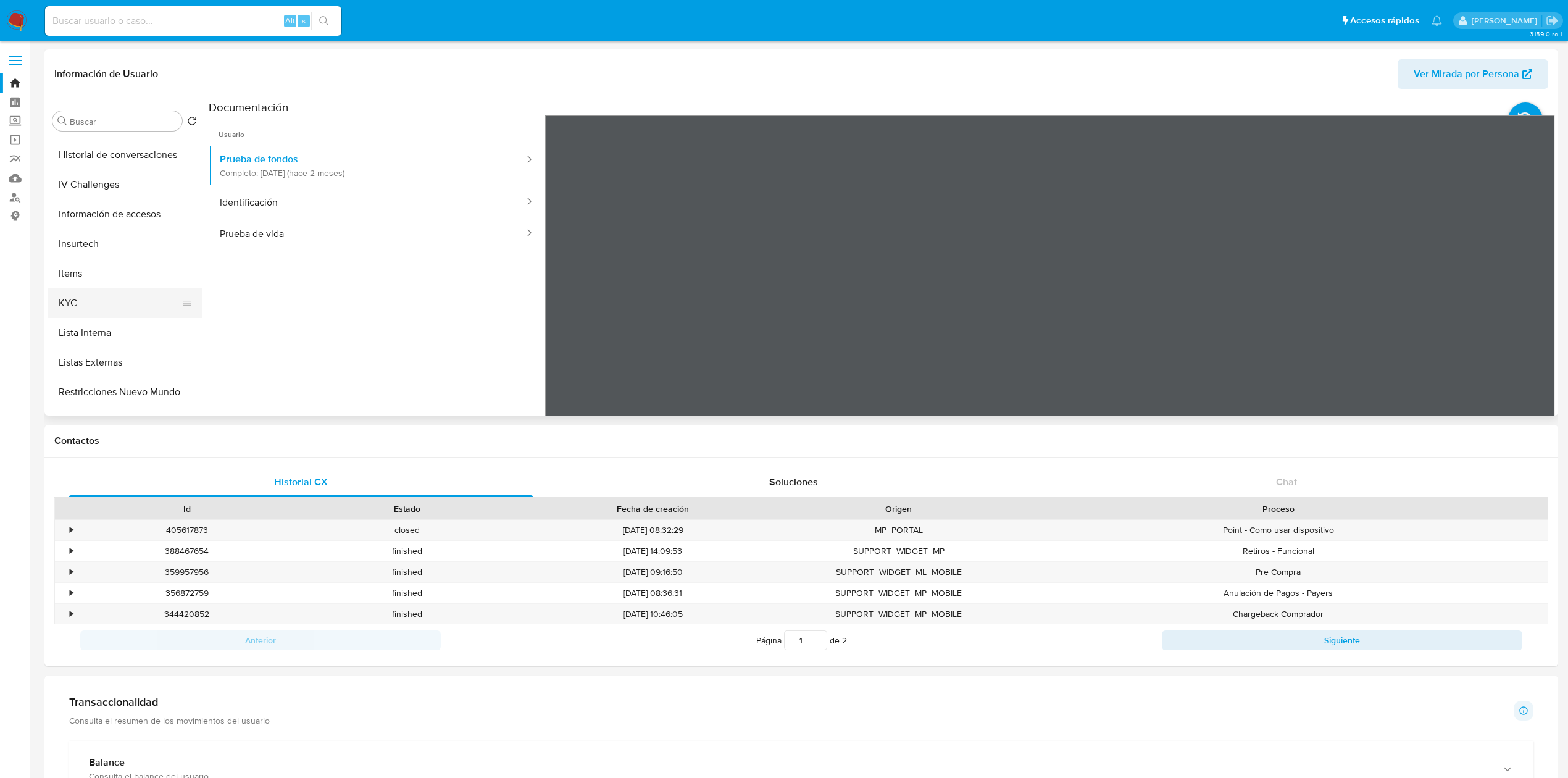
scroll to position [380, 0]
click at [52, 301] on button "KYC" at bounding box center [119, 303] width 144 height 29
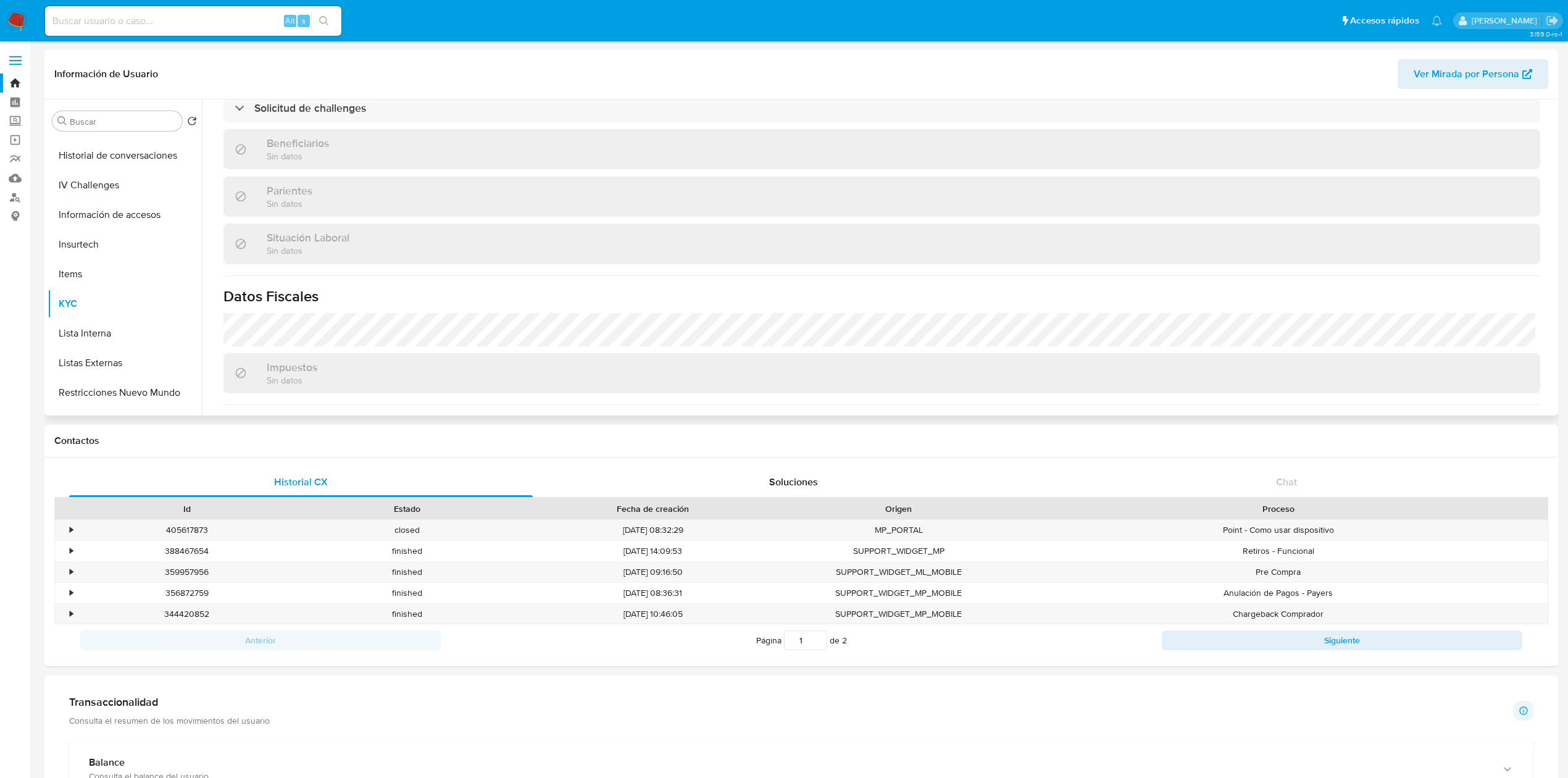
scroll to position [669, 0]
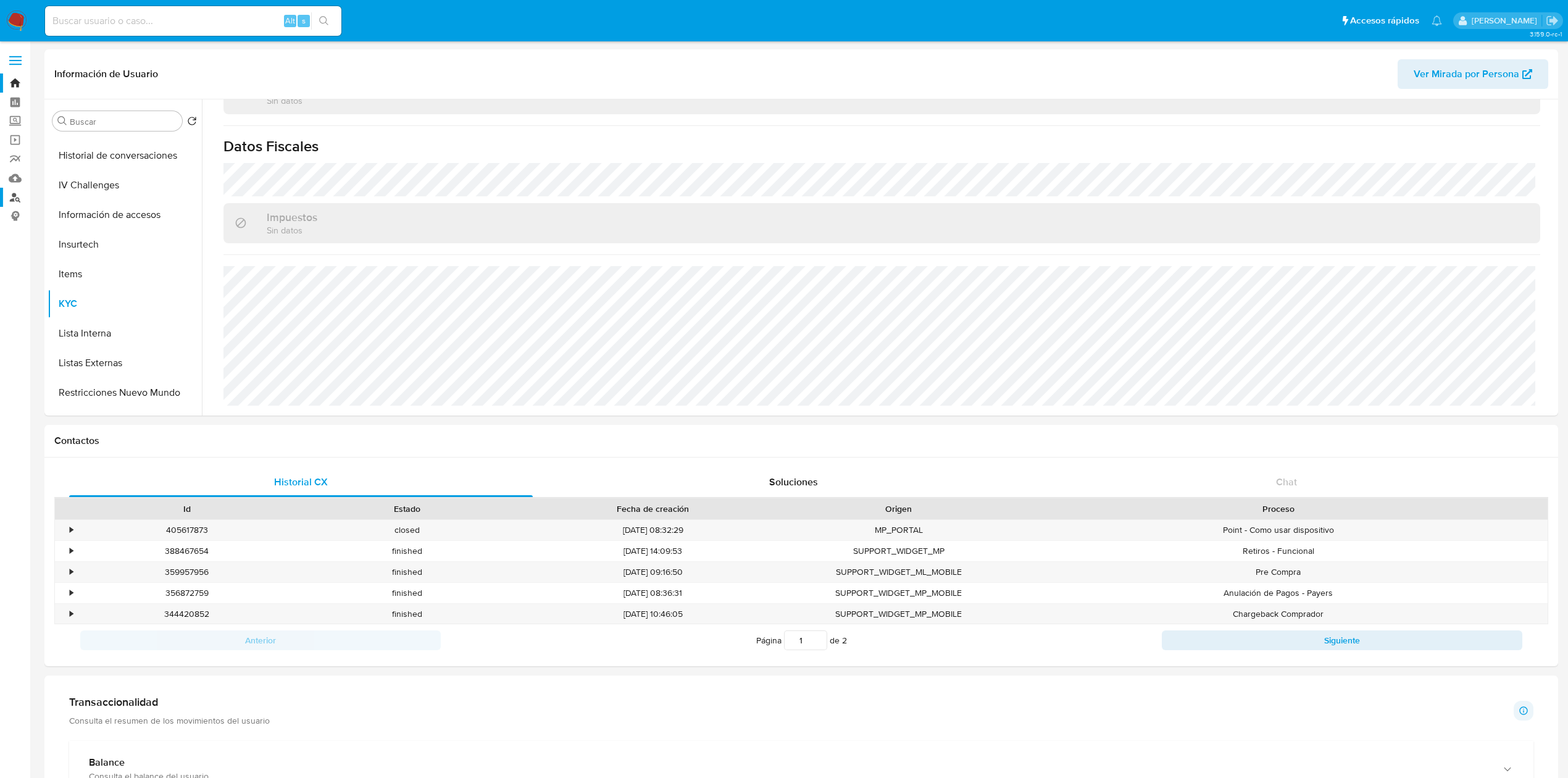
click at [16, 196] on link "Buscador de personas" at bounding box center [73, 197] width 147 height 19
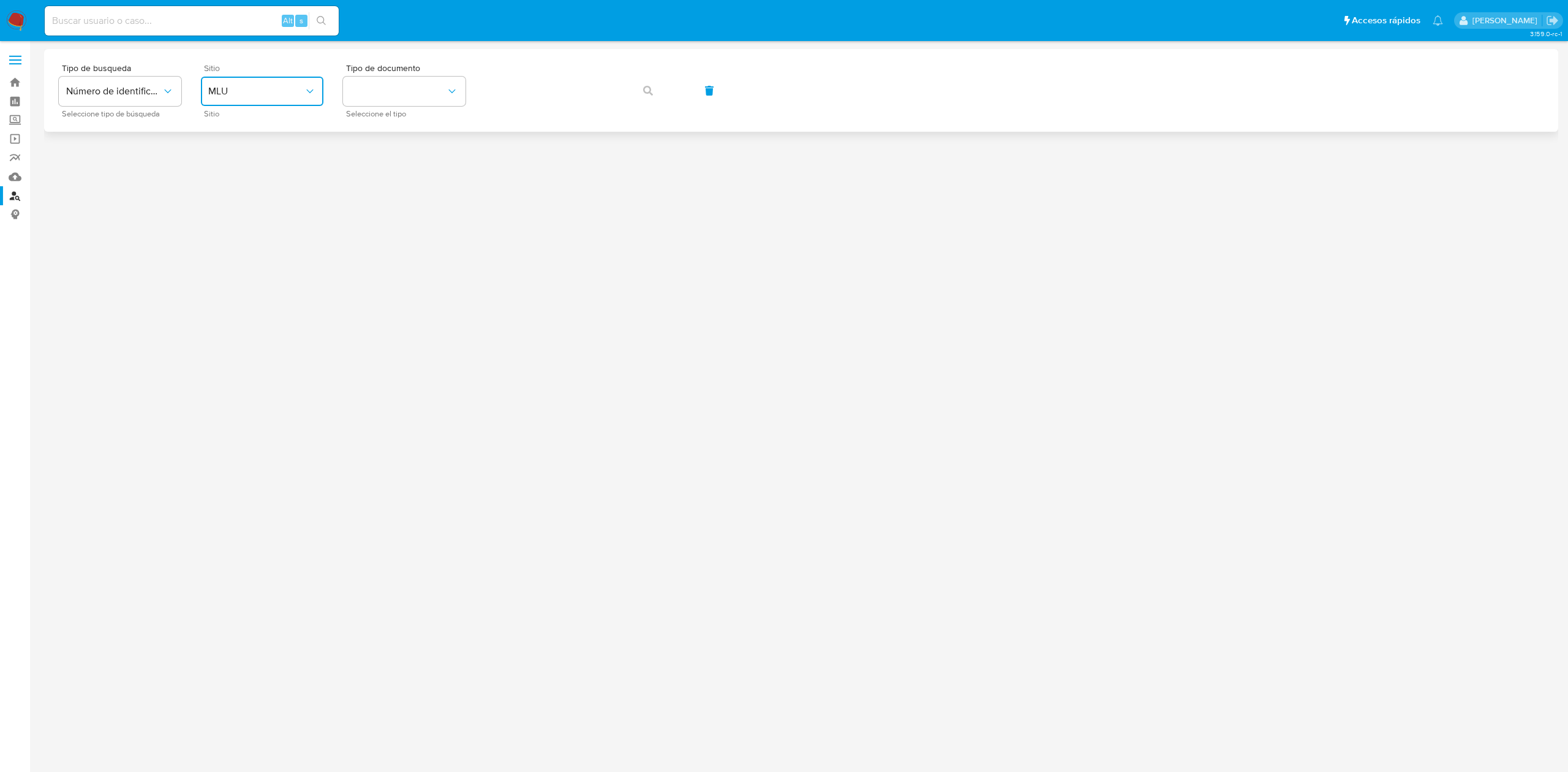
click at [232, 89] on span "MLU" at bounding box center [256, 92] width 95 height 12
click at [223, 305] on span "MLC" at bounding box center [218, 301] width 19 height 12
click at [386, 92] on button "identificationType" at bounding box center [404, 91] width 122 height 29
click at [381, 130] on div "RUT RUT" at bounding box center [400, 130] width 101 height 42
click at [646, 89] on icon "button" at bounding box center [648, 90] width 10 height 10
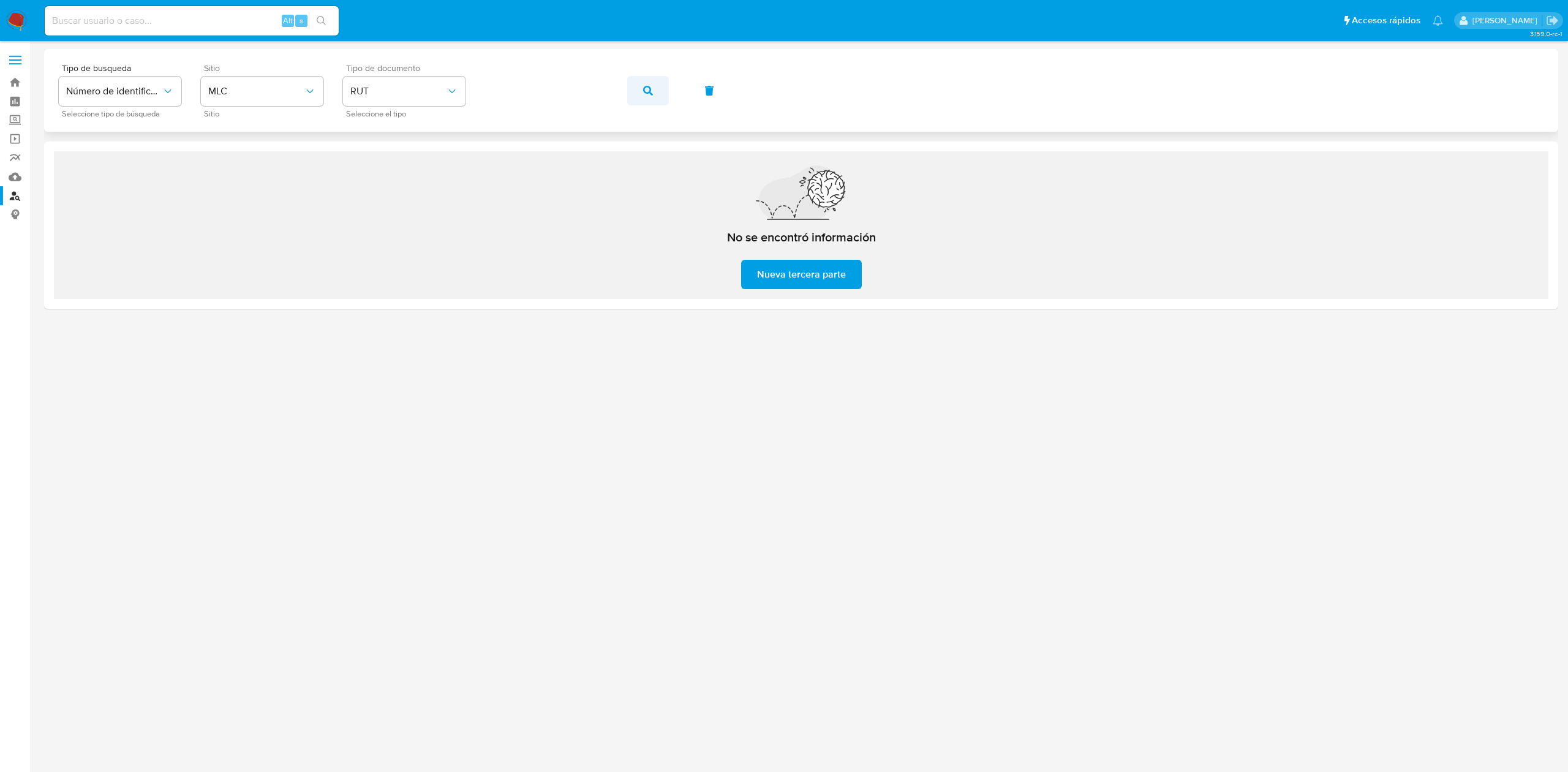
click at [634, 92] on button "button" at bounding box center [648, 91] width 42 height 29
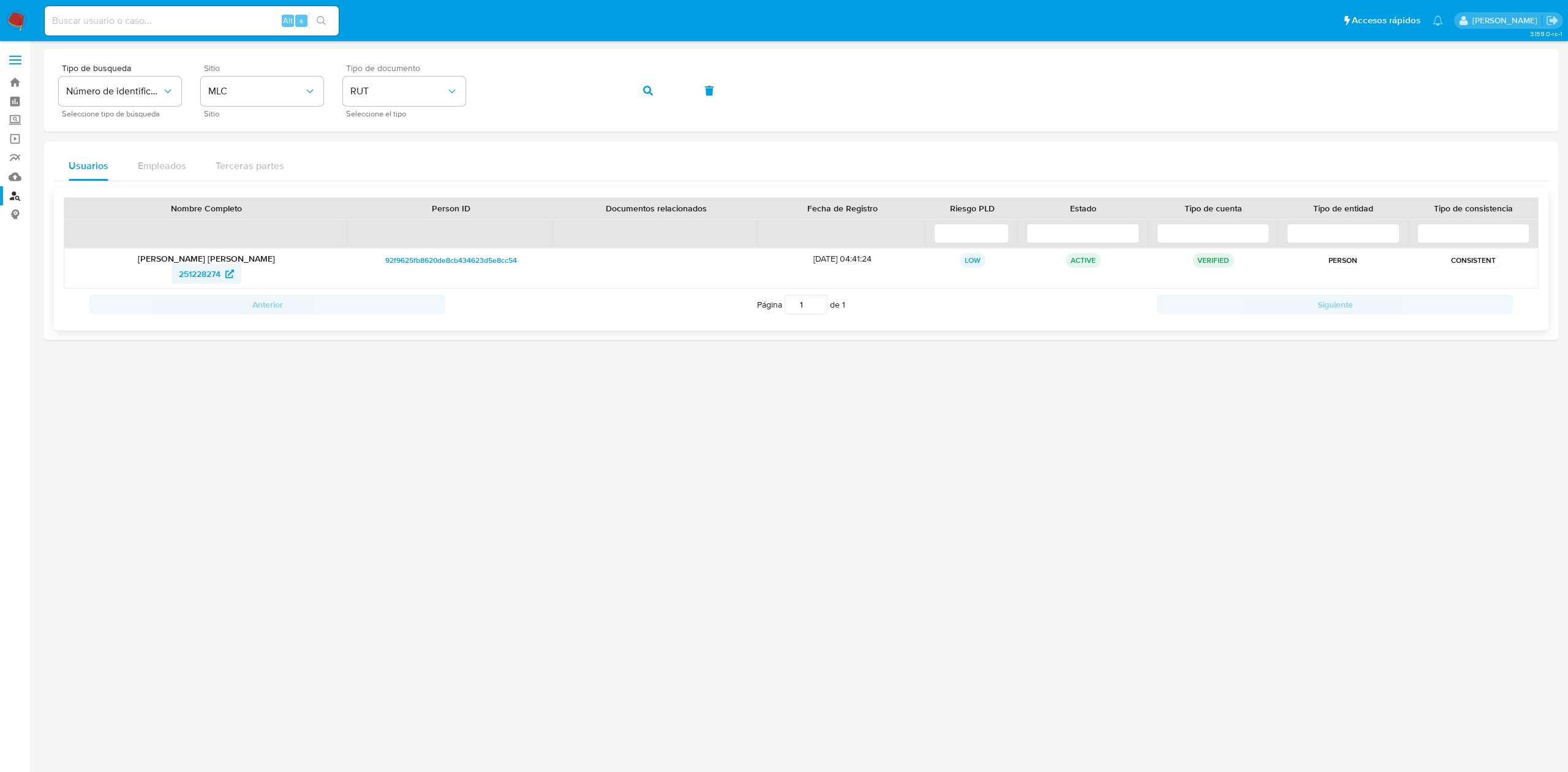
click at [199, 275] on span "251228274" at bounding box center [199, 273] width 42 height 19
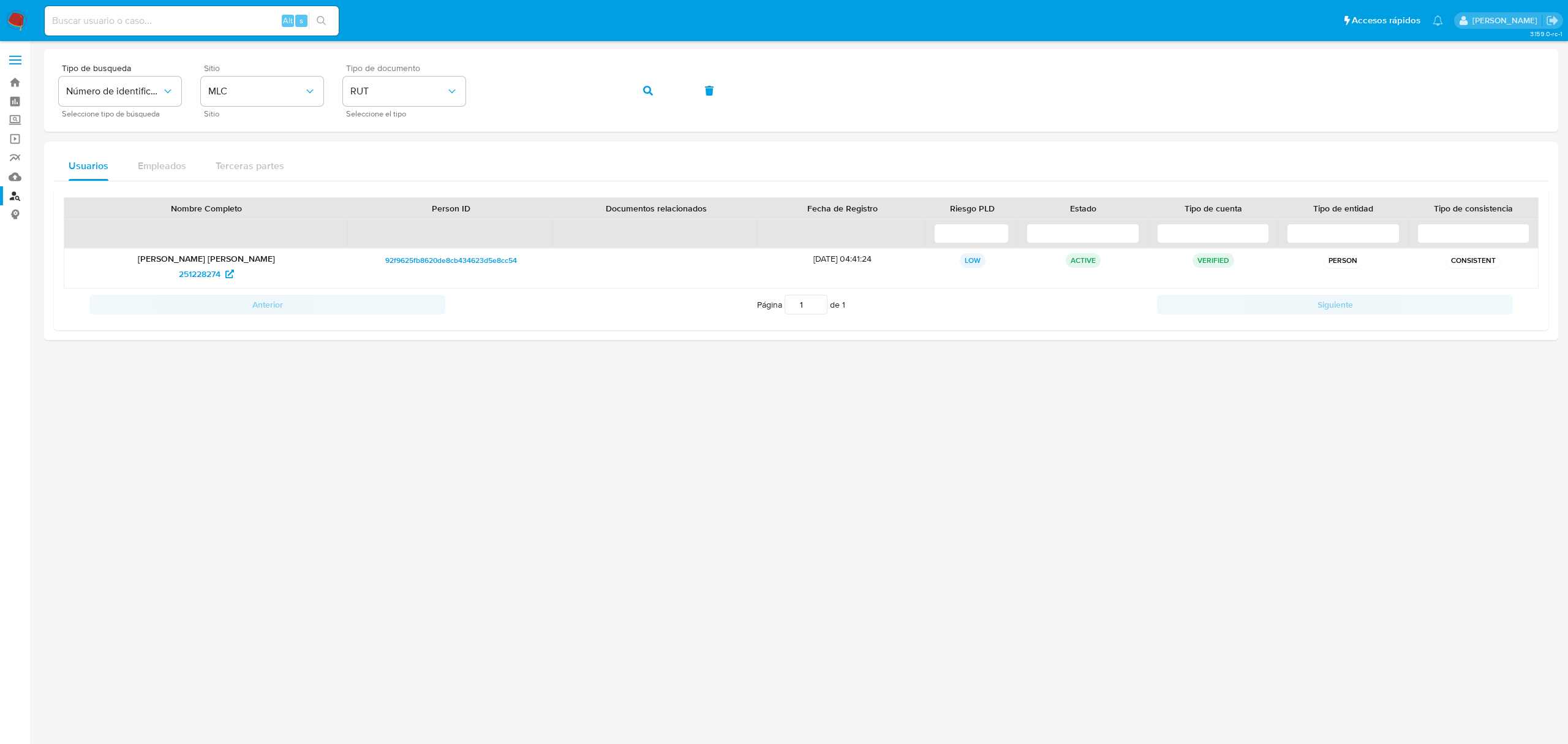
click at [14, 22] on img at bounding box center [16, 21] width 21 height 21
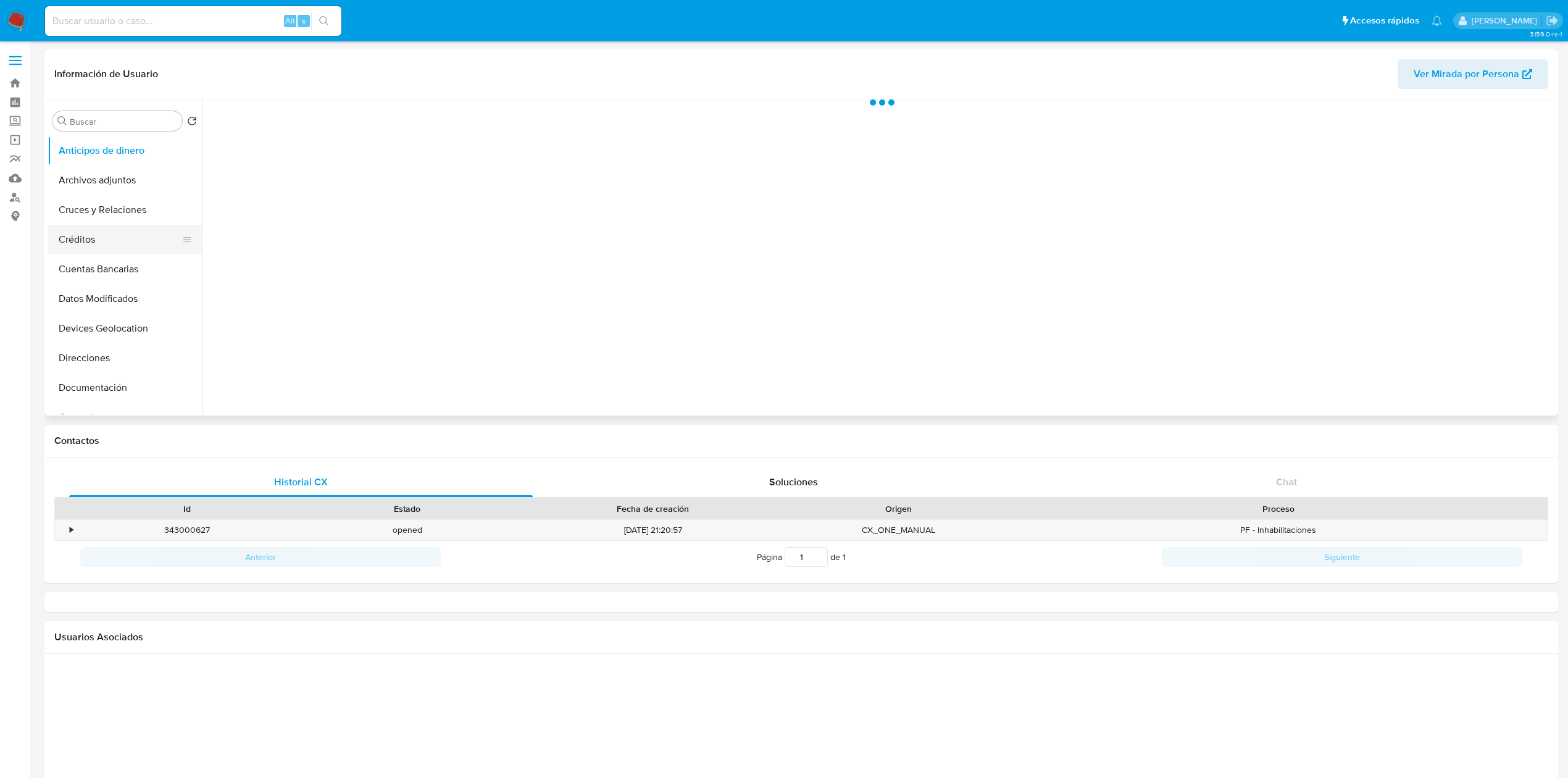
select select "10"
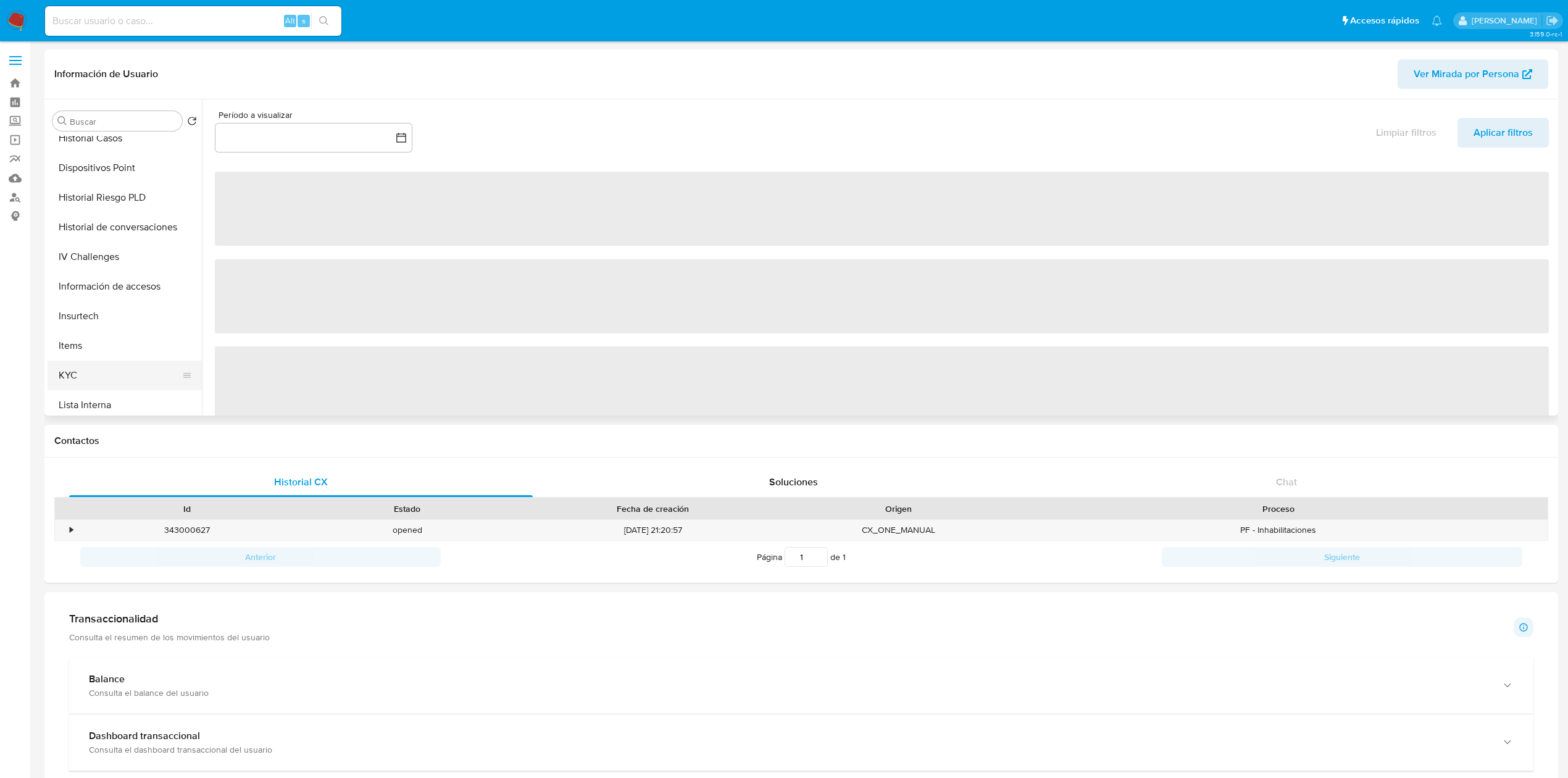
scroll to position [313, 0]
click at [89, 379] on button "KYC" at bounding box center [119, 370] width 144 height 29
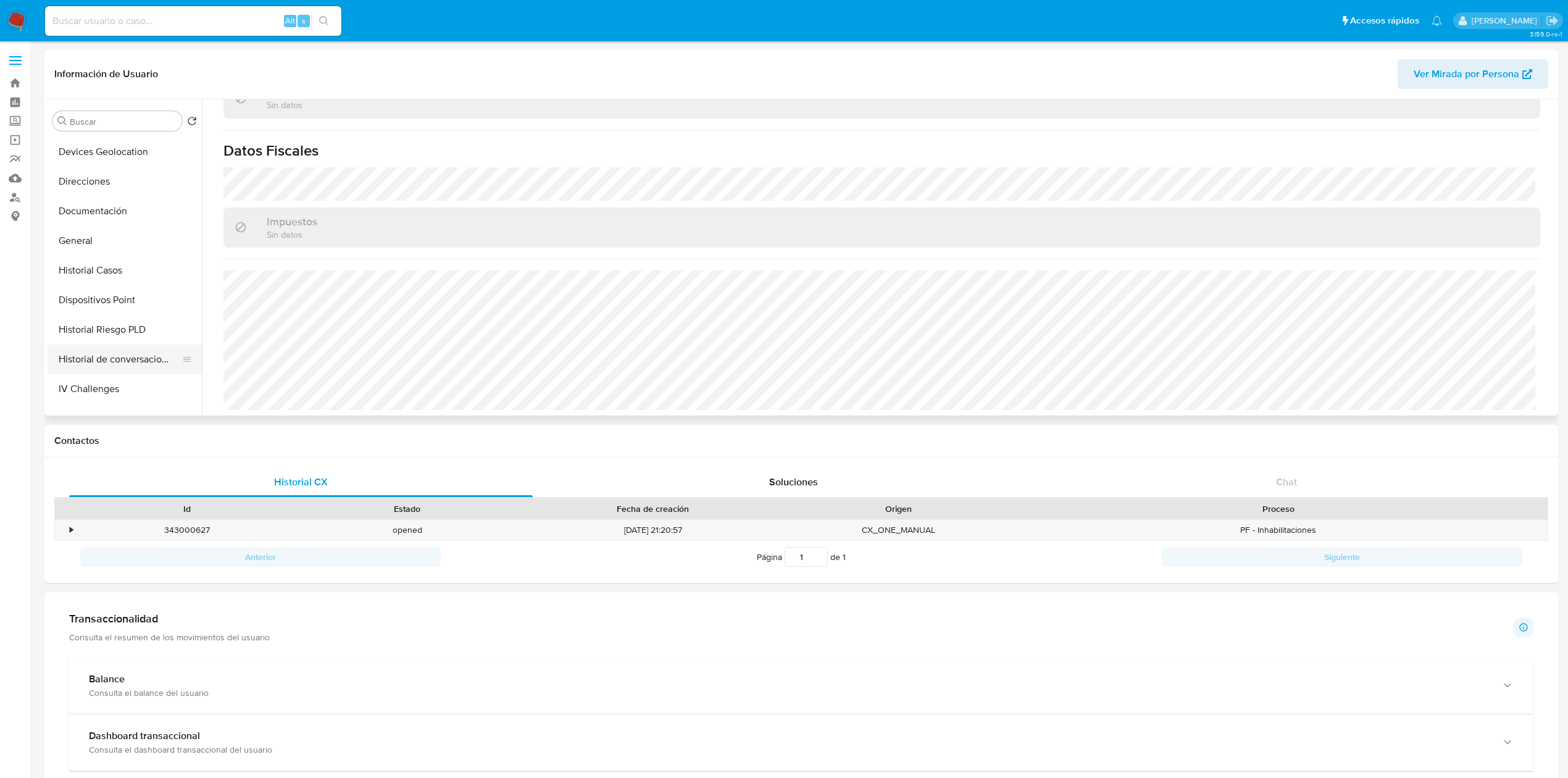
scroll to position [173, 0]
click at [88, 213] on button "Documentación" at bounding box center [119, 215] width 144 height 29
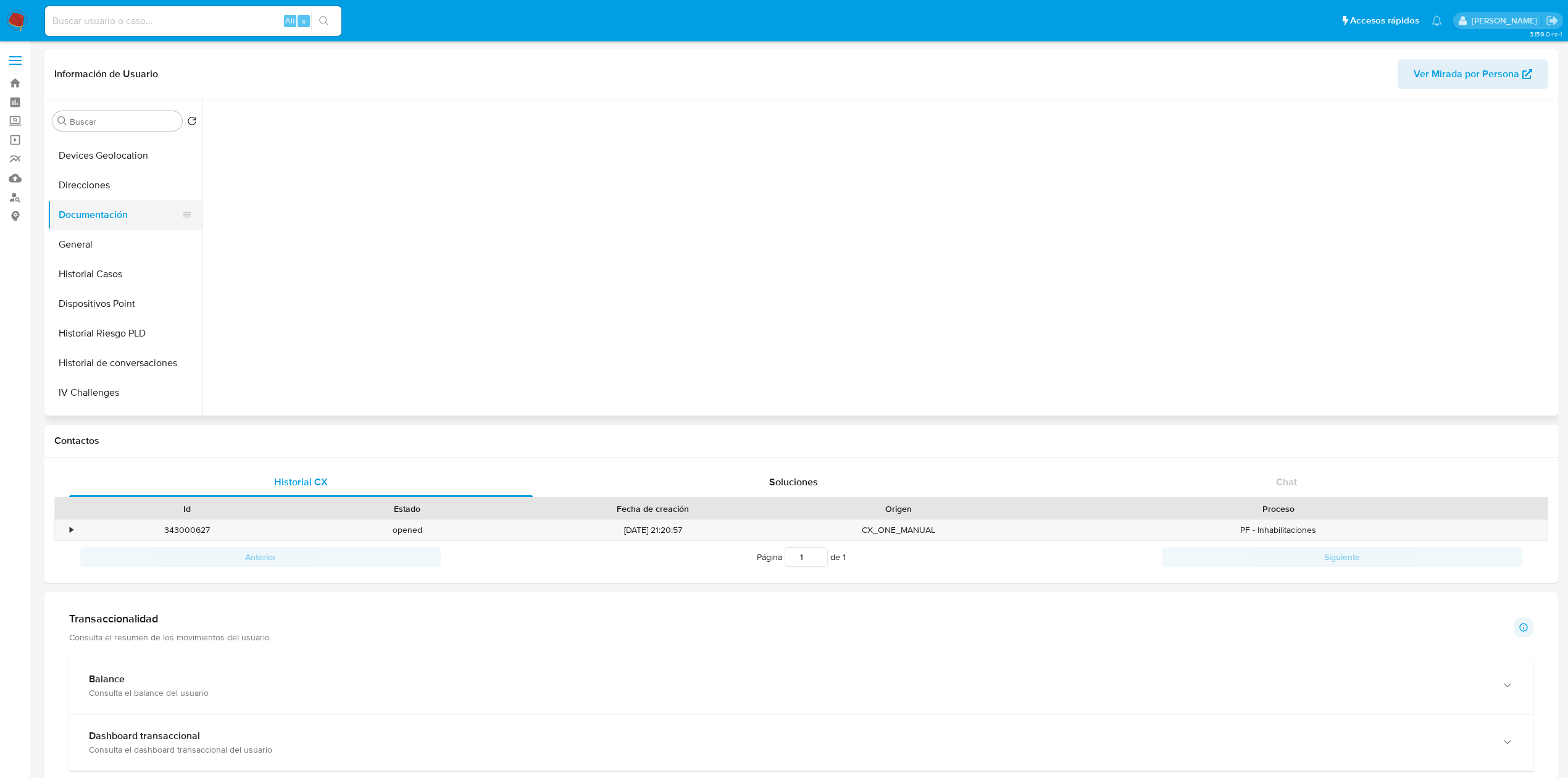
scroll to position [0, 0]
click at [334, 173] on button "Prueba de vida" at bounding box center [367, 160] width 316 height 32
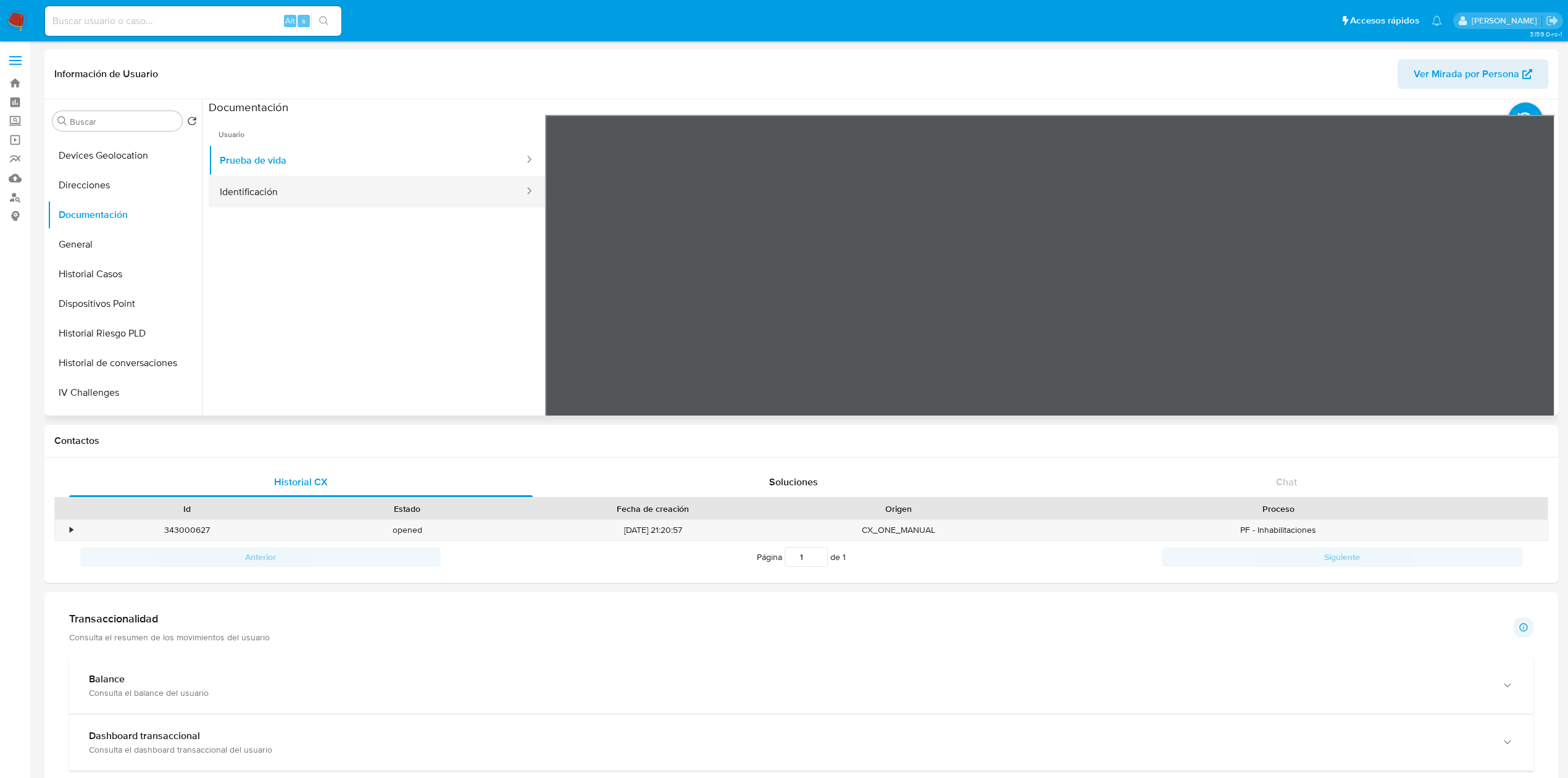
click at [379, 188] on button "Identificación" at bounding box center [367, 192] width 316 height 32
click at [1535, 313] on icon at bounding box center [1539, 316] width 8 height 12
click at [305, 147] on button "Prueba de vida" at bounding box center [367, 160] width 316 height 32
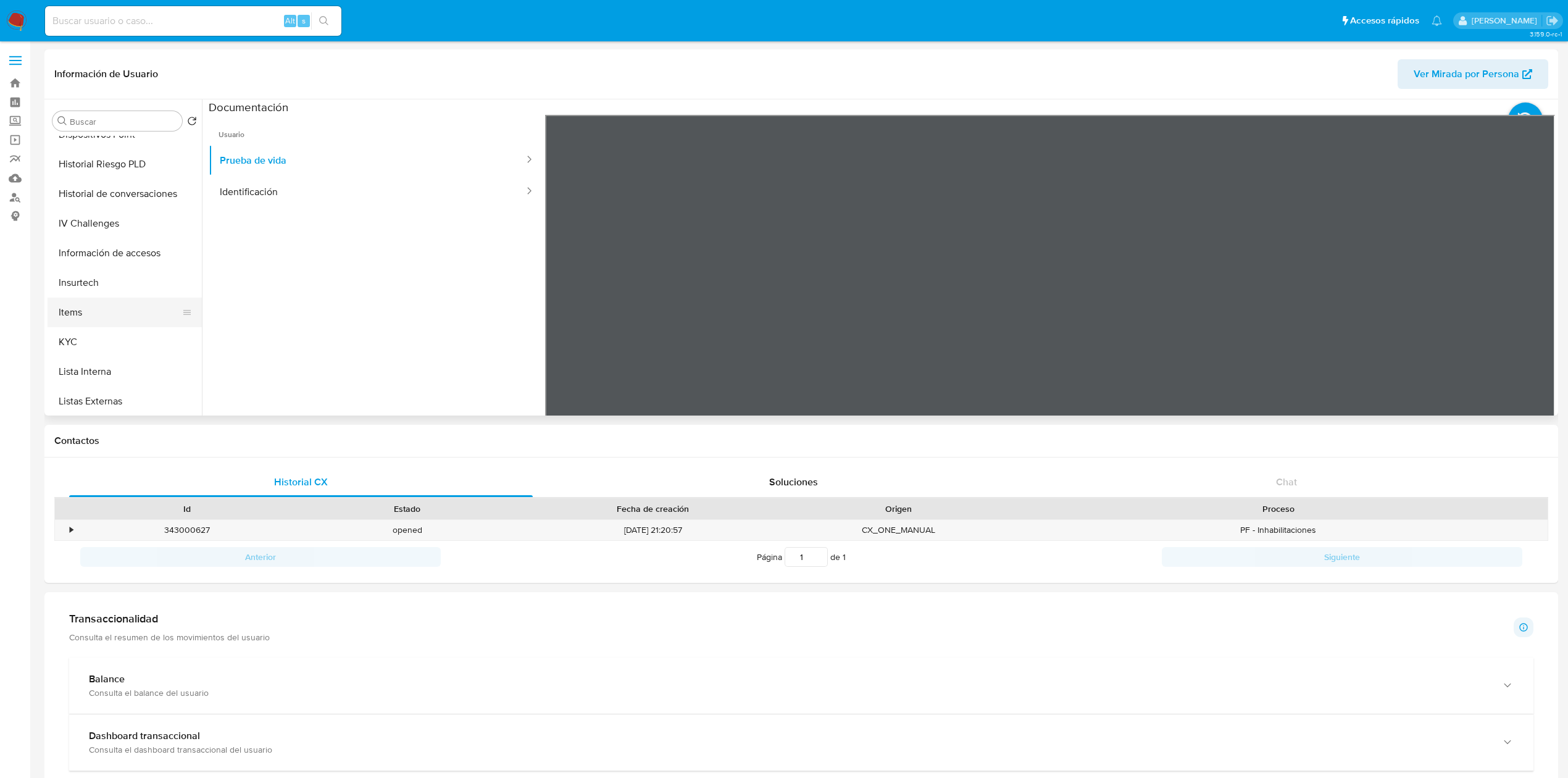
scroll to position [344, 0]
click at [80, 338] on button "KYC" at bounding box center [119, 341] width 144 height 29
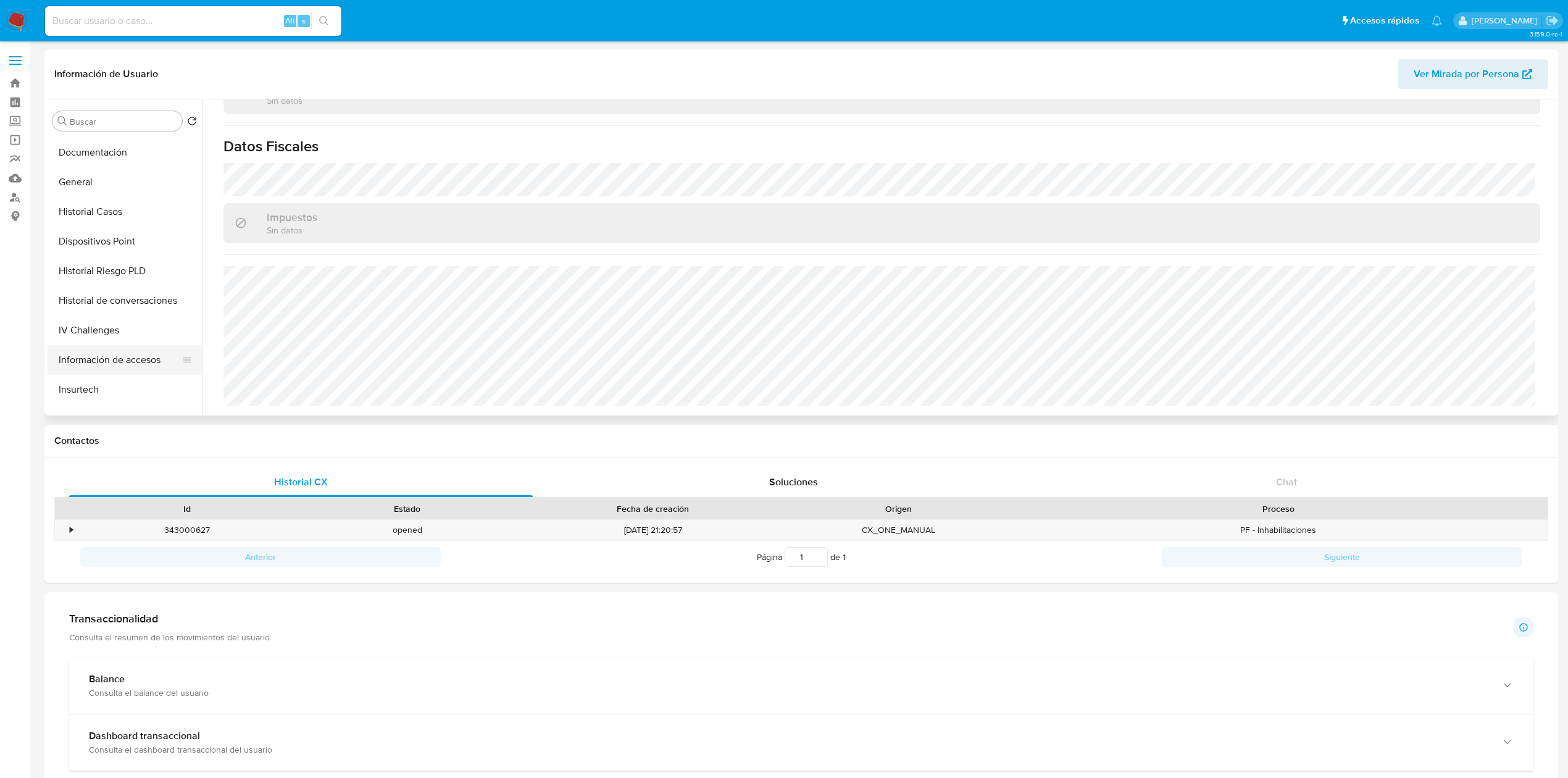
scroll to position [230, 0]
click at [111, 238] on button "Dispositivos Point" at bounding box center [119, 247] width 144 height 29
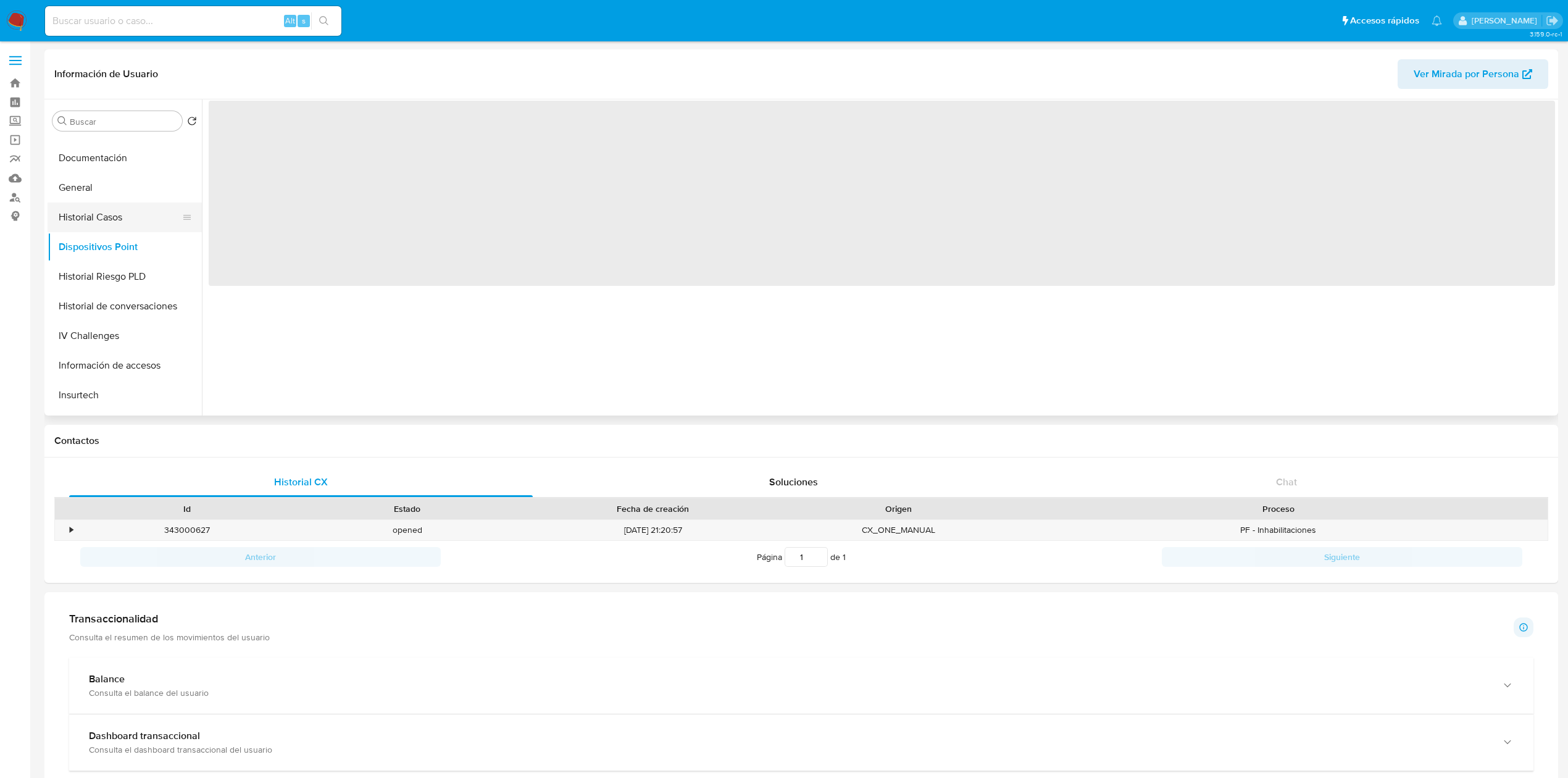
scroll to position [0, 0]
click at [94, 228] on button "Historial Casos" at bounding box center [119, 217] width 144 height 29
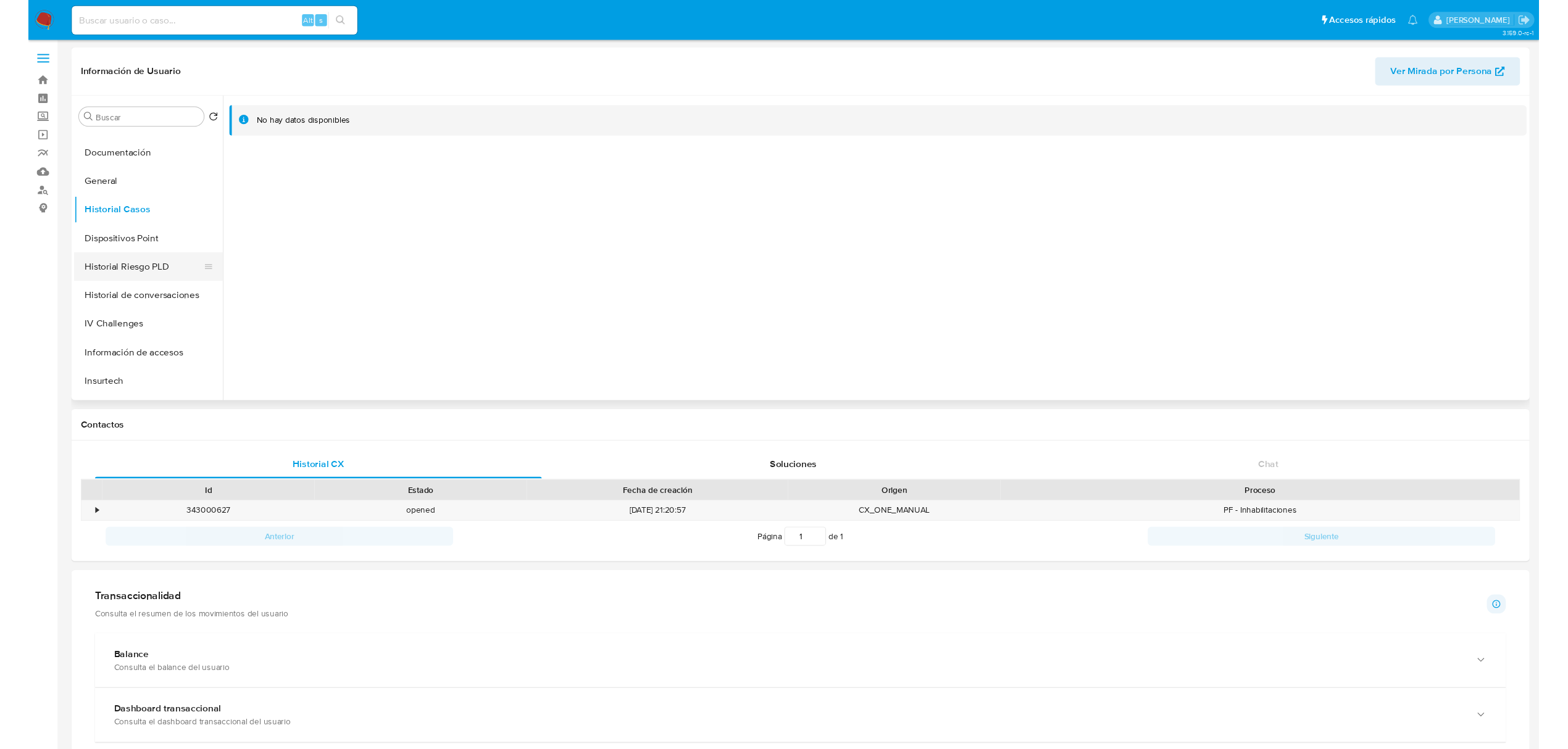
scroll to position [349, 0]
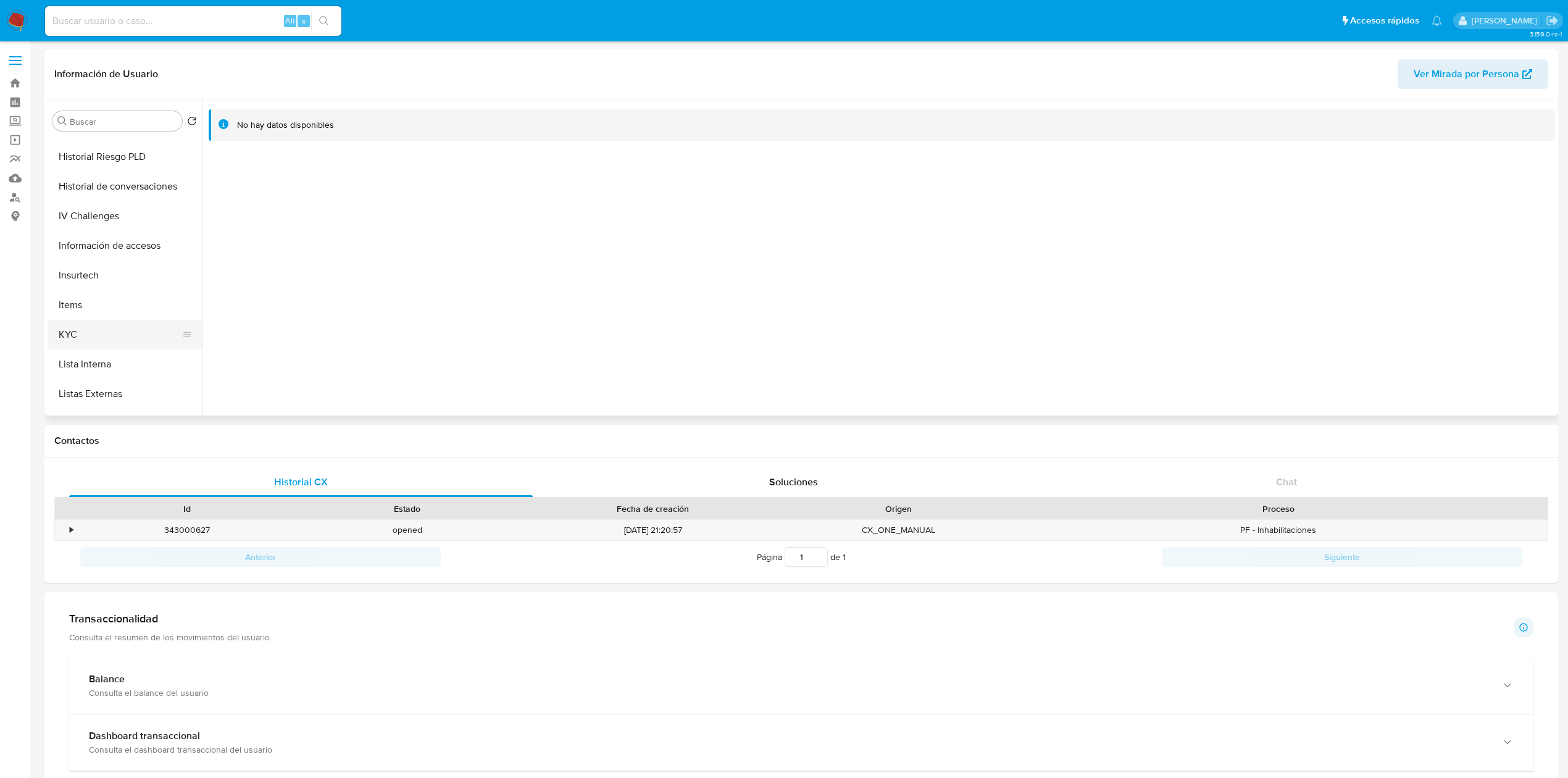
click at [89, 337] on button "KYC" at bounding box center [119, 334] width 144 height 29
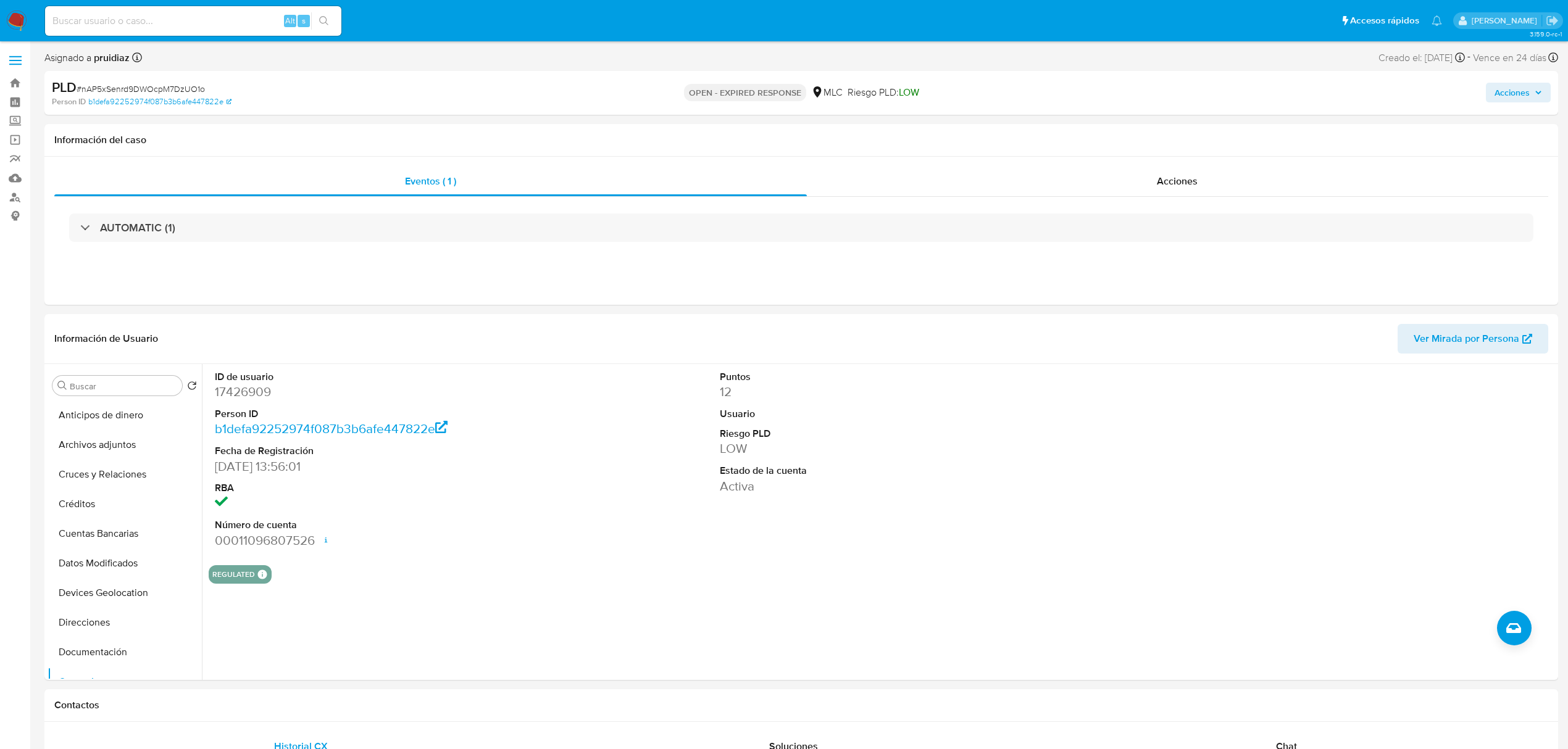
select select "10"
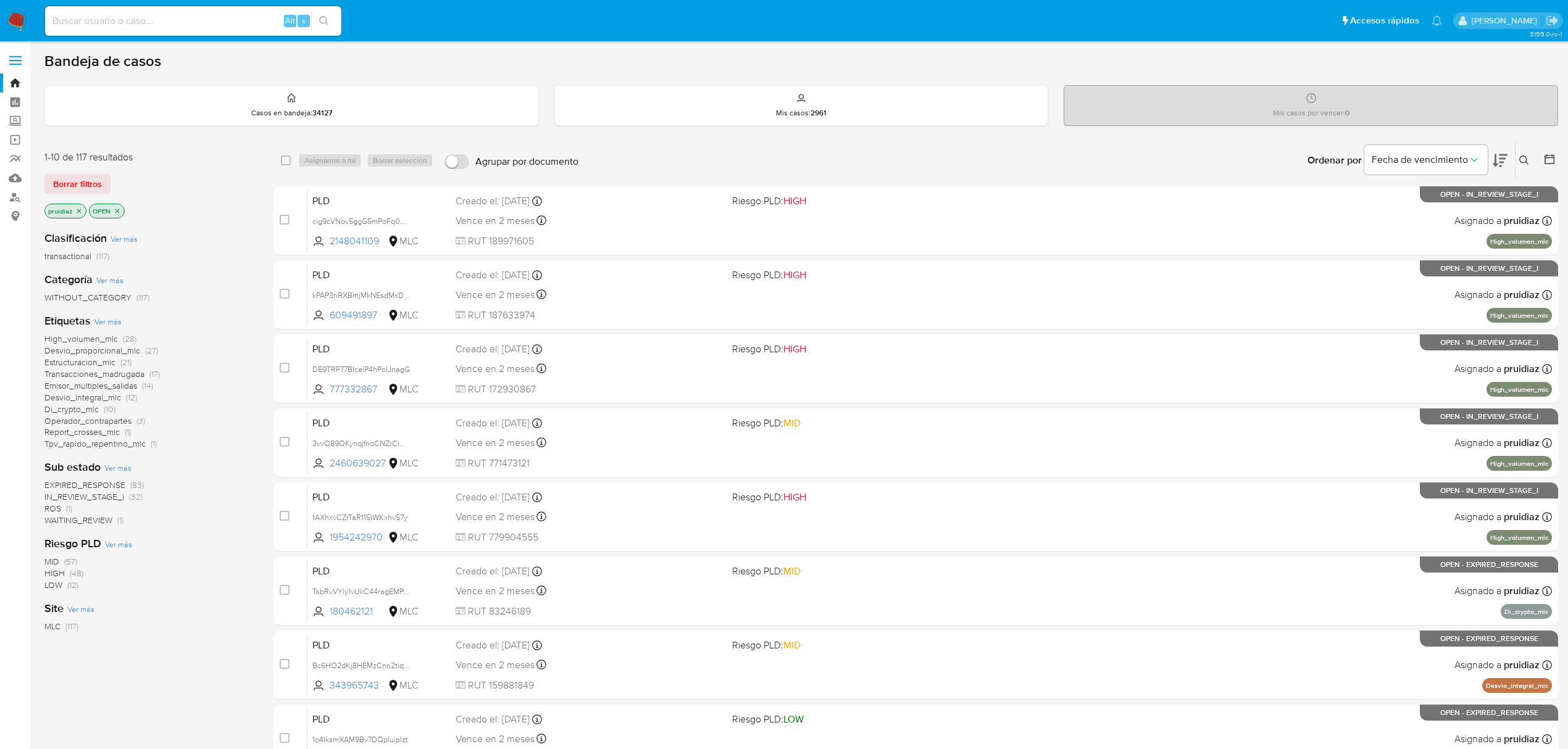
click at [16, 31] on nav "Pausado Ver notificaciones Alt s Accesos rápidos Presiona las siguientes teclas…" at bounding box center [784, 20] width 1568 height 41
click at [23, 18] on img at bounding box center [16, 21] width 21 height 21
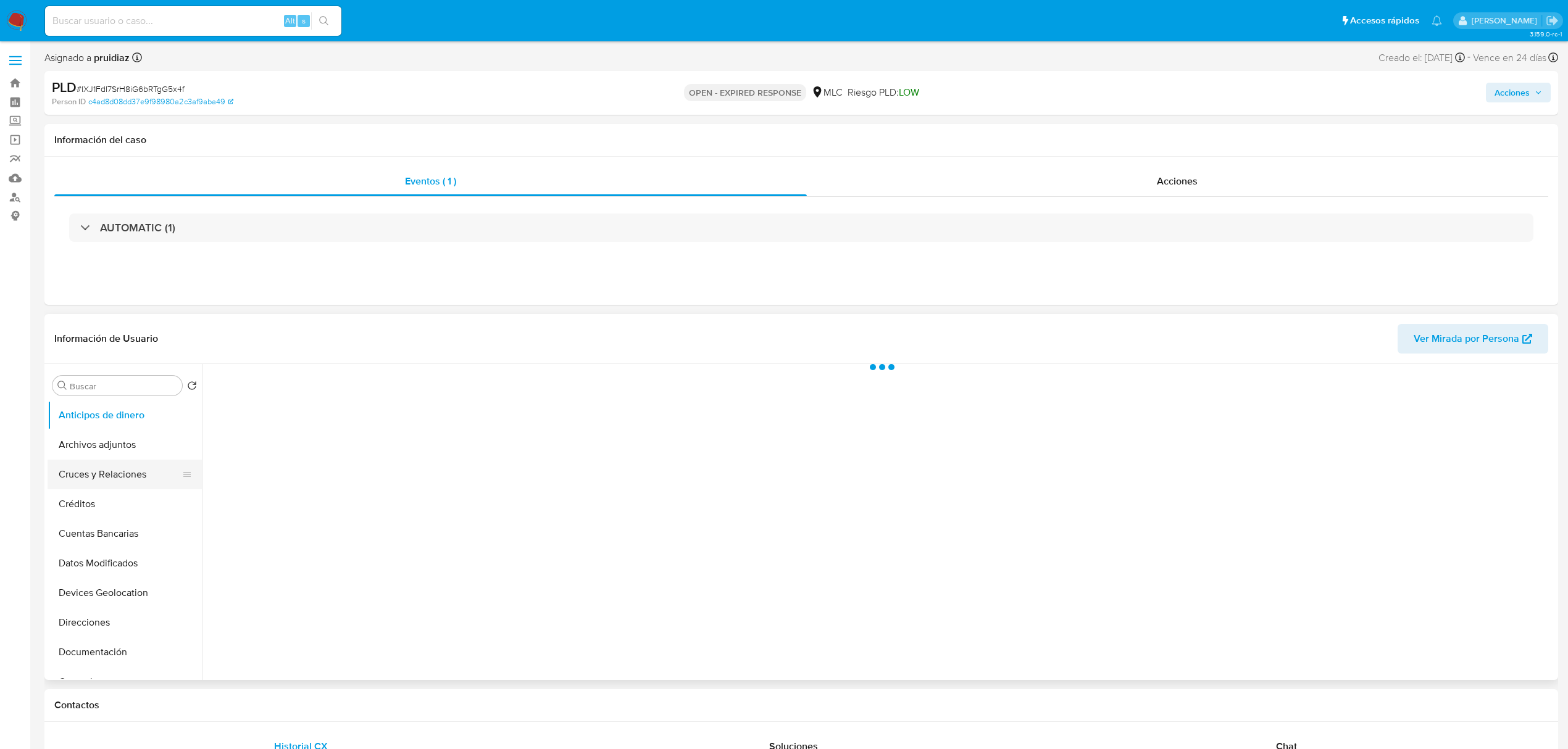
select select "10"
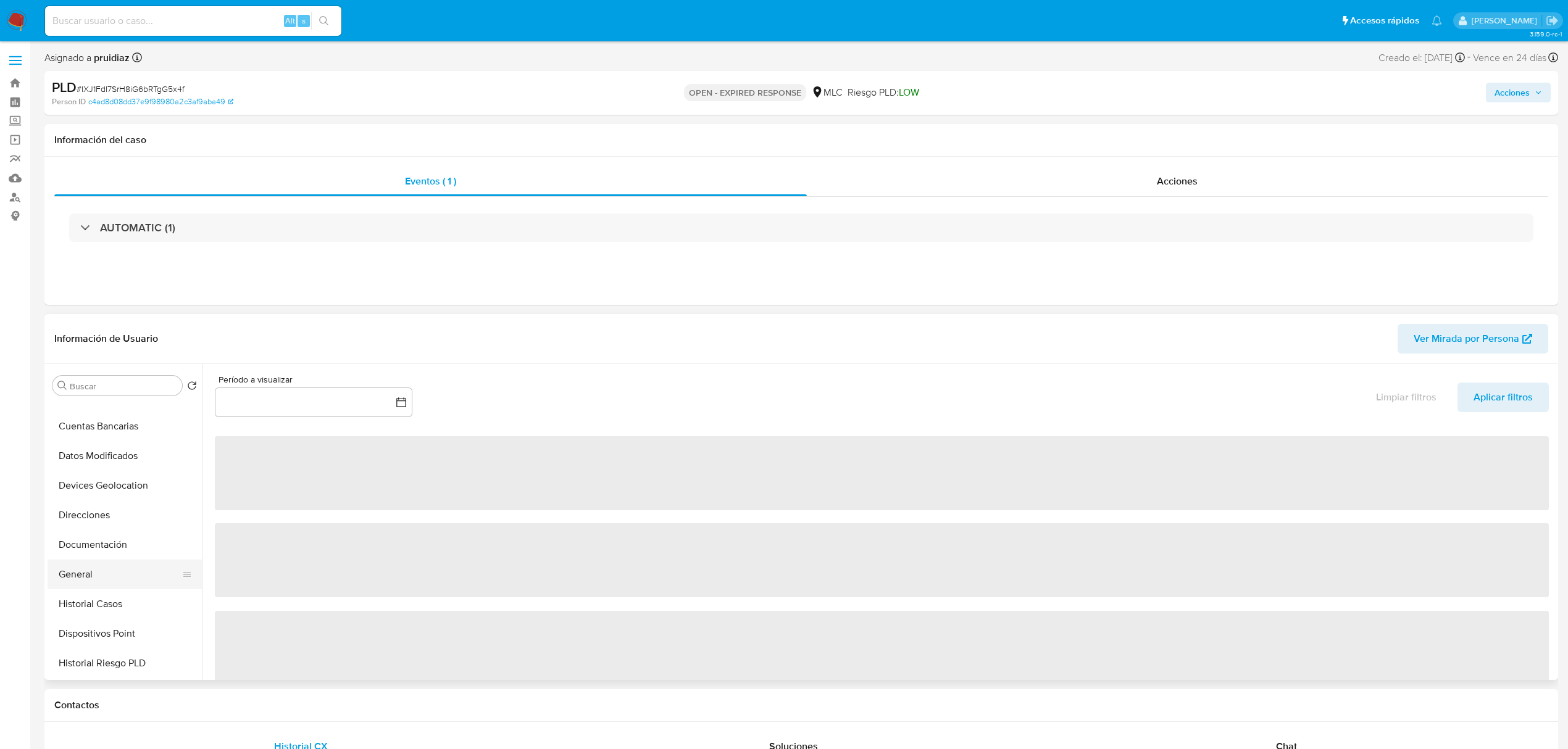
click at [83, 582] on button "General" at bounding box center [119, 575] width 144 height 29
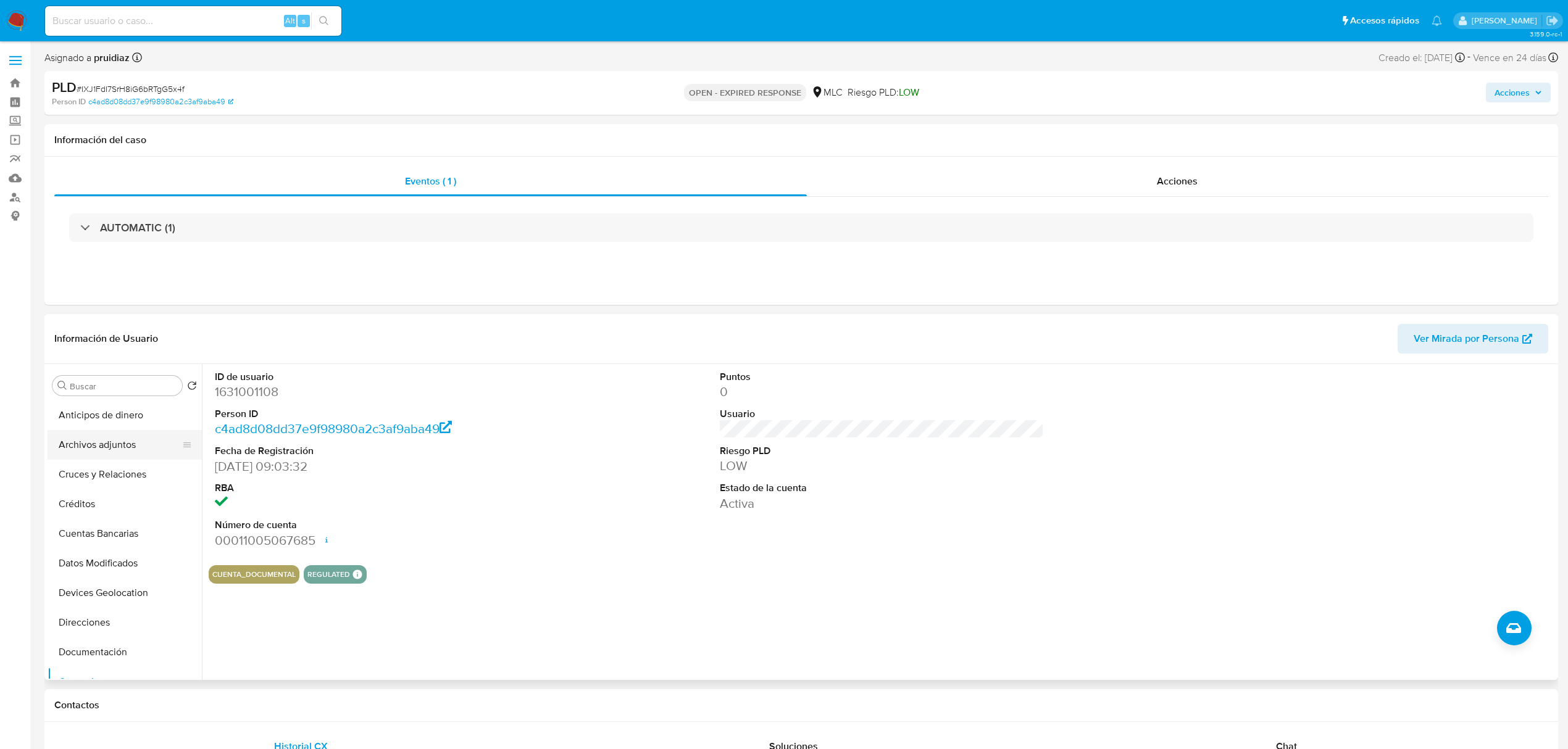
click at [94, 447] on button "Archivos adjuntos" at bounding box center [119, 445] width 144 height 29
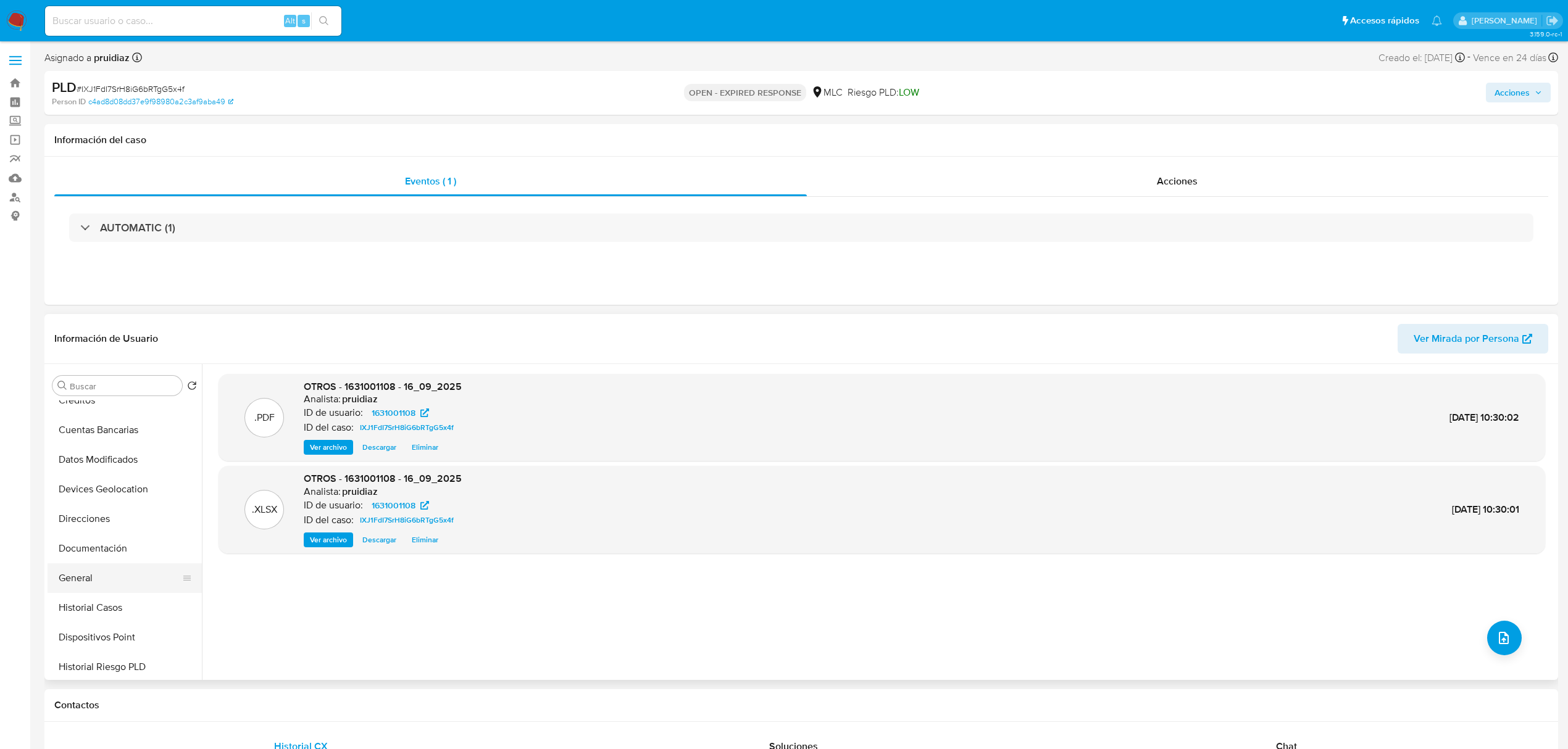
scroll to position [105, 0]
click at [84, 570] on button "General" at bounding box center [119, 578] width 144 height 29
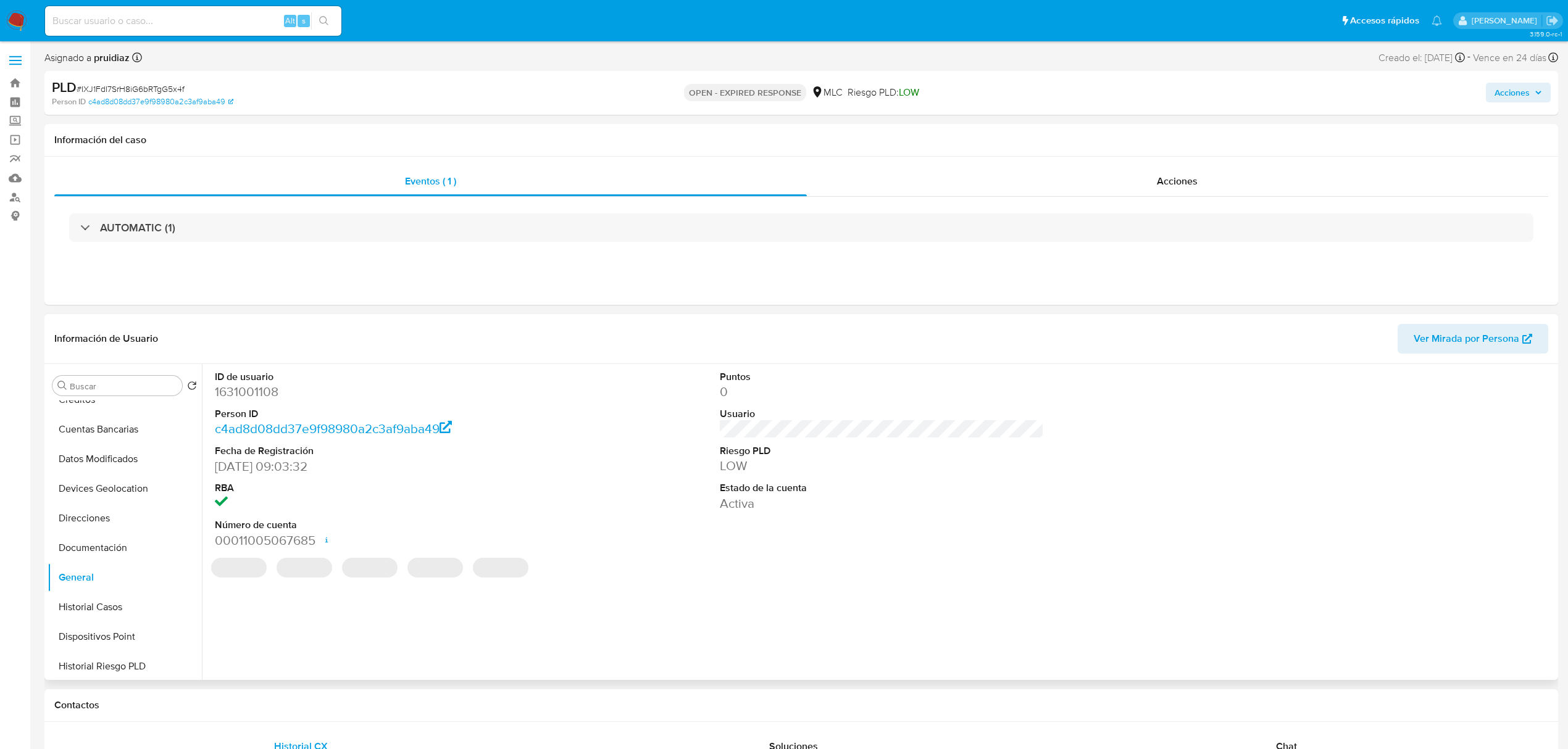
click at [255, 394] on dd "1631001108" at bounding box center [377, 392] width 324 height 17
copy dd "1631001108"
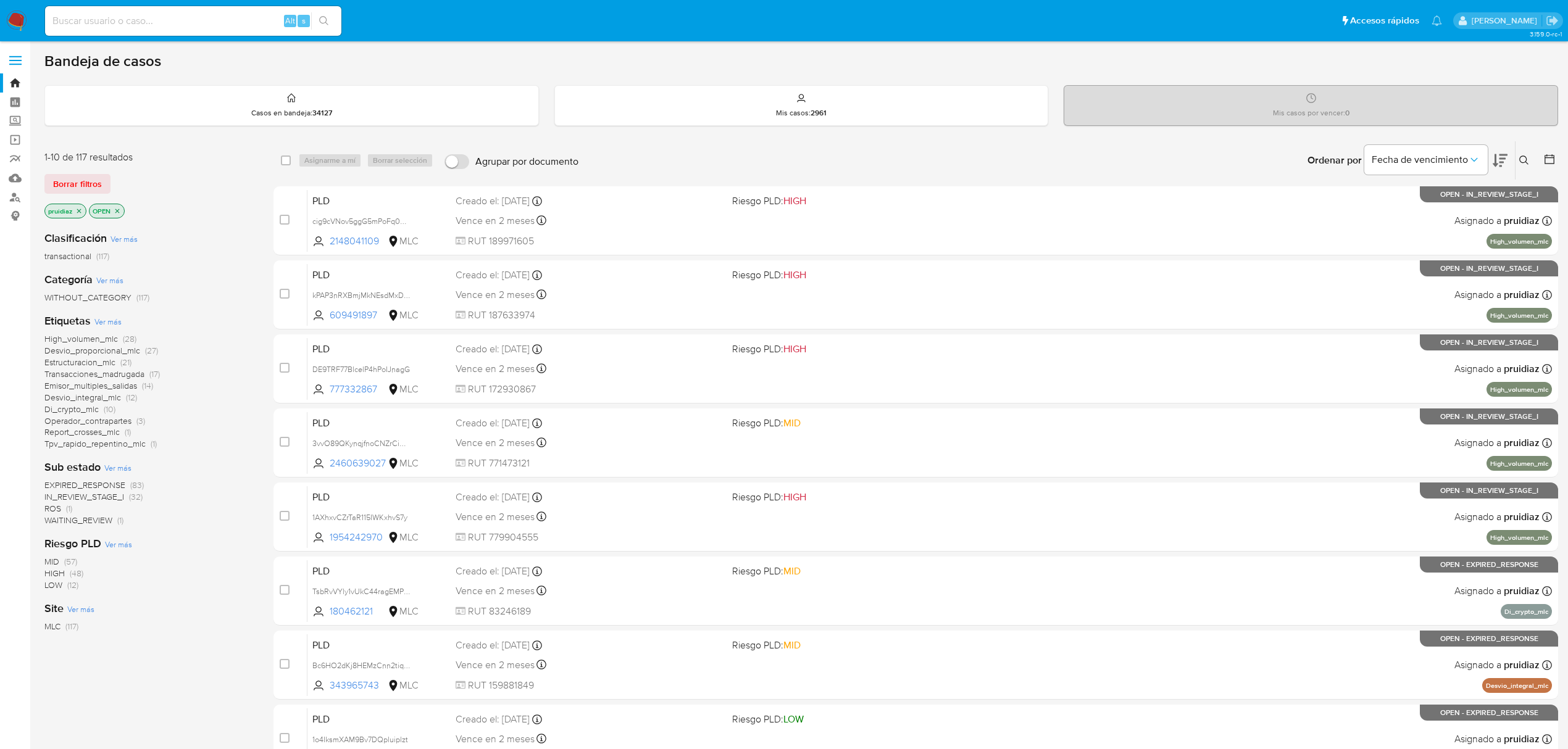
click at [1543, 158] on icon at bounding box center [1549, 159] width 12 height 12
click at [1528, 158] on button at bounding box center [1525, 160] width 20 height 15
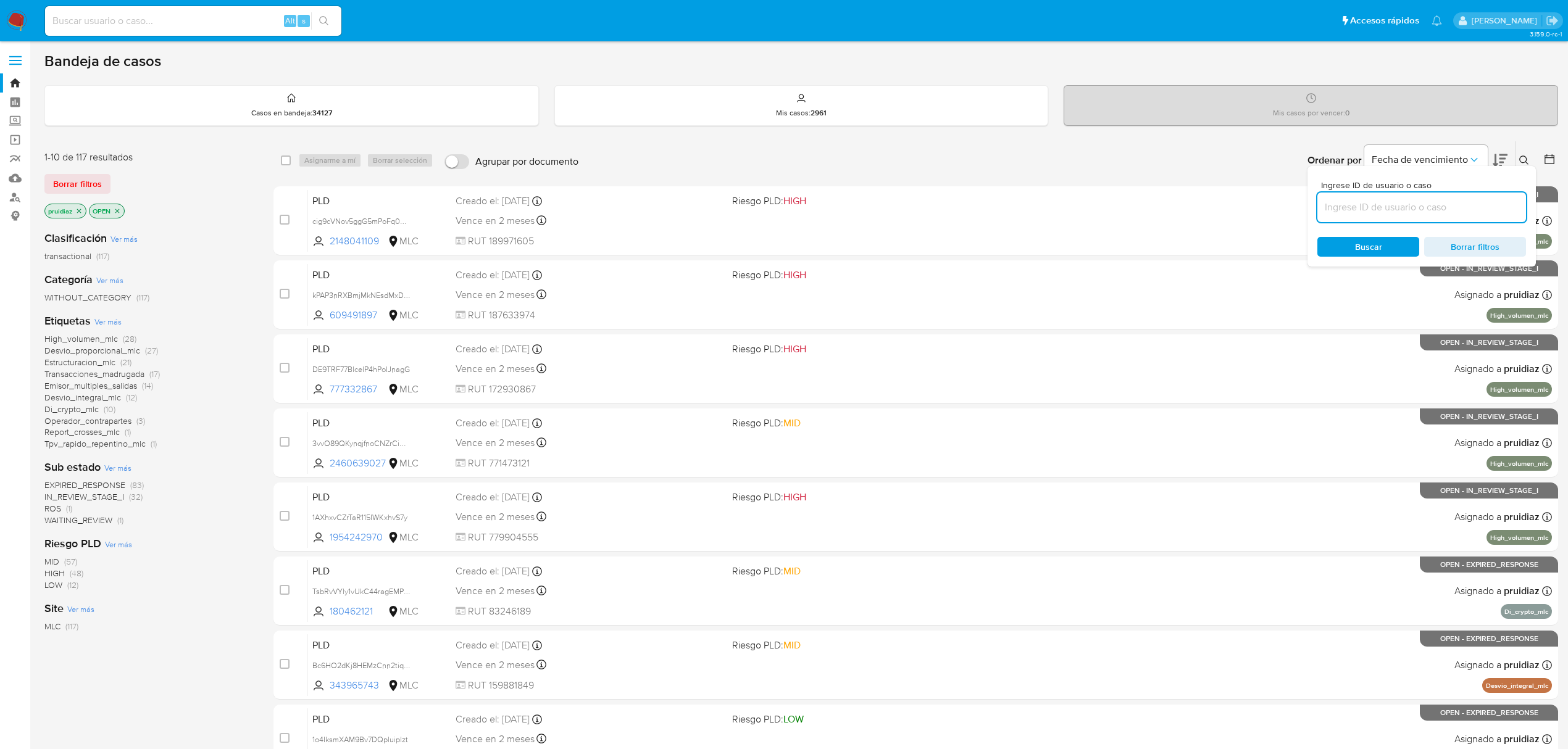
click at [1354, 213] on input at bounding box center [1421, 207] width 209 height 16
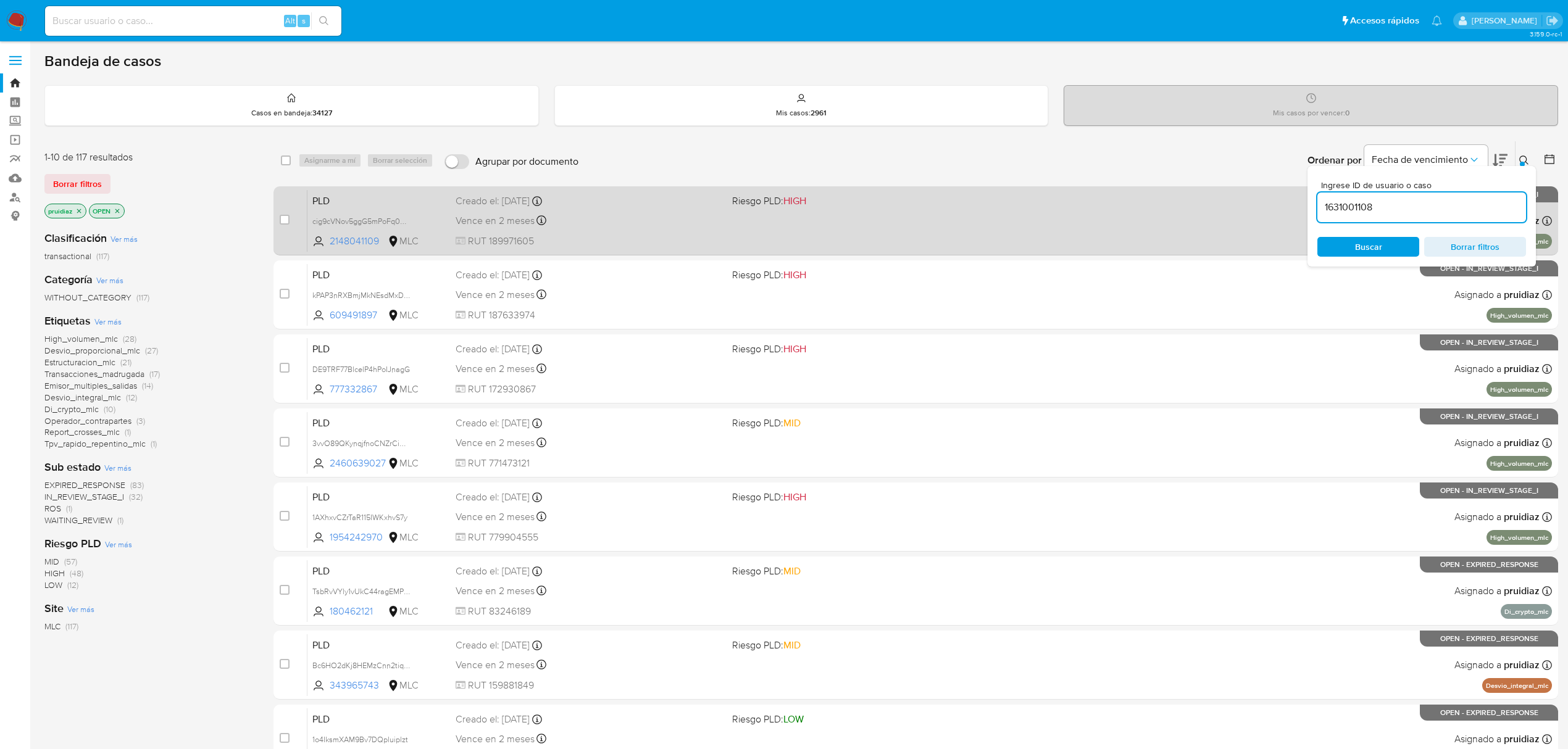
type input "1631001108"
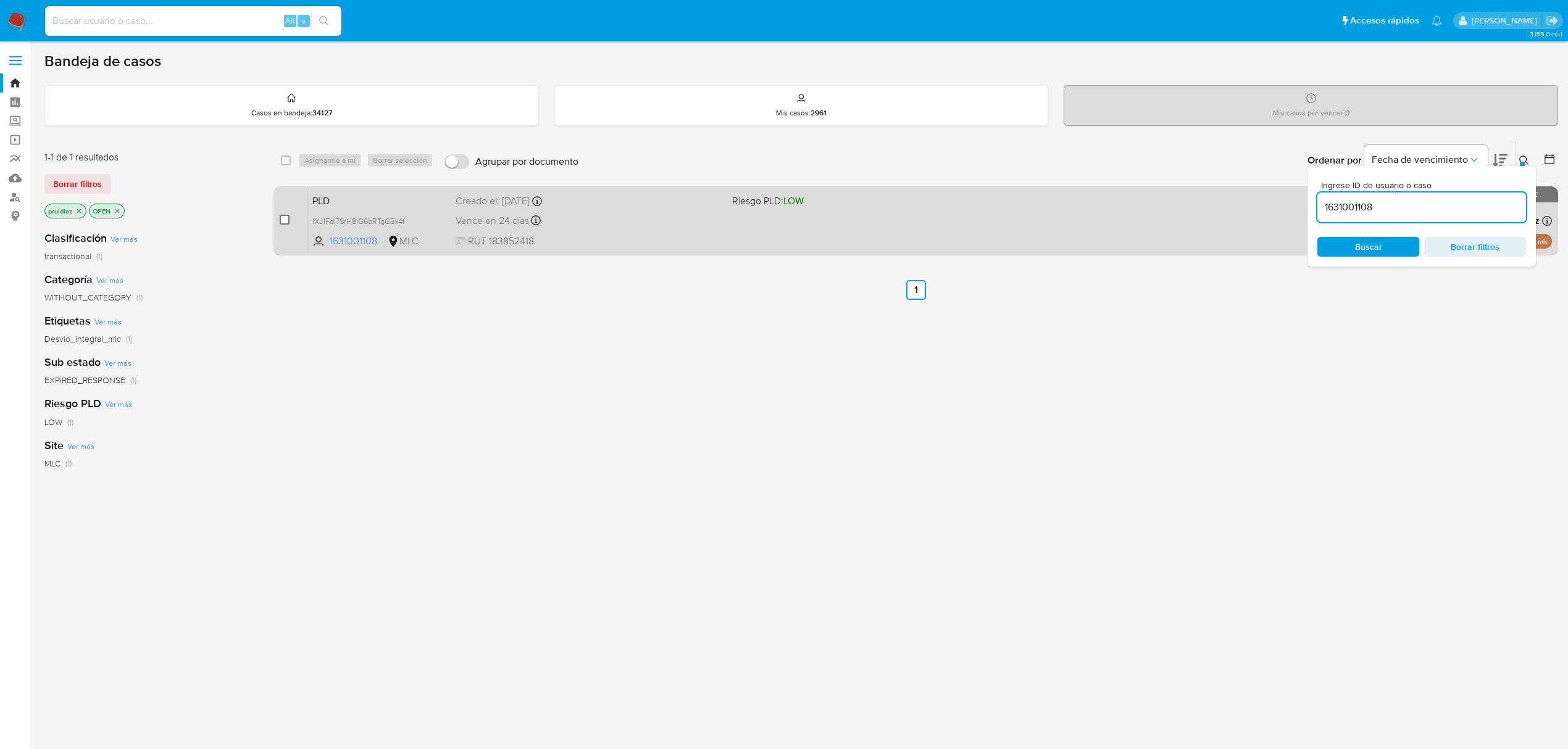
click at [280, 216] on input "checkbox" at bounding box center [285, 219] width 10 height 10
checkbox input "true"
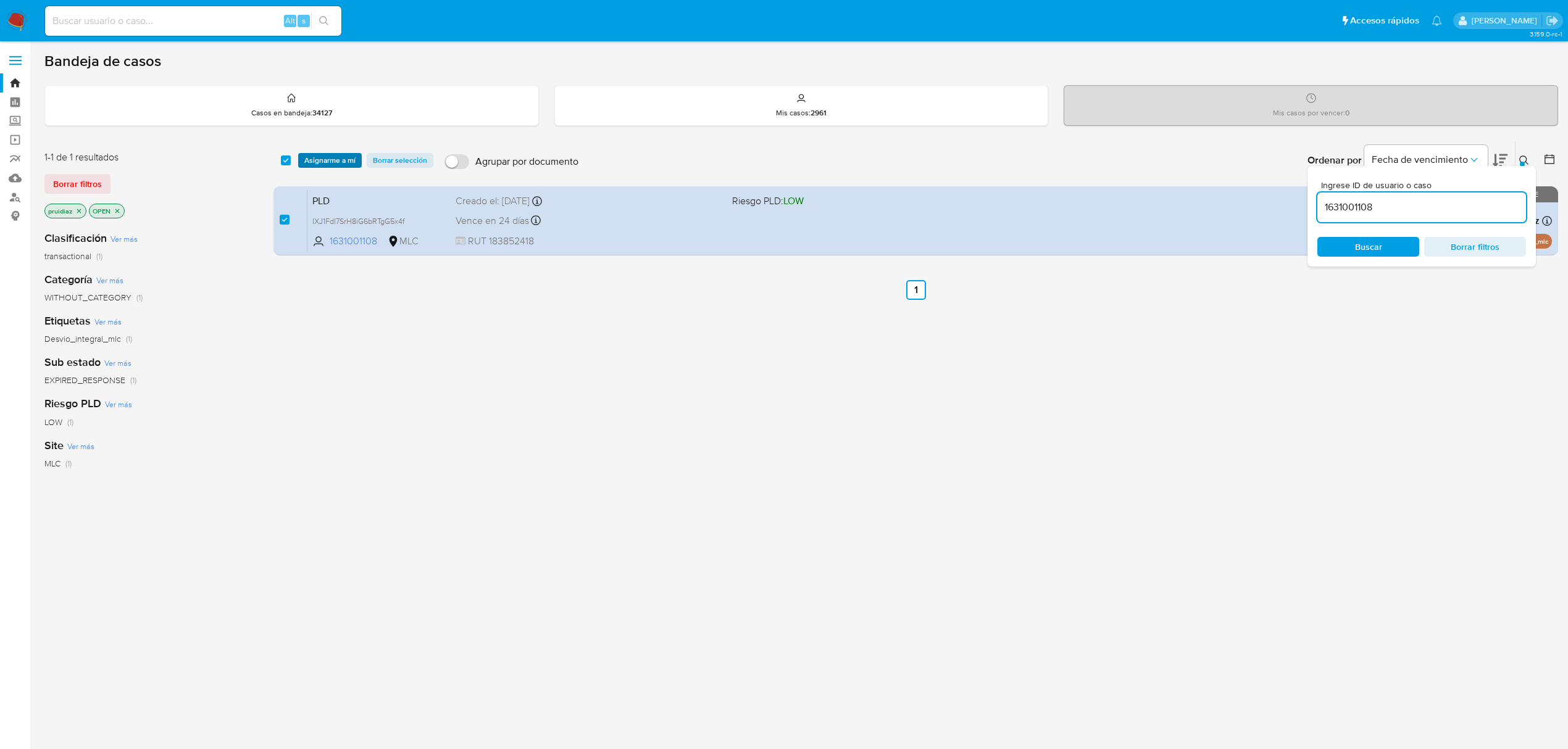
click at [341, 164] on span "Asignarme a mí" at bounding box center [330, 160] width 51 height 12
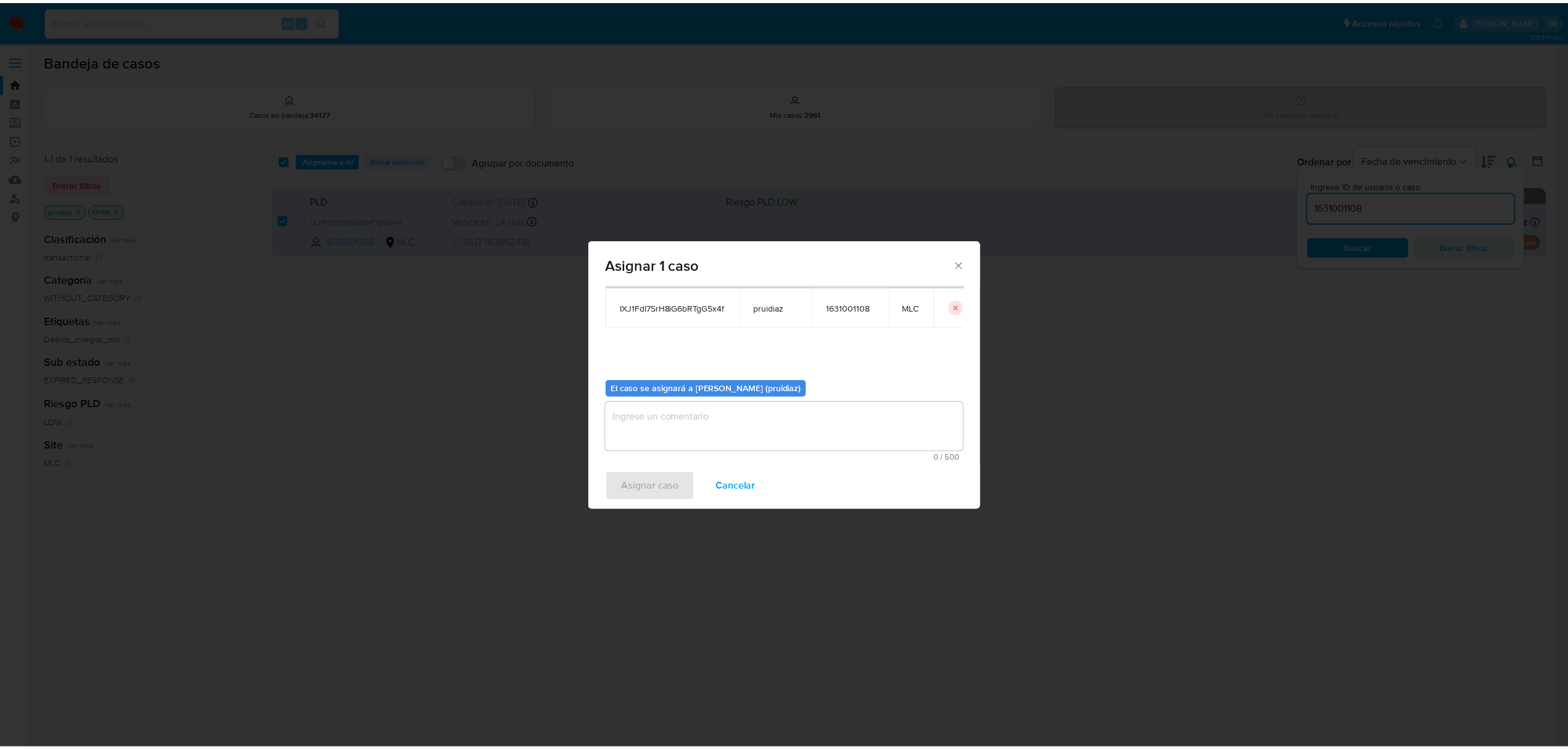
scroll to position [62, 0]
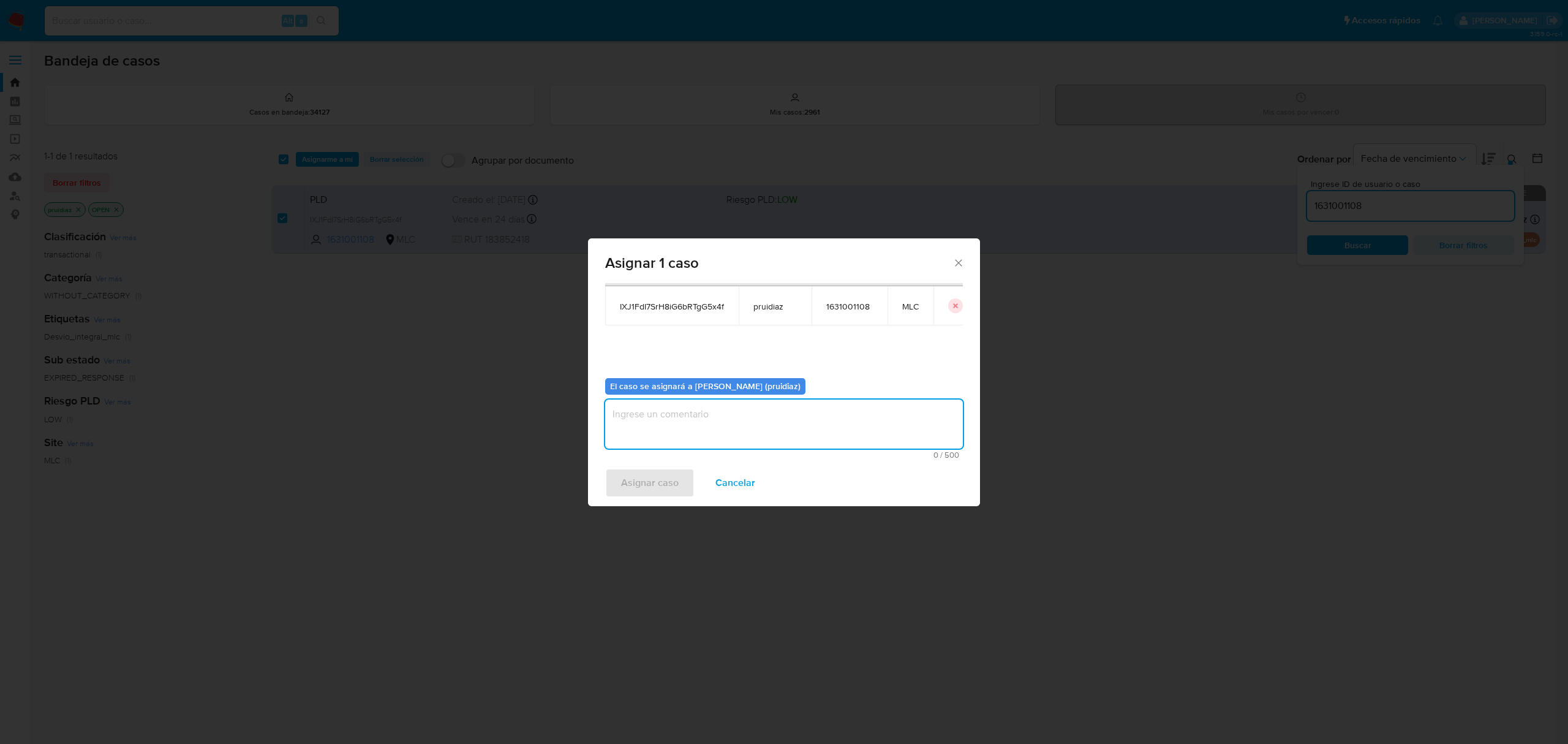
click at [687, 425] on textarea "assign-modal" at bounding box center [784, 424] width 358 height 49
type textarea "-"
click at [645, 483] on span "Asignar caso" at bounding box center [650, 483] width 58 height 27
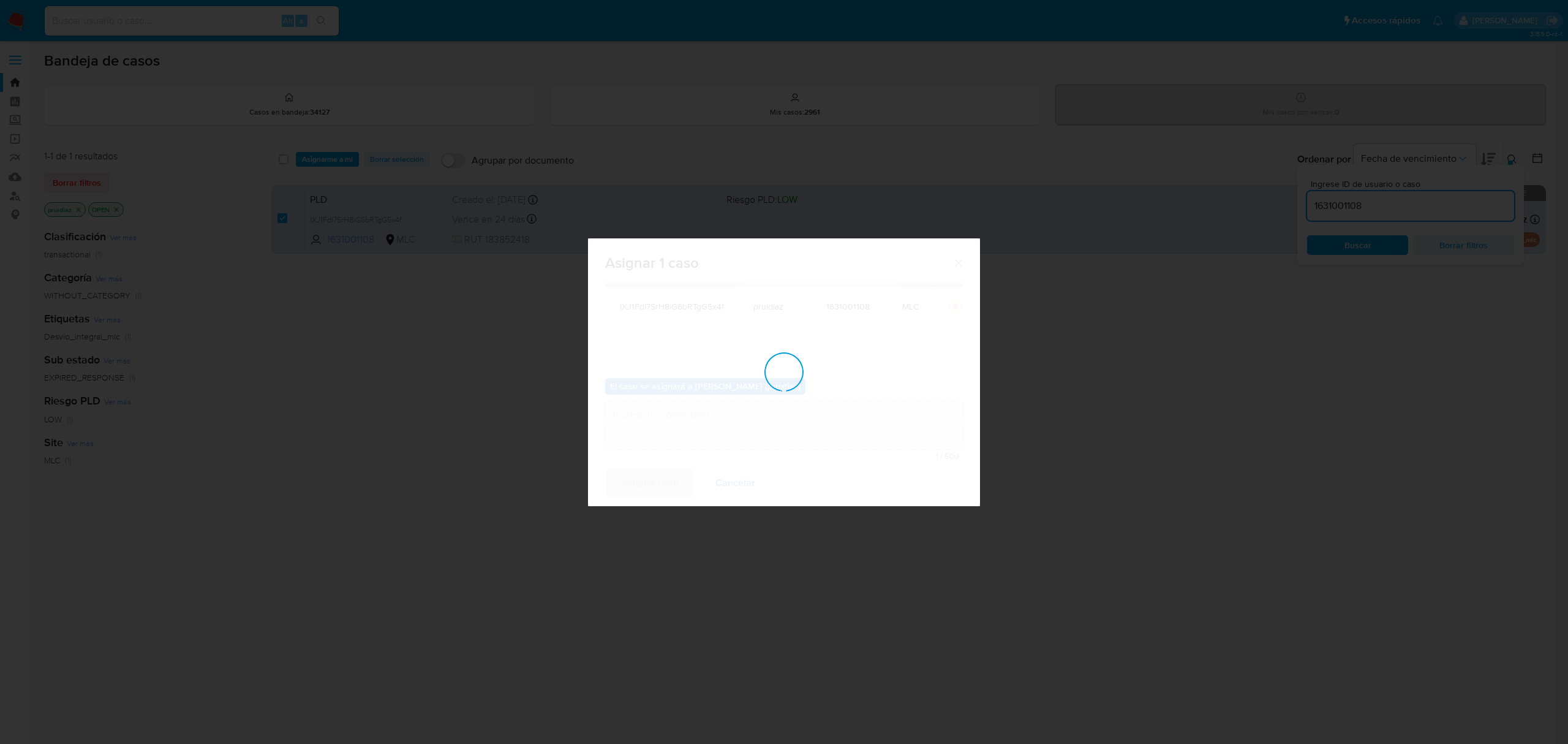
checkbox input "false"
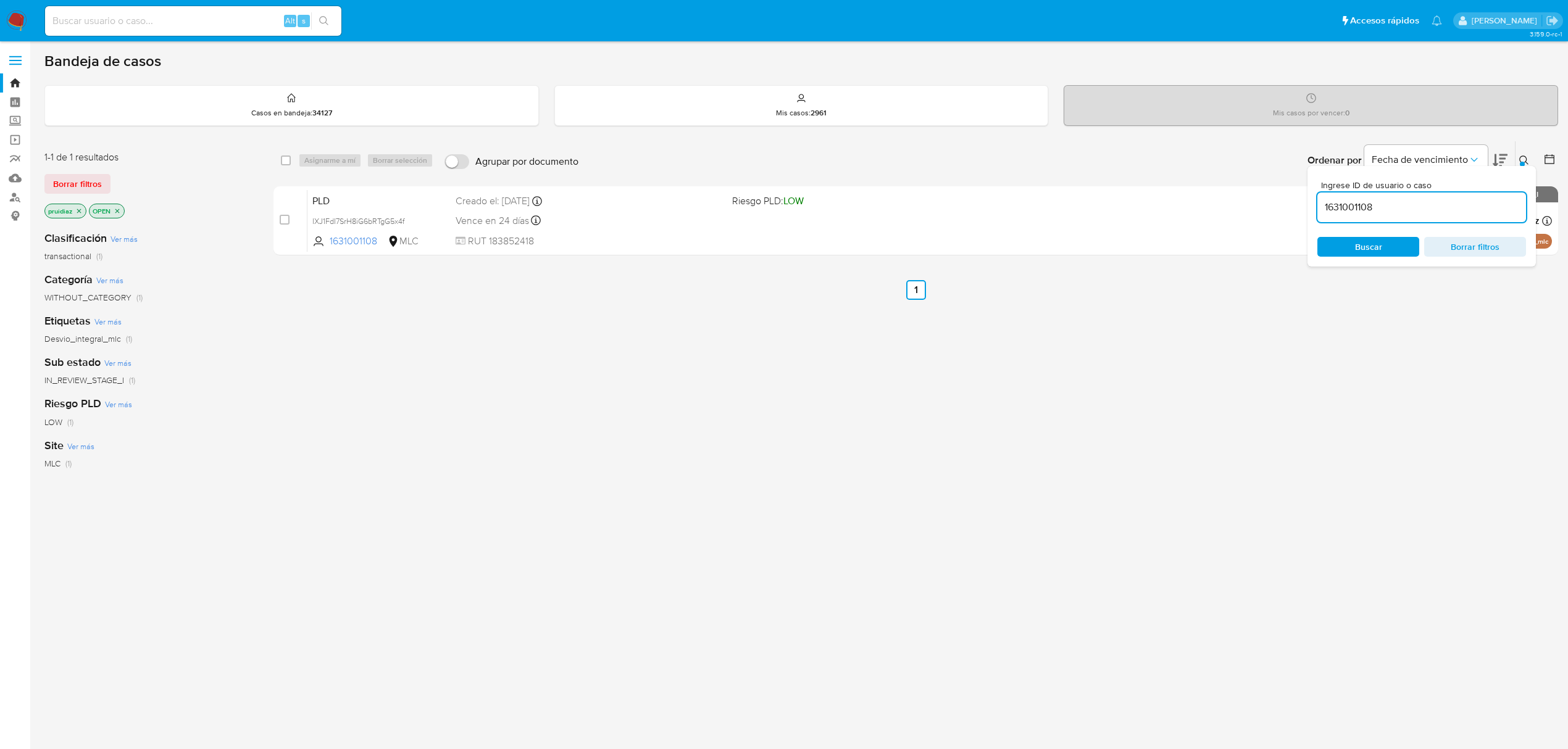
click at [22, 33] on nav "Pausado Ver notificaciones Alt s Accesos rápidos Presiona las siguientes teclas…" at bounding box center [784, 20] width 1568 height 41
click at [20, 22] on img at bounding box center [16, 21] width 21 height 21
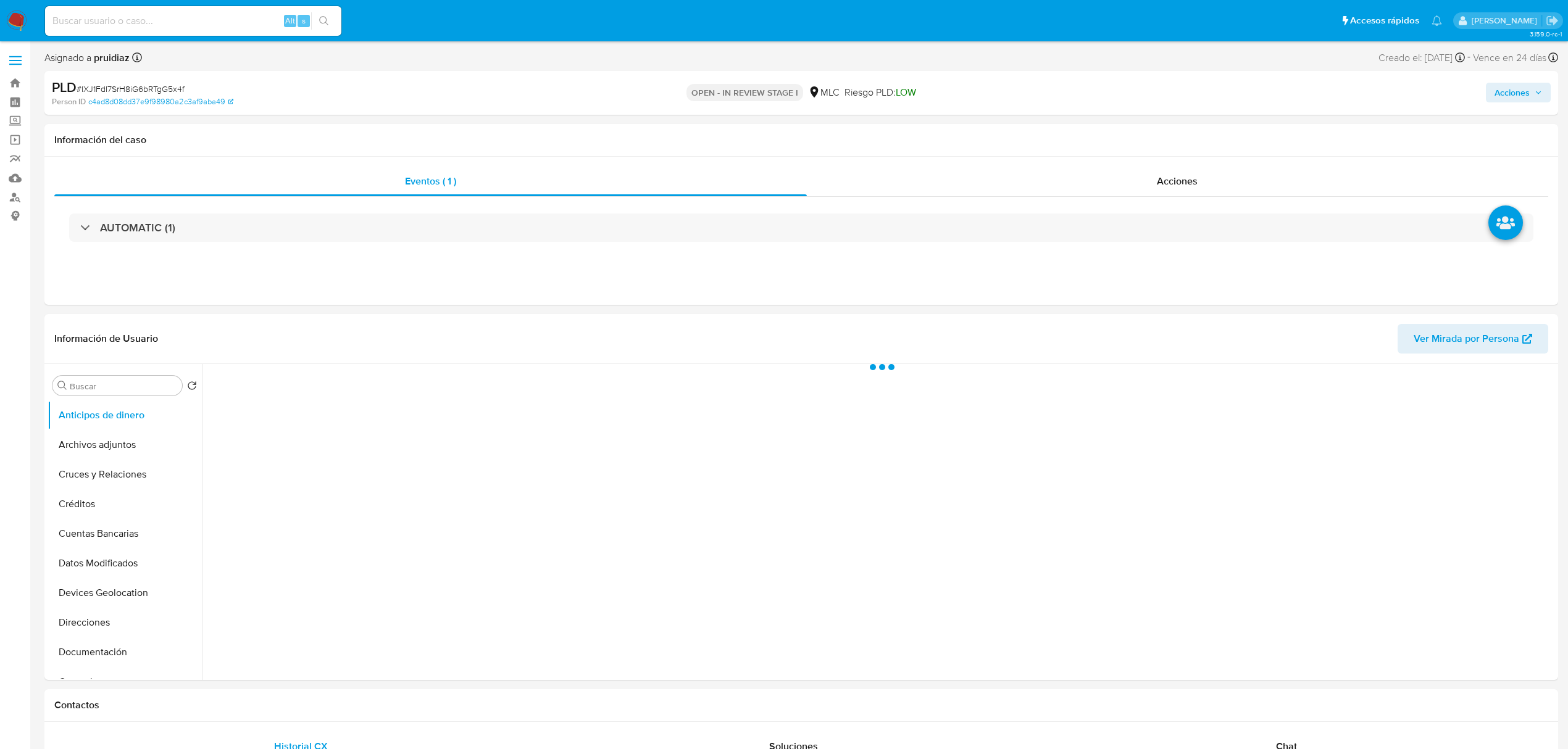
select select "10"
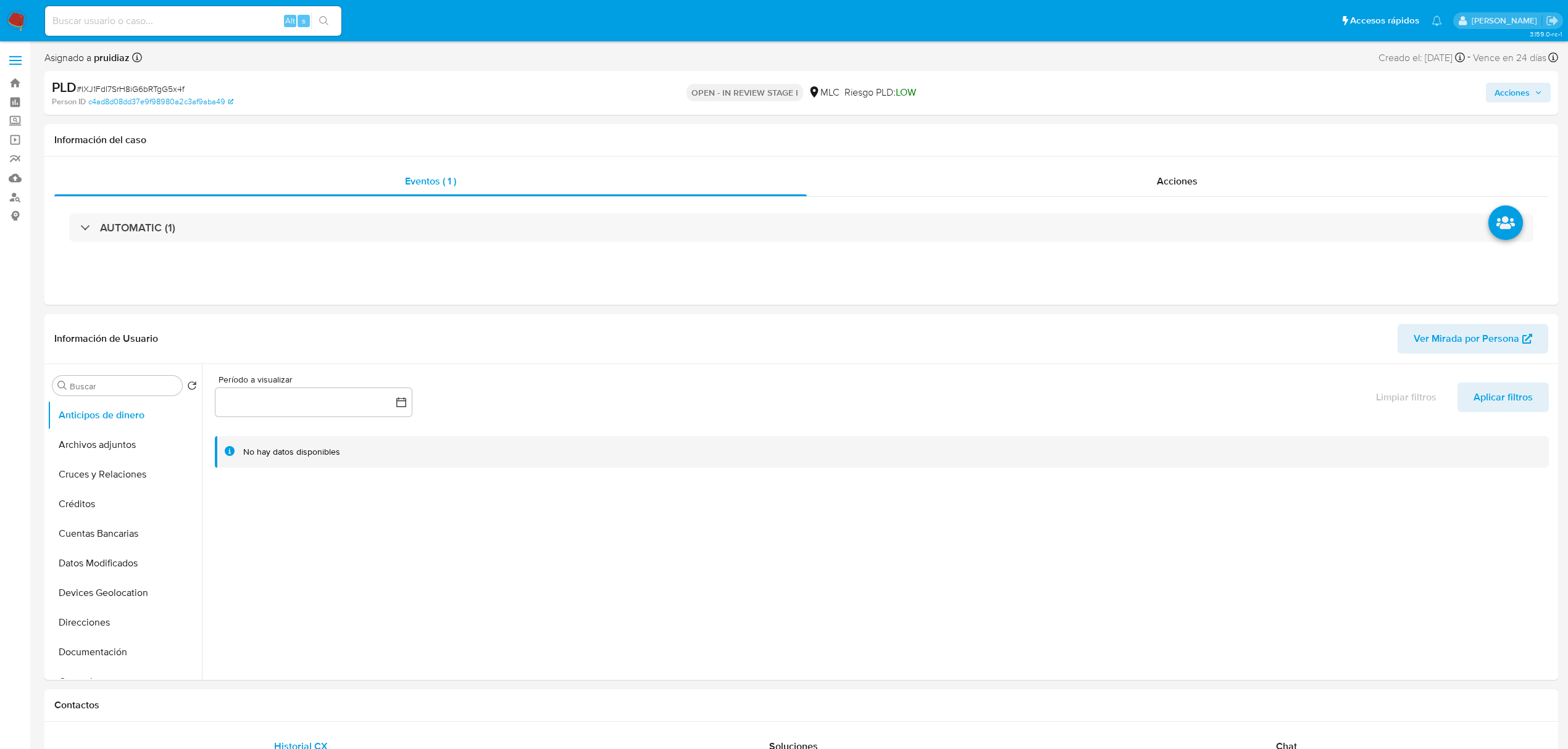
click at [1518, 95] on span "Acciones" at bounding box center [1511, 92] width 35 height 19
click at [1159, 127] on span "Resolución del caso" at bounding box center [1167, 132] width 88 height 14
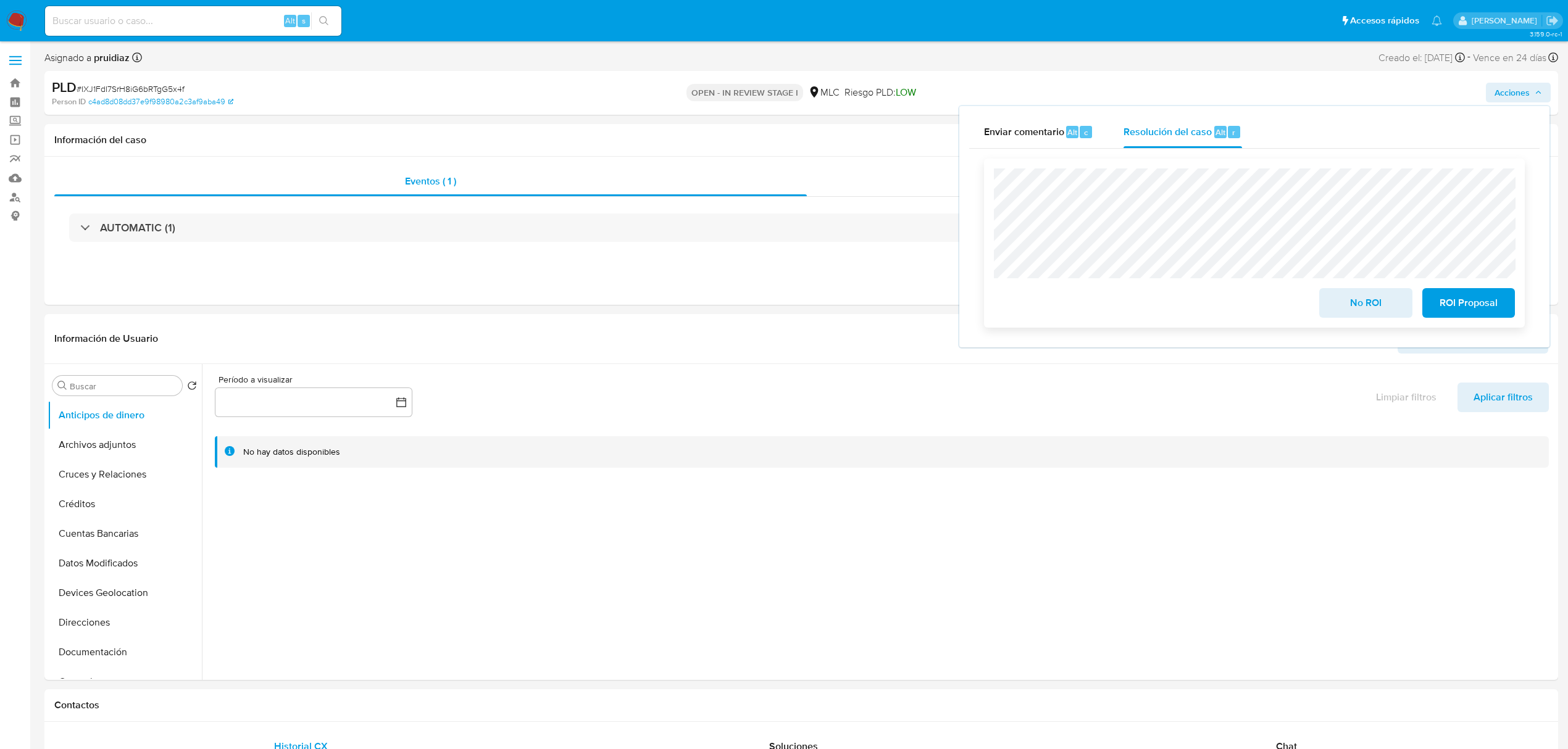
click at [1459, 307] on span "ROI Proposal" at bounding box center [1468, 302] width 60 height 27
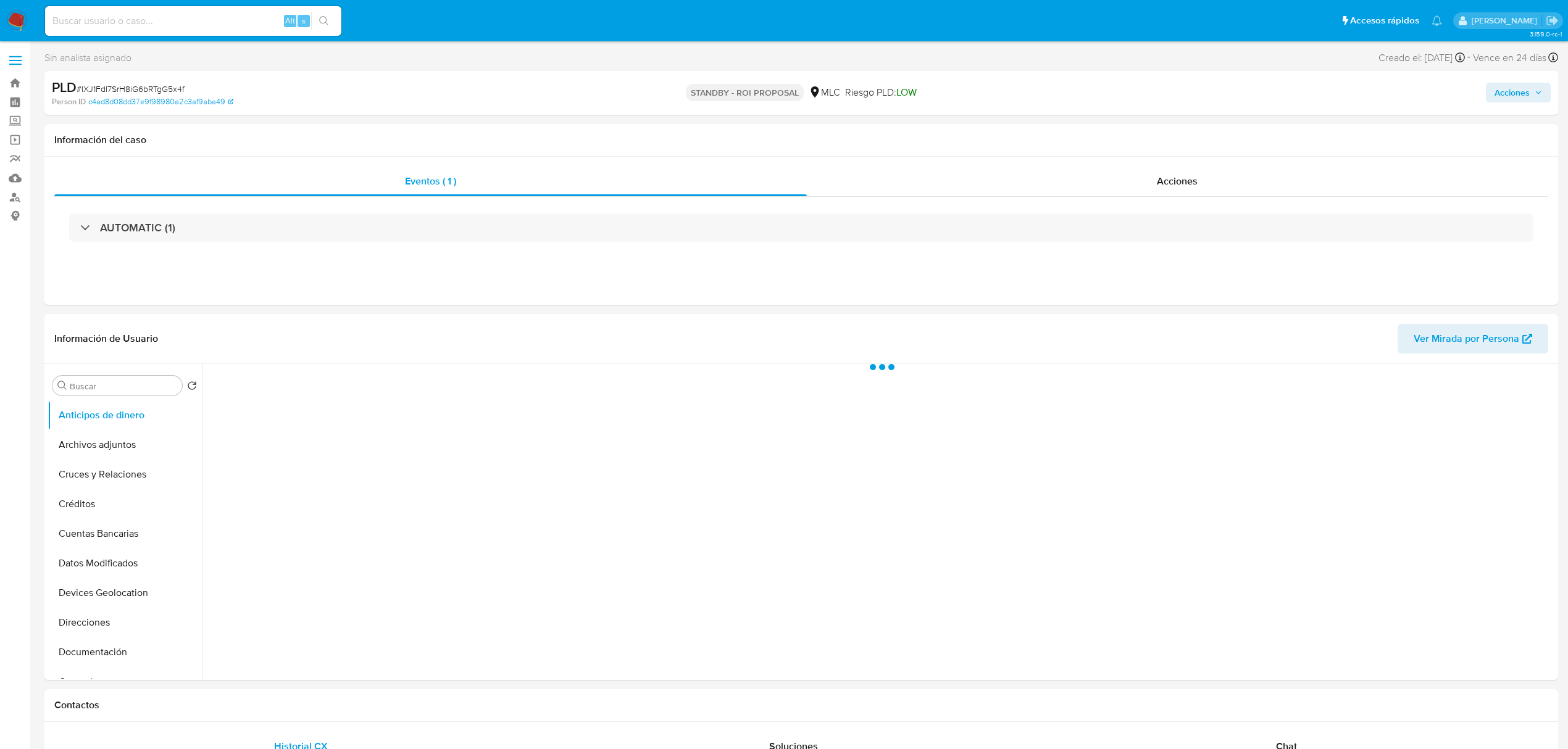
select select "10"
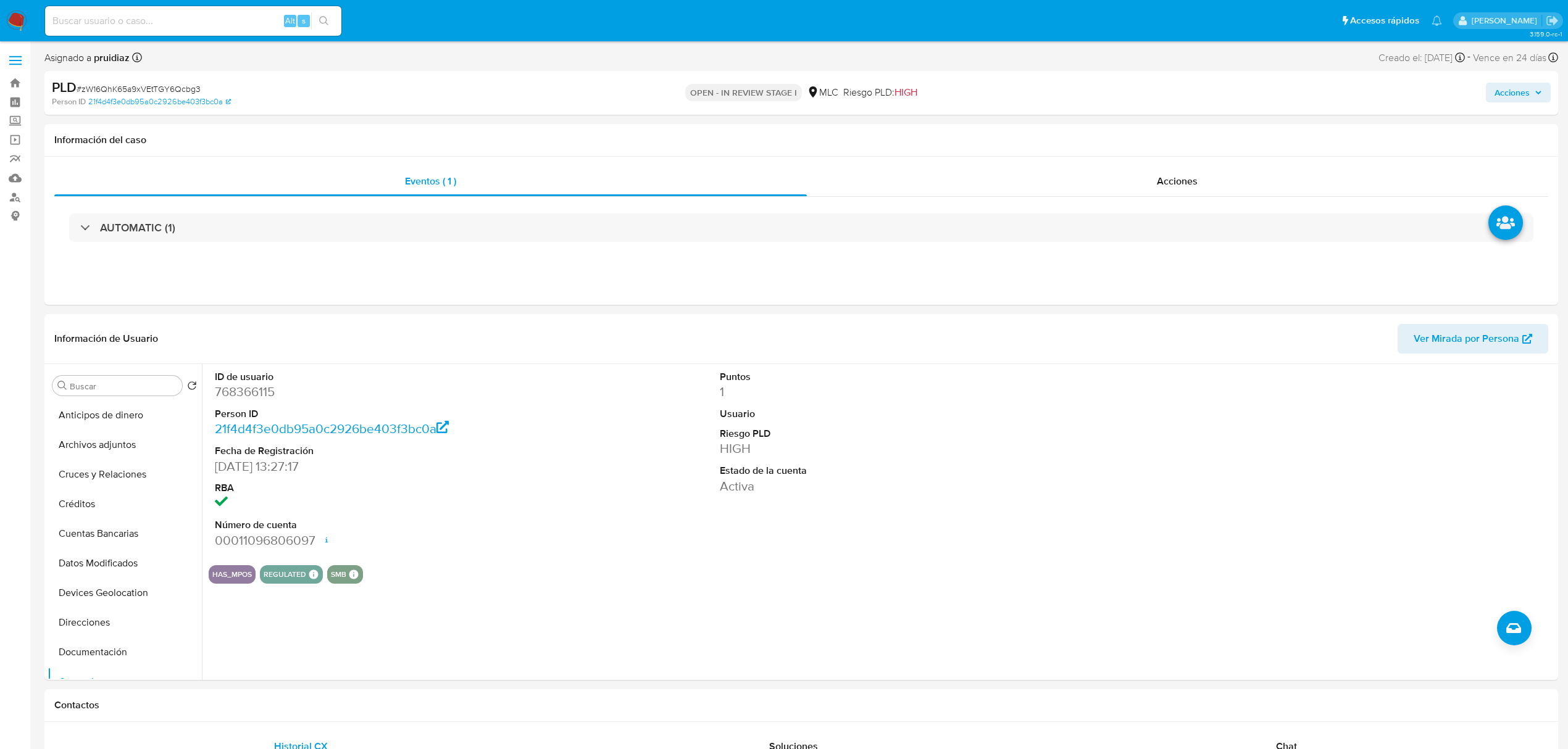
select select "10"
click at [244, 395] on dd "768366115" at bounding box center [377, 392] width 324 height 17
click at [250, 399] on dd "768366115" at bounding box center [377, 392] width 324 height 17
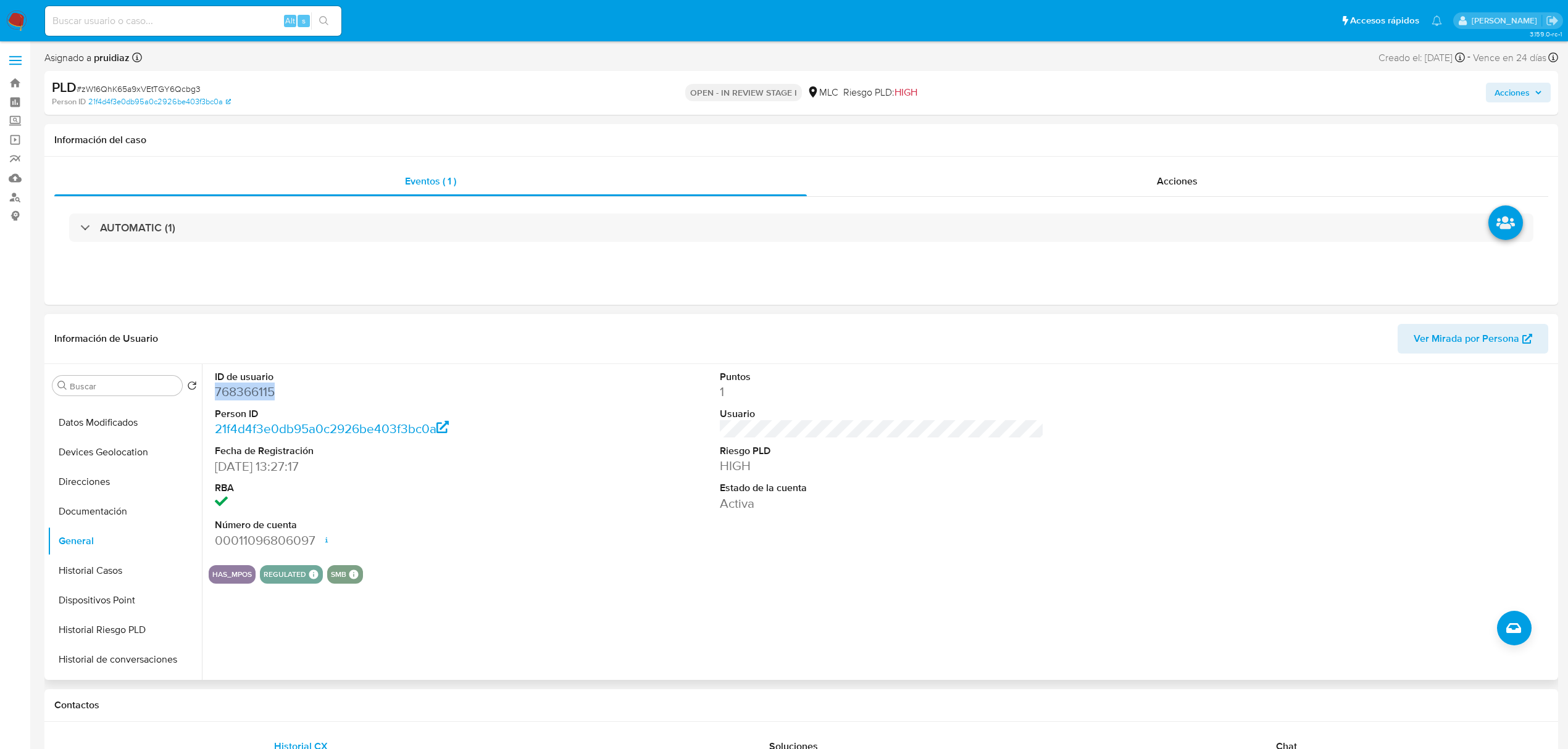
click at [250, 399] on dd "768366115" at bounding box center [377, 392] width 324 height 17
click at [157, 88] on span "# zW16QhK65a9xVEtTGY6Qcbg3" at bounding box center [139, 89] width 124 height 12
copy span "zW16QhK65a9xVEtTGY6Qcbg3"
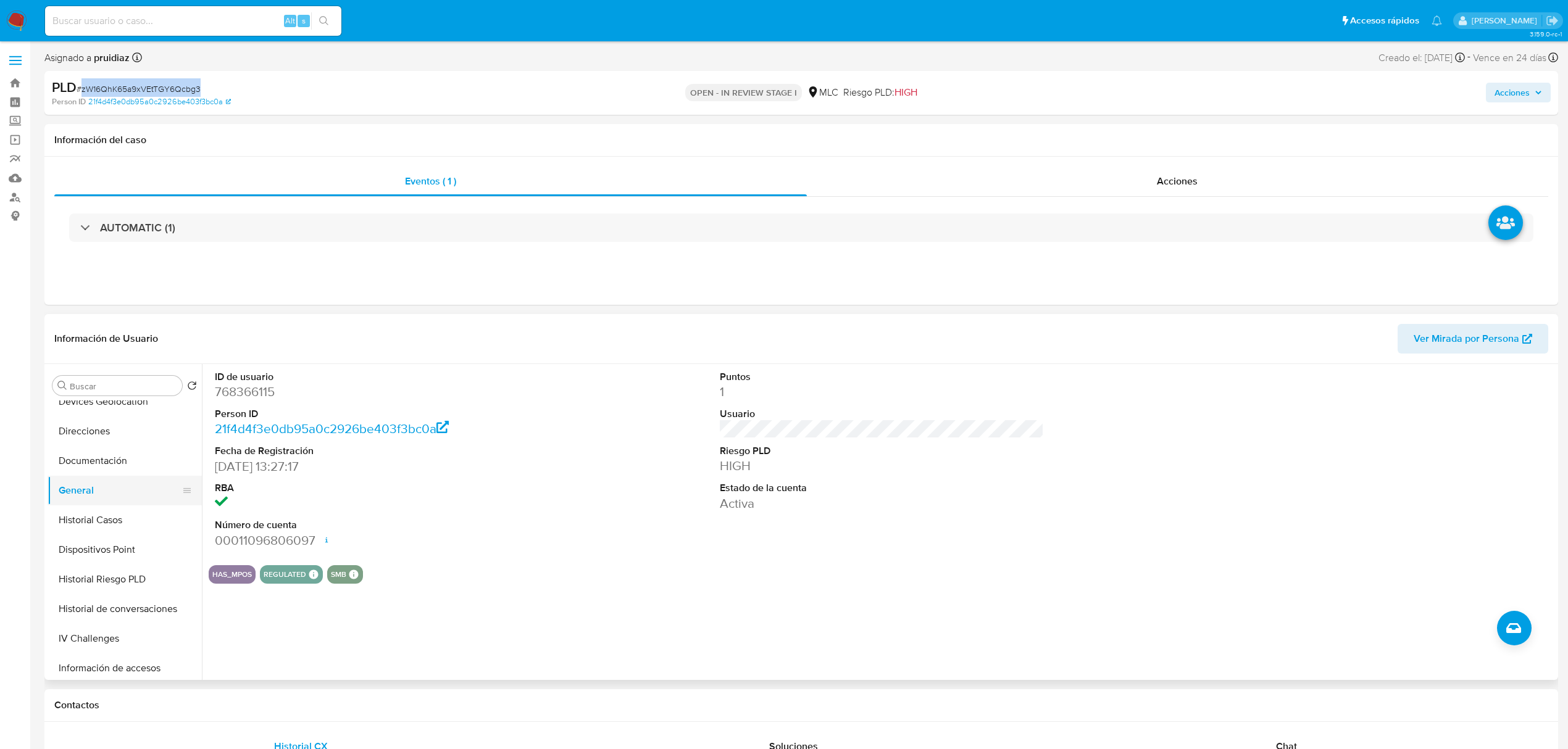
scroll to position [191, 0]
click at [89, 509] on button "Historial Casos" at bounding box center [119, 521] width 144 height 29
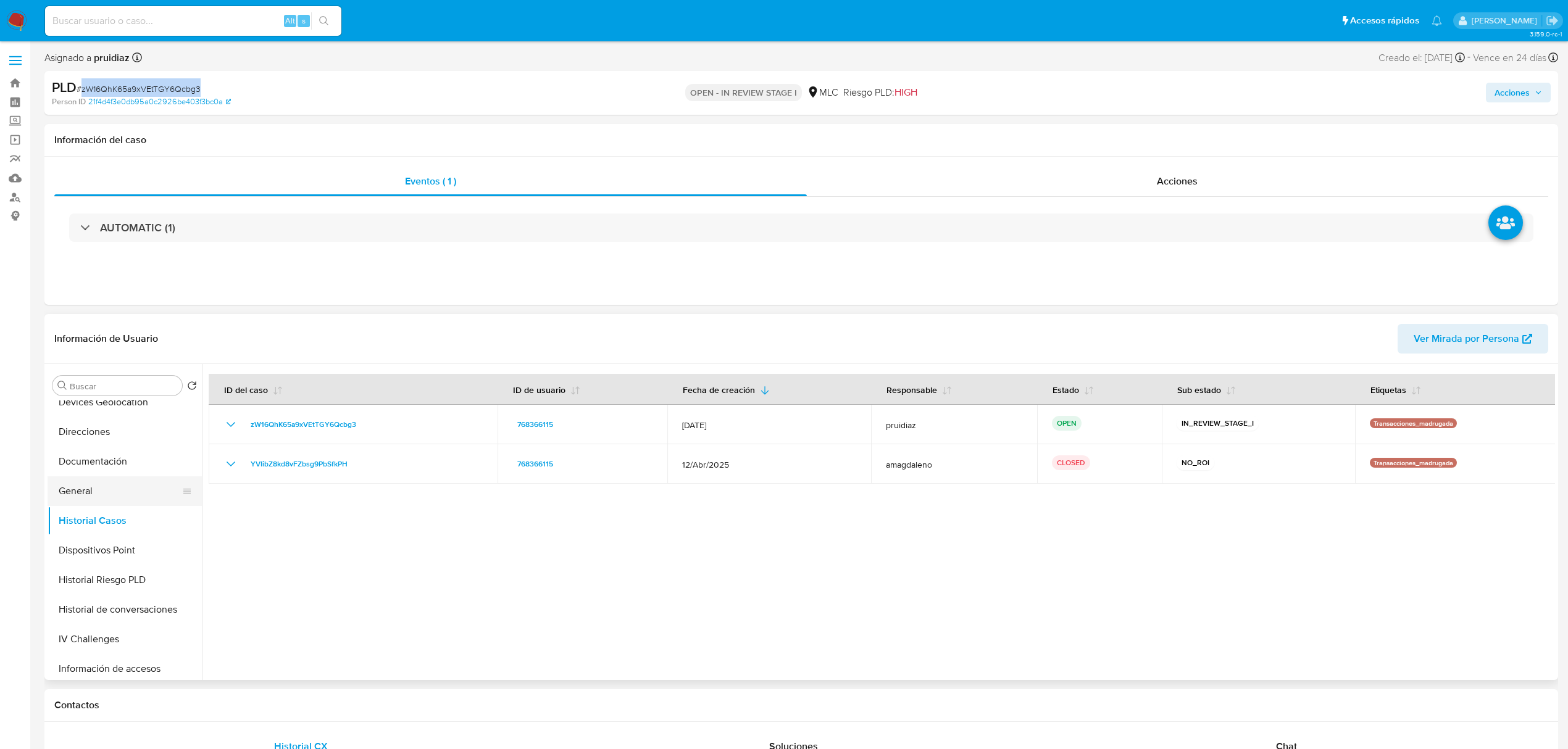
click at [89, 496] on button "General" at bounding box center [119, 491] width 144 height 29
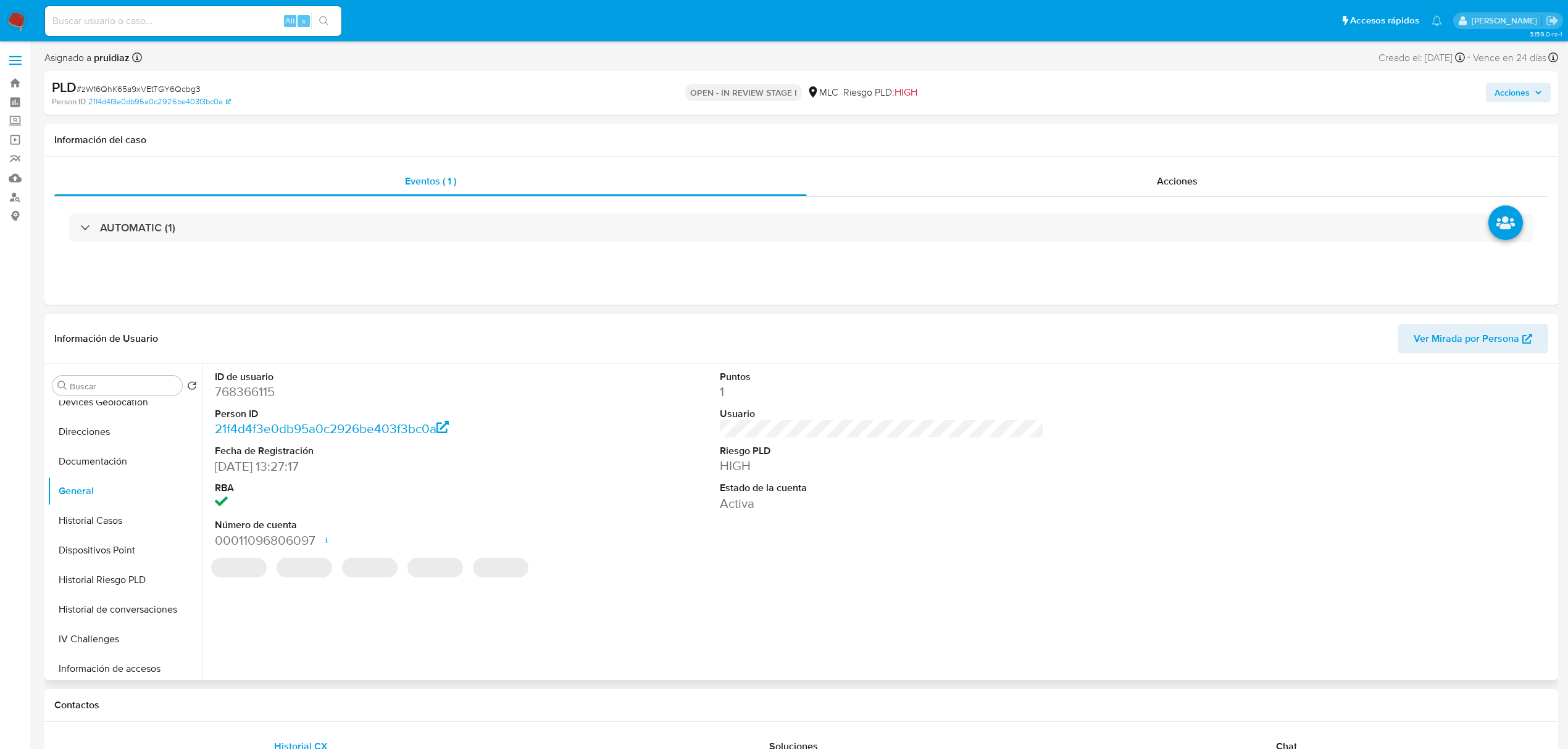
click at [257, 395] on dd "768366115" at bounding box center [377, 392] width 324 height 17
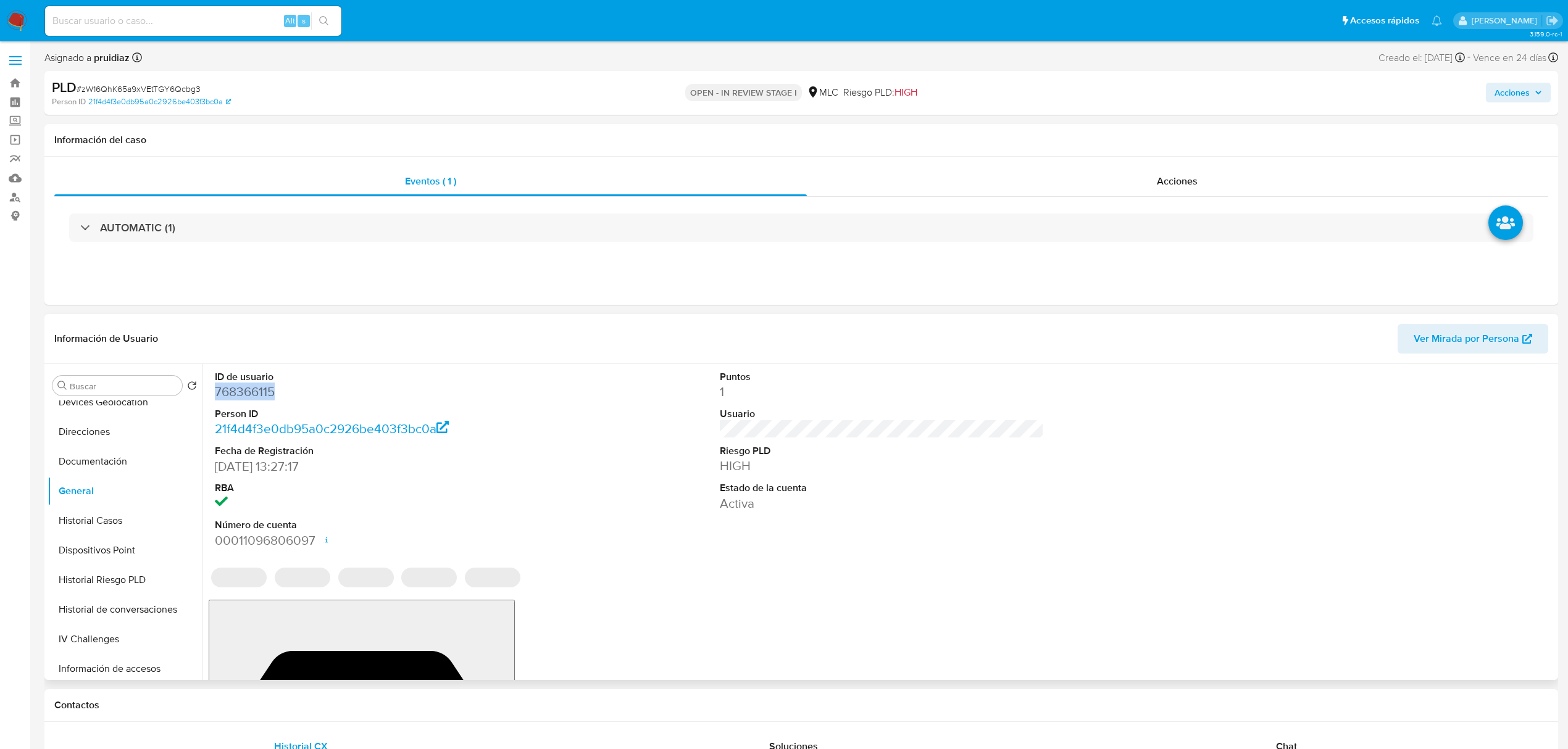
copy dd "768366115"
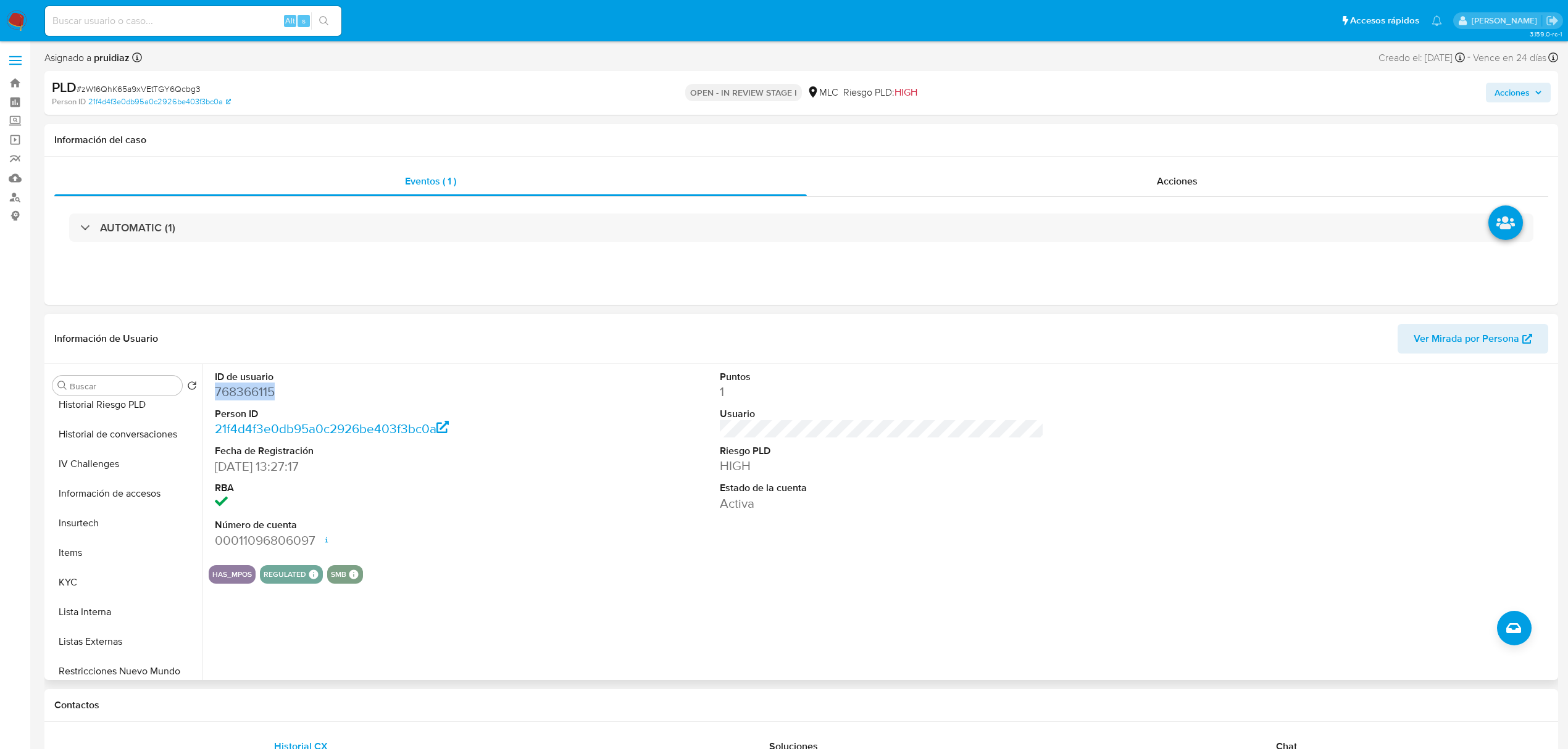
scroll to position [396, 0]
click at [82, 551] on button "KYC" at bounding box center [119, 552] width 144 height 29
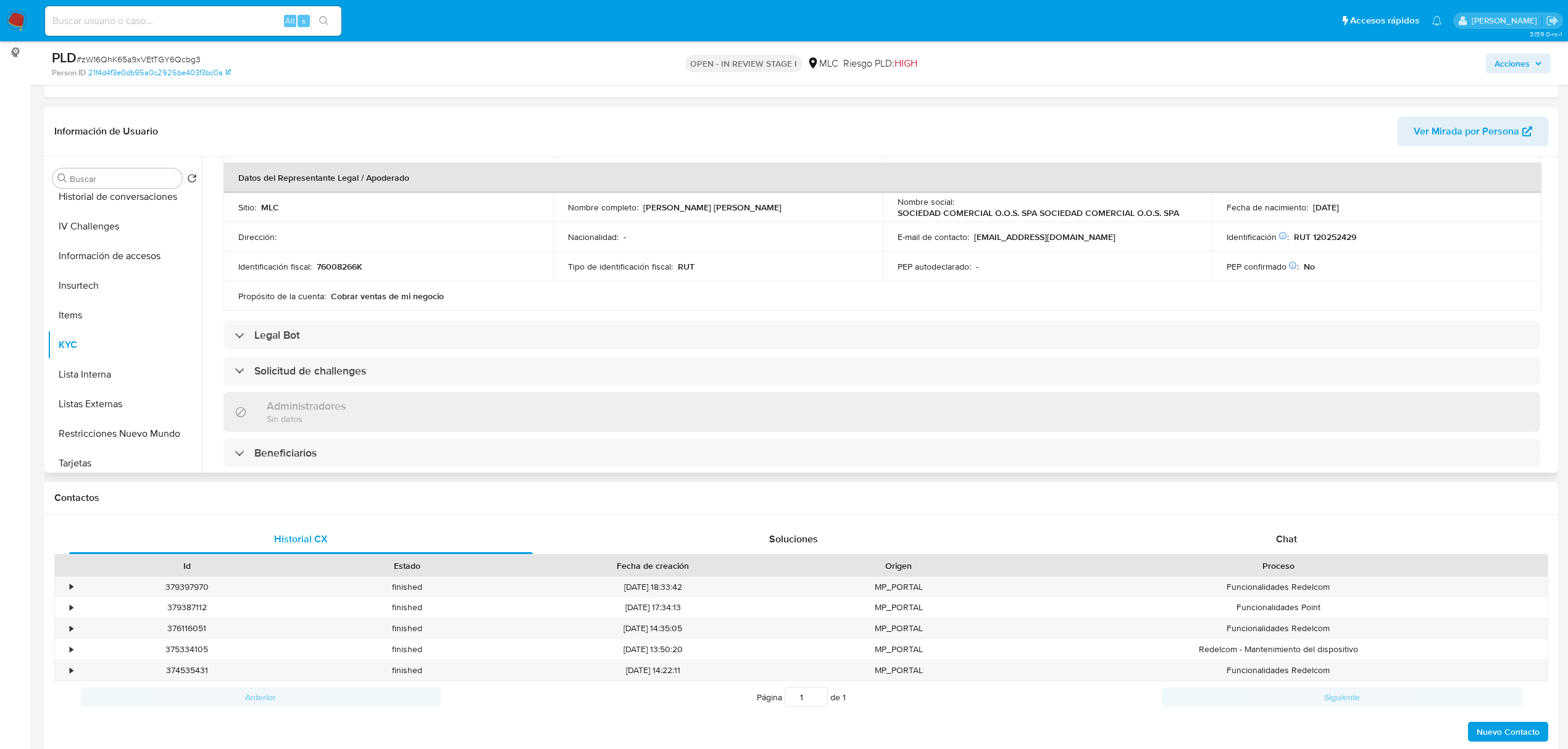
scroll to position [0, 0]
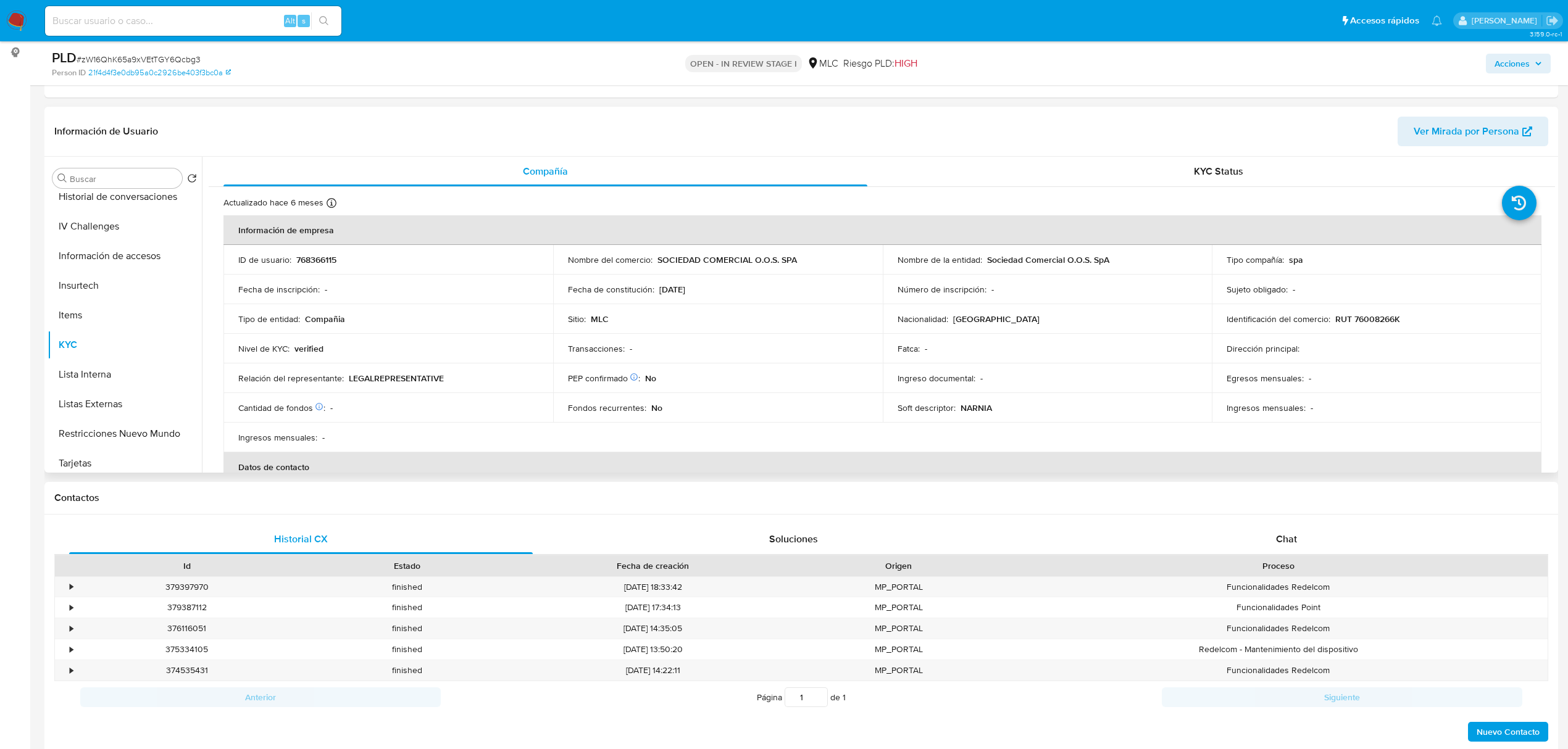
click at [1386, 313] on p "RUT 76008266K" at bounding box center [1367, 319] width 65 height 11
copy p "76008266K"
click at [1379, 317] on p "RUT 76008266K" at bounding box center [1367, 319] width 65 height 11
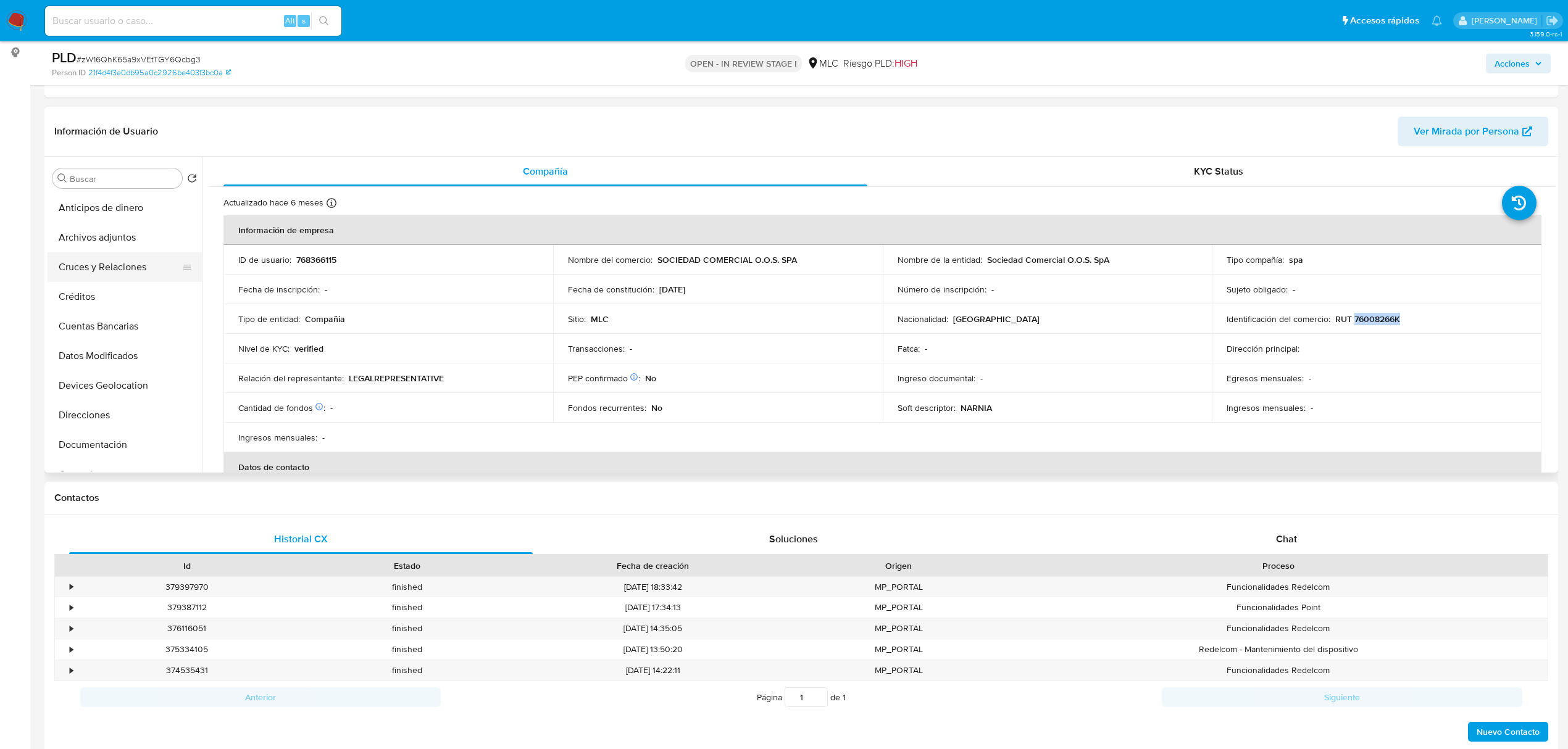
click at [95, 257] on button "Cruces y Relaciones" at bounding box center [119, 268] width 144 height 29
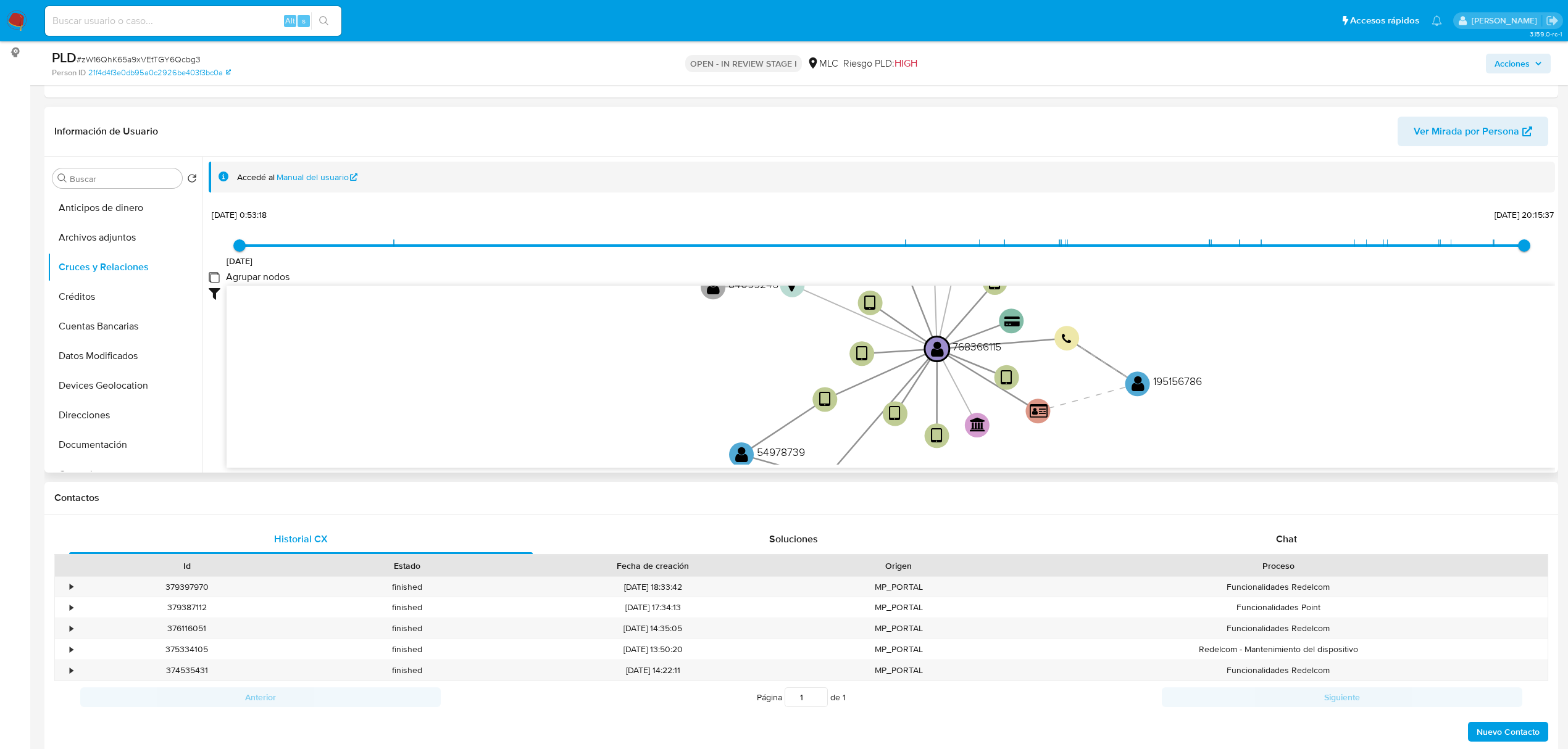
click at [218, 278] on group_nodes "Agrupar nodos" at bounding box center [213, 277] width 10 height 10
checkbox group_nodes "true"
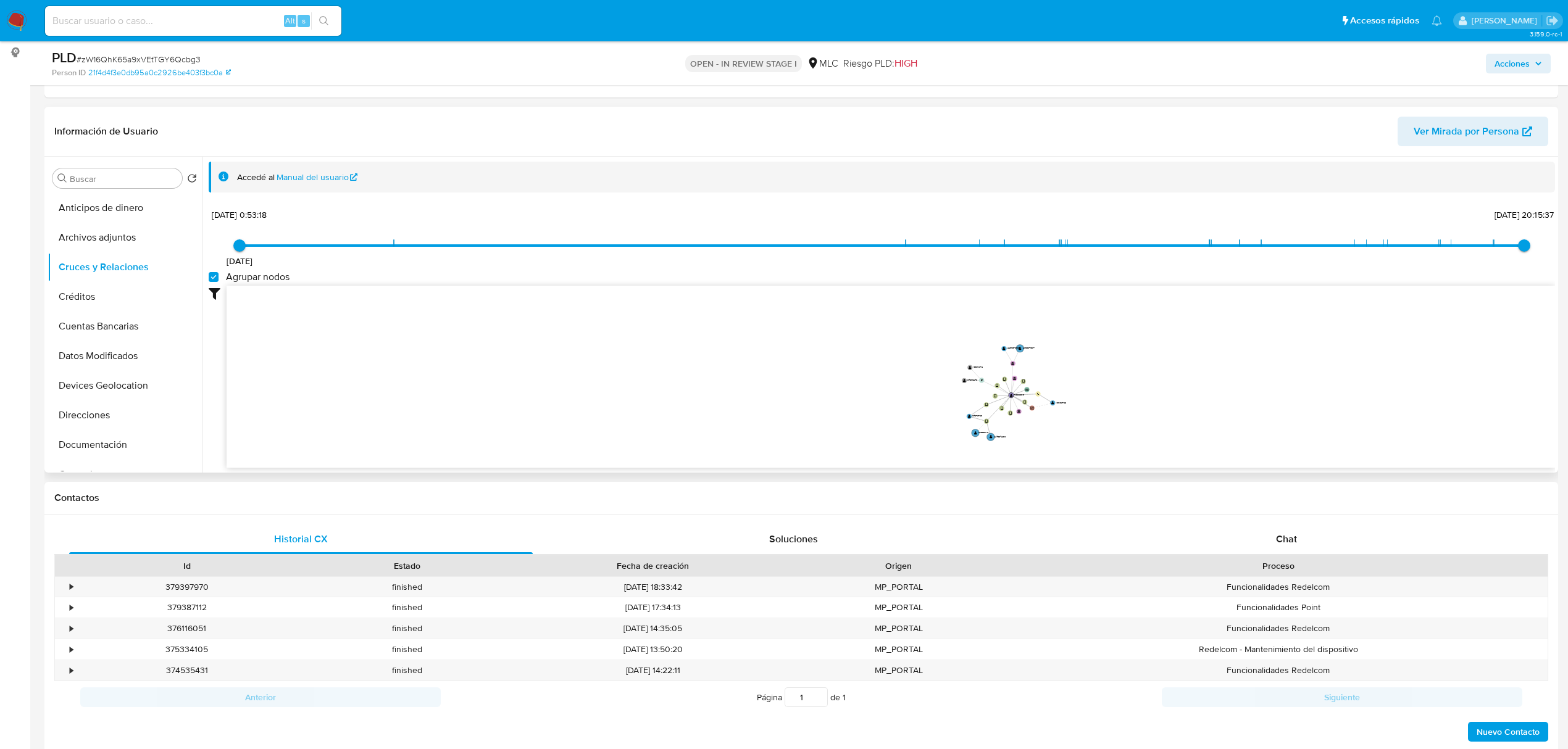
drag, startPoint x: 1238, startPoint y: 329, endPoint x: 1101, endPoint y: 383, distance: 147.3
click at [1101, 383] on icon "device-65a093f0a9efef5810383f47  user-768366115  768366115 device-654957e1a68…" at bounding box center [890, 374] width 1328 height 179
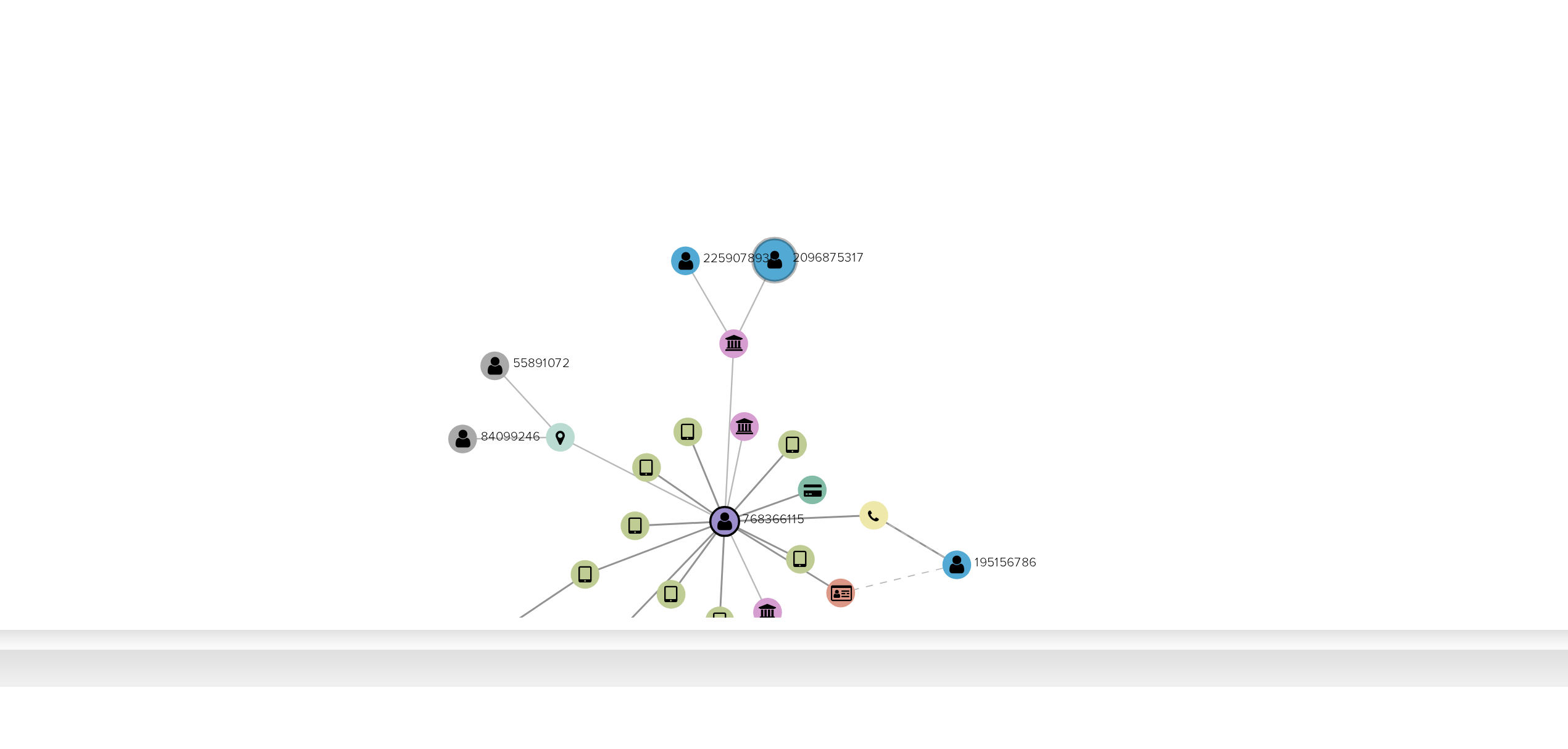
scroll to position [164, 0]
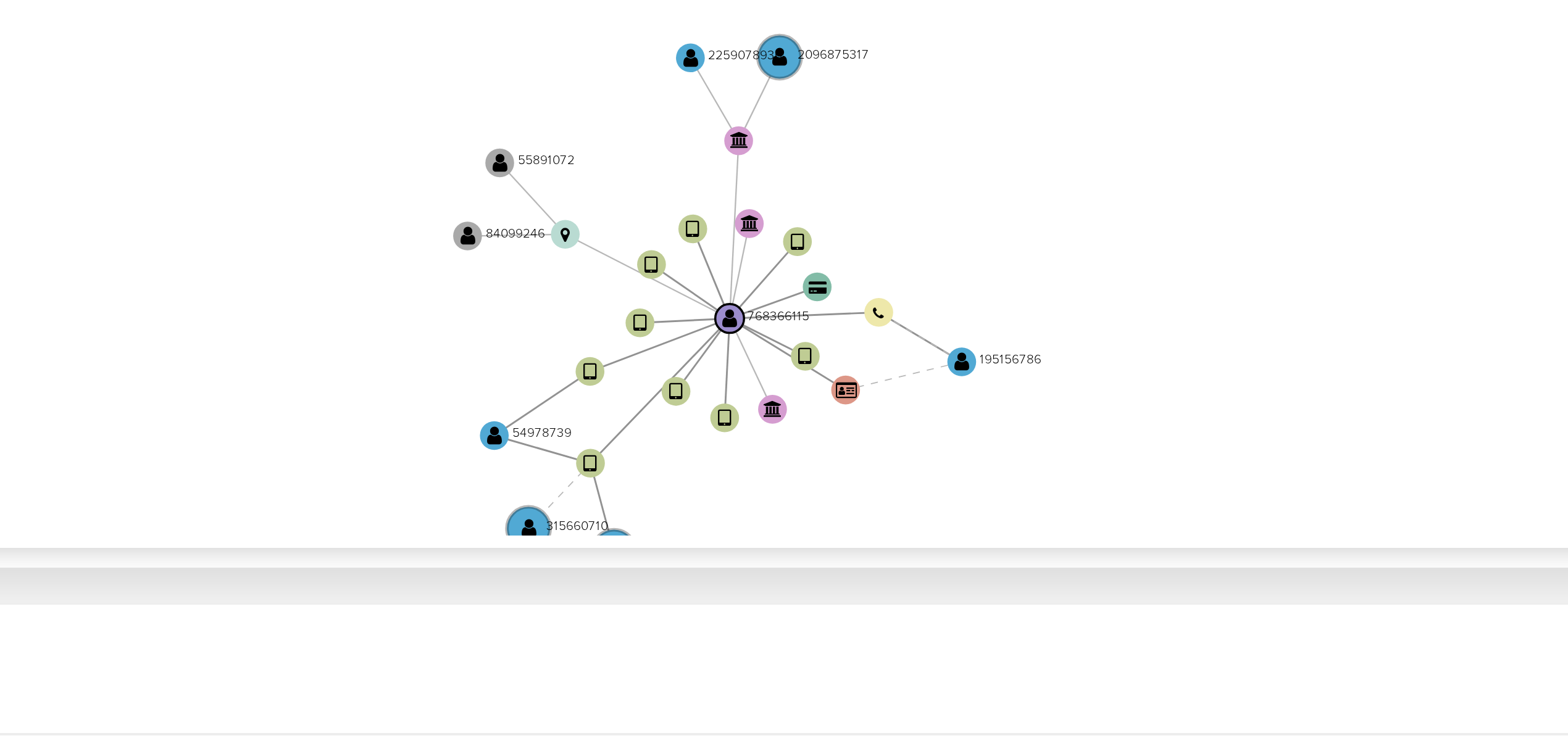
drag, startPoint x: 1041, startPoint y: 399, endPoint x: 1042, endPoint y: 368, distance: 31.0
click at [1042, 368] on icon "device-65a093f0a9efef5810383f47  user-768366115  768366115 device-654957e1a68…" at bounding box center [890, 374] width 1328 height 179
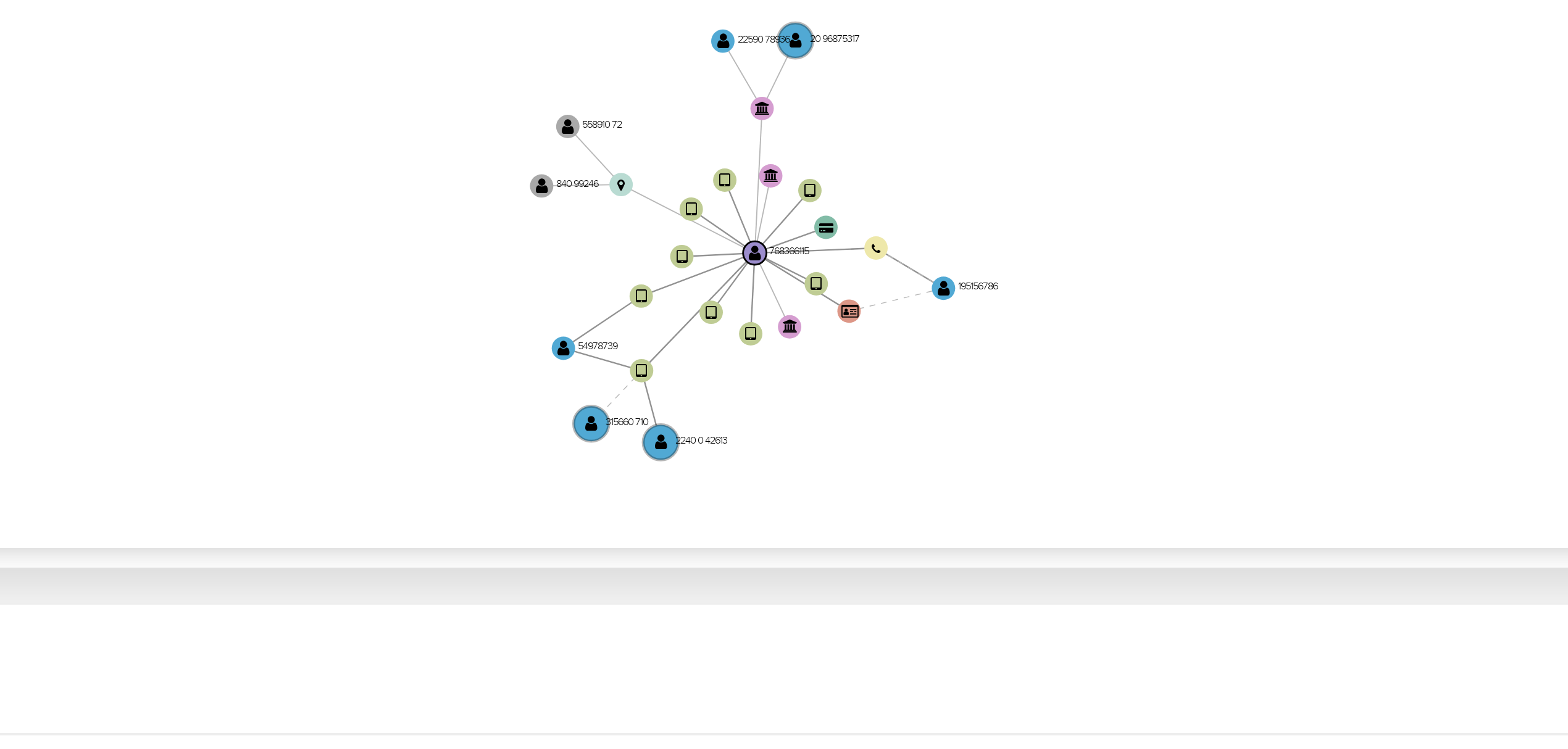
drag, startPoint x: 1051, startPoint y: 371, endPoint x: 1046, endPoint y: 364, distance: 8.6
click at [1046, 364] on icon "device-65a093f0a9efef5810383f47  user-768366115  768366115 device-654957e1a68…" at bounding box center [890, 374] width 1328 height 179
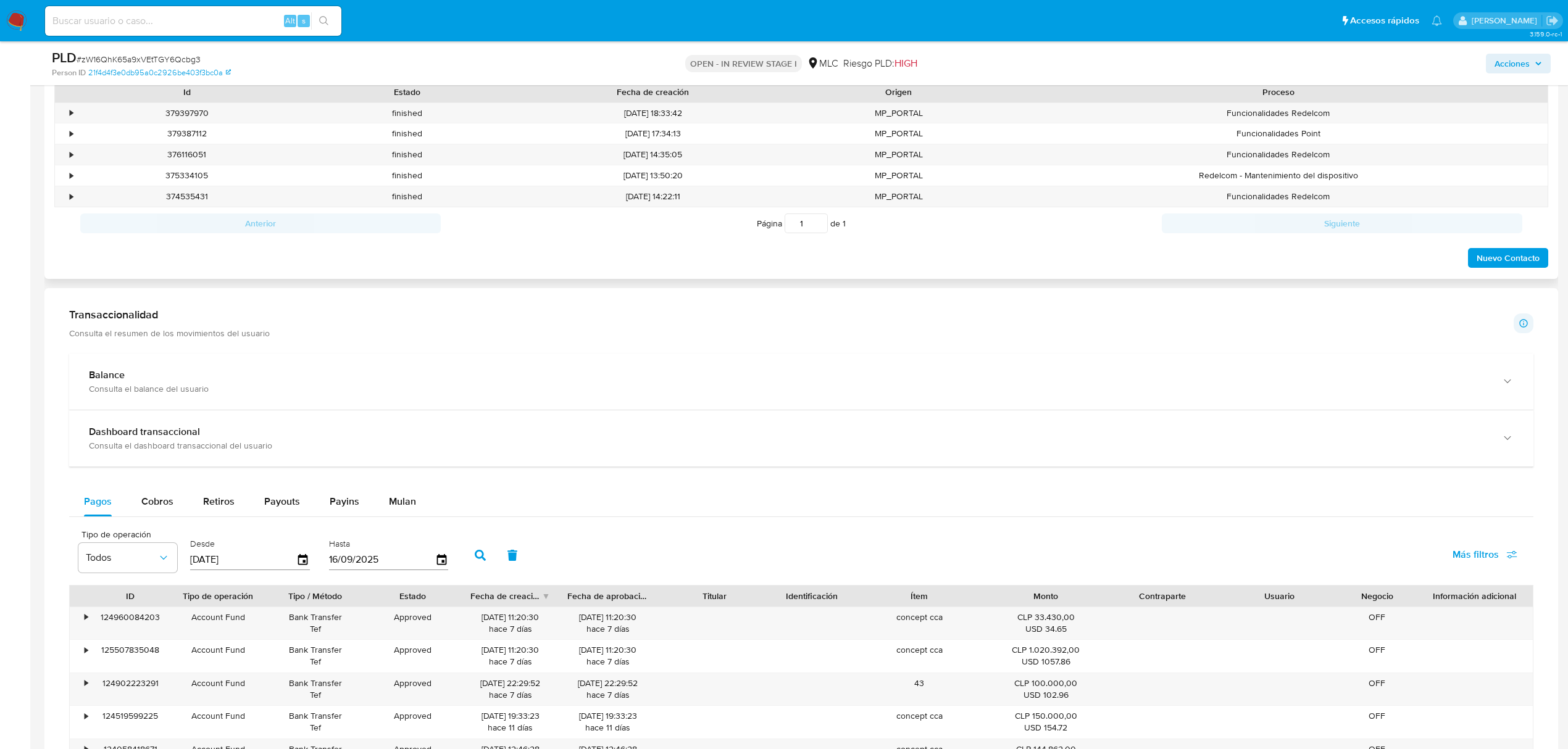
scroll to position [490, 0]
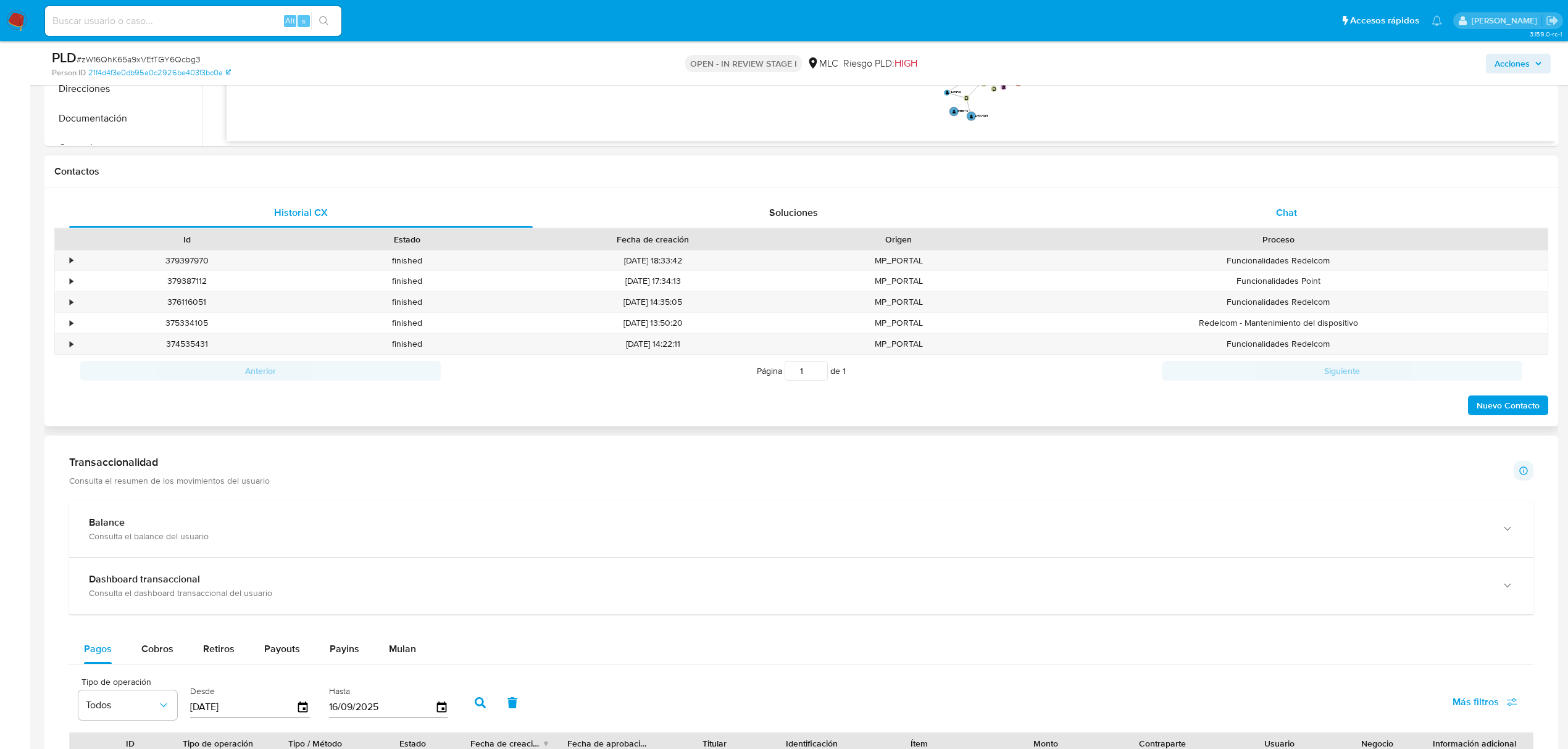
click at [1262, 223] on div "Chat" at bounding box center [1287, 212] width 464 height 29
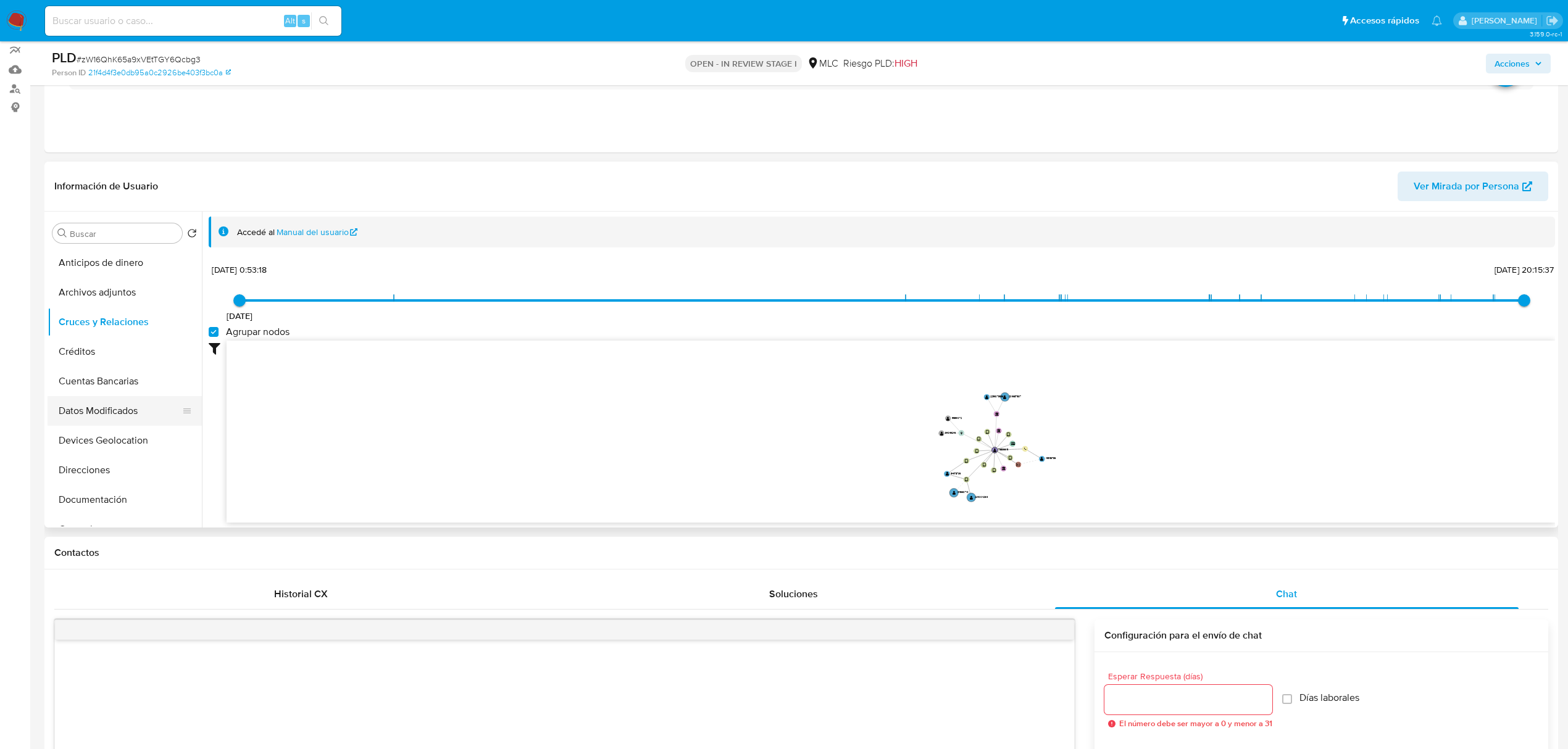
scroll to position [95, 0]
click at [116, 406] on button "Documentación" at bounding box center [119, 405] width 144 height 29
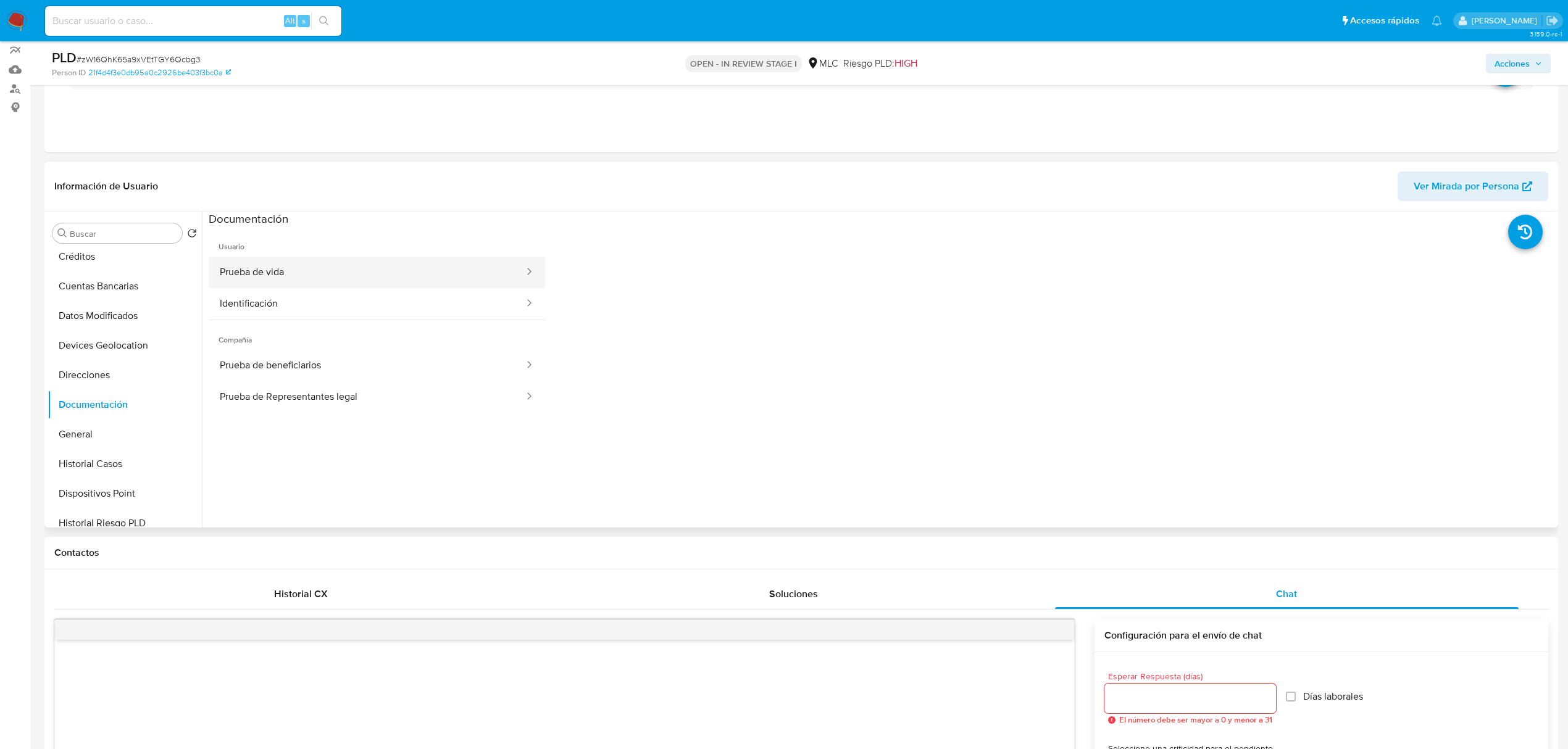
click at [286, 284] on button "Prueba de vida" at bounding box center [367, 272] width 316 height 32
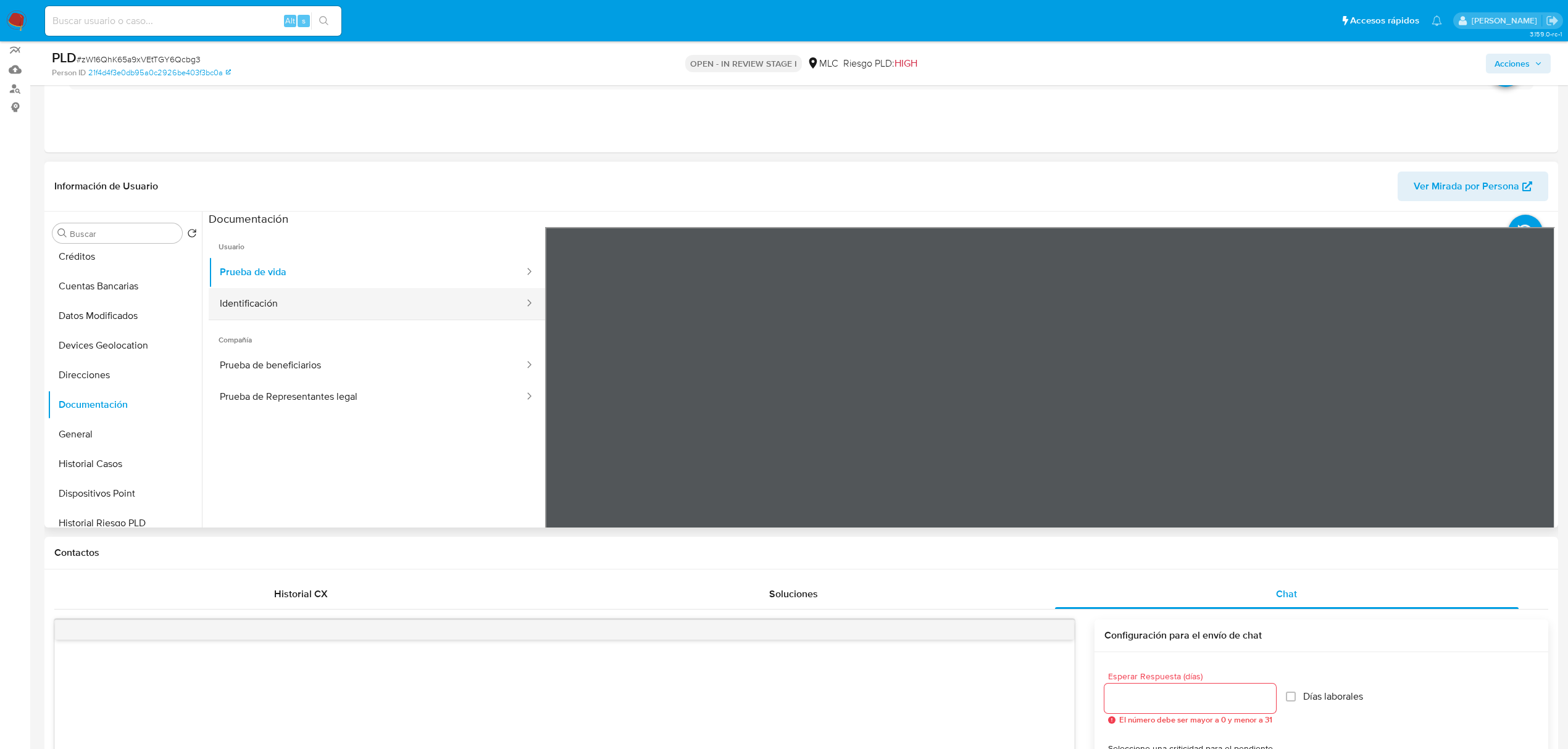
click at [346, 301] on button "Identificación" at bounding box center [367, 304] width 316 height 32
click at [1533, 430] on icon at bounding box center [1539, 428] width 25 height 25
click at [561, 422] on icon at bounding box center [561, 428] width 25 height 25
click at [433, 347] on span "Compañía" at bounding box center [377, 335] width 337 height 29
click at [344, 375] on button "Prueba de beneficiarios" at bounding box center [367, 365] width 316 height 32
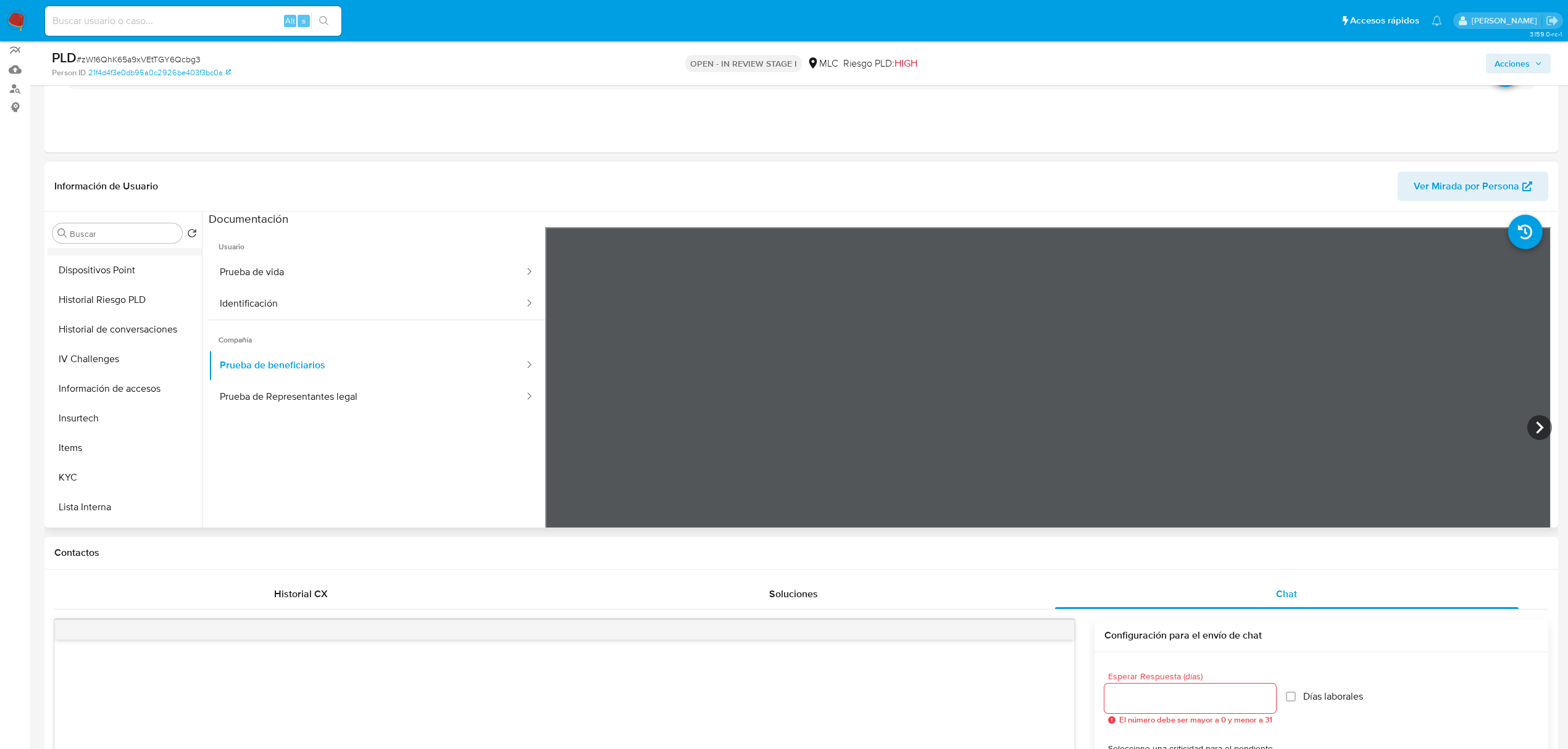
scroll to position [325, 0]
click at [92, 460] on button "KYC" at bounding box center [119, 471] width 144 height 29
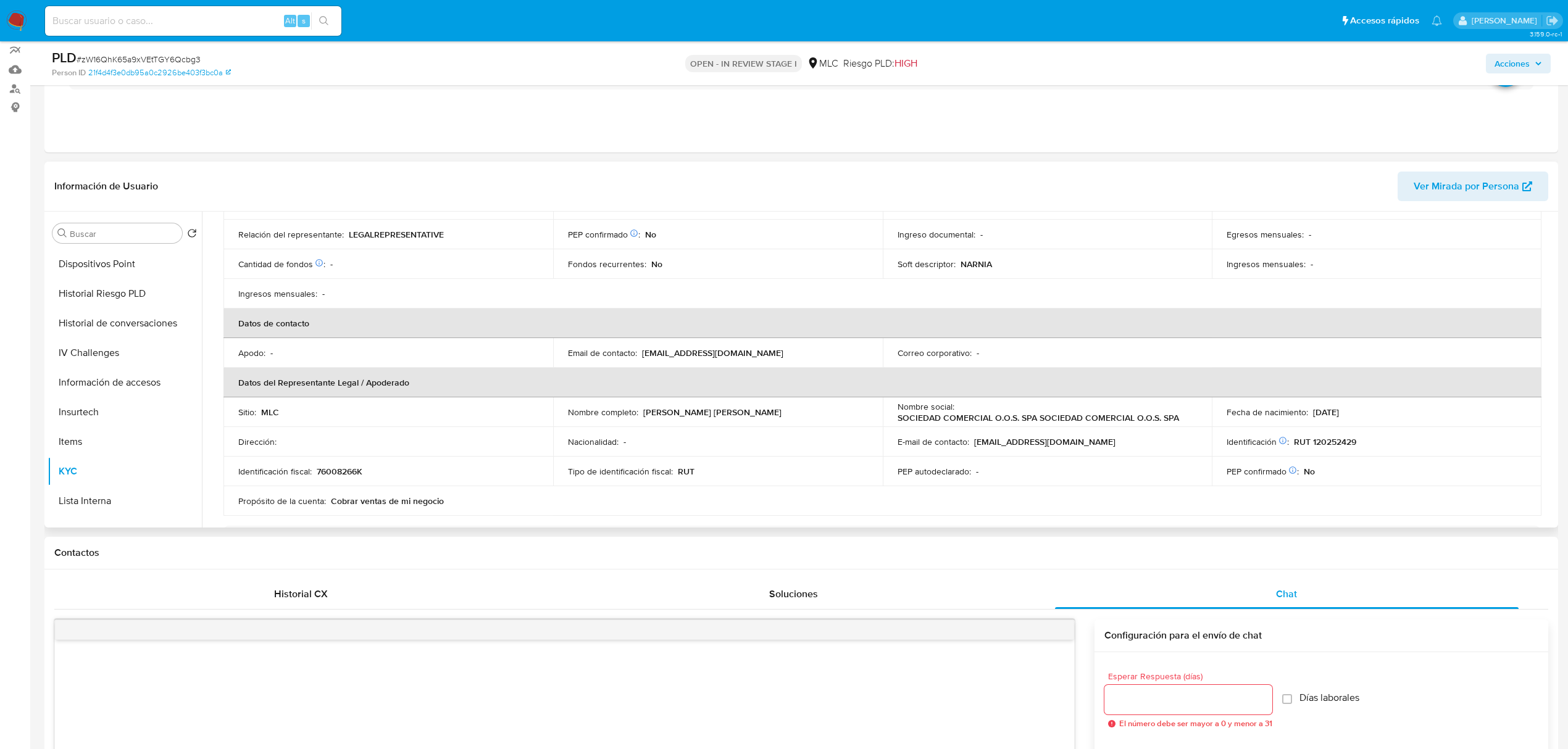
scroll to position [200, 0]
drag, startPoint x: 763, startPoint y: 410, endPoint x: 640, endPoint y: 413, distance: 123.0
click at [640, 413] on div "Nombre completo : [PERSON_NAME] [PERSON_NAME]" at bounding box center [717, 411] width 300 height 11
copy div "[PERSON_NAME] [PERSON_NAME]"
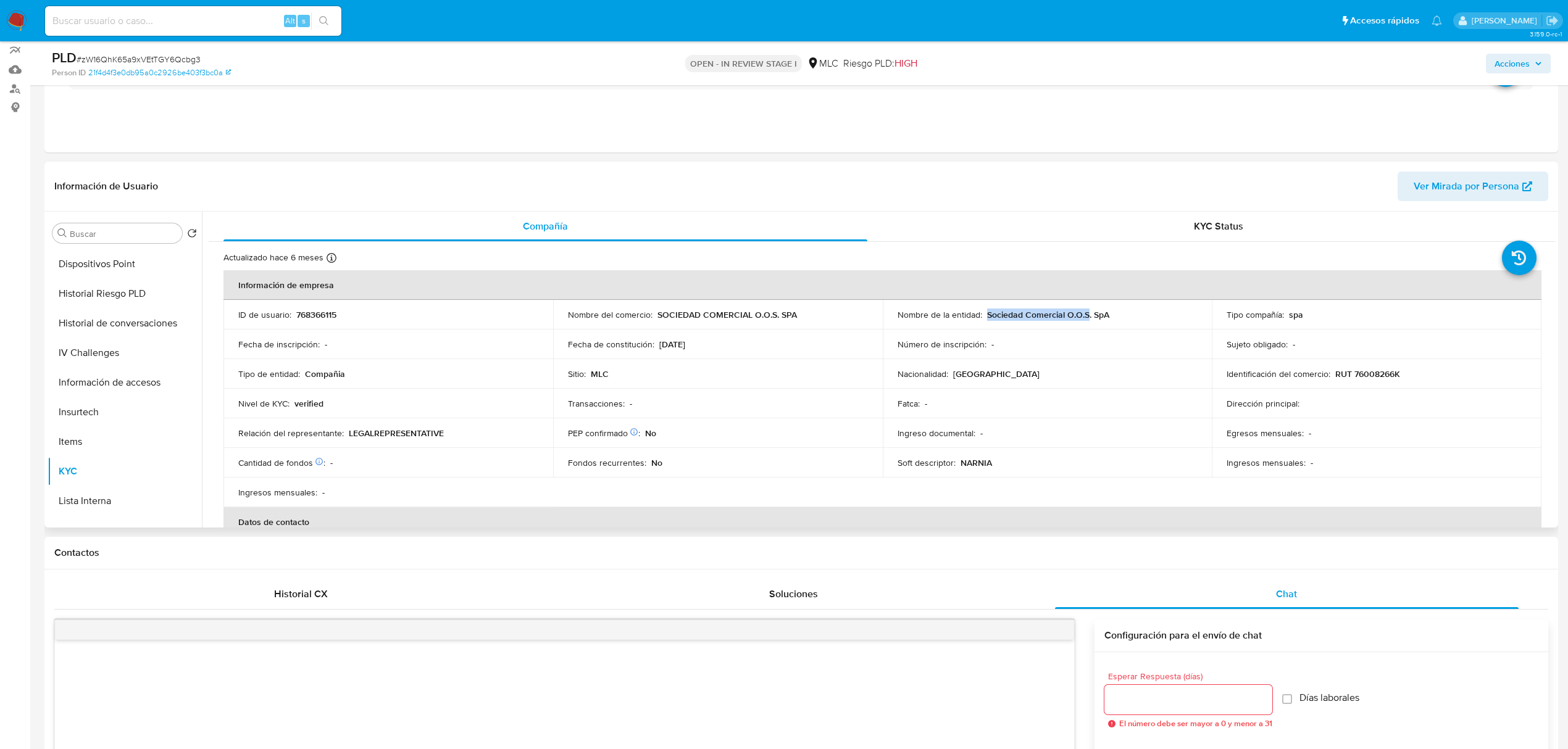
drag, startPoint x: 983, startPoint y: 316, endPoint x: 1083, endPoint y: 313, distance: 100.0
click at [1083, 313] on p "Sociedad Comercial O.O.S. SpA" at bounding box center [1048, 315] width 123 height 11
copy p "Sociedad Comercial O.O.S"
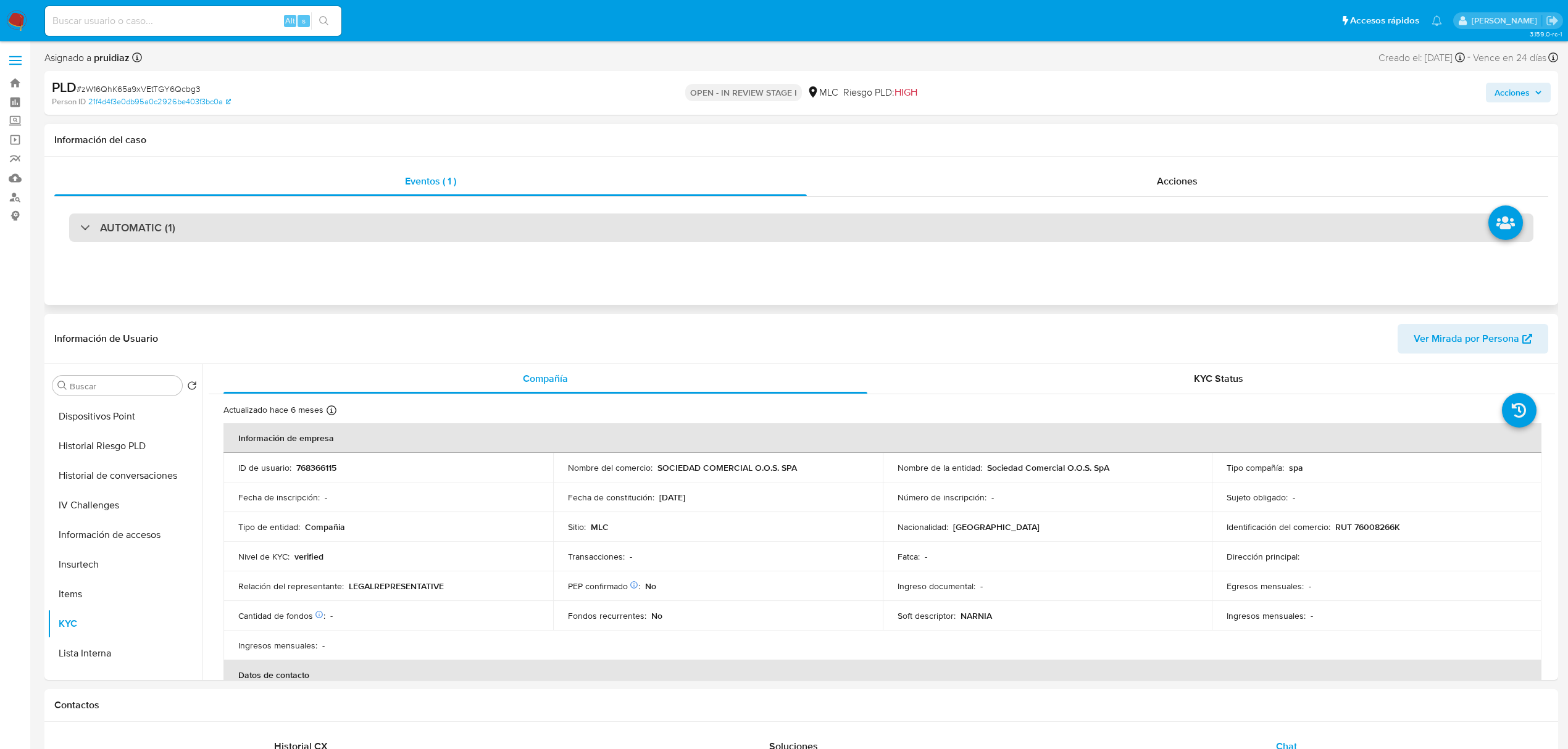
click at [306, 226] on div "AUTOMATIC (1)" at bounding box center [801, 227] width 1464 height 29
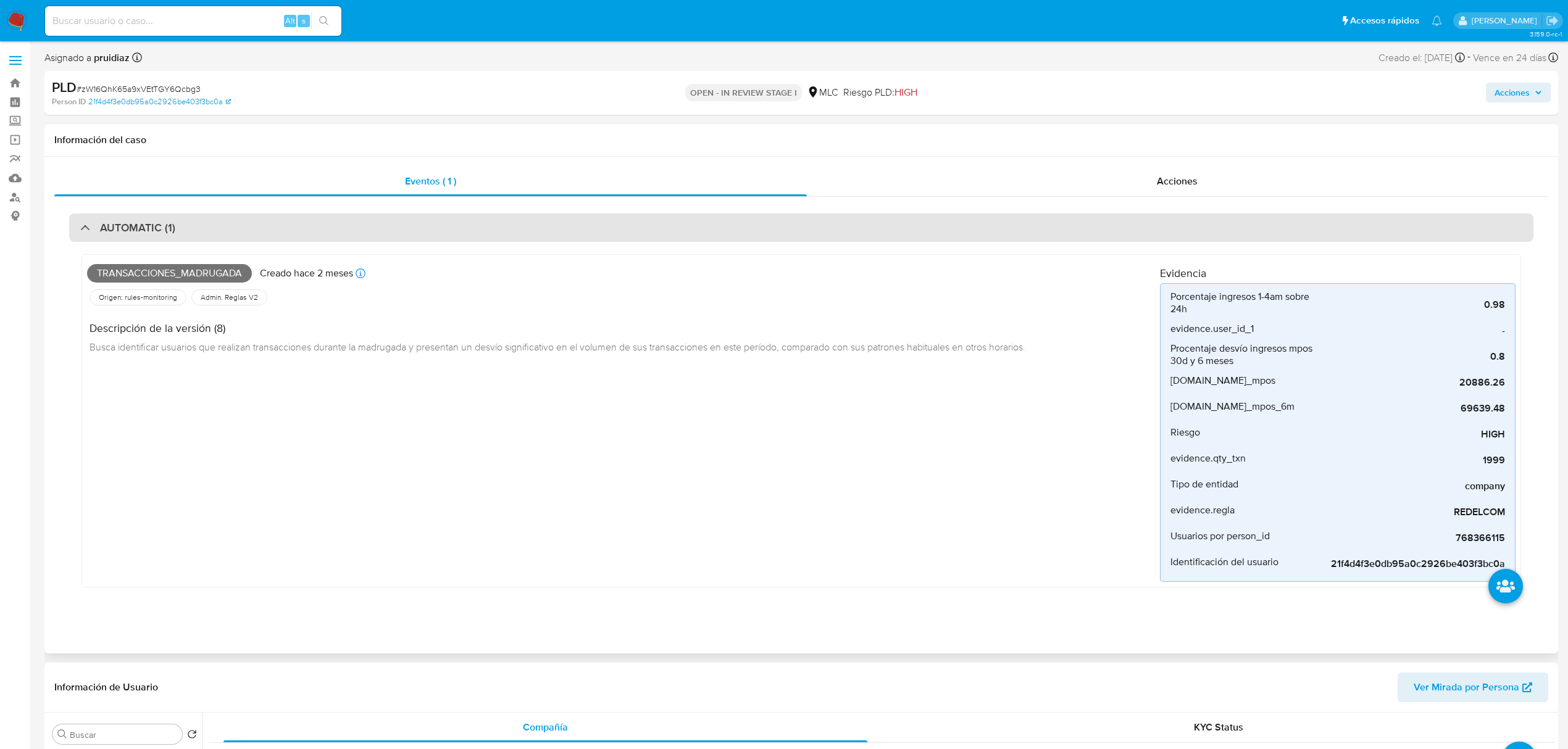
click at [280, 238] on div "AUTOMATIC (1)" at bounding box center [801, 227] width 1464 height 29
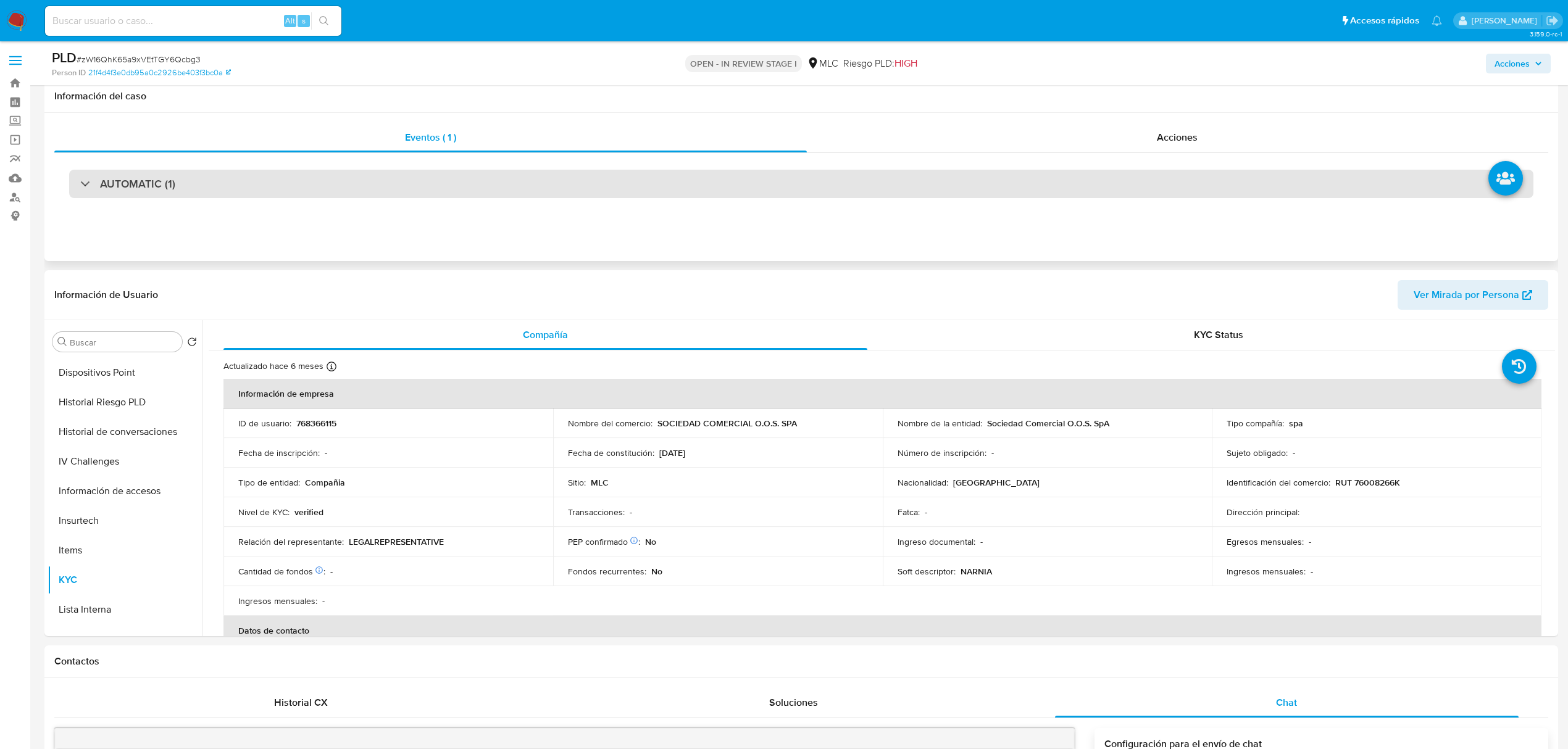
scroll to position [228, 0]
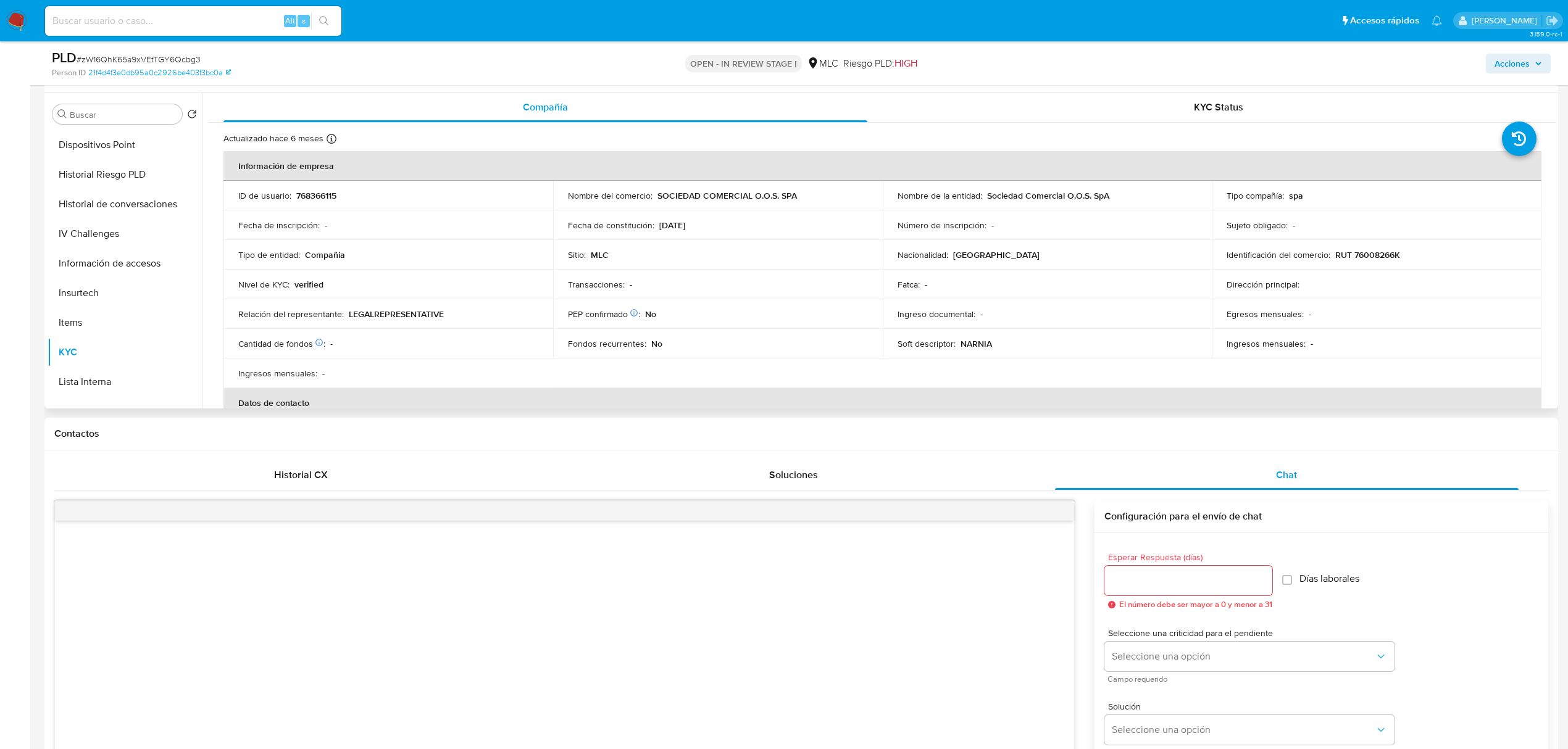
click at [1383, 250] on p "RUT 76008266K" at bounding box center [1367, 255] width 65 height 11
copy p "76008266K"
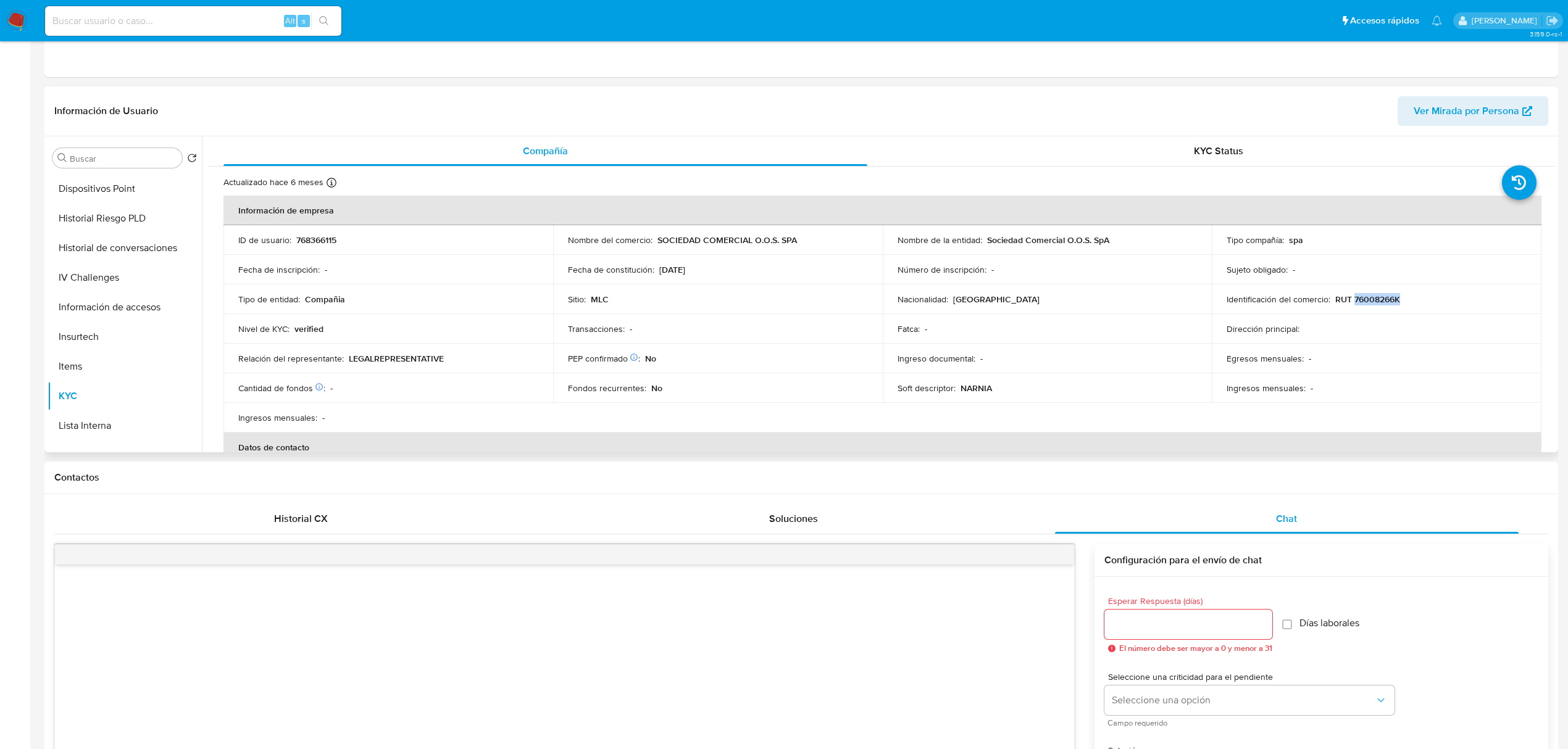
scroll to position [0, 0]
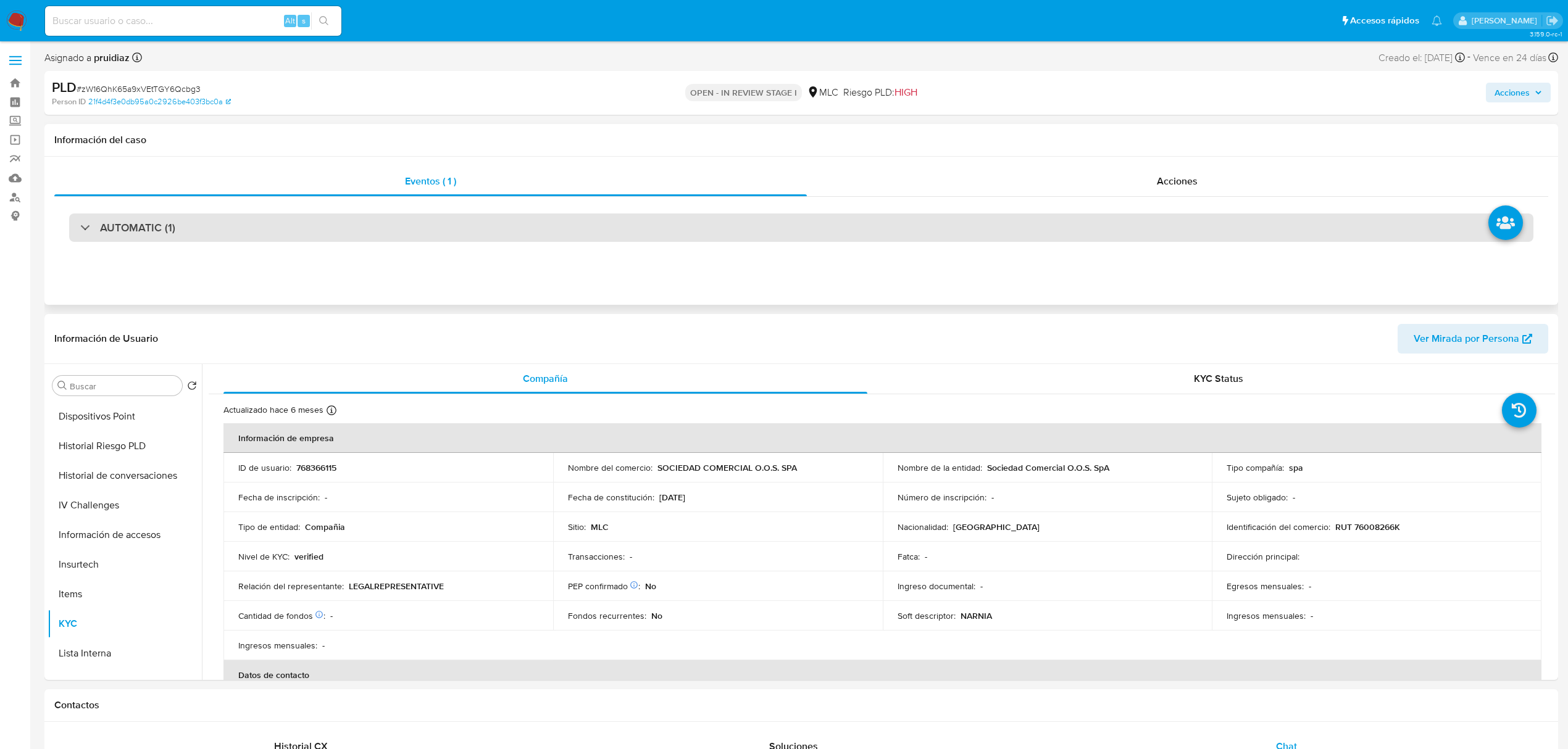
click at [154, 227] on h3 "AUTOMATIC (1)" at bounding box center [137, 228] width 75 height 14
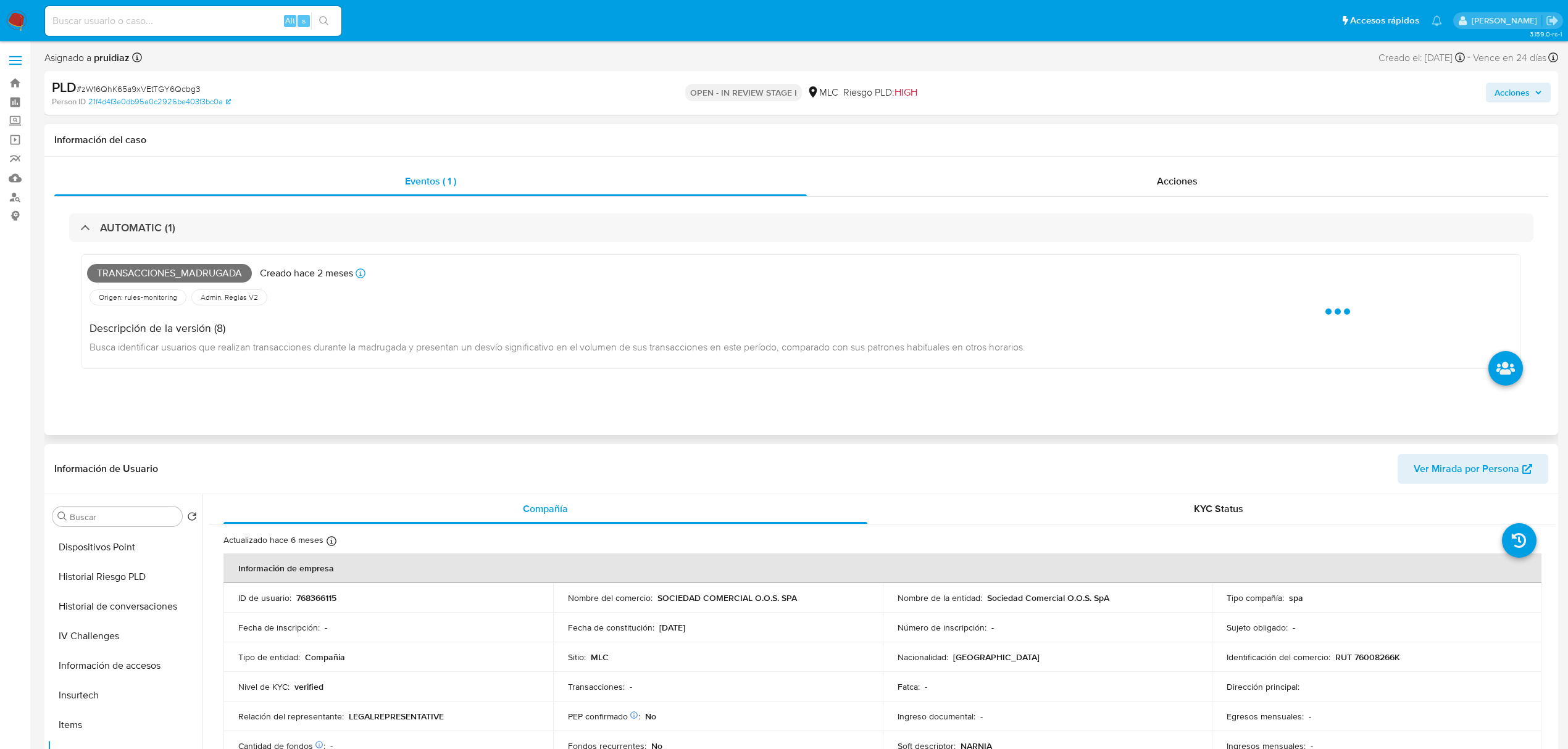
click at [136, 267] on span "Transacciones_madrugada" at bounding box center [169, 274] width 164 height 19
copy span "Transacciones_madrugada"
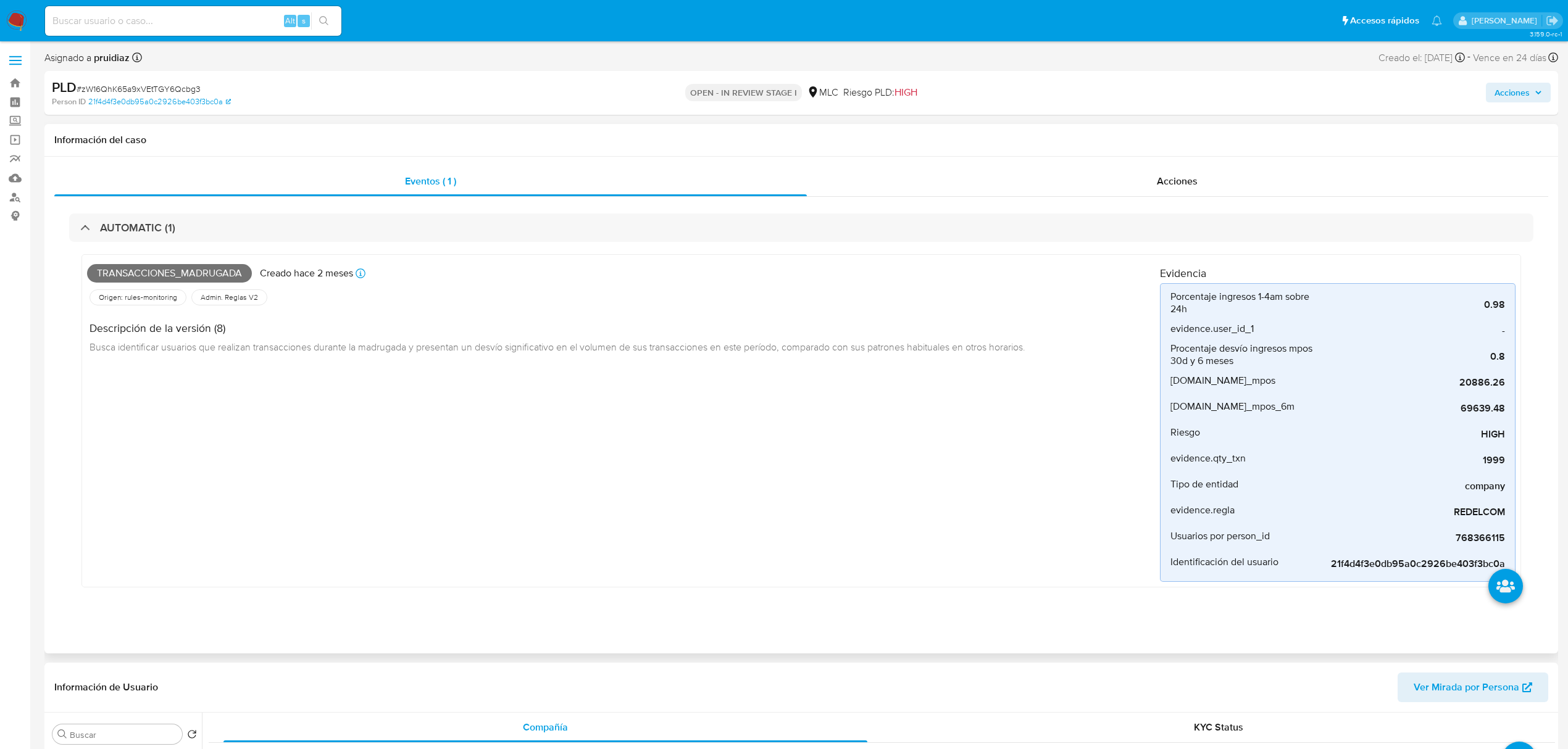
click at [452, 250] on div "Transacciones_madrugada Creado hace 2 meses Creado: [DATE] 16:08:41 Origen: rul…" at bounding box center [801, 424] width 1464 height 364
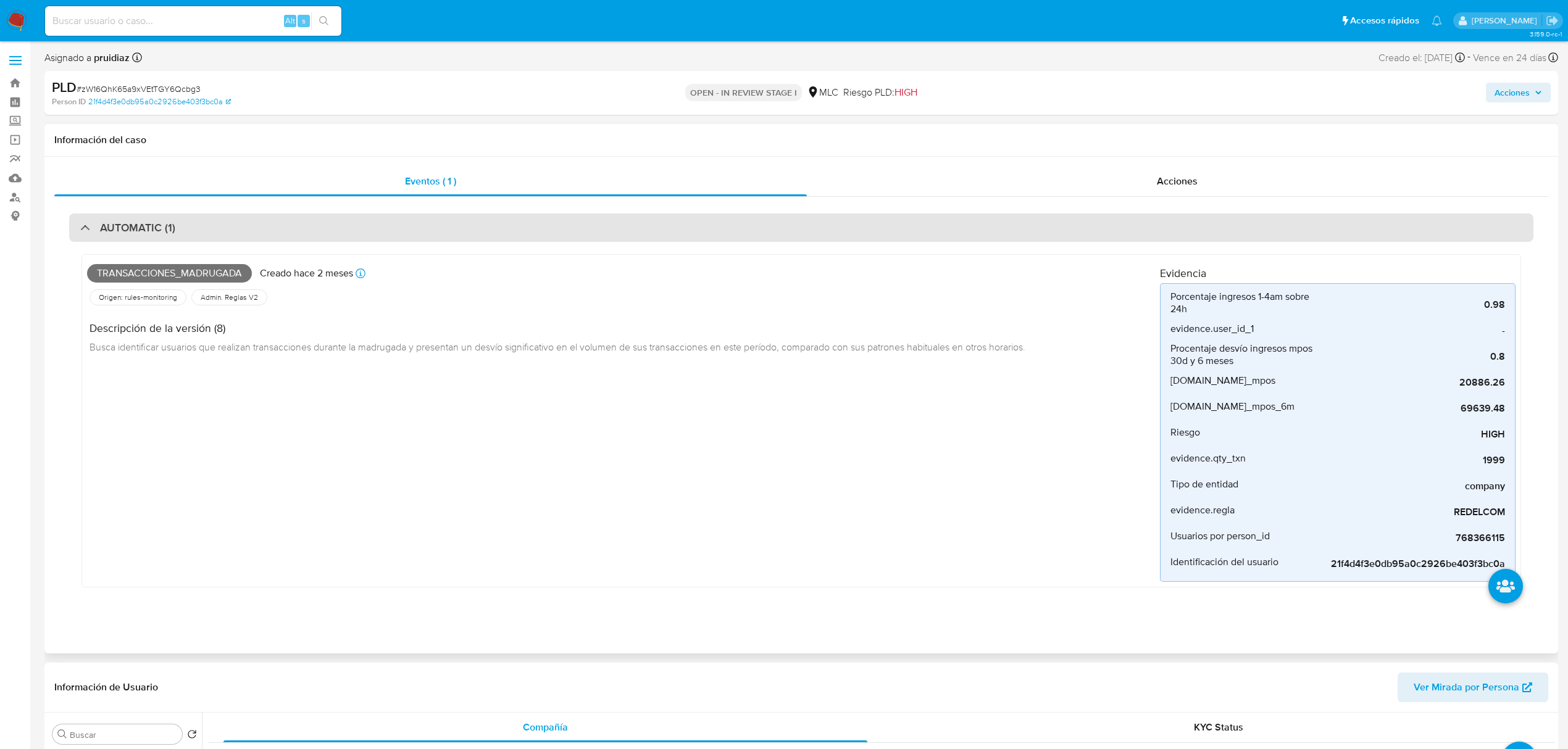
click at [454, 236] on div "AUTOMATIC (1)" at bounding box center [801, 227] width 1464 height 29
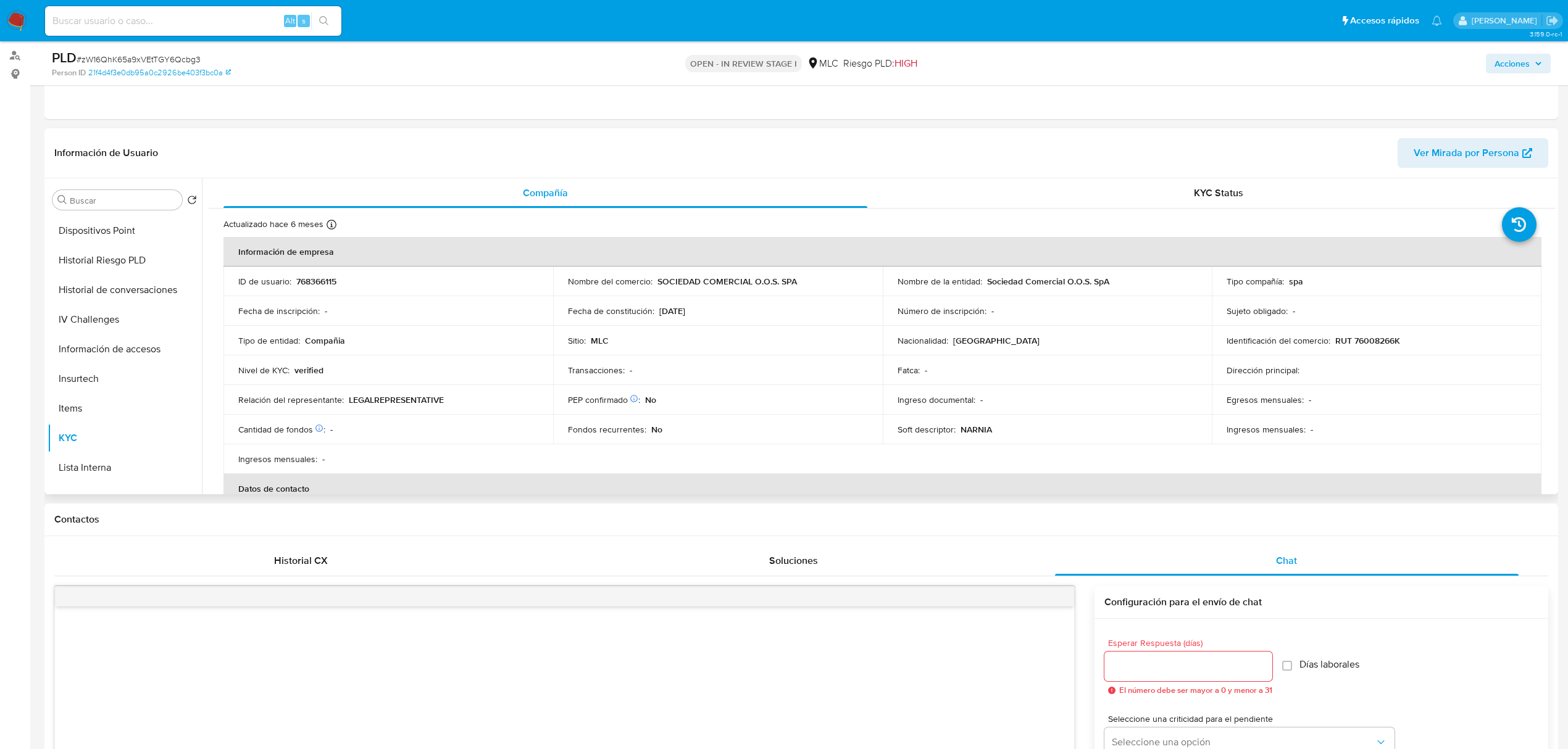
click at [432, 227] on div "Actualizado hace 6 meses Creado: [DATE] 22:10:05 Actualizado: [DATE] 15:03:13" at bounding box center [866, 226] width 1286 height 16
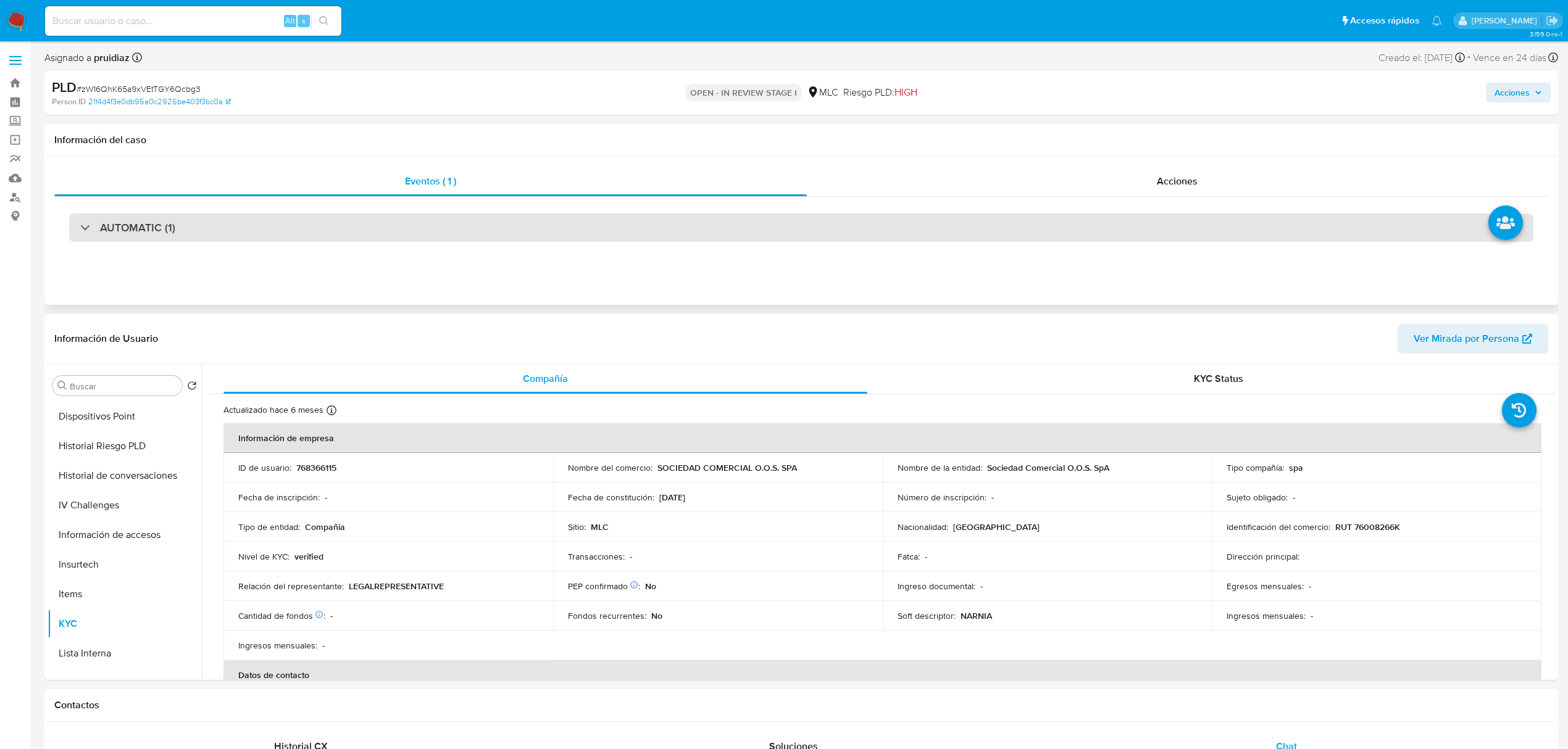
click at [191, 213] on div "AUTOMATIC (1)" at bounding box center [801, 227] width 1464 height 29
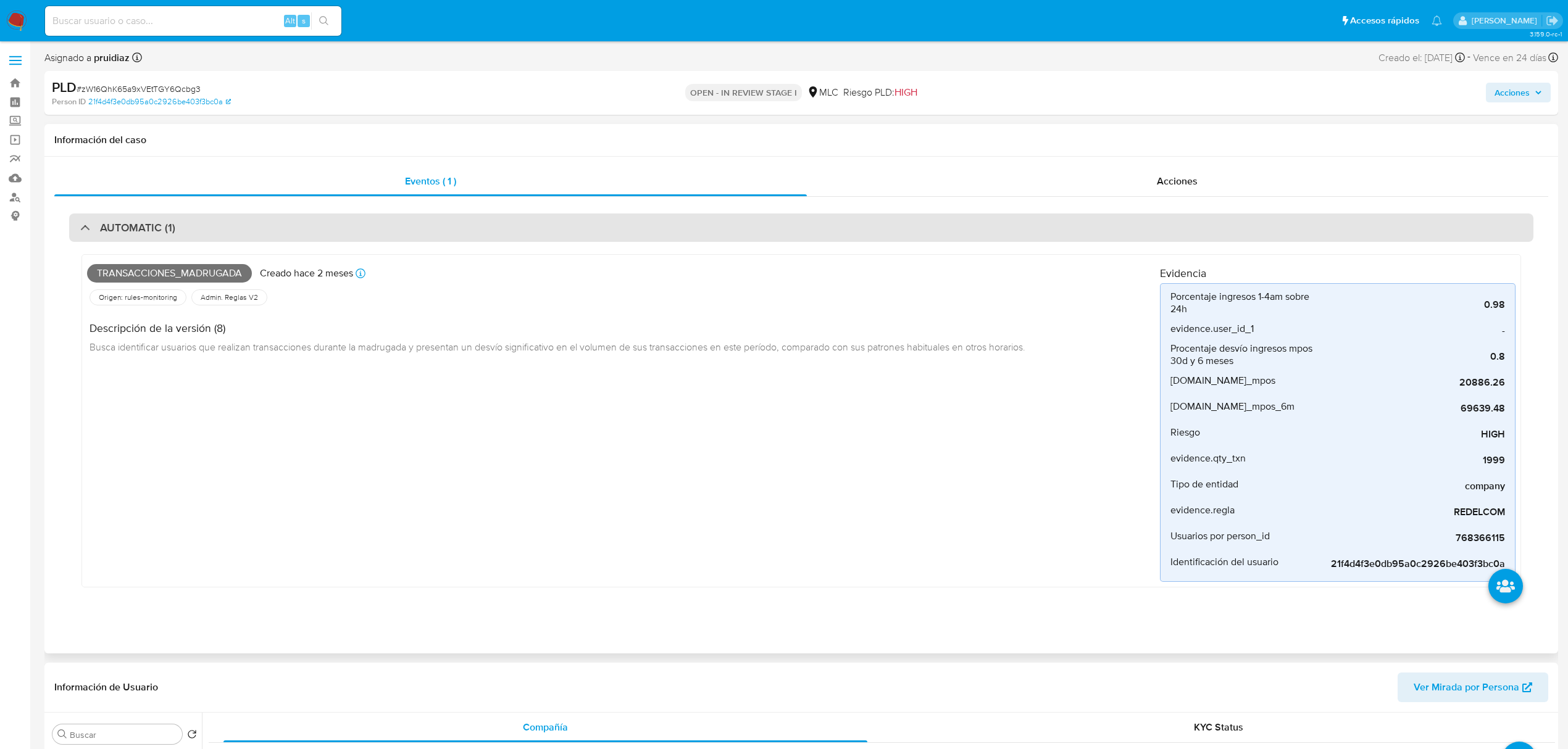
click at [174, 238] on div "AUTOMATIC (1)" at bounding box center [801, 227] width 1464 height 29
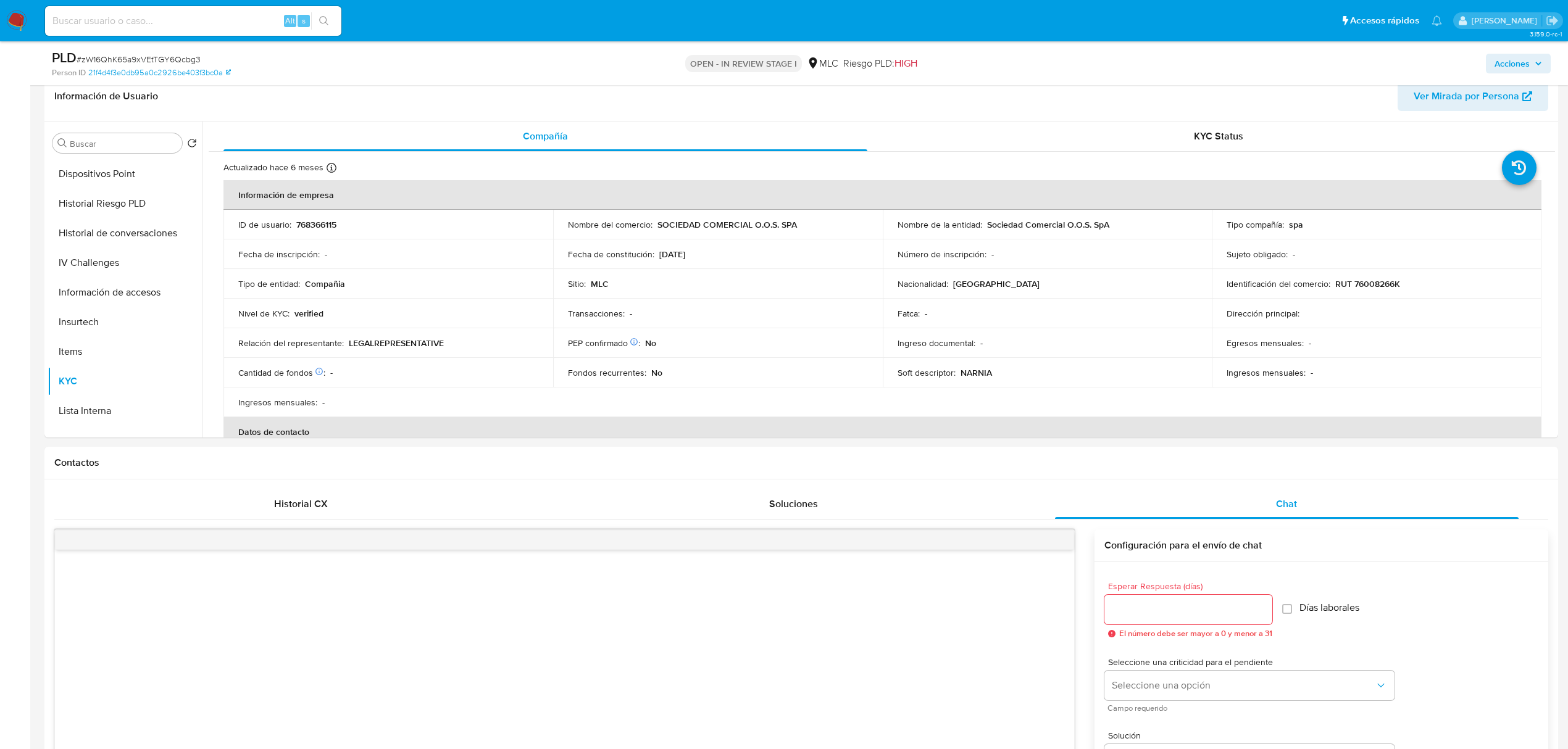
scroll to position [201, 0]
click at [733, 270] on td "Sitio : MLC" at bounding box center [717, 282] width 330 height 29
click at [1374, 282] on p "RUT 76008266K" at bounding box center [1367, 282] width 65 height 11
copy p "76008266K"
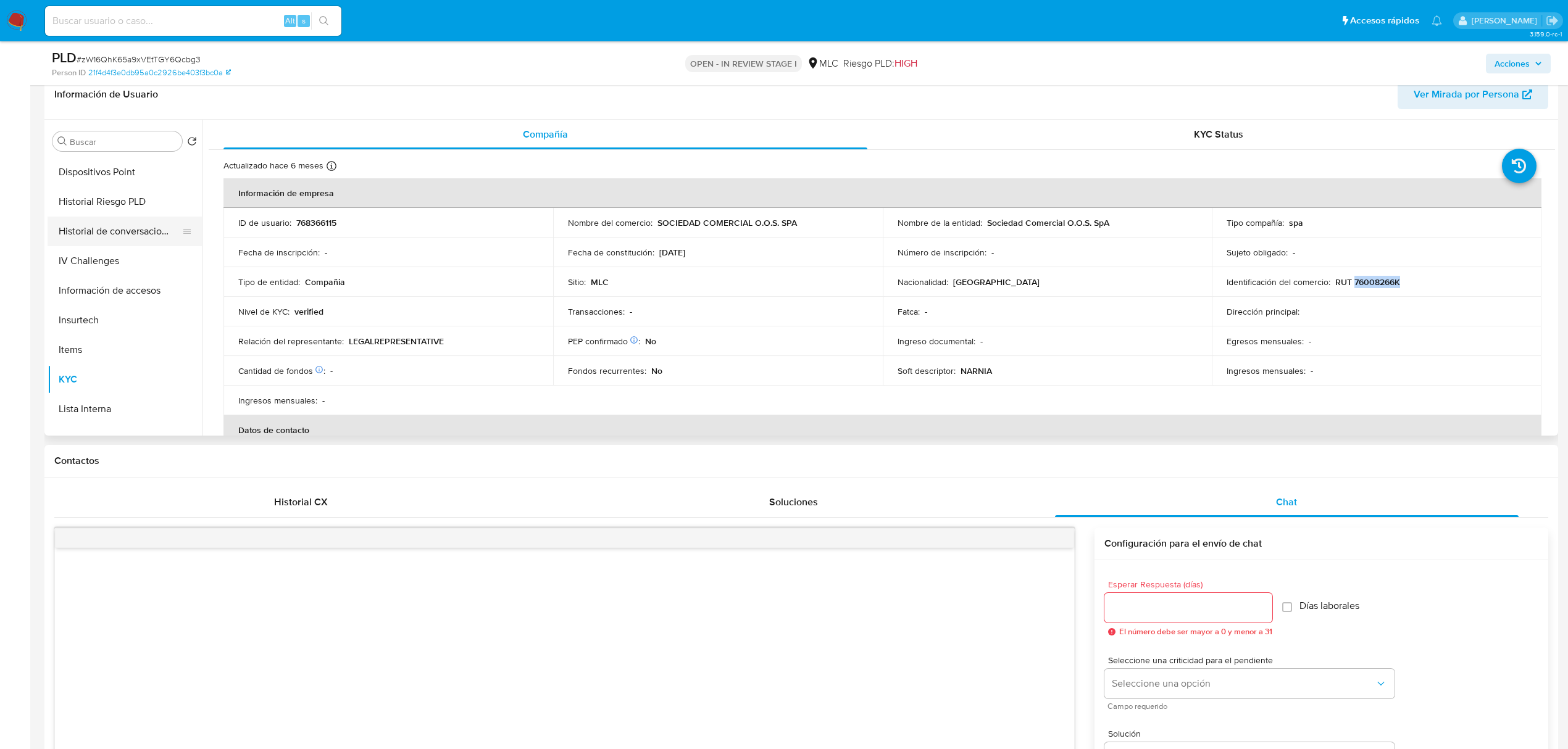
scroll to position [0, 0]
click at [98, 202] on button "Archivos adjuntos" at bounding box center [119, 201] width 144 height 29
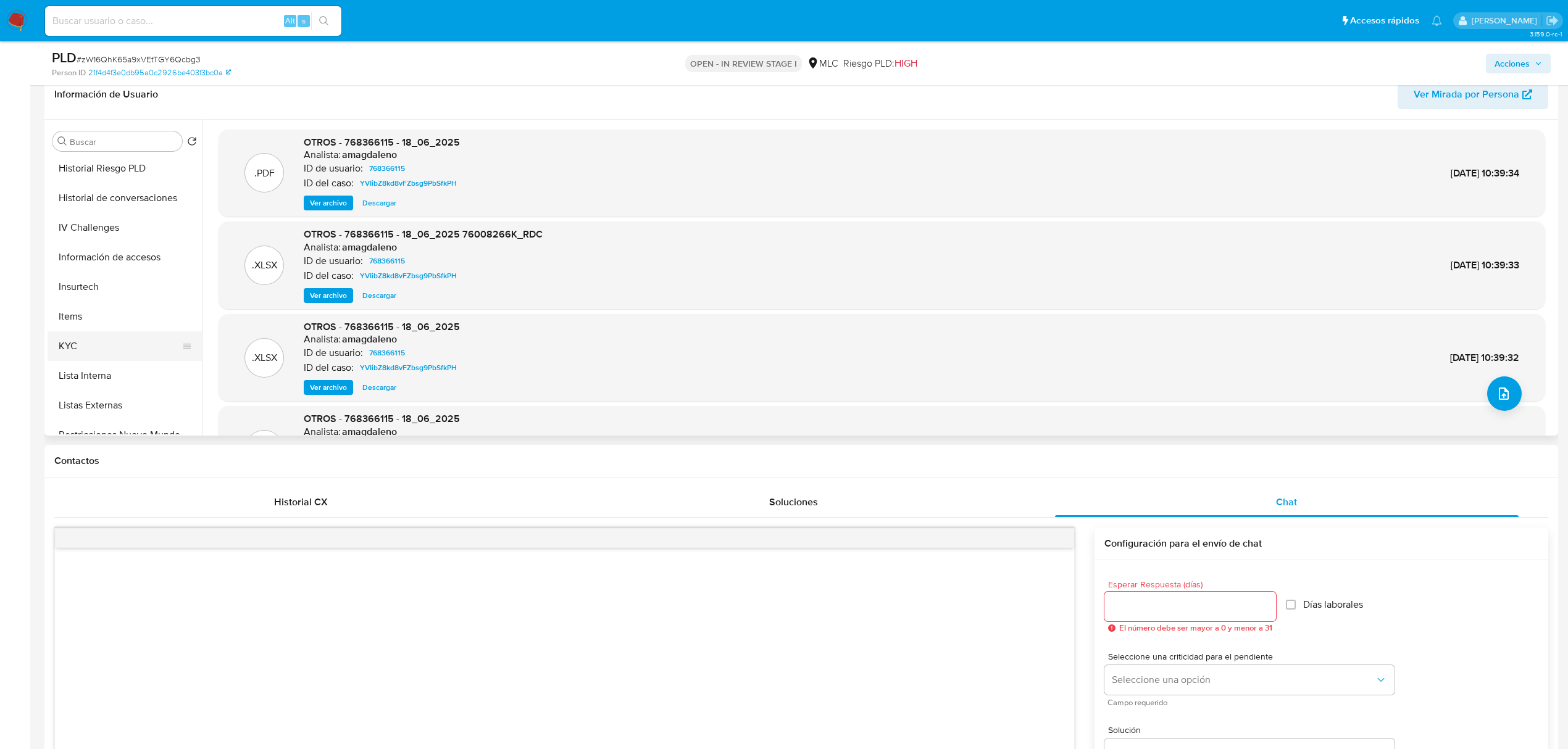
scroll to position [358, 0]
click at [69, 339] on button "KYC" at bounding box center [119, 346] width 144 height 29
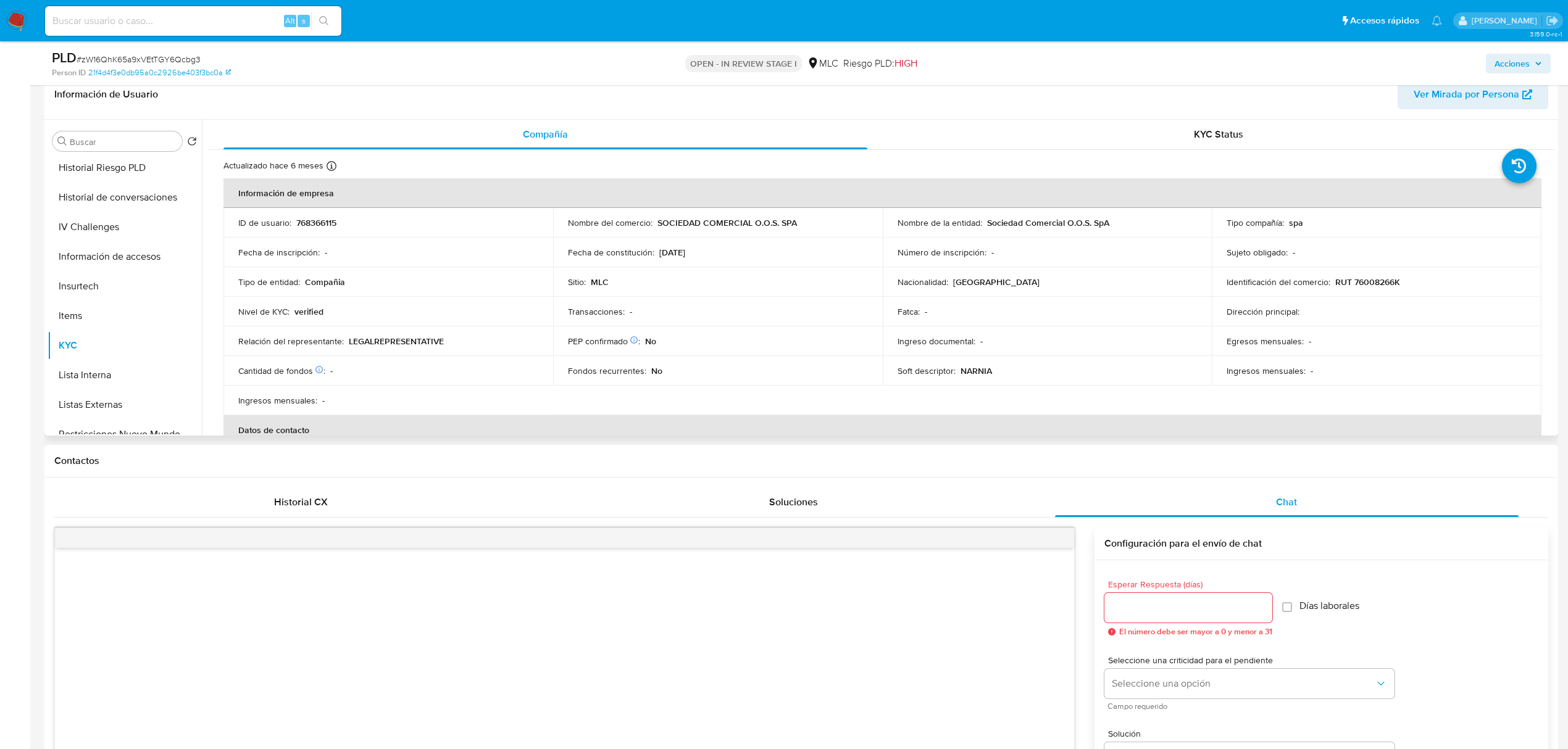
click at [1366, 281] on p "RUT 76008266K" at bounding box center [1367, 282] width 65 height 11
copy p "76008266K"
click at [89, 204] on button "Archivos adjuntos" at bounding box center [119, 201] width 144 height 29
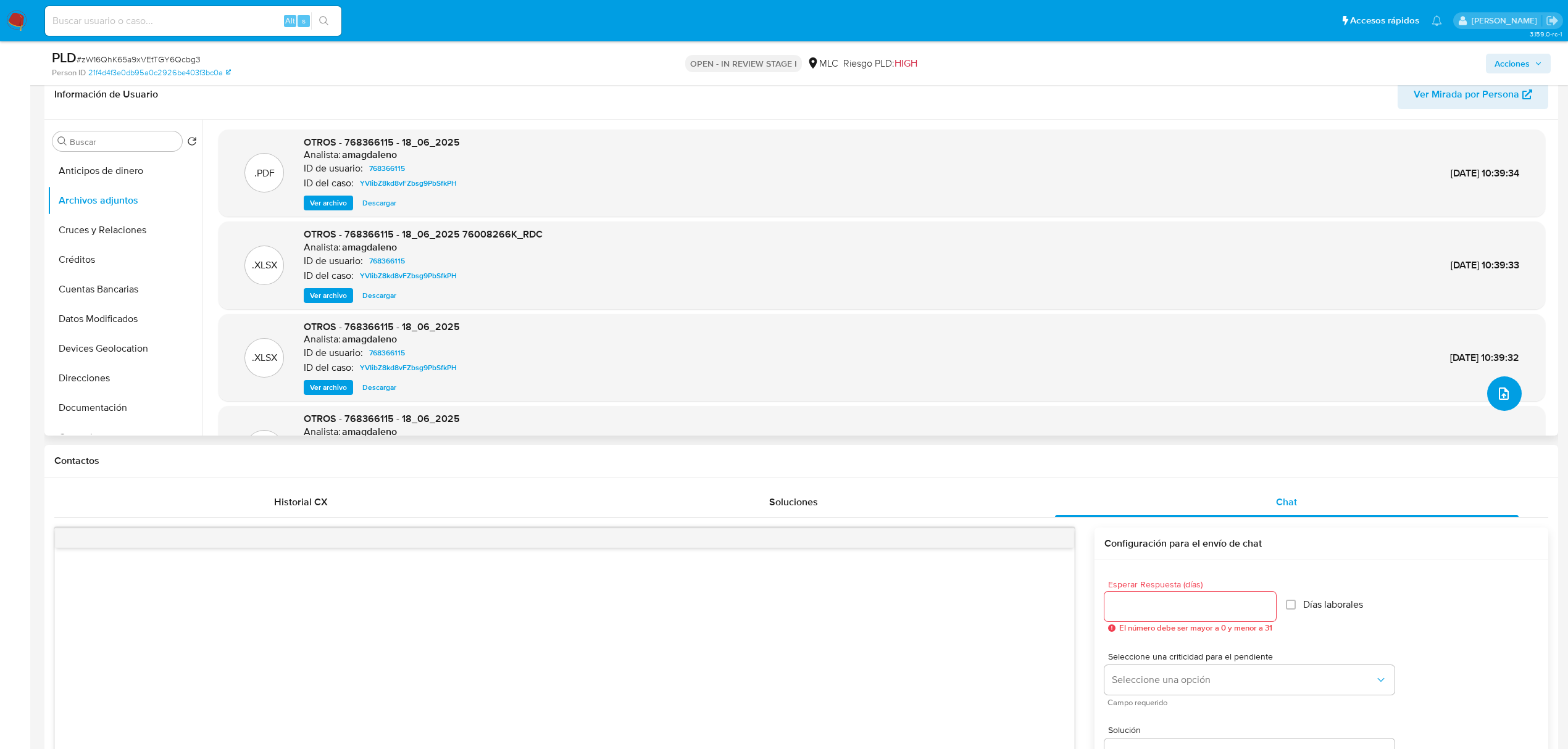
click at [1496, 400] on span "upload-file" at bounding box center [1503, 393] width 15 height 15
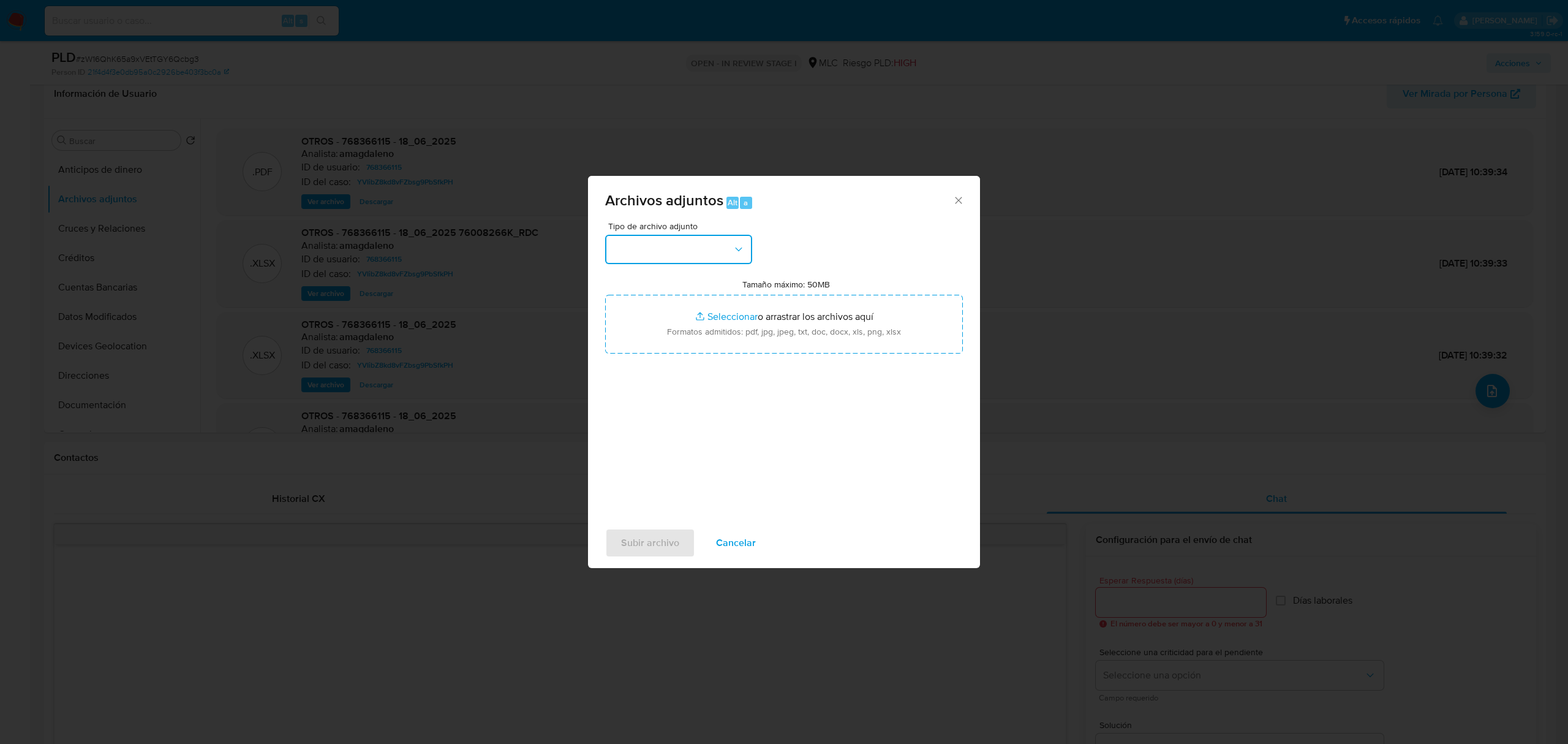
click at [696, 263] on button "button" at bounding box center [678, 250] width 147 height 29
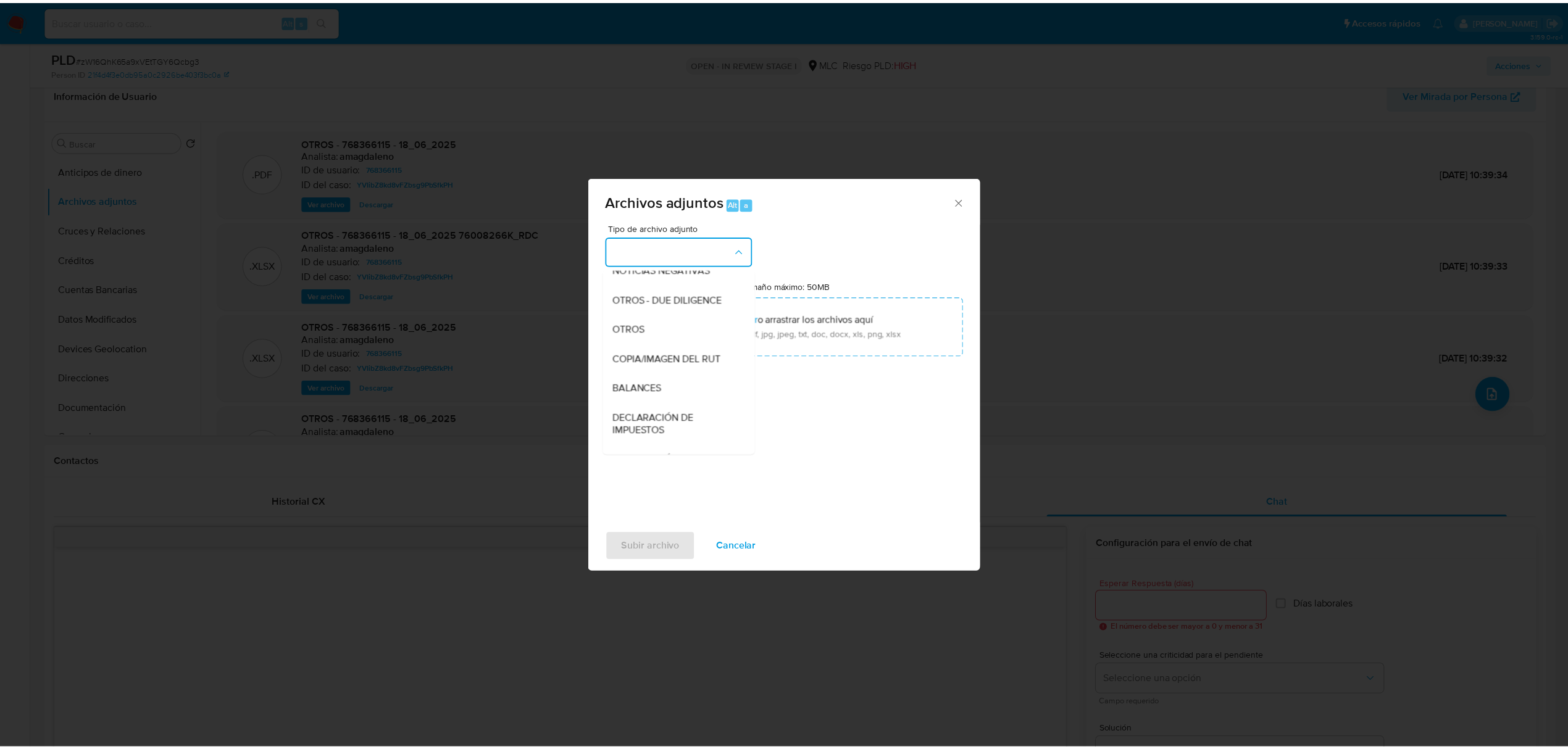
scroll to position [164, 0]
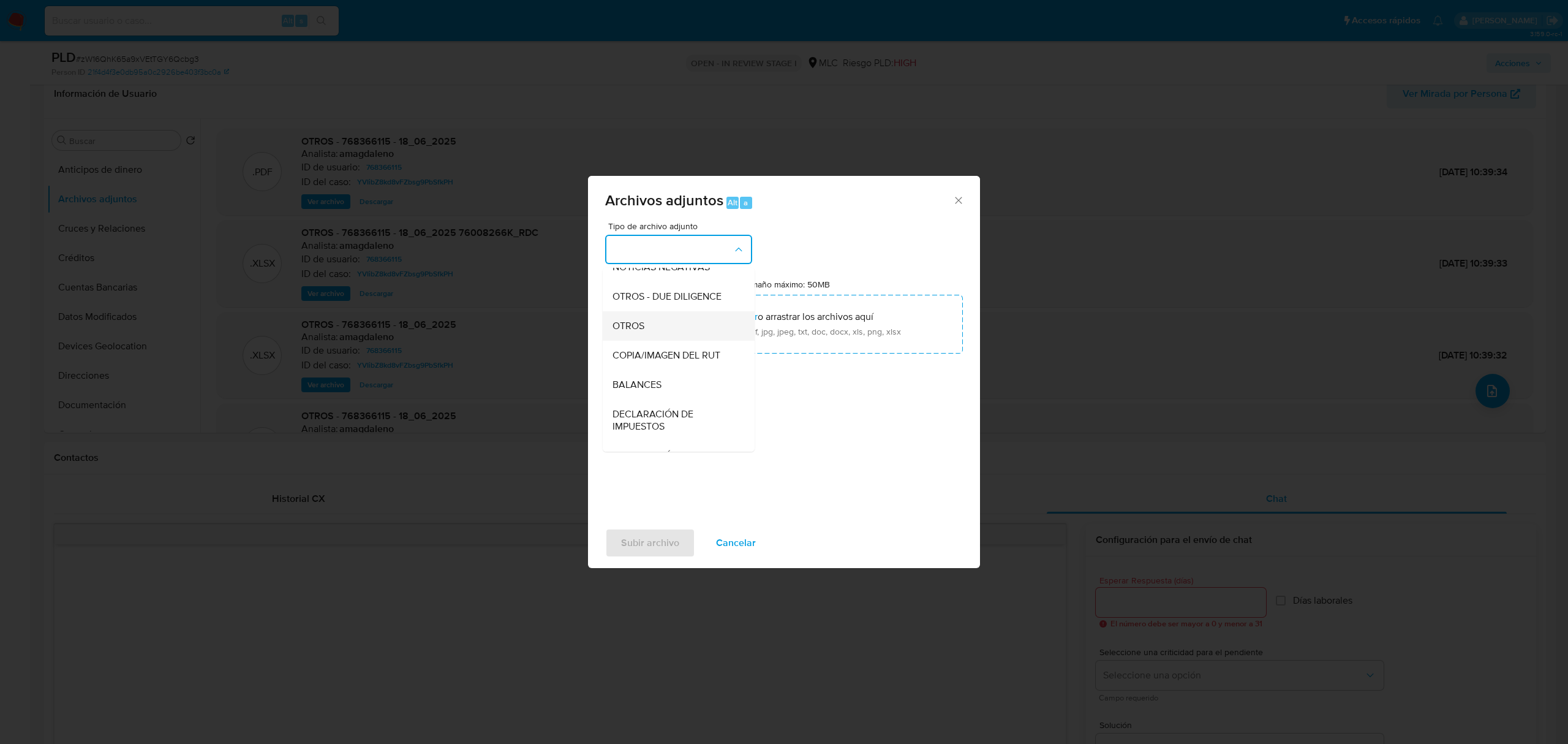
click at [645, 337] on div "OTROS" at bounding box center [675, 326] width 125 height 29
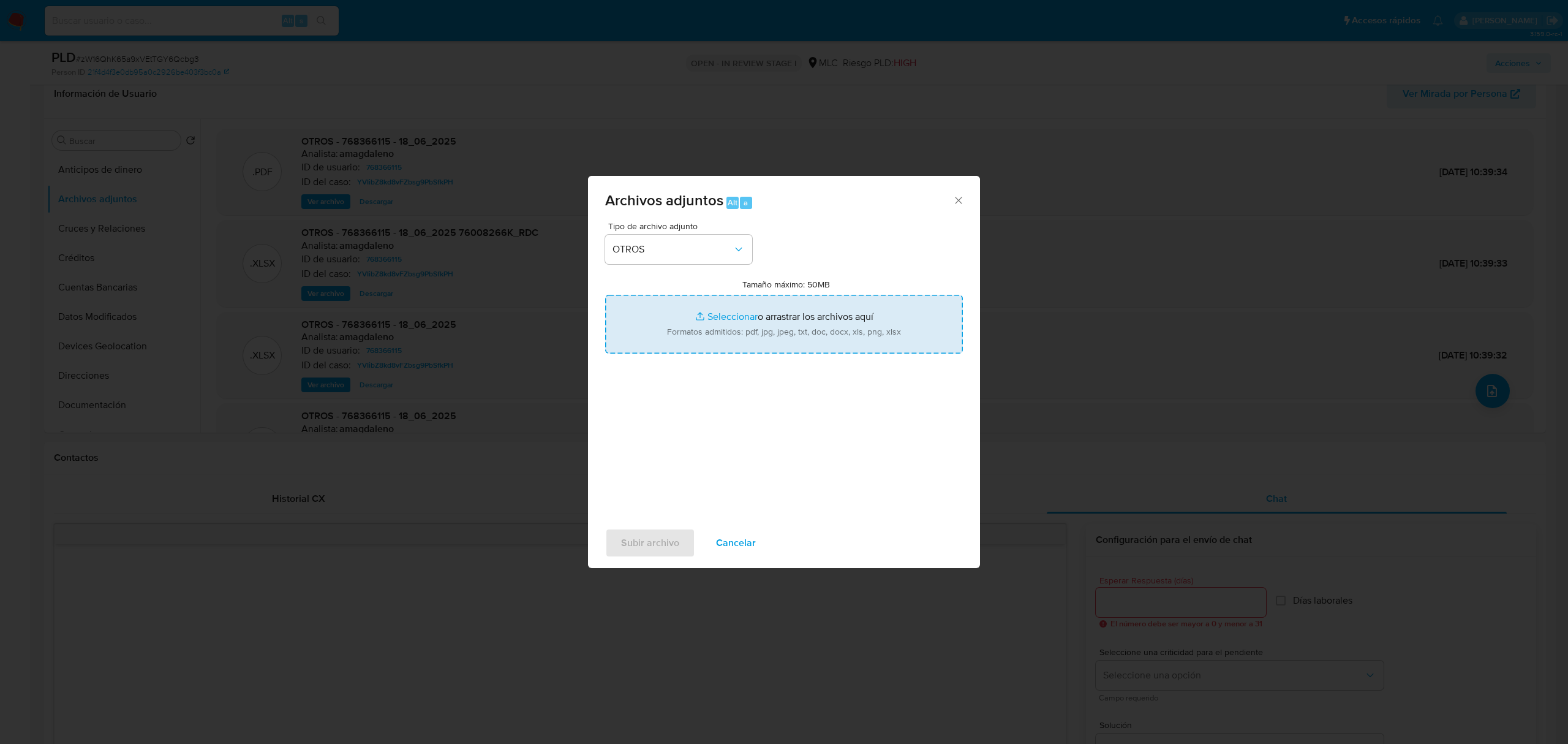
click at [783, 327] on input "Tamaño máximo: 50MB Seleccionar archivos" at bounding box center [784, 324] width 358 height 59
type input "C:\fakepath\768366115 - 16_09_2025 (1).pdf"
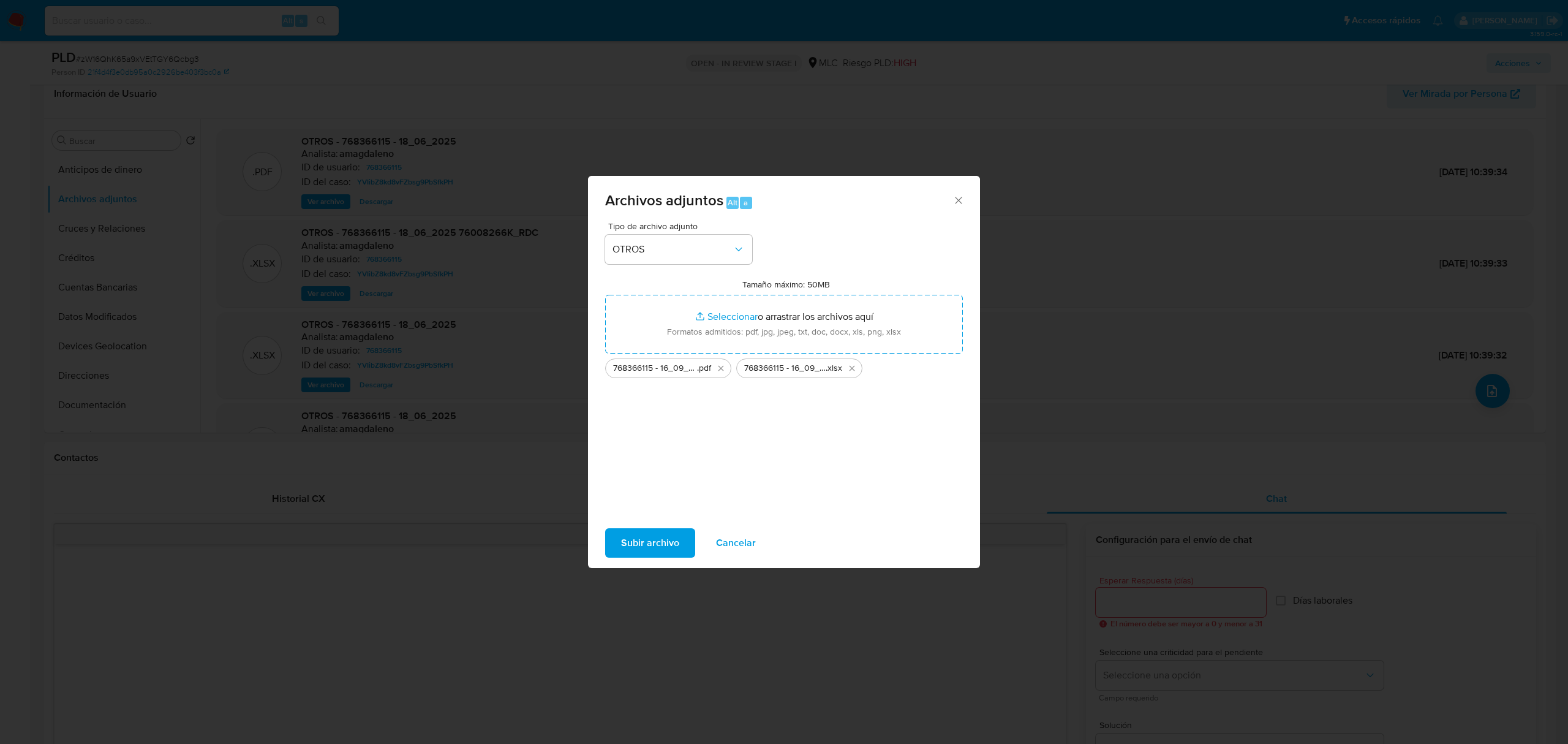
click at [656, 539] on span "Subir archivo" at bounding box center [650, 543] width 59 height 27
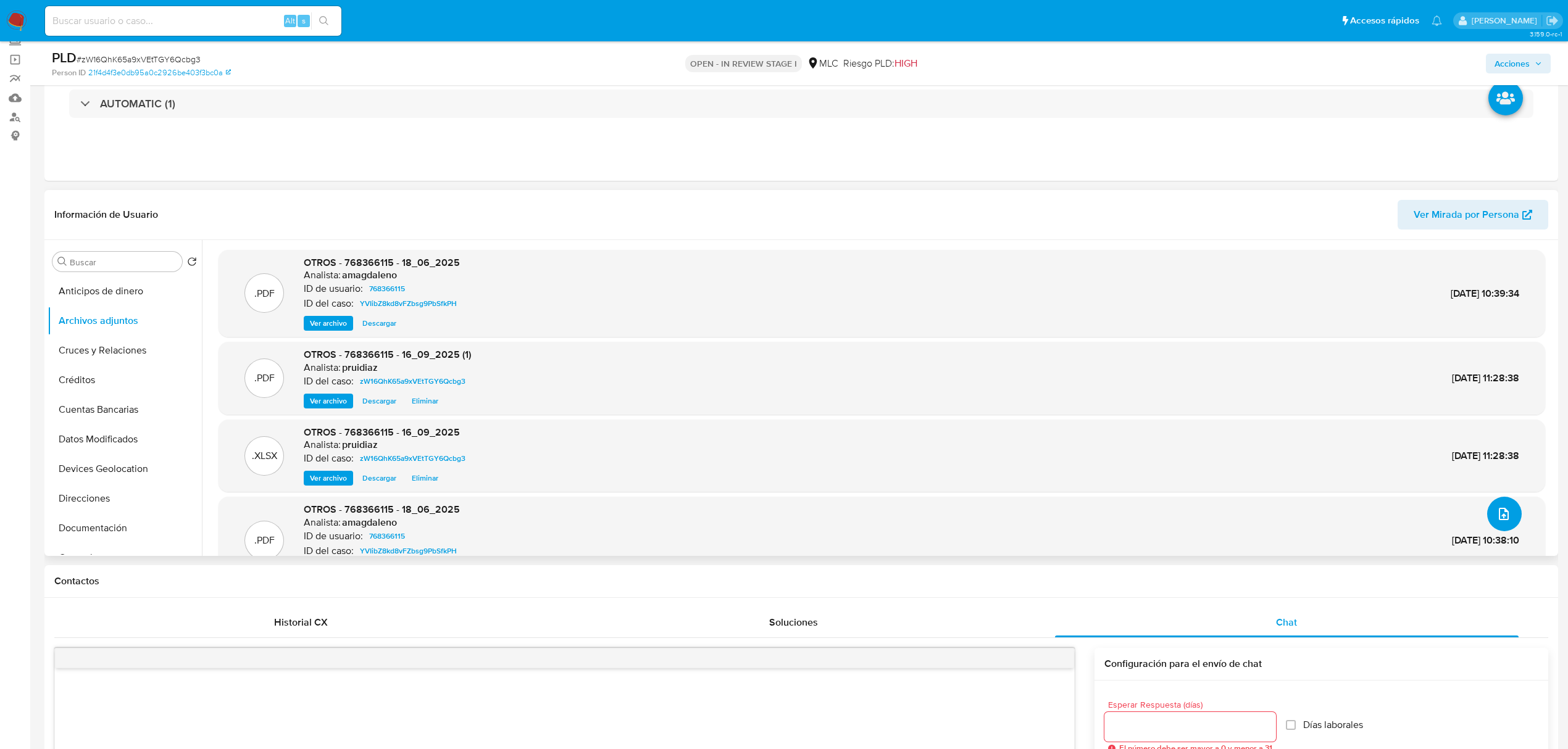
scroll to position [75, 0]
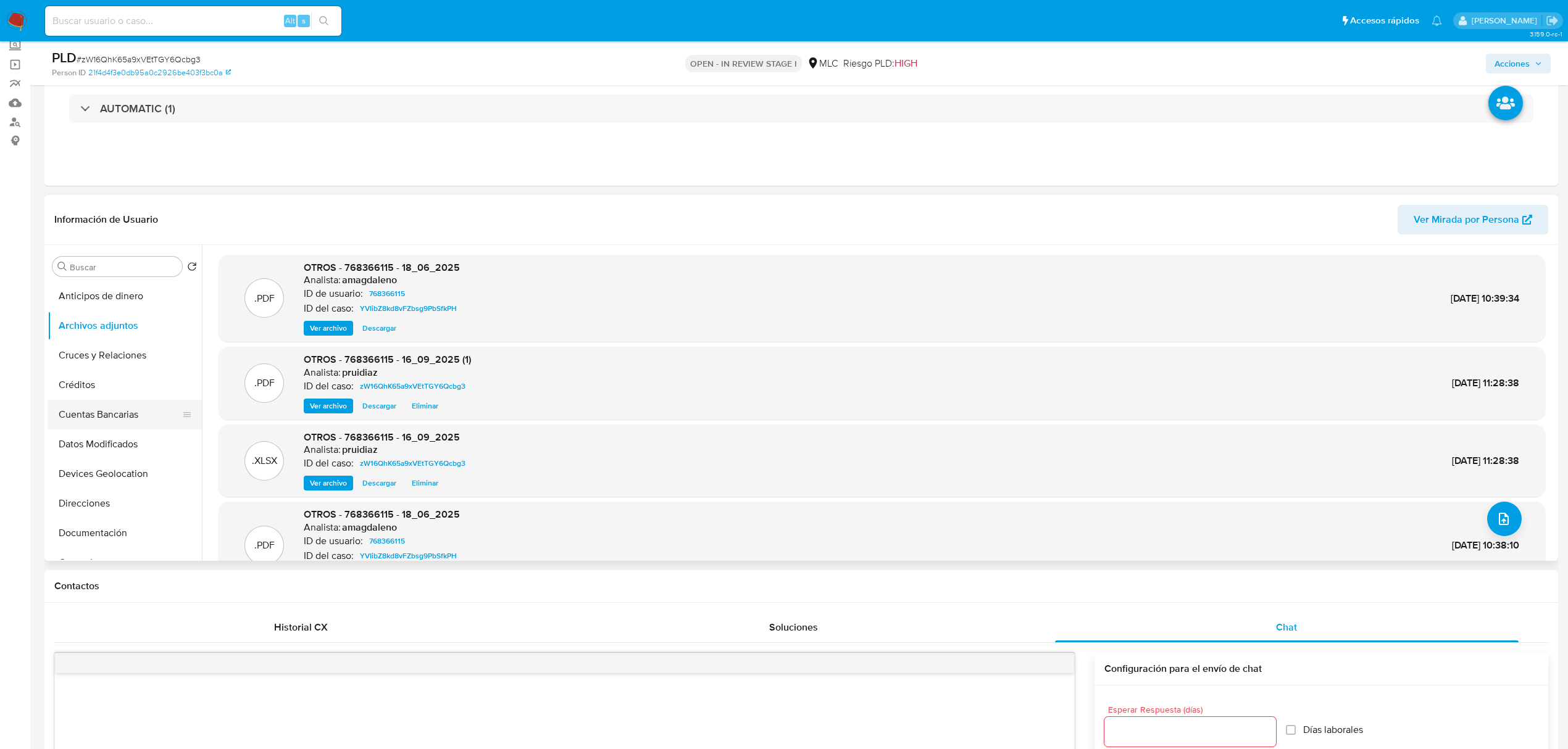
click at [105, 417] on button "Cuentas Bancarias" at bounding box center [119, 415] width 144 height 29
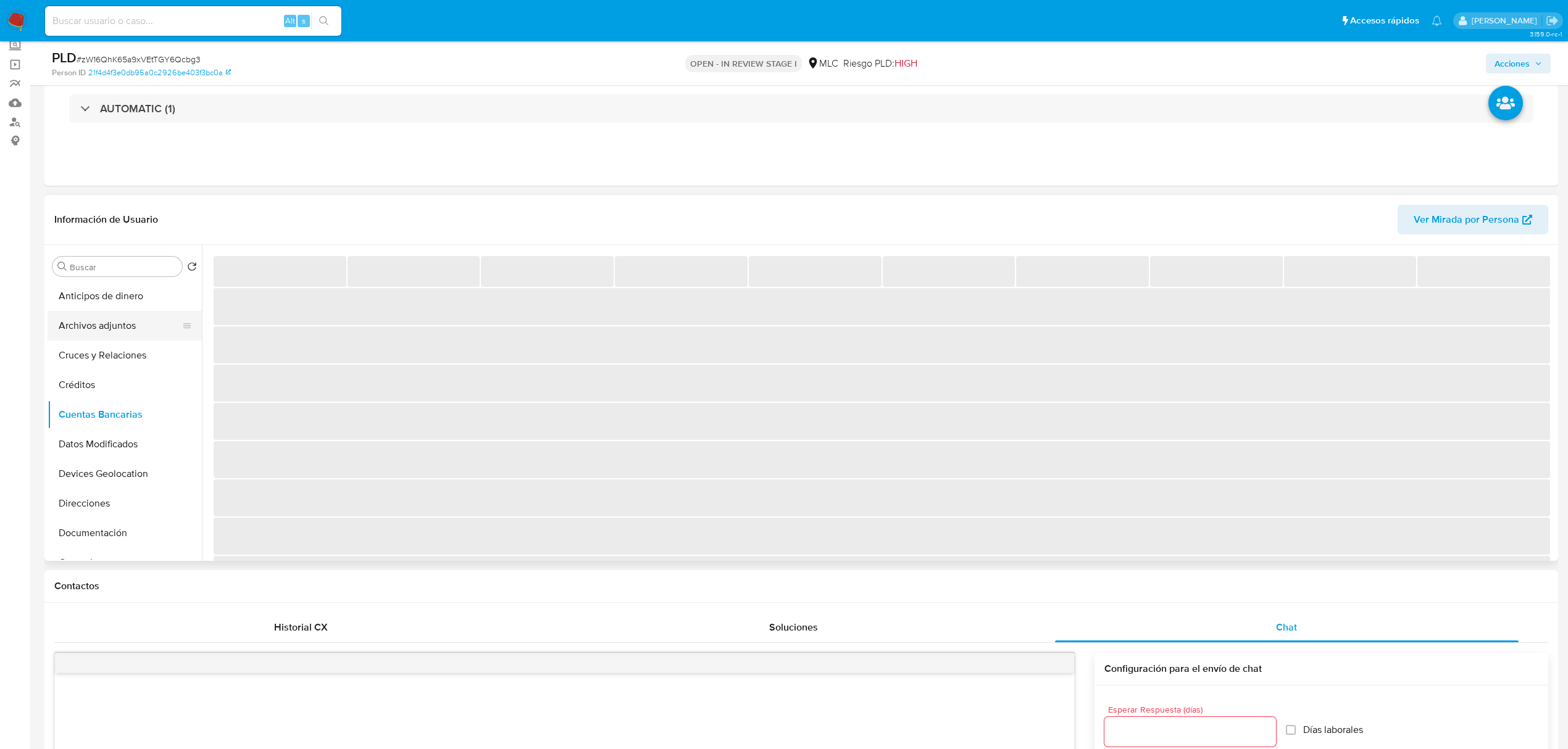
click at [105, 326] on button "Archivos adjuntos" at bounding box center [119, 326] width 144 height 29
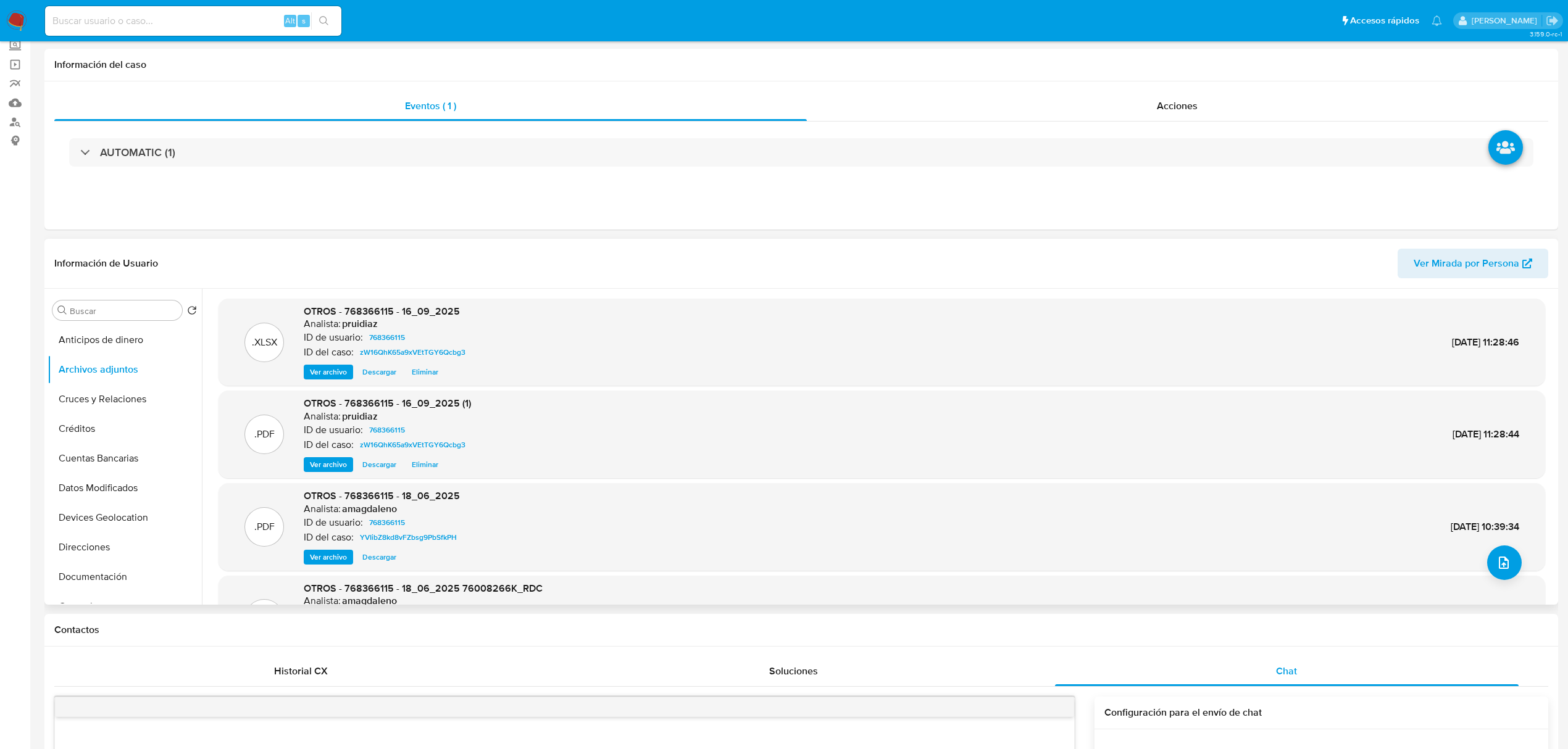
scroll to position [0, 0]
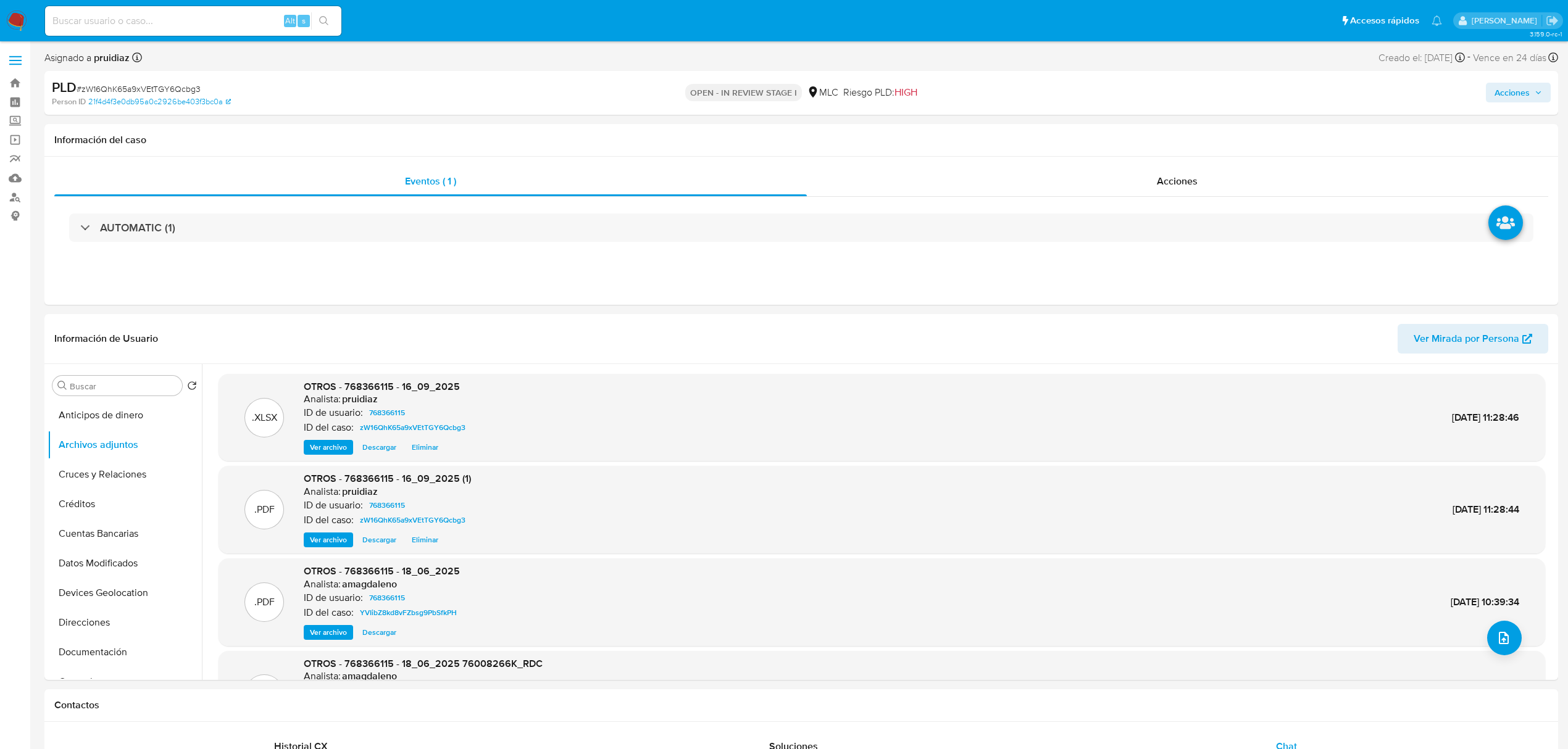
click at [1518, 98] on span "Acciones" at bounding box center [1511, 92] width 35 height 19
click at [1169, 126] on span "Resolución del caso" at bounding box center [1167, 132] width 88 height 14
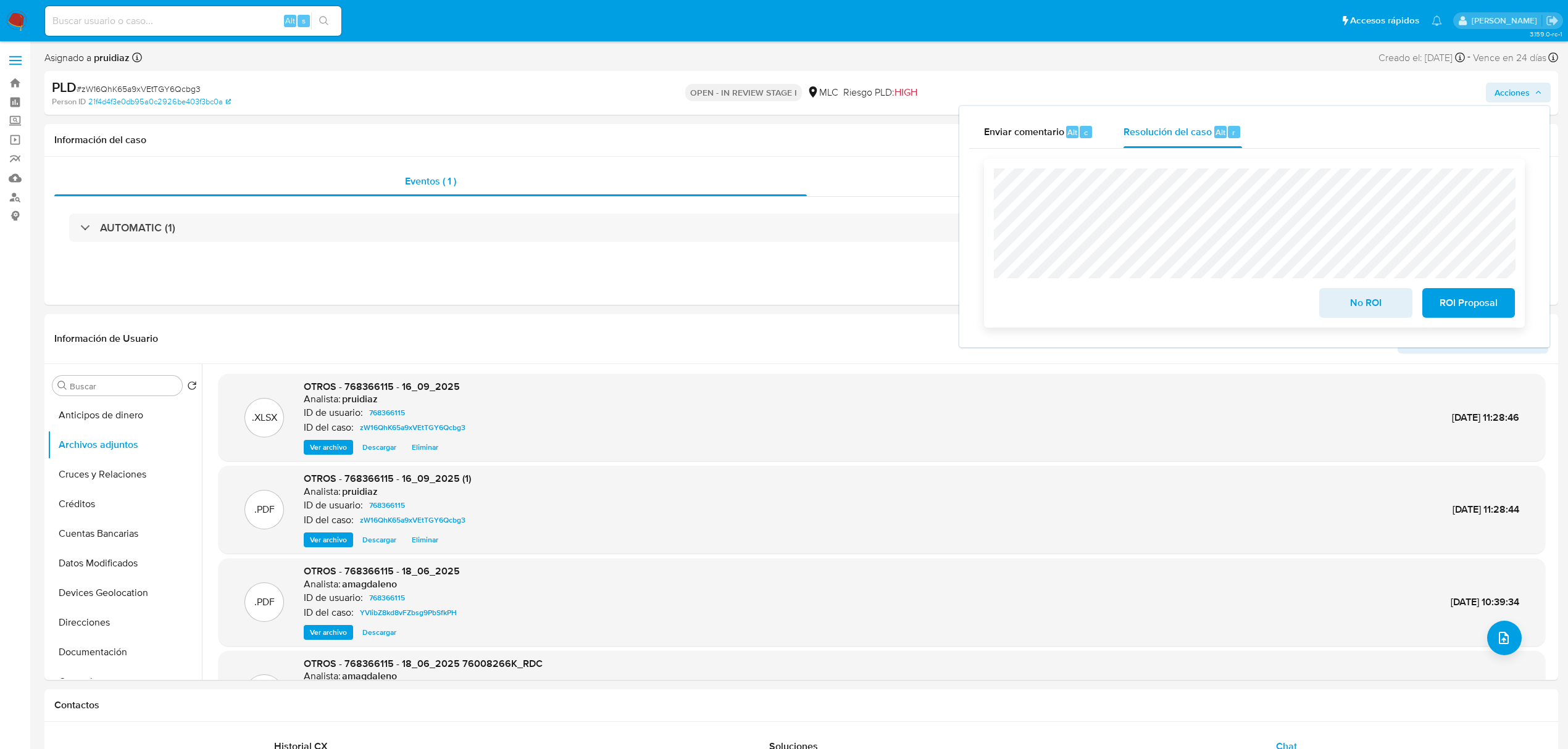
click at [1339, 305] on span "No ROI" at bounding box center [1365, 302] width 60 height 27
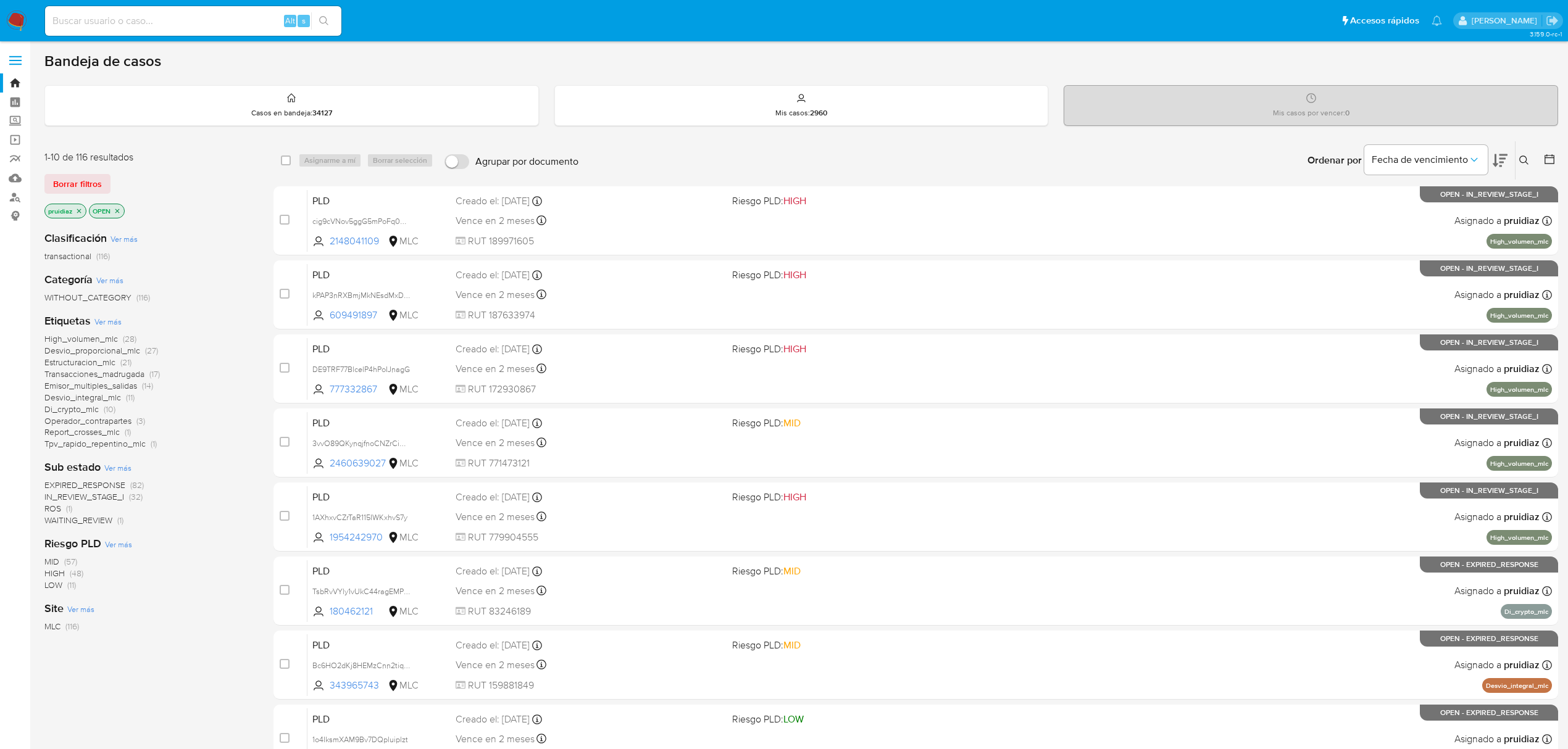
click at [6, 19] on img at bounding box center [16, 21] width 21 height 21
click at [1494, 153] on icon at bounding box center [1499, 160] width 15 height 15
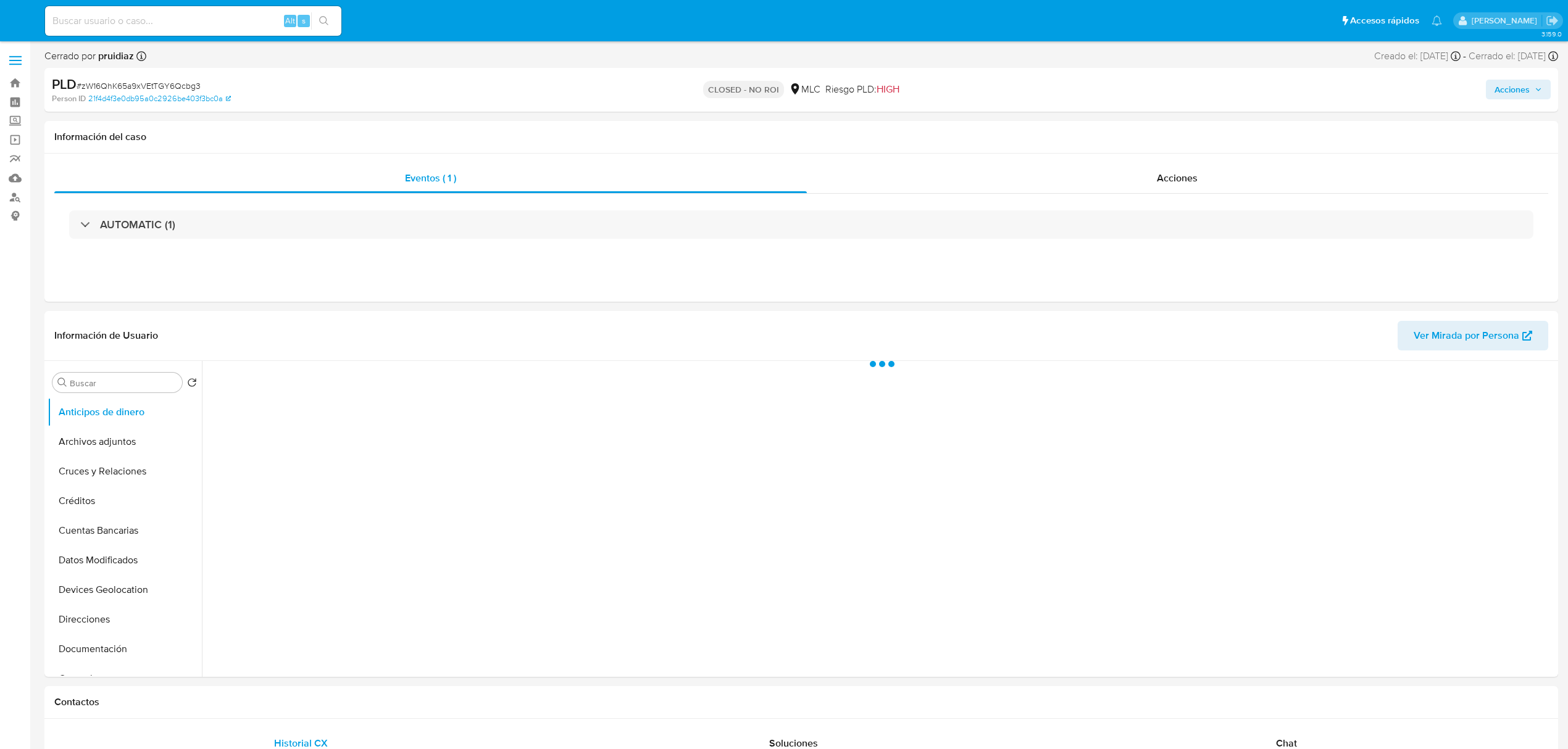
select select "10"
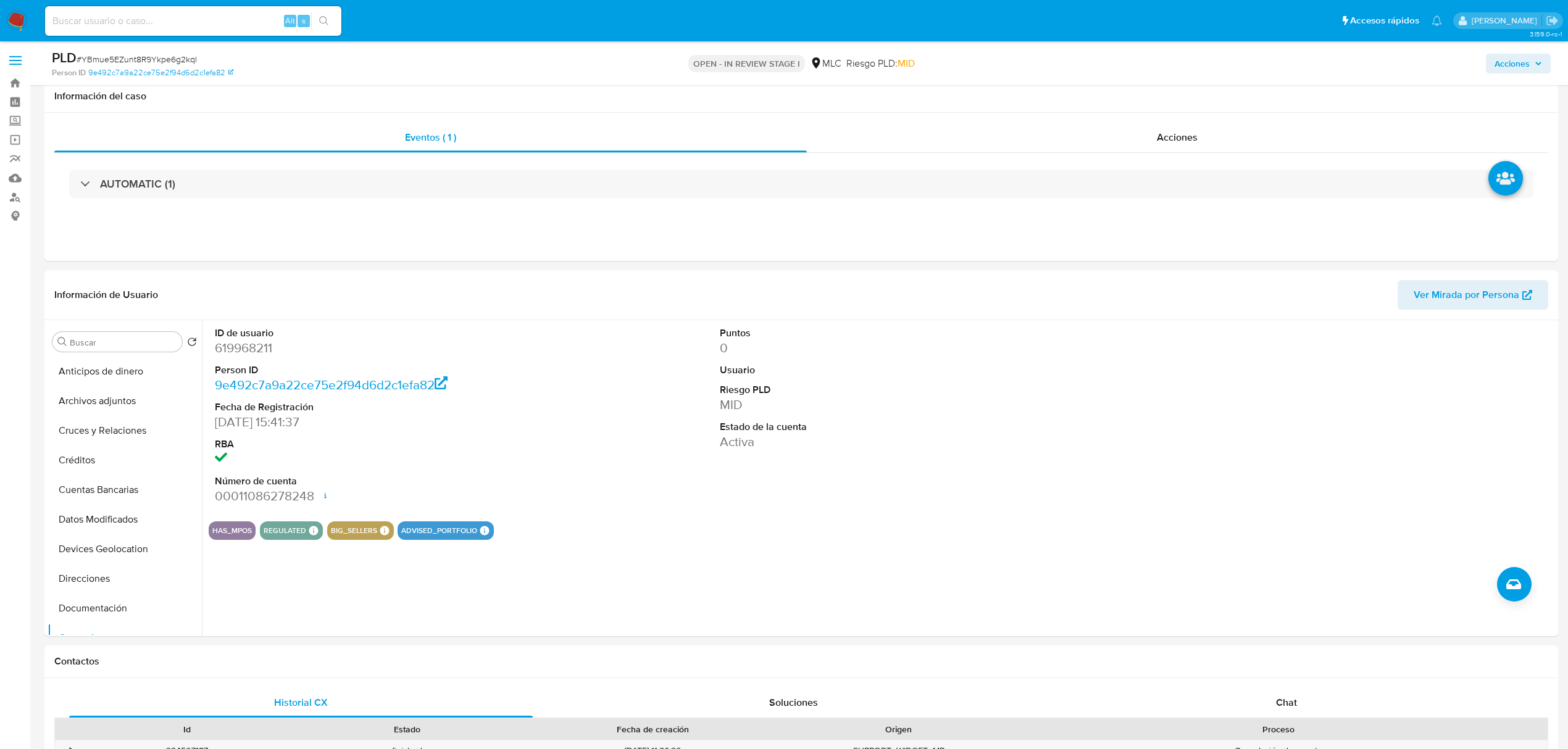
select select "10"
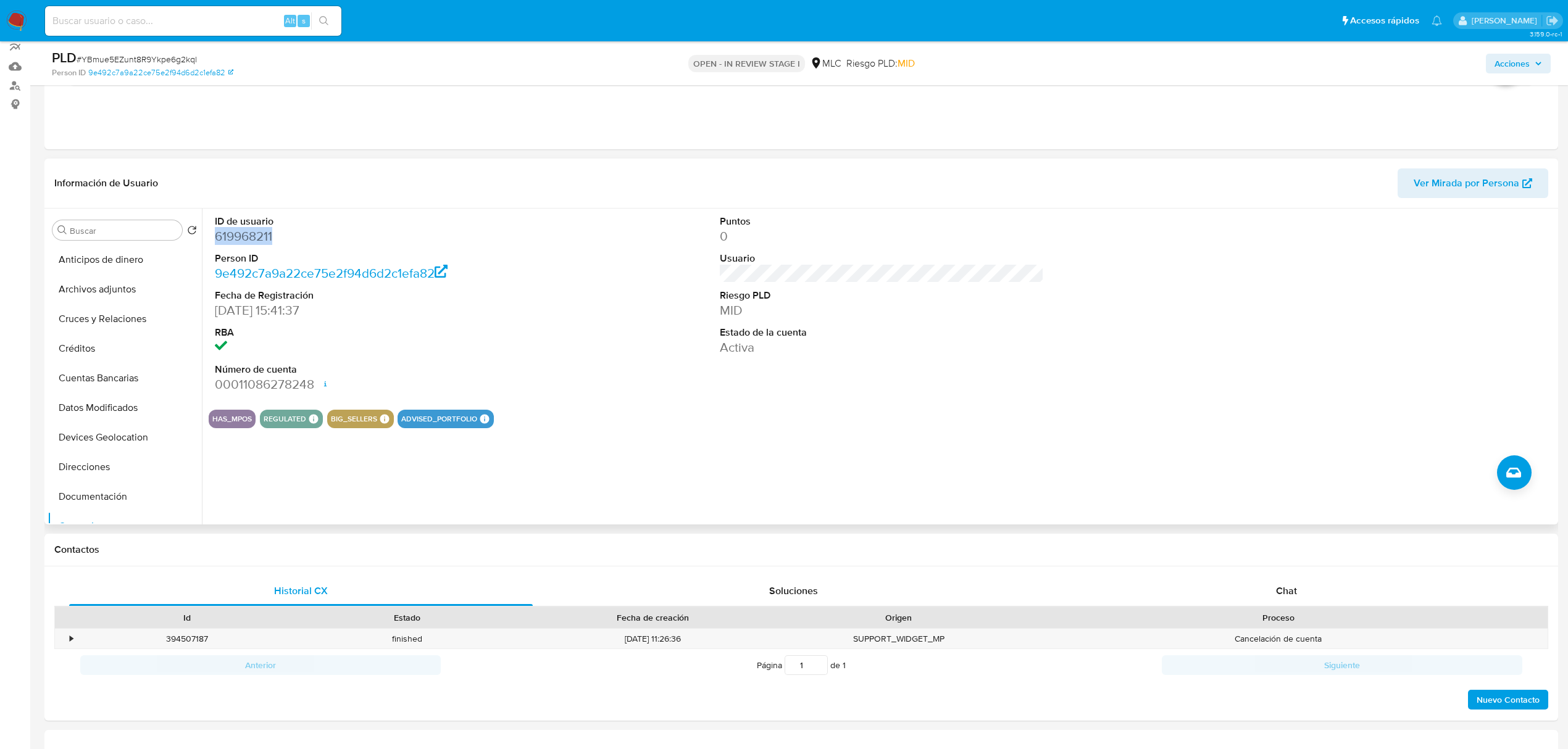
scroll to position [184, 0]
click at [107, 371] on button "Historial Casos" at bounding box center [119, 372] width 144 height 29
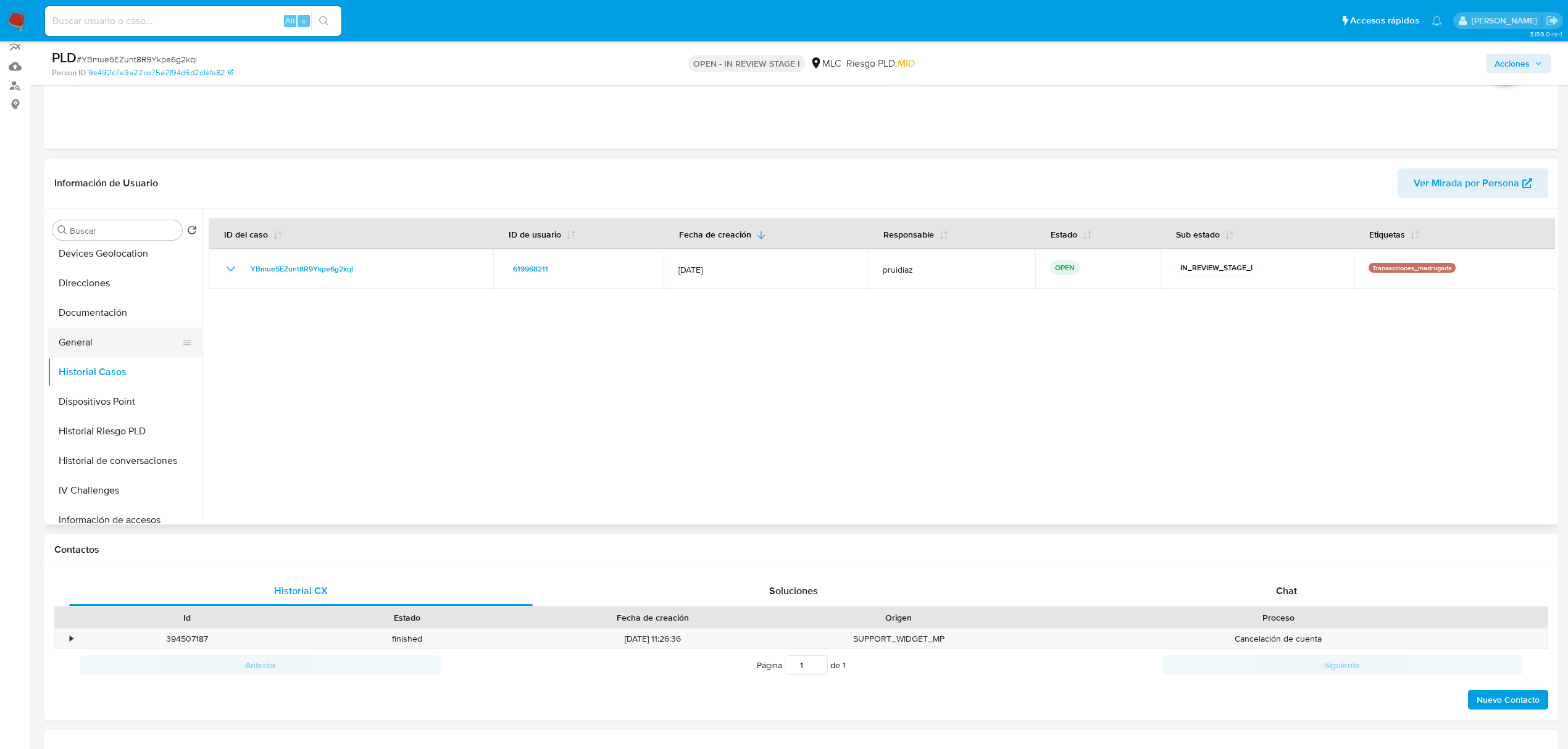
click at [98, 331] on button "General" at bounding box center [119, 343] width 144 height 29
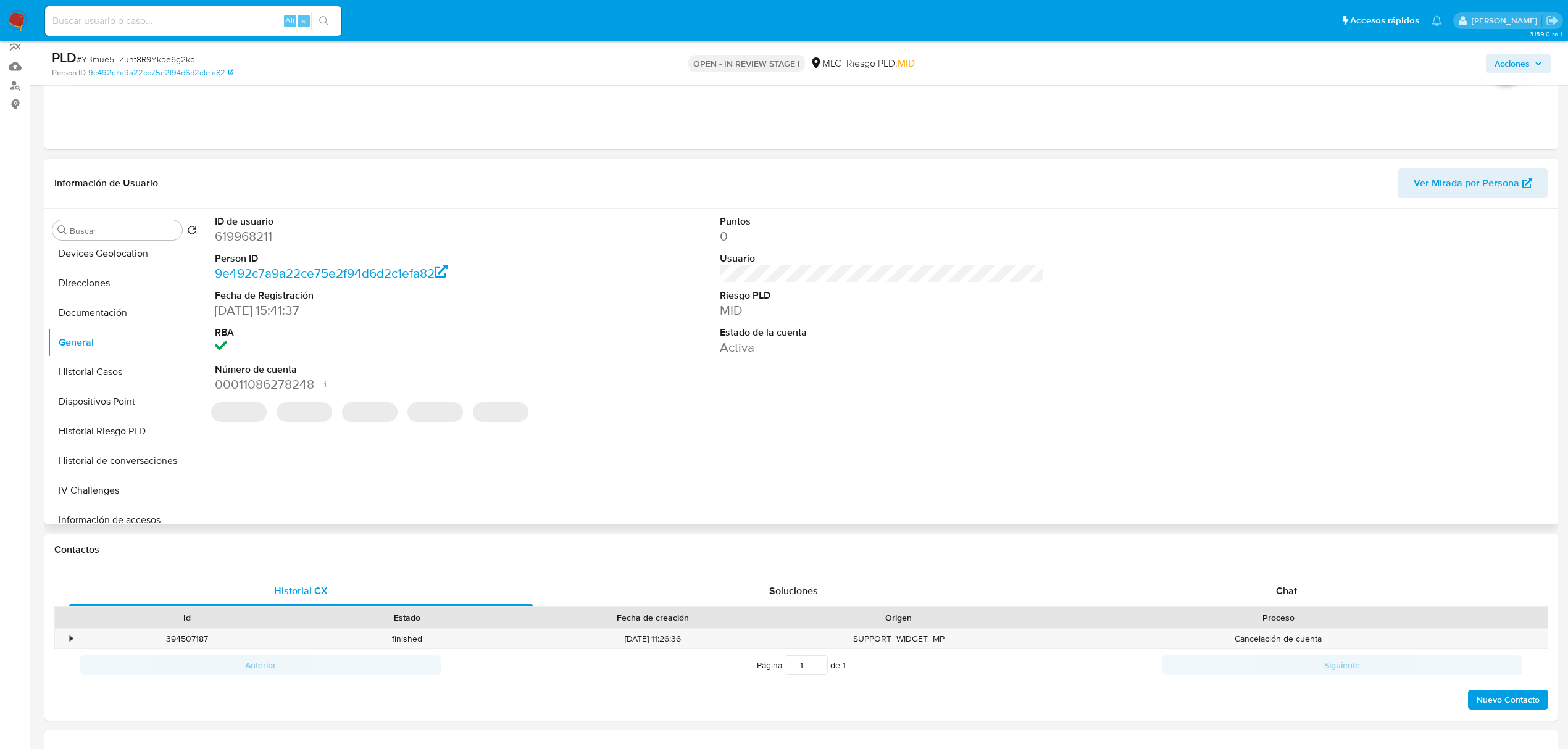
click at [247, 237] on dd "619968211" at bounding box center [377, 236] width 324 height 17
copy dd "619968211"
click at [253, 234] on dd "619968211" at bounding box center [377, 236] width 324 height 17
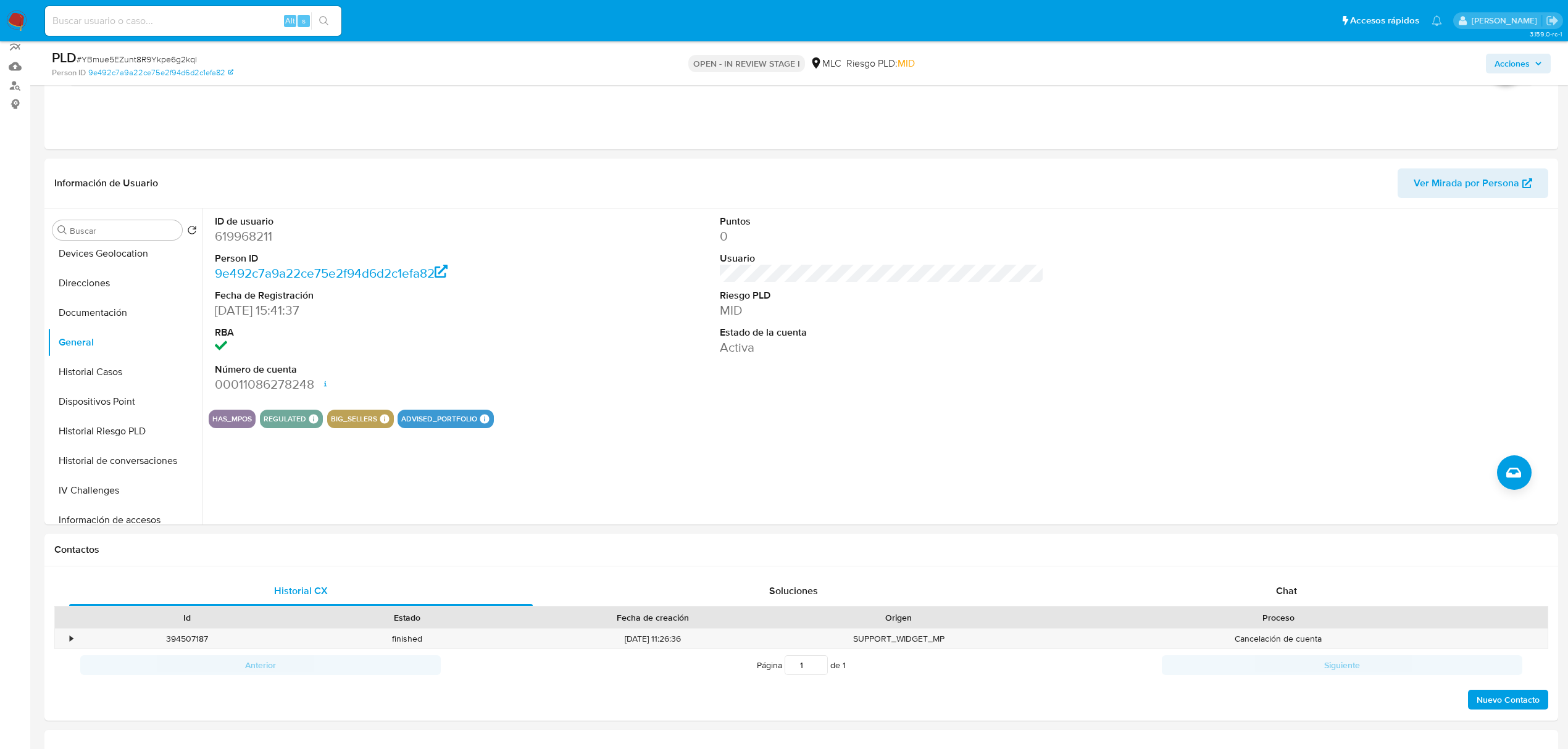
click at [147, 64] on span "# YBmue5EZunt8R9Ykpe6g2kql" at bounding box center [136, 59] width 120 height 12
copy span "YBmue5EZunt8R9Ykpe6g2kql"
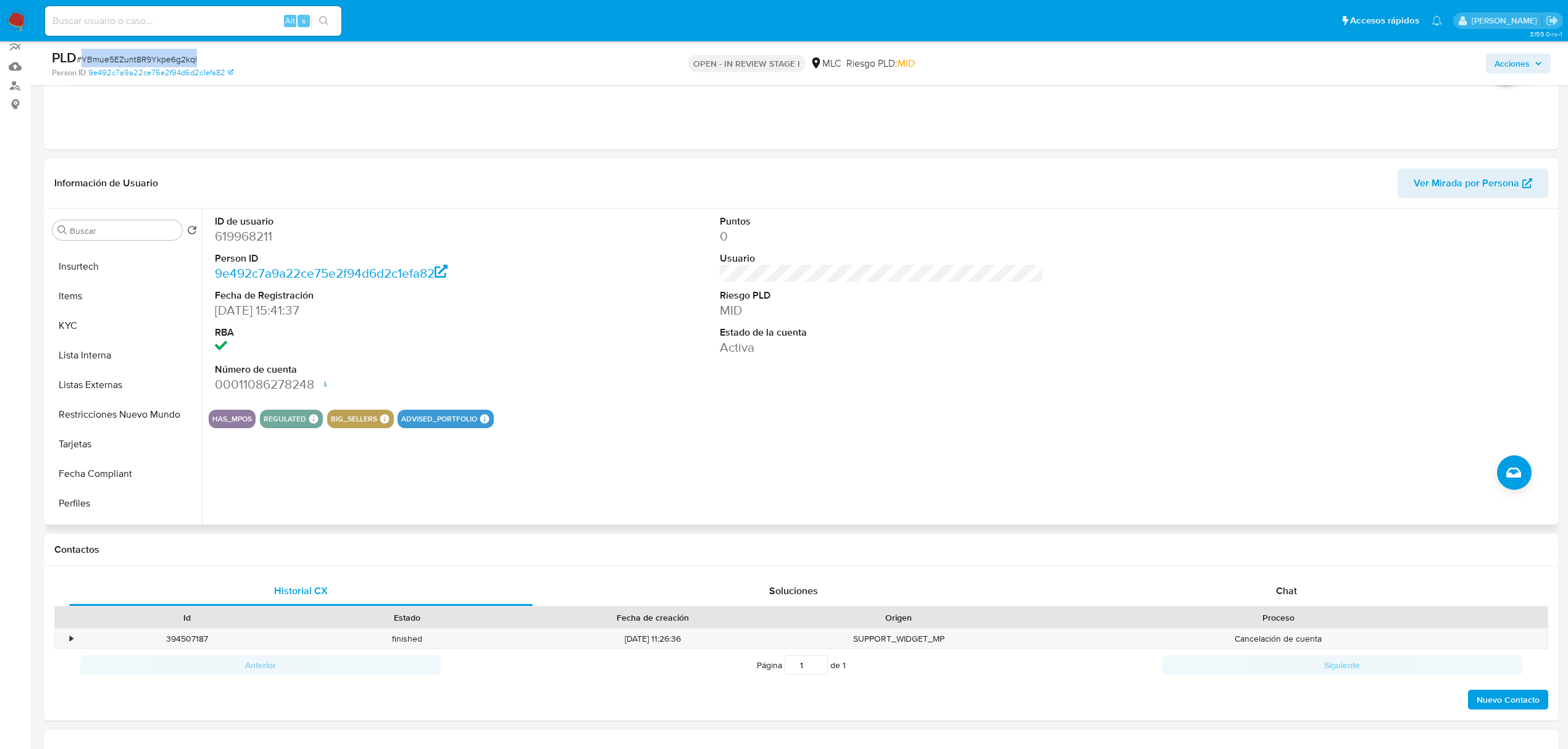
scroll to position [472, 0]
click at [54, 319] on button "KYC" at bounding box center [119, 321] width 144 height 29
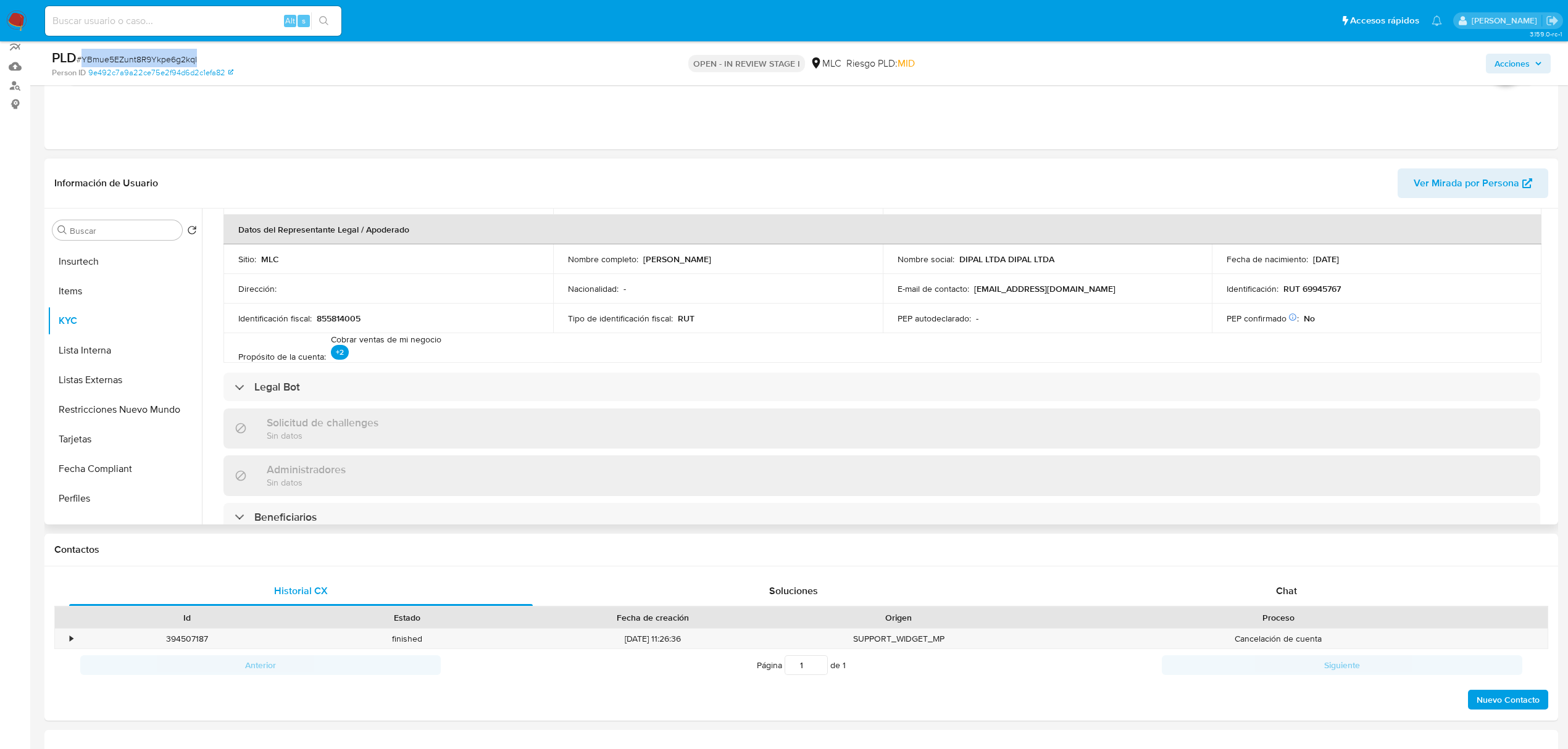
scroll to position [0, 0]
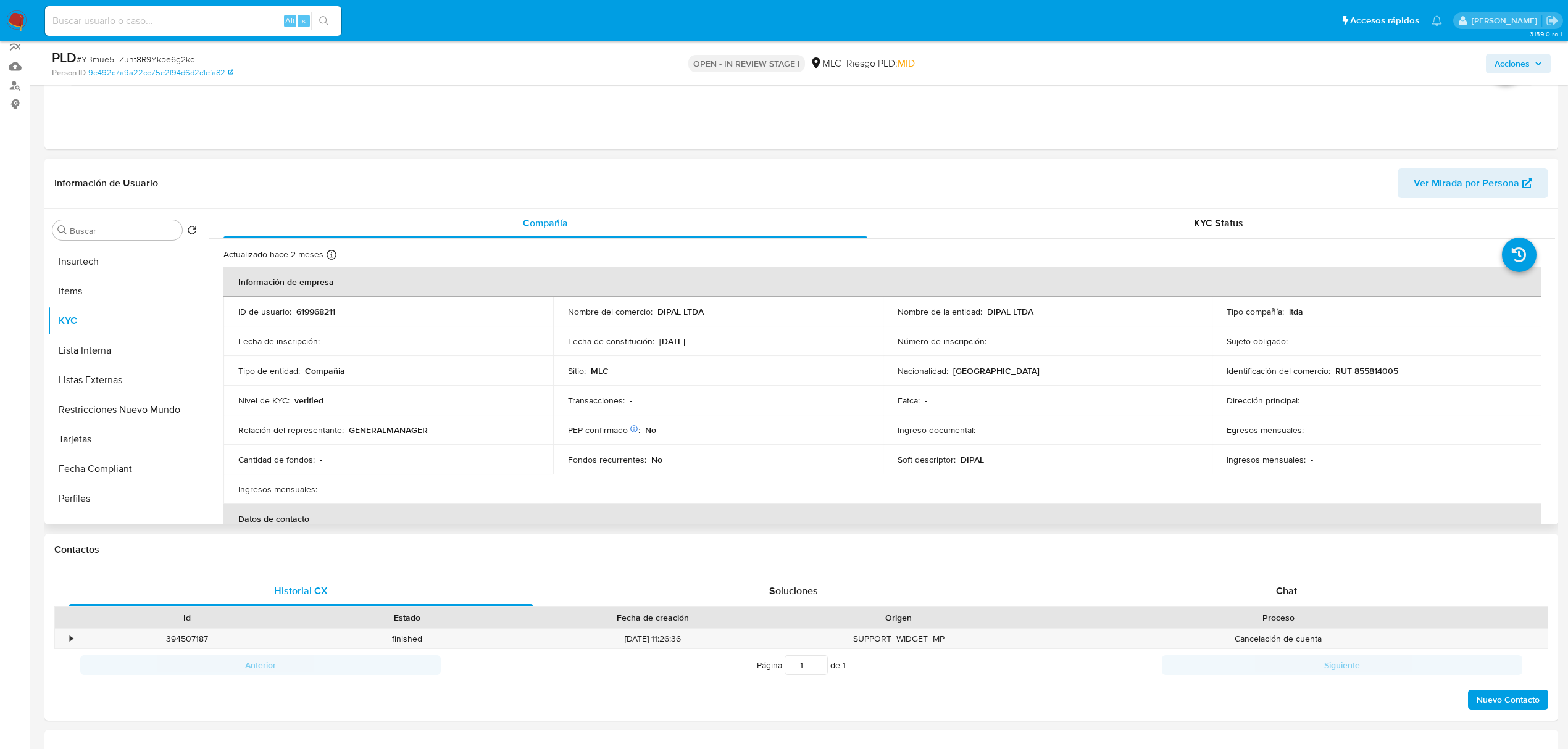
click at [1373, 367] on p "RUT 855814005" at bounding box center [1366, 371] width 63 height 11
copy p "855814005"
click at [1381, 365] on p "RUT 855814005" at bounding box center [1366, 371] width 63 height 11
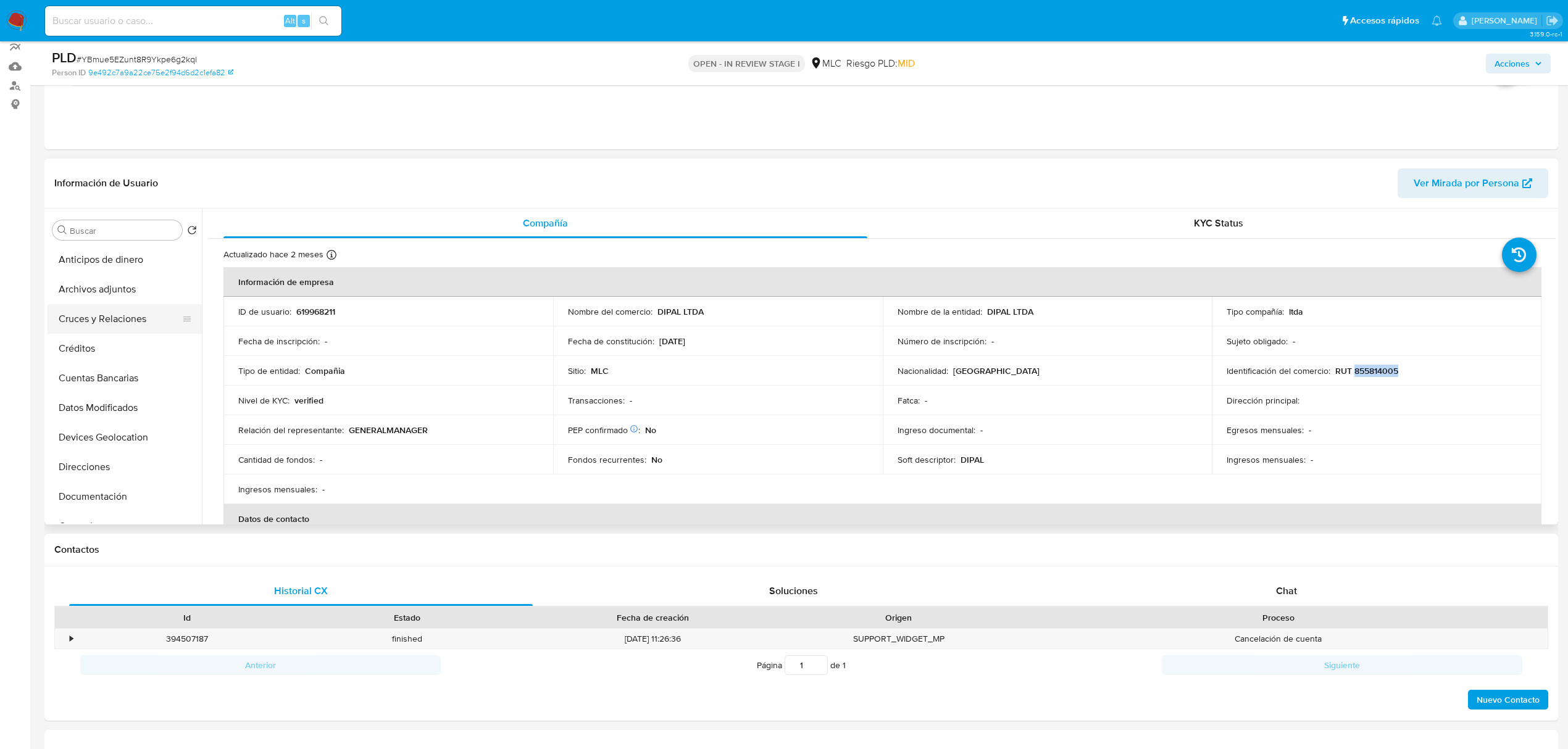
click at [97, 317] on button "Cruces y Relaciones" at bounding box center [119, 319] width 144 height 29
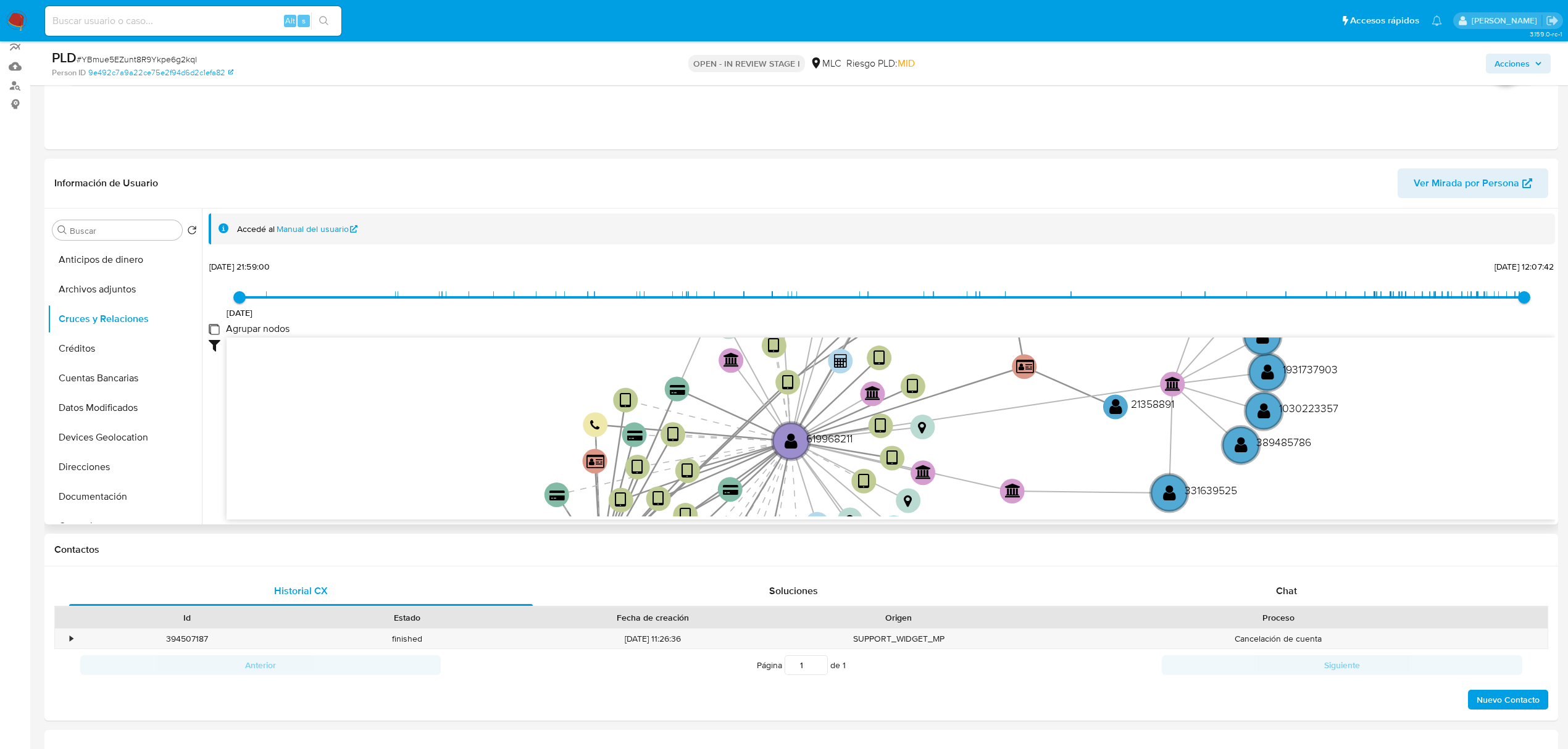
click at [216, 331] on group_nodes "Agrupar nodos" at bounding box center [213, 329] width 10 height 10
checkbox group_nodes "true"
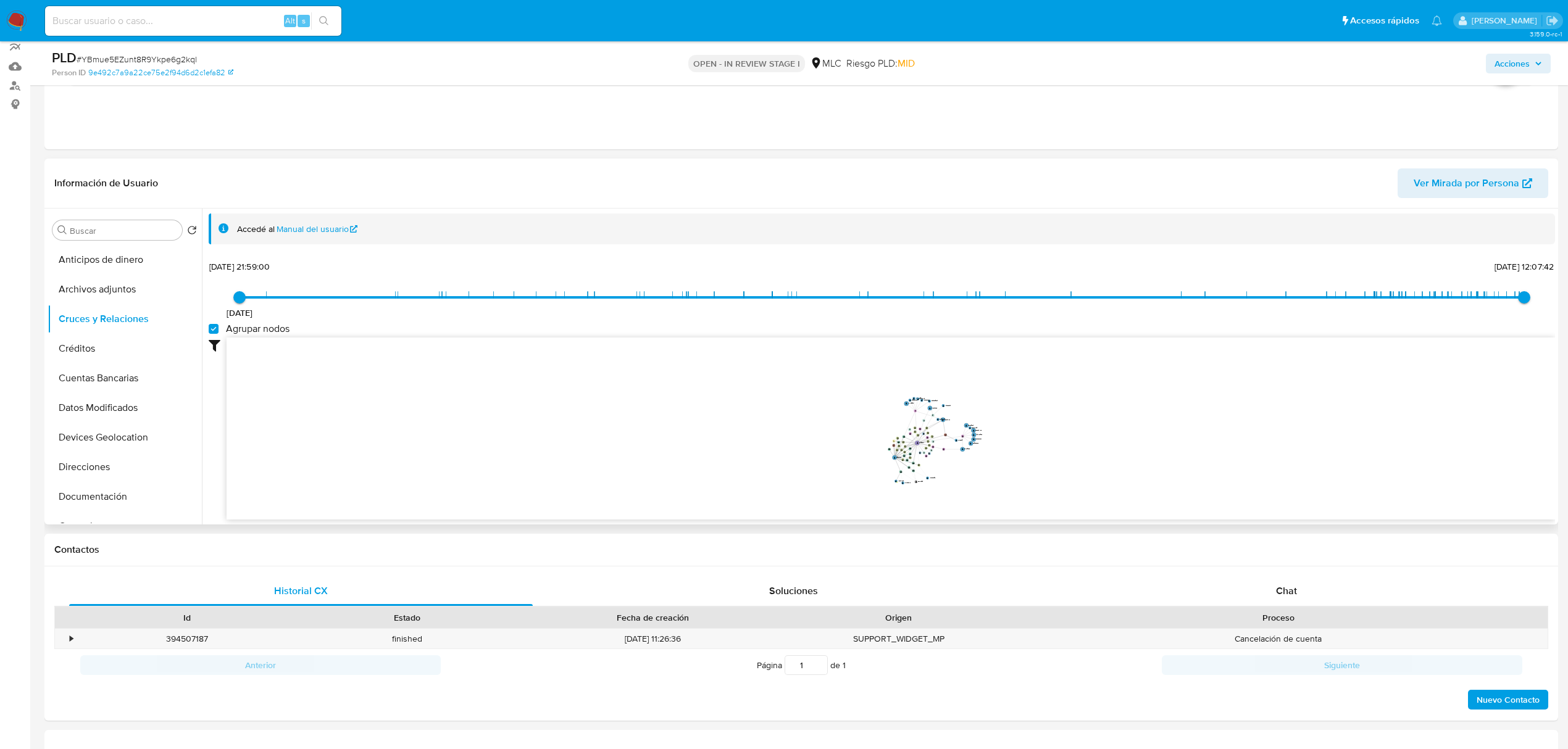
drag, startPoint x: 1062, startPoint y: 433, endPoint x: 1043, endPoint y: 427, distance: 19.9
click at [1043, 427] on icon "device-67d762031a19898041309e95  user-619968211  619968211 device-66e246d99fd…" at bounding box center [890, 426] width 1328 height 179
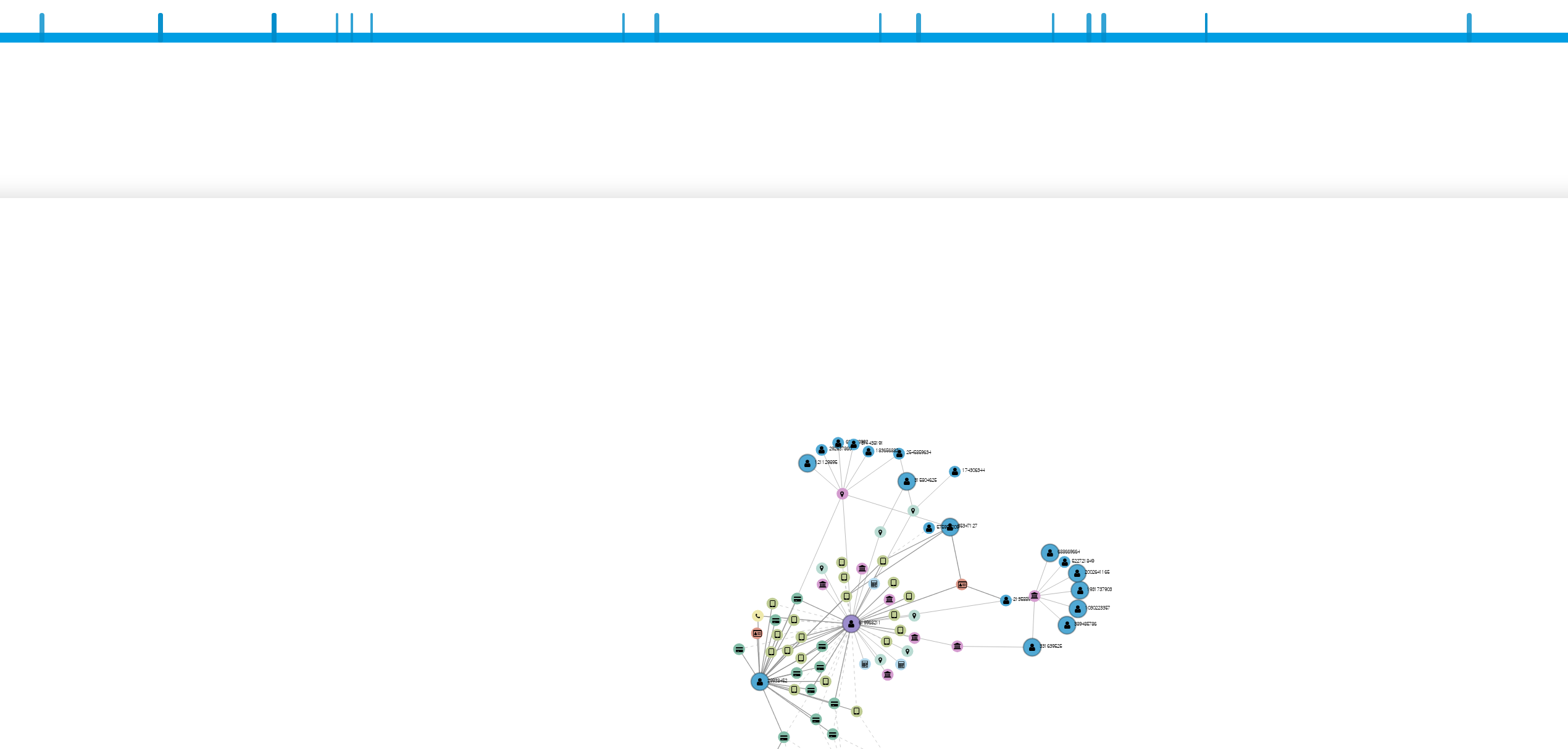
scroll to position [112, 0]
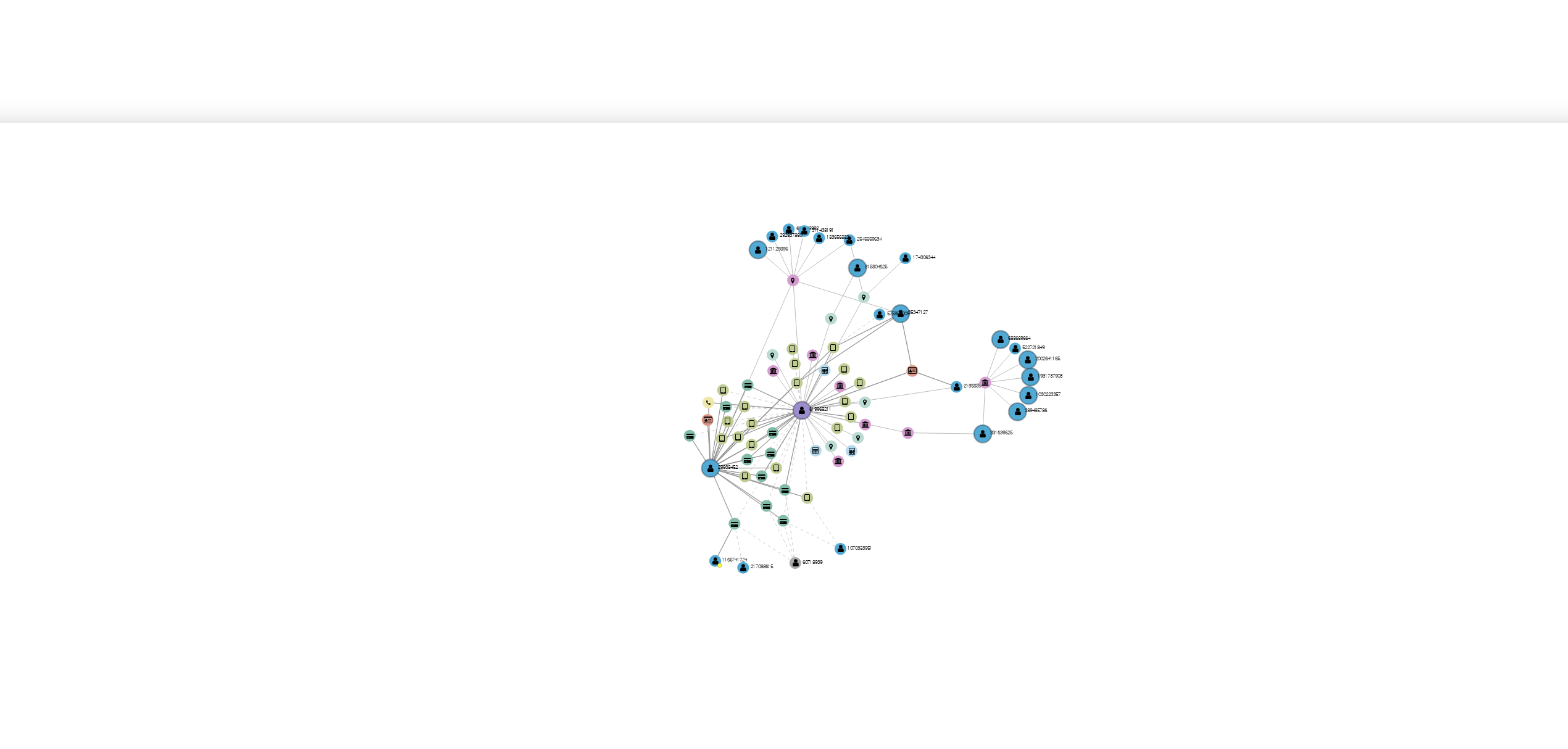
drag, startPoint x: 972, startPoint y: 403, endPoint x: 960, endPoint y: 369, distance: 36.1
click at [960, 369] on icon "device-67d762031a19898041309e95  user-619968211  619968211 device-66e246d99fd…" at bounding box center [890, 426] width 1328 height 179
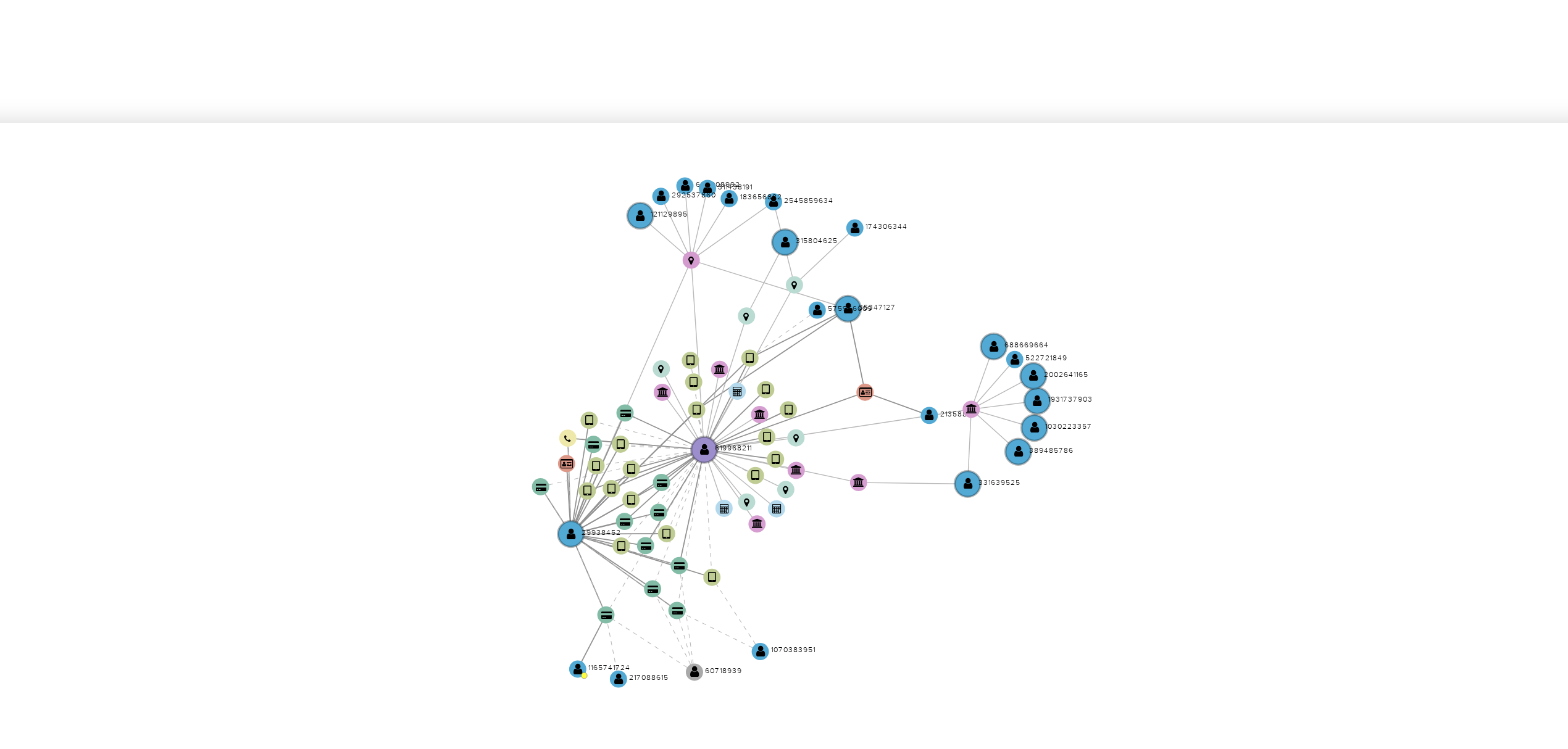
drag, startPoint x: 960, startPoint y: 369, endPoint x: 962, endPoint y: 361, distance: 8.2
click at [962, 361] on icon "device-67d762031a19898041309e95  user-619968211  619968211 device-66e246d99fd…" at bounding box center [890, 426] width 1328 height 179
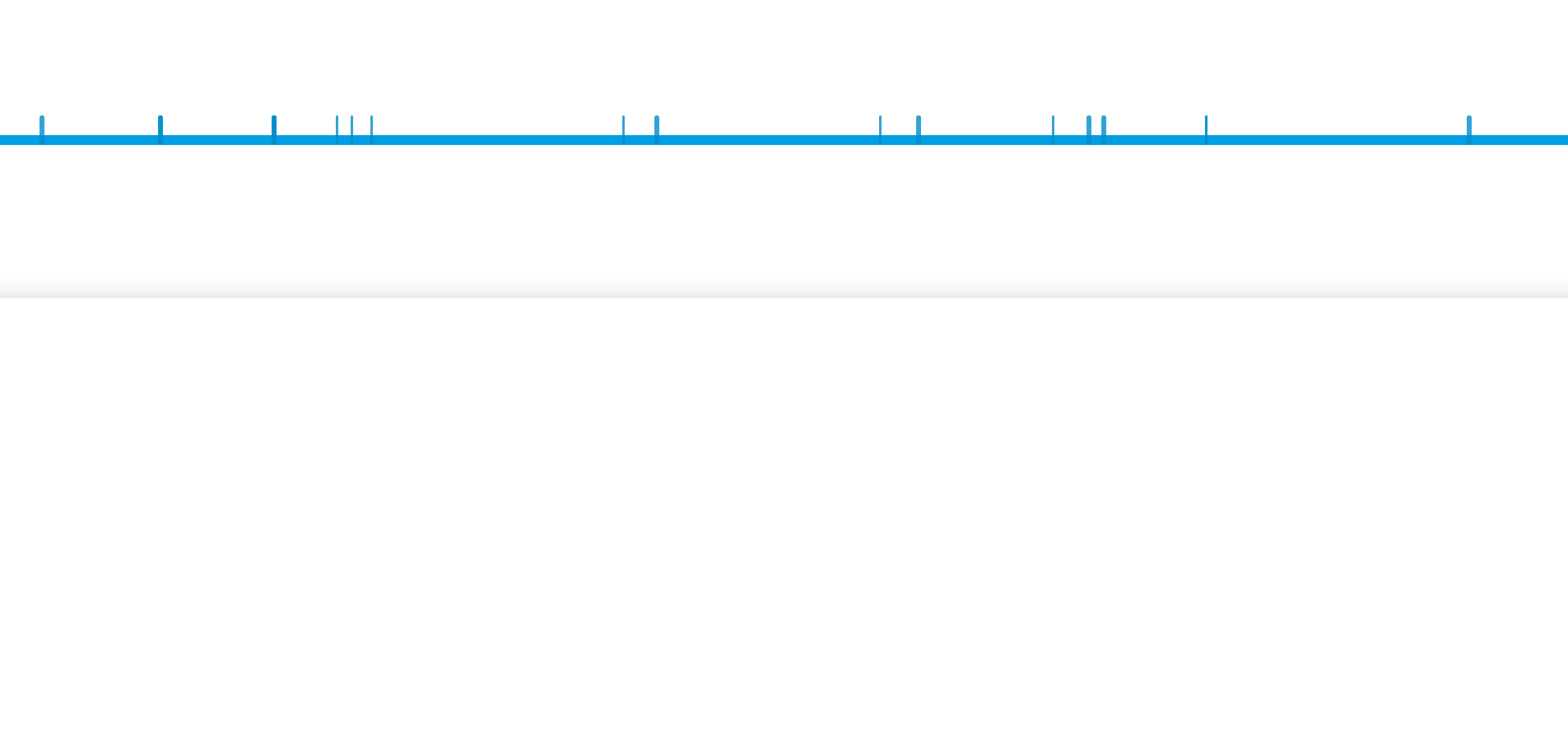
scroll to position [0, 0]
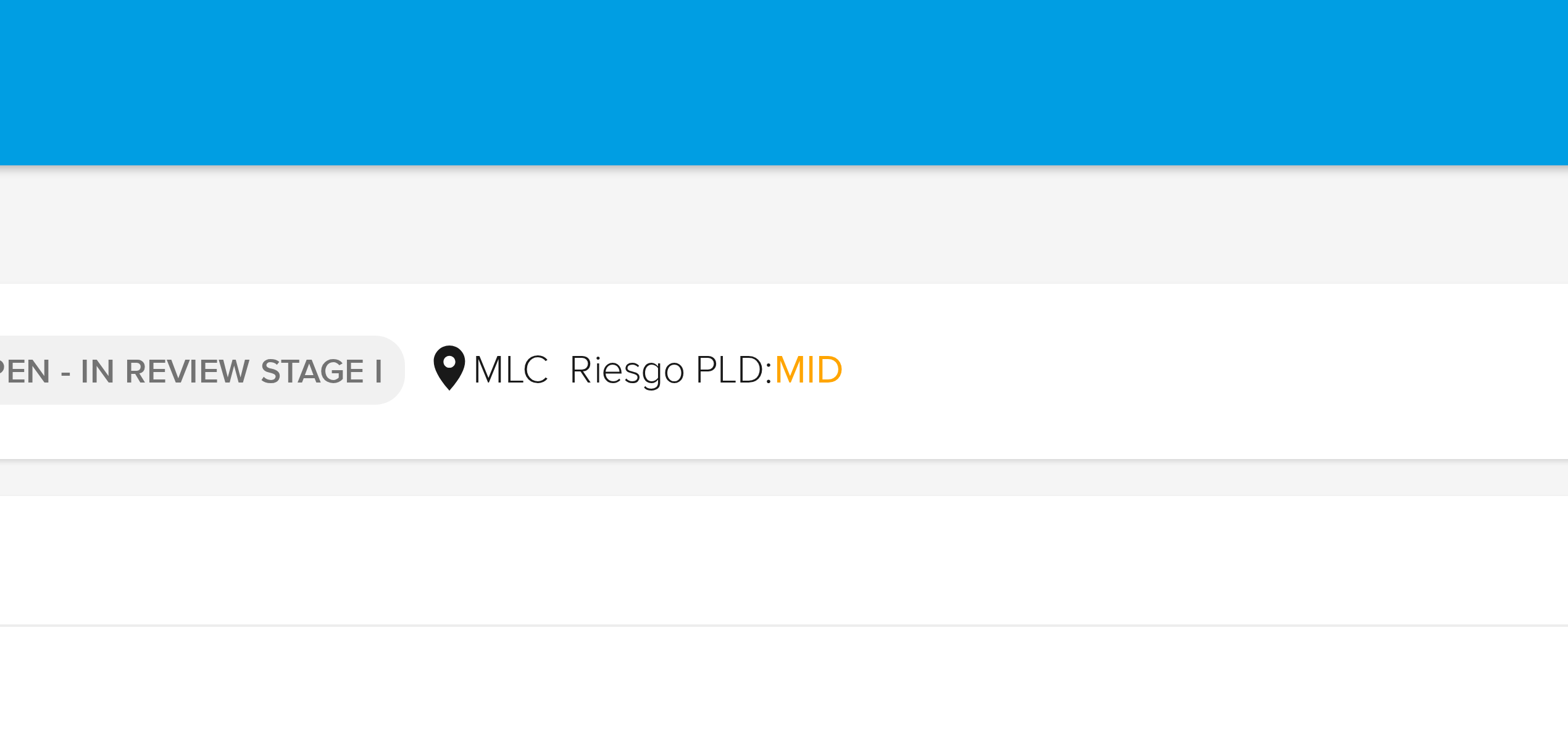
drag, startPoint x: 1098, startPoint y: 355, endPoint x: 1098, endPoint y: 4, distance: 351.0
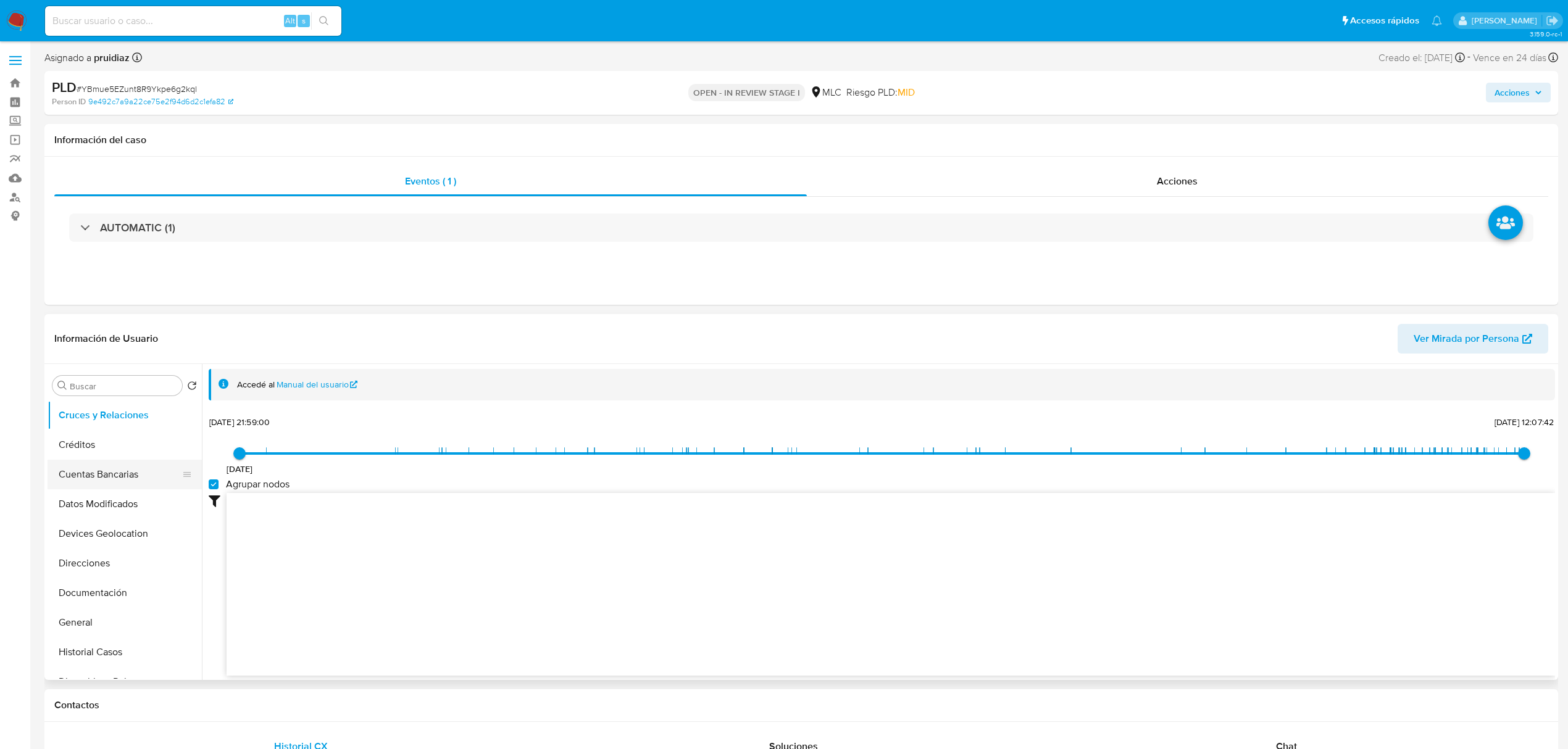
scroll to position [60, 0]
click at [84, 597] on button "Documentación" at bounding box center [119, 592] width 144 height 29
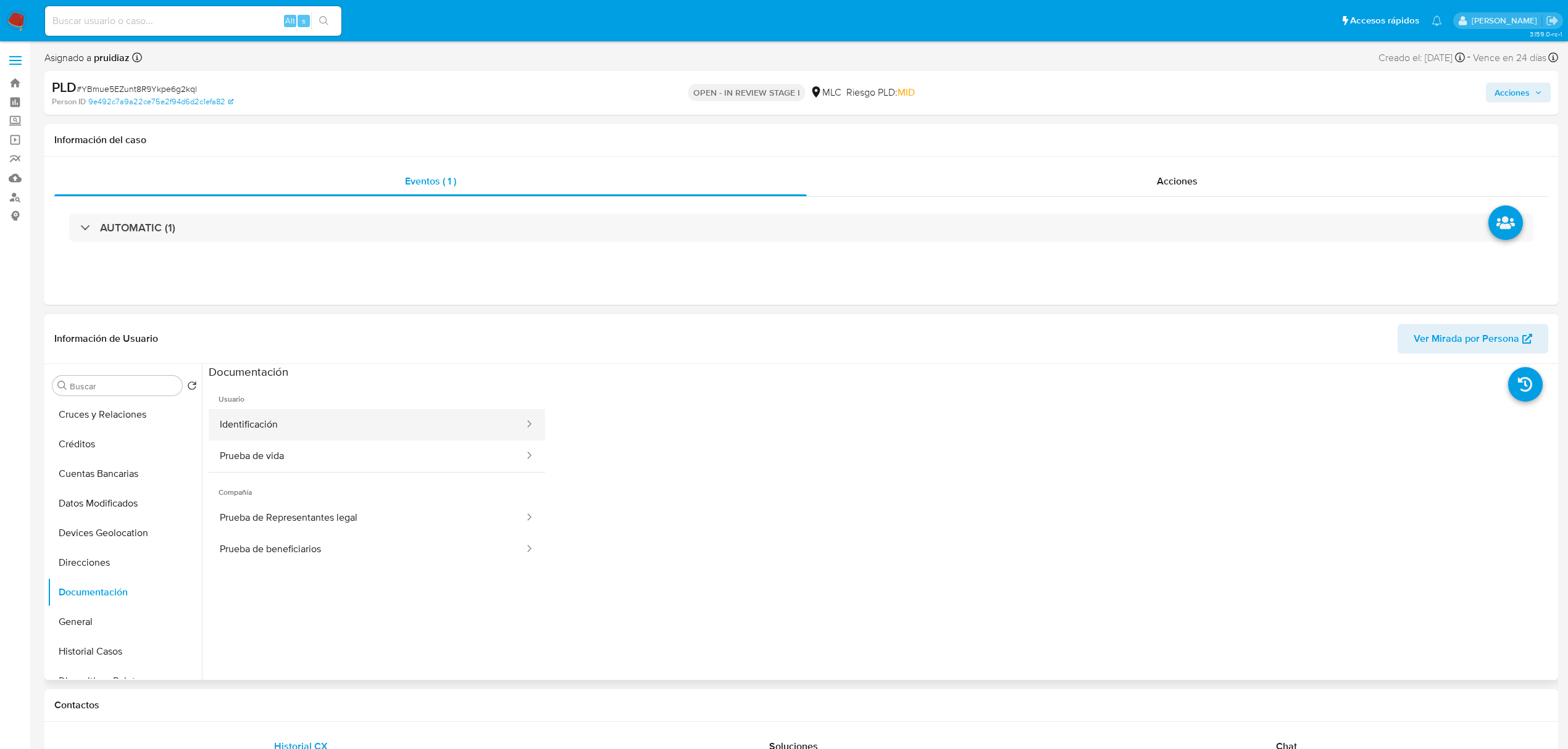
click at [302, 430] on button "Identificación" at bounding box center [367, 425] width 316 height 32
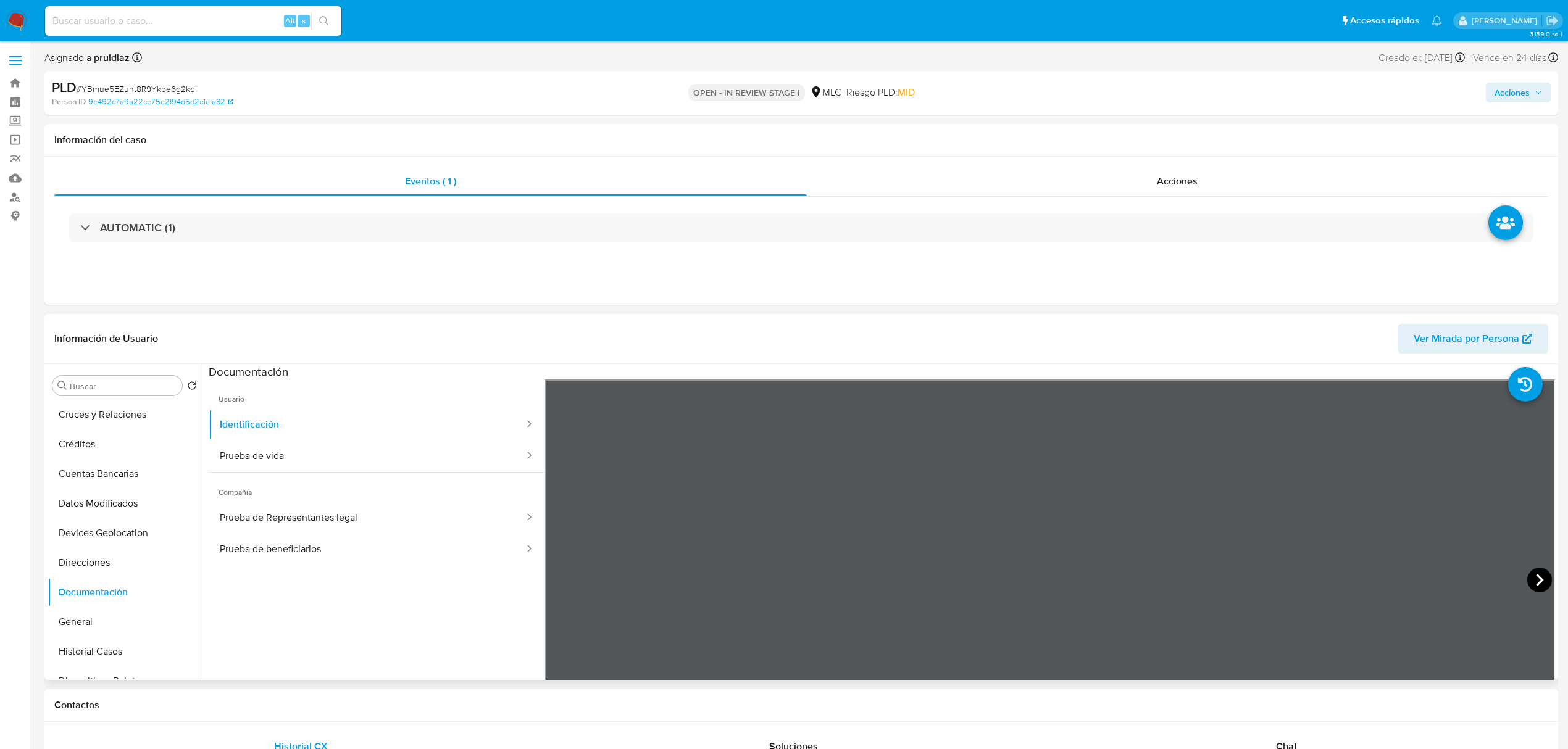
click at [1532, 576] on icon at bounding box center [1539, 580] width 25 height 25
click at [349, 460] on button "Prueba de vida" at bounding box center [367, 456] width 316 height 32
click at [1091, 522] on section at bounding box center [882, 569] width 1346 height 410
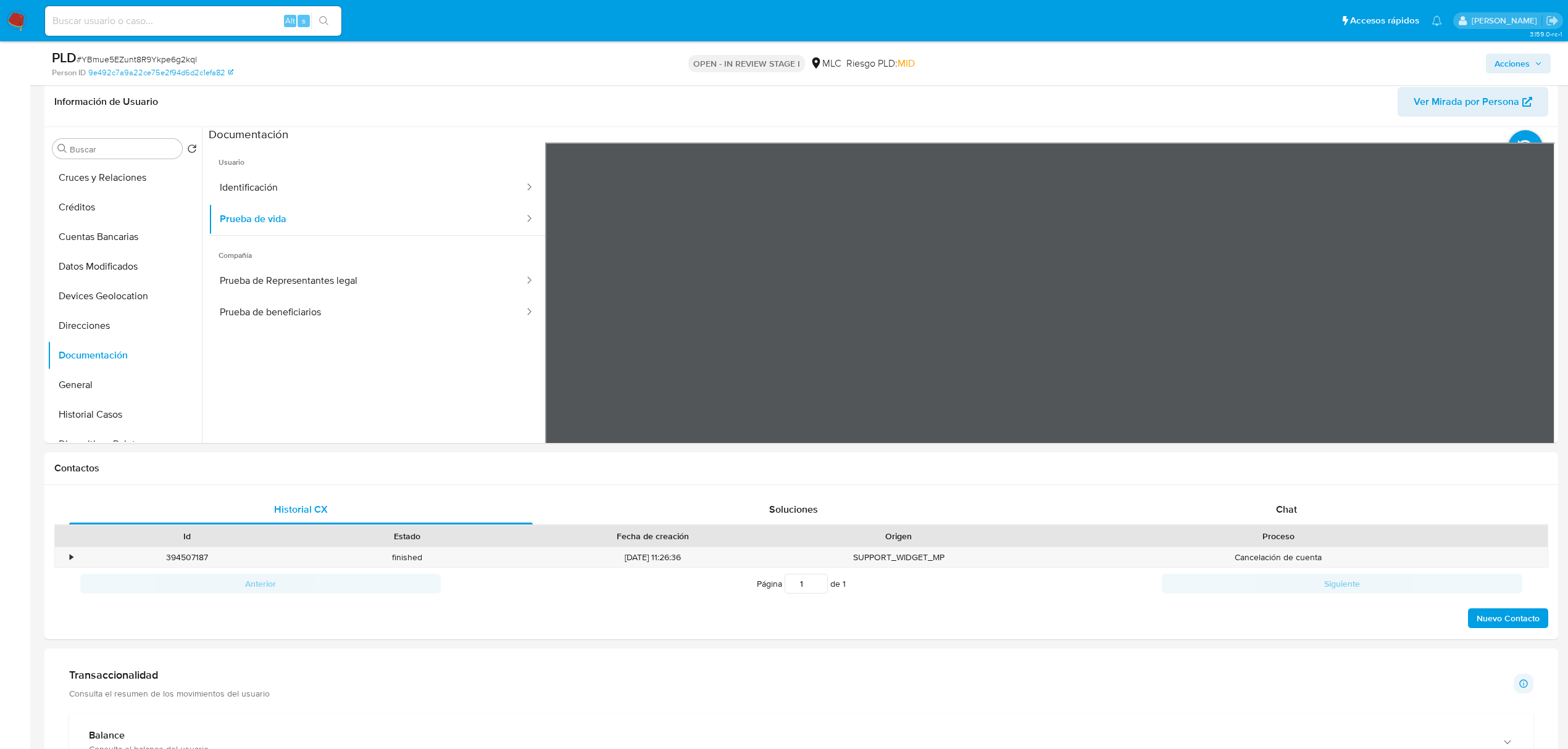
scroll to position [213, 0]
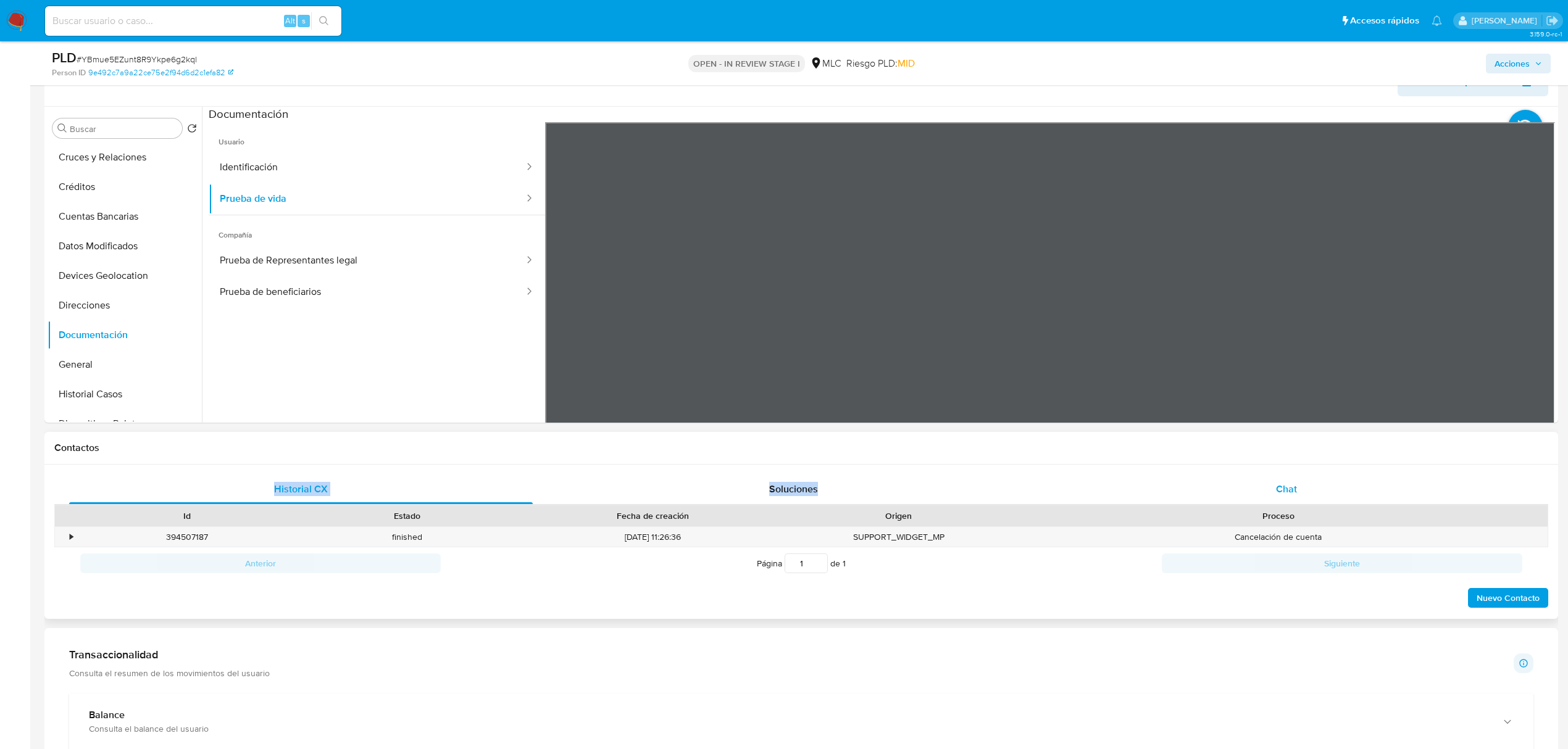
drag, startPoint x: 1102, startPoint y: 450, endPoint x: 1100, endPoint y: 492, distance: 42.0
click at [1100, 492] on div "Contactos Historial CX Soluciones Chat Id Estado Fecha de creación Origen Proce…" at bounding box center [800, 526] width 1513 height 188
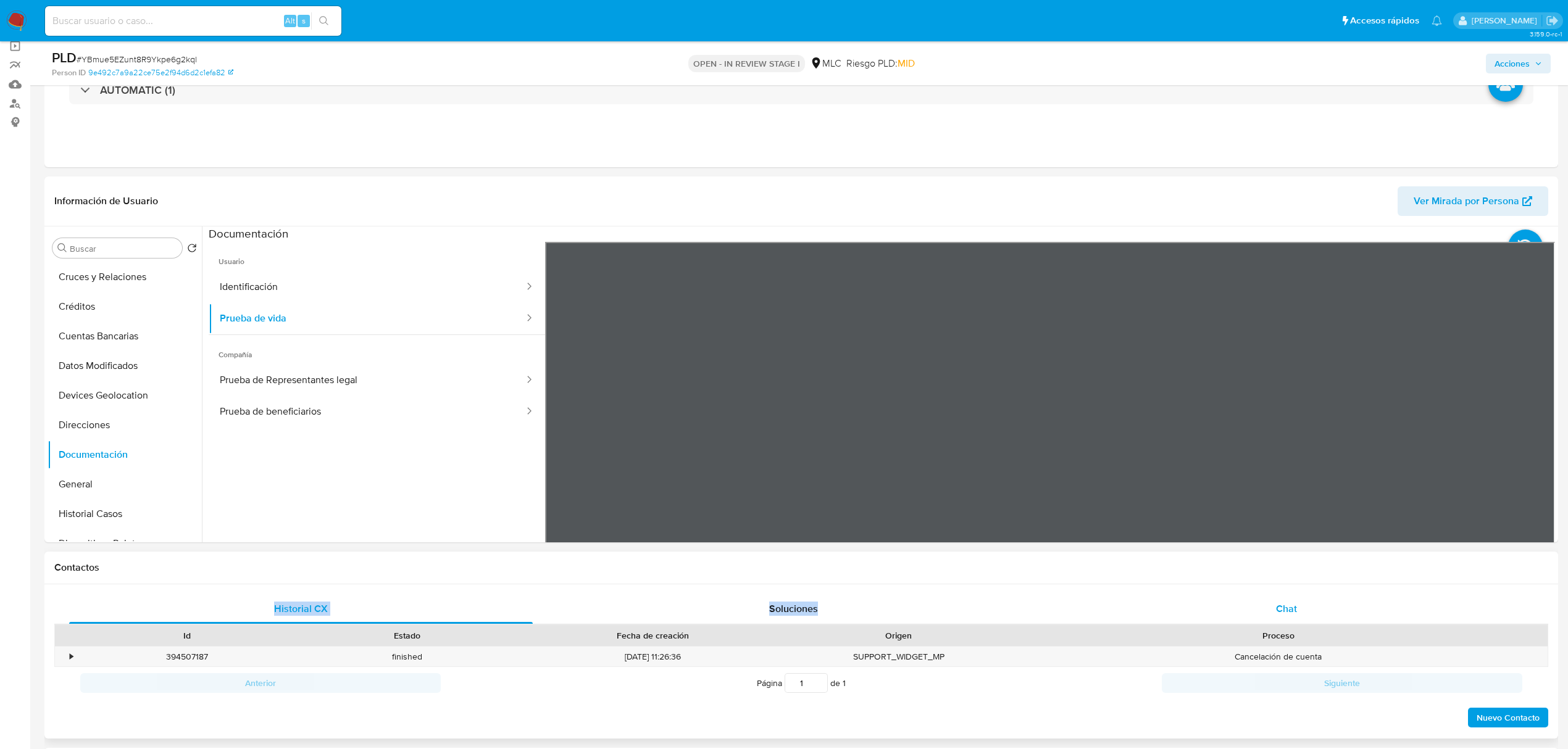
scroll to position [95, 0]
click at [1087, 181] on div "Información de Usuario Ver Mirada por Persona Buscar Volver al orden por defect…" at bounding box center [800, 359] width 1513 height 366
click at [319, 378] on button "Prueba de Representantes legal" at bounding box center [367, 380] width 316 height 32
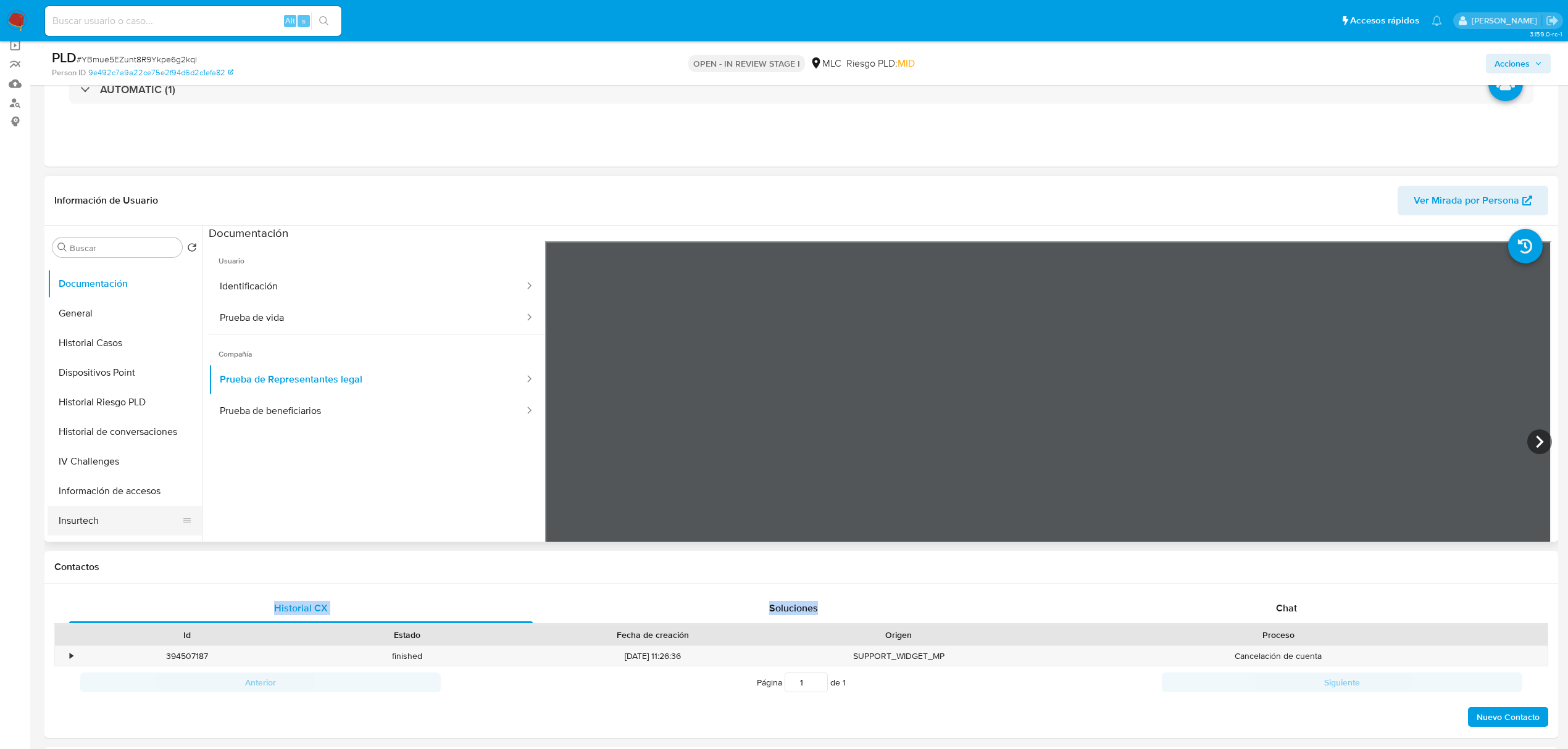
scroll to position [292, 0]
click at [65, 513] on button "KYC" at bounding box center [119, 519] width 144 height 29
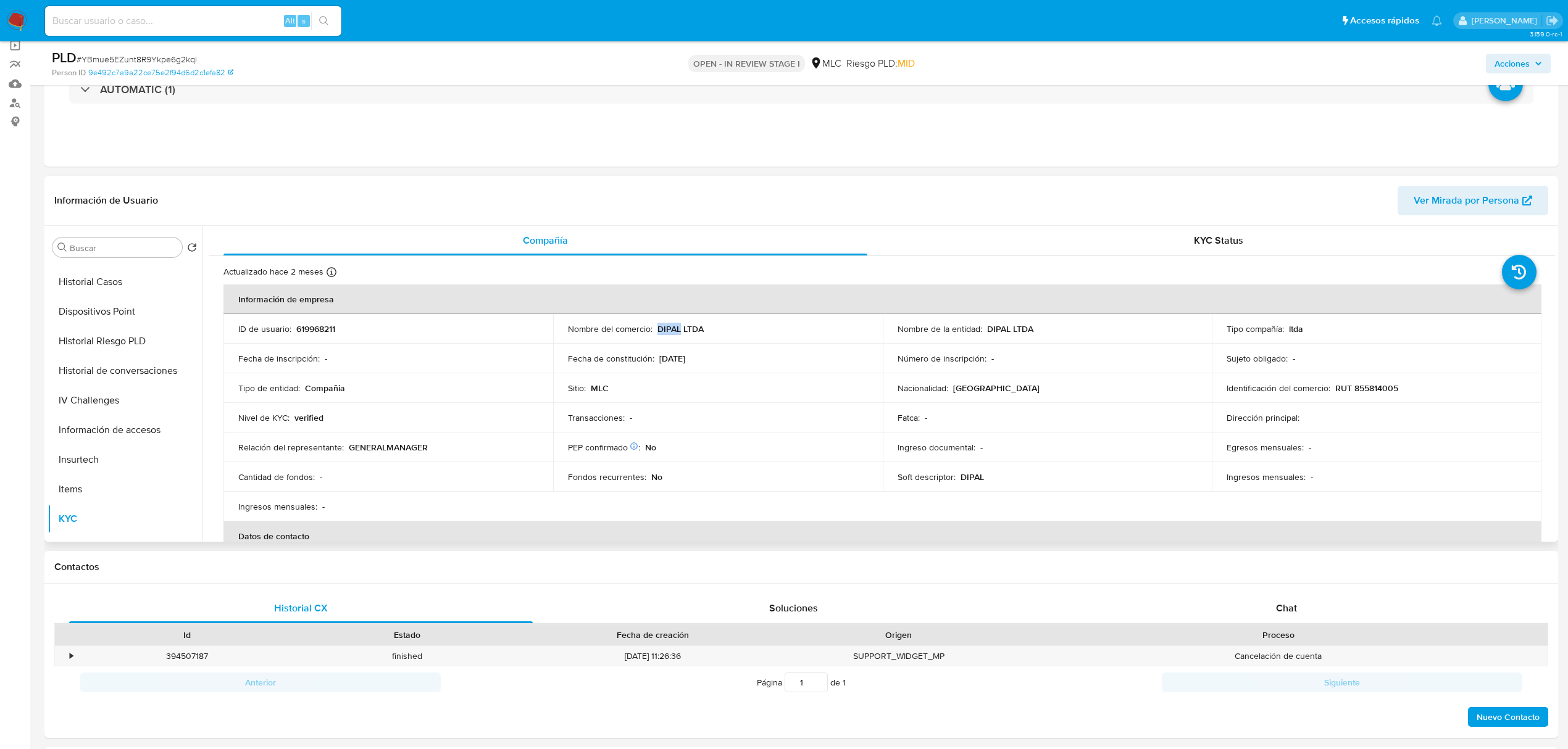
drag, startPoint x: 654, startPoint y: 330, endPoint x: 678, endPoint y: 329, distance: 24.0
click at [678, 329] on div "Nombre del comercio : DIPAL LTDA" at bounding box center [717, 329] width 300 height 11
copy p "DIPAL"
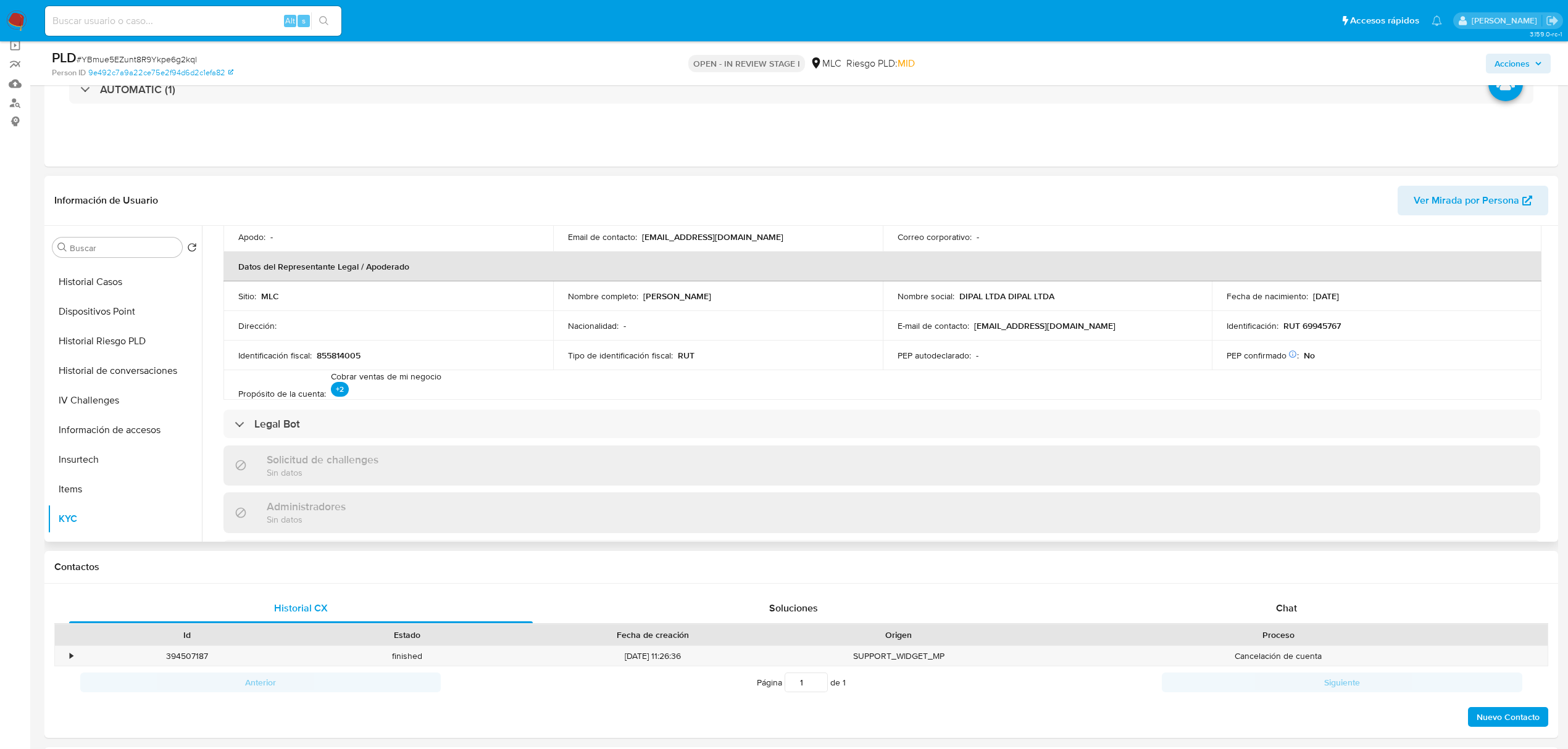
scroll to position [328, 0]
drag, startPoint x: 728, startPoint y: 300, endPoint x: 642, endPoint y: 300, distance: 86.0
click at [642, 300] on div "Nombre completo : Andrés Gatica Jolfre" at bounding box center [717, 297] width 300 height 11
copy p "Andrés Gatica Jolfre"
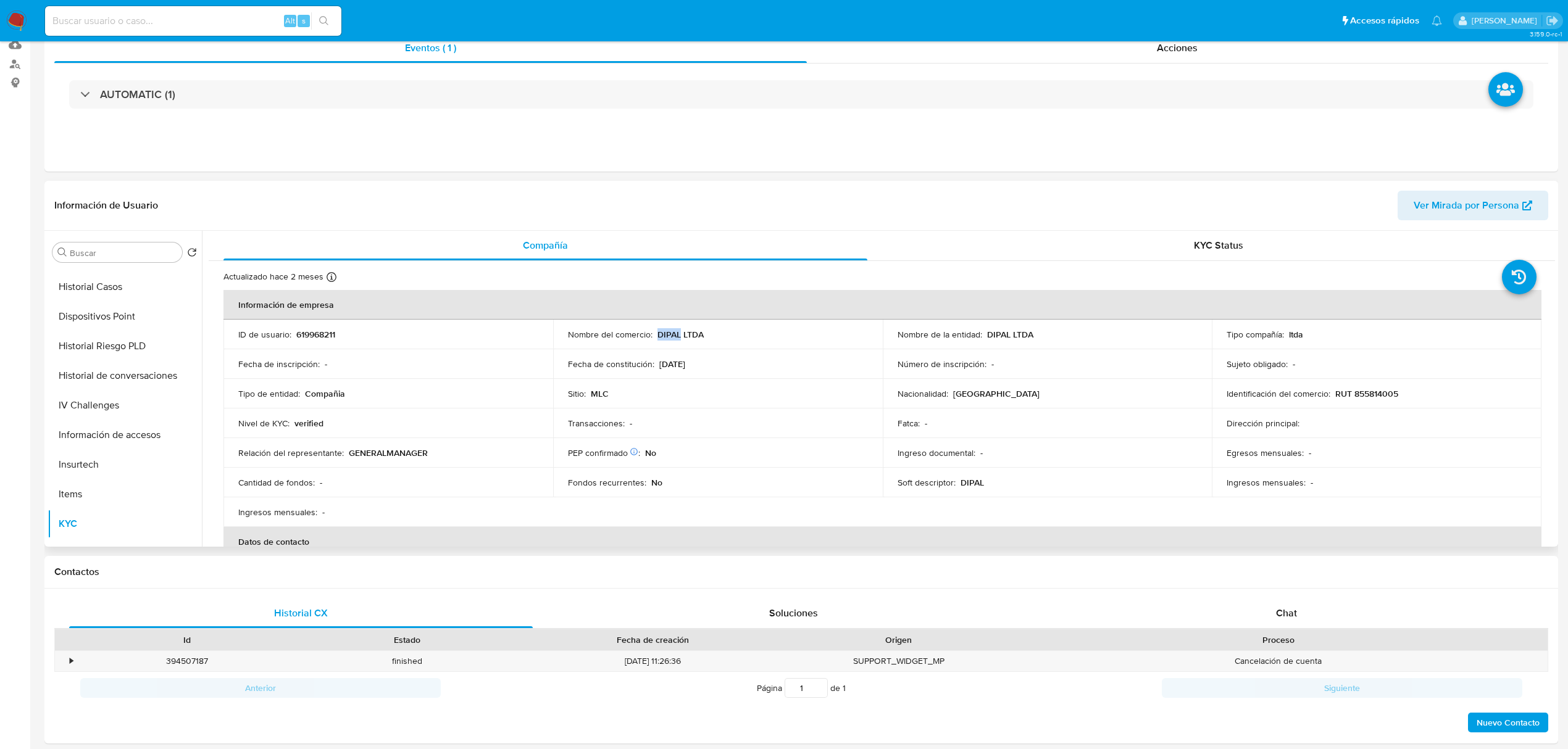
scroll to position [0, 0]
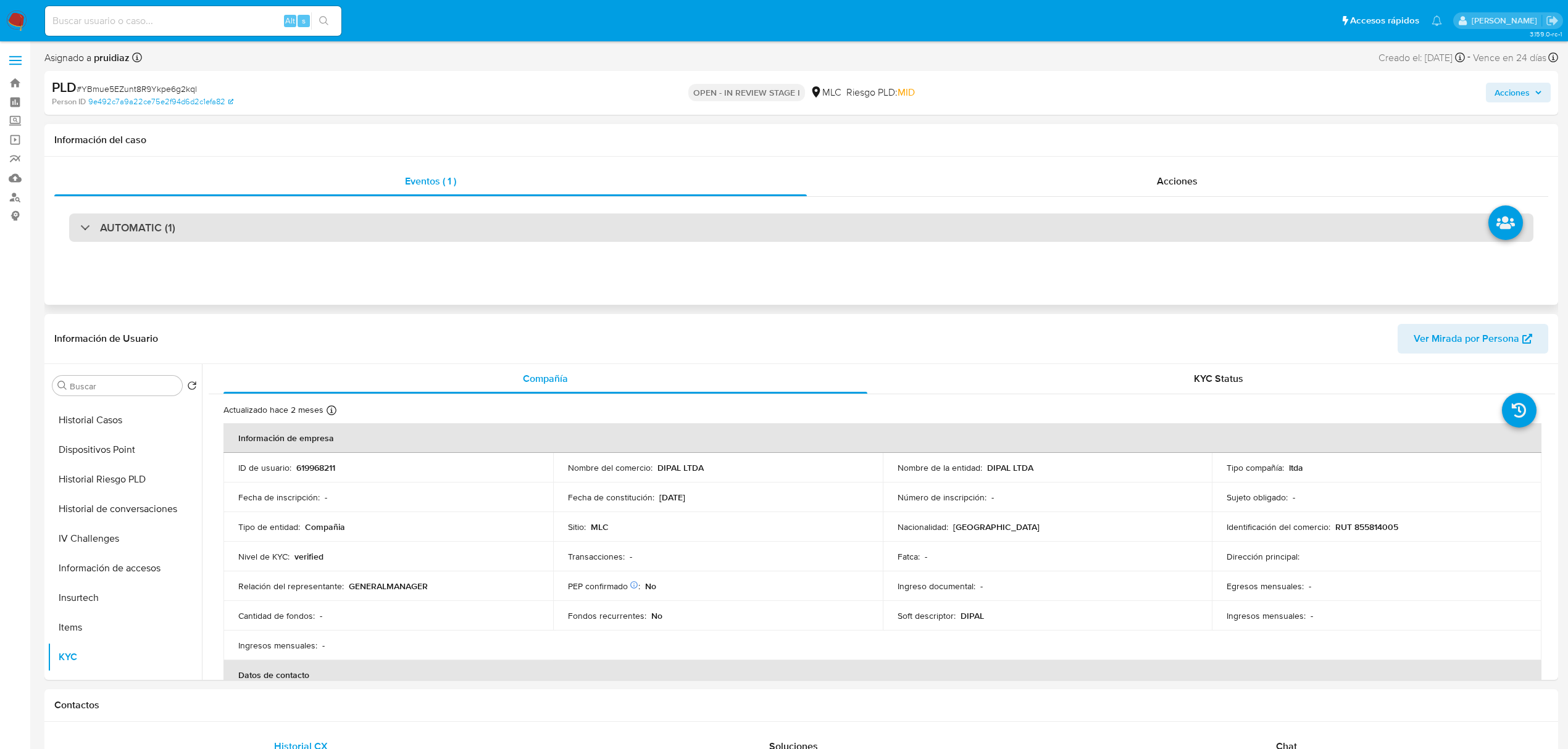
click at [235, 238] on div "AUTOMATIC (1)" at bounding box center [801, 227] width 1464 height 29
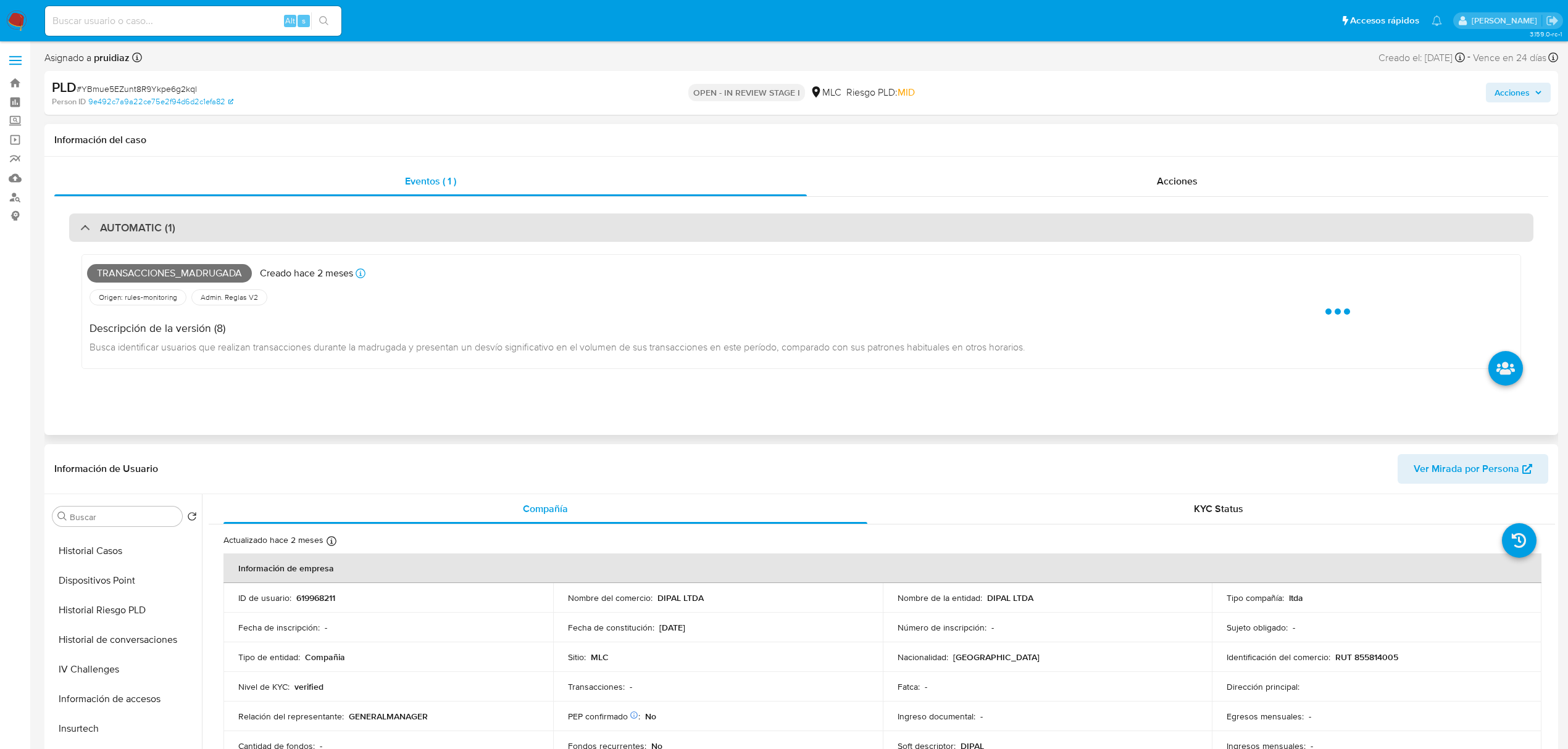
click at [235, 238] on div "AUTOMATIC (1)" at bounding box center [801, 227] width 1464 height 29
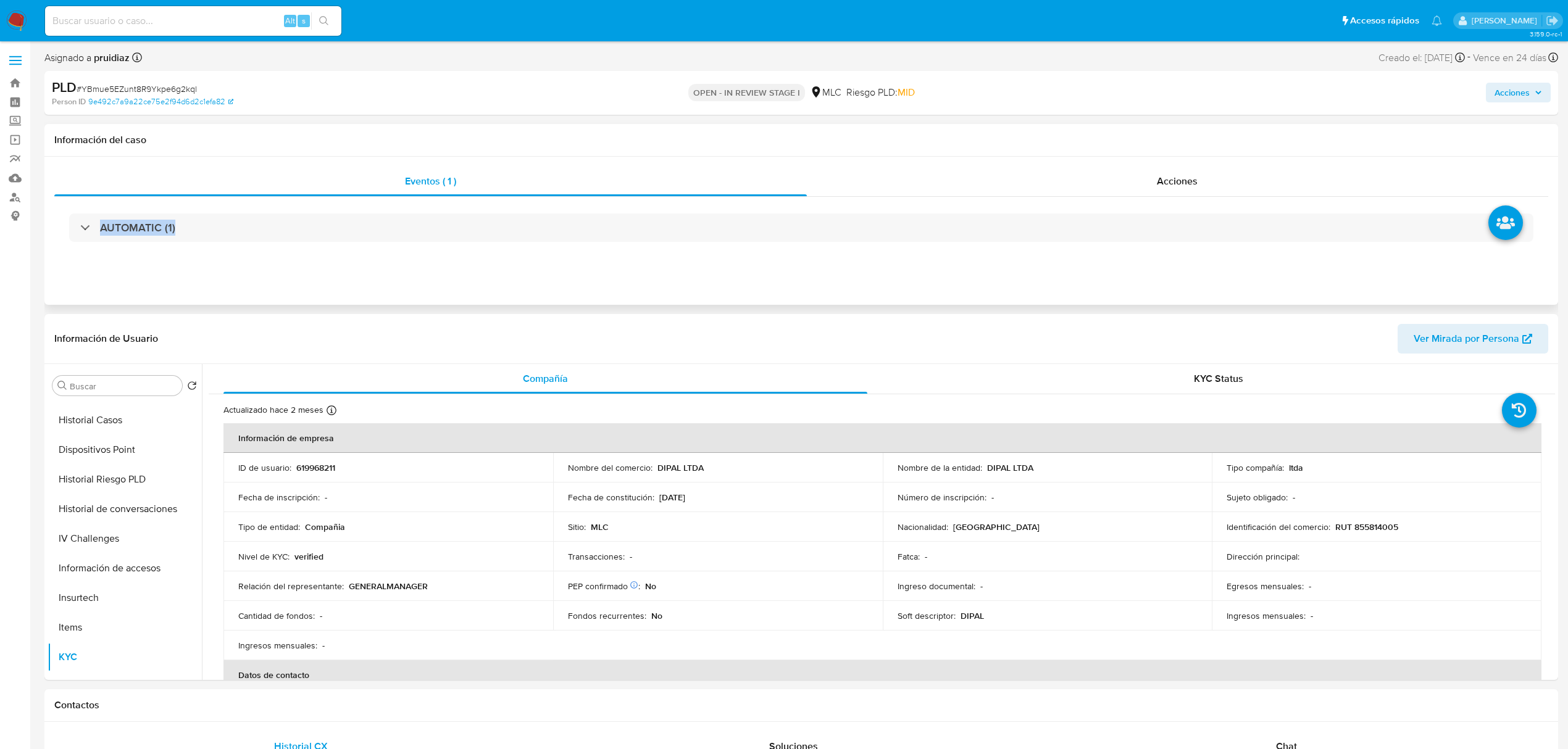
click at [261, 247] on div "AUTOMATIC (1)" at bounding box center [801, 228] width 1494 height 62
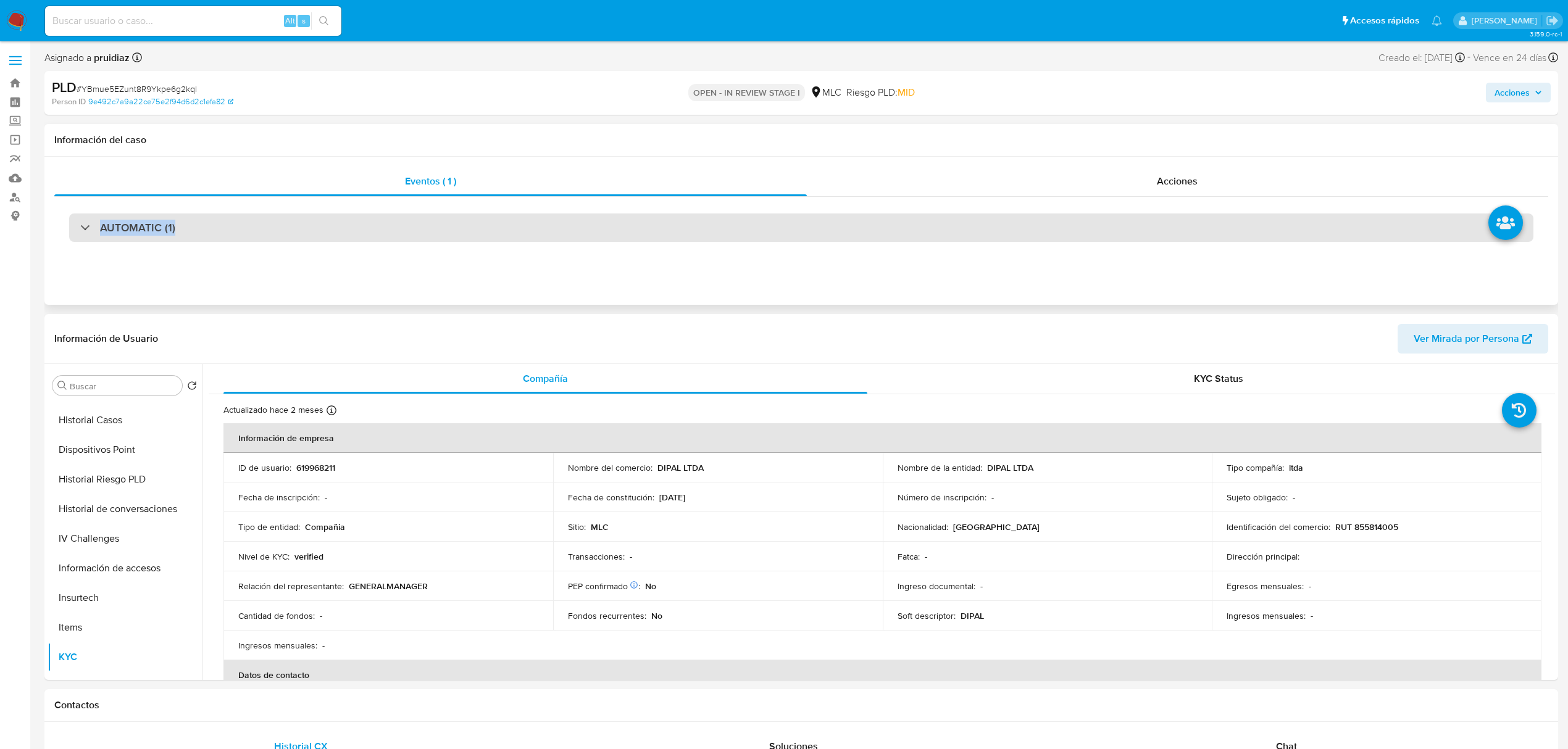
click at [270, 238] on div "AUTOMATIC (1)" at bounding box center [801, 227] width 1464 height 29
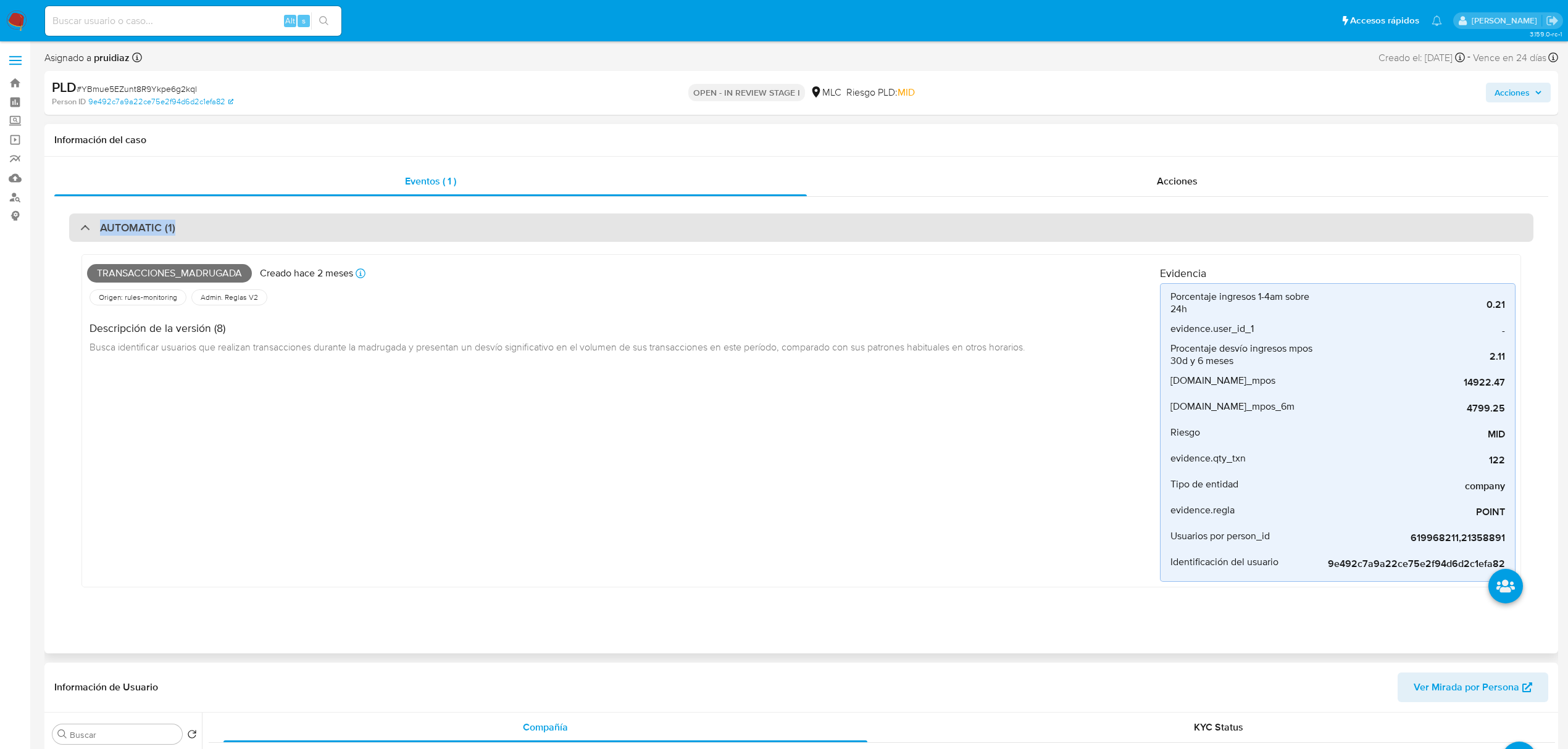
click at [455, 223] on div "AUTOMATIC (1)" at bounding box center [801, 227] width 1464 height 29
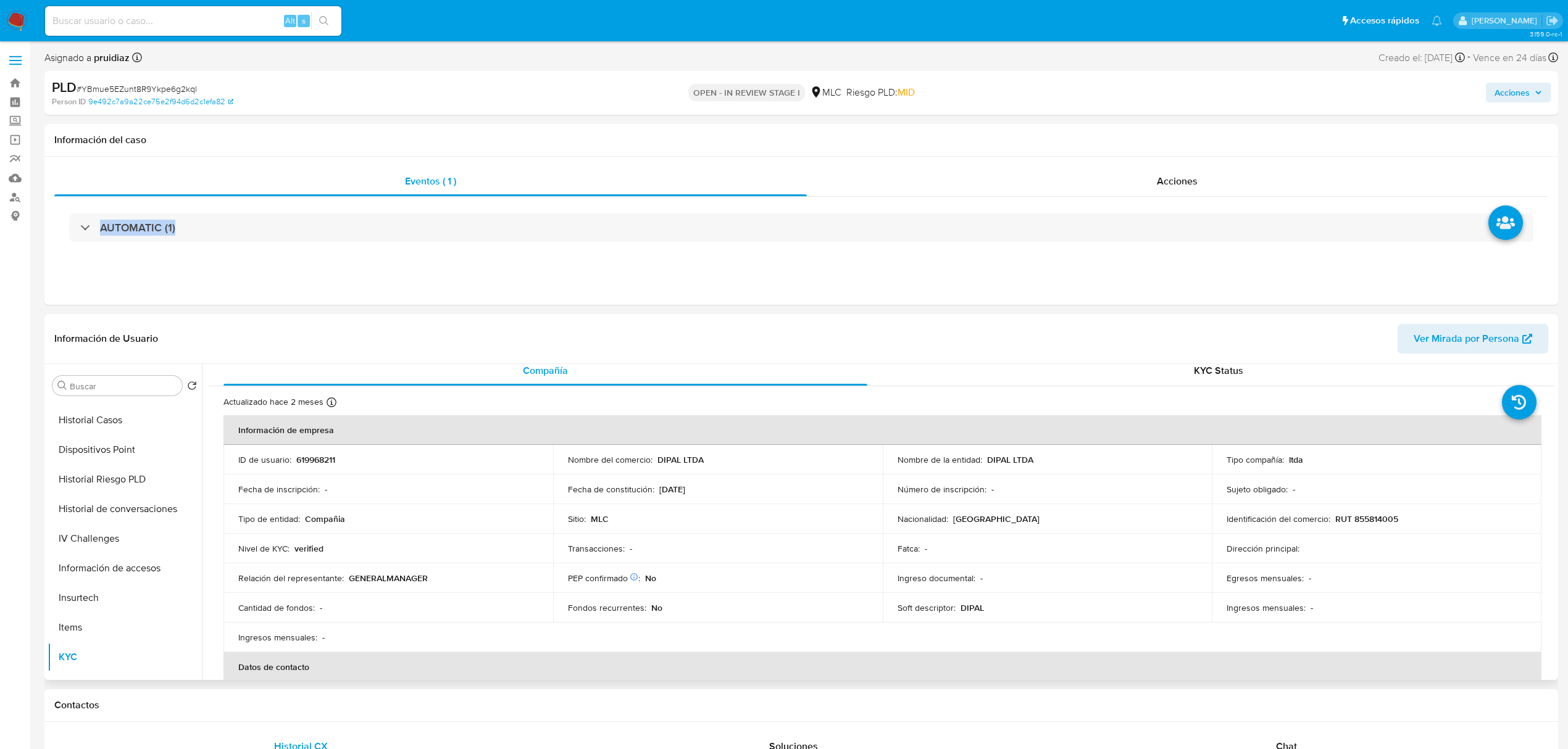
scroll to position [9, 0]
click at [1369, 522] on p "RUT 855814005" at bounding box center [1366, 518] width 63 height 11
copy p "855814005"
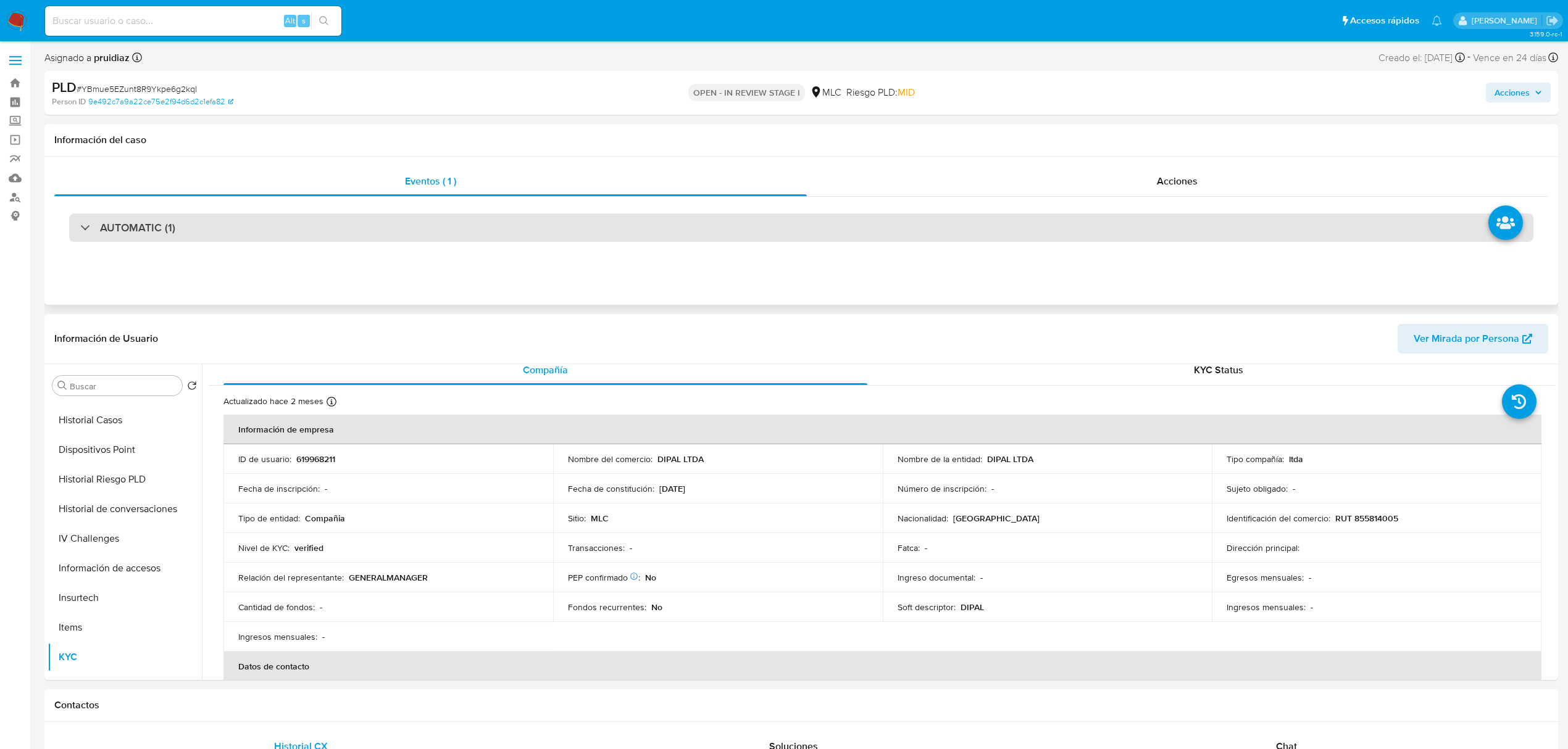
click at [201, 234] on div "AUTOMATIC (1)" at bounding box center [801, 227] width 1464 height 29
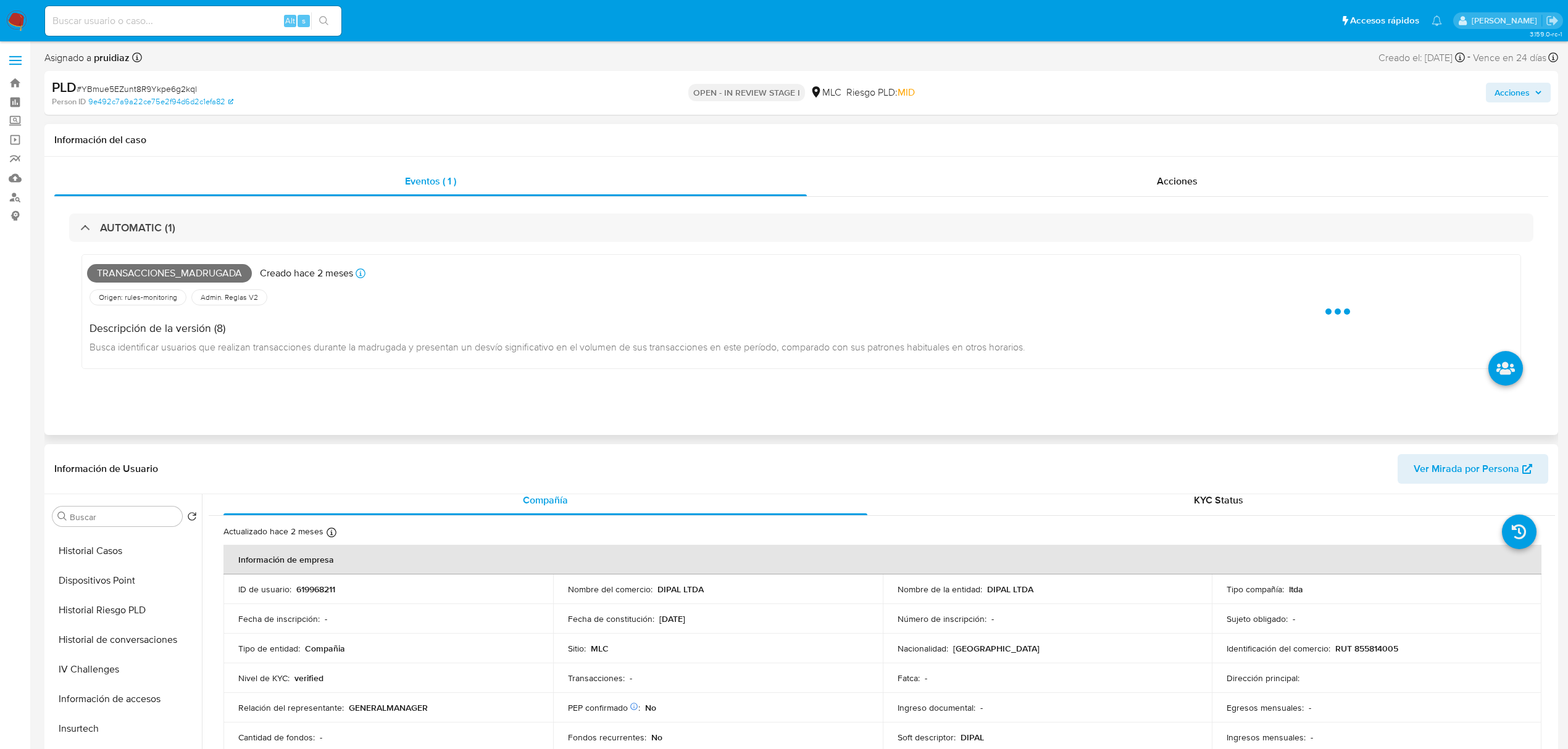
click at [159, 278] on span "Transacciones_madrugada" at bounding box center [169, 274] width 164 height 19
copy span "Transacciones_madrugada"
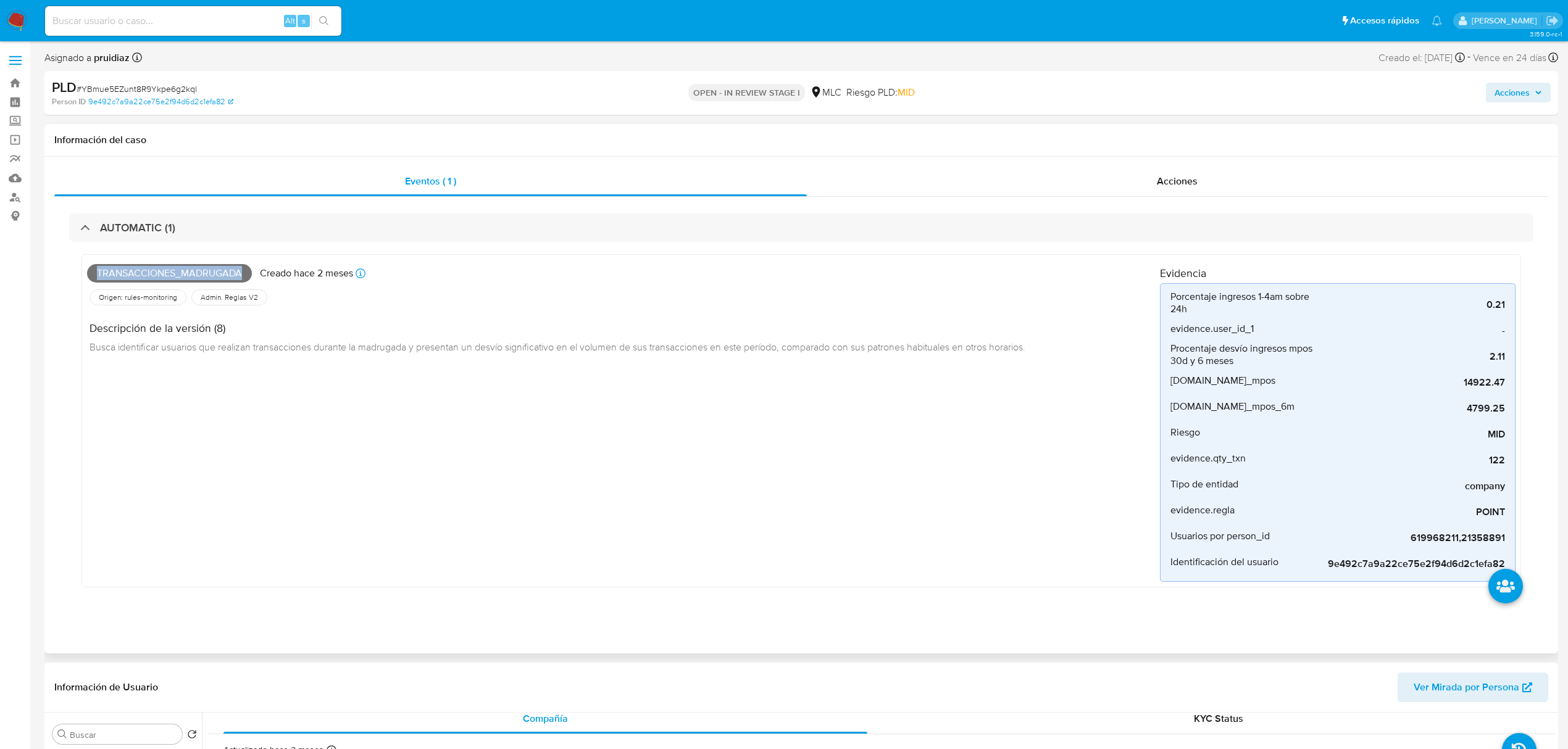
copy span "Transacciones_madrugada"
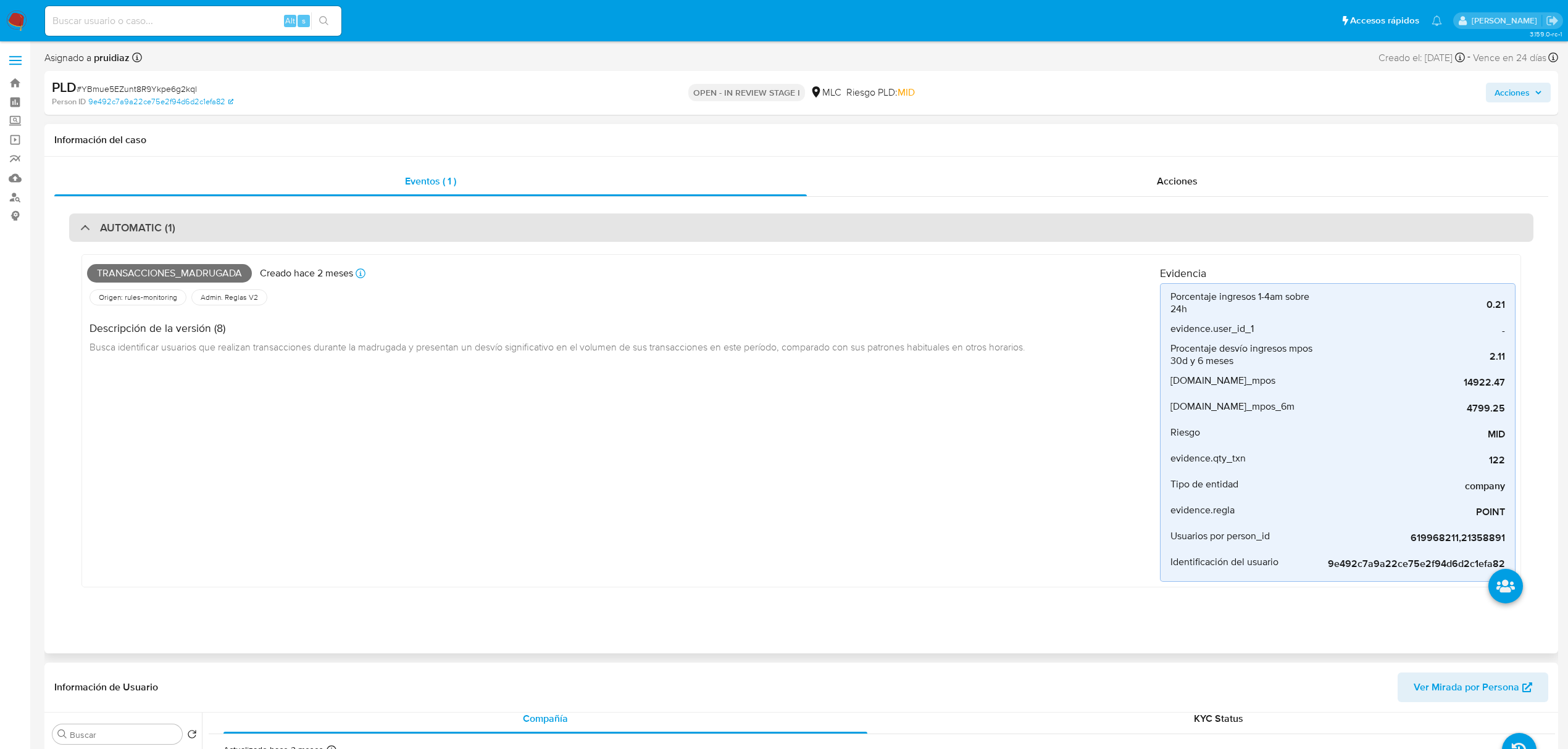
click at [181, 233] on div "AUTOMATIC (1)" at bounding box center [801, 227] width 1464 height 29
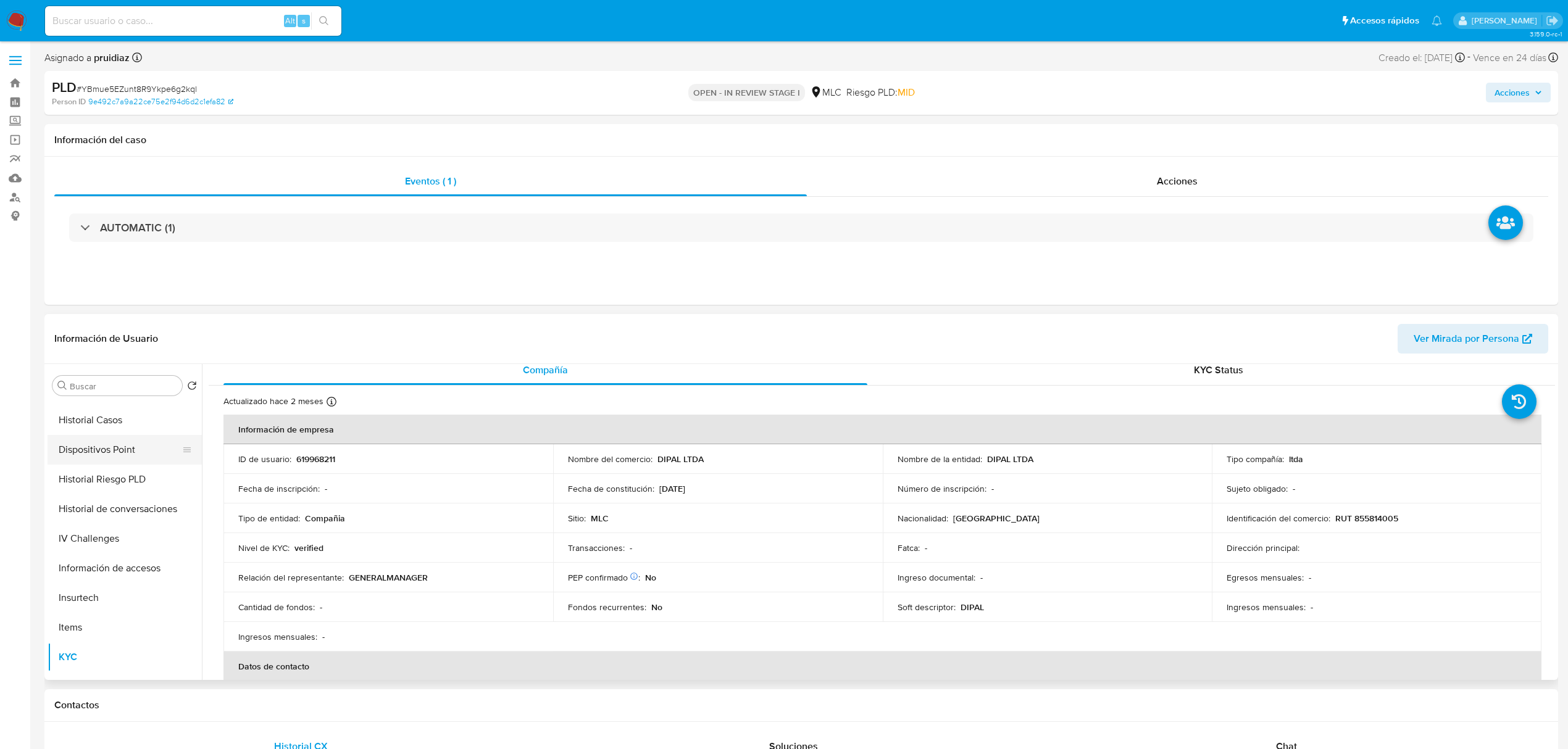
scroll to position [0, 0]
click at [83, 454] on button "Archivos adjuntos" at bounding box center [119, 445] width 144 height 29
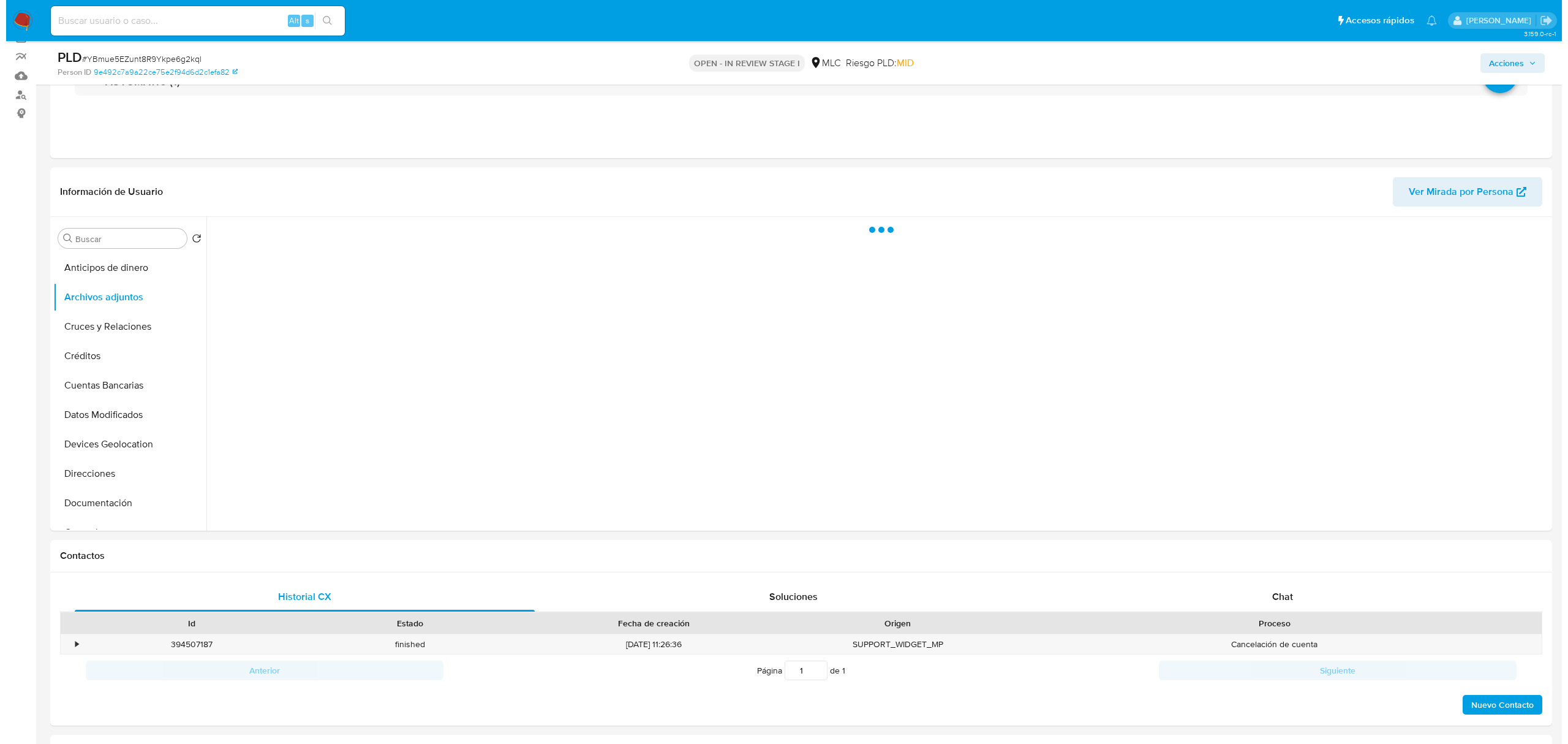
scroll to position [102, 0]
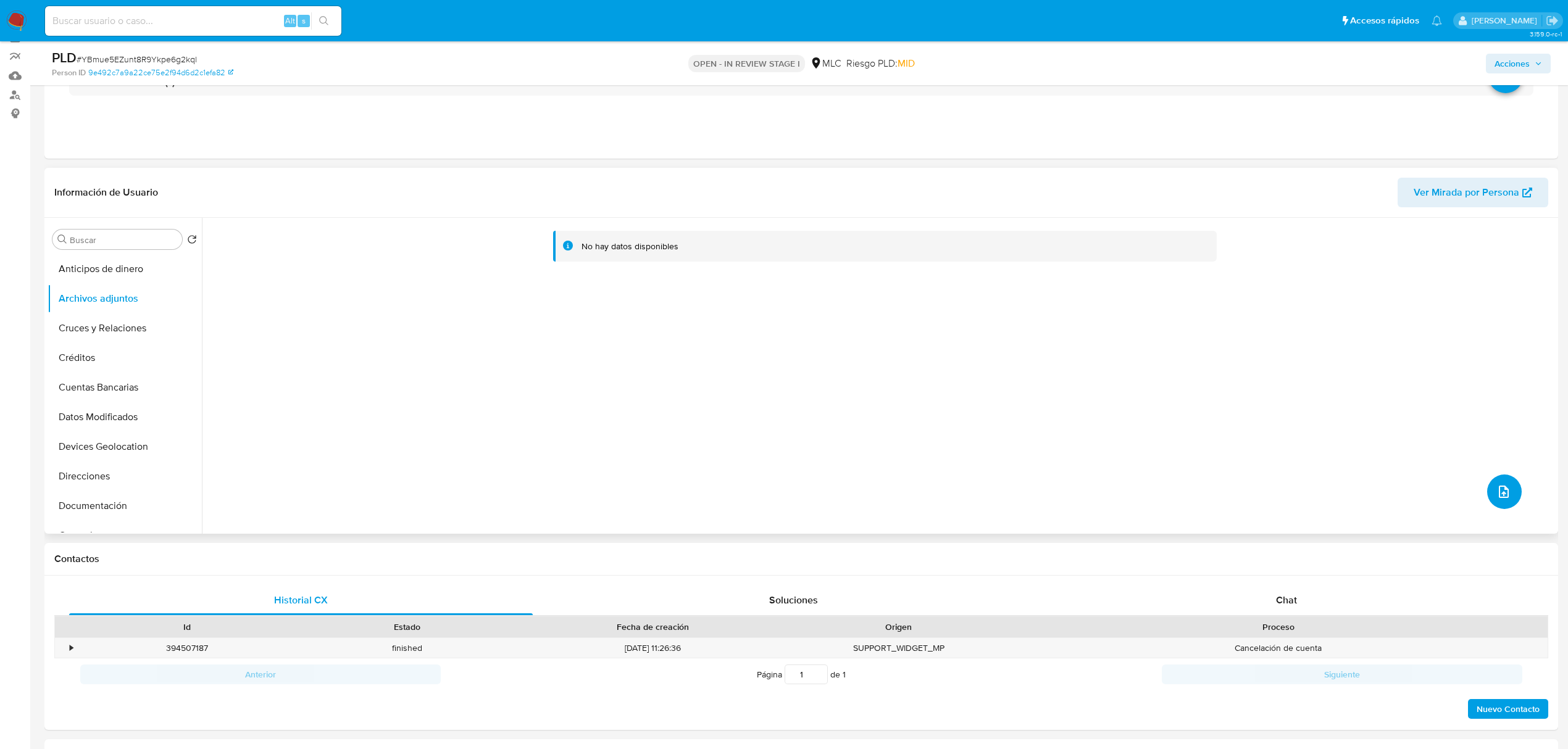
click at [1509, 485] on button "upload-file" at bounding box center [1504, 492] width 35 height 35
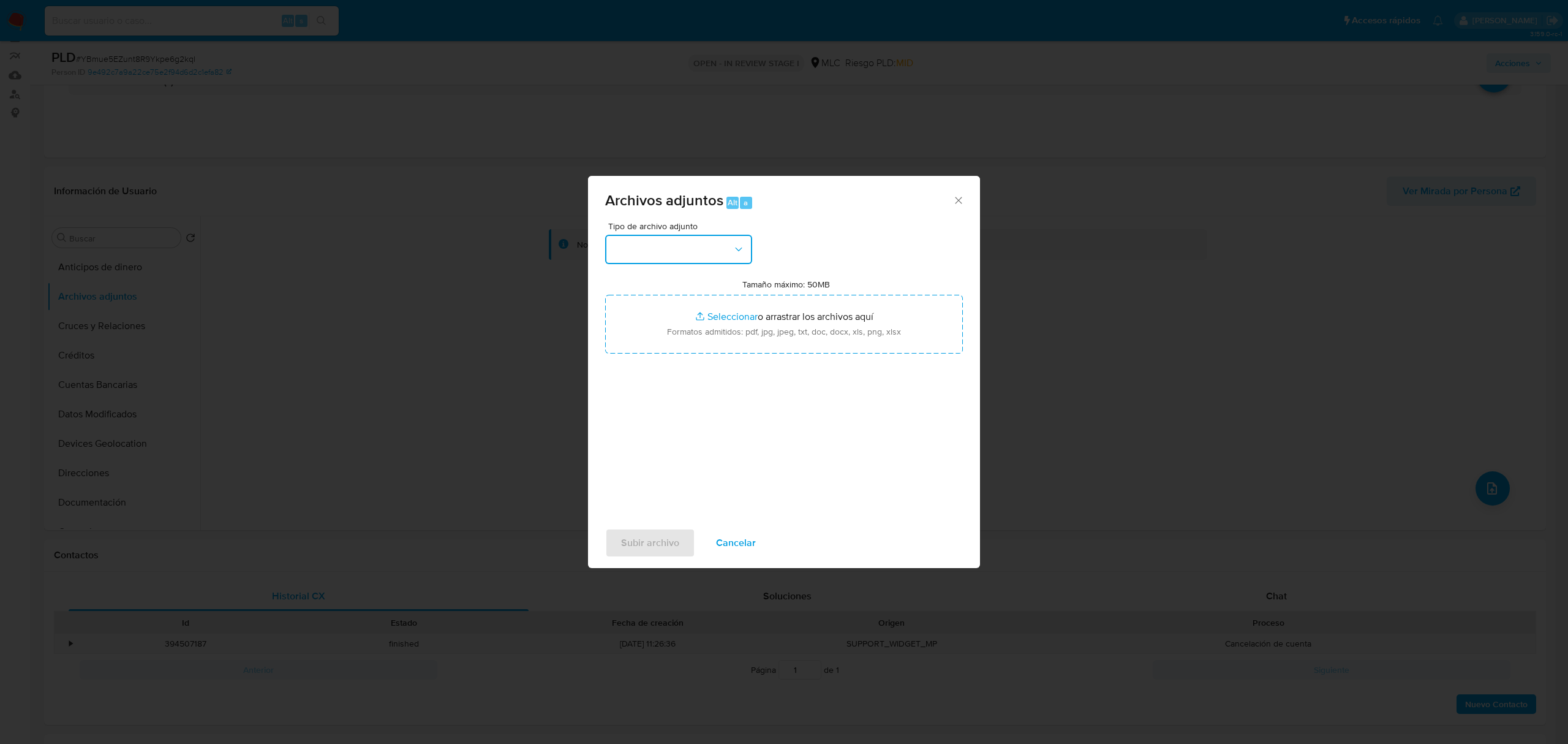
click at [682, 248] on button "button" at bounding box center [678, 250] width 147 height 29
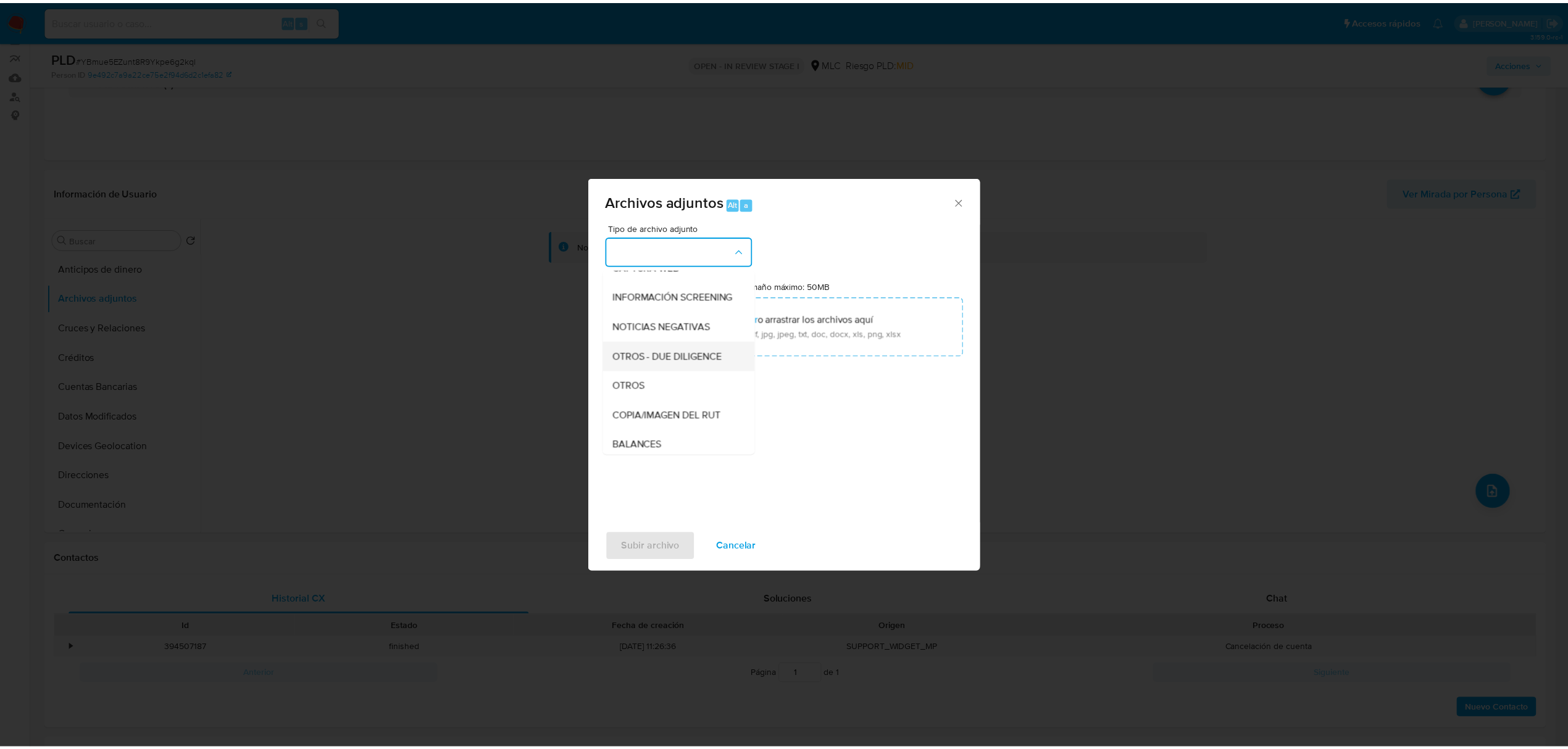
scroll to position [105, 0]
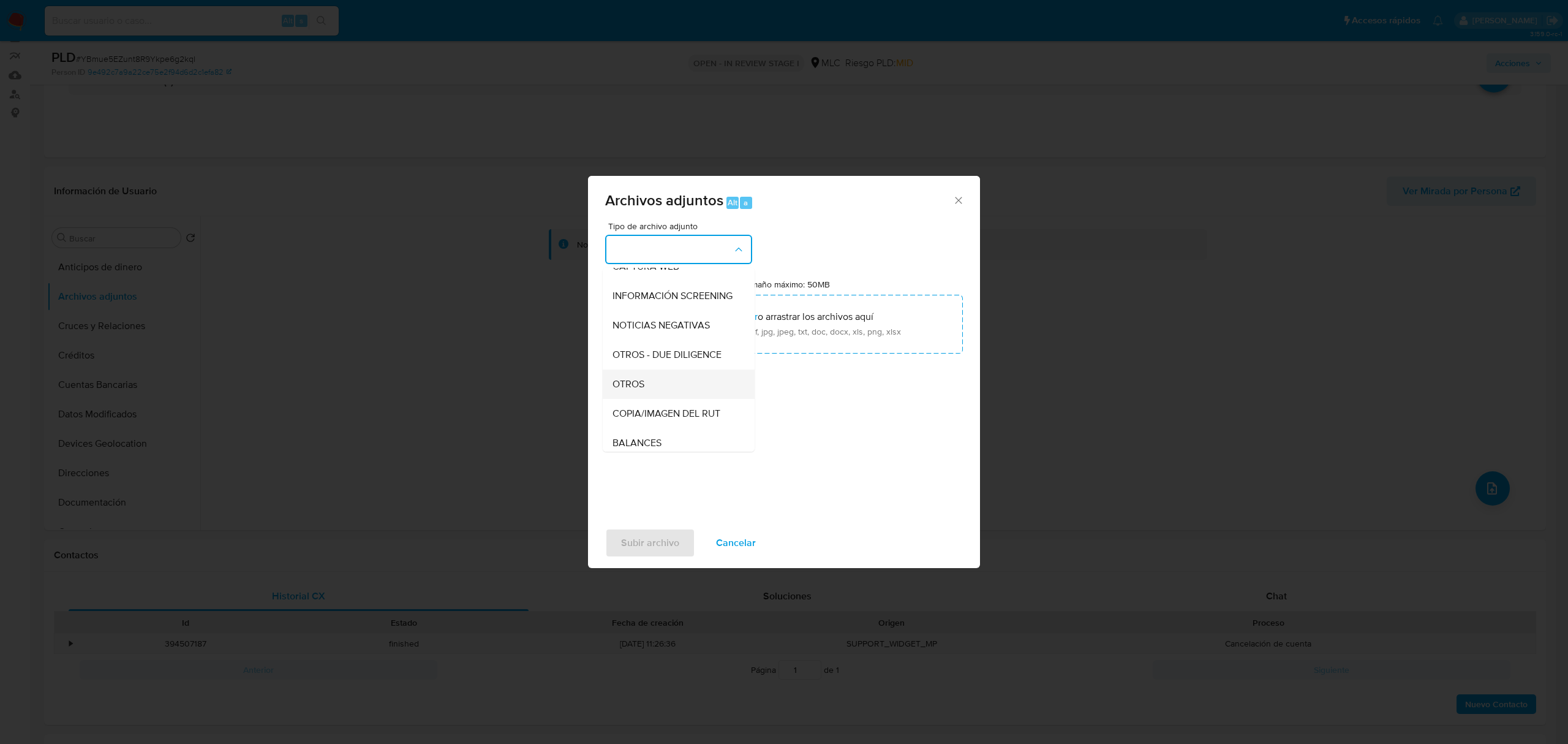
click at [630, 390] on span "OTROS" at bounding box center [628, 384] width 32 height 12
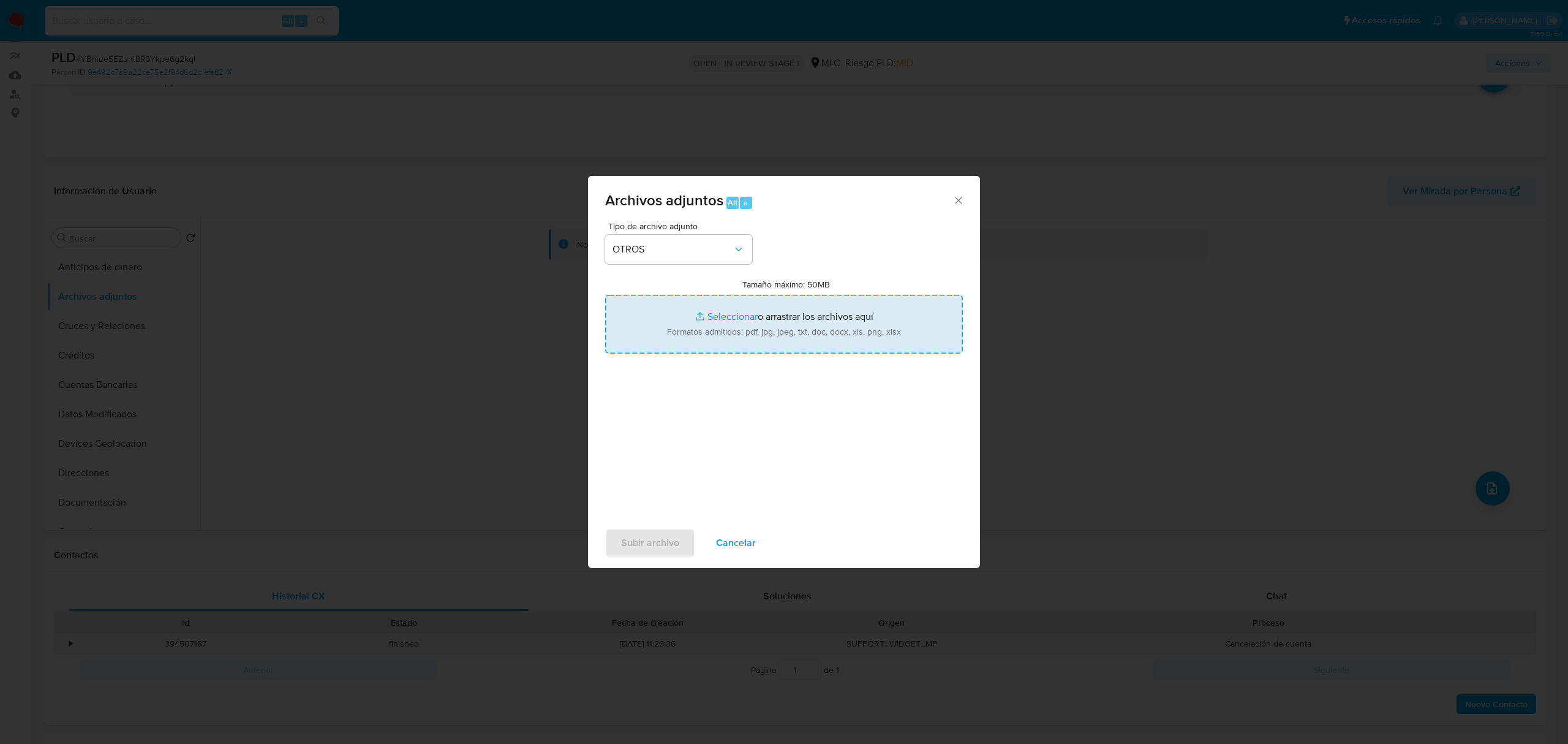
click at [797, 336] on input "Tamaño máximo: 50MB Seleccionar archivos" at bounding box center [784, 324] width 358 height 59
type input "C:\fakepath\619968211 - 16_09_2025.xlsx"
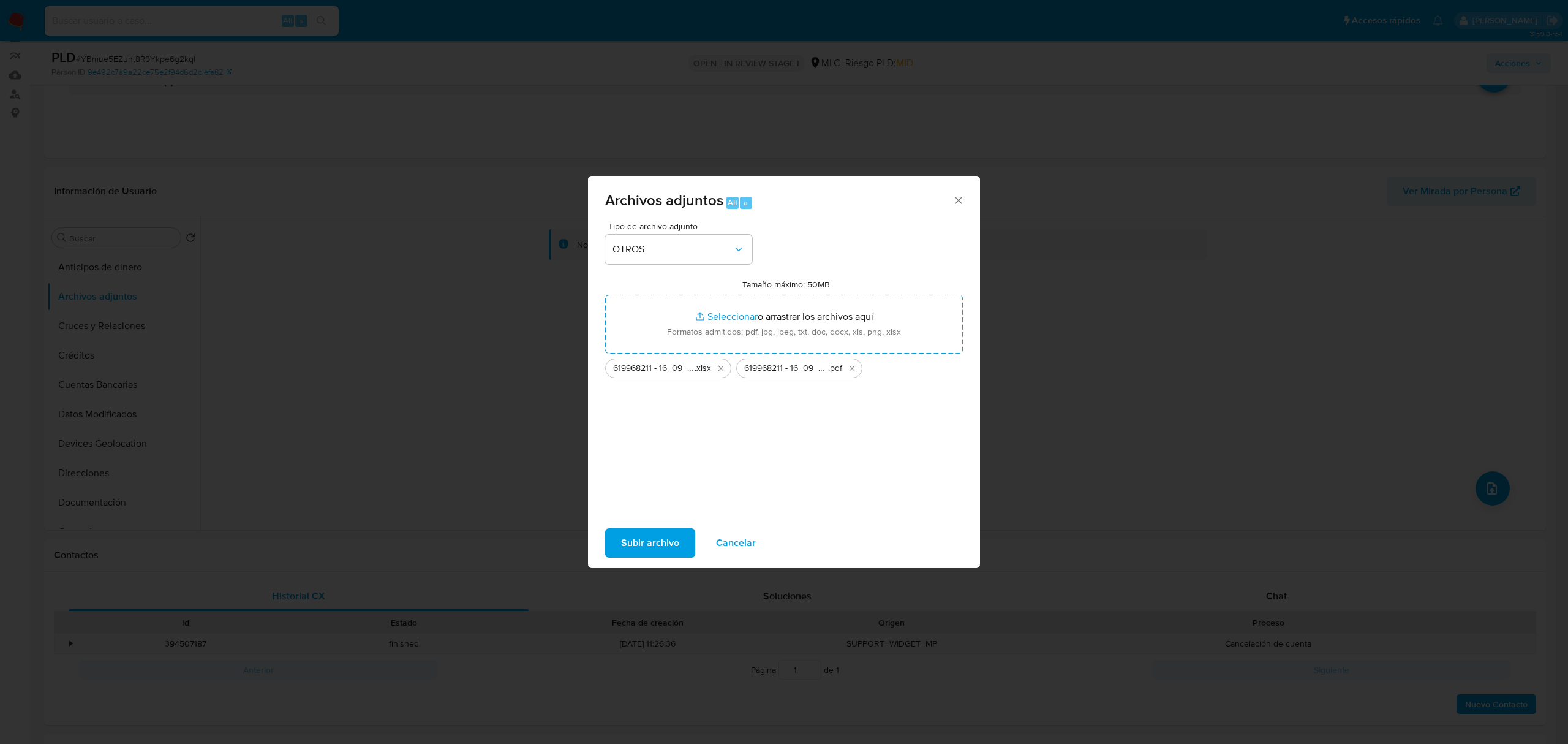
click at [642, 543] on span "Subir archivo" at bounding box center [650, 543] width 59 height 27
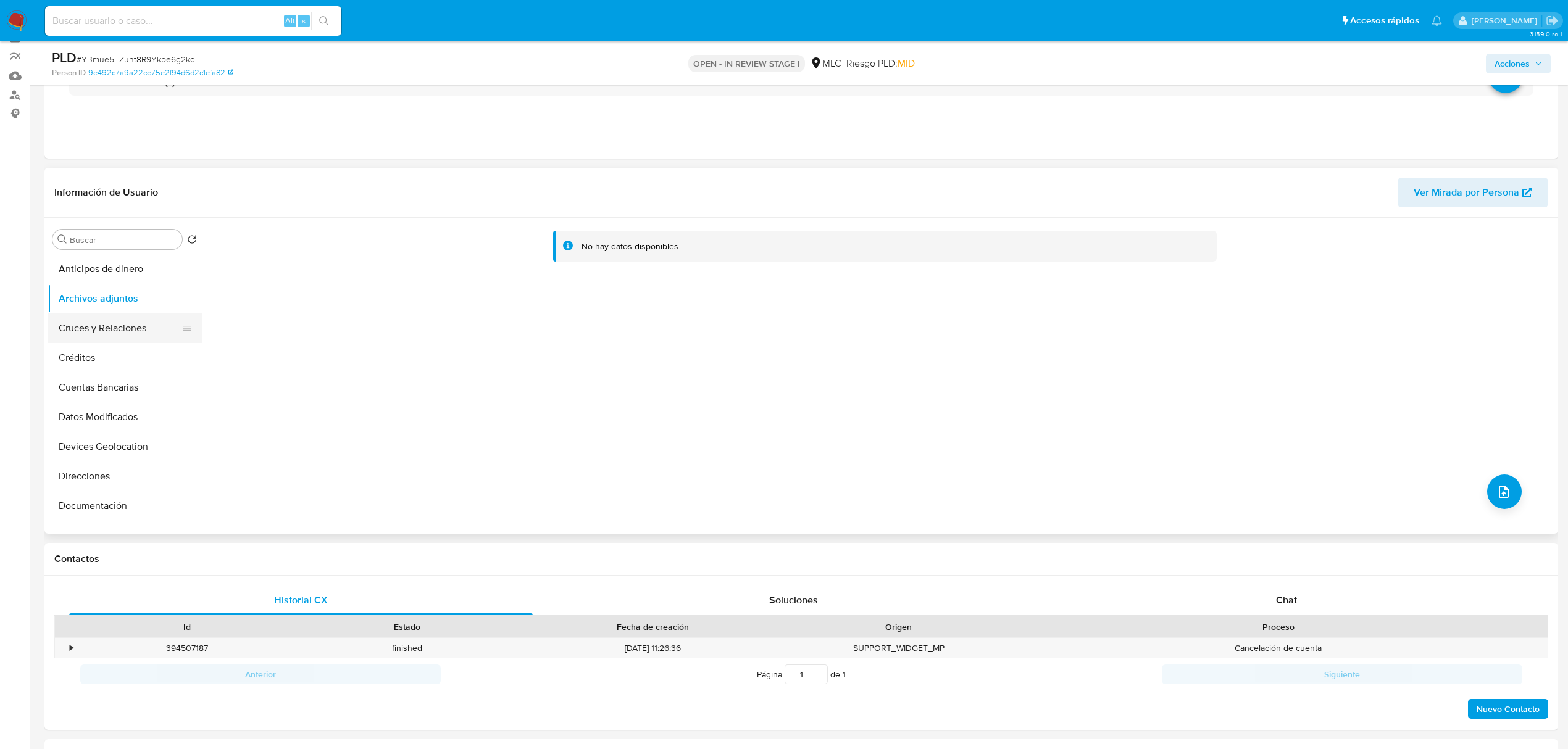
click at [131, 326] on button "Cruces y Relaciones" at bounding box center [119, 328] width 144 height 29
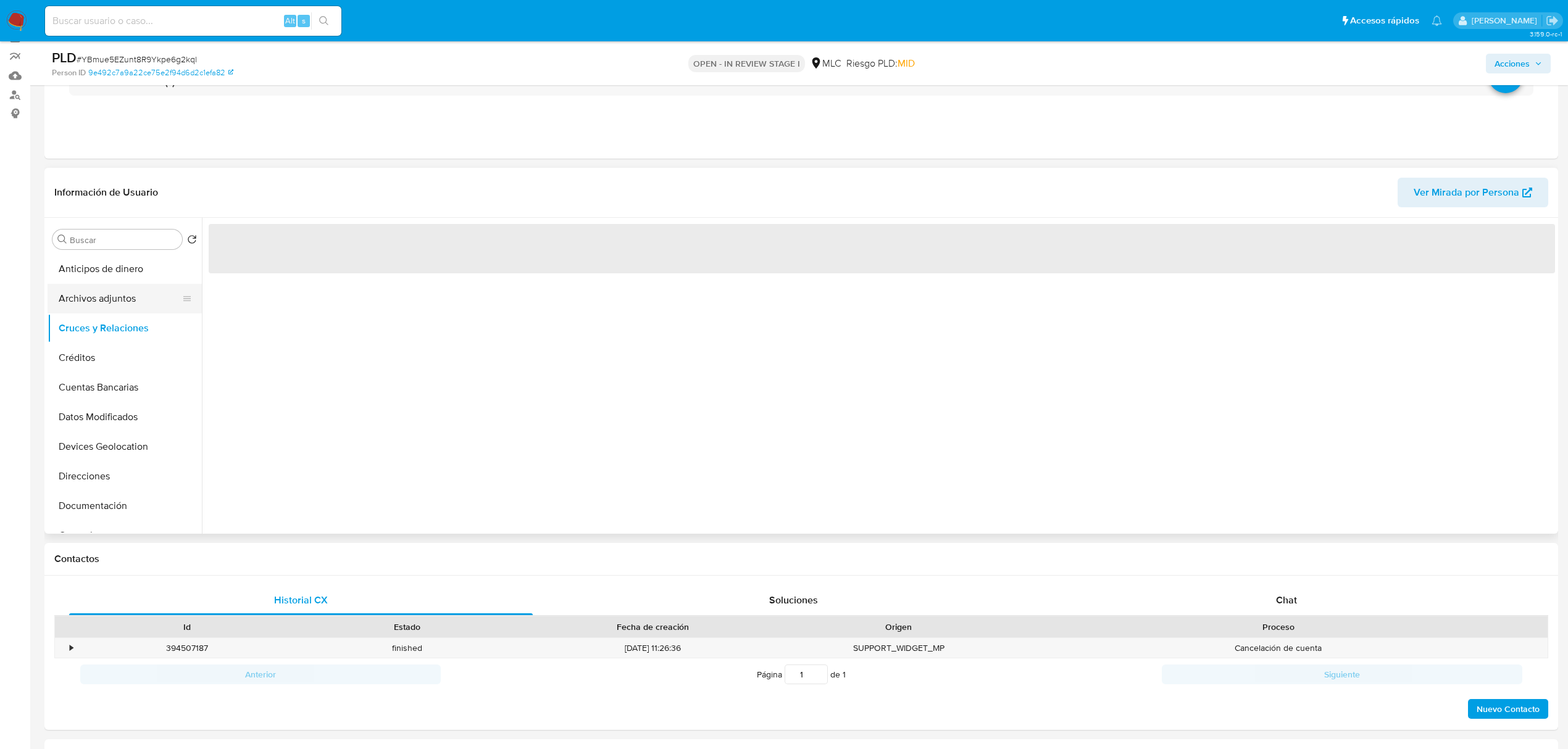
click at [92, 298] on button "Archivos adjuntos" at bounding box center [119, 299] width 144 height 29
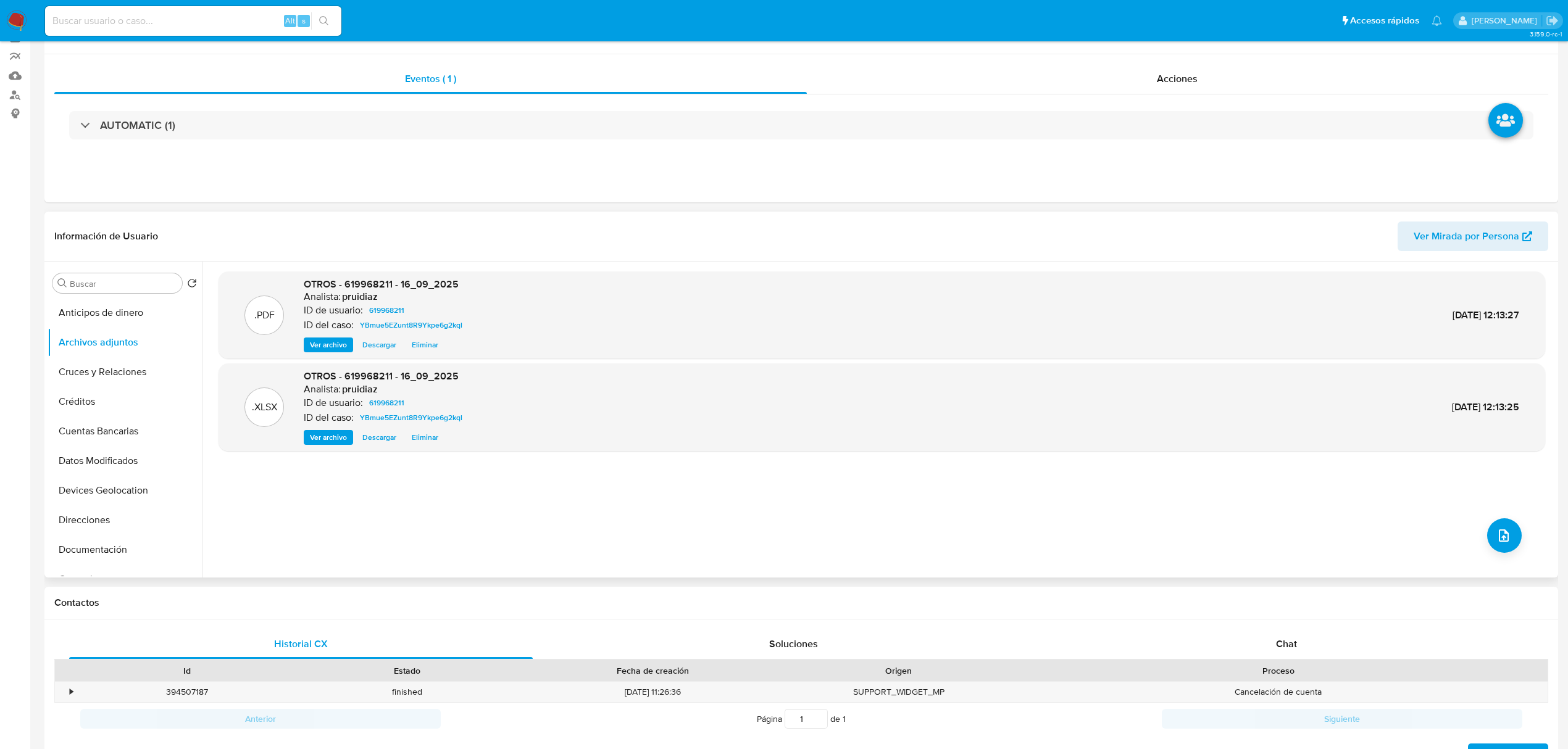
scroll to position [0, 0]
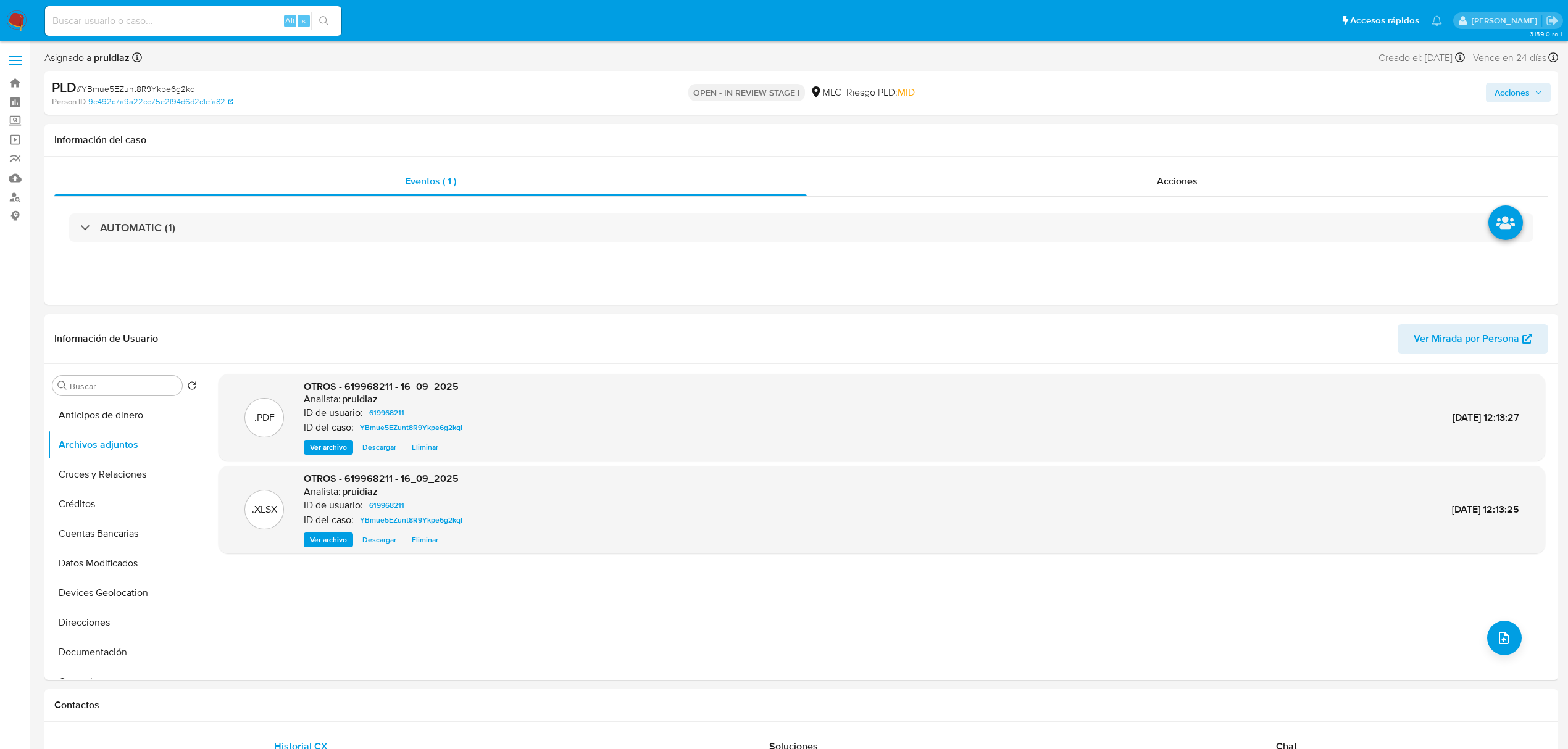
click at [1539, 96] on icon "button" at bounding box center [1539, 93] width 8 height 8
click at [1151, 137] on span "Resolución del caso" at bounding box center [1167, 132] width 88 height 14
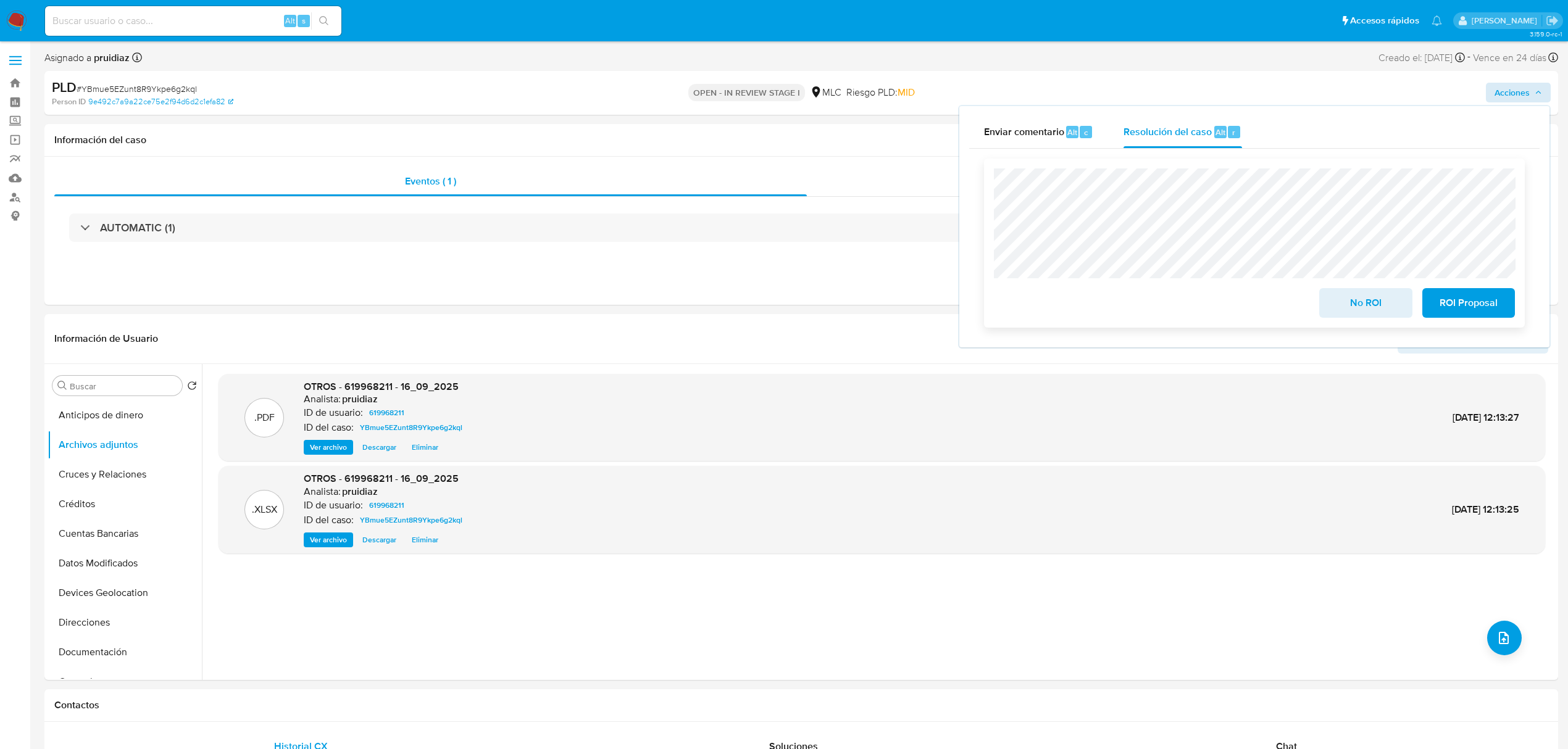
click at [1362, 305] on span "No ROI" at bounding box center [1365, 302] width 60 height 27
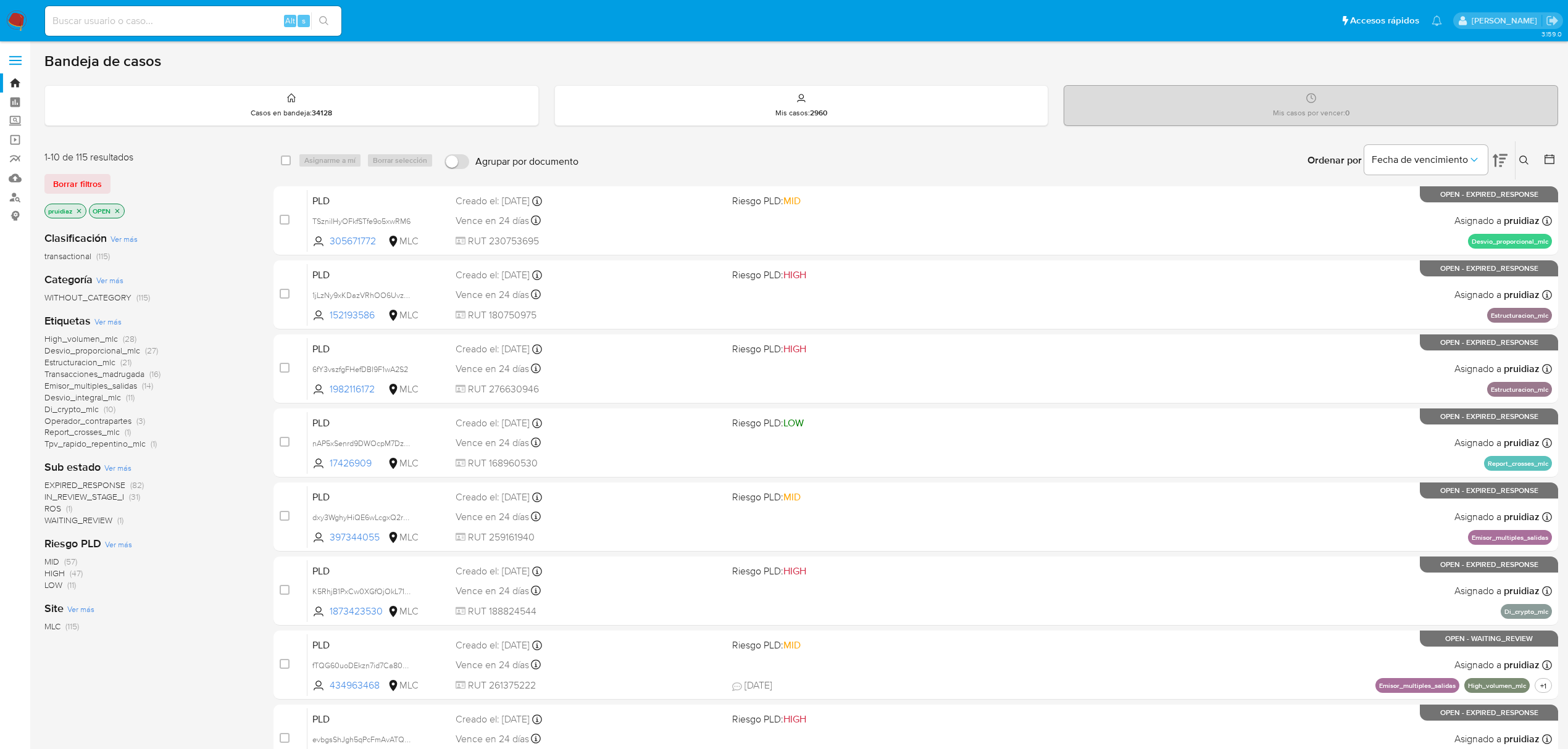
click at [18, 22] on img at bounding box center [16, 21] width 21 height 21
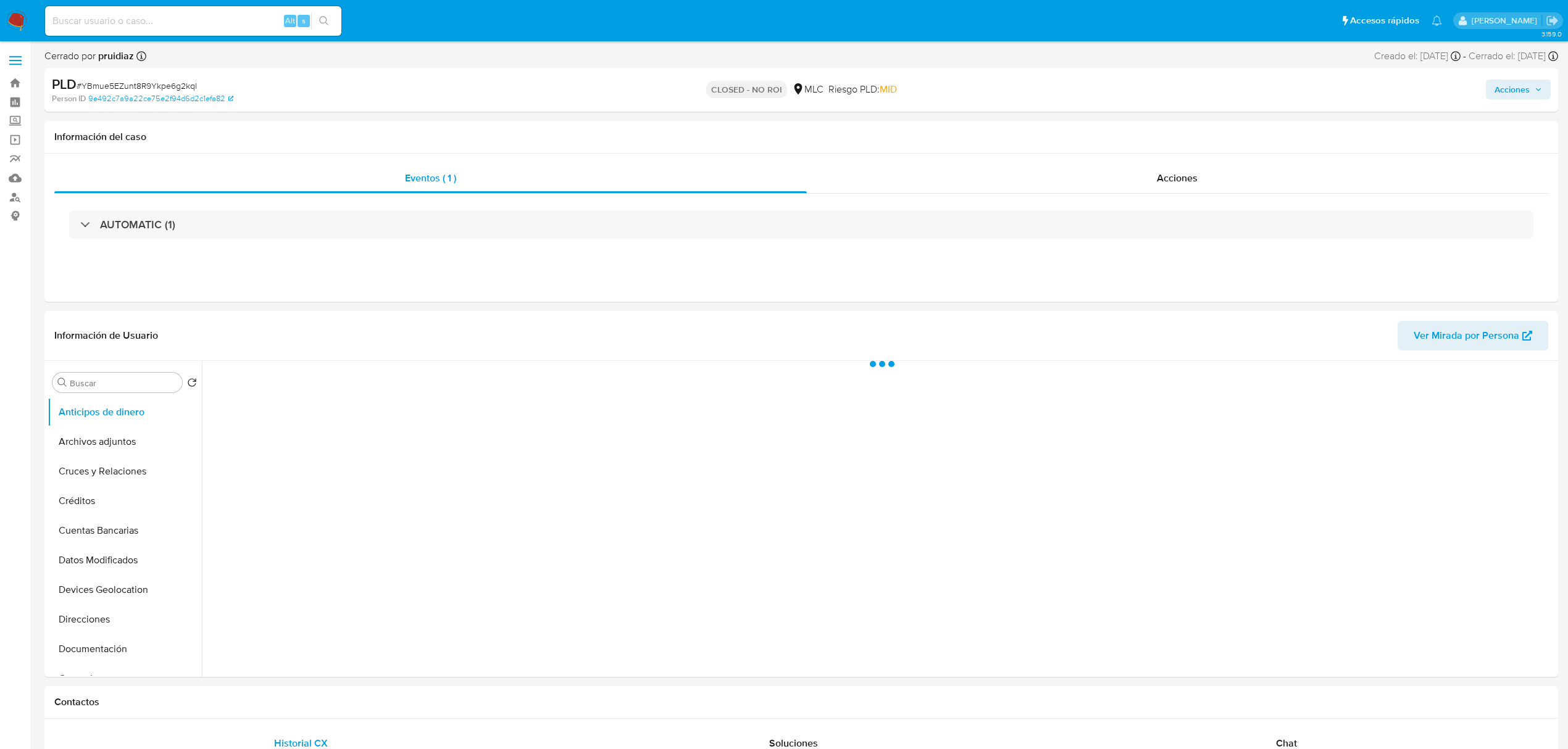
select select "10"
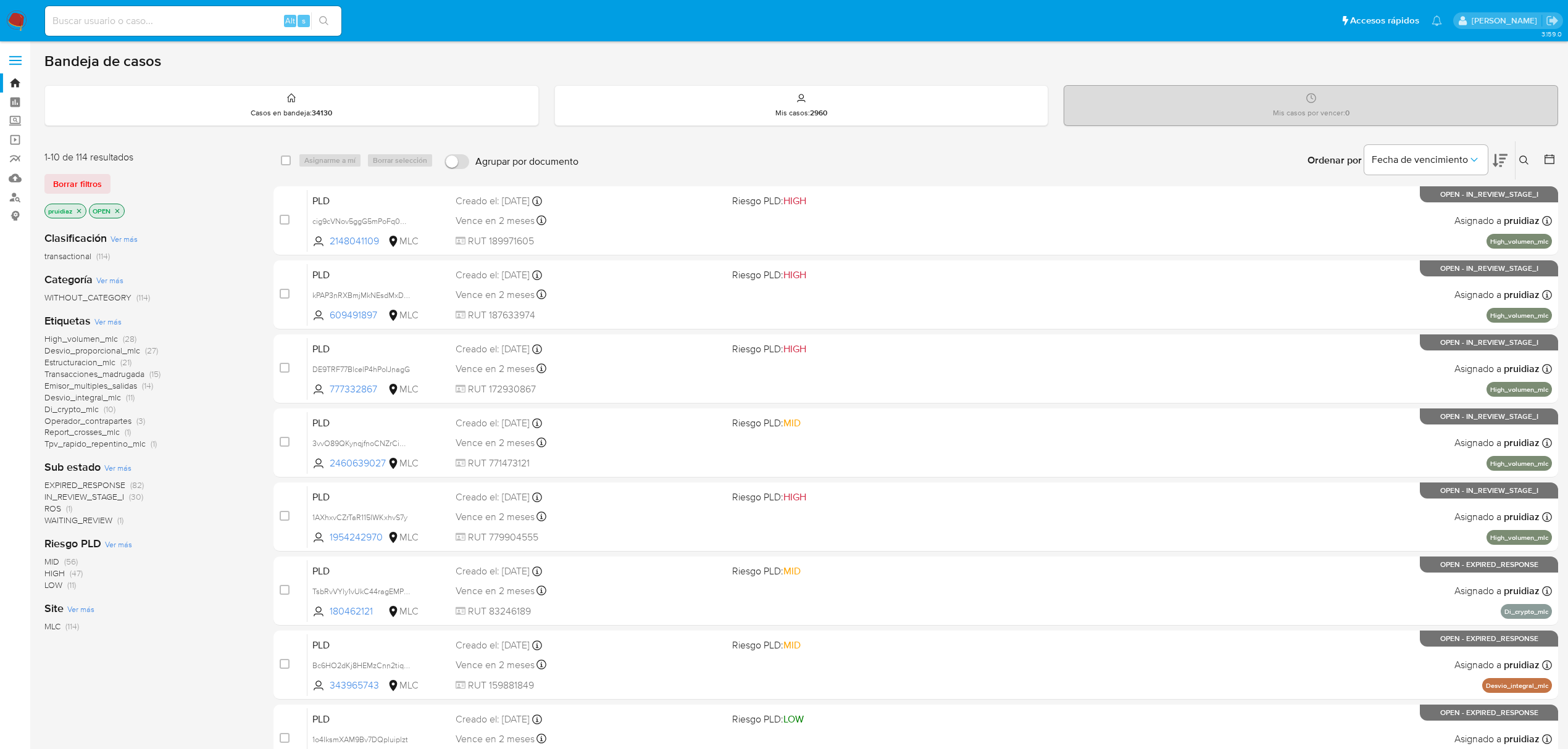
click at [1497, 164] on icon at bounding box center [1499, 160] width 15 height 13
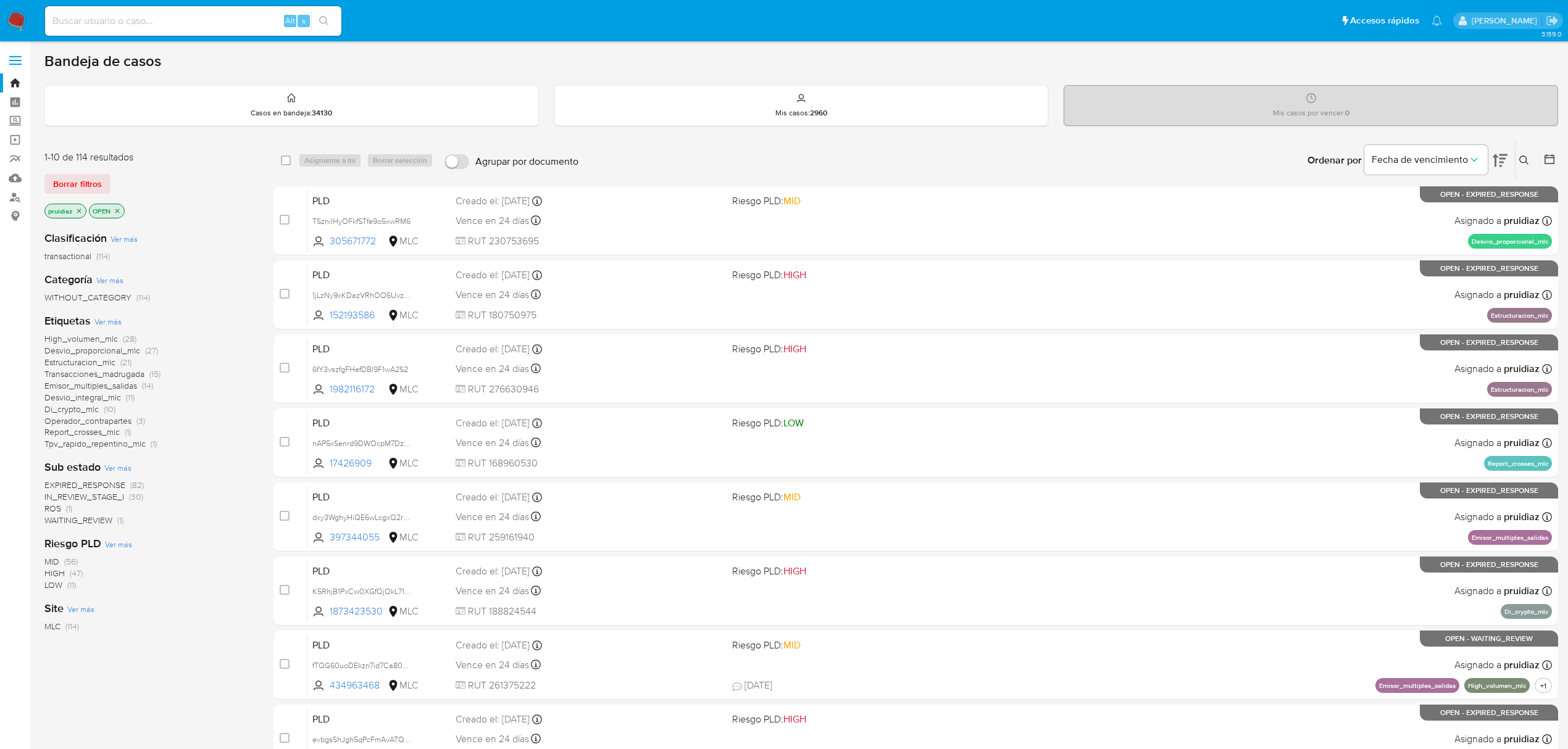
click at [15, 19] on img at bounding box center [16, 21] width 21 height 21
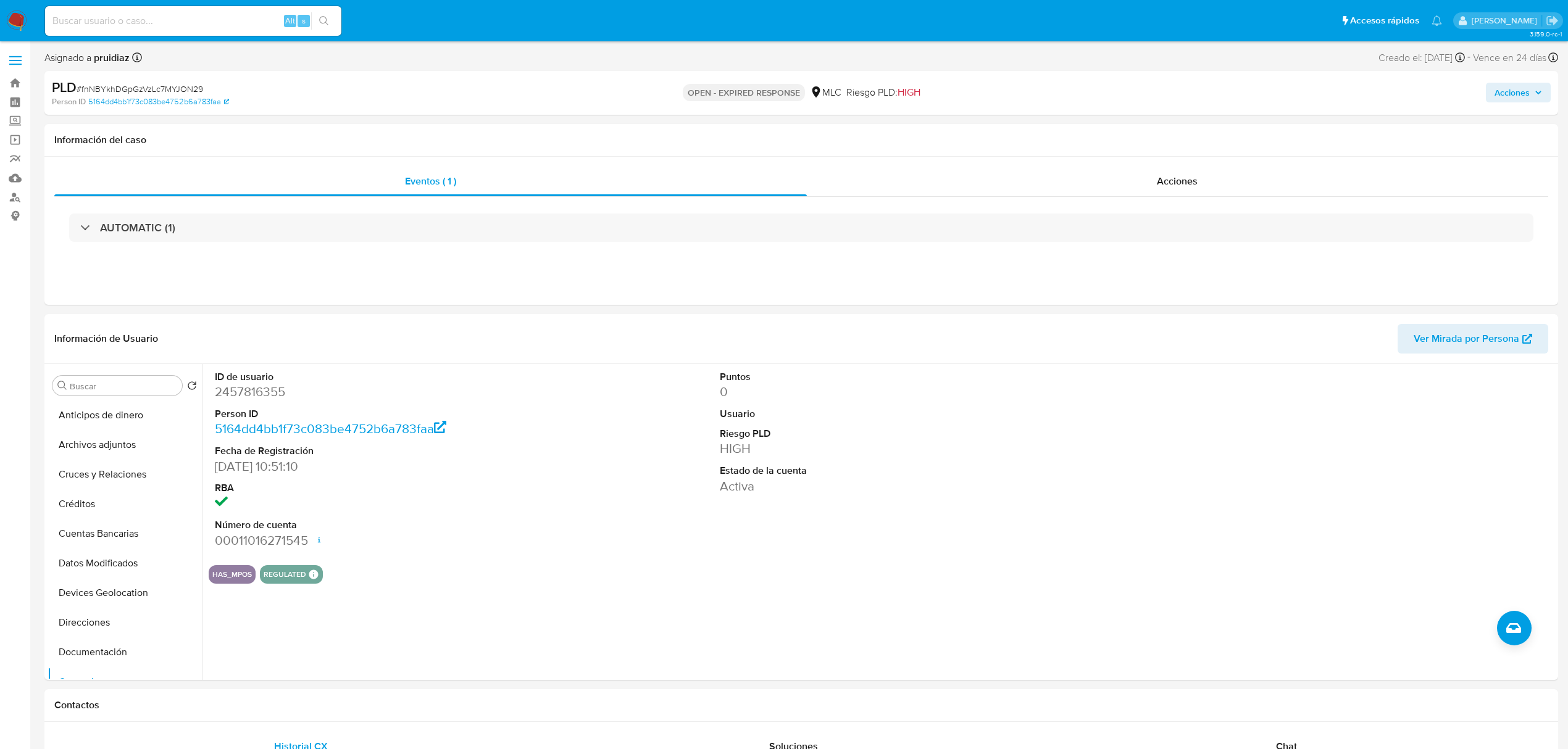
select select "10"
click at [250, 392] on dd "2457816355" at bounding box center [377, 392] width 324 height 17
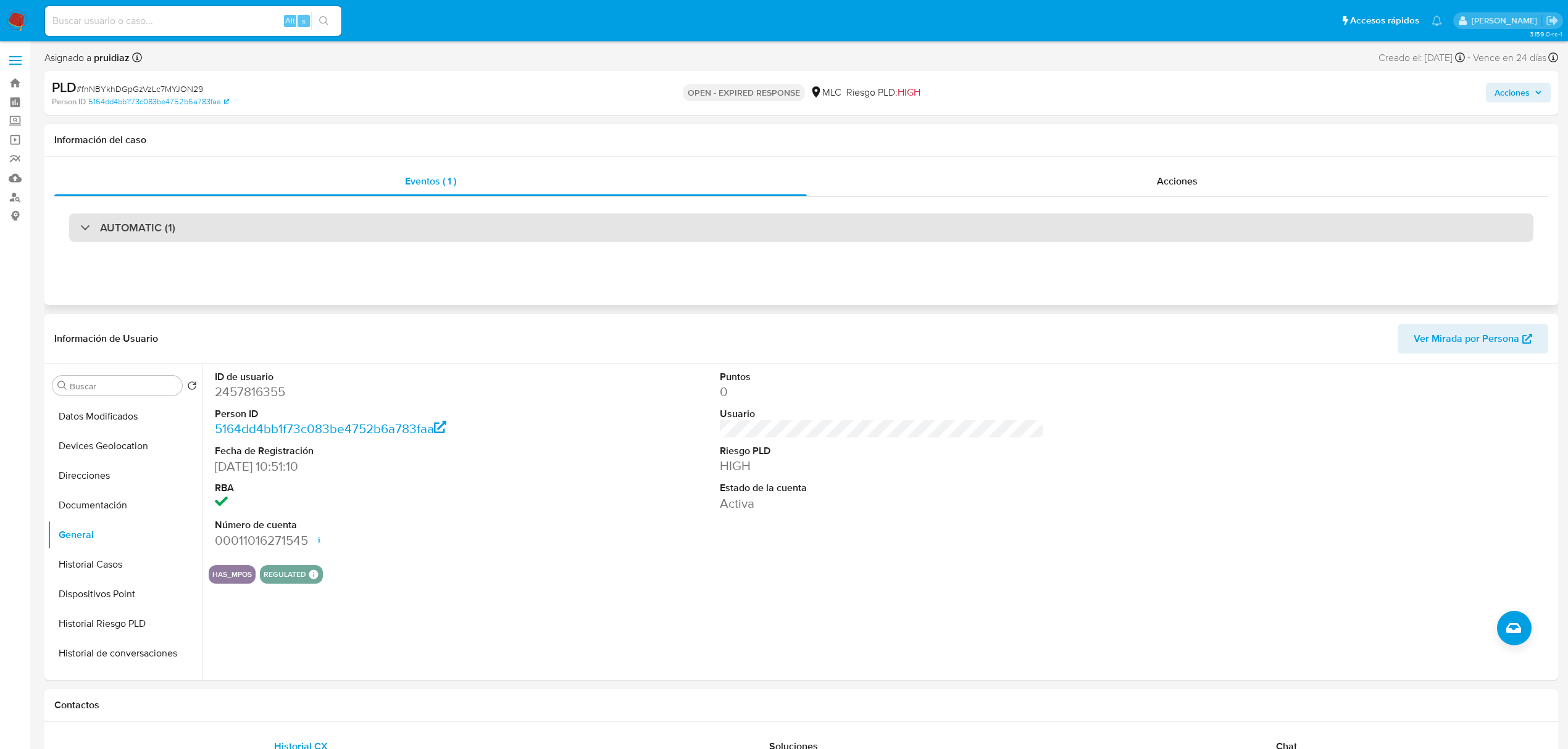
click at [260, 220] on div "AUTOMATIC (1)" at bounding box center [801, 227] width 1464 height 29
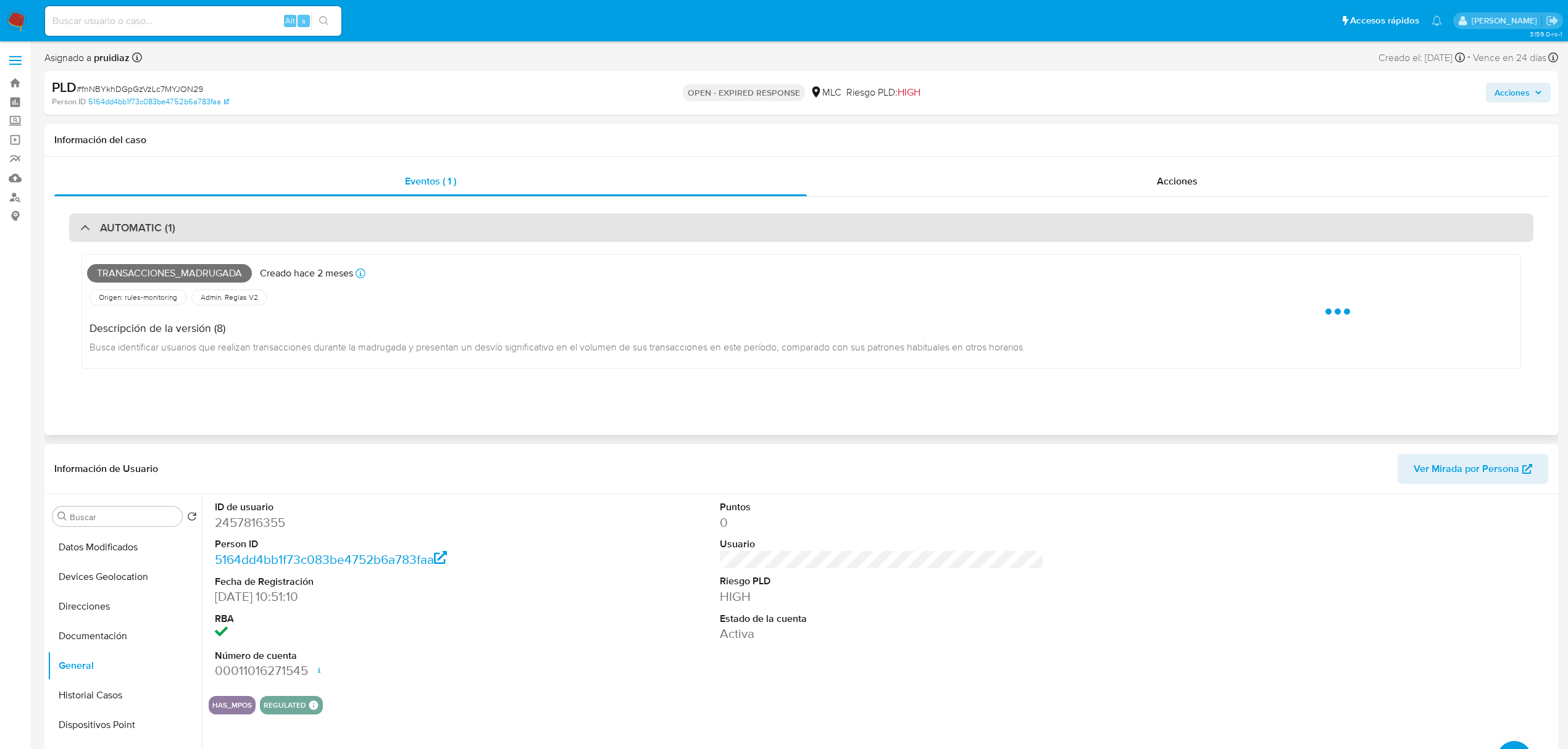
click at [260, 220] on div "AUTOMATIC (1)" at bounding box center [801, 227] width 1464 height 29
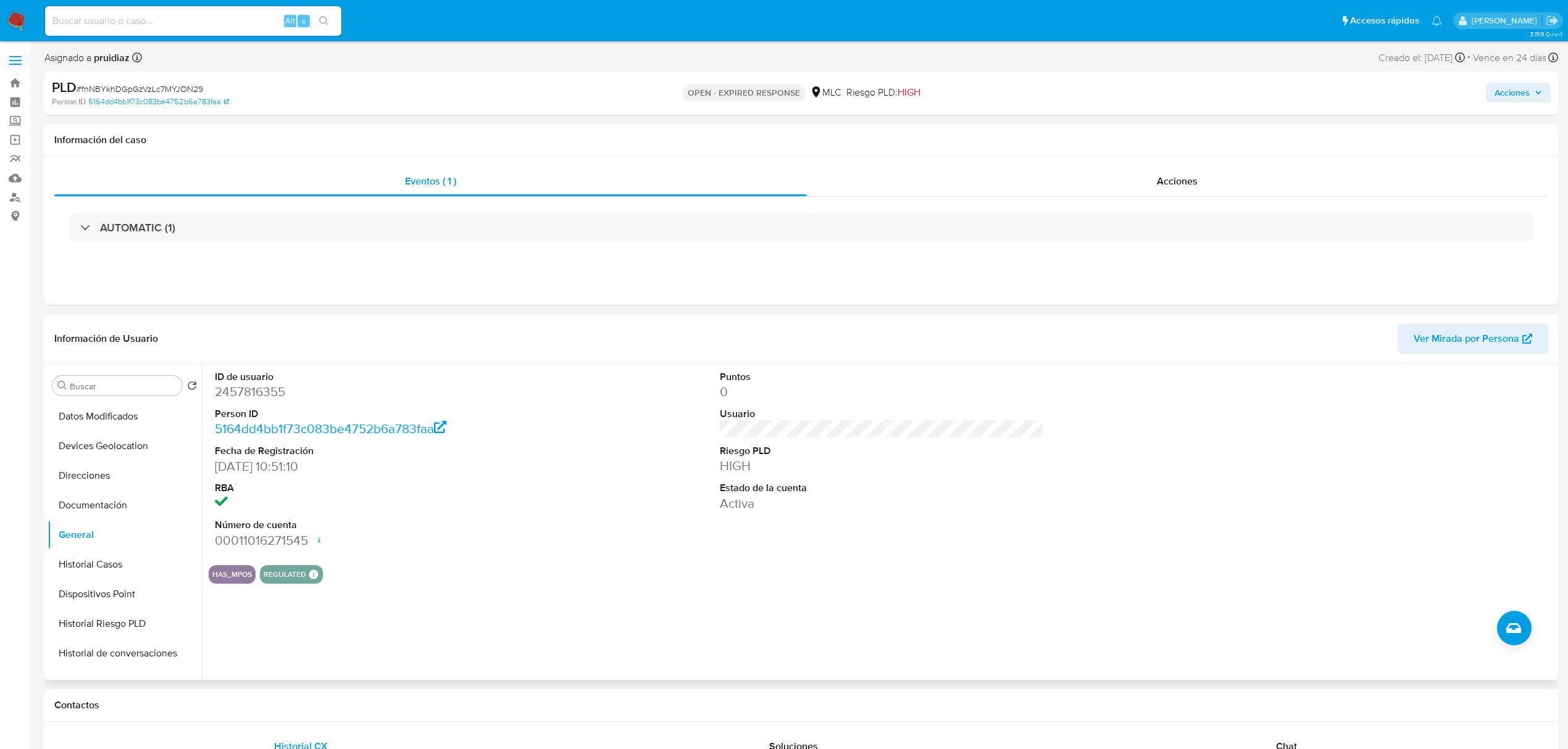
click at [255, 395] on dd "2457816355" at bounding box center [377, 392] width 324 height 17
copy dd "2457816355"
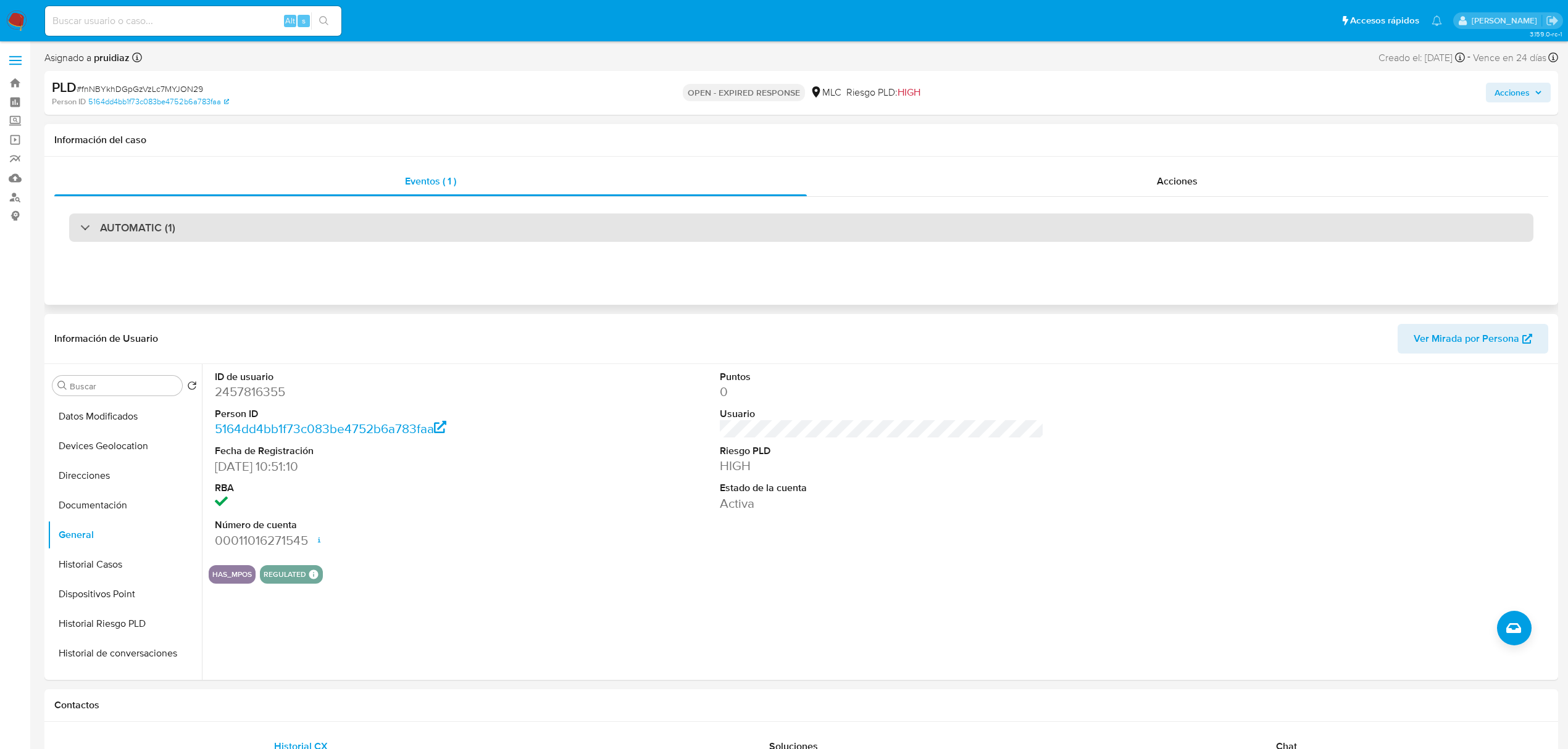
click at [349, 232] on div "AUTOMATIC (1)" at bounding box center [801, 227] width 1464 height 29
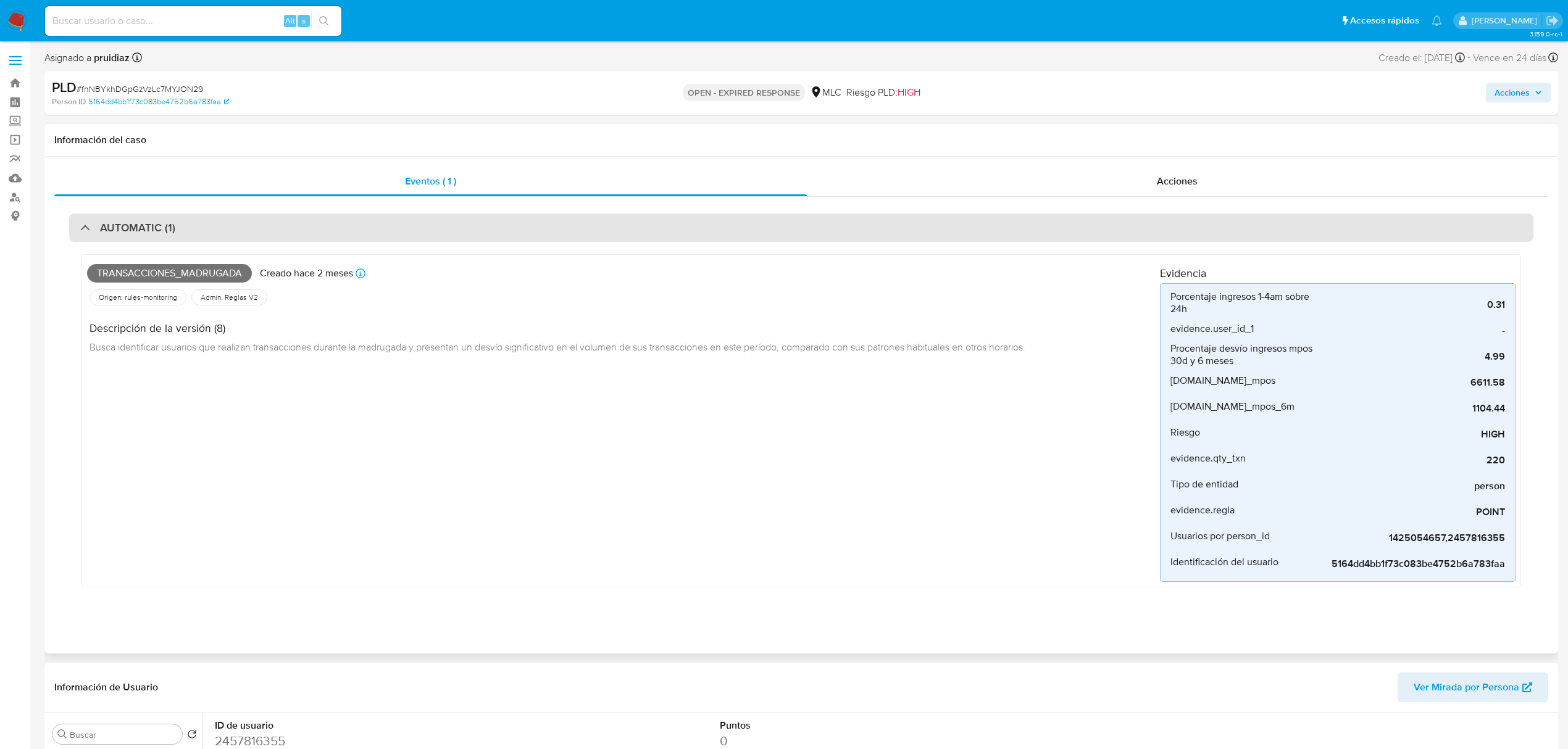
click at [409, 233] on div "AUTOMATIC (1)" at bounding box center [801, 227] width 1464 height 29
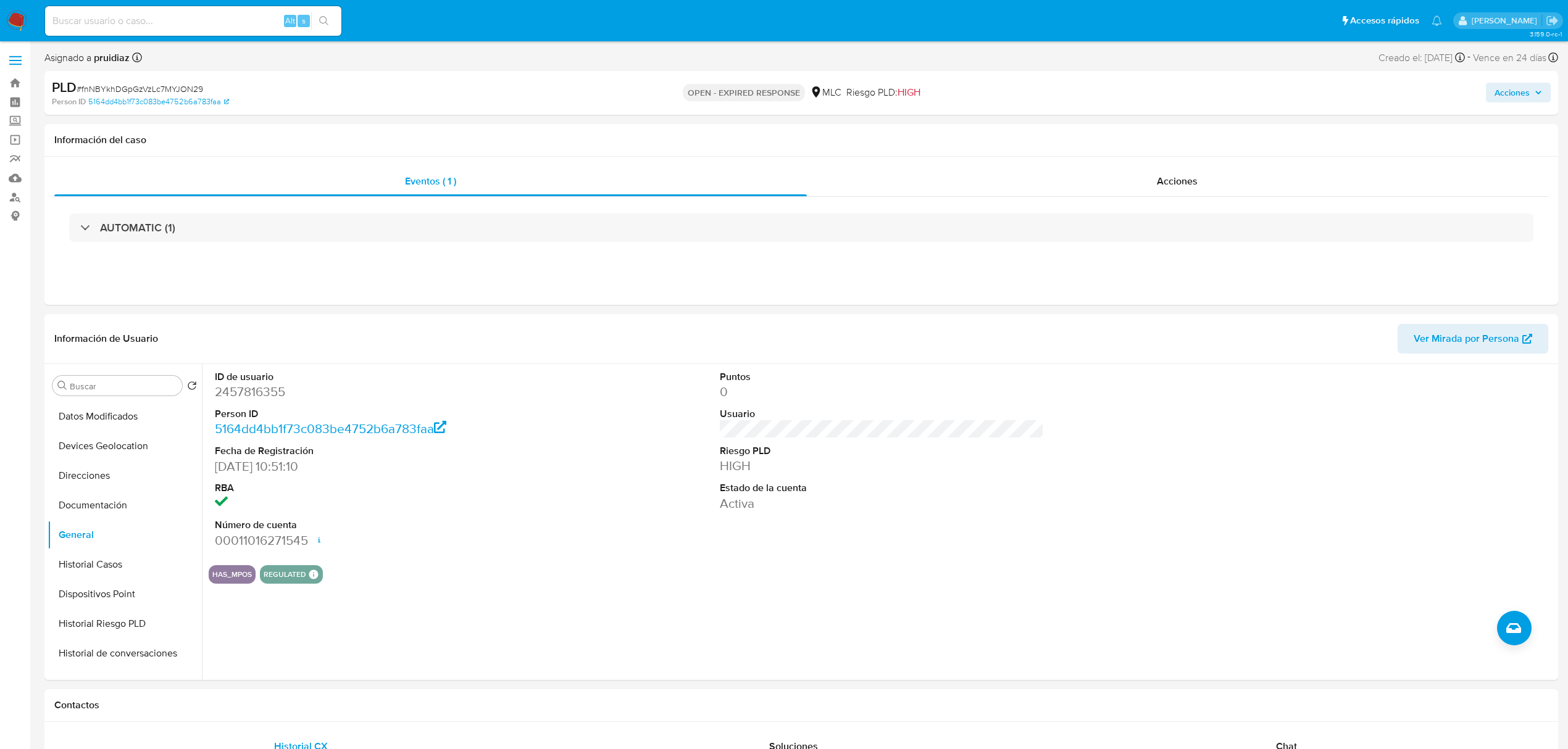
click at [157, 88] on span "# fnNBYkhDGpGzVzLc7MYJON29" at bounding box center [140, 89] width 126 height 12
copy span "fnNBYkhDGpGzVzLc7MYJON29"
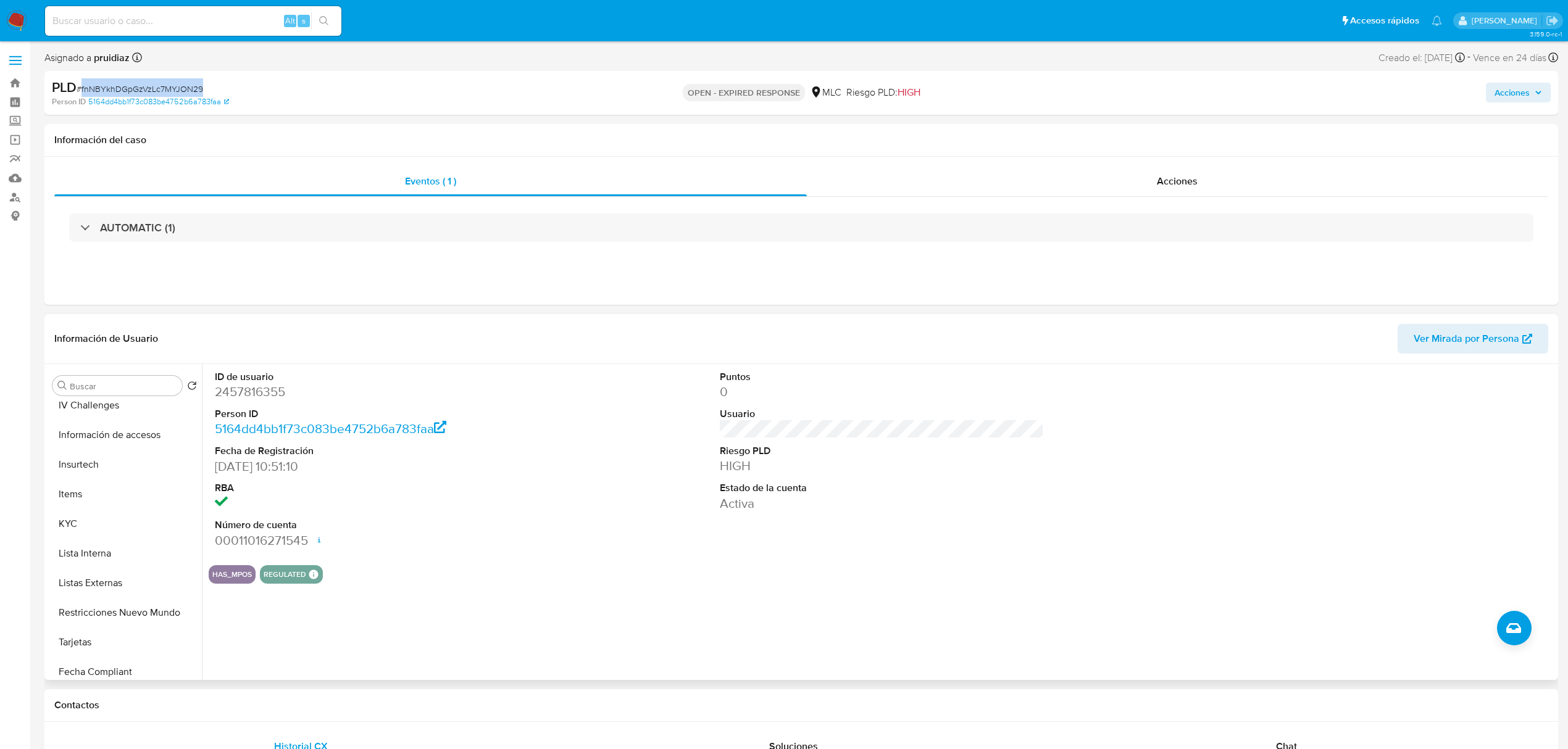
scroll to position [426, 0]
click at [62, 515] on button "KYC" at bounding box center [119, 523] width 144 height 29
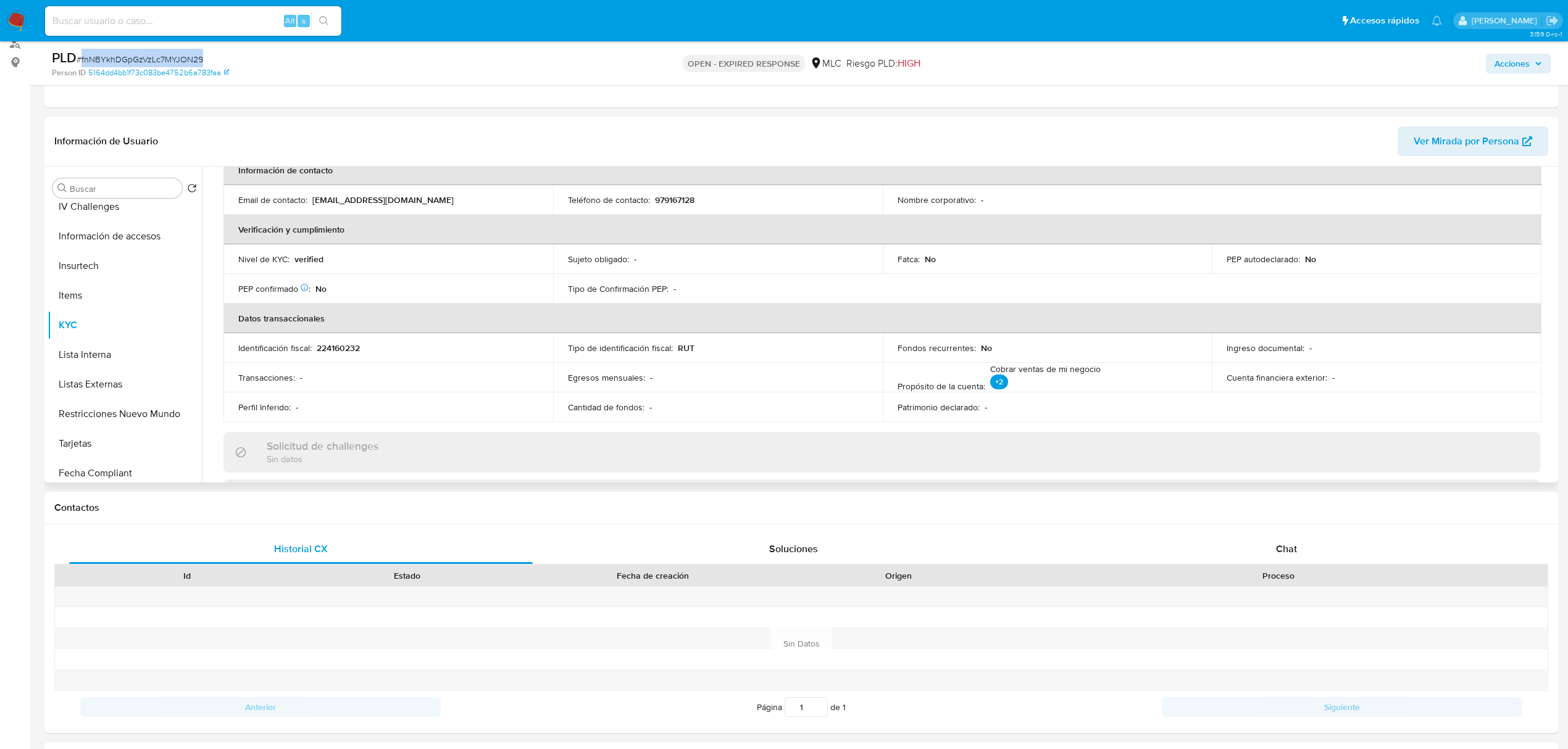
scroll to position [0, 0]
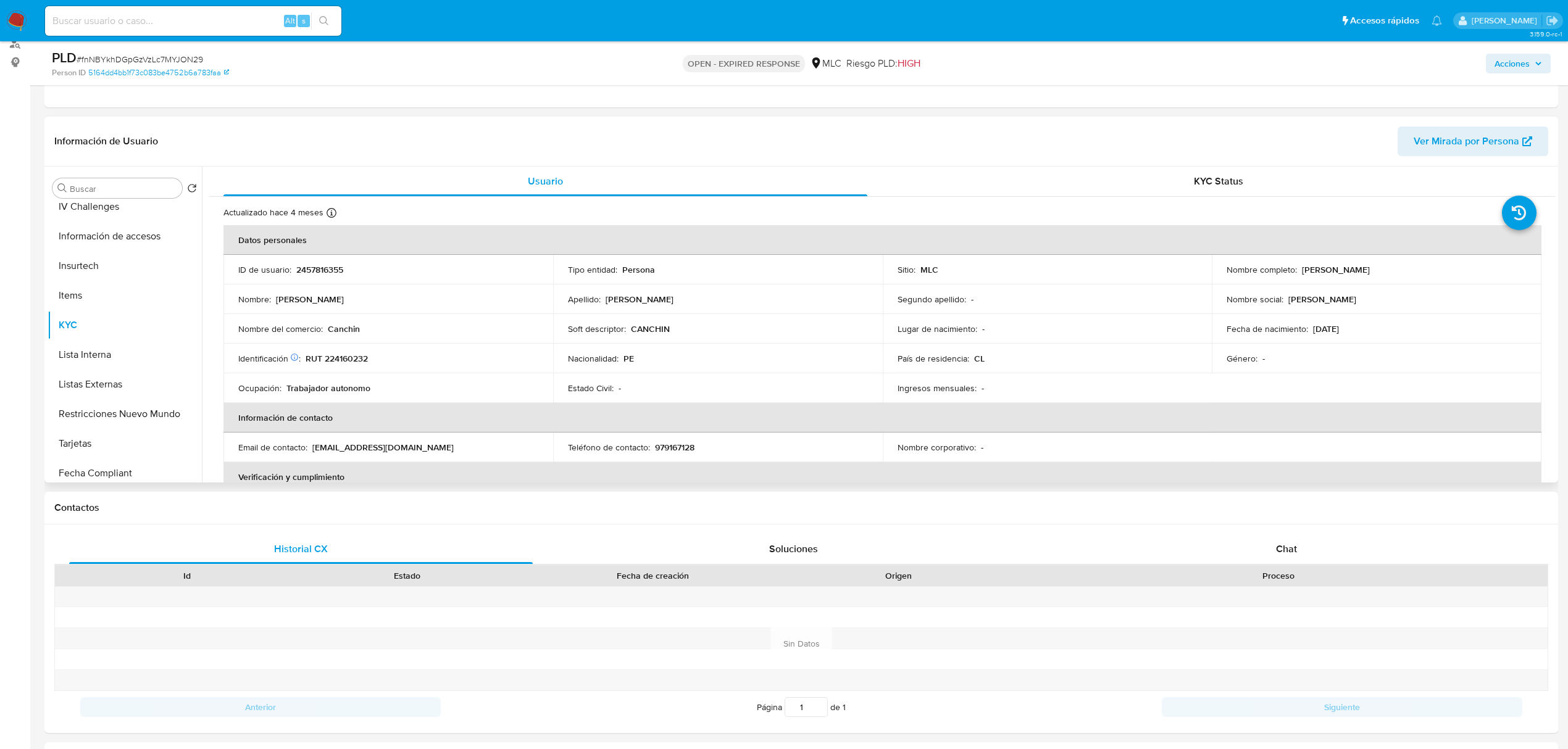
click at [349, 368] on td "Identificación Nº de serie: 603281873 : RUT 224160232" at bounding box center [388, 358] width 330 height 29
click at [358, 354] on p "RUT 224160232" at bounding box center [337, 358] width 62 height 11
copy p "224160232"
click at [348, 353] on p "RUT 224160232" at bounding box center [337, 358] width 62 height 11
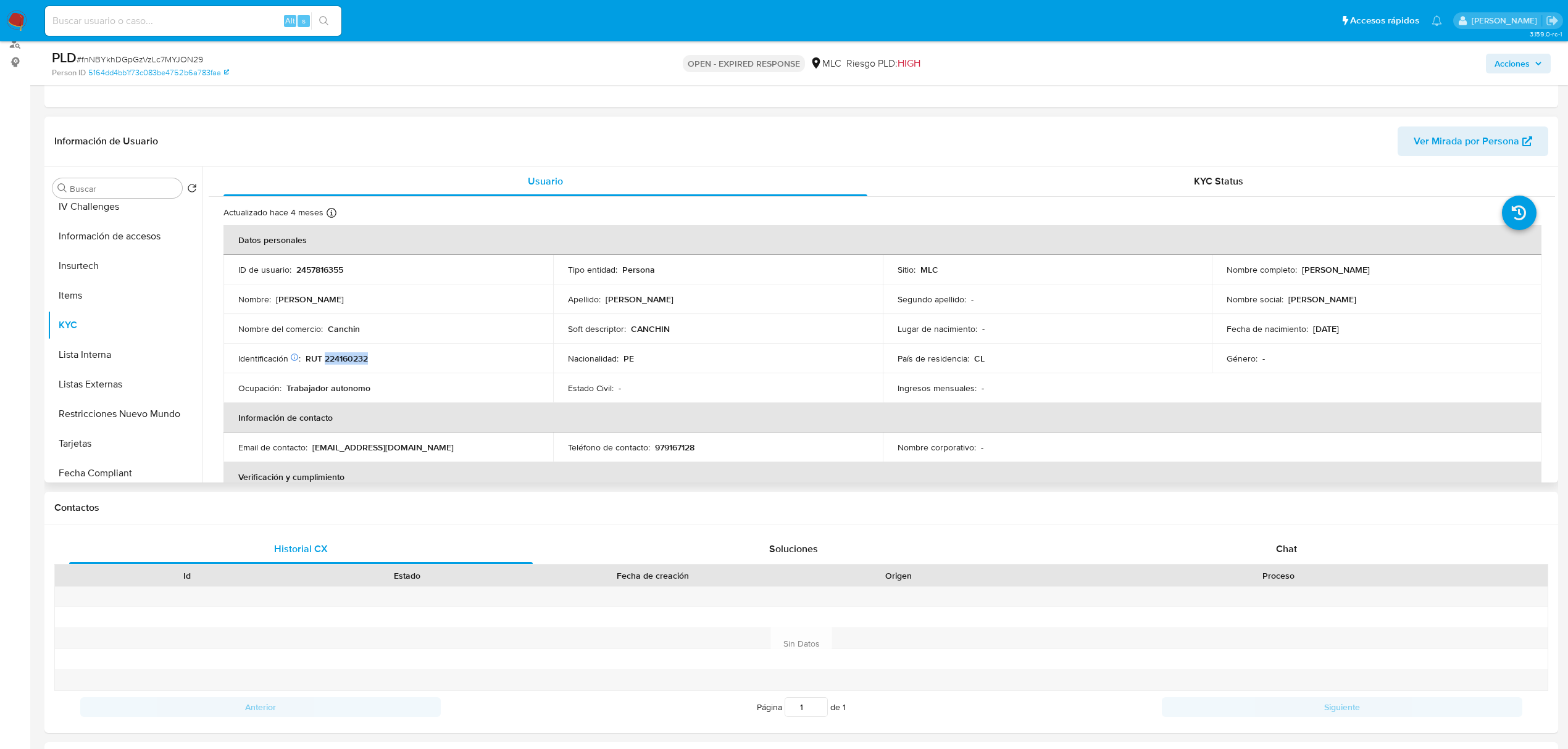
click at [348, 353] on p "RUT 224160232" at bounding box center [337, 358] width 62 height 11
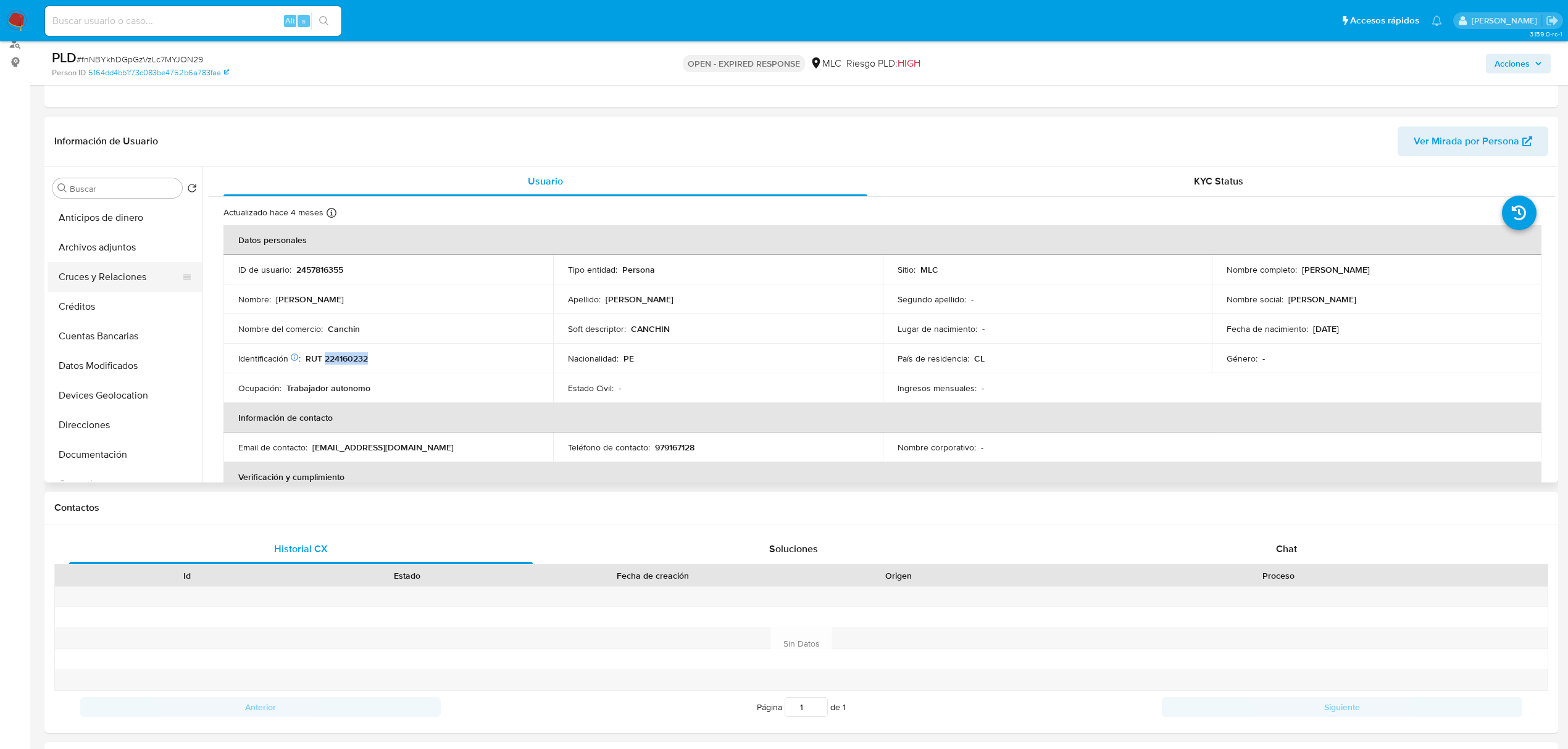
click at [88, 280] on button "Cruces y Relaciones" at bounding box center [119, 277] width 144 height 29
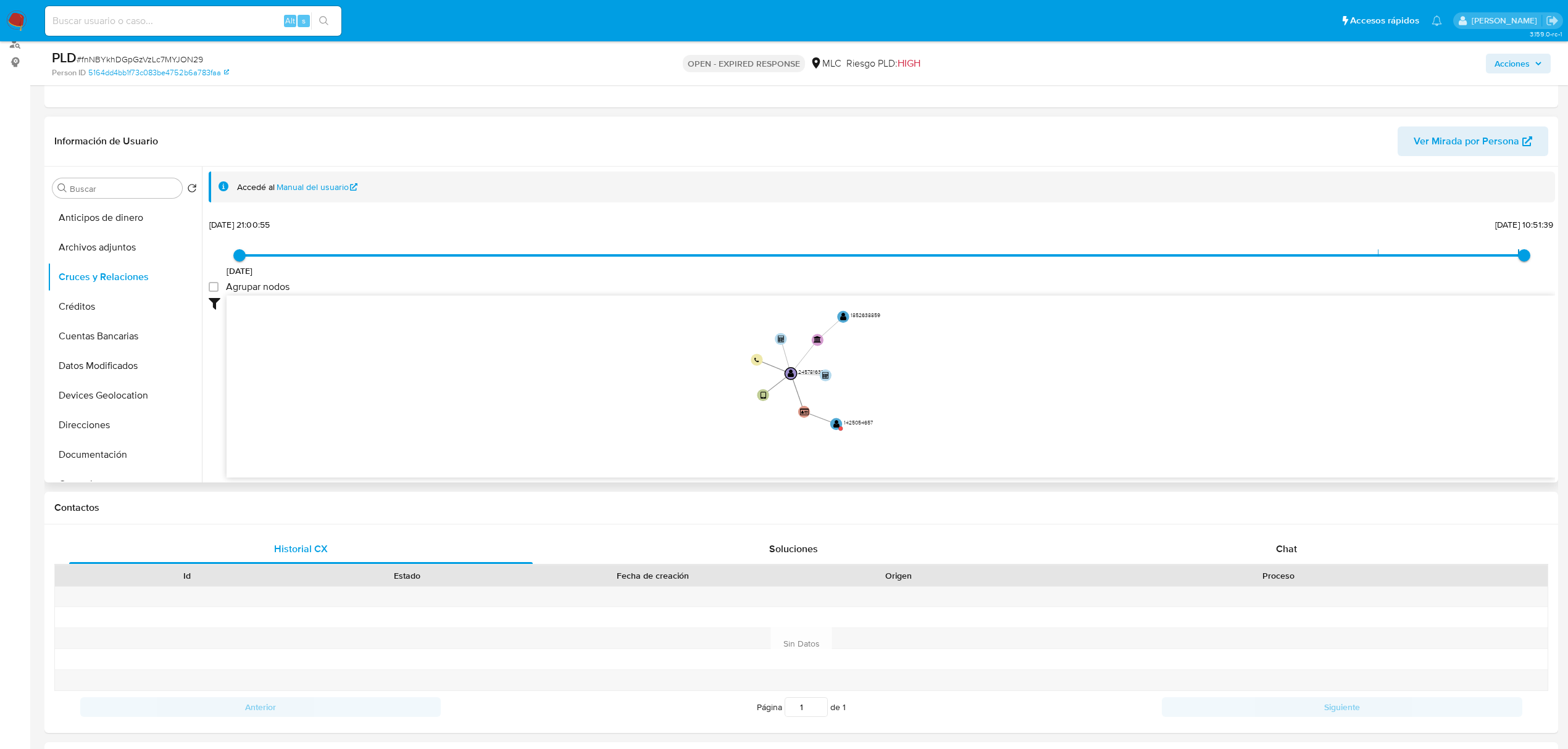
drag, startPoint x: 944, startPoint y: 355, endPoint x: 934, endPoint y: 365, distance: 14.1
click at [934, 365] on icon "user-2457816355  2457816355 device-68347fde9dfaa46a1df84093  user-1425054657 …" at bounding box center [890, 385] width 1328 height 179
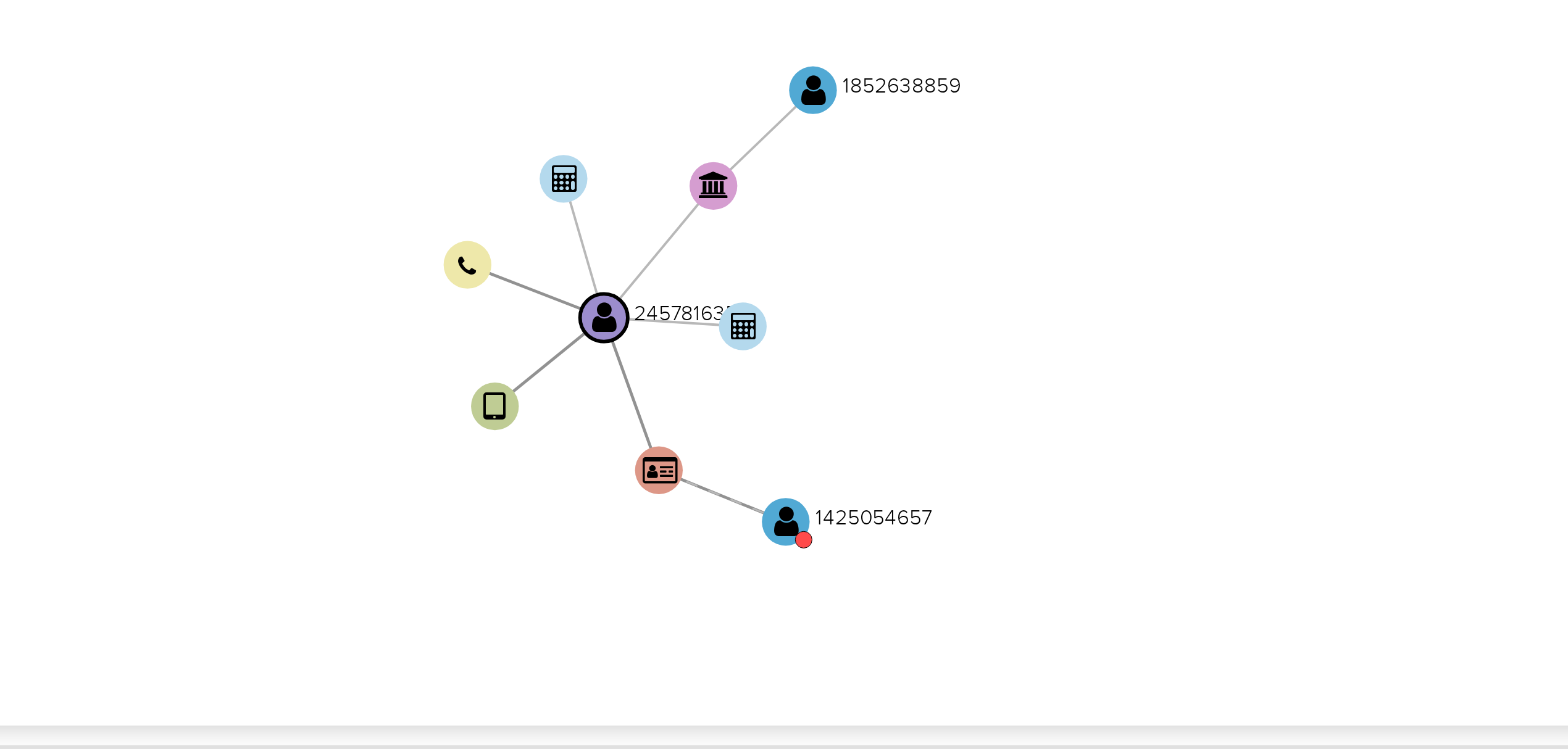
scroll to position [154, 0]
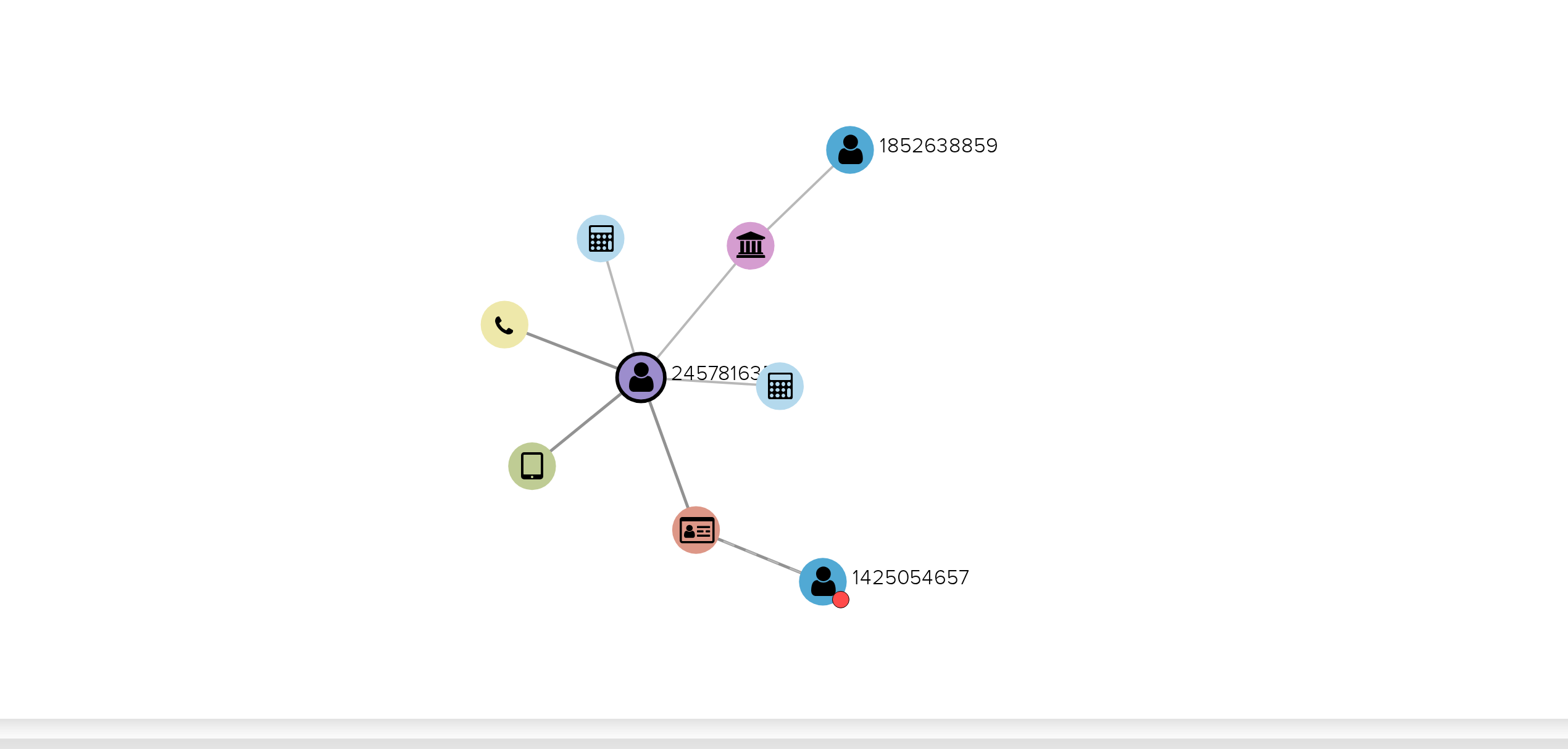
drag, startPoint x: 896, startPoint y: 365, endPoint x: 906, endPoint y: 382, distance: 19.7
click at [906, 382] on icon "user-2457816355  2457816355 device-68347fde9dfaa46a1df84093  user-1425054657 …" at bounding box center [890, 385] width 1328 height 179
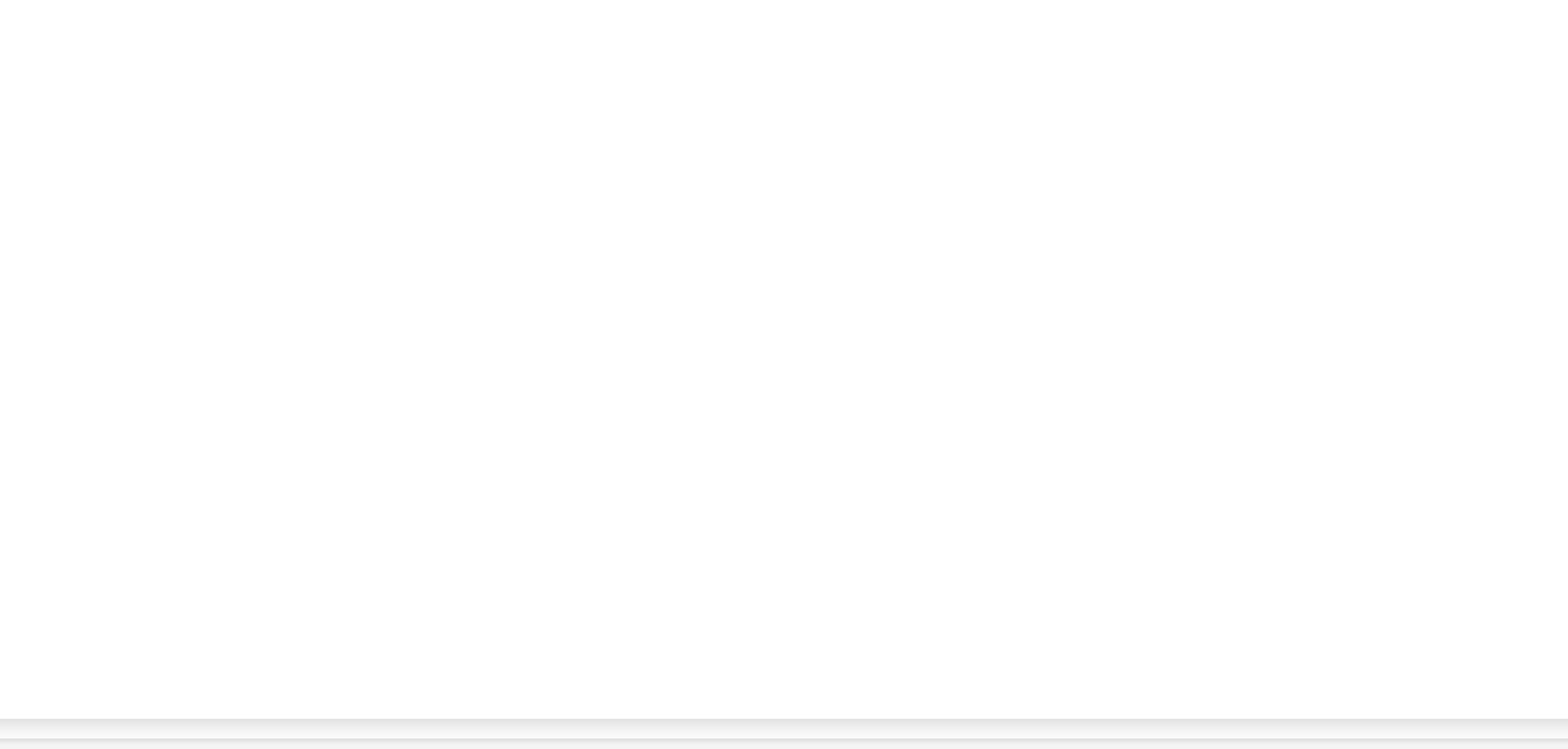
scroll to position [0, 0]
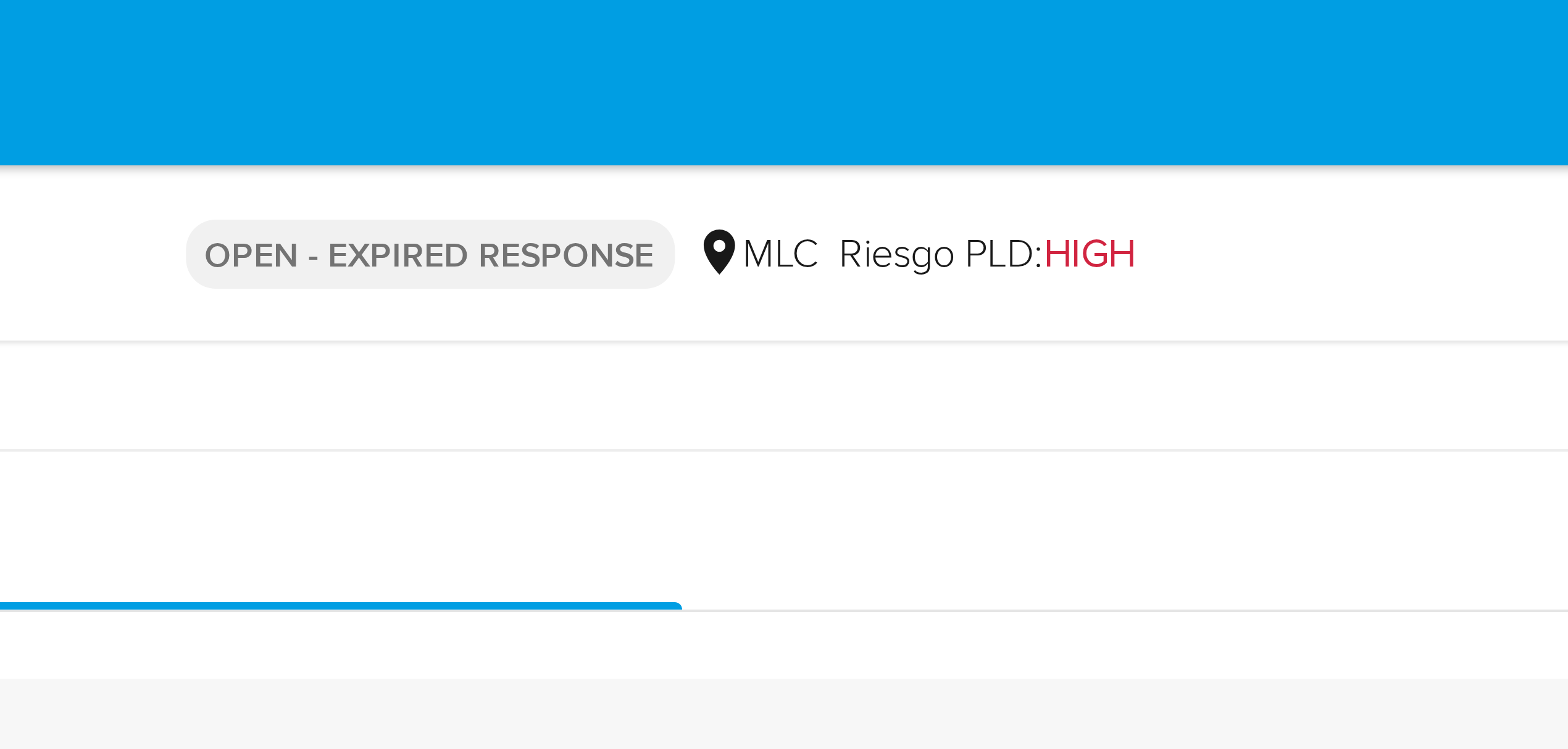
drag, startPoint x: 1031, startPoint y: 357, endPoint x: 1031, endPoint y: 16, distance: 341.0
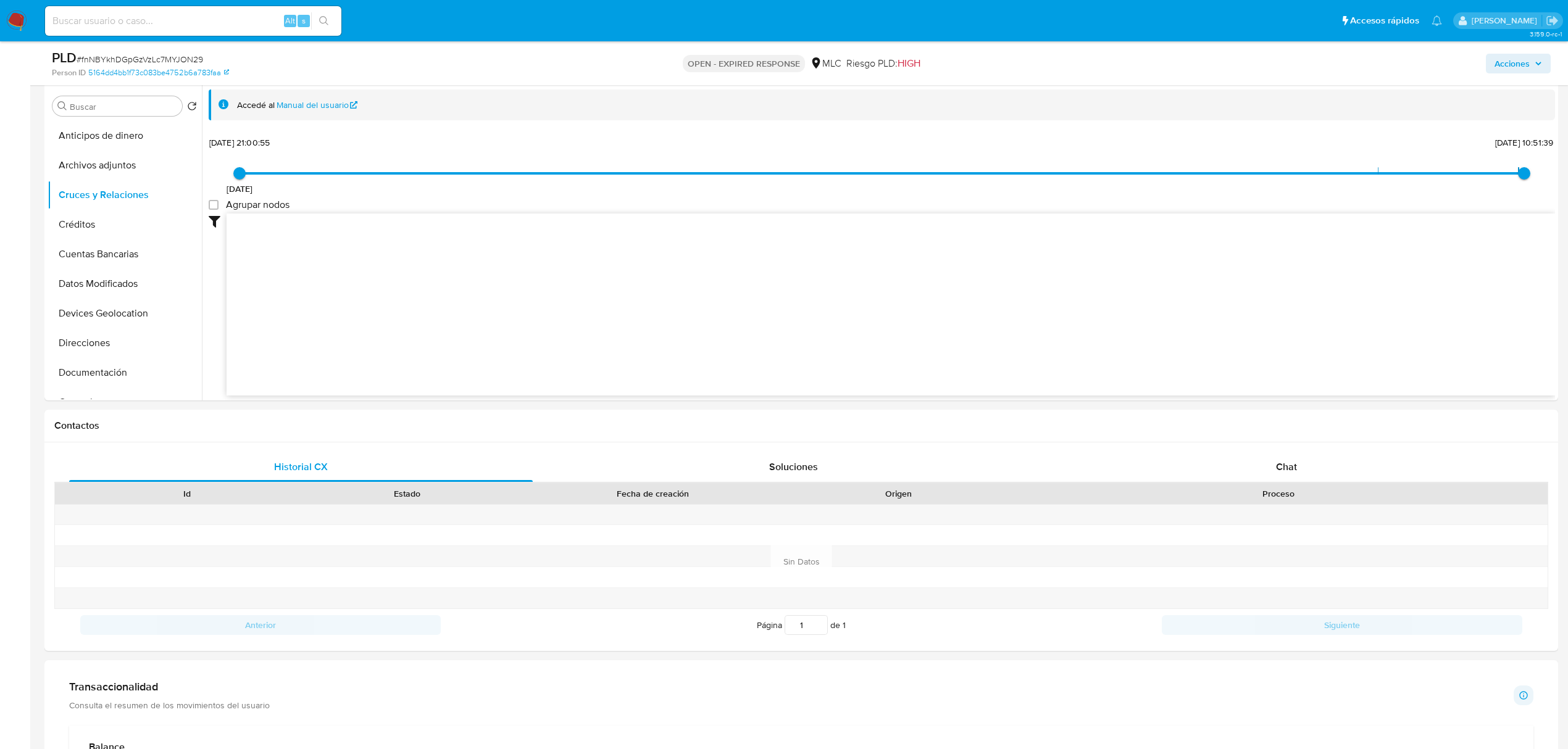
scroll to position [252, 0]
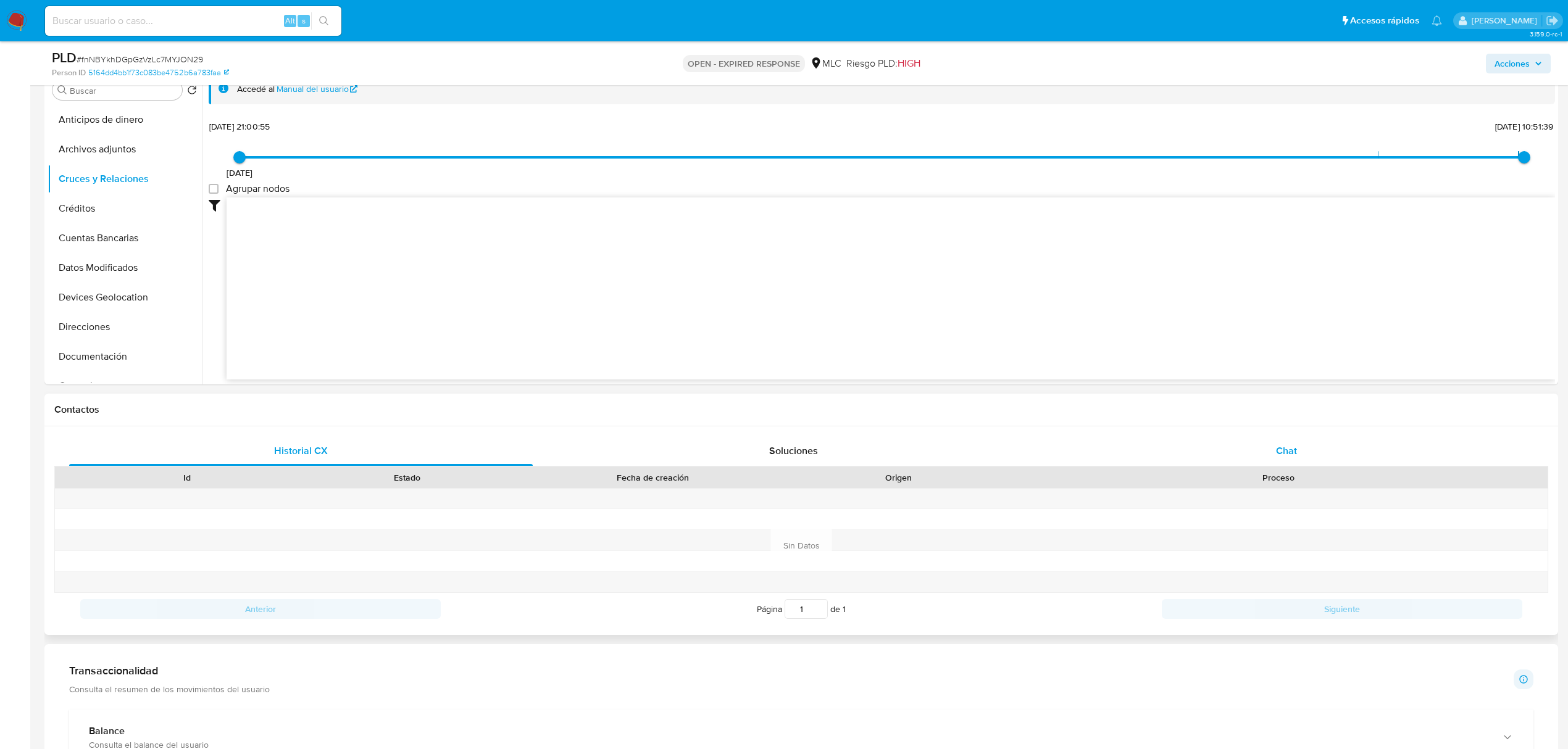
click at [1293, 461] on div "Chat" at bounding box center [1287, 451] width 464 height 29
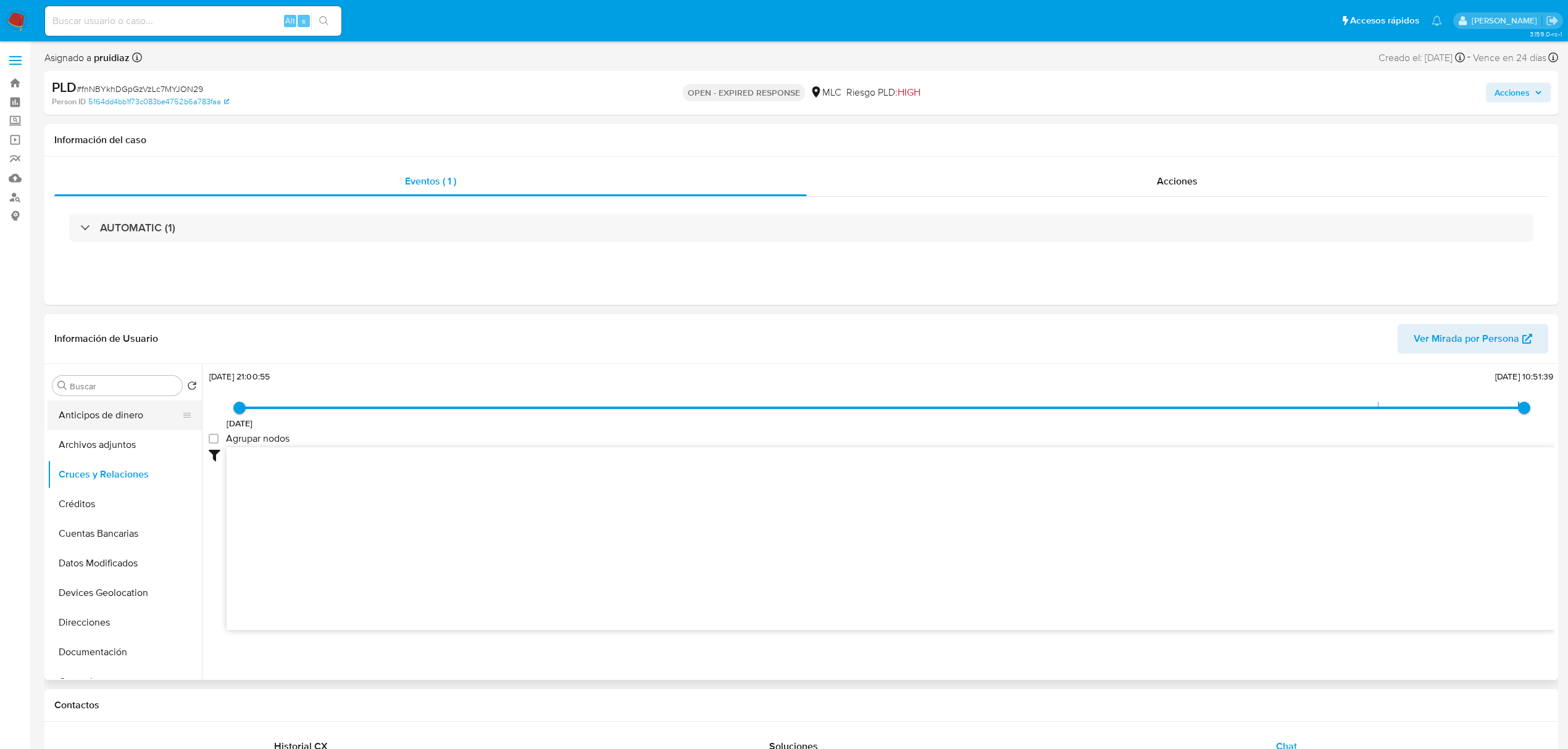
scroll to position [67, 0]
click at [85, 590] on button "Documentación" at bounding box center [119, 585] width 144 height 29
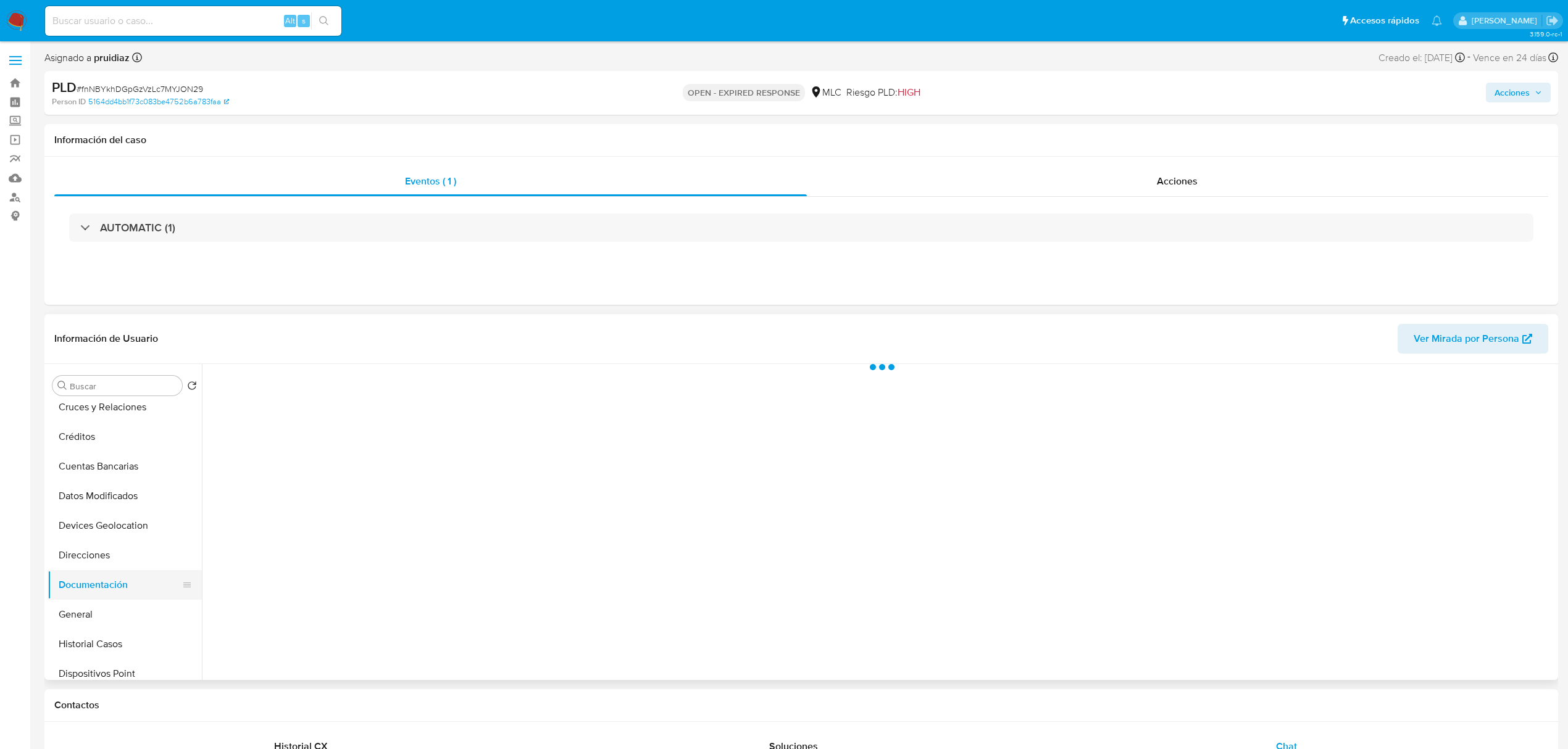
scroll to position [0, 0]
click at [309, 428] on button "Prueba de vida" at bounding box center [367, 425] width 316 height 32
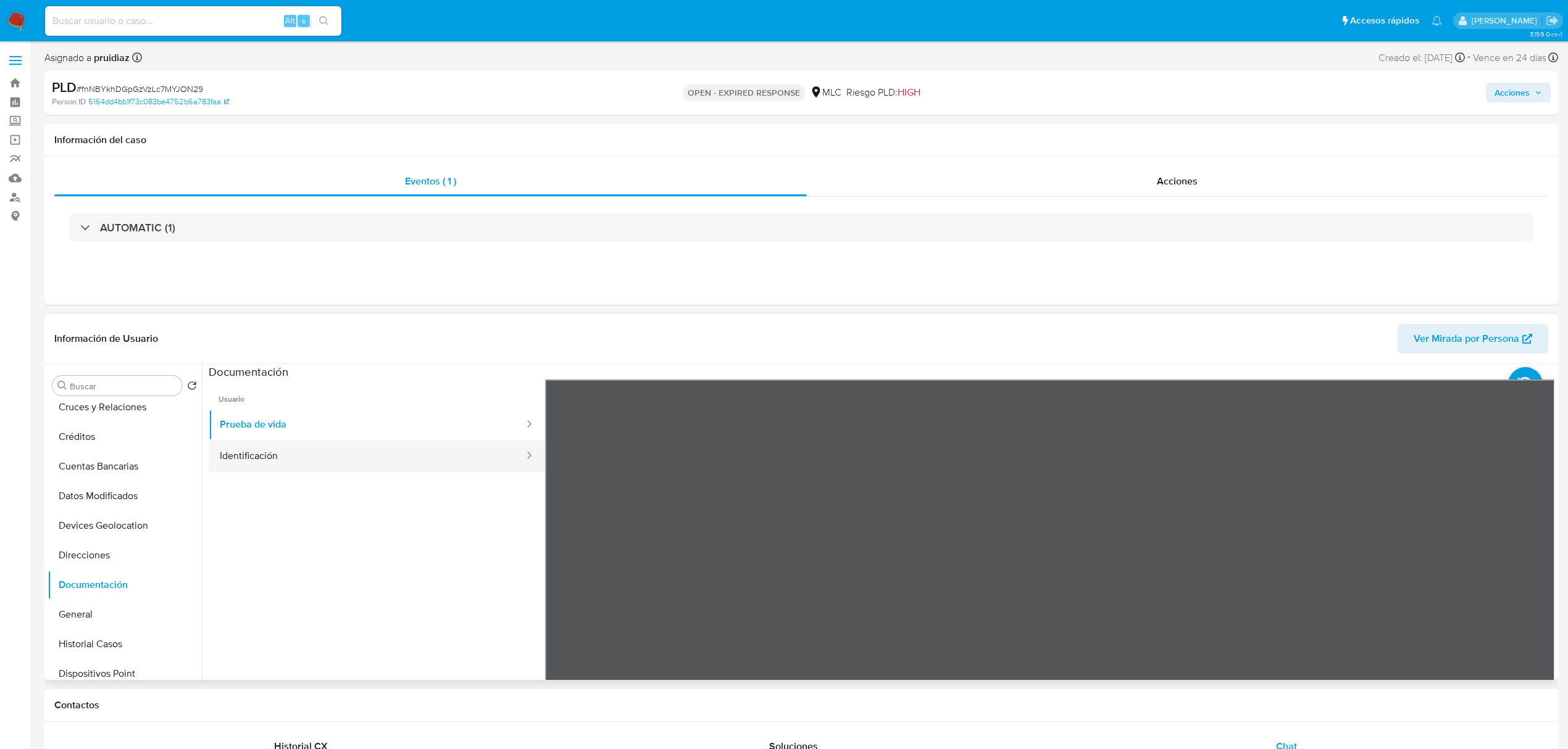
click at [230, 461] on button "Identificación" at bounding box center [367, 456] width 316 height 32
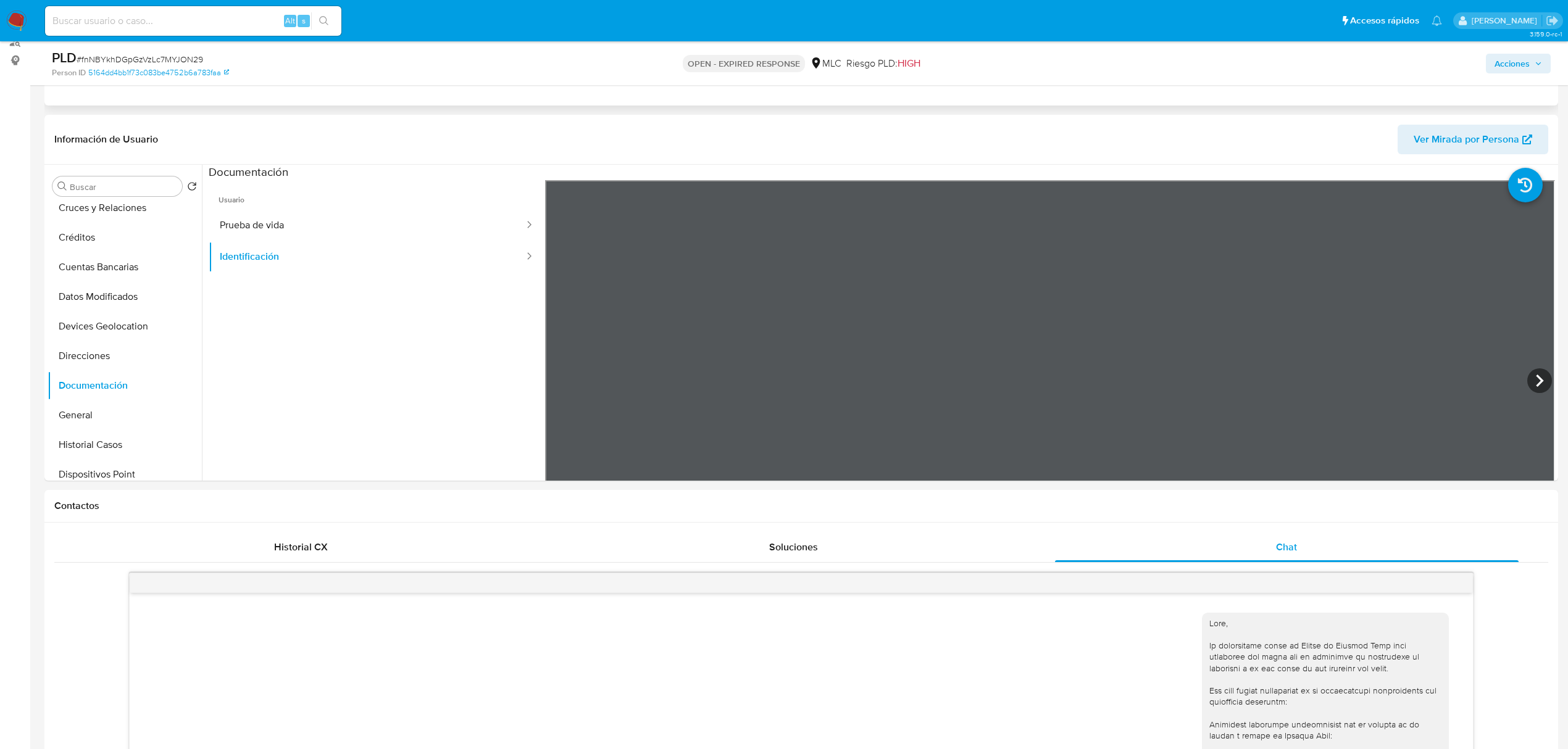
scroll to position [156, 0]
click at [1540, 381] on icon at bounding box center [1539, 380] width 25 height 25
click at [75, 432] on button "KYC" at bounding box center [119, 432] width 144 height 29
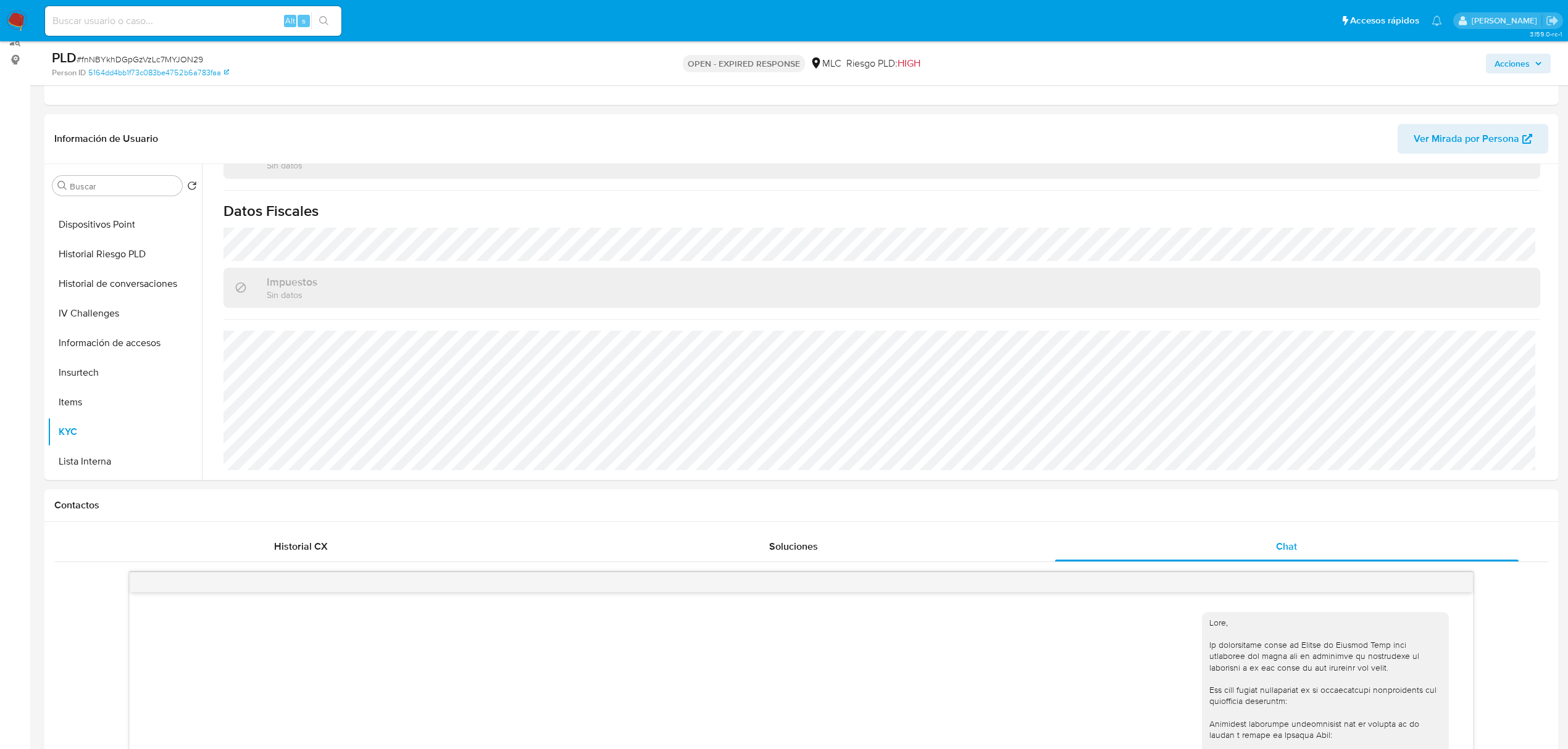
scroll to position [0, 0]
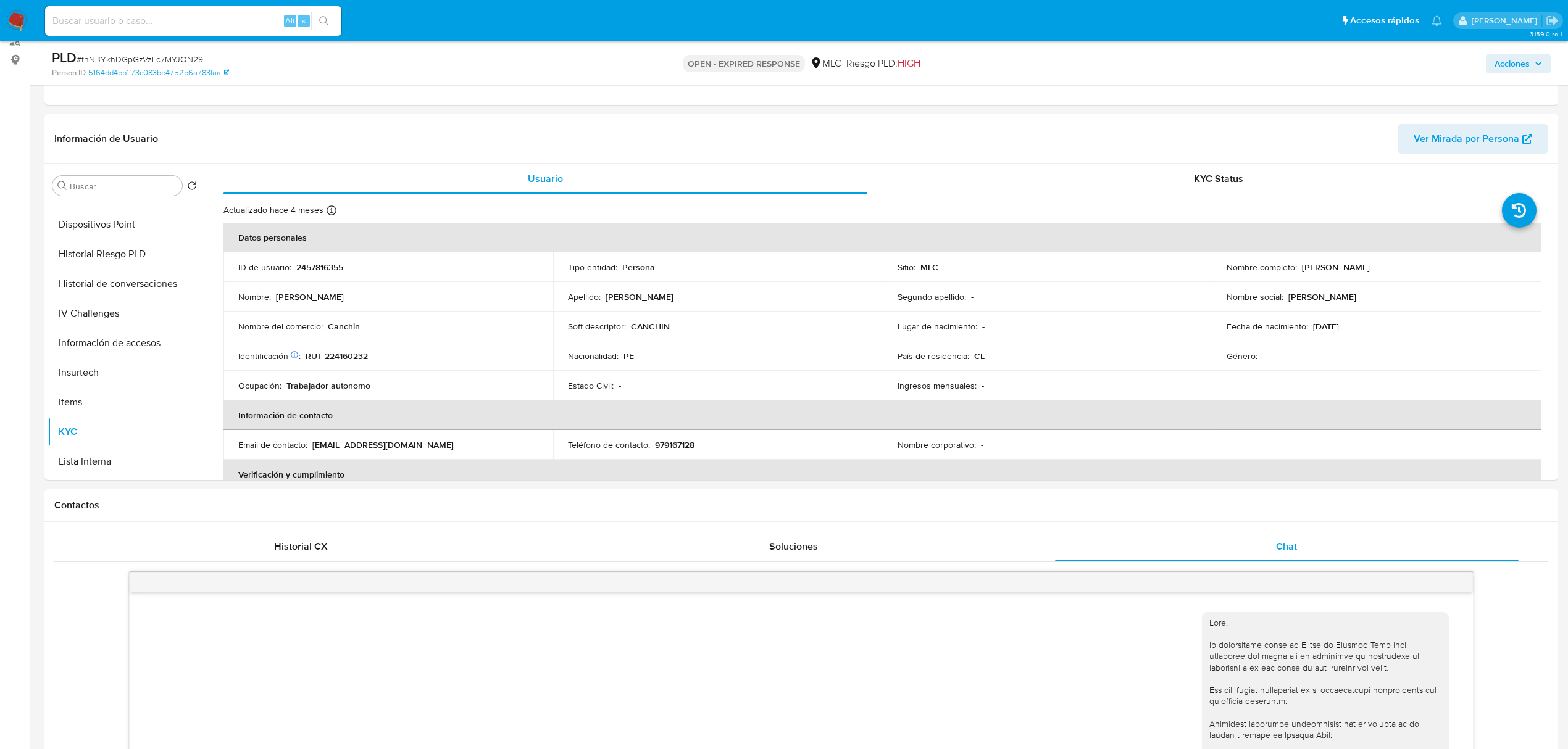
drag, startPoint x: 1388, startPoint y: 274, endPoint x: 1299, endPoint y: 271, distance: 89.1
click at [1299, 271] on td "Nombre completo : Luzmila Arias Lopez" at bounding box center [1376, 268] width 330 height 29
copy p "Luzmila Arias Lopez"
